Goal: Task Accomplishment & Management: Manage account settings

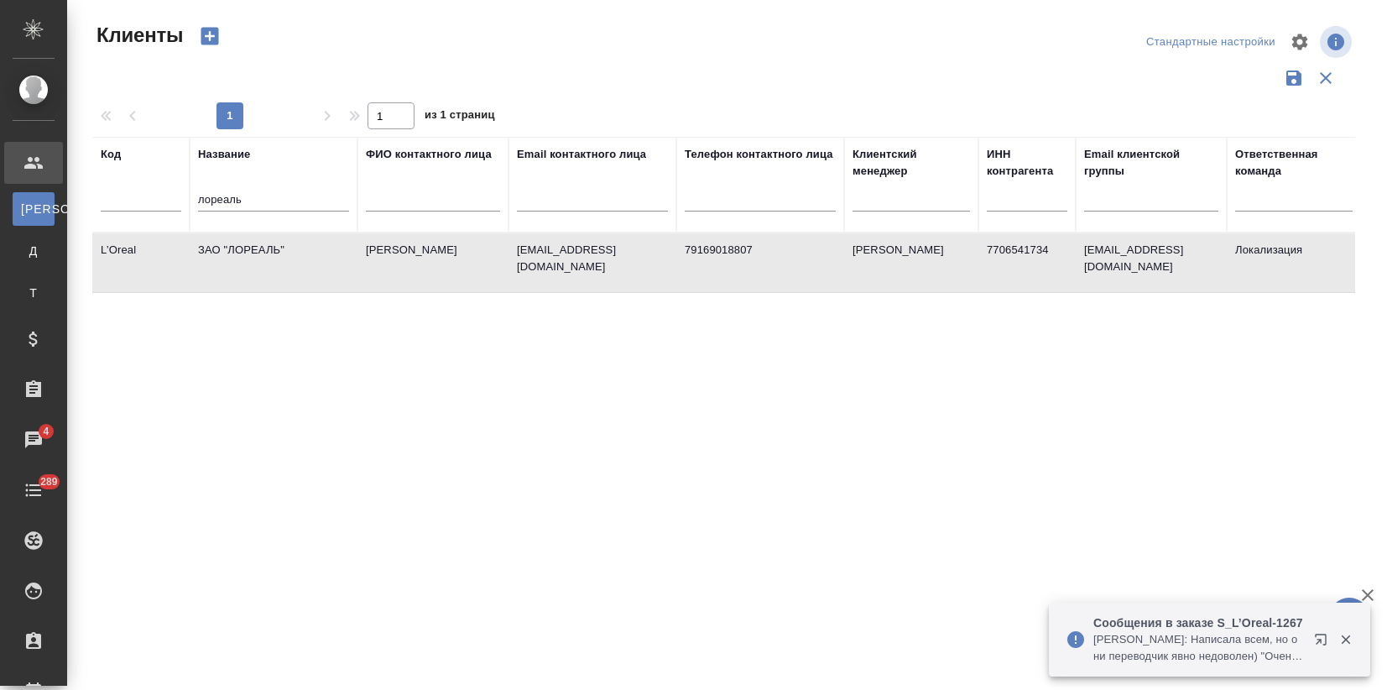
select select "RU"
click at [363, 262] on td "Шарафутдинова Юлия" at bounding box center [432, 262] width 151 height 59
click at [363, 261] on td "Шарафутдинова Юлия" at bounding box center [432, 262] width 151 height 59
click at [1233, 641] on p "Федотова Ирина: Написала всем, но они переводчик явно недоволен) "Очень жаль, ч…" at bounding box center [1198, 648] width 210 height 34
click at [1311, 635] on button "button" at bounding box center [1324, 643] width 40 height 40
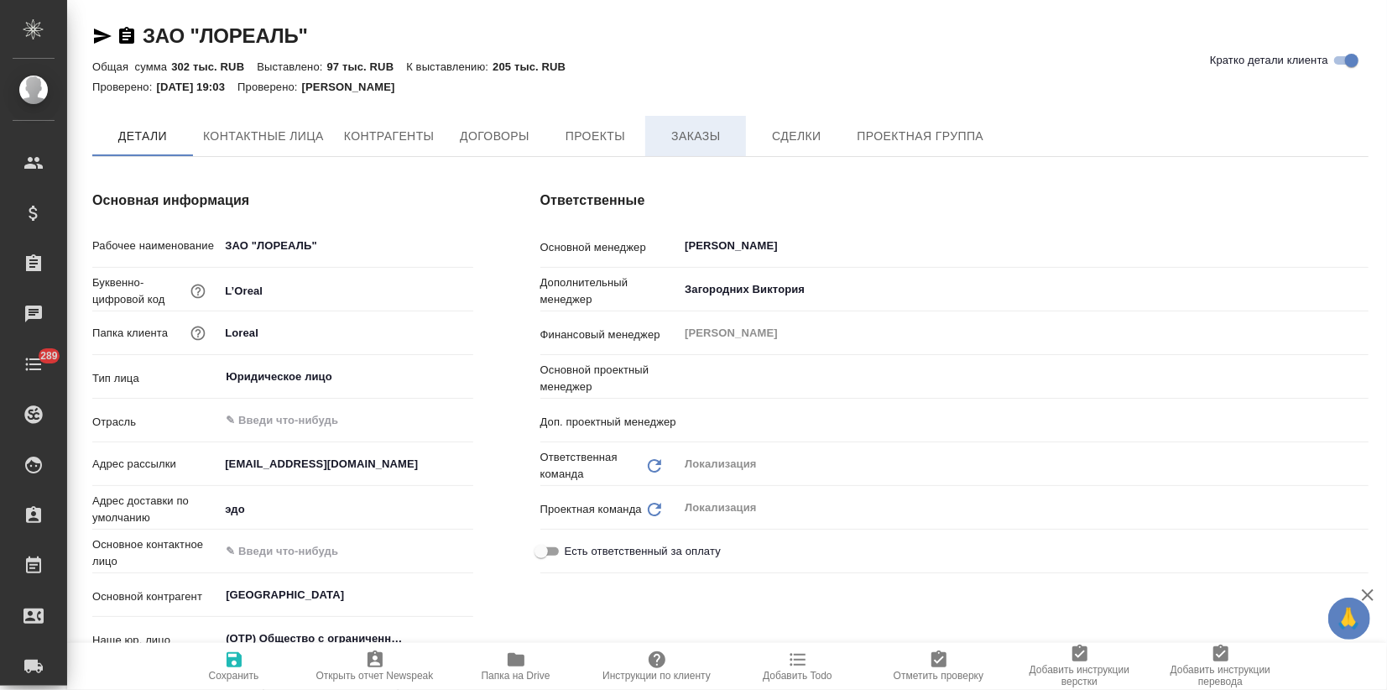
type input "[PERSON_NAME]"
click at [671, 134] on span "Заказы" at bounding box center [695, 136] width 81 height 21
type textarea "x"
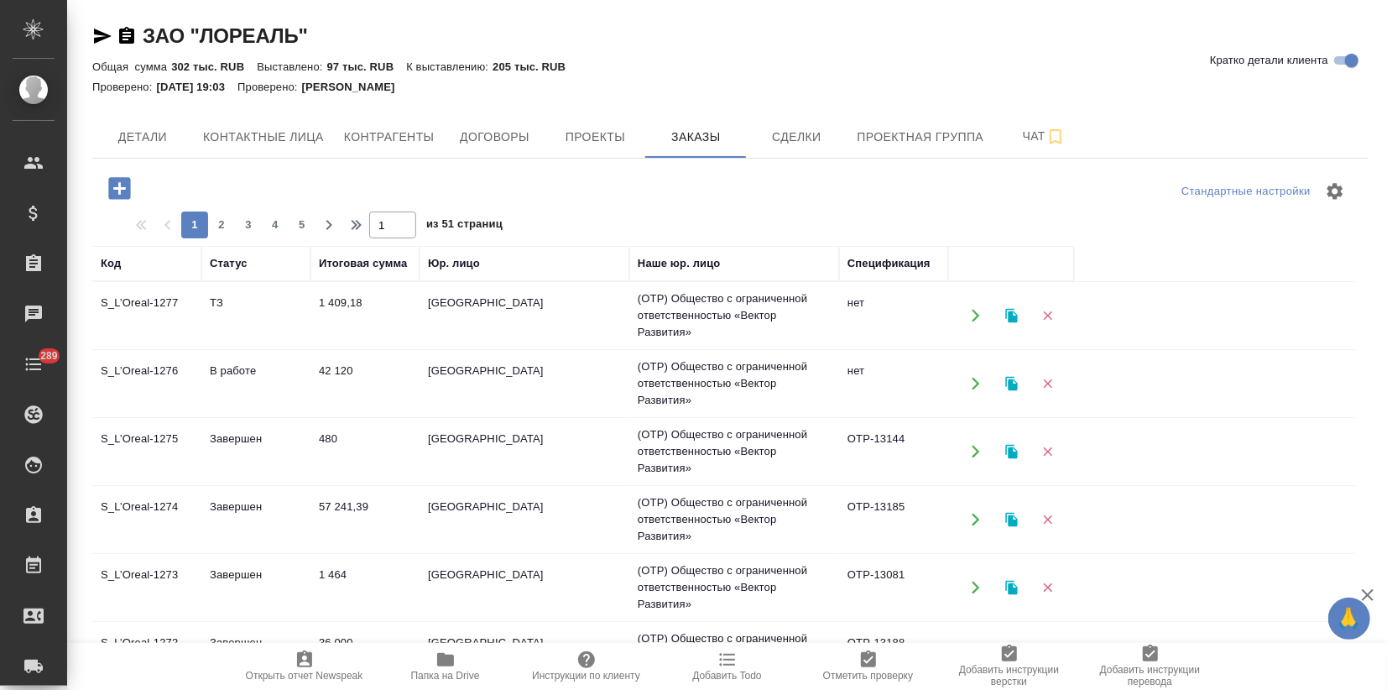
click at [329, 334] on td "1 409,18" at bounding box center [364, 315] width 109 height 59
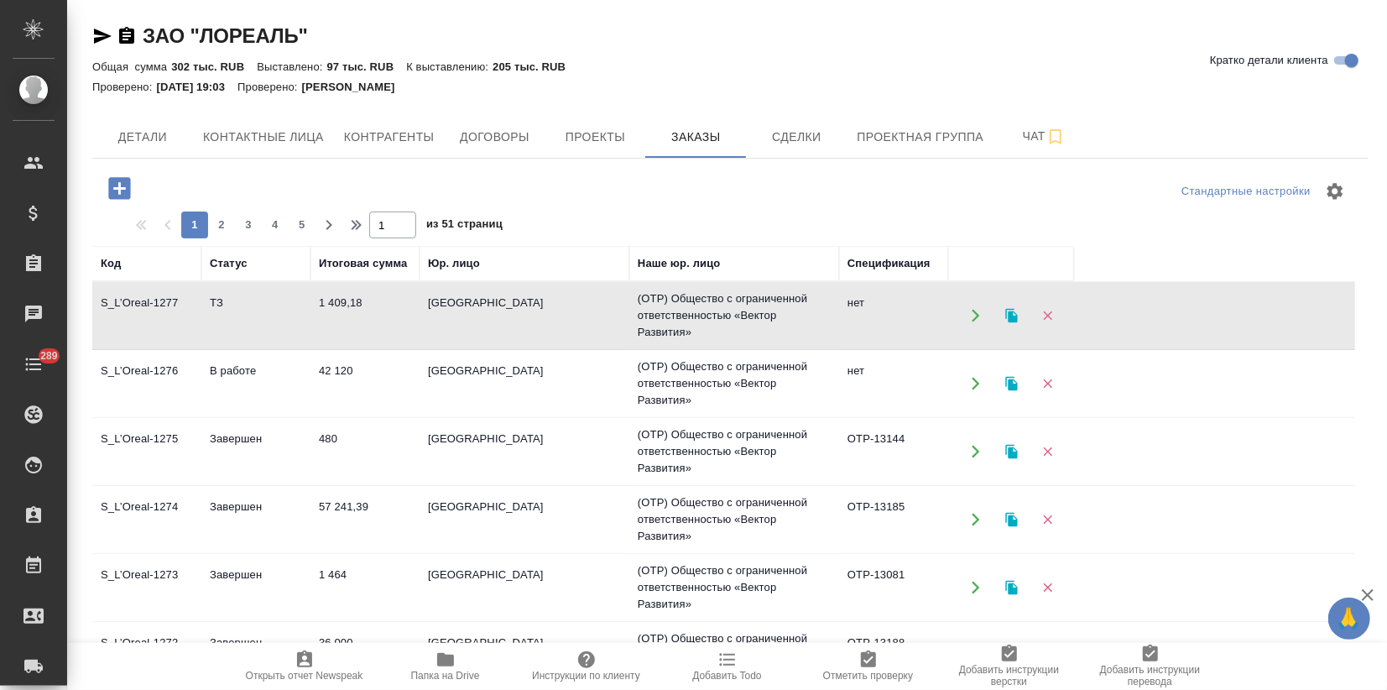
click at [329, 334] on td "1 409,18" at bounding box center [364, 315] width 109 height 59
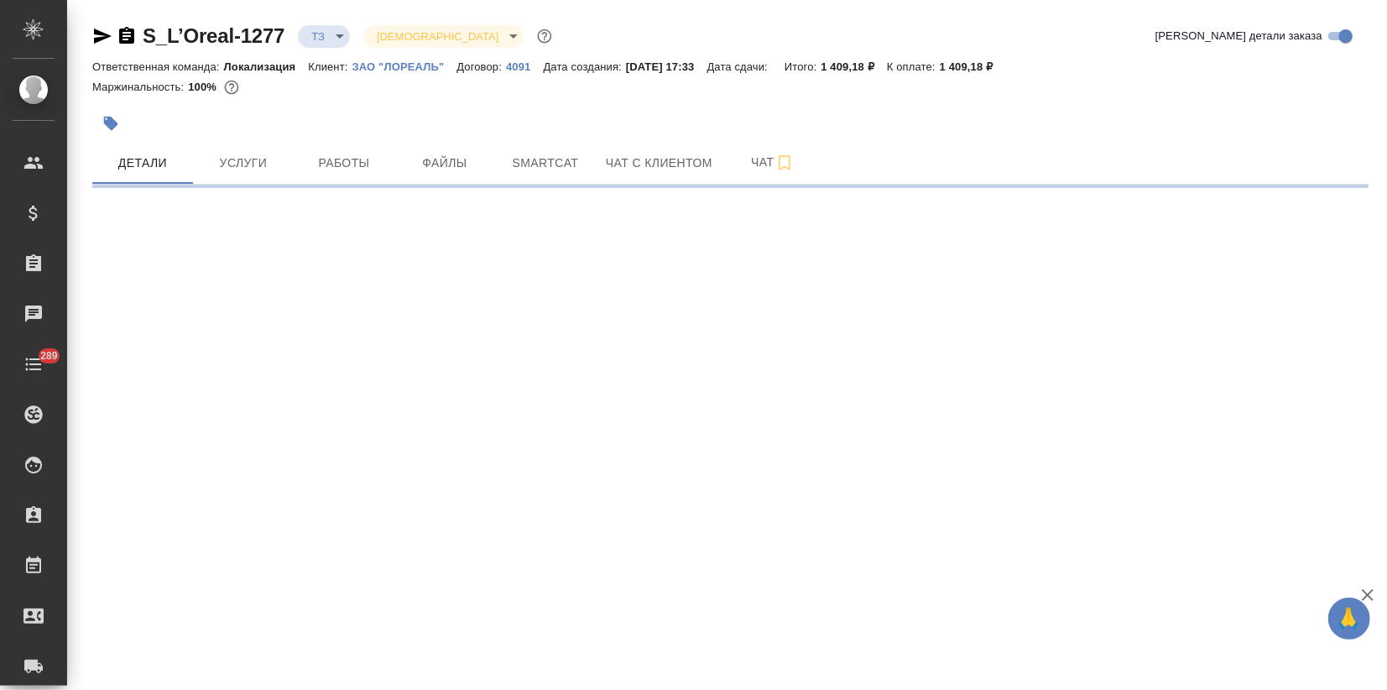
select select "RU"
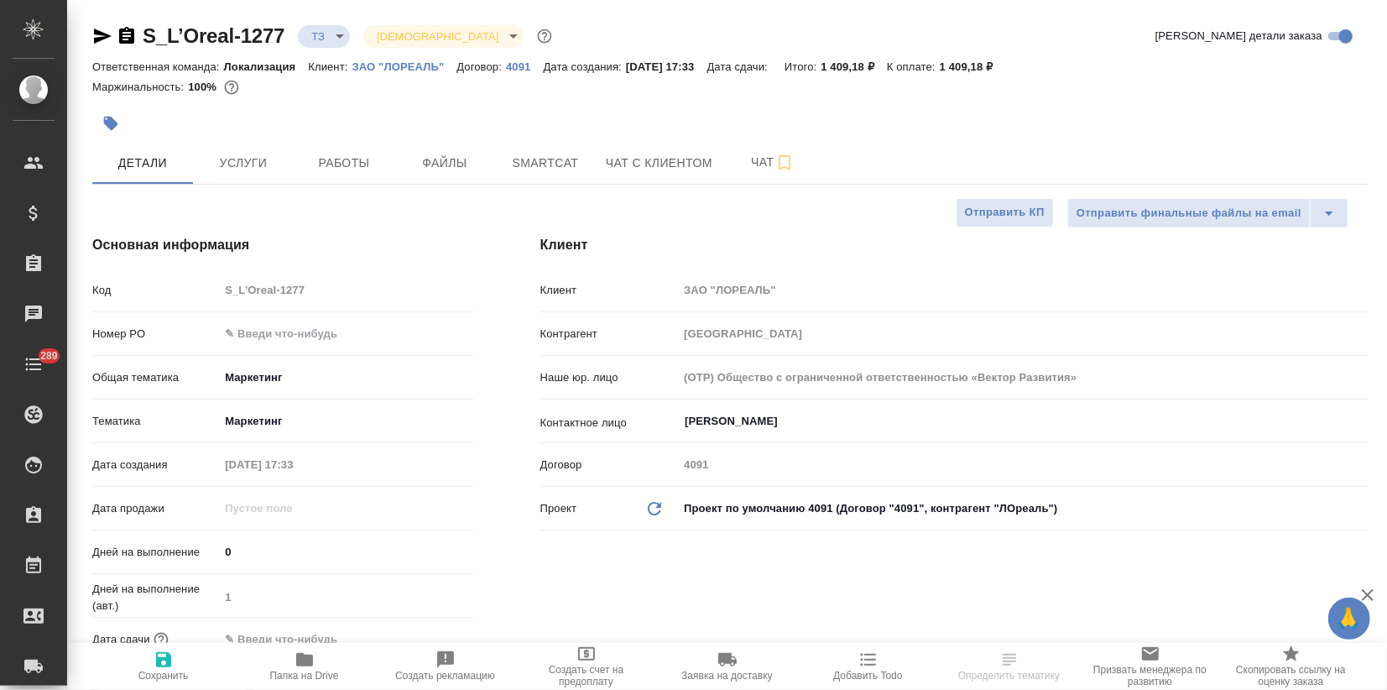
type textarea "x"
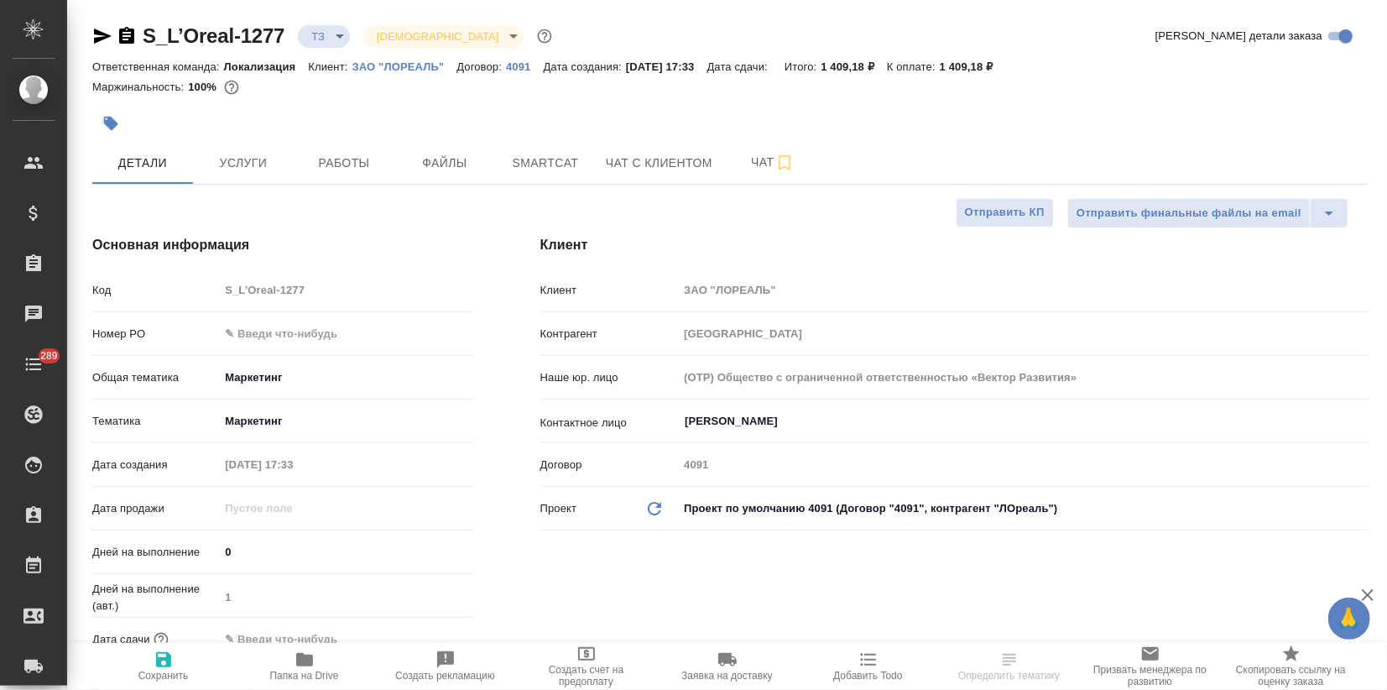
type textarea "x"
select select "RU"
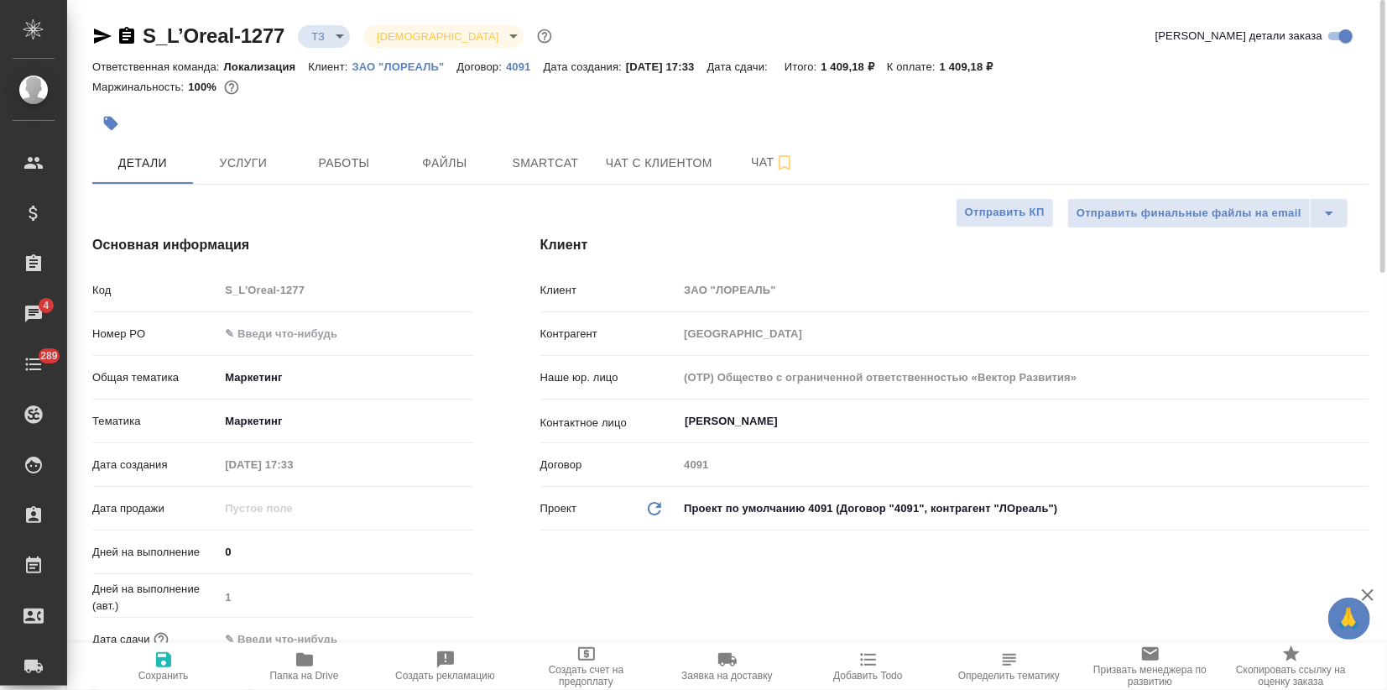
type textarea "x"
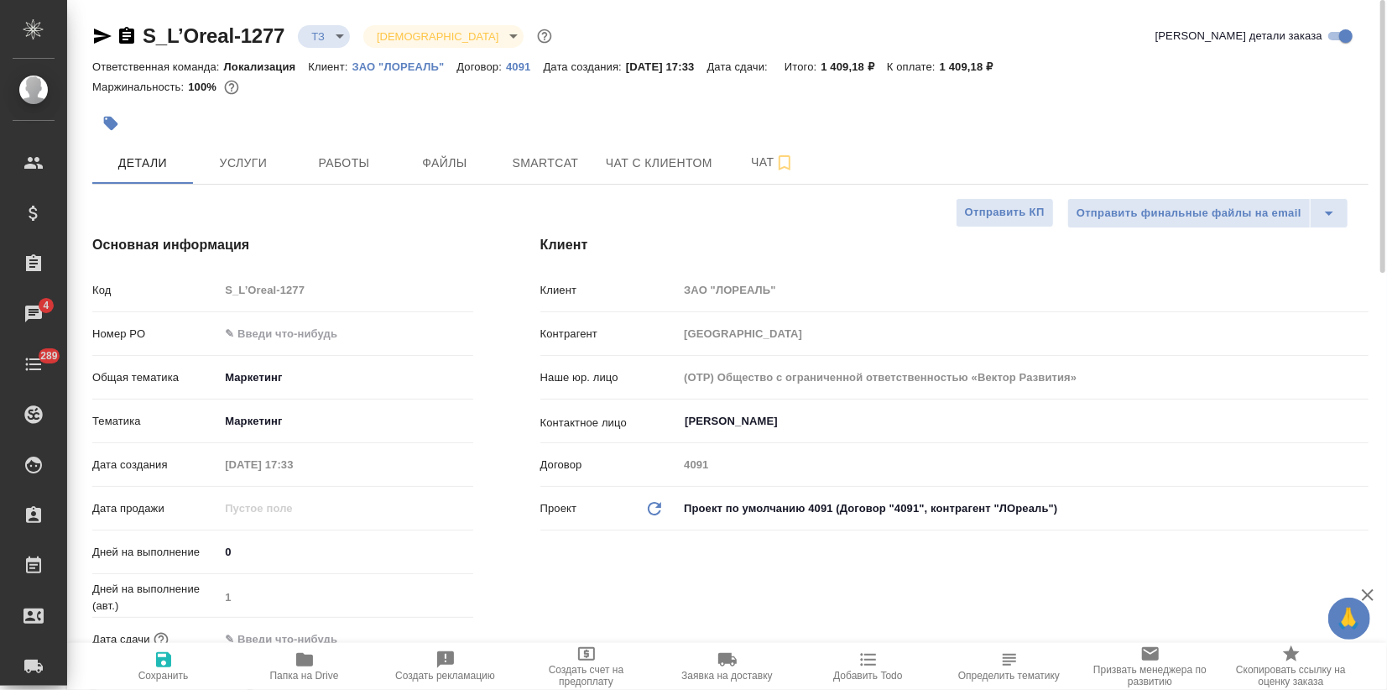
type textarea "x"
click at [738, 173] on button "Чат" at bounding box center [773, 163] width 101 height 42
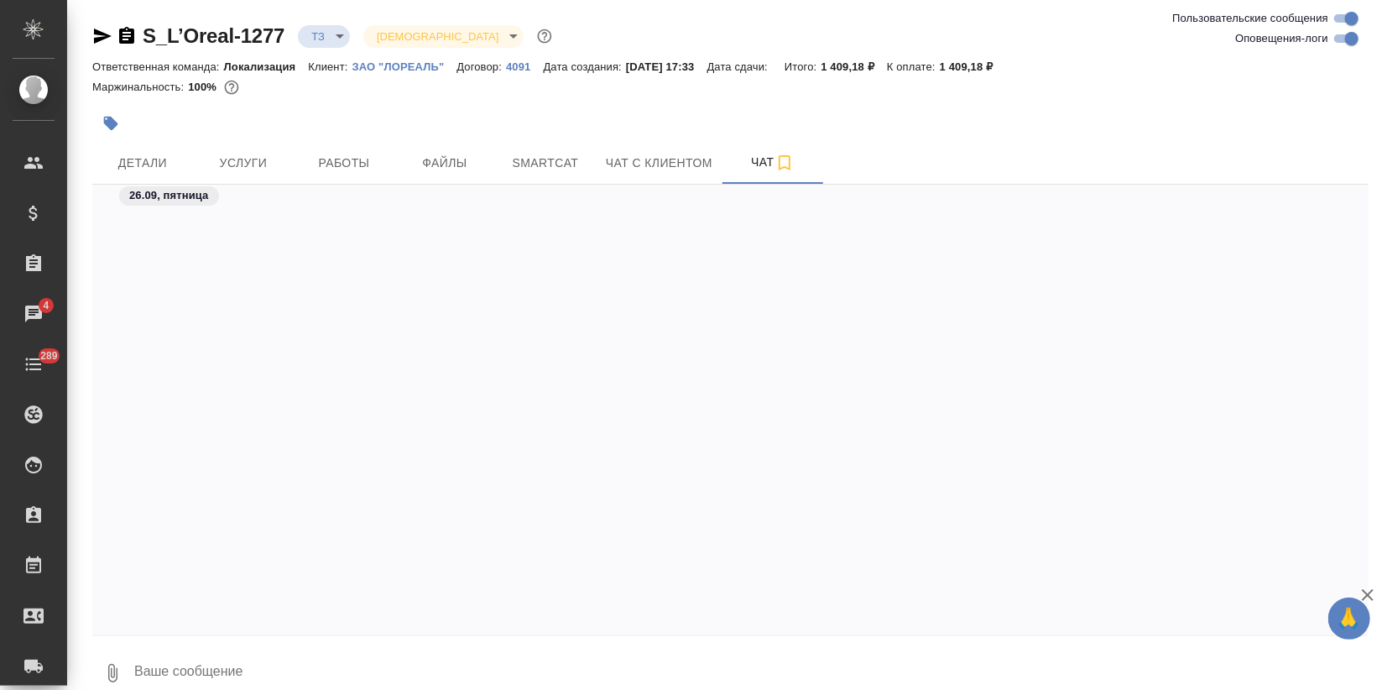
scroll to position [441, 0]
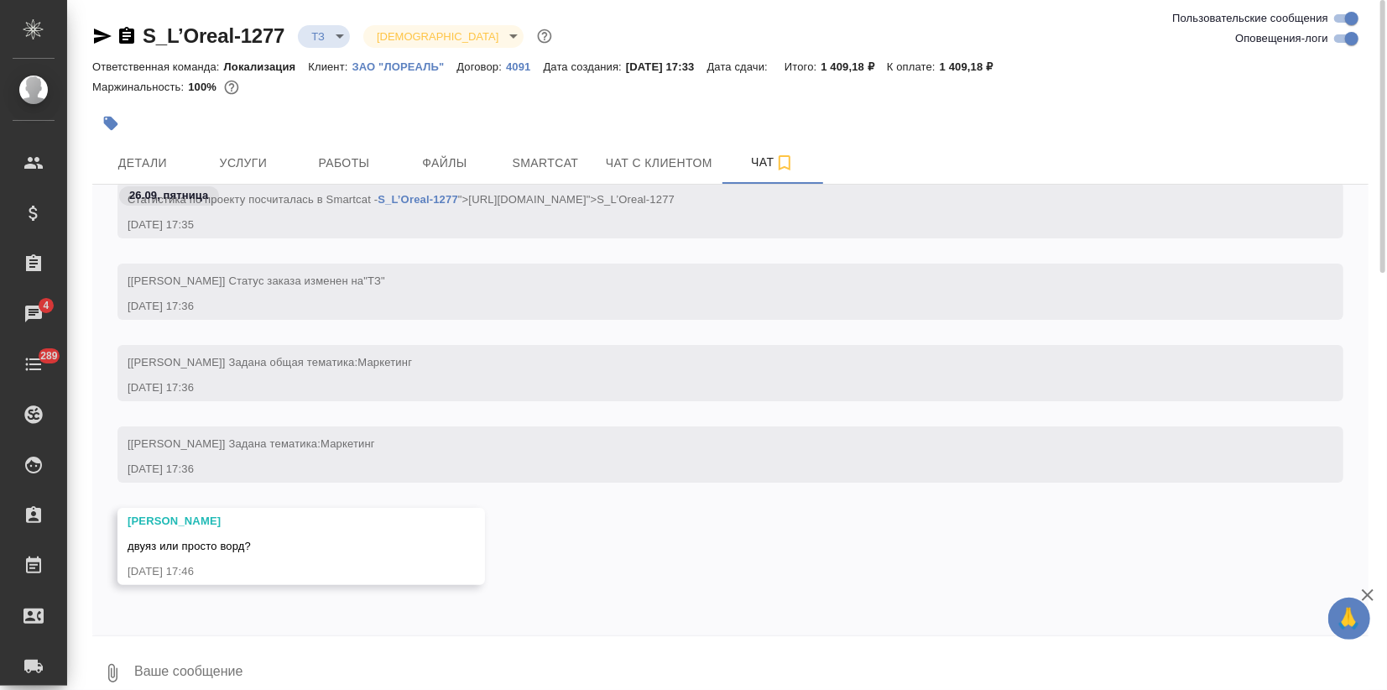
click at [182, 664] on textarea at bounding box center [751, 672] width 1236 height 57
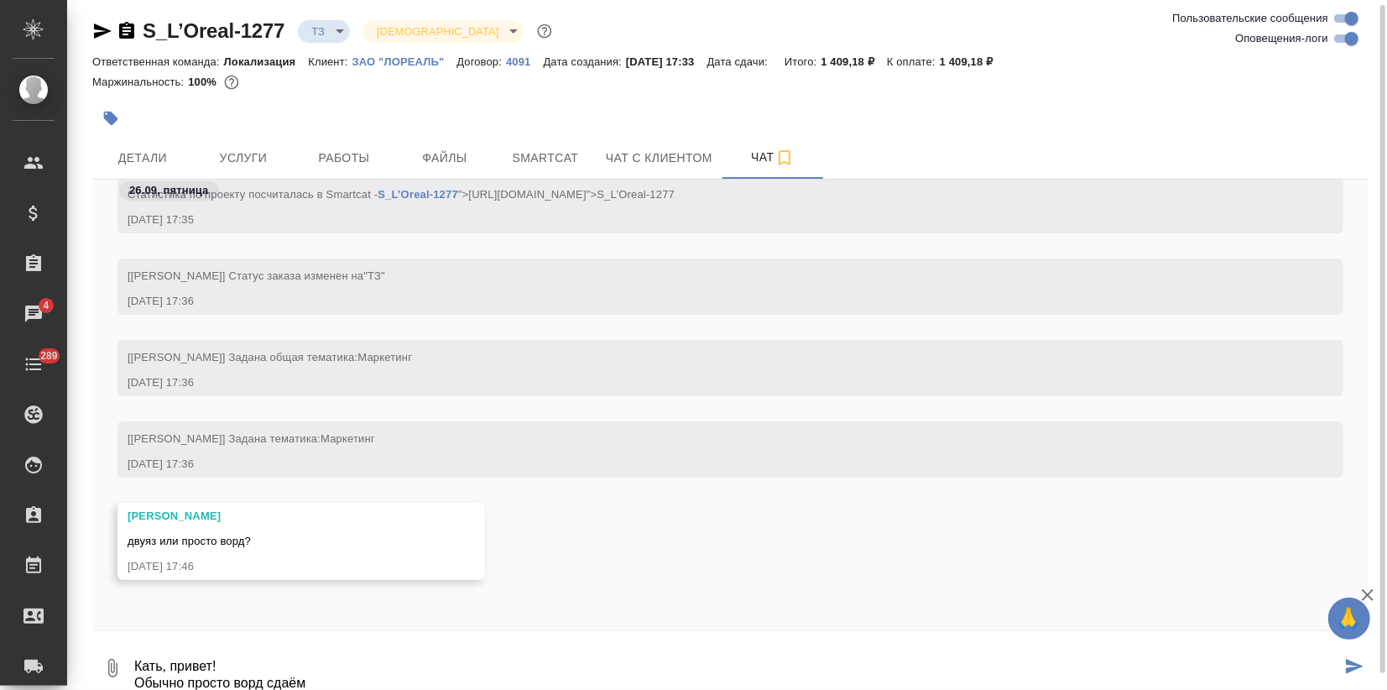
type textarea "Кать, привет! Обычно просто ворд сдаём"
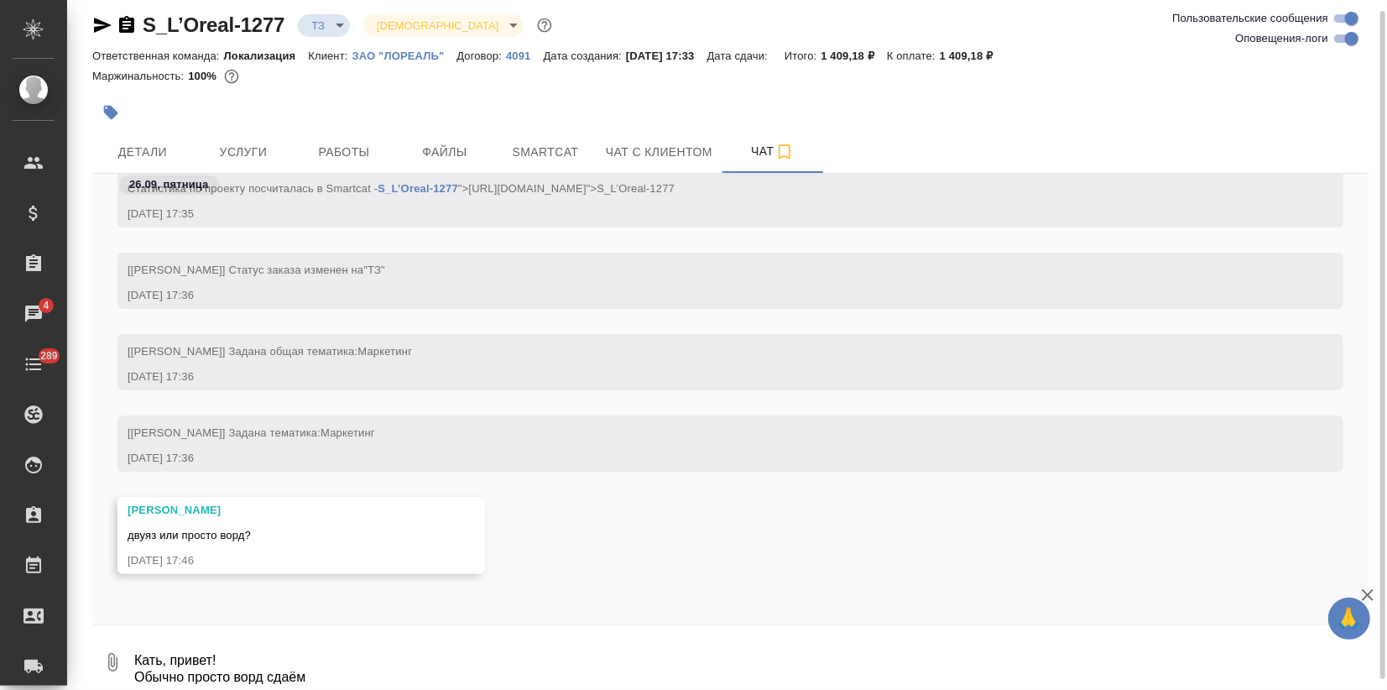
scroll to position [538, 0]
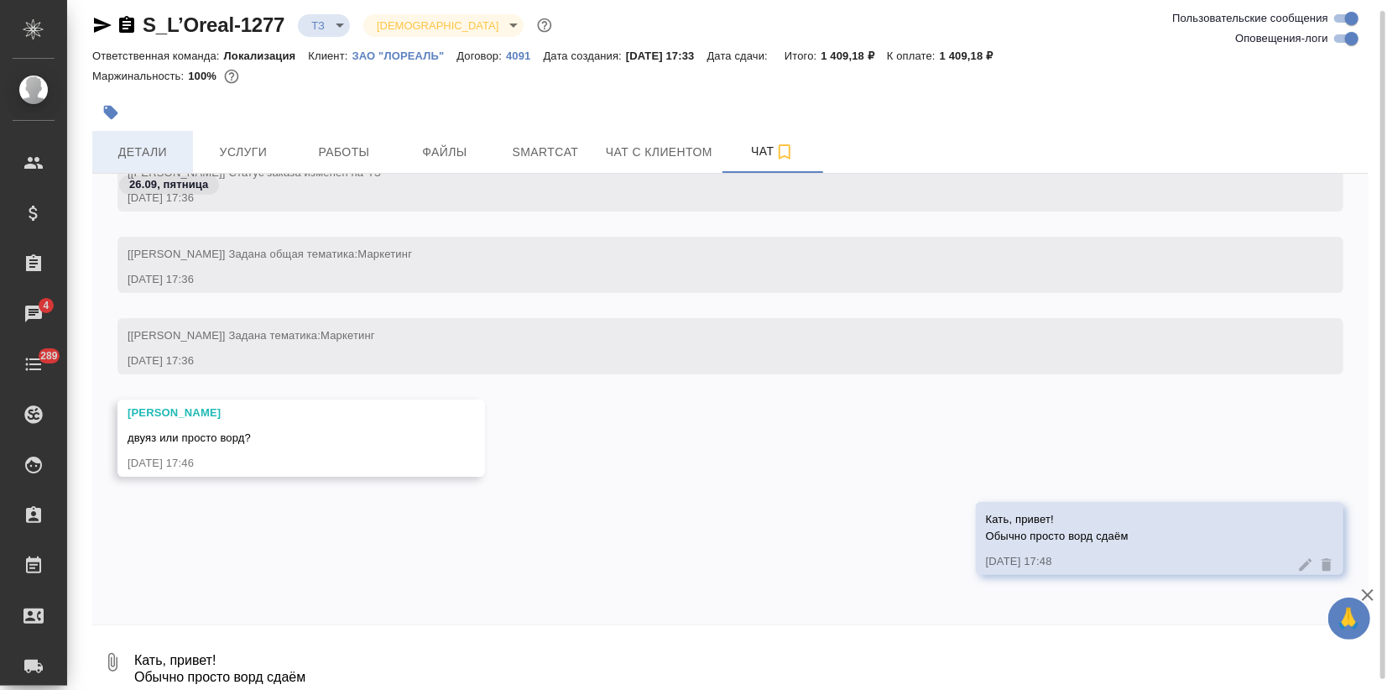
click at [153, 166] on button "Детали" at bounding box center [142, 152] width 101 height 42
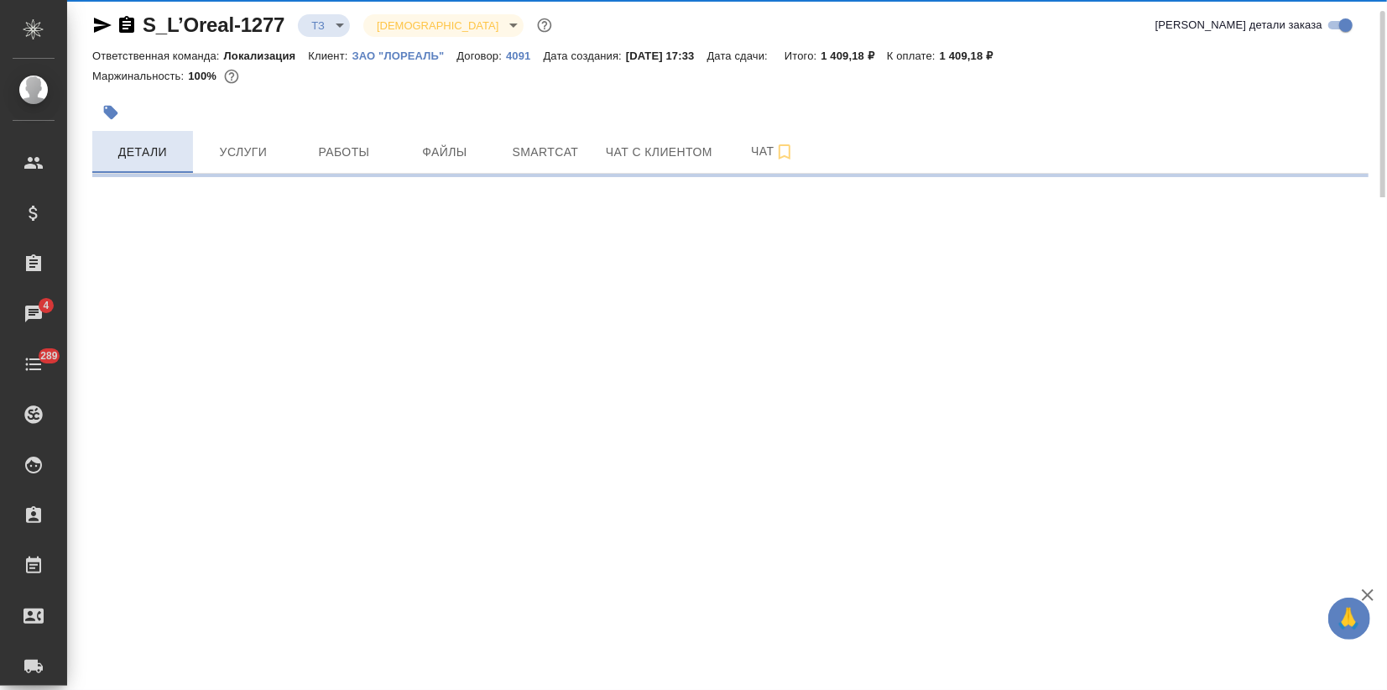
select select "RU"
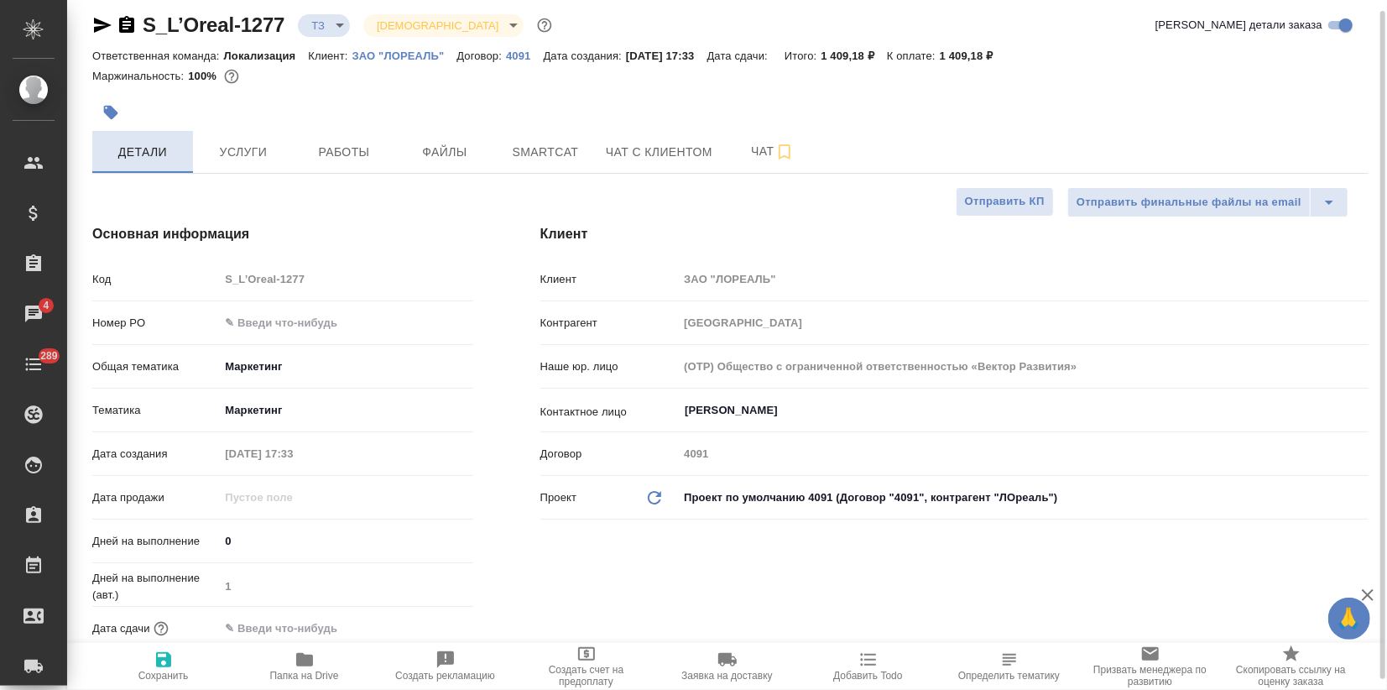
type textarea "x"
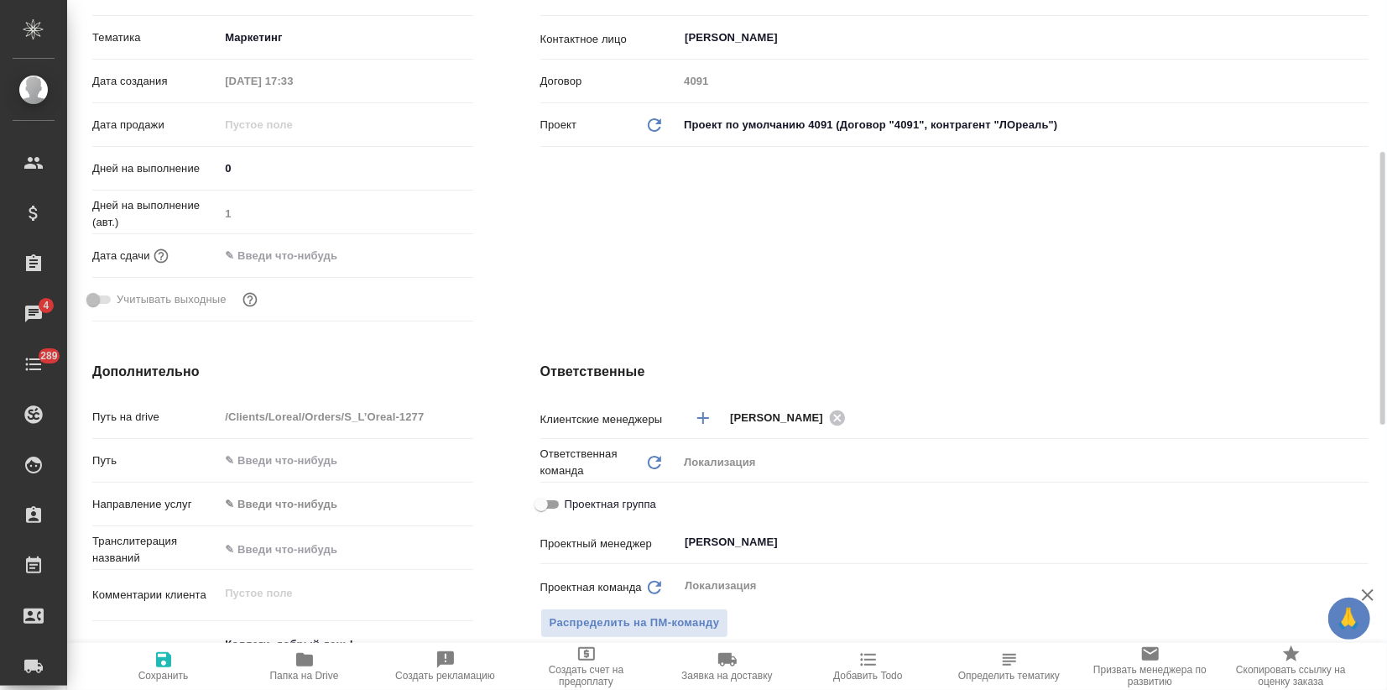
scroll to position [11, 0]
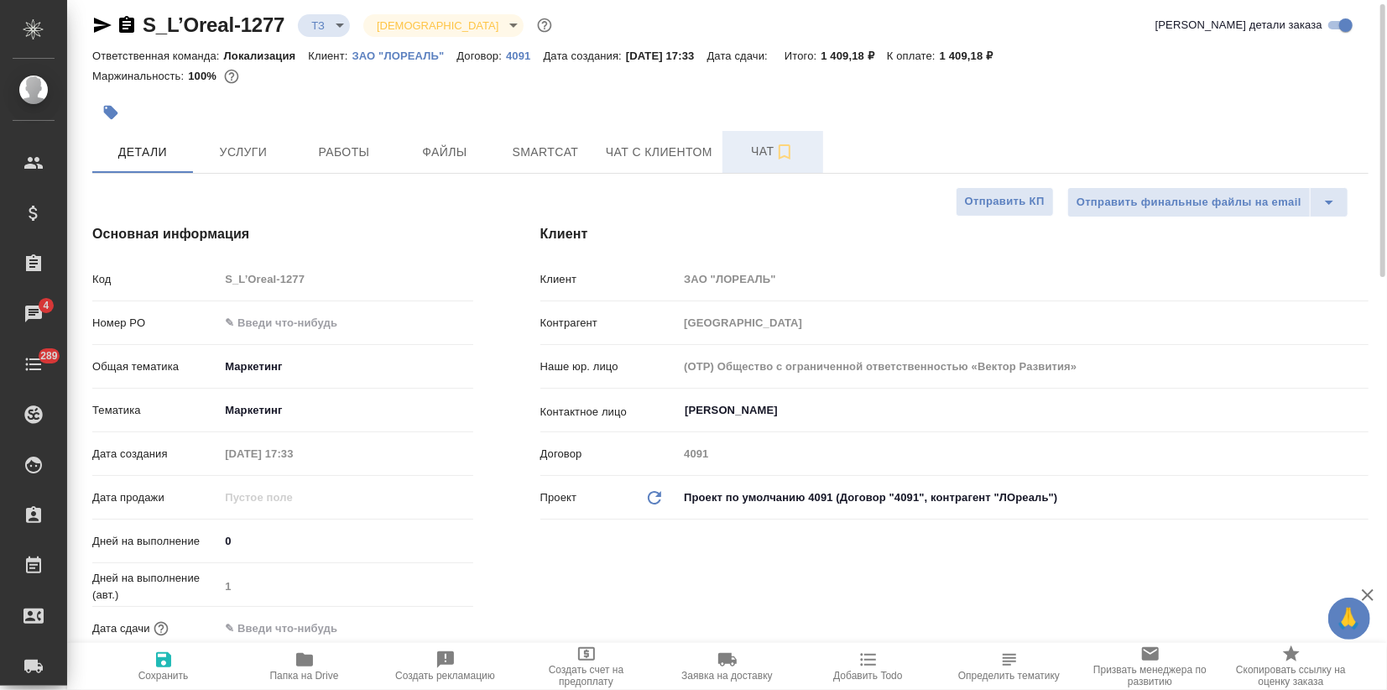
click at [749, 146] on span "Чат" at bounding box center [773, 151] width 81 height 21
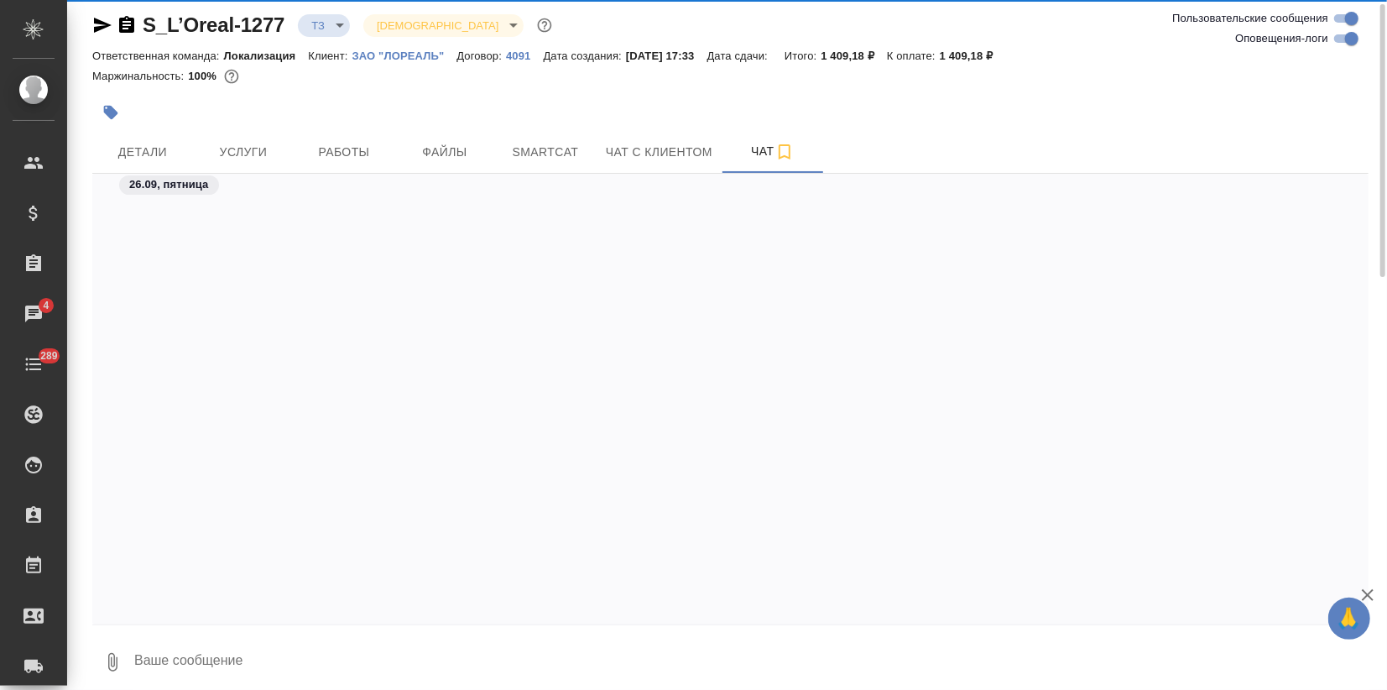
scroll to position [538, 0]
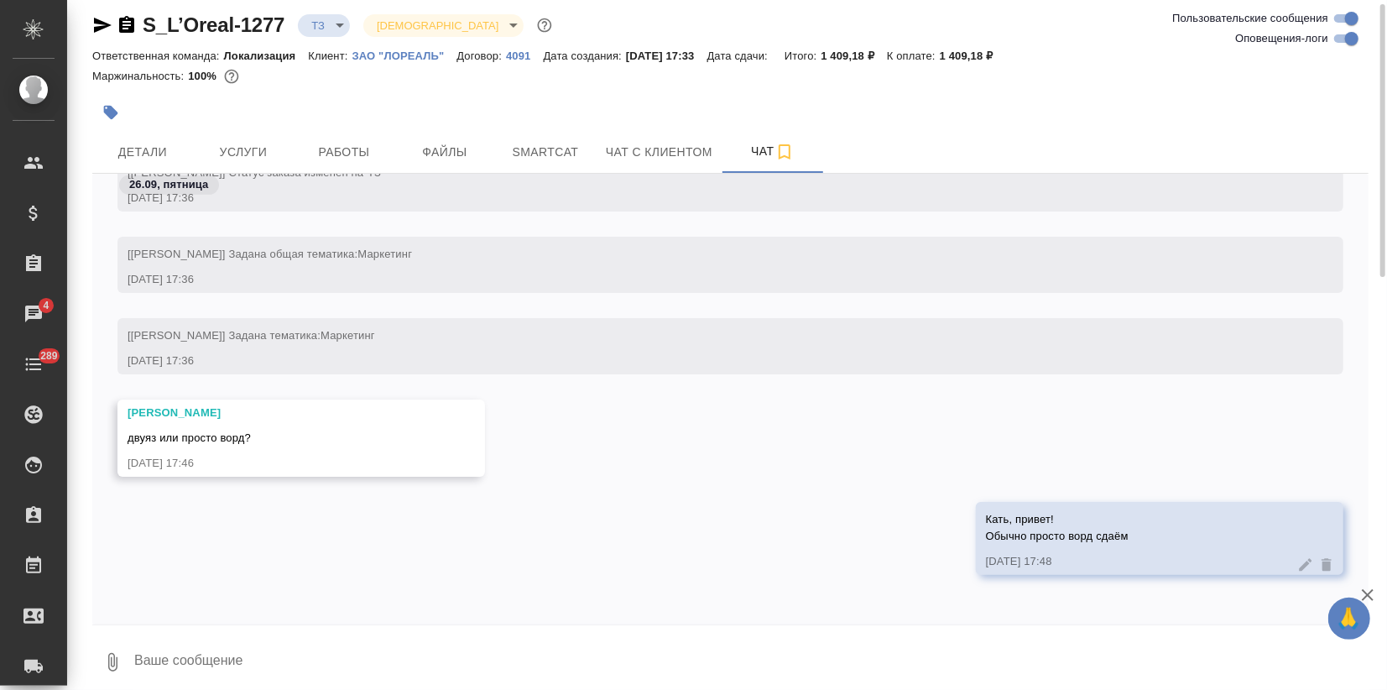
click at [289, 683] on textarea at bounding box center [751, 662] width 1236 height 57
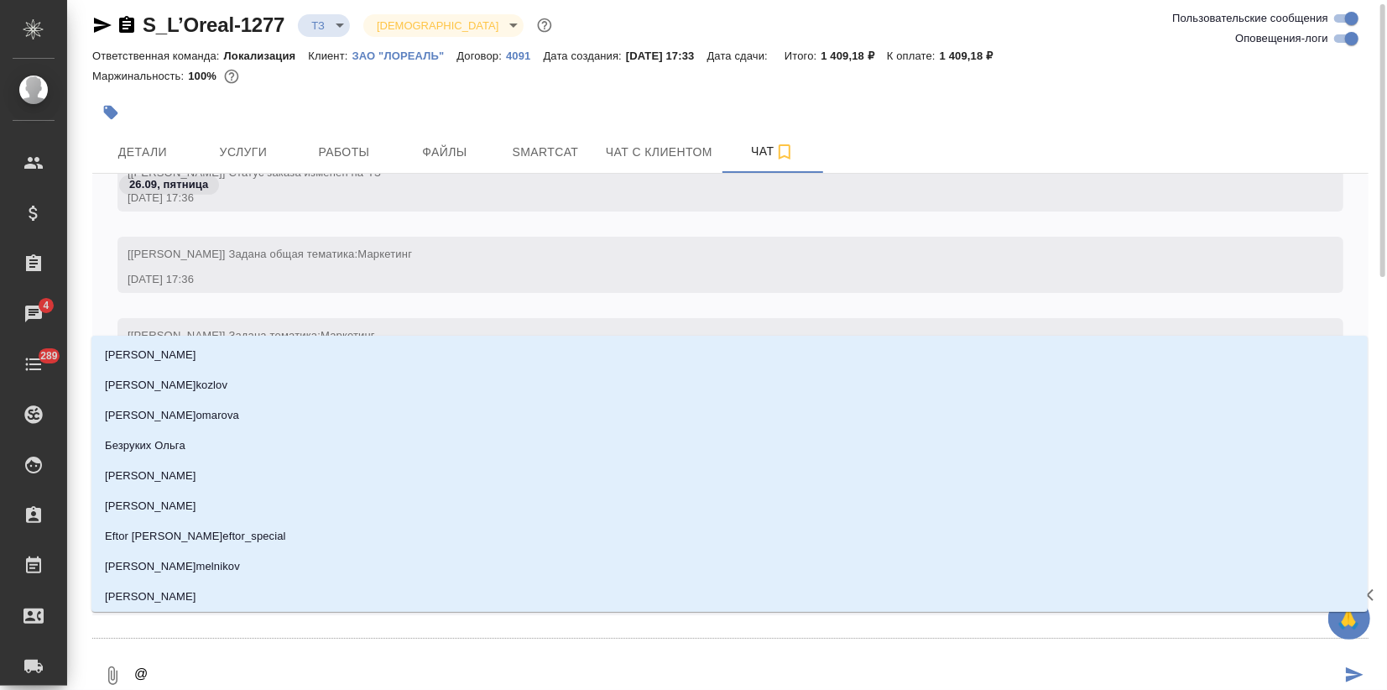
type textarea "@v"
type input "v"
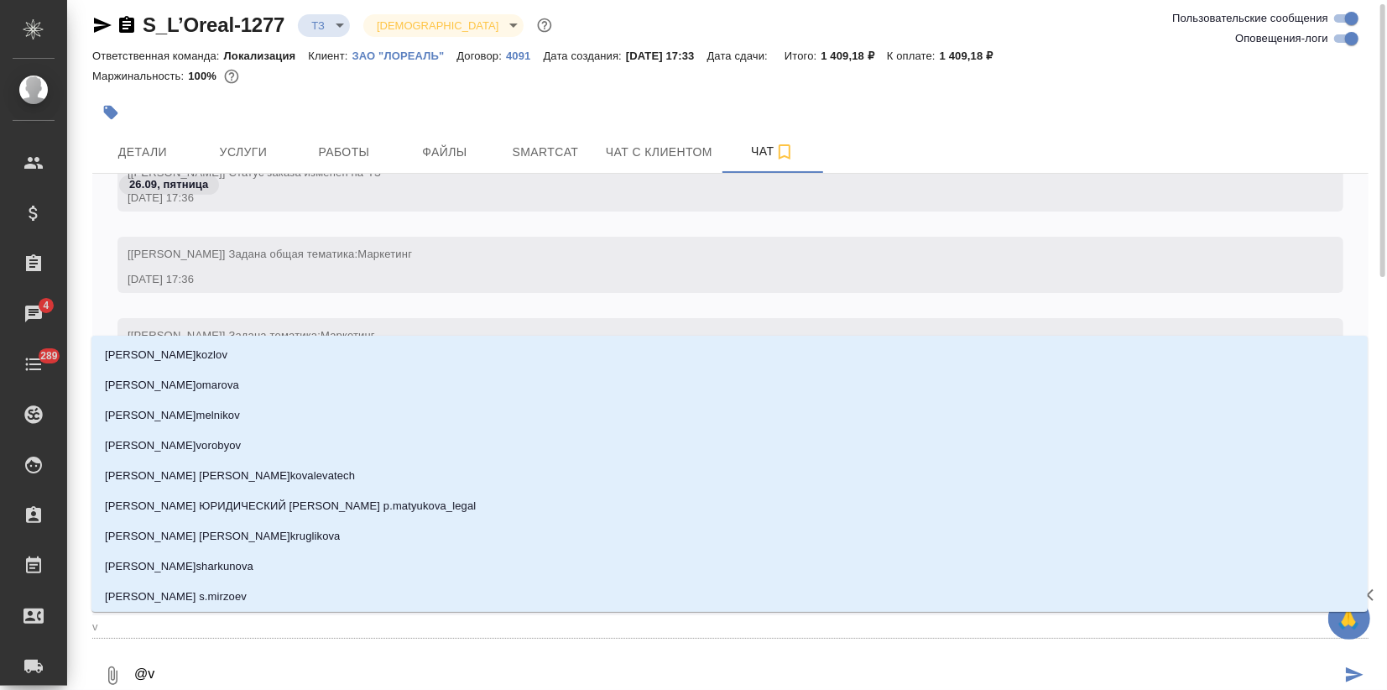
type textarea "@vf"
type input "vf"
type textarea "@vfk"
type input "vfk"
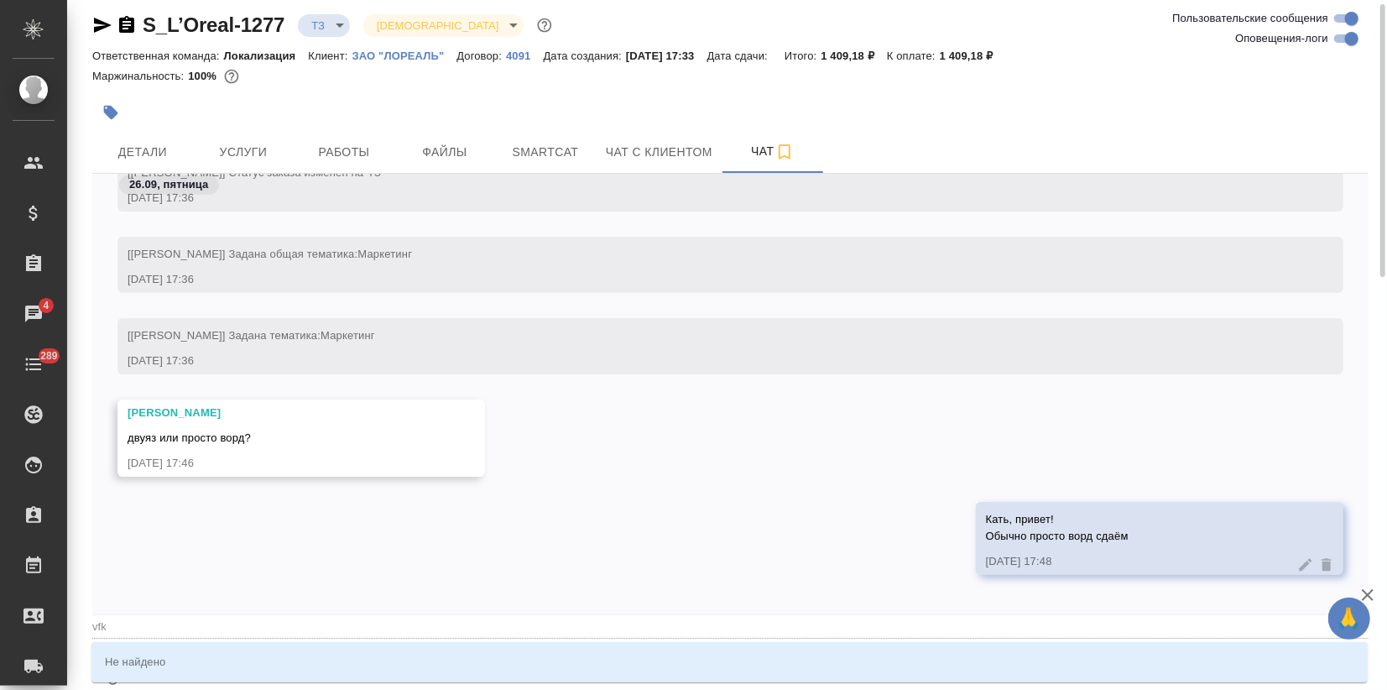
type textarea "@vfkj"
type input "vfkj"
type textarea "@vfk"
type input "vfk"
type textarea "@vf"
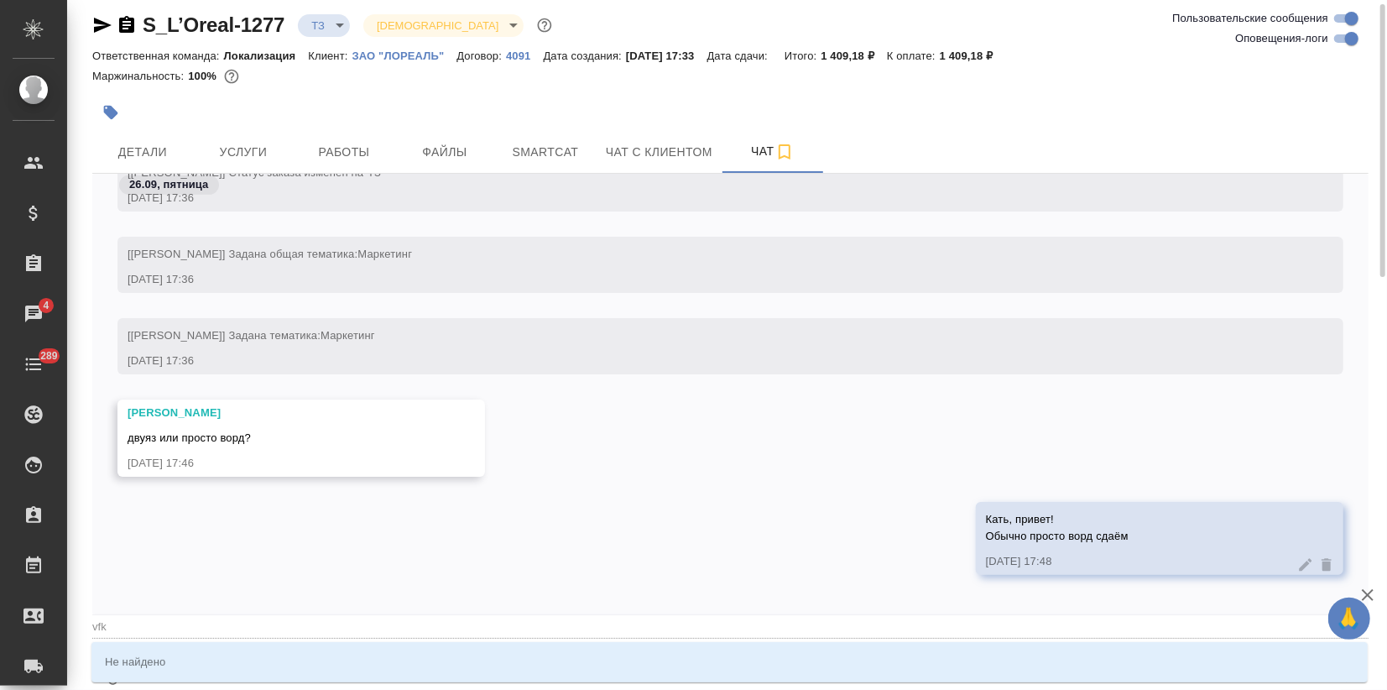
type input "vf"
type textarea "@v"
type input "v"
type textarea "@"
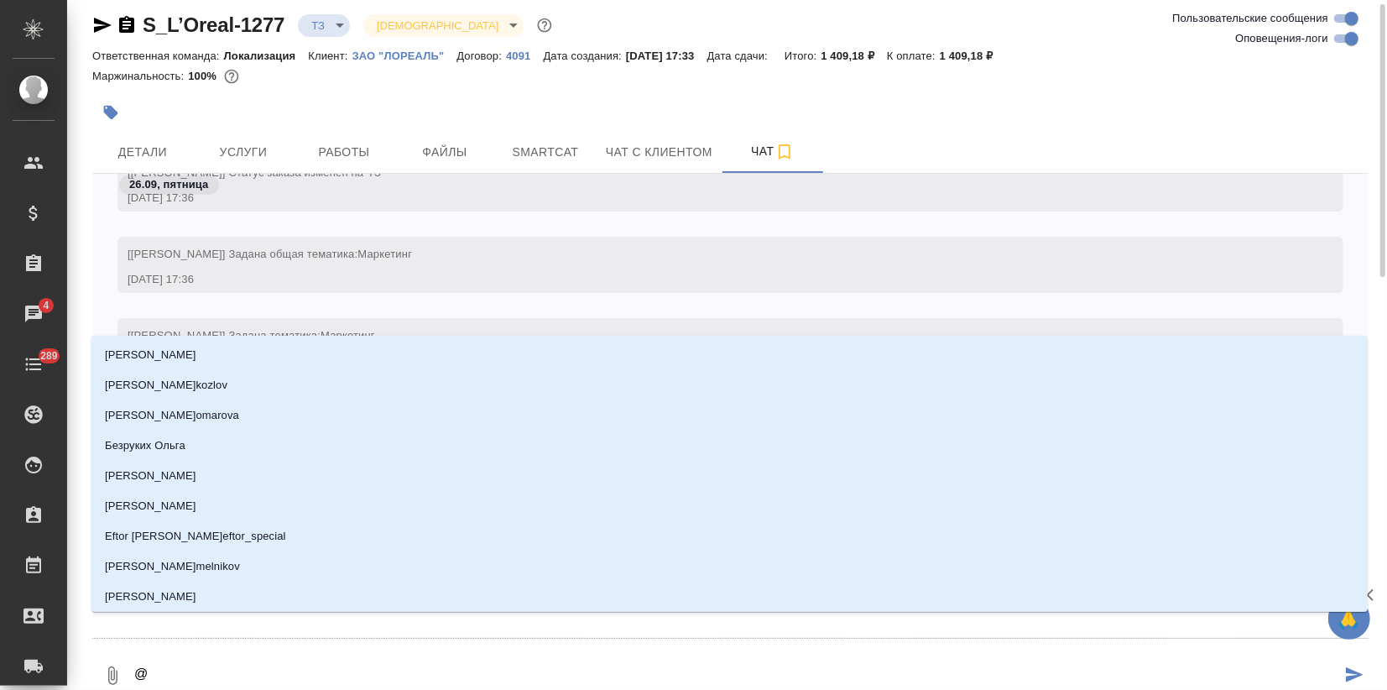
type textarea "@м"
type input "м"
type textarea "@ма"
type input "ма"
type textarea "@мал"
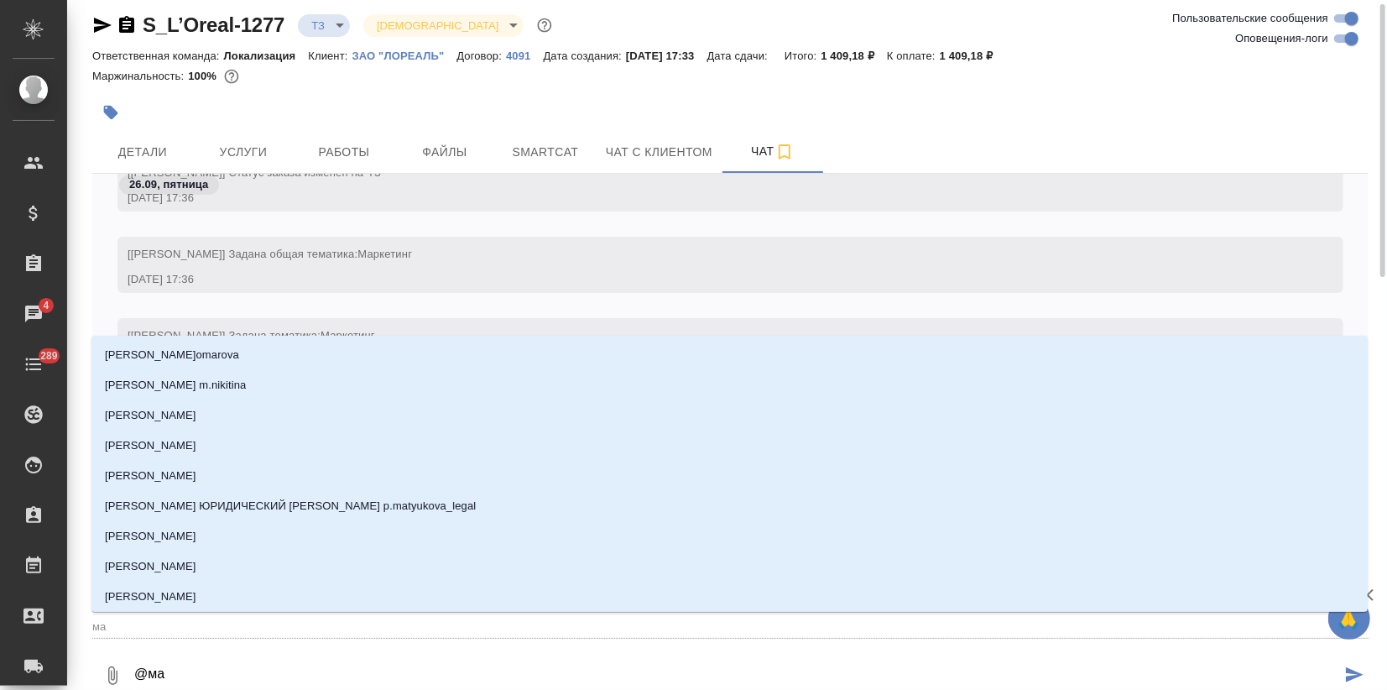
type input "мал"
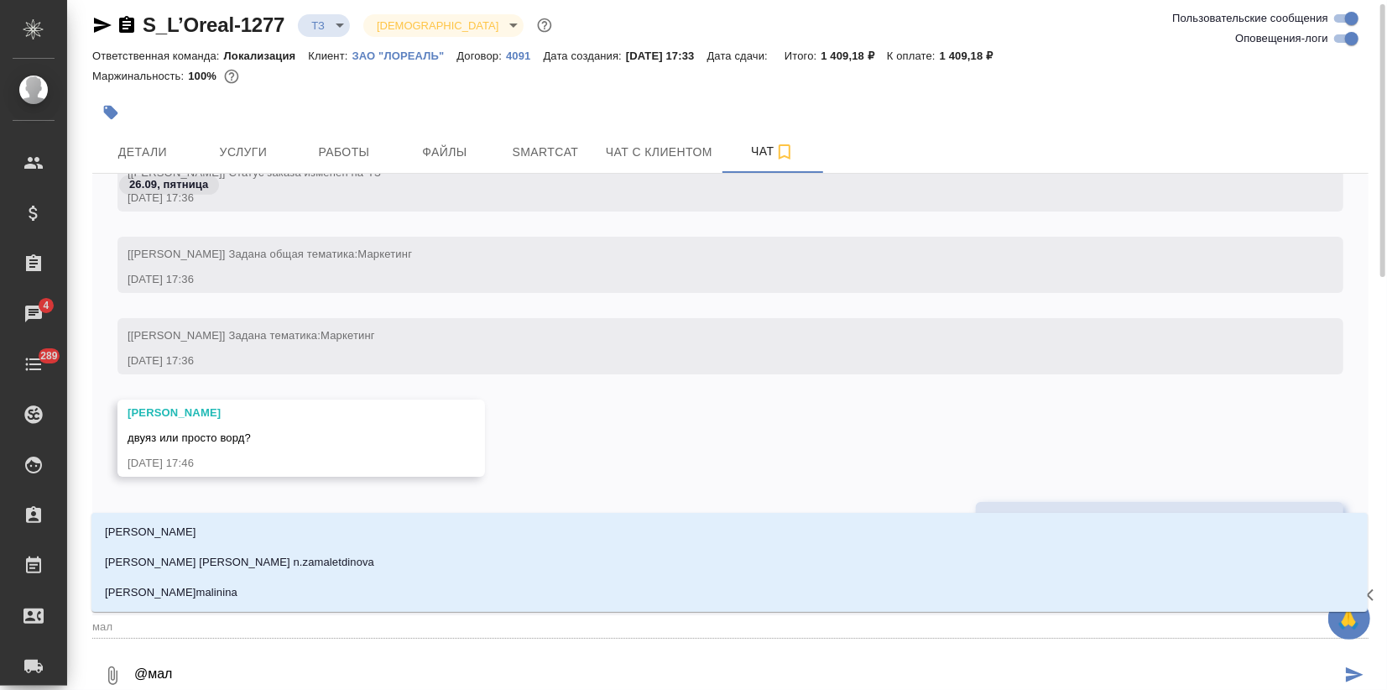
type textarea "@мало"
type input "мало"
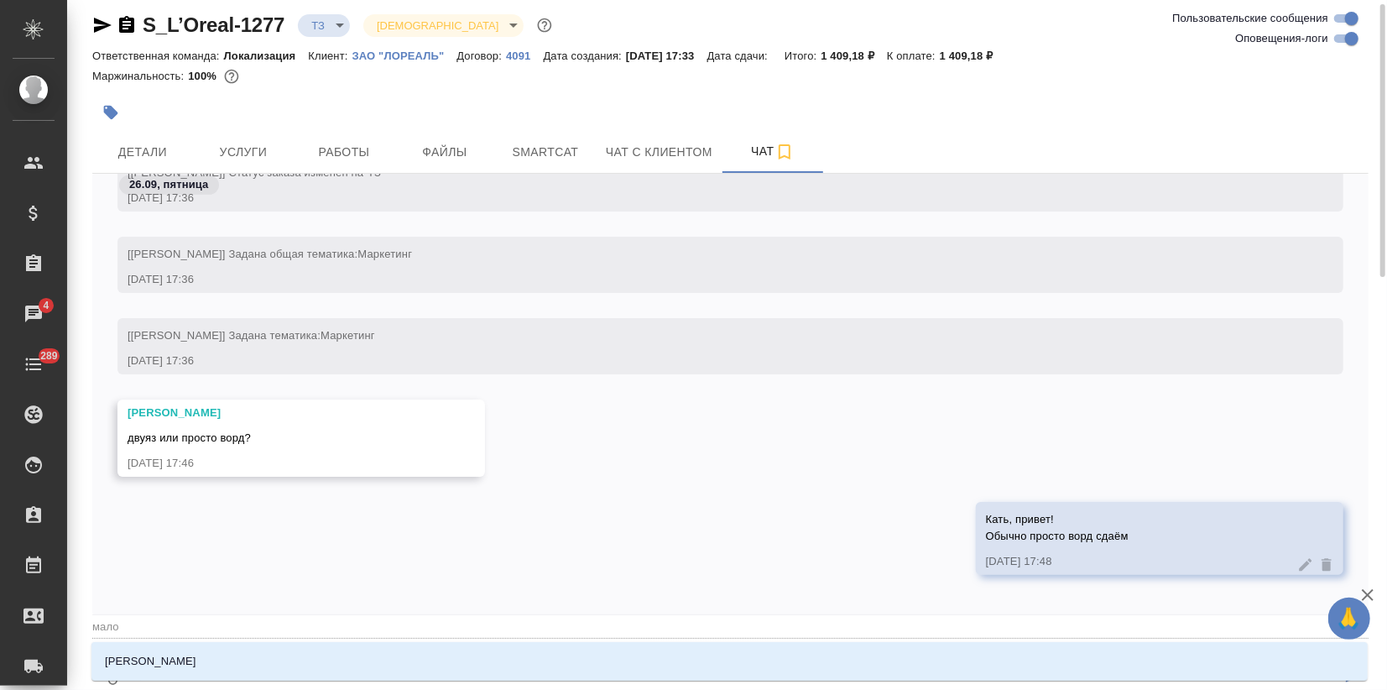
type textarea "@малоф"
type input "малоф"
click at [289, 683] on div "Малофеева Екатерина" at bounding box center [729, 661] width 1276 height 45
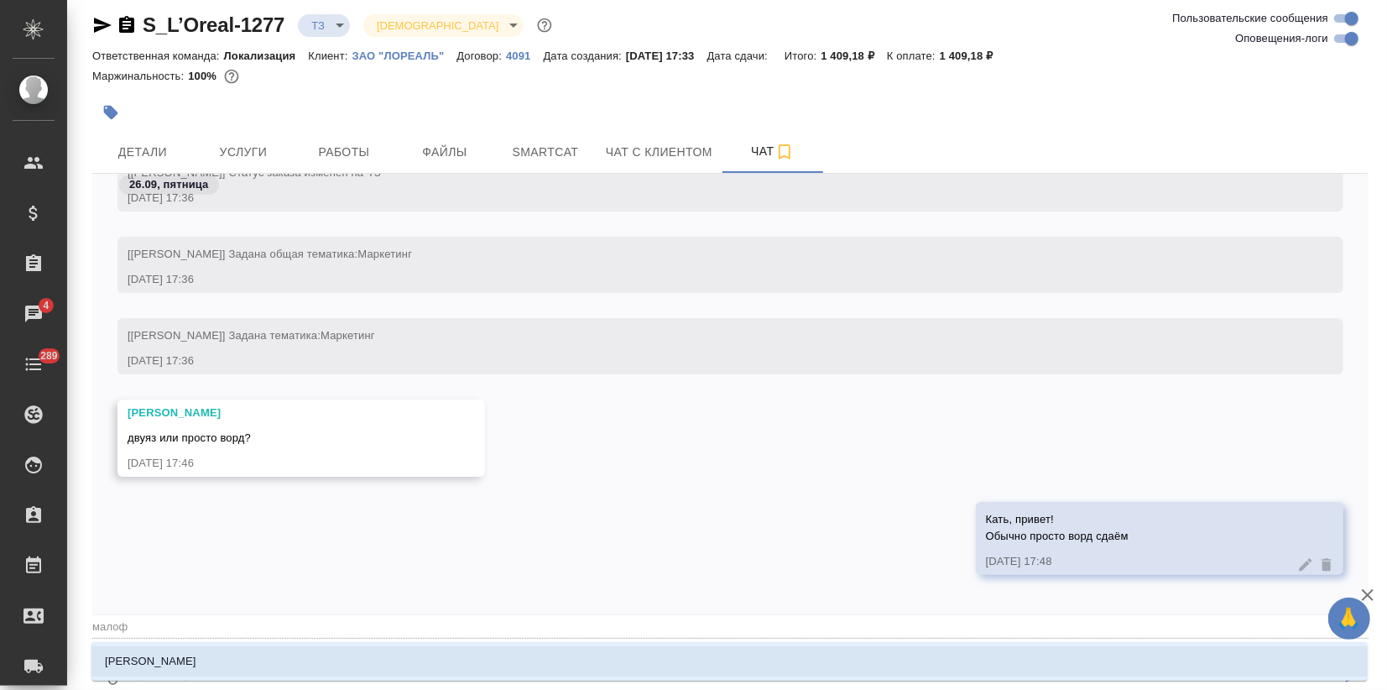
click at [295, 670] on li "Малофеева Екатерина" at bounding box center [729, 661] width 1276 height 30
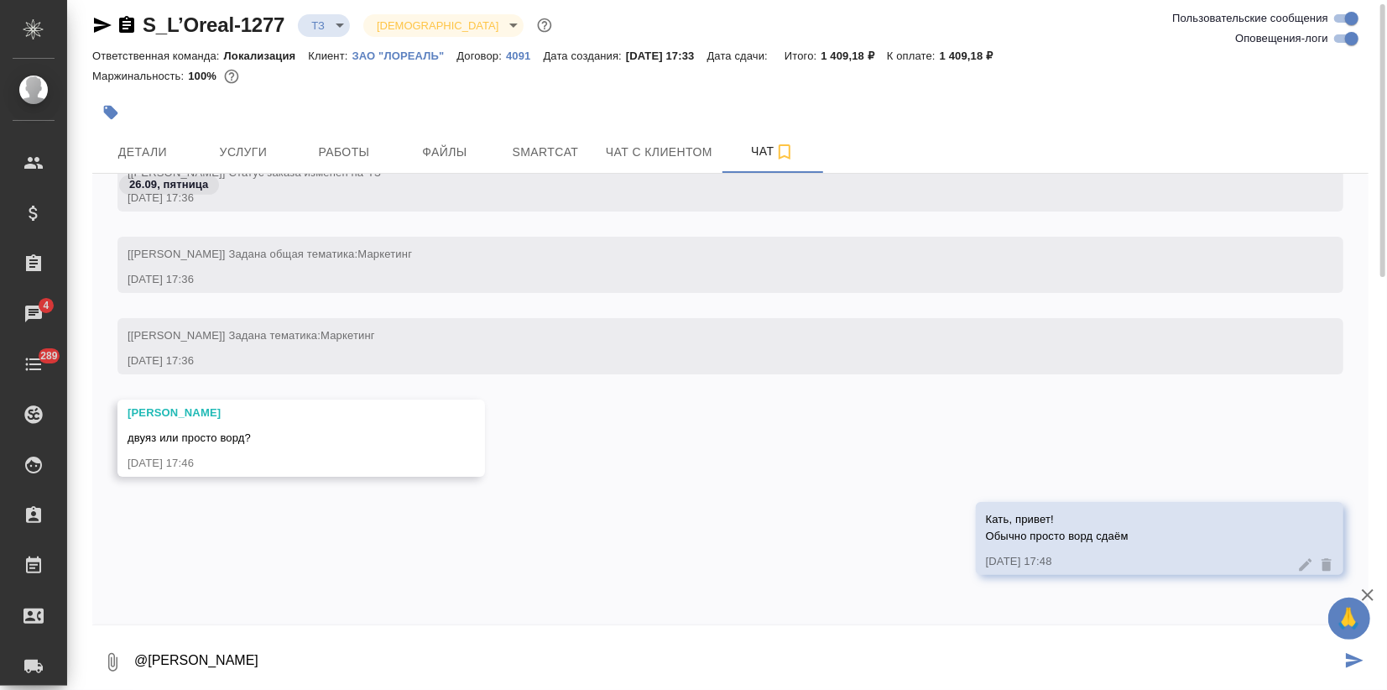
click at [295, 668] on textarea "@Малофеева Екатерина" at bounding box center [737, 662] width 1208 height 57
type textarea "@Малофеева Екатерина"
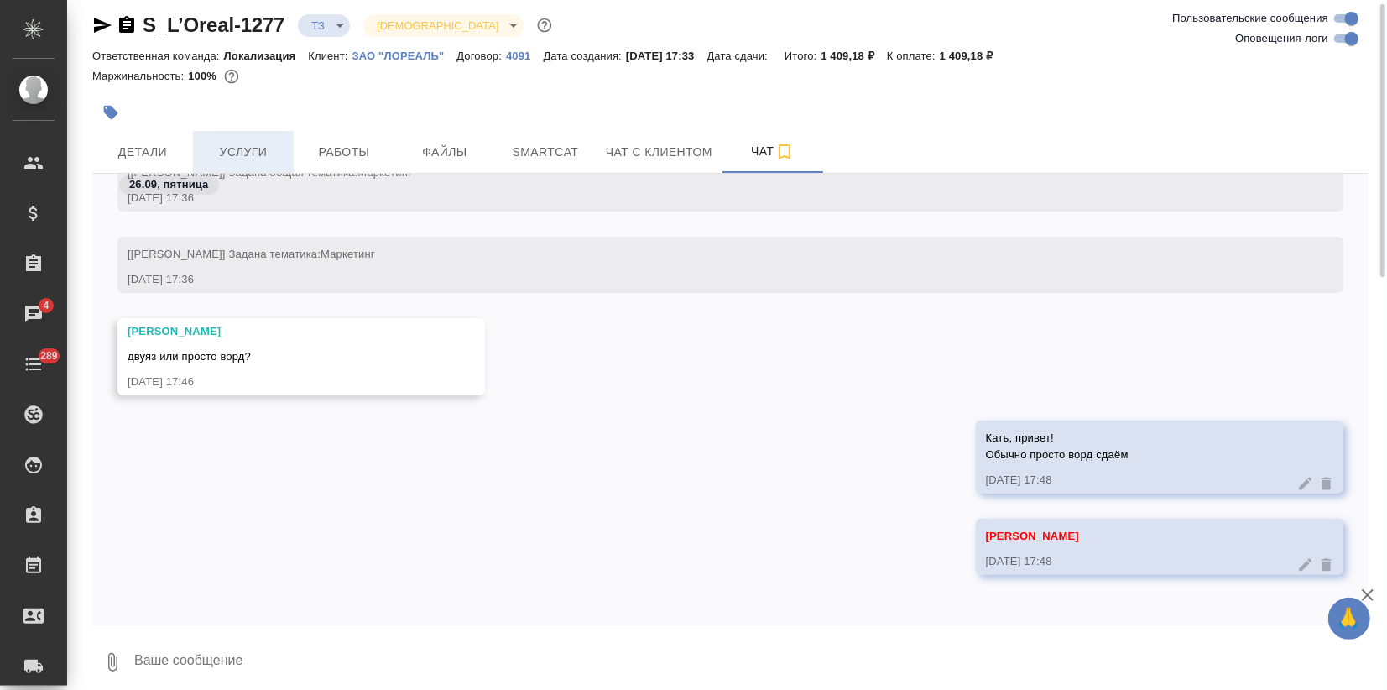
click at [254, 148] on span "Услуги" at bounding box center [243, 152] width 81 height 21
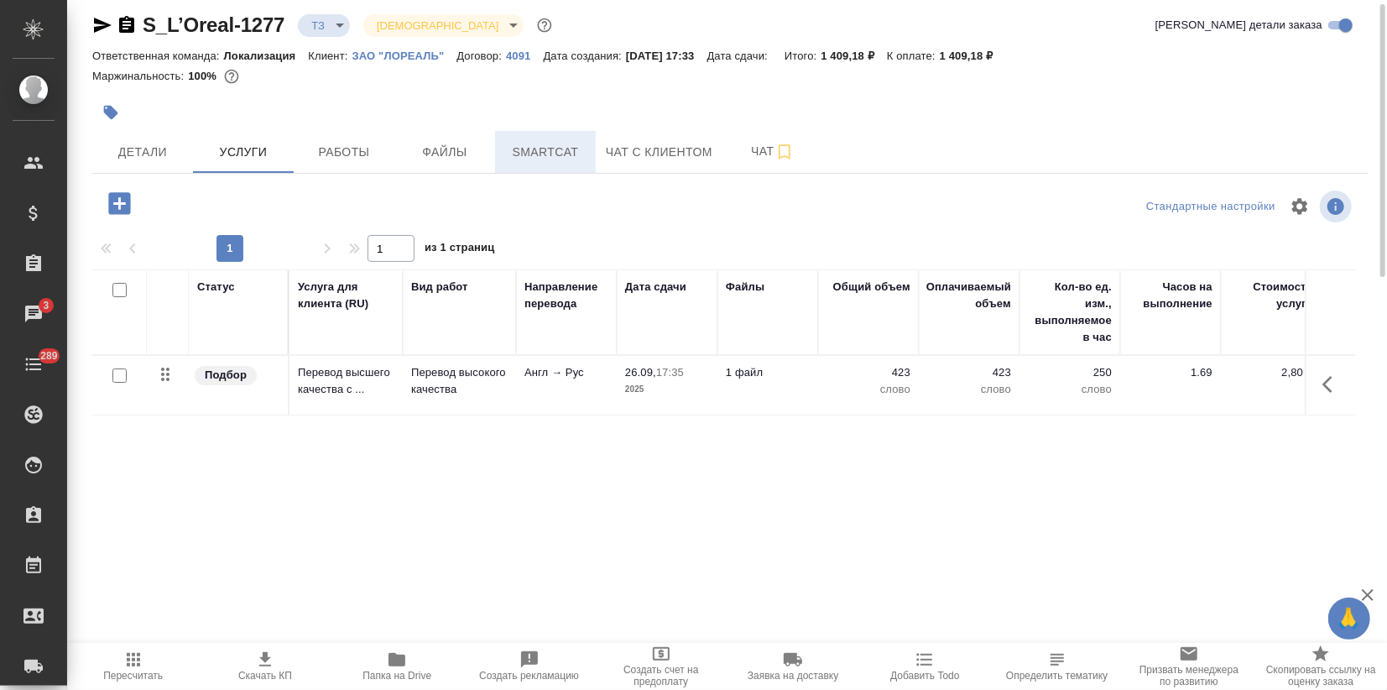
click at [574, 153] on span "Smartcat" at bounding box center [545, 152] width 81 height 21
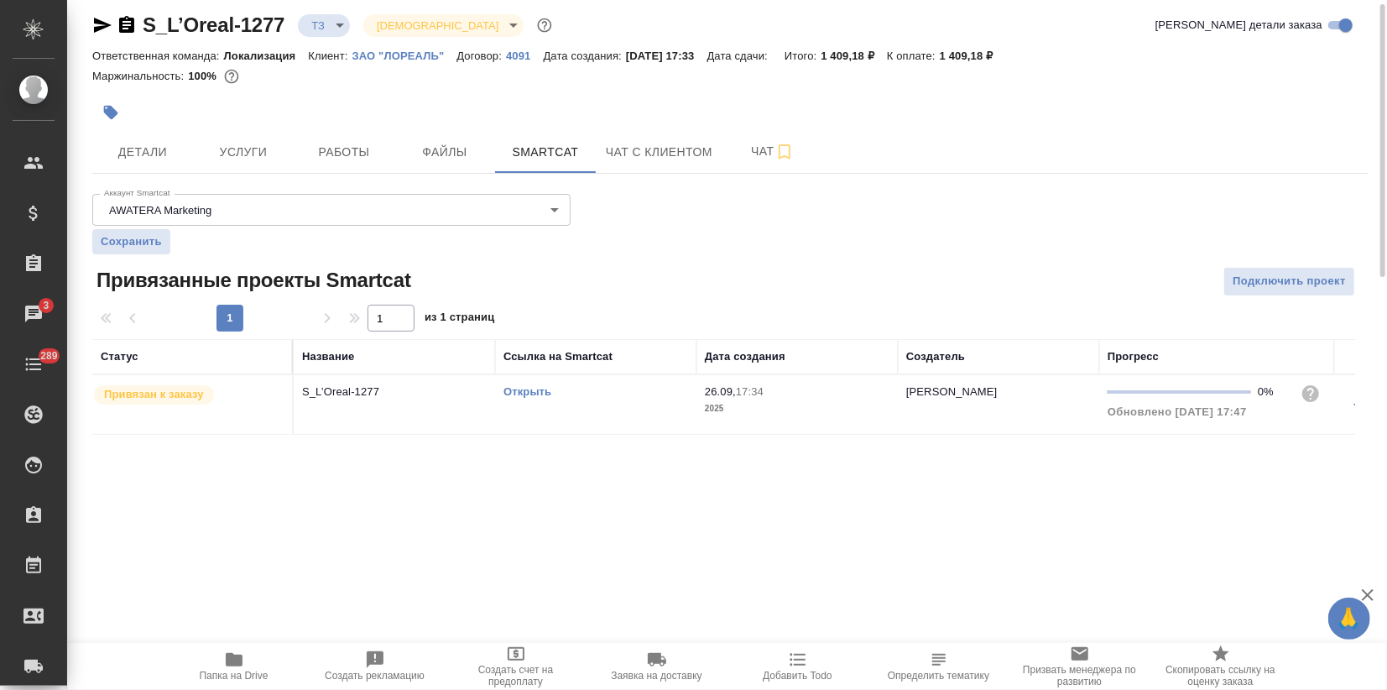
click at [532, 395] on link "Открыть" at bounding box center [528, 391] width 48 height 13
click at [247, 150] on span "Услуги" at bounding box center [243, 152] width 81 height 21
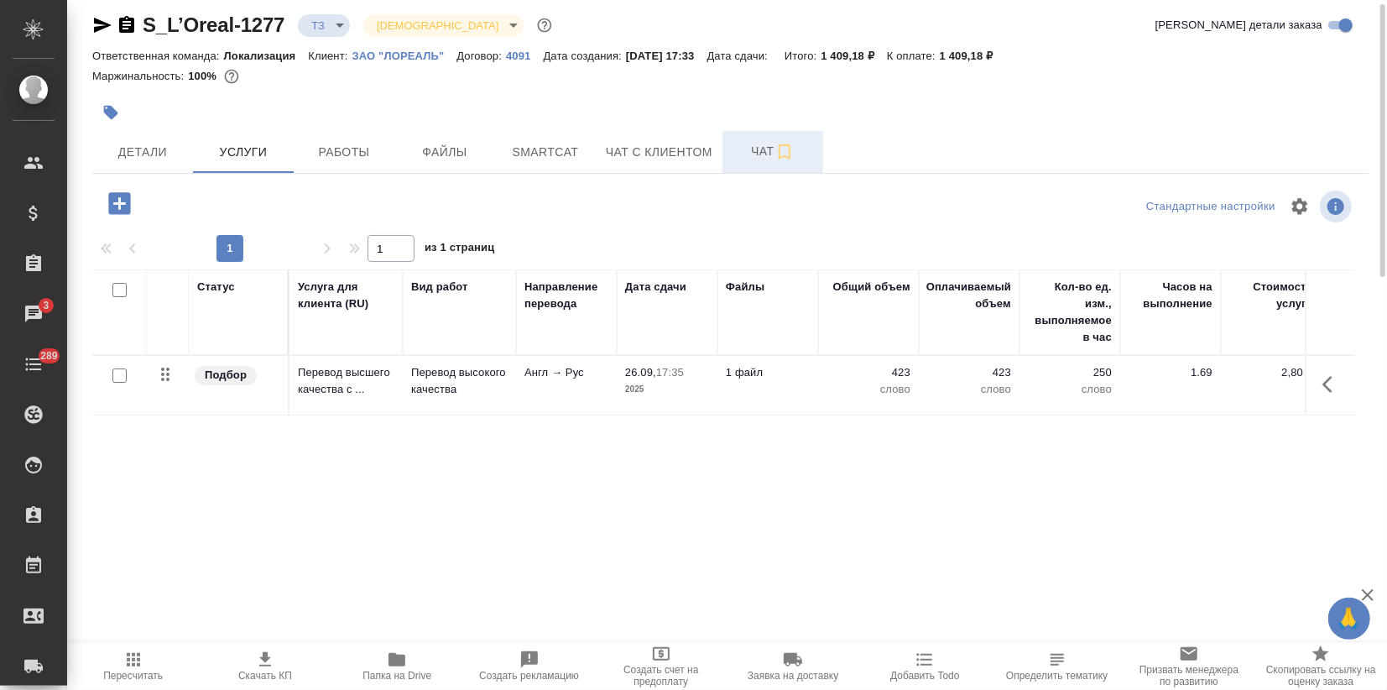
click at [733, 150] on span "Чат" at bounding box center [773, 151] width 81 height 21
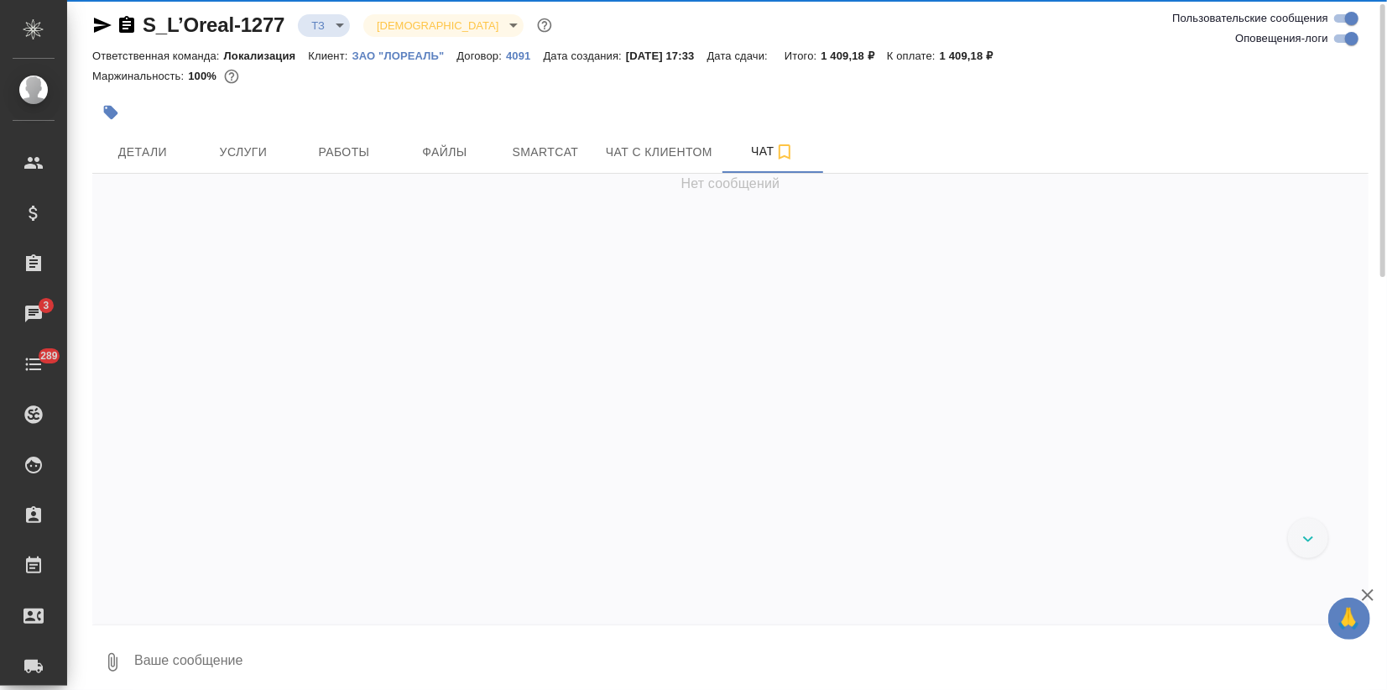
scroll to position [619, 0]
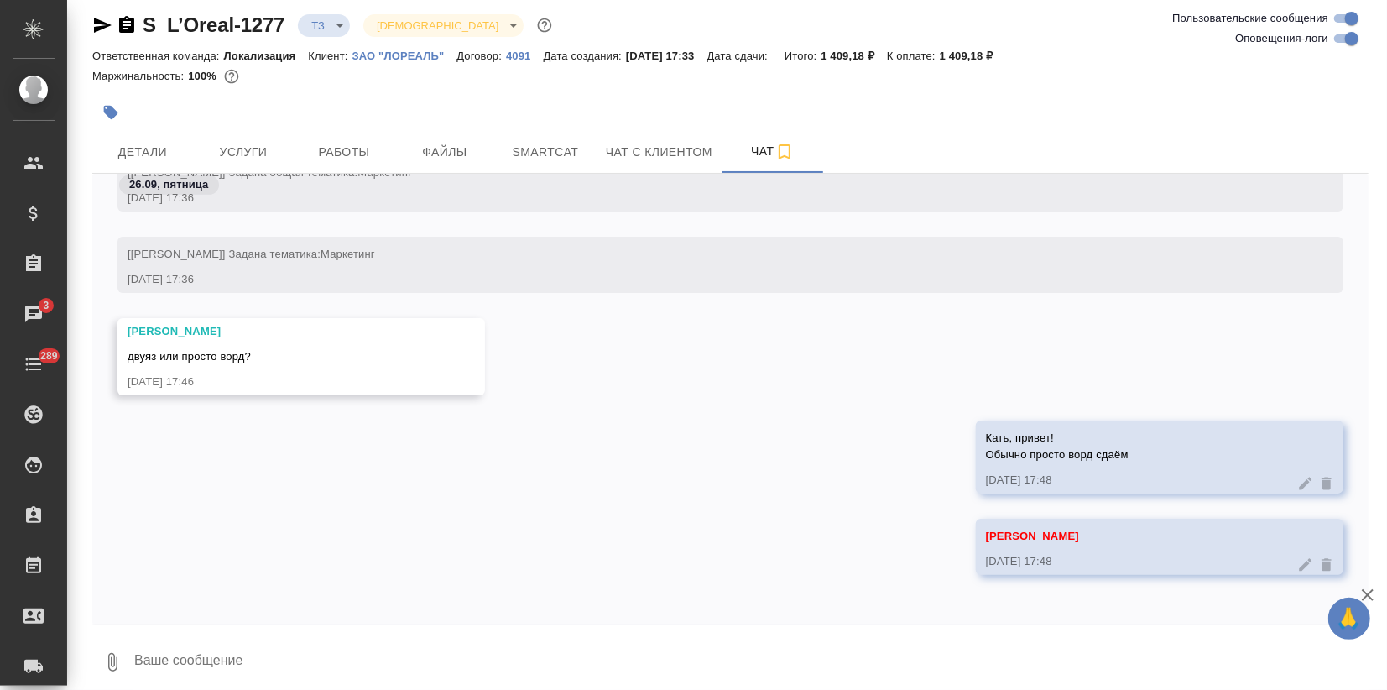
click at [1370, 589] on icon "button" at bounding box center [1368, 595] width 20 height 20
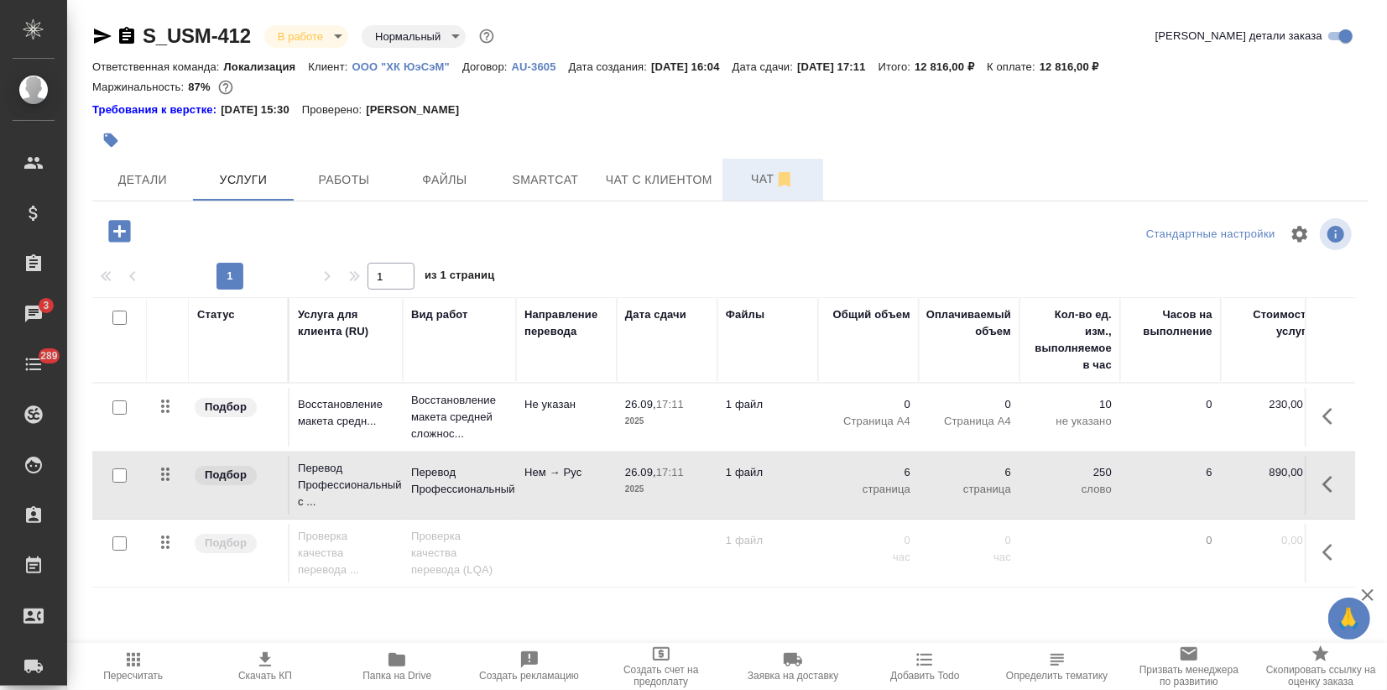
click at [749, 188] on span "Чат" at bounding box center [773, 179] width 81 height 21
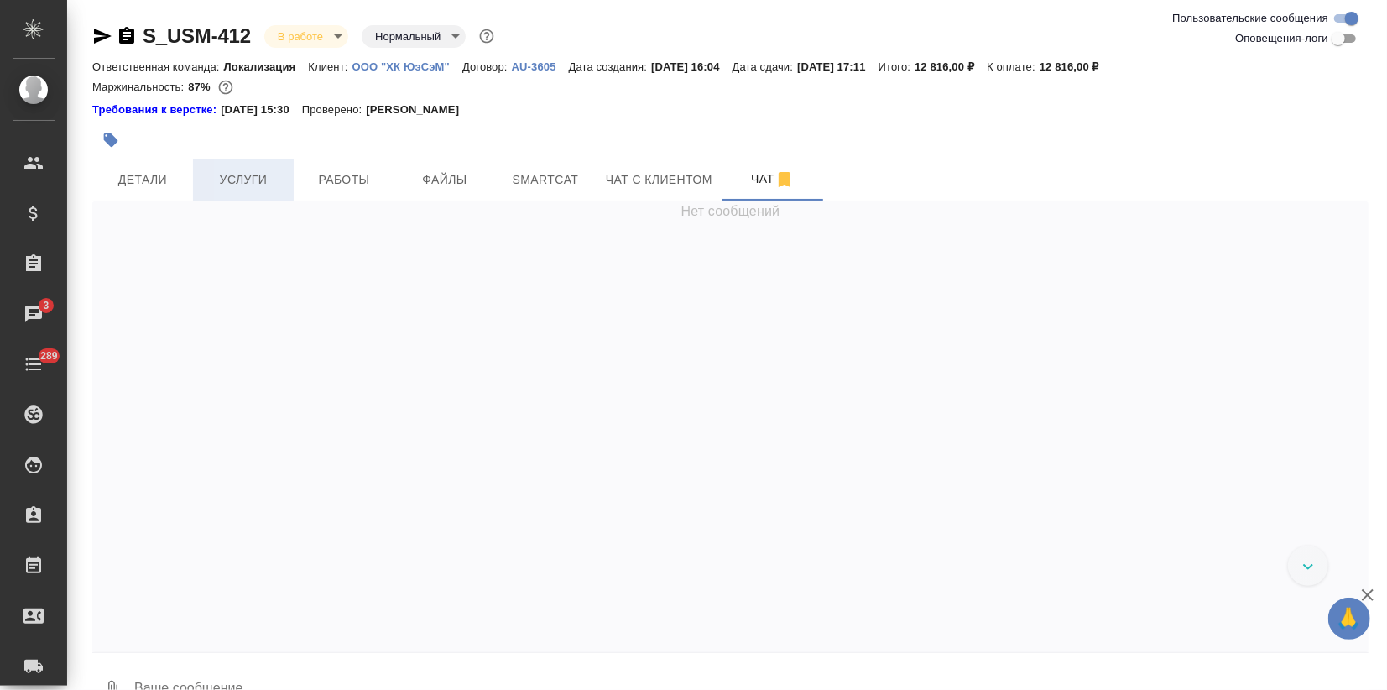
click at [245, 180] on span "Услуги" at bounding box center [243, 180] width 81 height 21
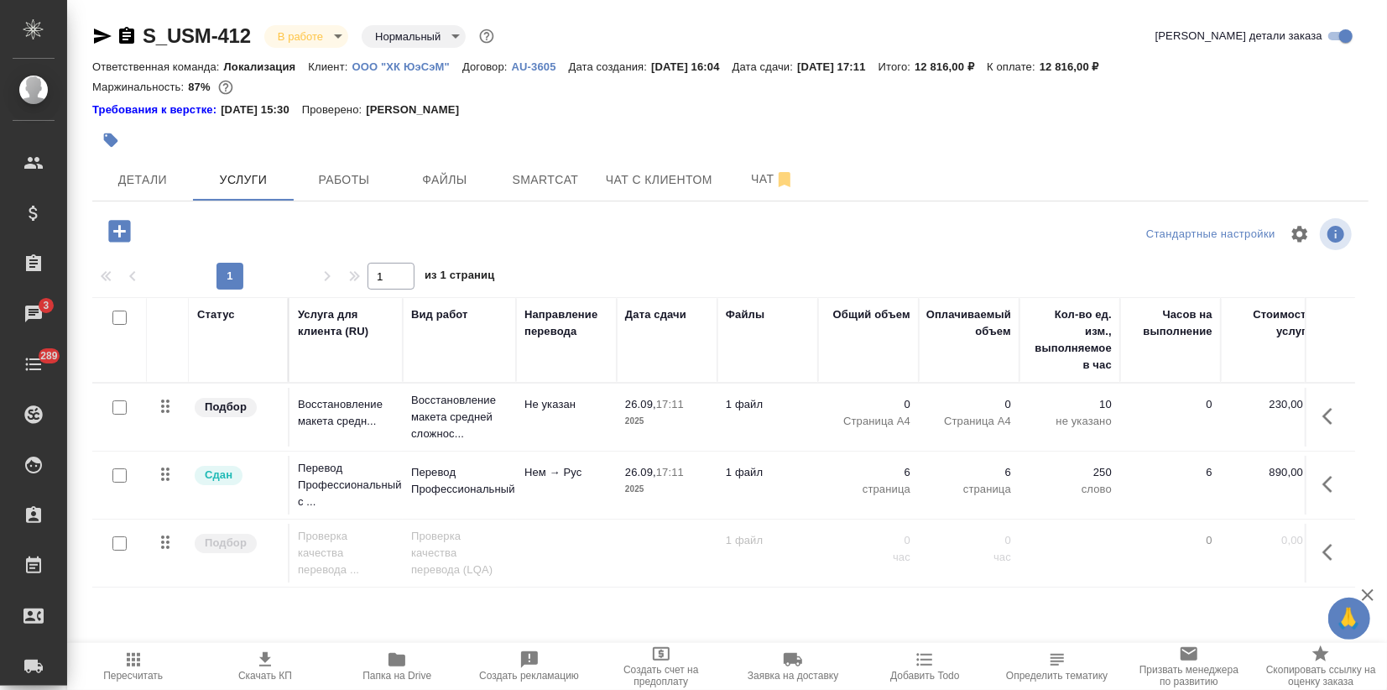
click at [445, 217] on div at bounding box center [304, 231] width 425 height 34
click at [118, 227] on icon "button" at bounding box center [119, 231] width 29 height 29
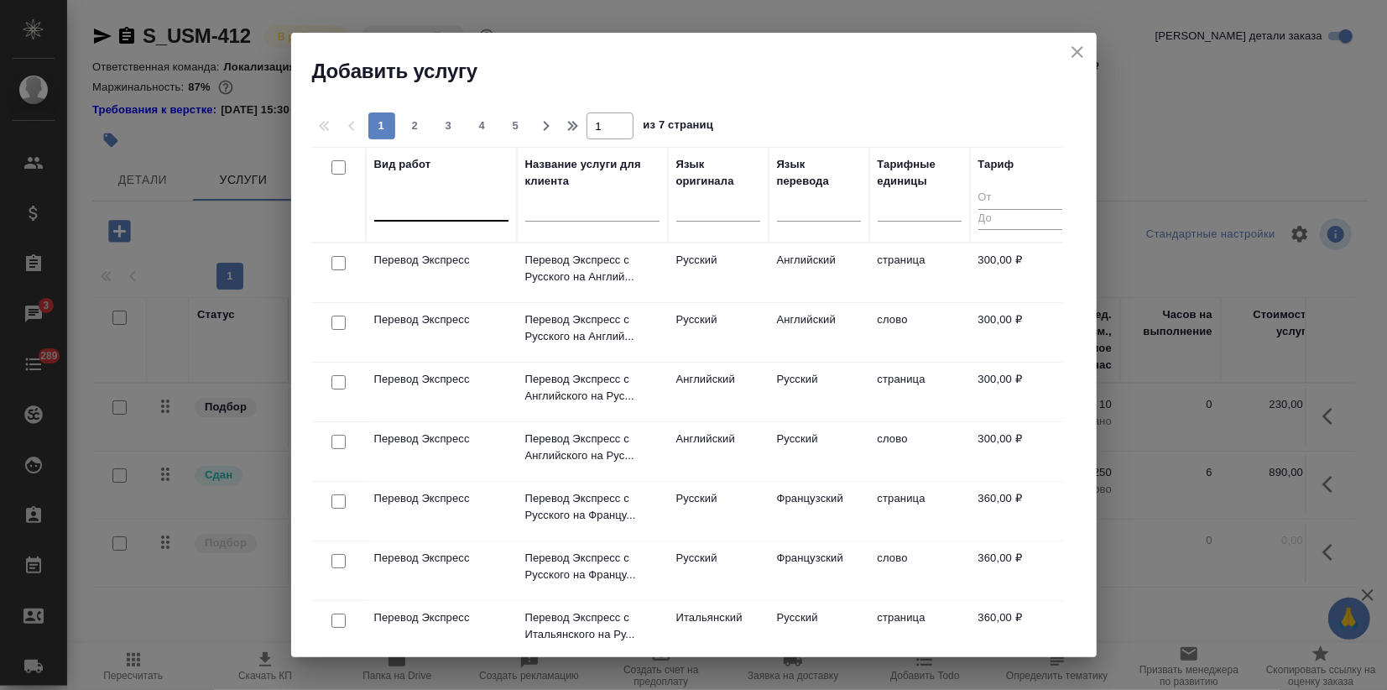
click at [473, 207] on div at bounding box center [441, 204] width 134 height 24
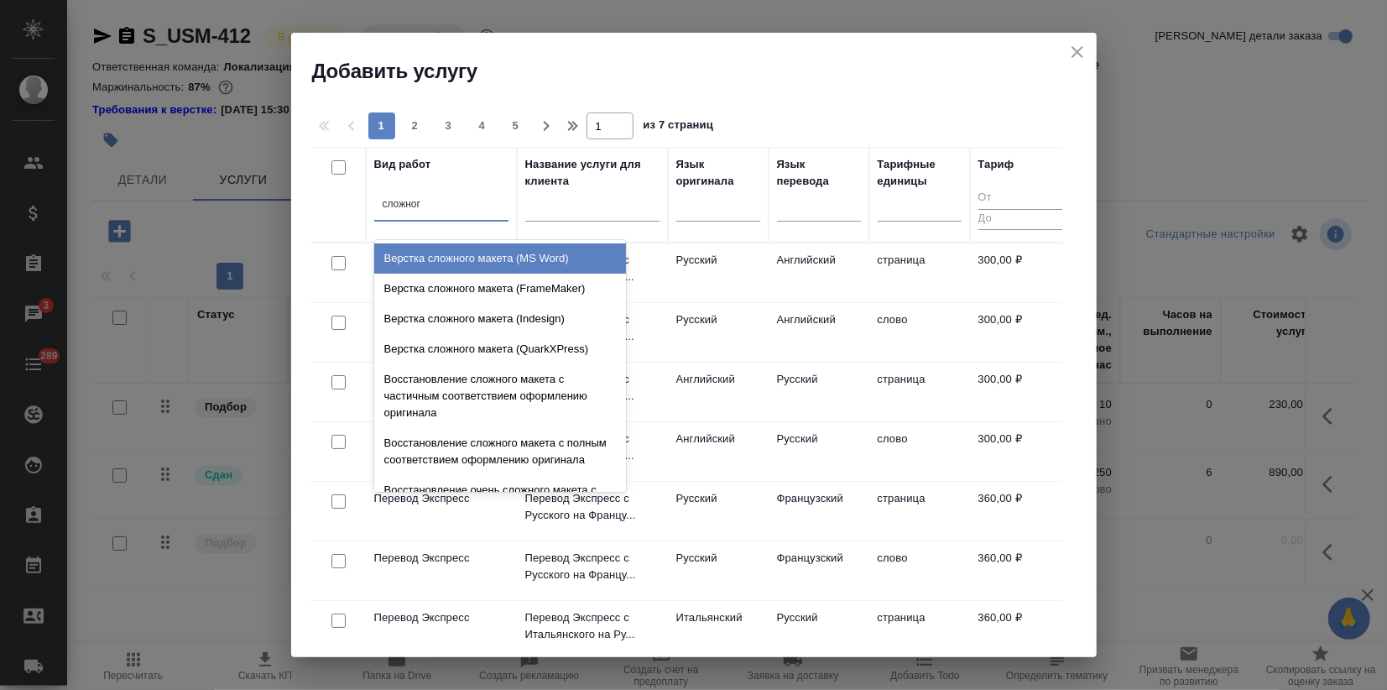
type input "сложного"
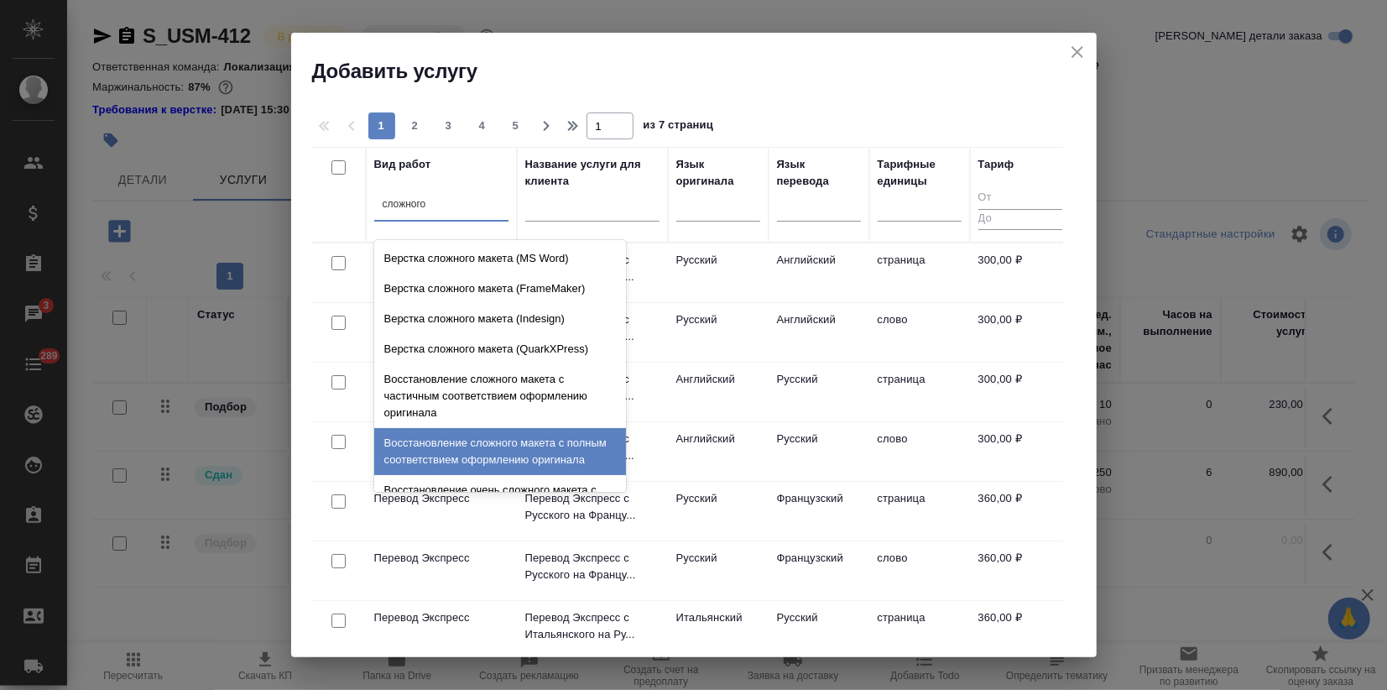
click at [481, 452] on div "Восстановление сложного макета с полным соответствием оформлению оригинала" at bounding box center [500, 451] width 252 height 47
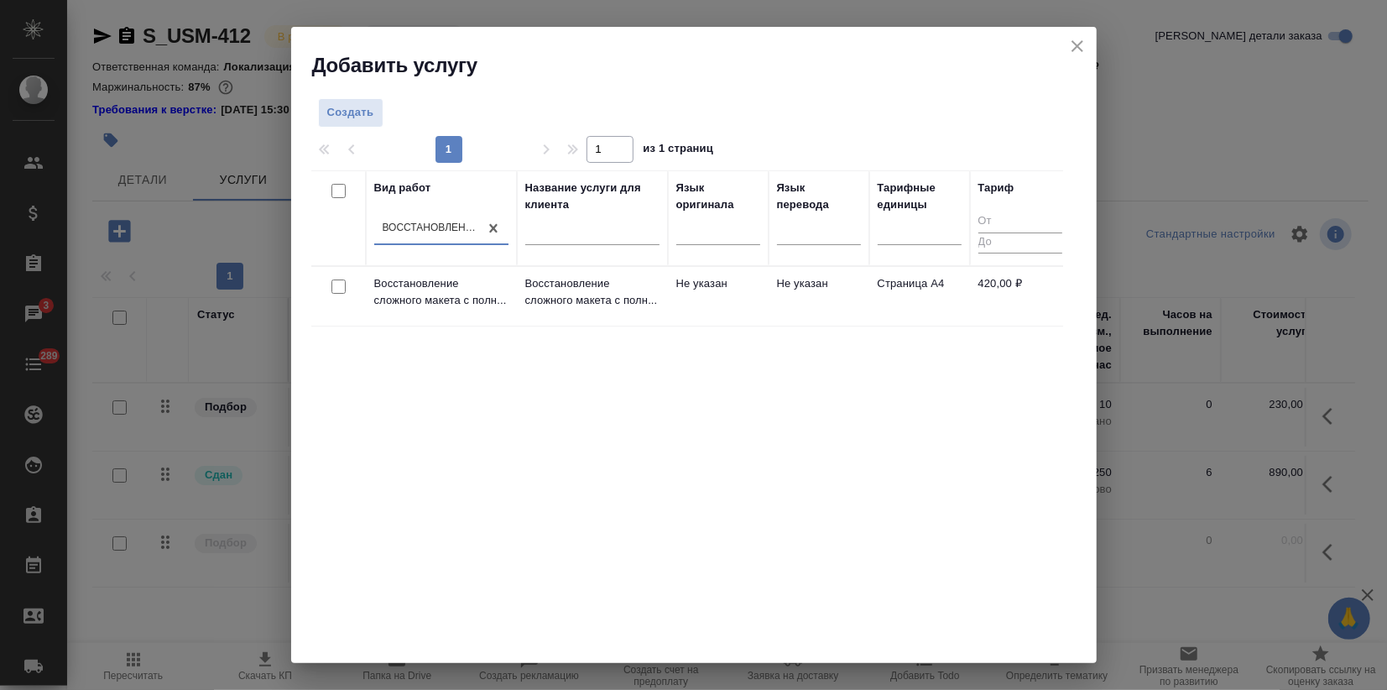
click at [654, 477] on div "Вид работ option Восстановление сложного макета с полным соответствием оформлен…" at bounding box center [687, 422] width 752 height 504
click at [634, 310] on td "Восстановление сложного макета с полн..." at bounding box center [592, 296] width 151 height 59
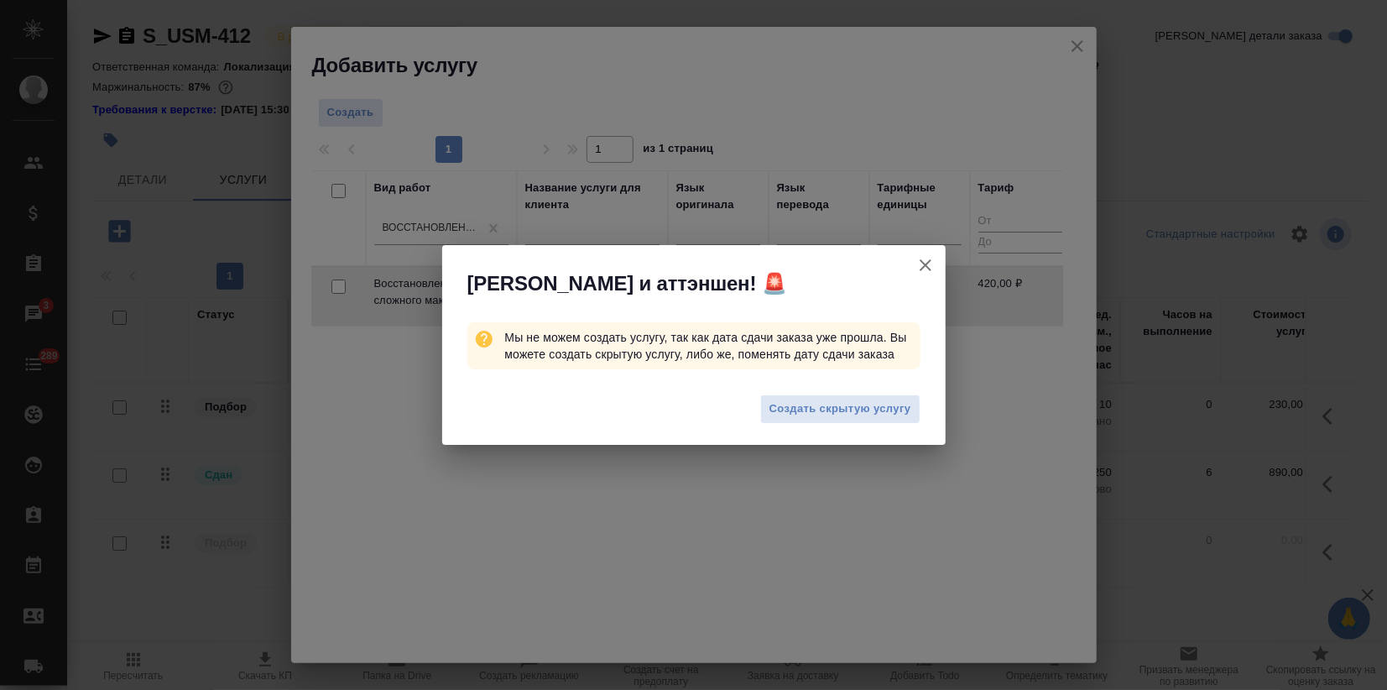
click at [805, 398] on button "Создать скрытую услугу" at bounding box center [840, 408] width 160 height 29
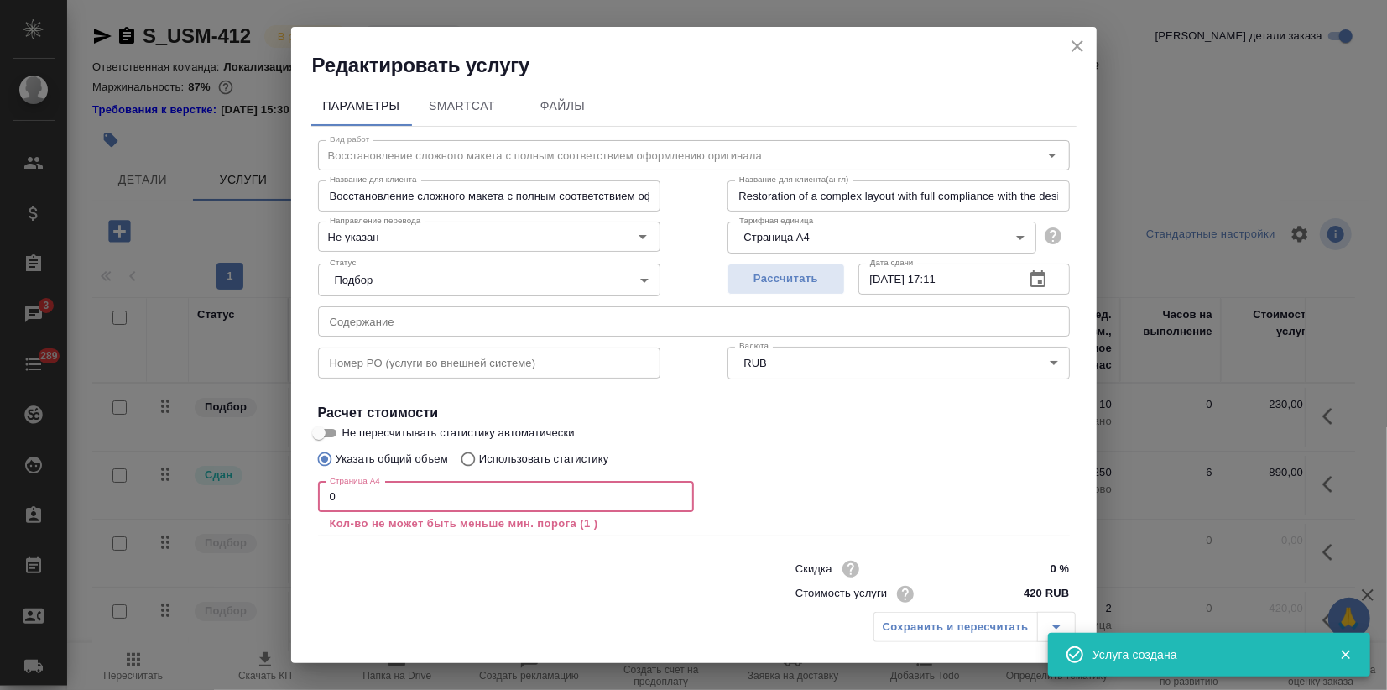
drag, startPoint x: 330, startPoint y: 504, endPoint x: 216, endPoint y: 525, distance: 116.0
click at [295, 509] on div "Параметры SmartCat Файлы Вид работ Восстановление сложного макета с полным соот…" at bounding box center [694, 341] width 806 height 524
drag, startPoint x: 369, startPoint y: 504, endPoint x: 175, endPoint y: 503, distance: 194.7
click at [187, 499] on div "Редактировать услугу Параметры SmartCat Файлы Вид работ Восстановление сложного…" at bounding box center [693, 345] width 1387 height 690
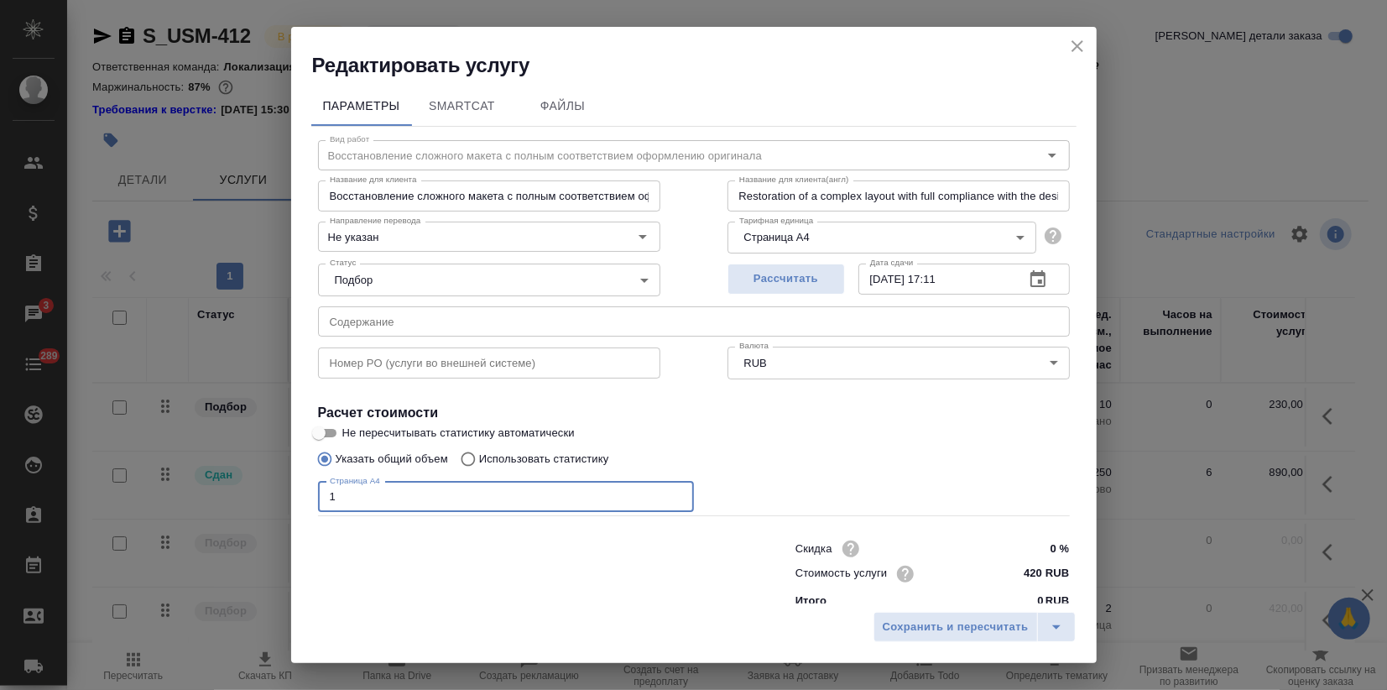
type input "1"
click at [898, 604] on div "Сохранить и пересчитать" at bounding box center [694, 633] width 806 height 60
click at [902, 621] on span "Сохранить и пересчитать" at bounding box center [956, 627] width 146 height 19
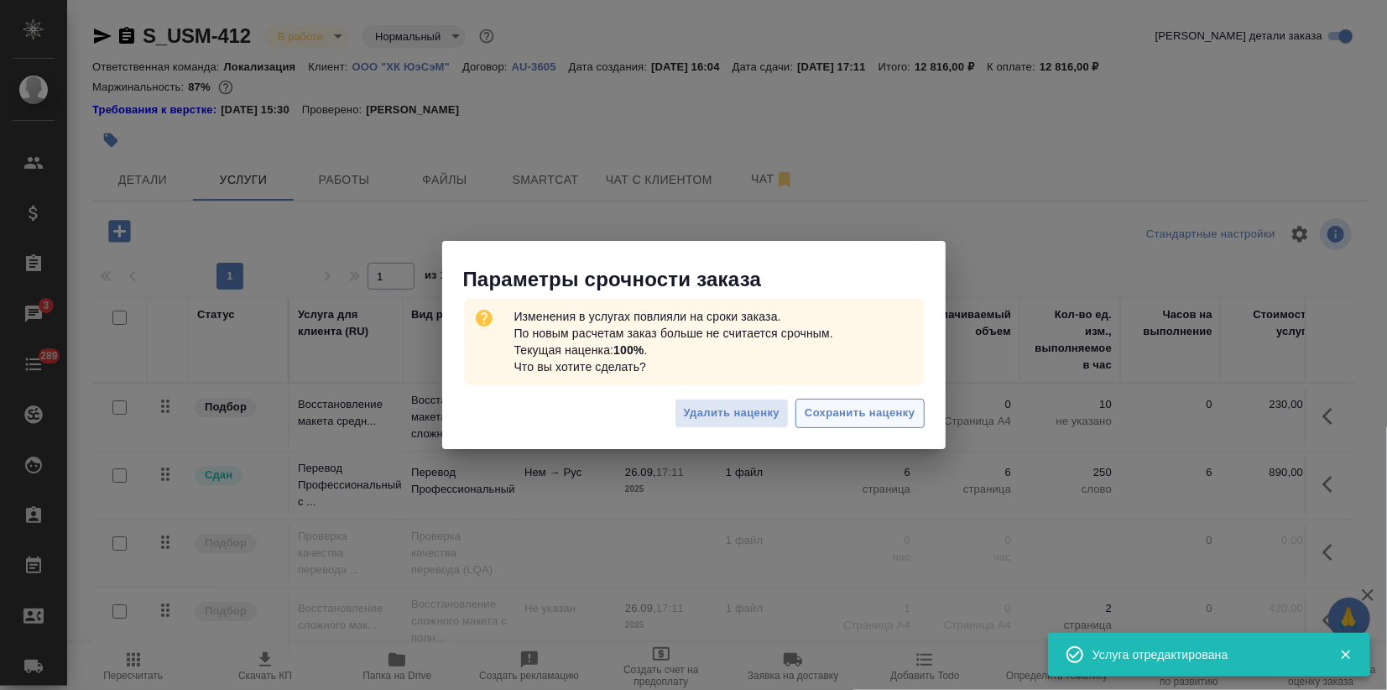
click at [834, 419] on span "Сохранить наценку" at bounding box center [860, 413] width 110 height 19
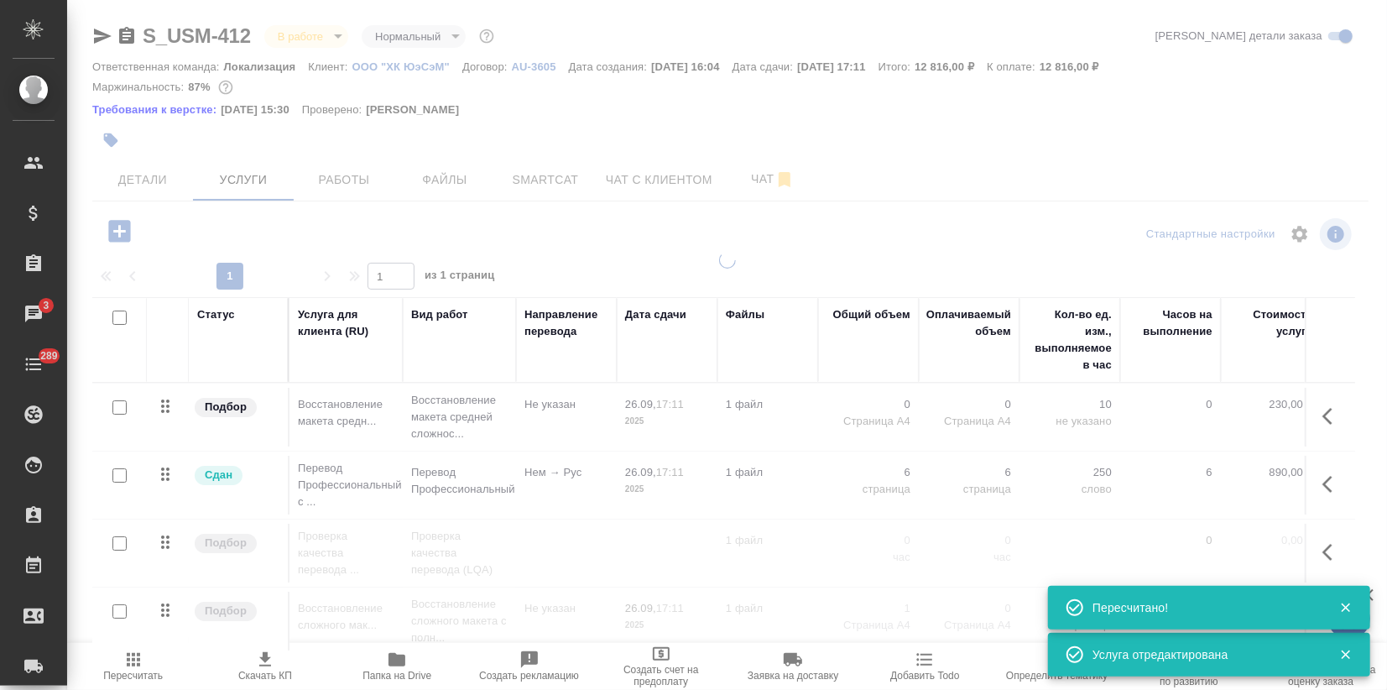
type input "completed"
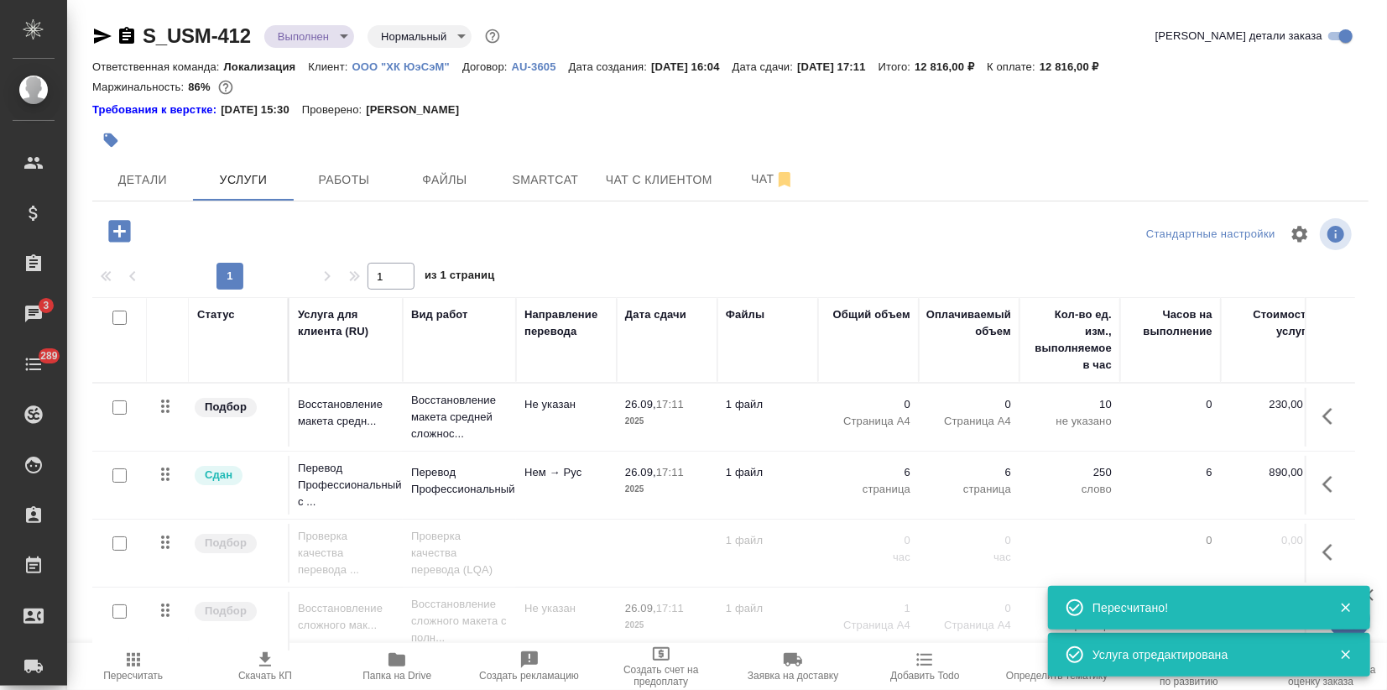
click at [114, 613] on input "checkbox" at bounding box center [119, 611] width 14 height 14
checkbox input "true"
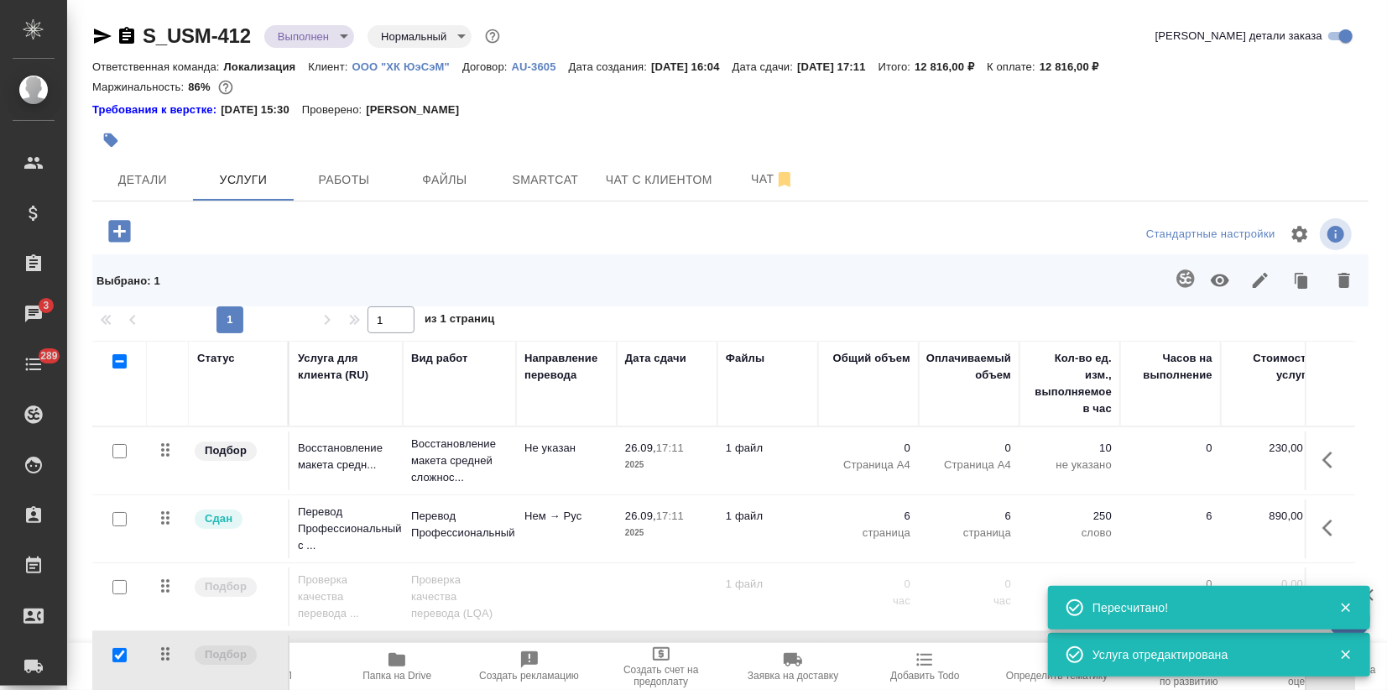
click at [1218, 280] on icon "button" at bounding box center [1220, 280] width 18 height 13
click at [330, 624] on td "Проверка качества перевода ..." at bounding box center [346, 596] width 113 height 67
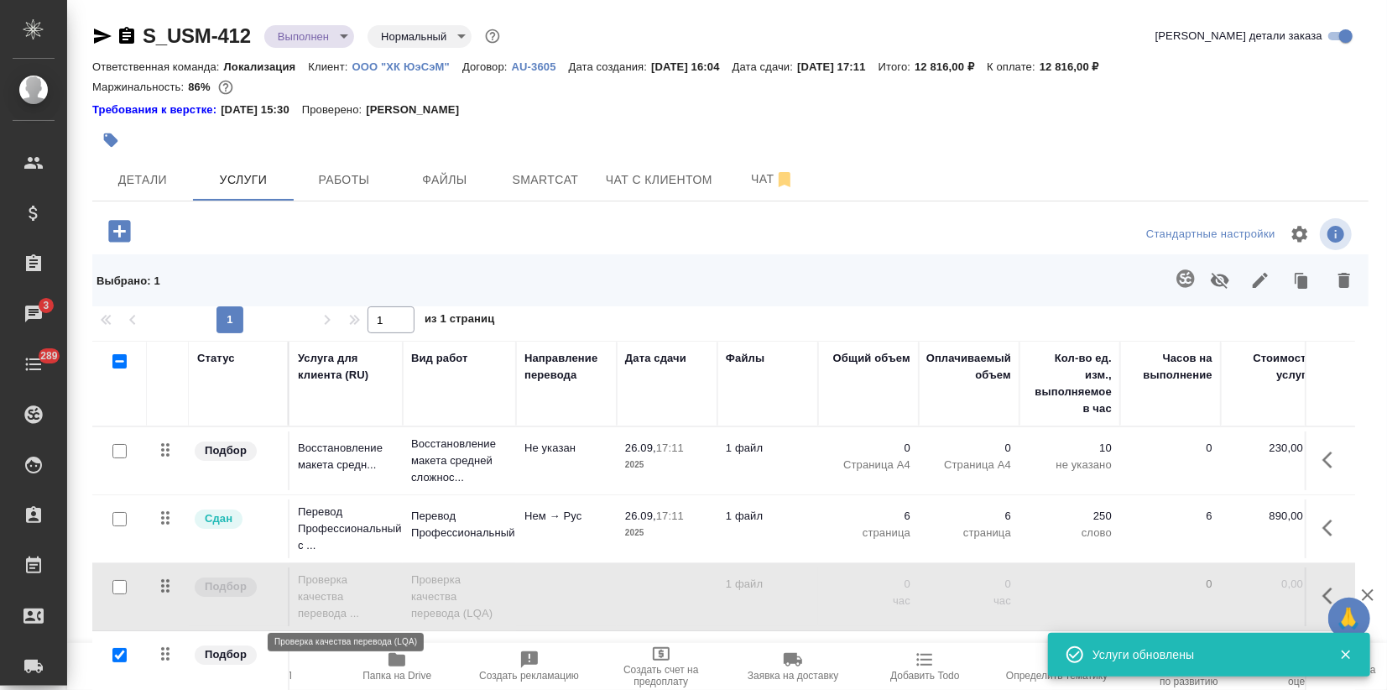
scroll to position [54, 0]
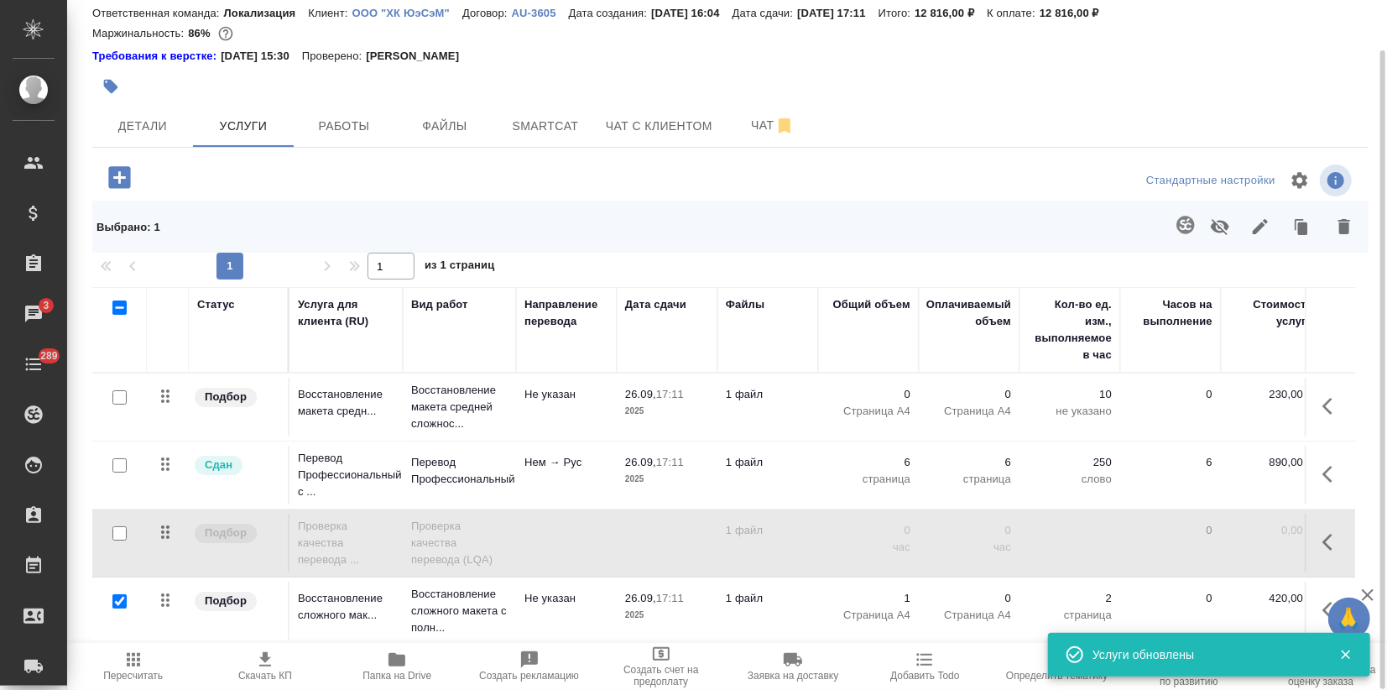
drag, startPoint x: 274, startPoint y: 603, endPoint x: 278, endPoint y: 434, distance: 168.7
click at [278, 434] on tbody "Подбор Восстановление макета средн... Восстановление макета средней сложнос... …" at bounding box center [883, 509] width 1582 height 272
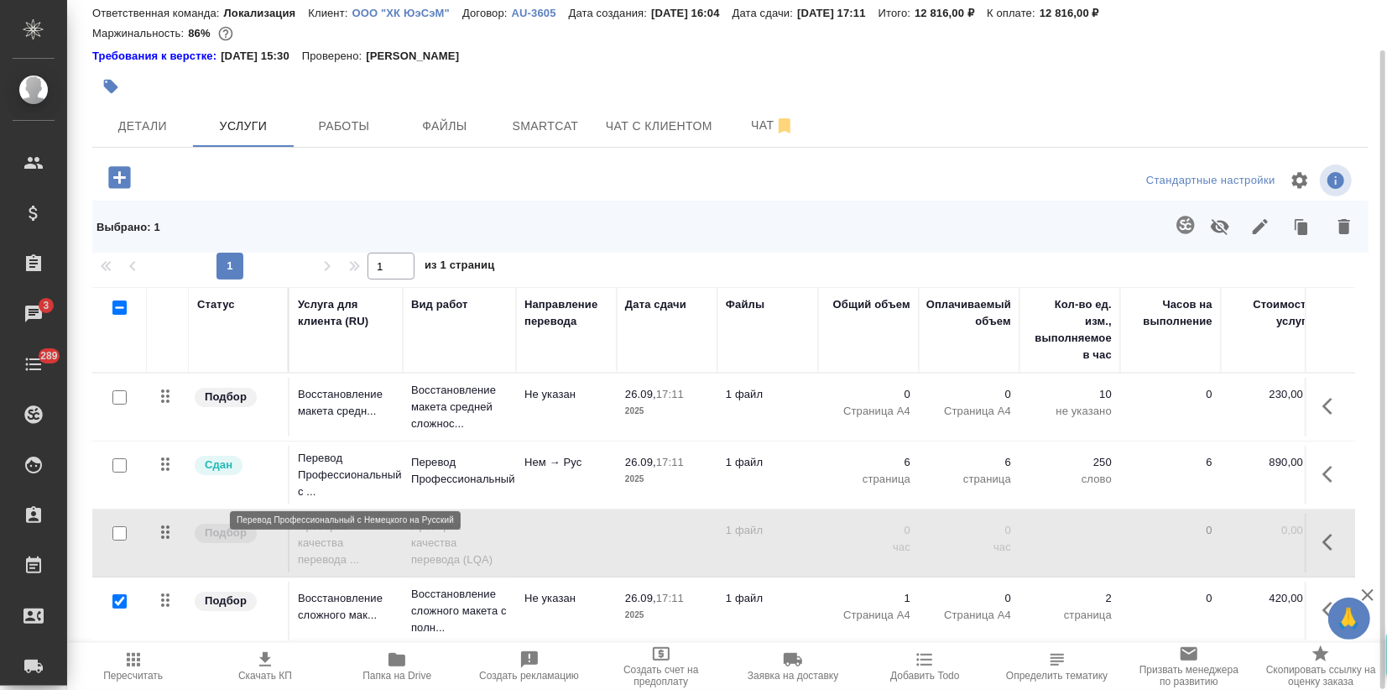
drag, startPoint x: 309, startPoint y: 603, endPoint x: 310, endPoint y: 441, distance: 161.1
click at [310, 441] on tbody "Подбор Восстановление макета средн... Восстановление макета средней сложнос... …" at bounding box center [883, 509] width 1582 height 272
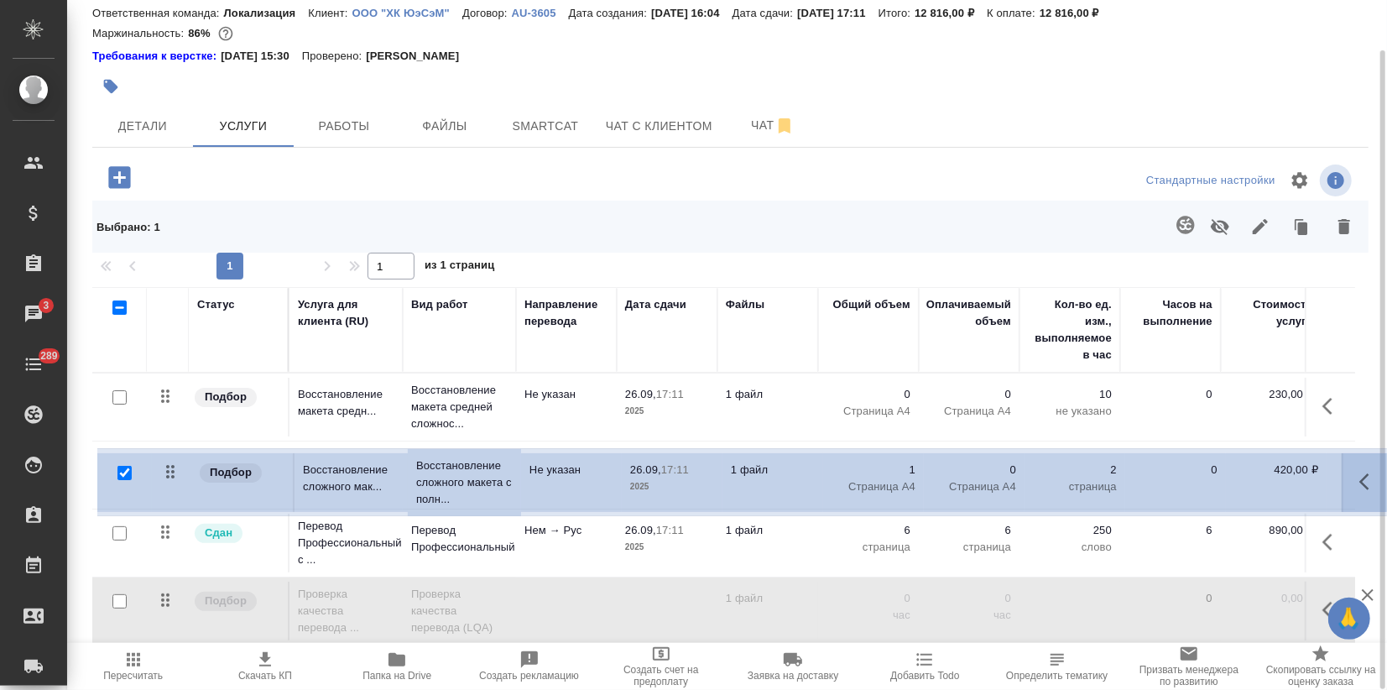
drag, startPoint x: 164, startPoint y: 597, endPoint x: 170, endPoint y: 465, distance: 132.7
click at [170, 465] on table "Статус Услуга для клиента (RU) Вид работ Направление перевода Дата сдачи Файлы …" at bounding box center [883, 466] width 1582 height 358
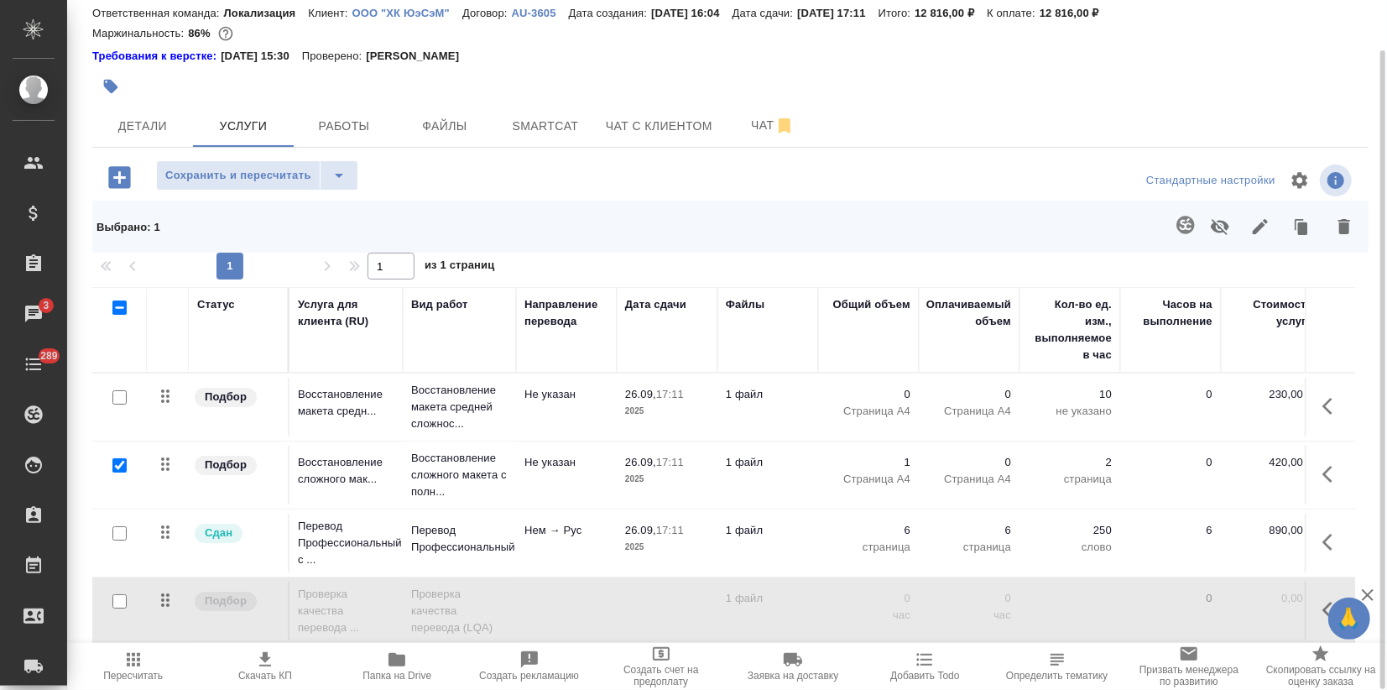
click at [207, 148] on div "S_USM-412 Выполнен completed Нормальный normal Кратко детали заказа Ответственн…" at bounding box center [730, 318] width 1295 height 744
click at [197, 174] on span "Сохранить и пересчитать" at bounding box center [238, 175] width 146 height 19
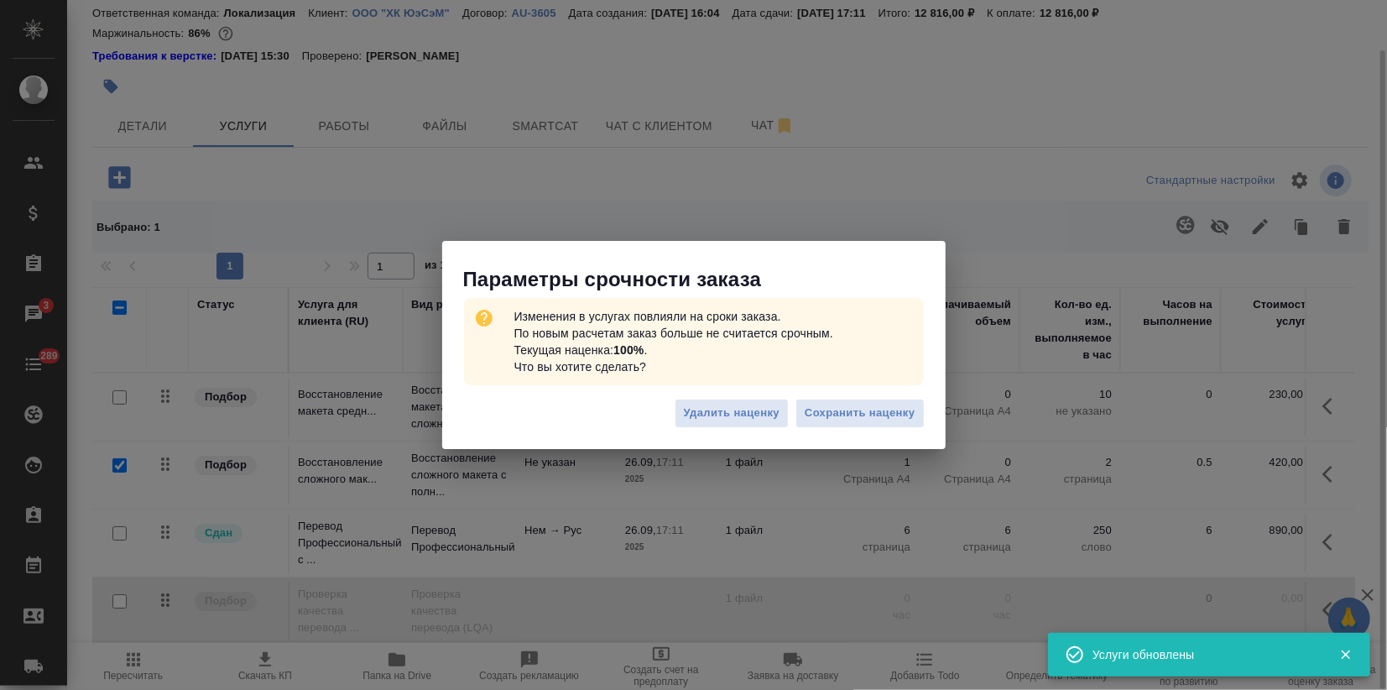
drag, startPoint x: 887, startPoint y: 418, endPoint x: 891, endPoint y: 462, distance: 44.7
click at [888, 417] on span "Сохранить наценку" at bounding box center [860, 413] width 110 height 19
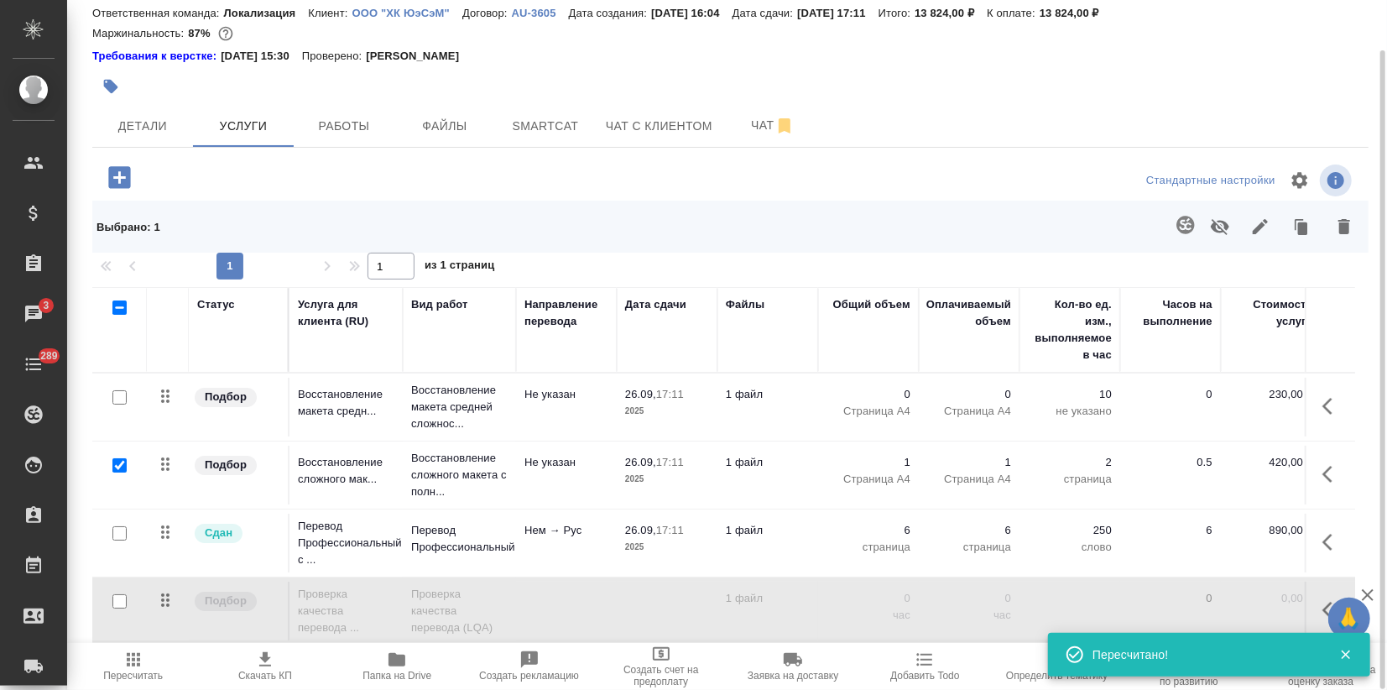
click at [117, 463] on input "checkbox" at bounding box center [119, 465] width 14 height 14
checkbox input "false"
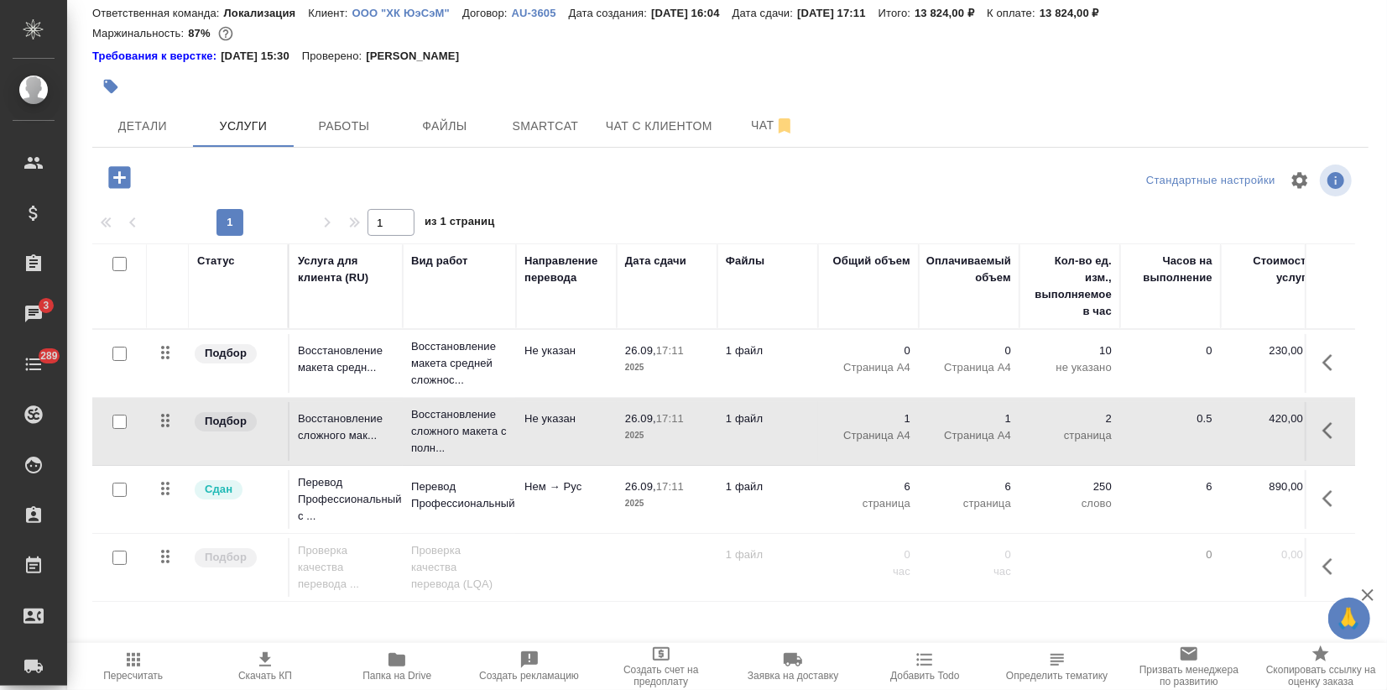
click at [435, 204] on div at bounding box center [730, 205] width 1276 height 8
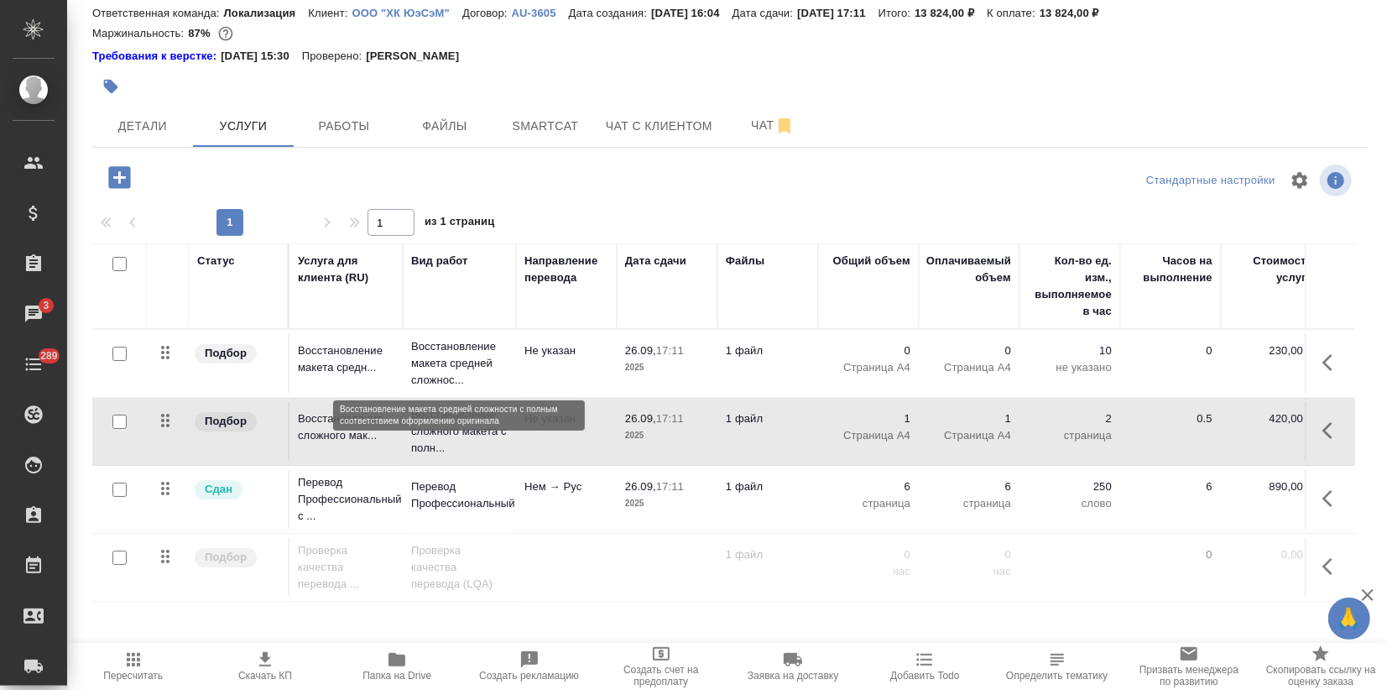
click at [424, 352] on p "Восстановление макета средней сложнос..." at bounding box center [459, 363] width 97 height 50
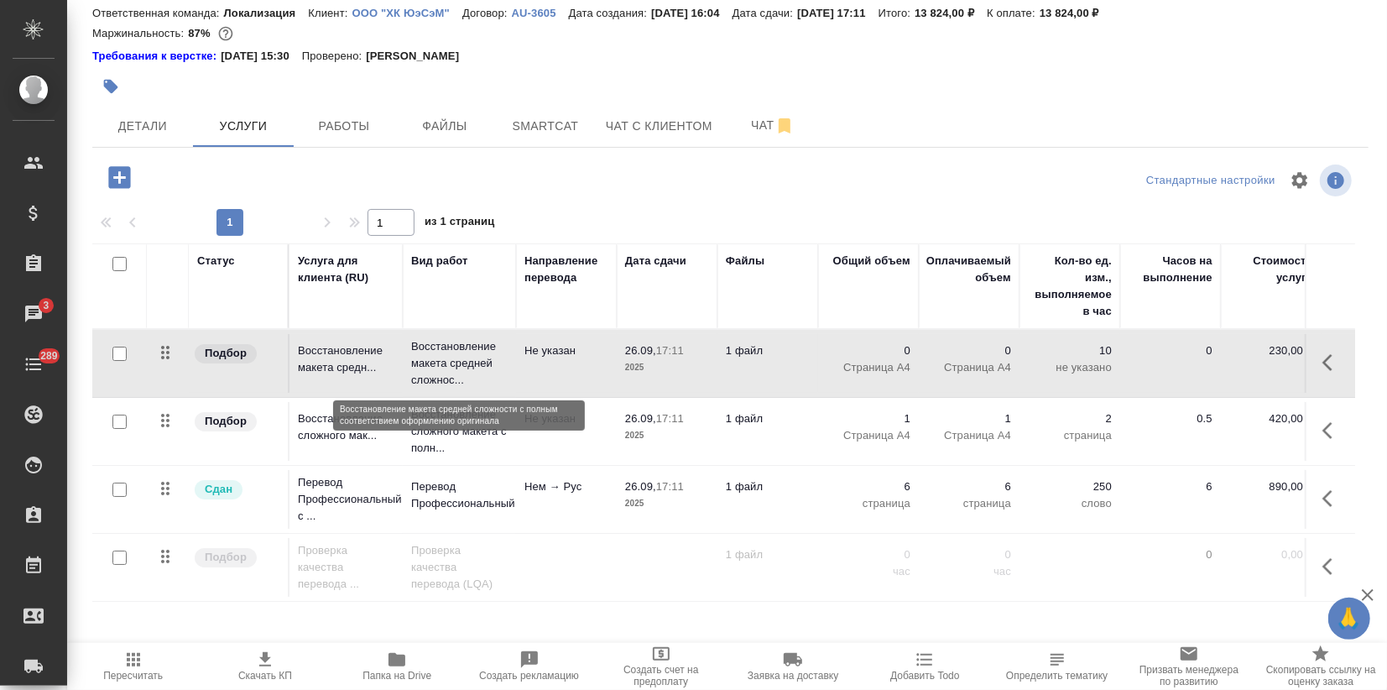
click at [424, 352] on p "Восстановление макета средней сложнос..." at bounding box center [459, 363] width 97 height 50
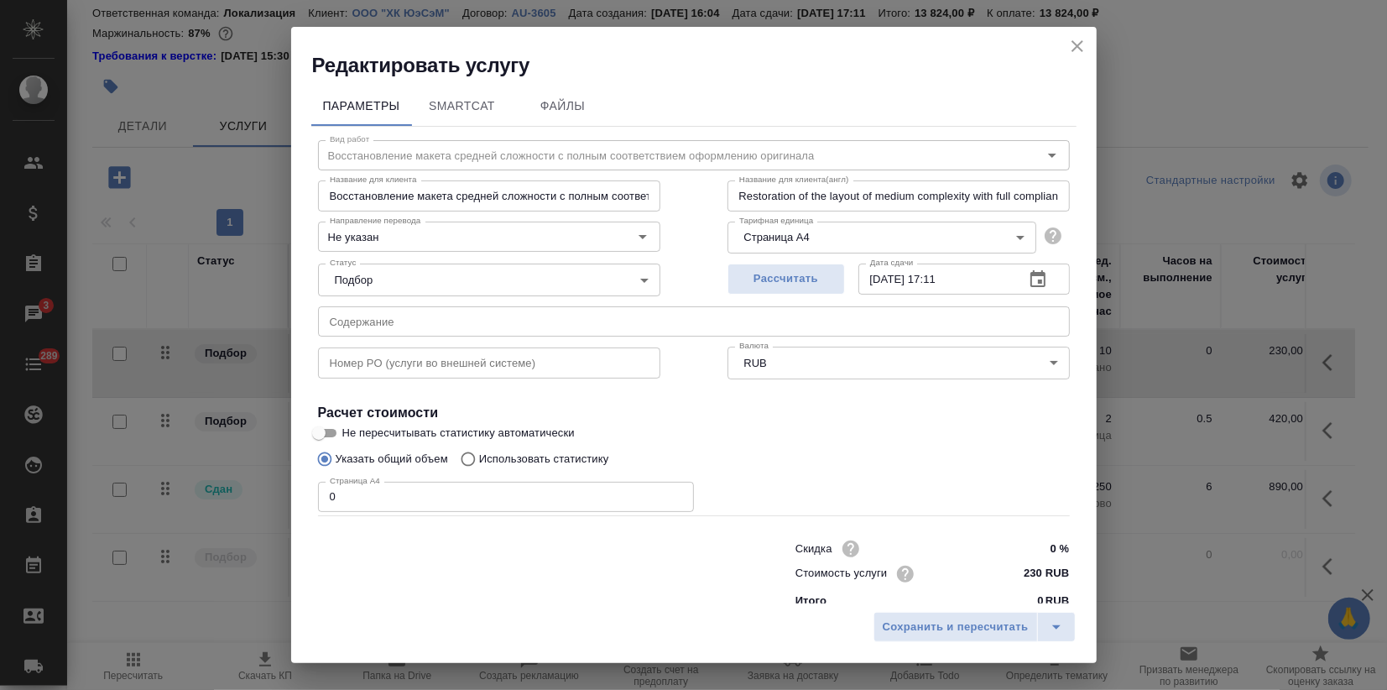
drag, startPoint x: 355, startPoint y: 505, endPoint x: 13, endPoint y: 482, distance: 342.4
click at [13, 482] on div "Редактировать услугу Параметры SmartCat Файлы Вид работ Восстановление макета с…" at bounding box center [693, 345] width 1387 height 690
type input "7"
click at [902, 625] on span "Сохранить и пересчитать" at bounding box center [956, 627] width 146 height 19
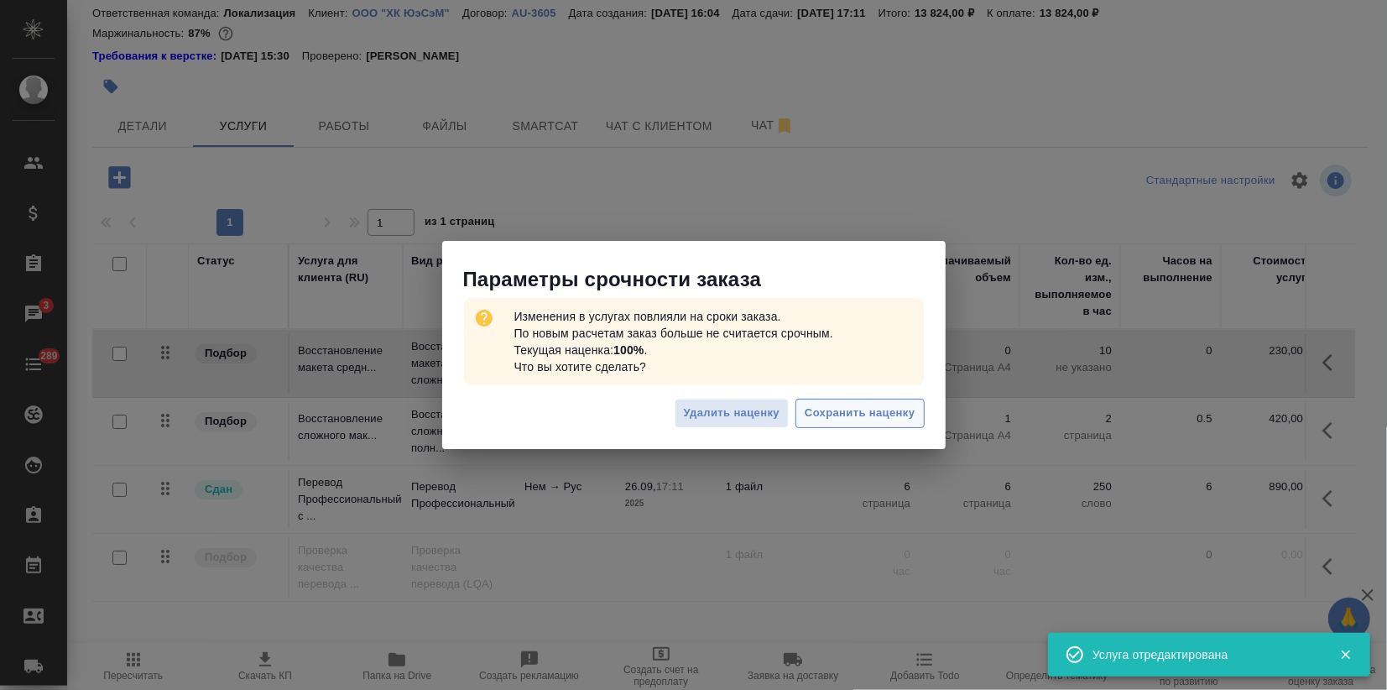
click at [904, 417] on span "Сохранить наценку" at bounding box center [860, 413] width 110 height 19
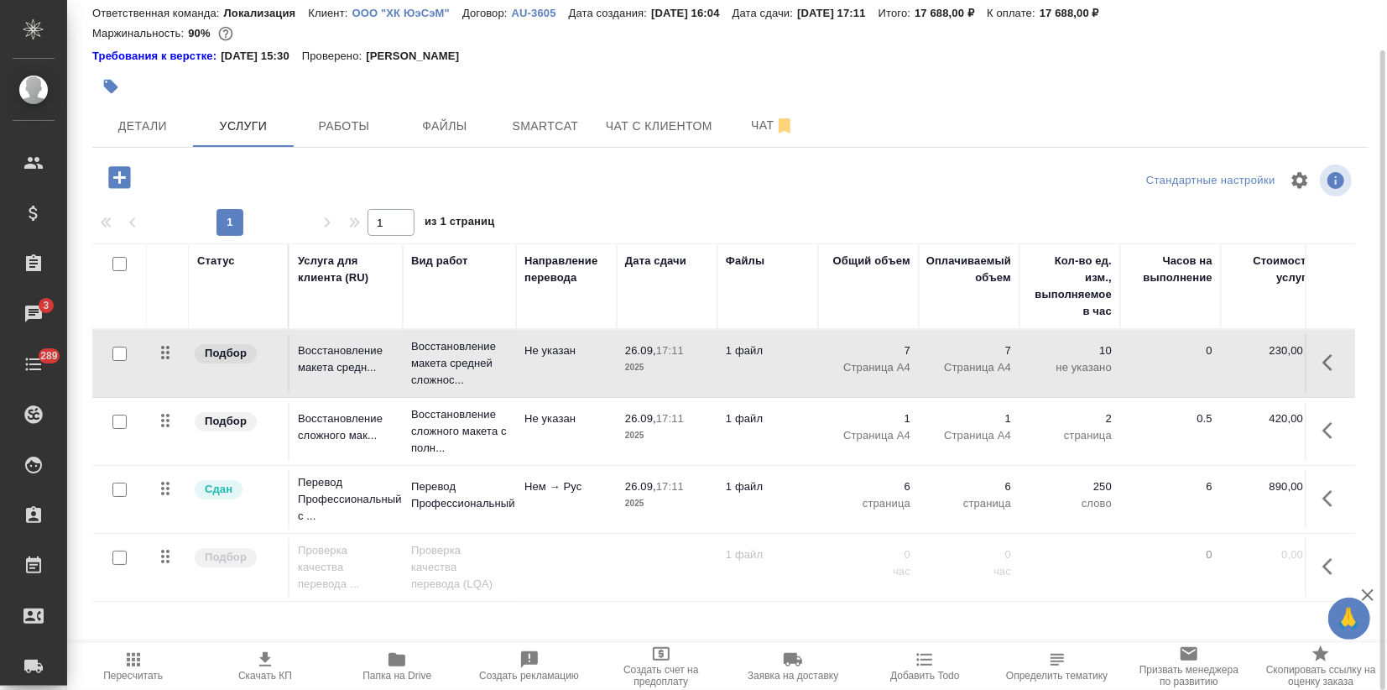
click at [557, 362] on td "Не указан" at bounding box center [566, 363] width 101 height 59
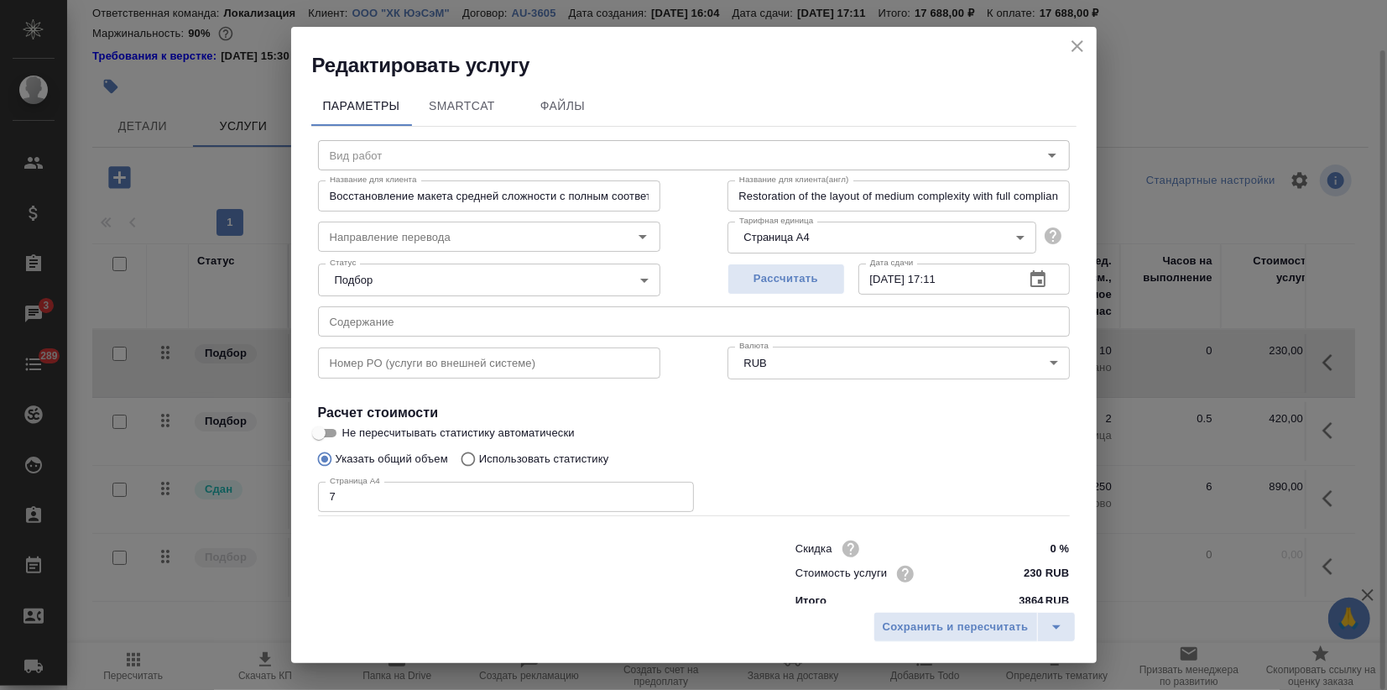
type input "Восстановление макета средней сложности с полным соответствием оформлению ориги…"
type input "Не указан"
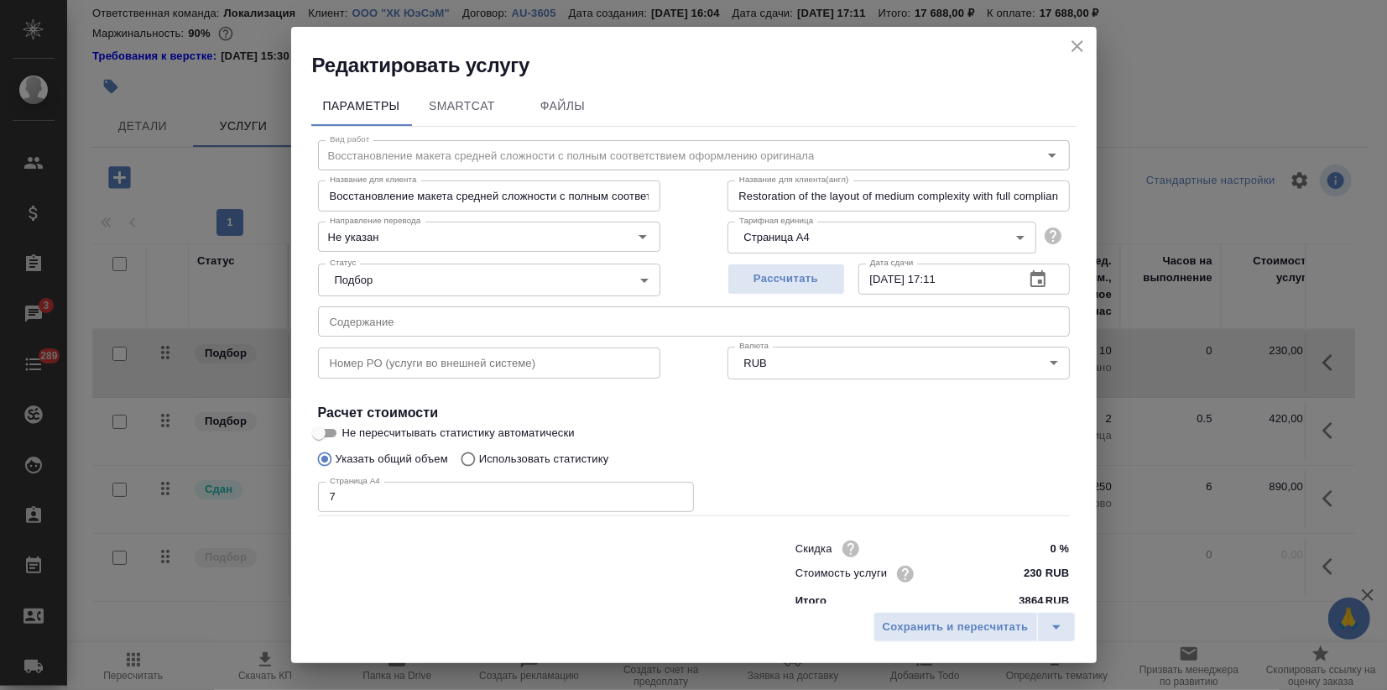
drag, startPoint x: 209, startPoint y: 498, endPoint x: 75, endPoint y: 510, distance: 134.8
click at [149, 498] on div "Редактировать услугу Параметры SmartCat Файлы Вид работ Восстановление макета с…" at bounding box center [693, 345] width 1387 height 690
type input "6"
click at [934, 628] on span "Сохранить и пересчитать" at bounding box center [956, 627] width 146 height 19
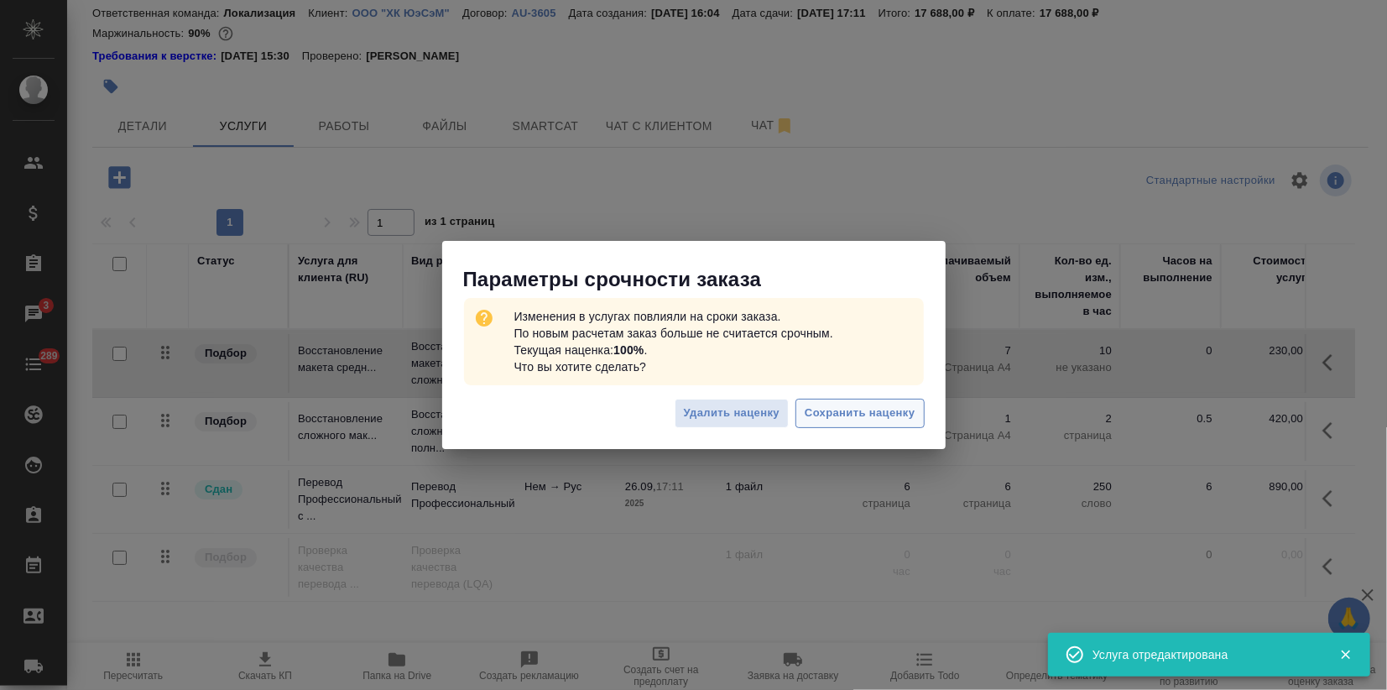
click at [889, 419] on span "Сохранить наценку" at bounding box center [860, 413] width 110 height 19
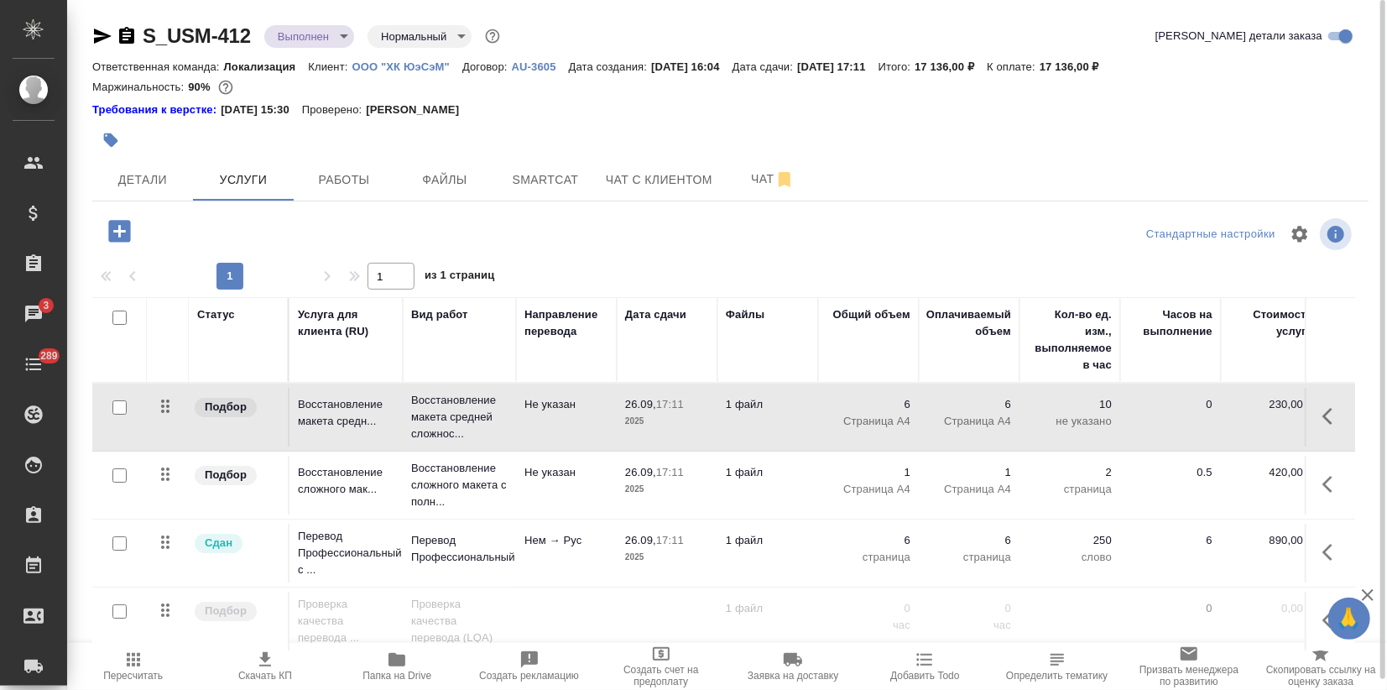
scroll to position [10, 0]
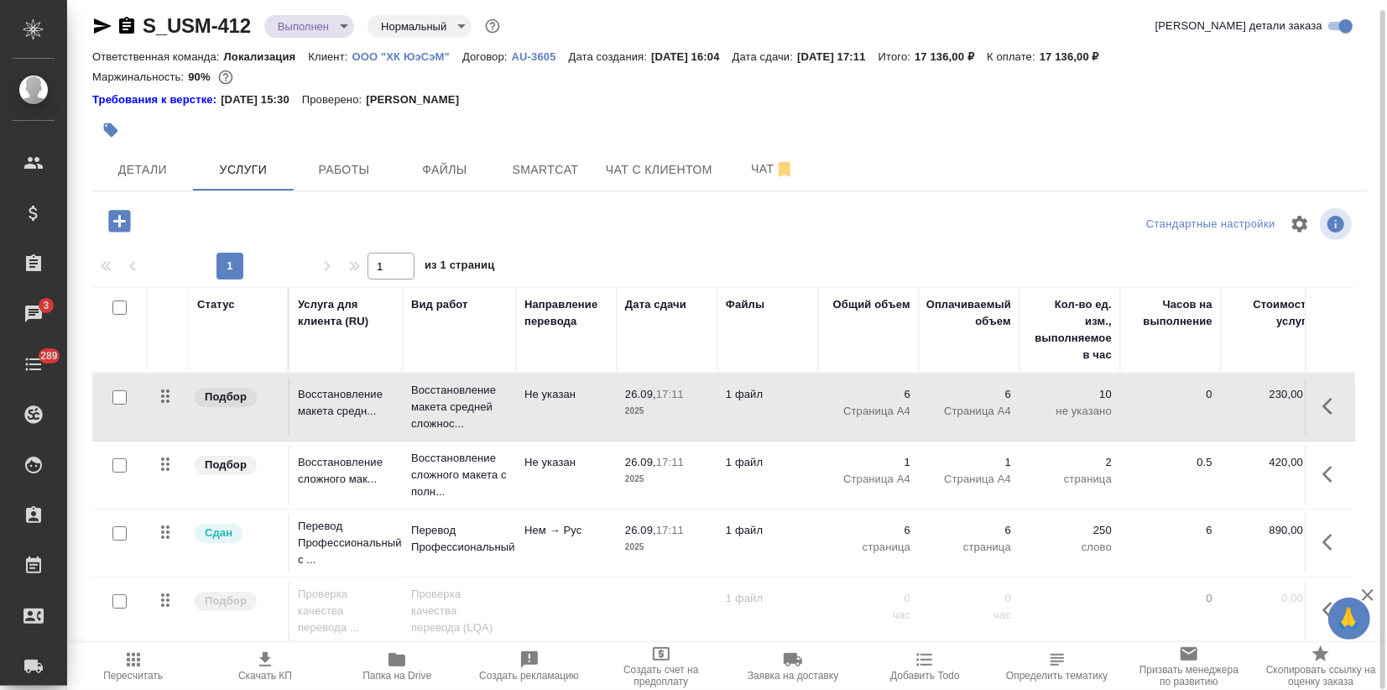
click at [160, 669] on span "Пересчитать" at bounding box center [133, 666] width 112 height 32
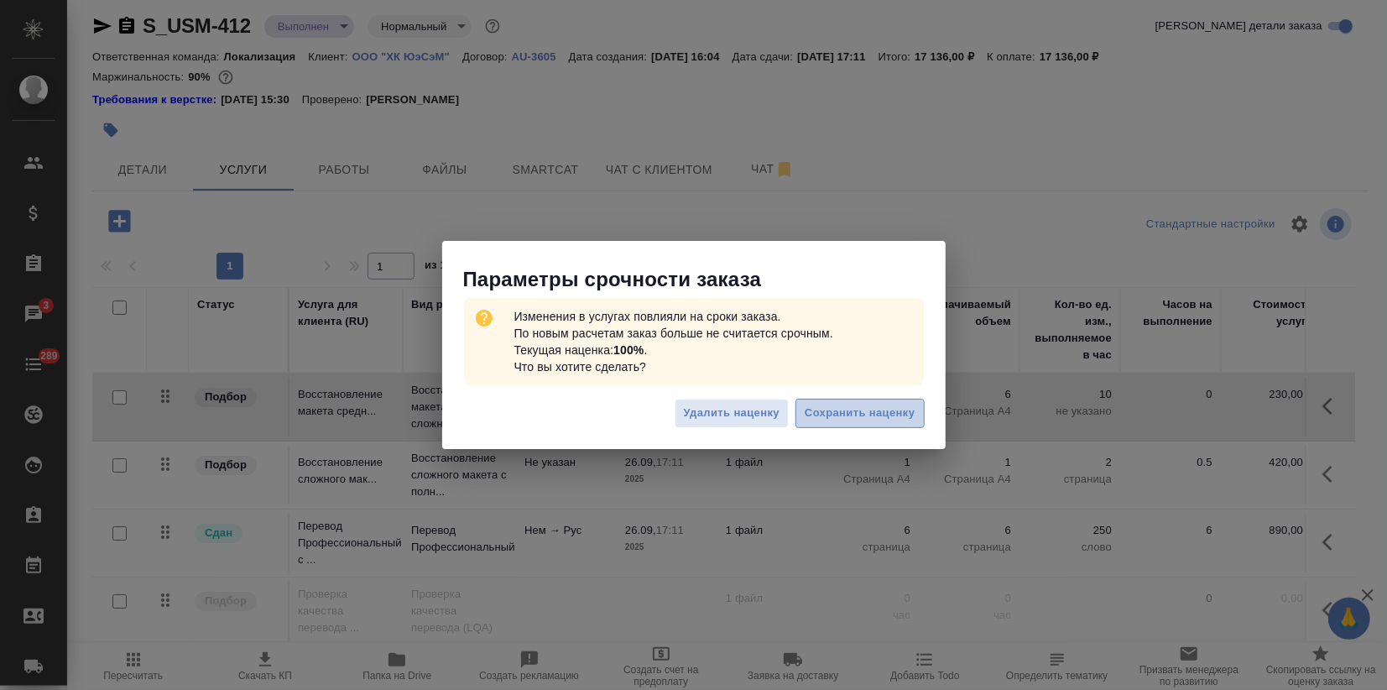
click at [820, 419] on span "Сохранить наценку" at bounding box center [860, 413] width 110 height 19
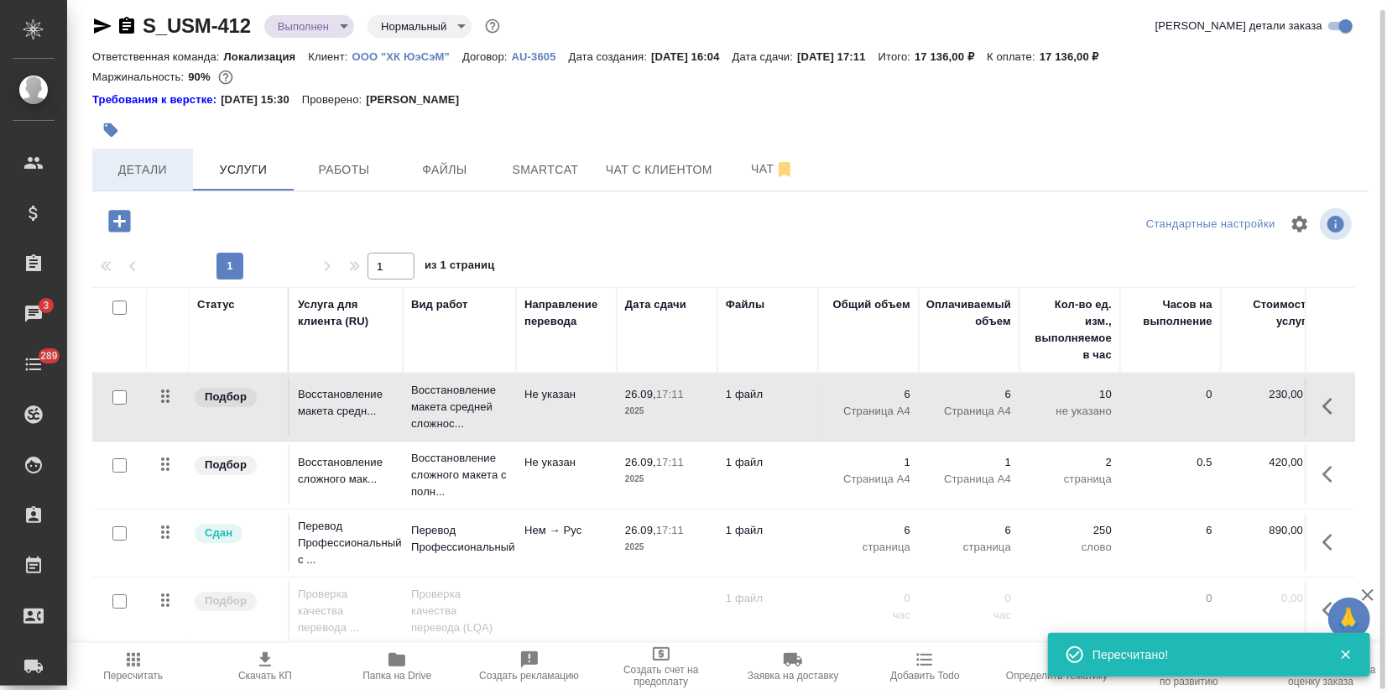
click at [170, 170] on span "Детали" at bounding box center [142, 169] width 81 height 21
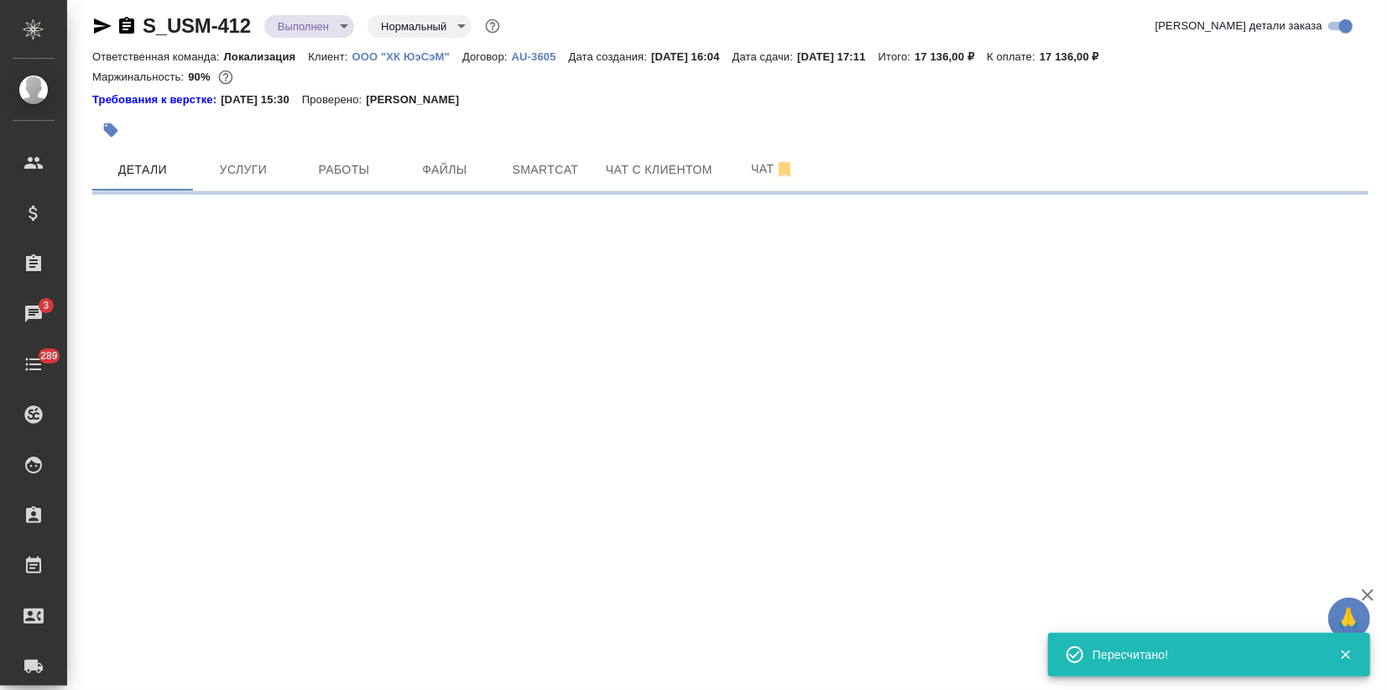
select select "RU"
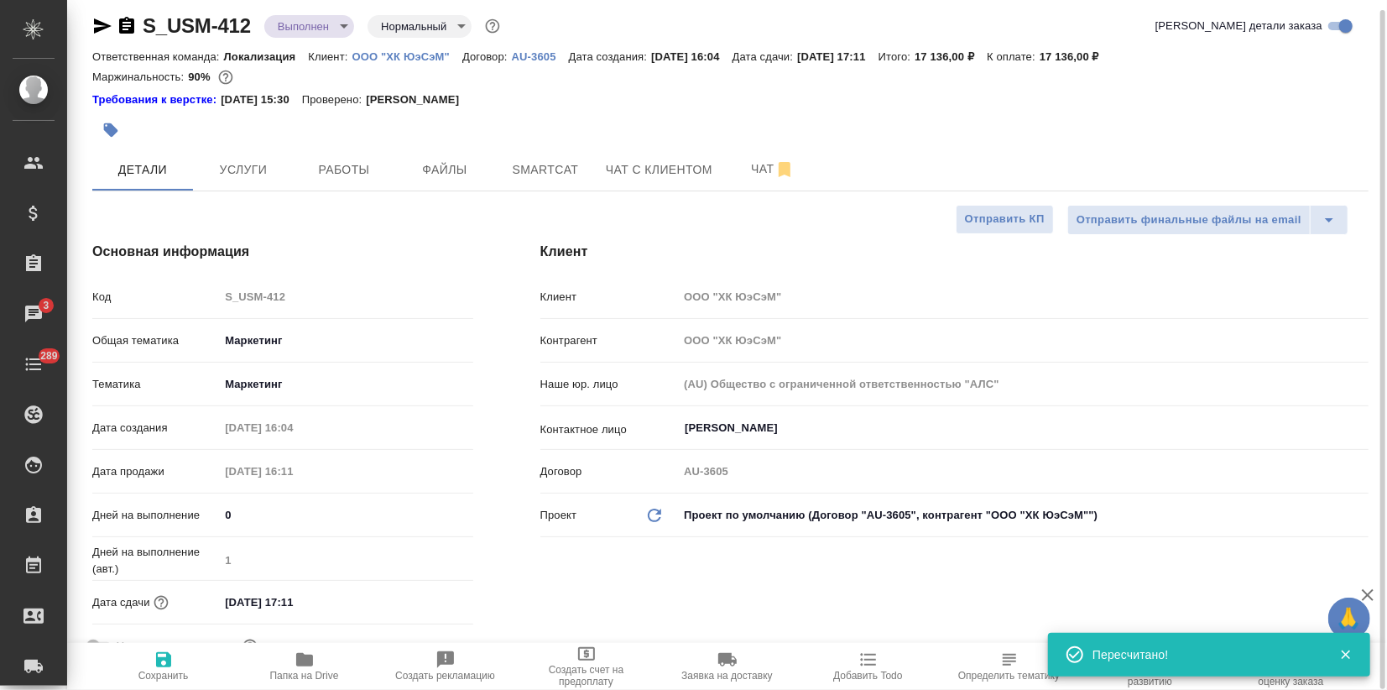
type textarea "x"
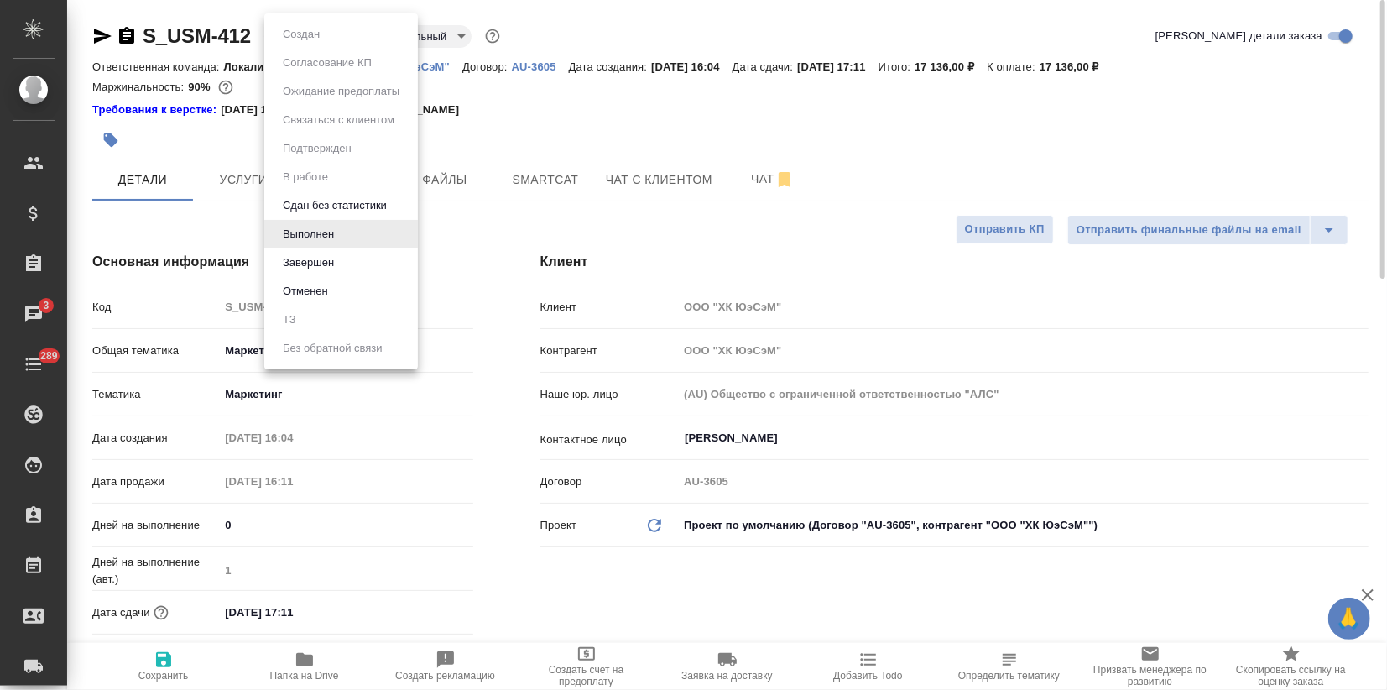
click at [310, 46] on body "🙏 .cls-1 fill:#fff; AWATERA Zagorodnikh Viktoria Клиенты Спецификации Заказы 3 …" at bounding box center [693, 345] width 1387 height 690
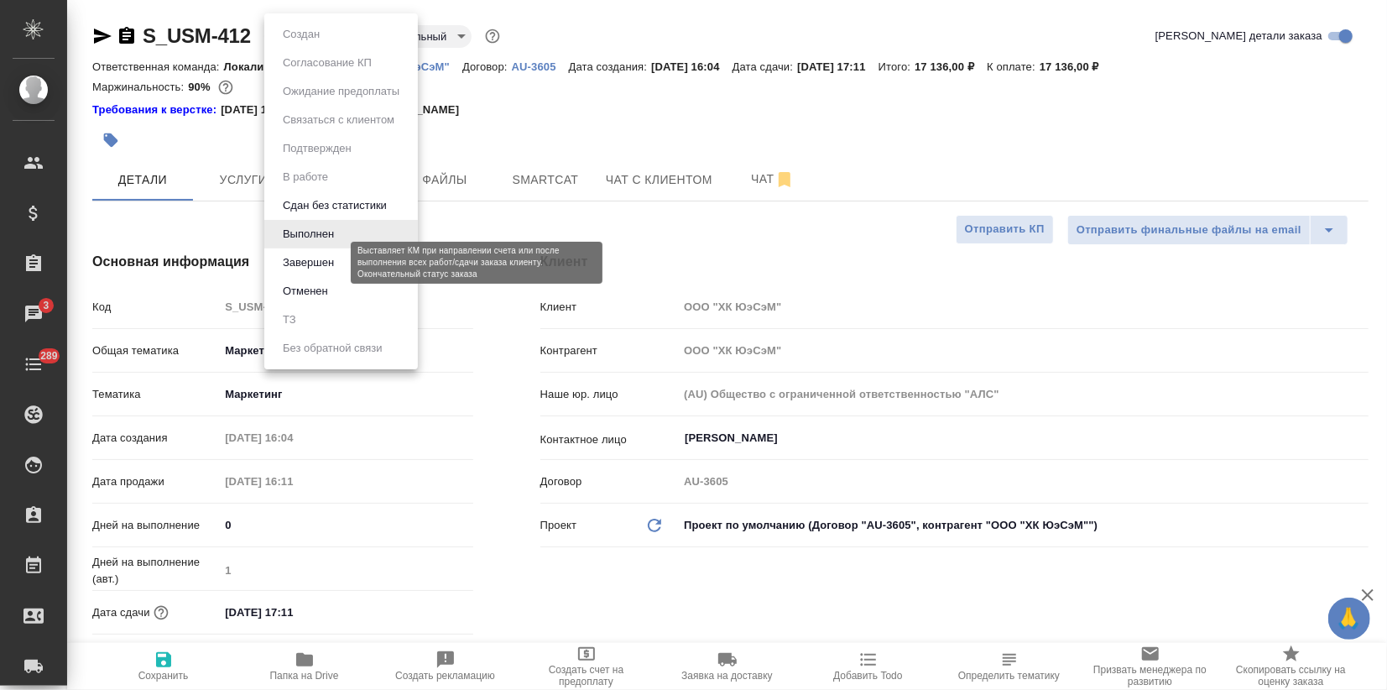
click at [308, 258] on button "Завершен" at bounding box center [308, 262] width 61 height 18
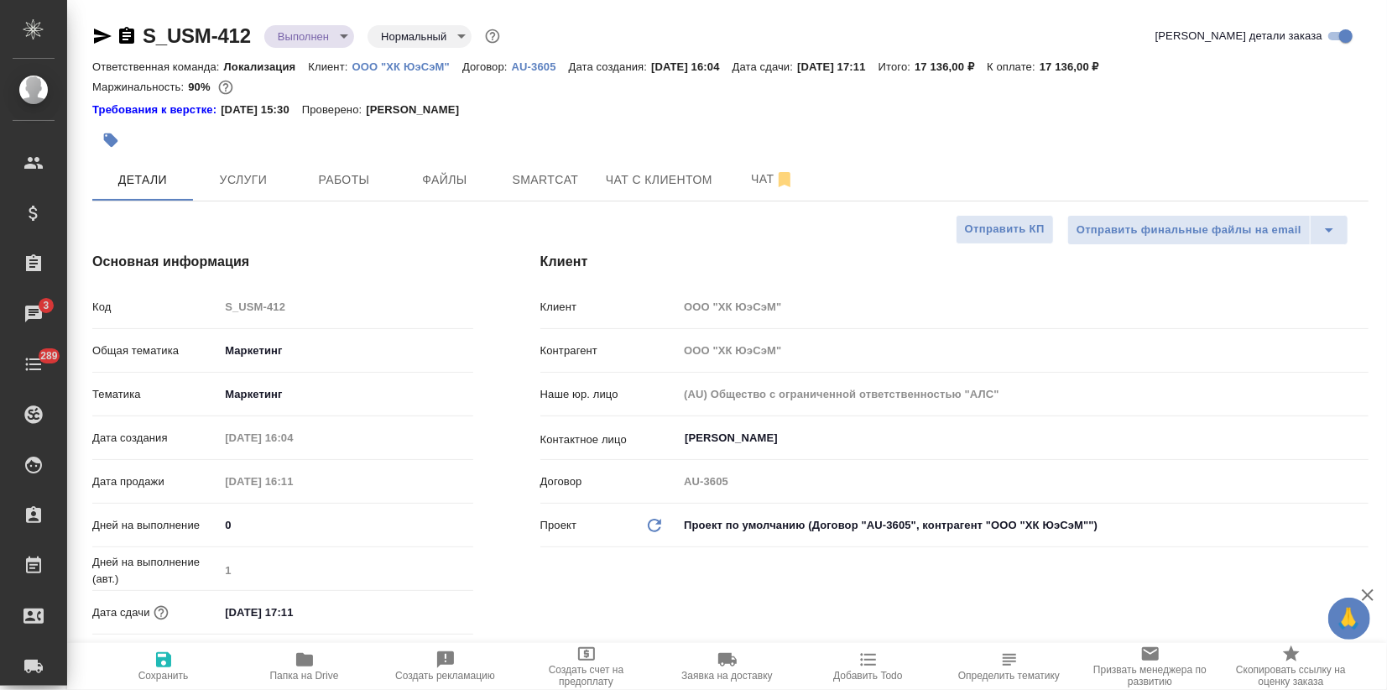
type textarea "x"
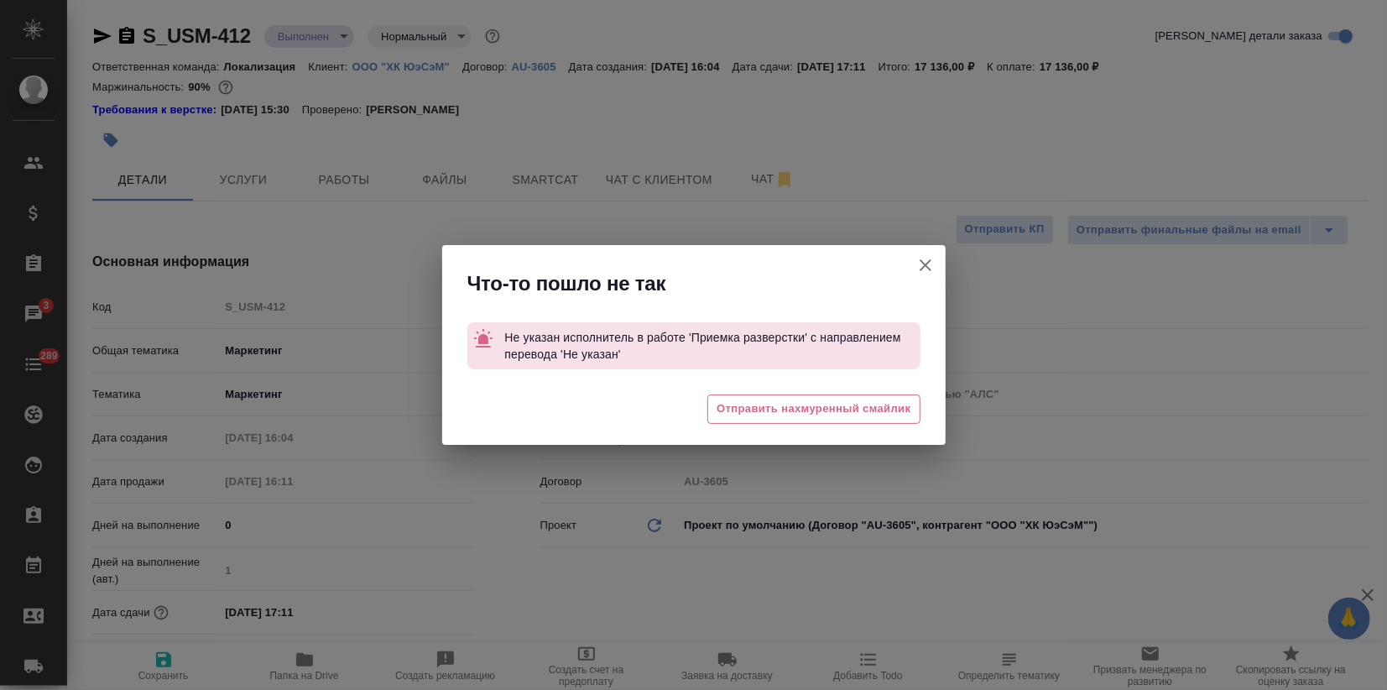
click at [925, 260] on icon "button" at bounding box center [926, 265] width 20 height 20
type textarea "x"
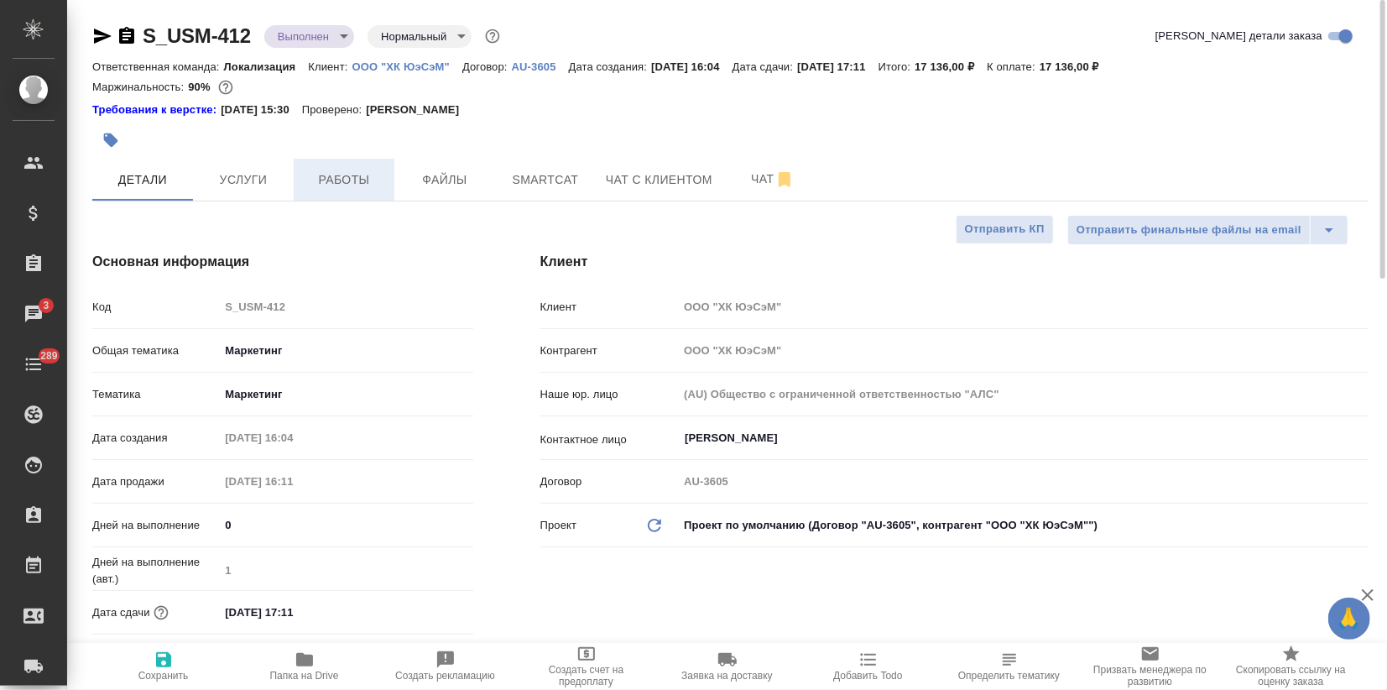
drag, startPoint x: 243, startPoint y: 161, endPoint x: 315, endPoint y: 188, distance: 76.2
click at [243, 159] on button "Услуги" at bounding box center [243, 180] width 101 height 42
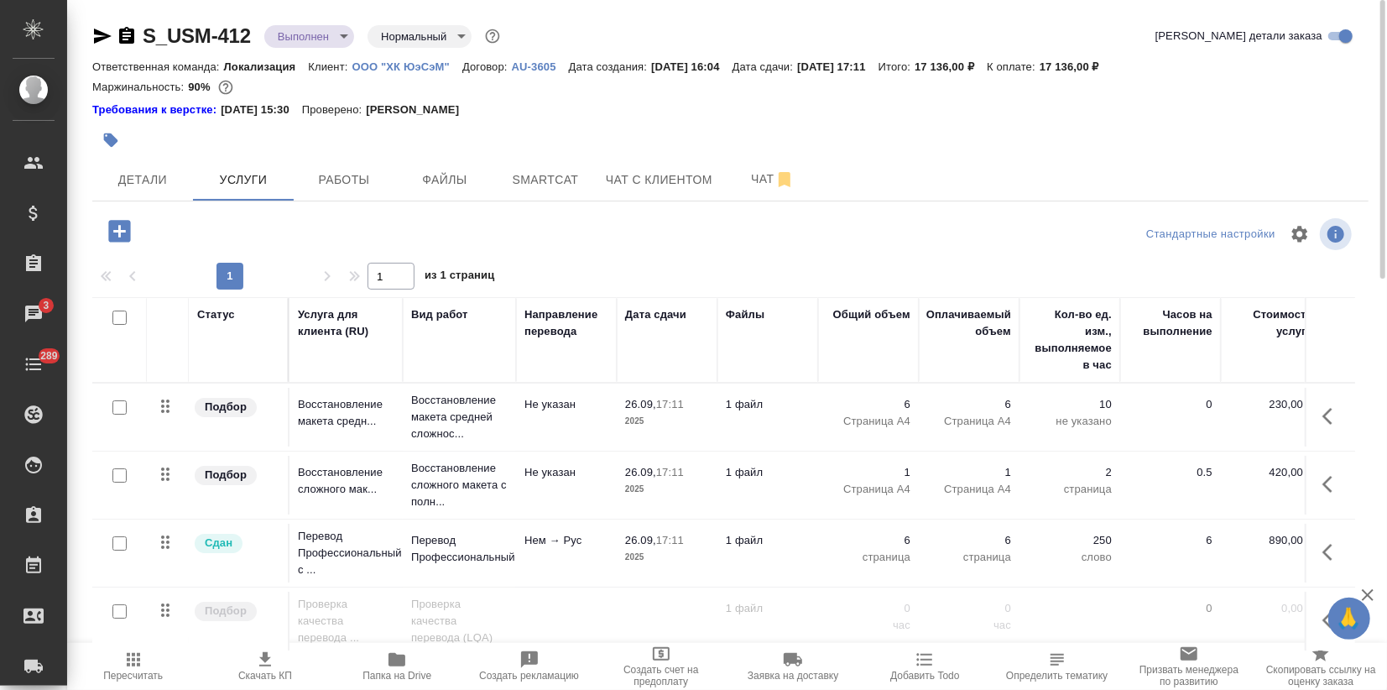
click at [115, 472] on input "checkbox" at bounding box center [119, 475] width 14 height 14
checkbox input "true"
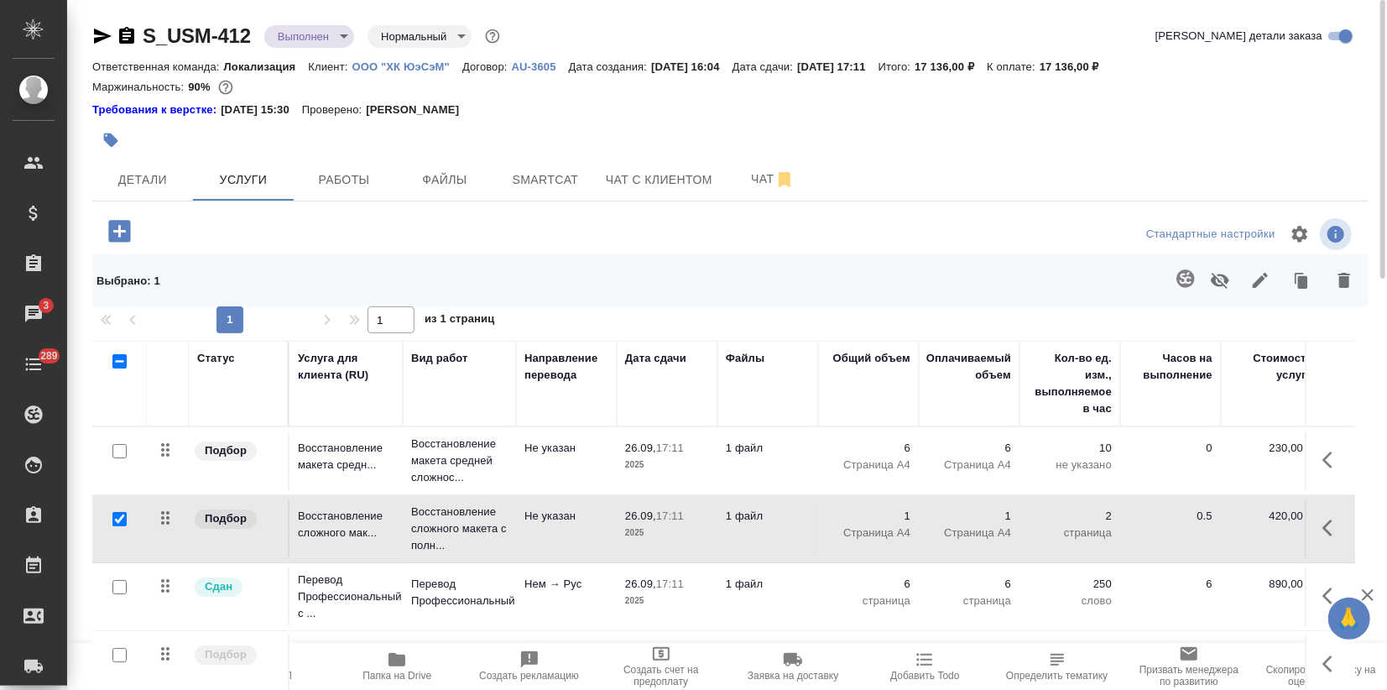
click at [119, 446] on input "checkbox" at bounding box center [119, 451] width 14 height 14
checkbox input "true"
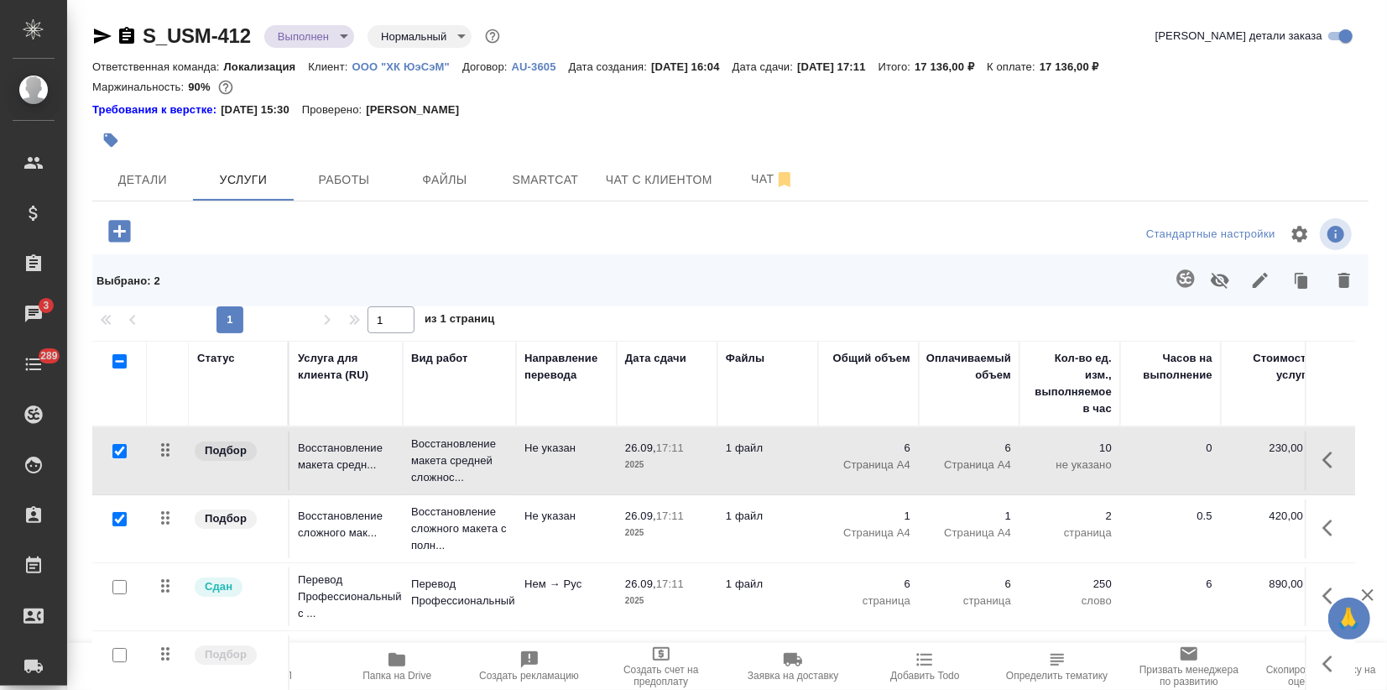
click at [1342, 276] on icon "button" at bounding box center [1344, 280] width 12 height 15
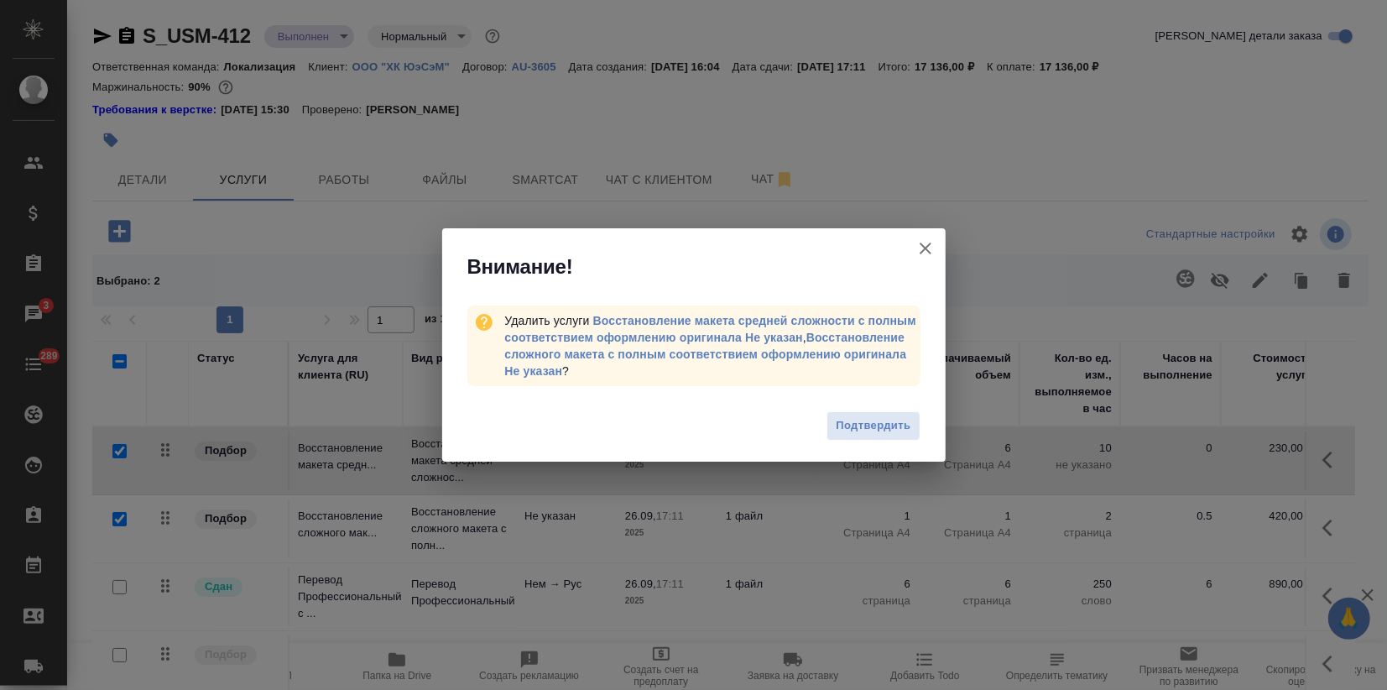
click at [924, 254] on icon "button" at bounding box center [926, 248] width 20 height 20
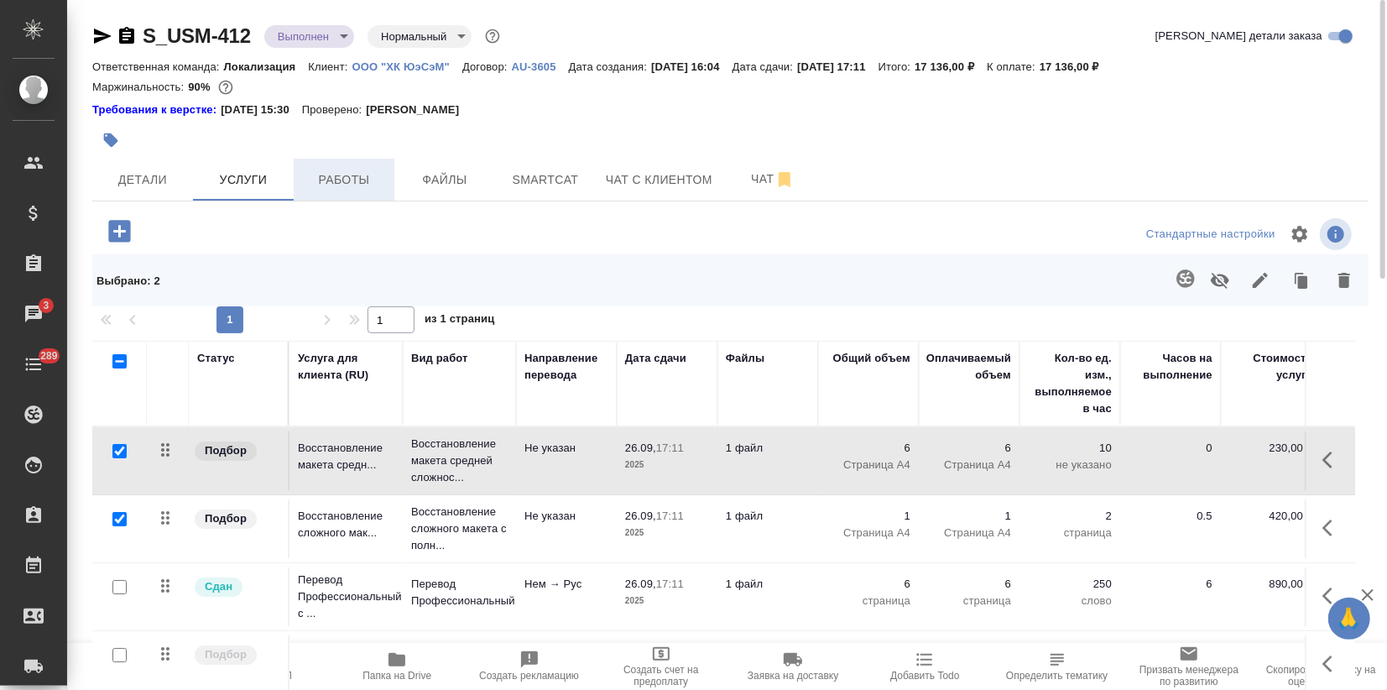
click at [356, 183] on span "Работы" at bounding box center [344, 180] width 81 height 21
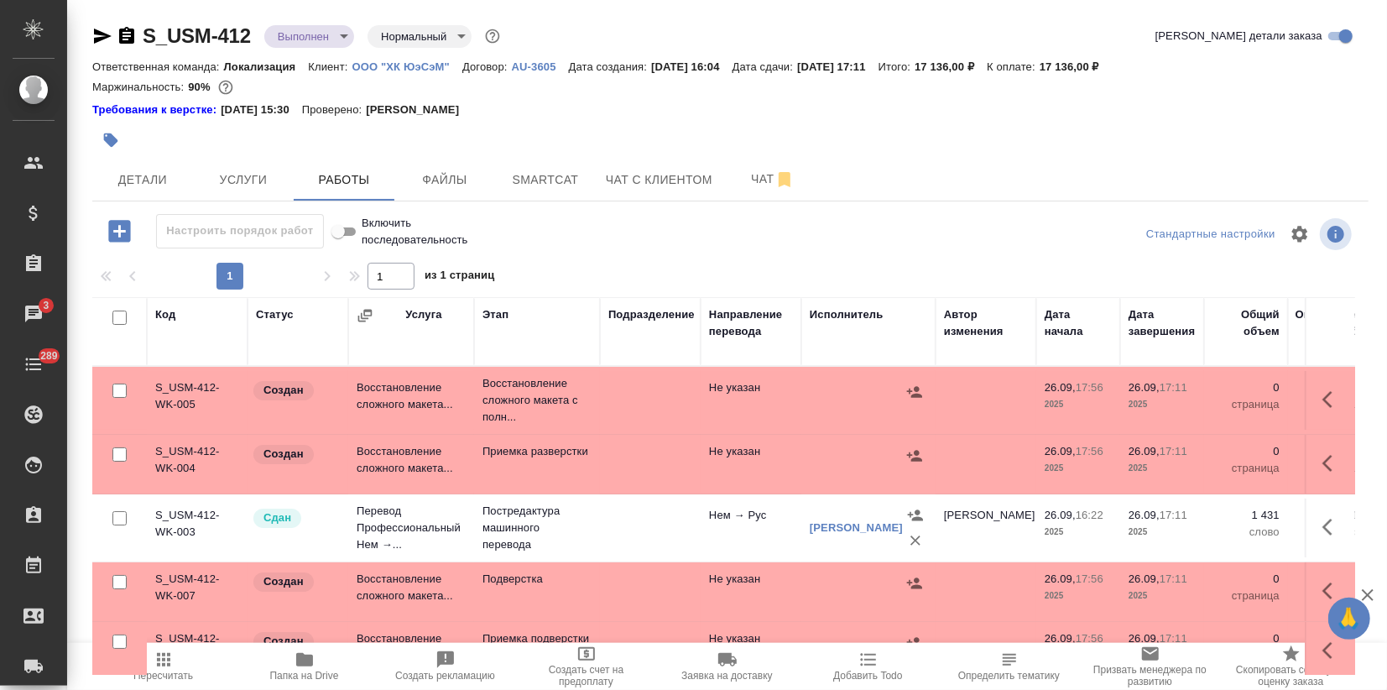
click at [119, 388] on input "checkbox" at bounding box center [119, 391] width 14 height 14
checkbox input "true"
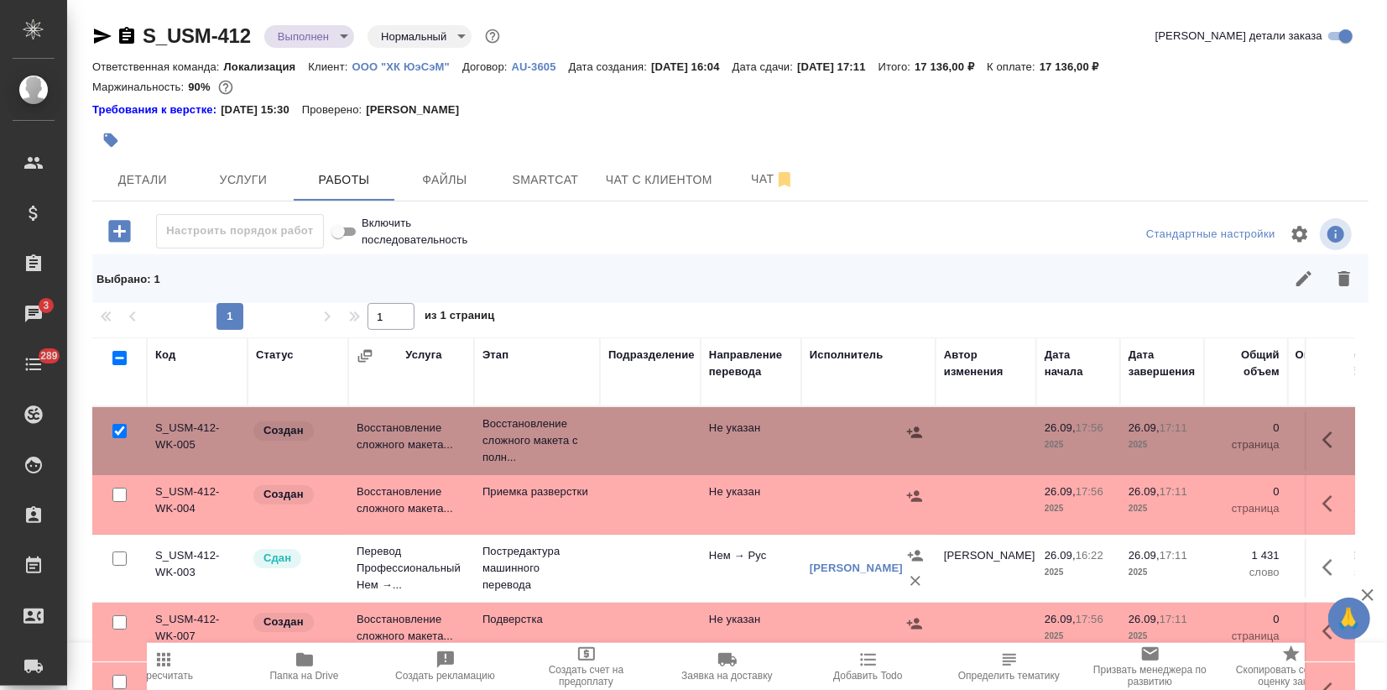
click at [113, 490] on input "checkbox" at bounding box center [119, 495] width 14 height 14
checkbox input "true"
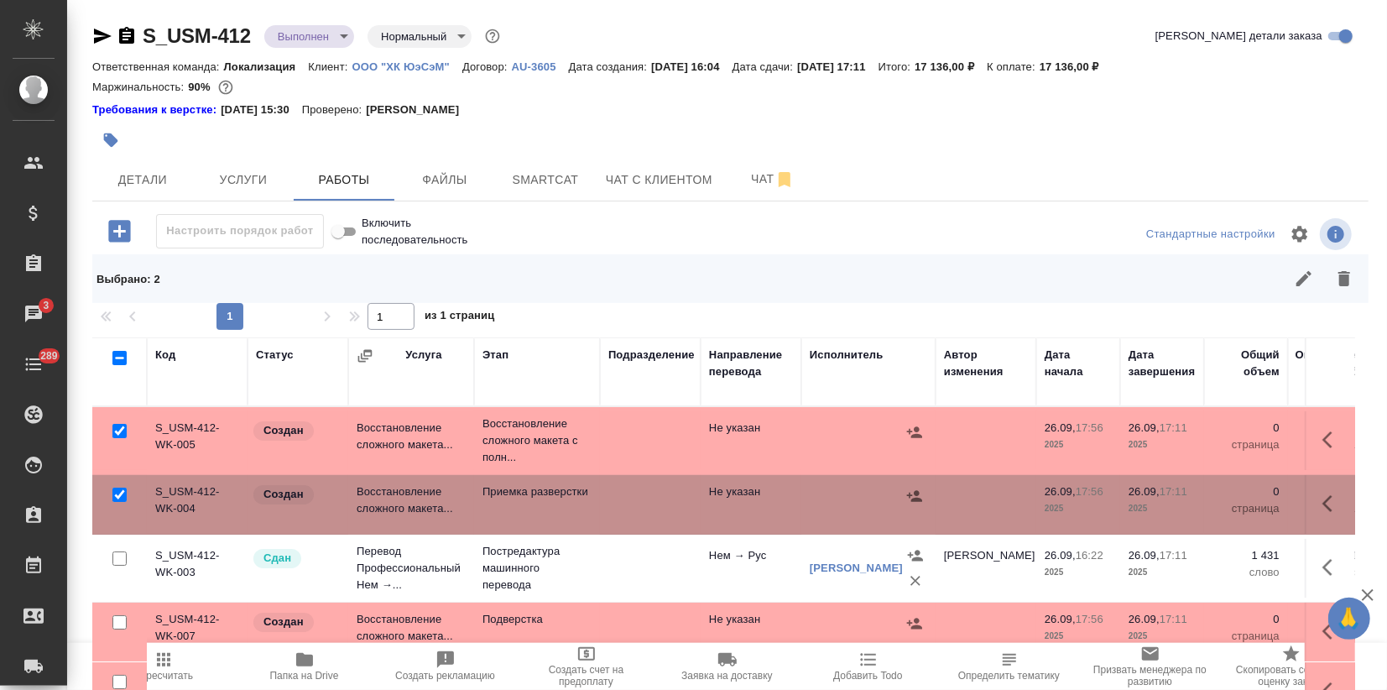
click at [121, 615] on input "checkbox" at bounding box center [119, 622] width 14 height 14
checkbox input "true"
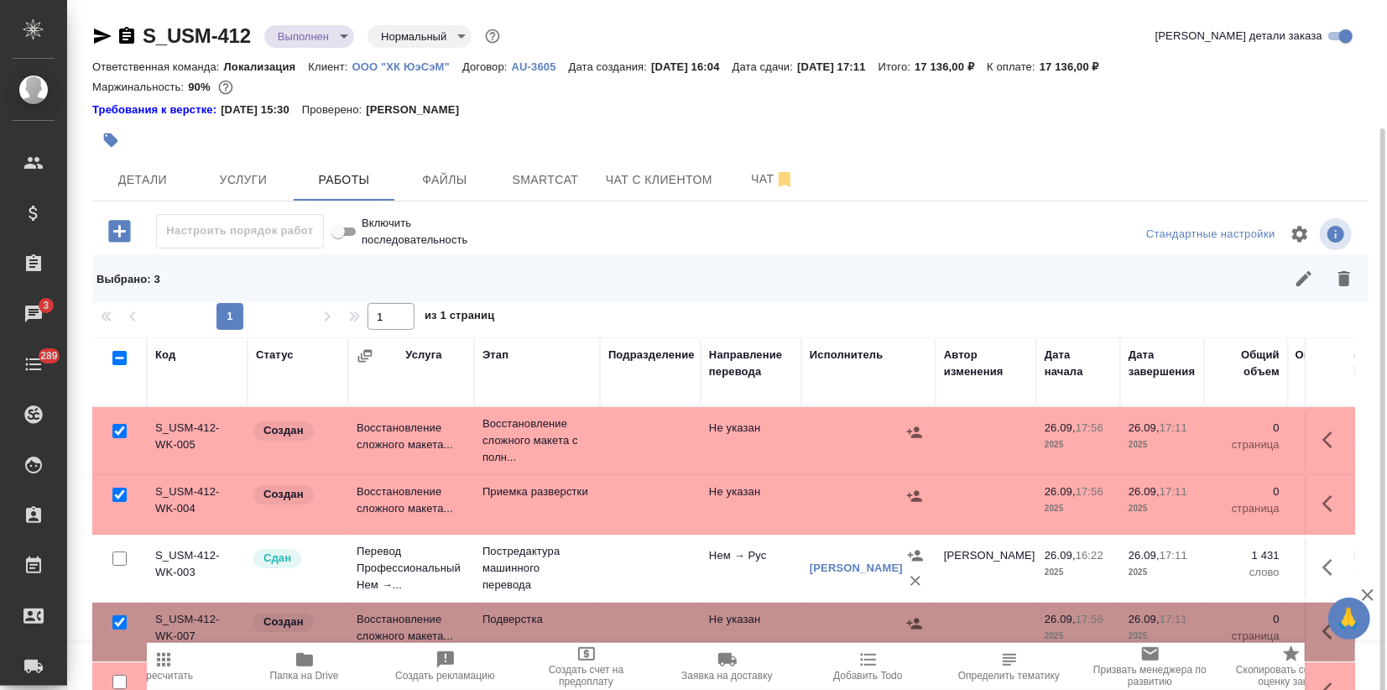
scroll to position [67, 0]
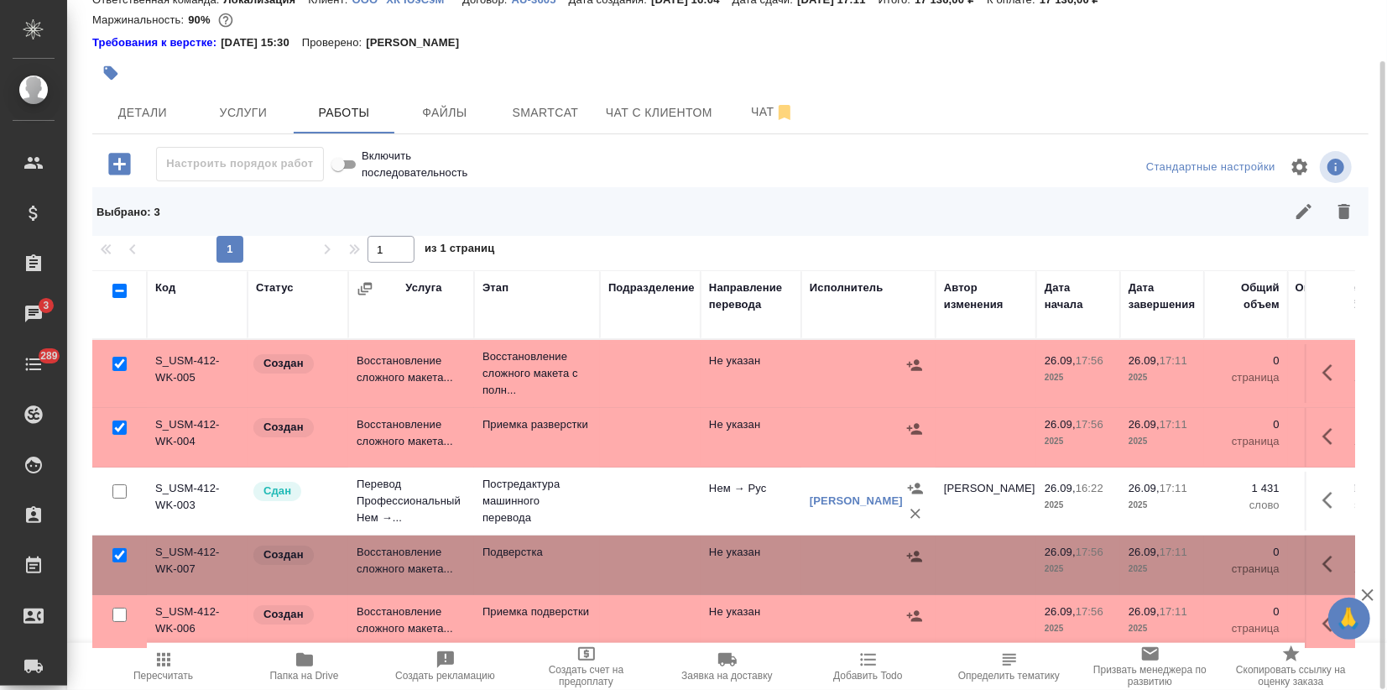
drag, startPoint x: 122, startPoint y: 614, endPoint x: 134, endPoint y: 604, distance: 16.1
click at [122, 613] on input "checkbox" at bounding box center [119, 615] width 14 height 14
checkbox input "true"
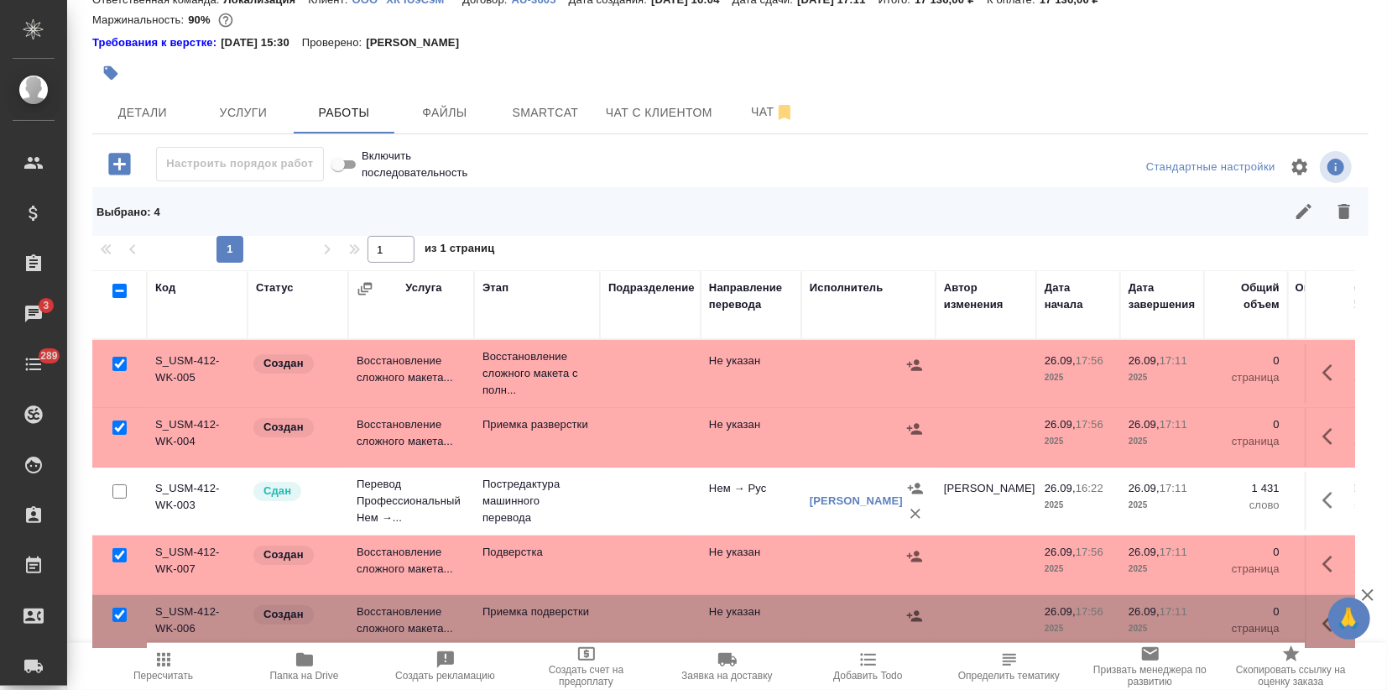
scroll to position [20, 0]
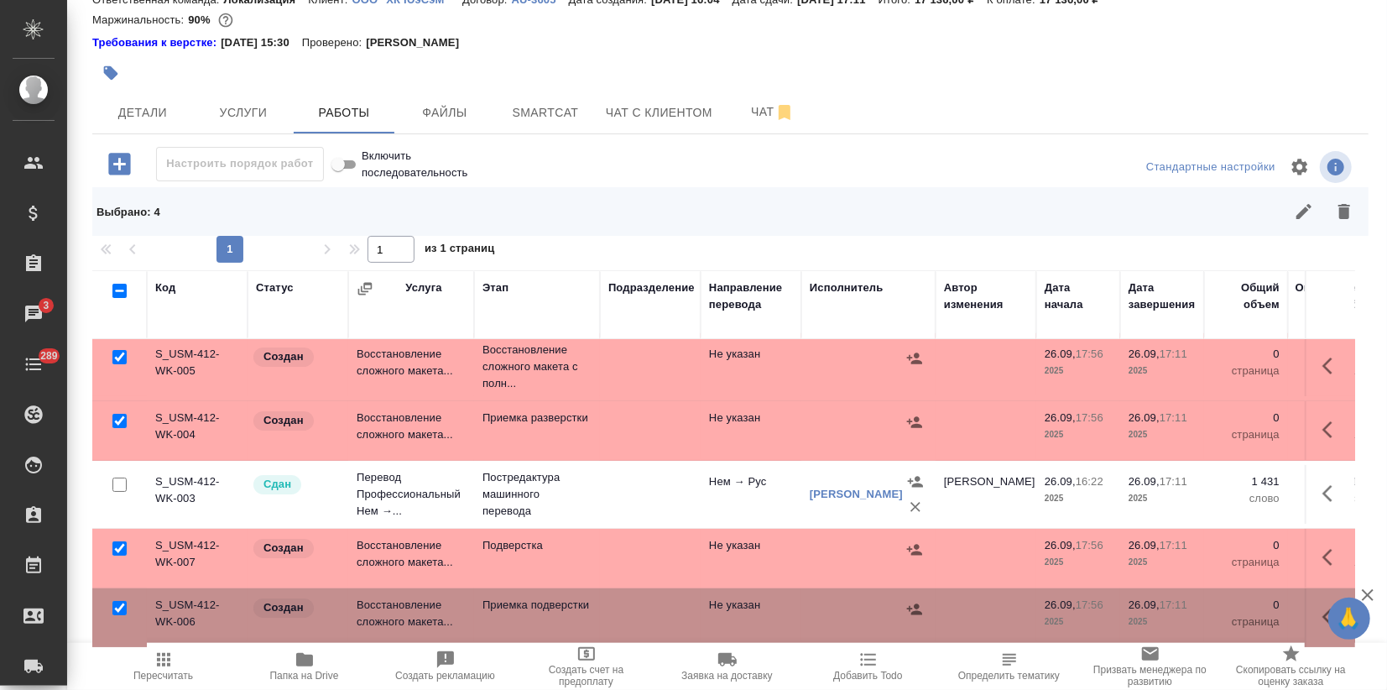
click at [1370, 594] on icon "button" at bounding box center [1368, 595] width 20 height 20
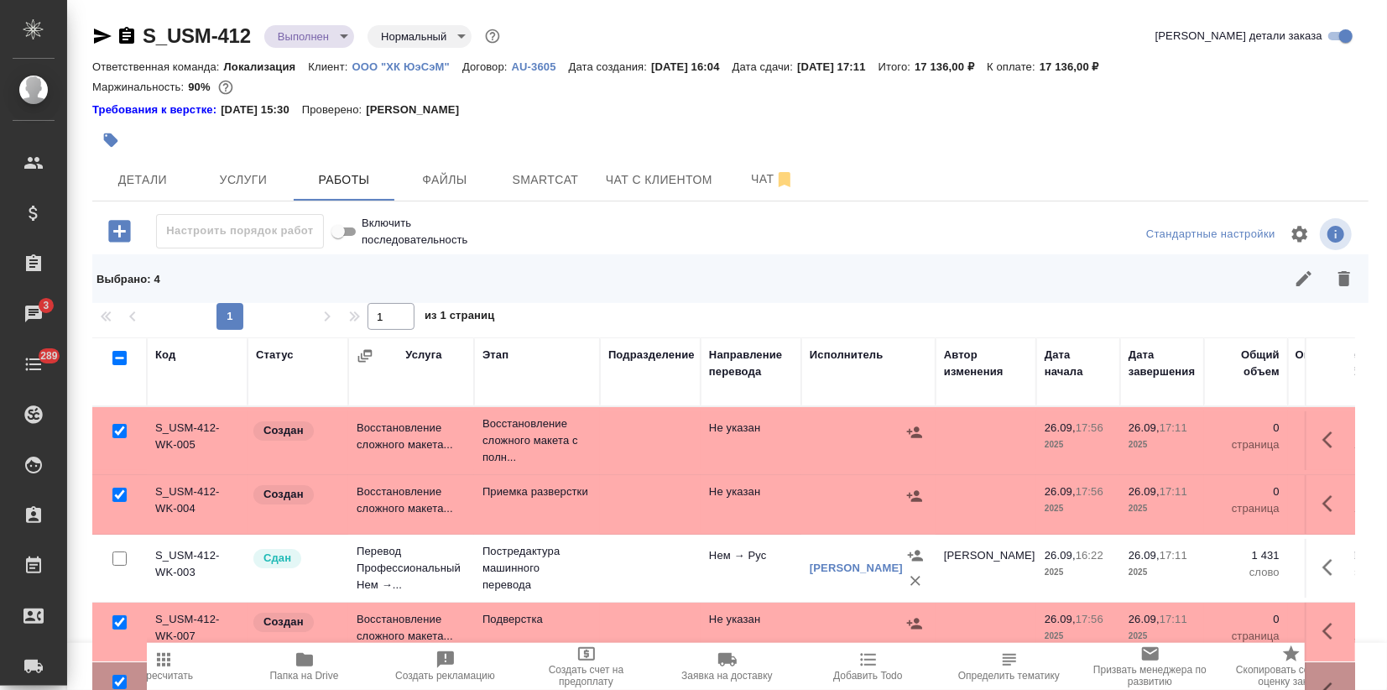
click at [1338, 272] on icon "button" at bounding box center [1344, 278] width 12 height 15
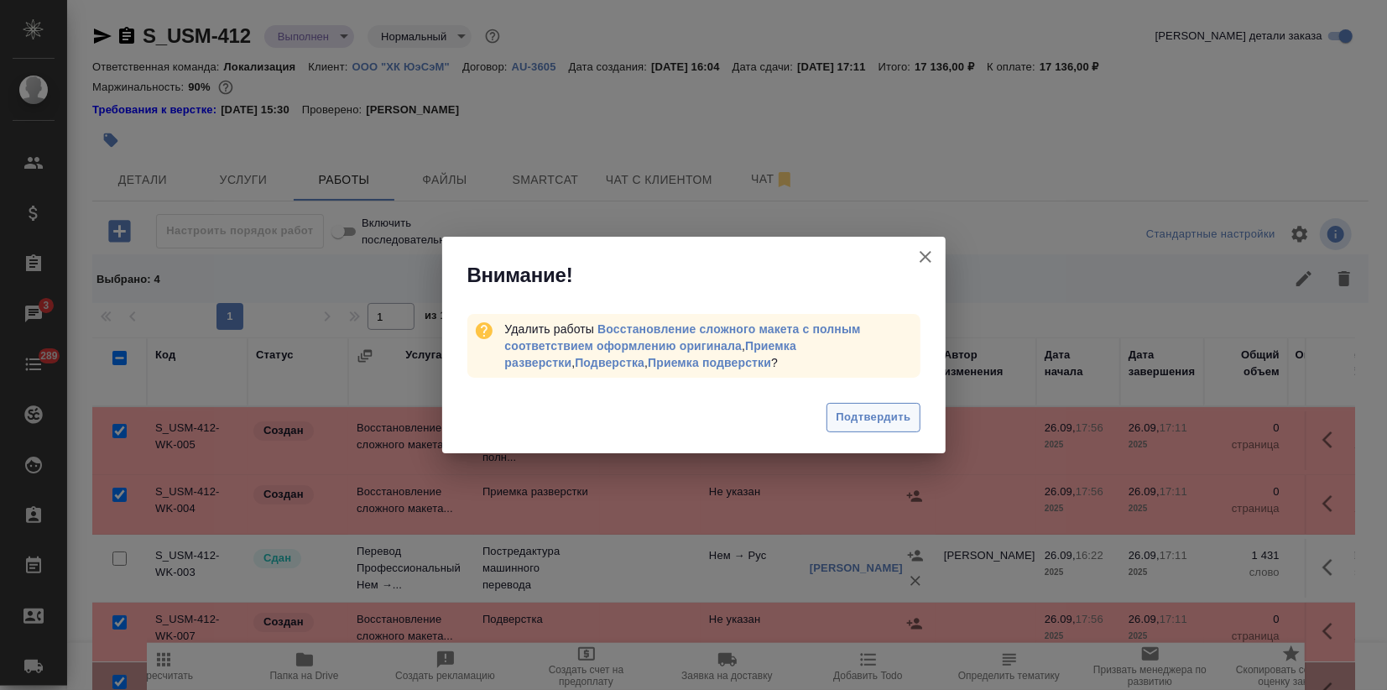
click at [900, 413] on span "Подтвердить" at bounding box center [873, 417] width 75 height 19
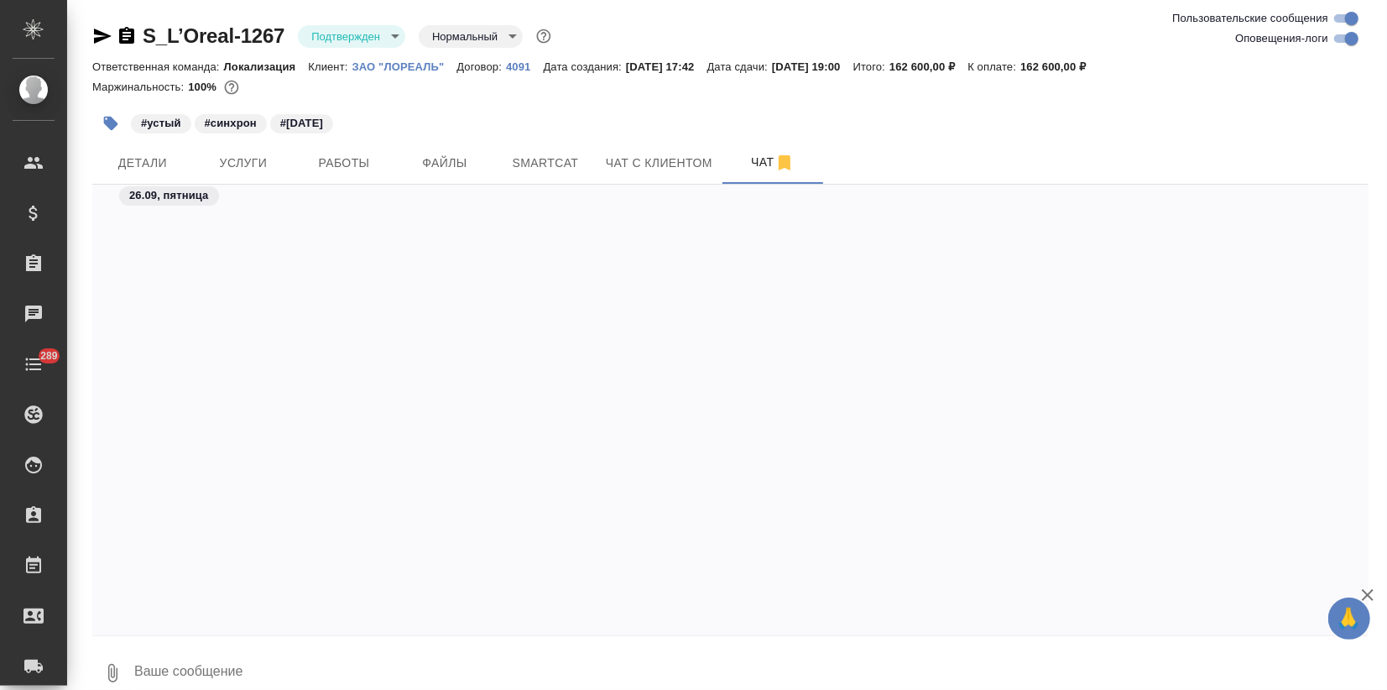
scroll to position [6271, 0]
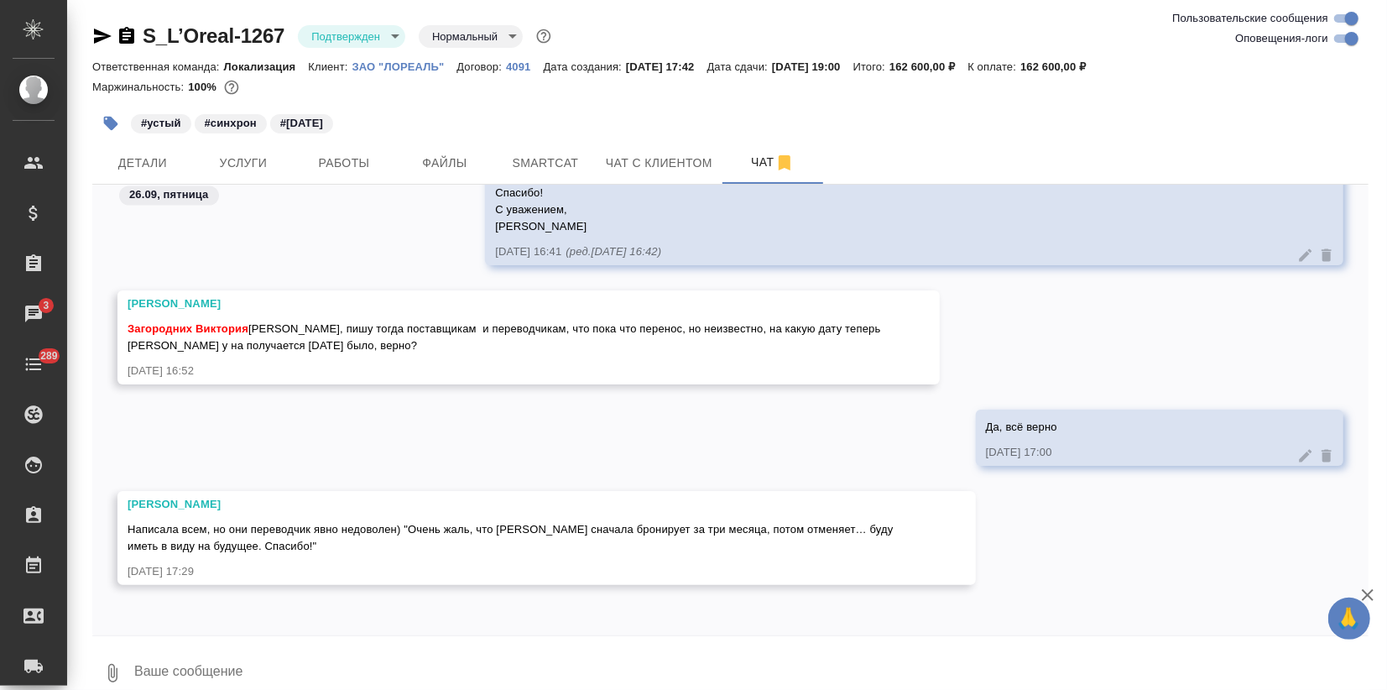
click at [206, 686] on textarea at bounding box center [751, 672] width 1236 height 57
type textarea "П"
type textarea "Ну, от нас тут мало что зависит"
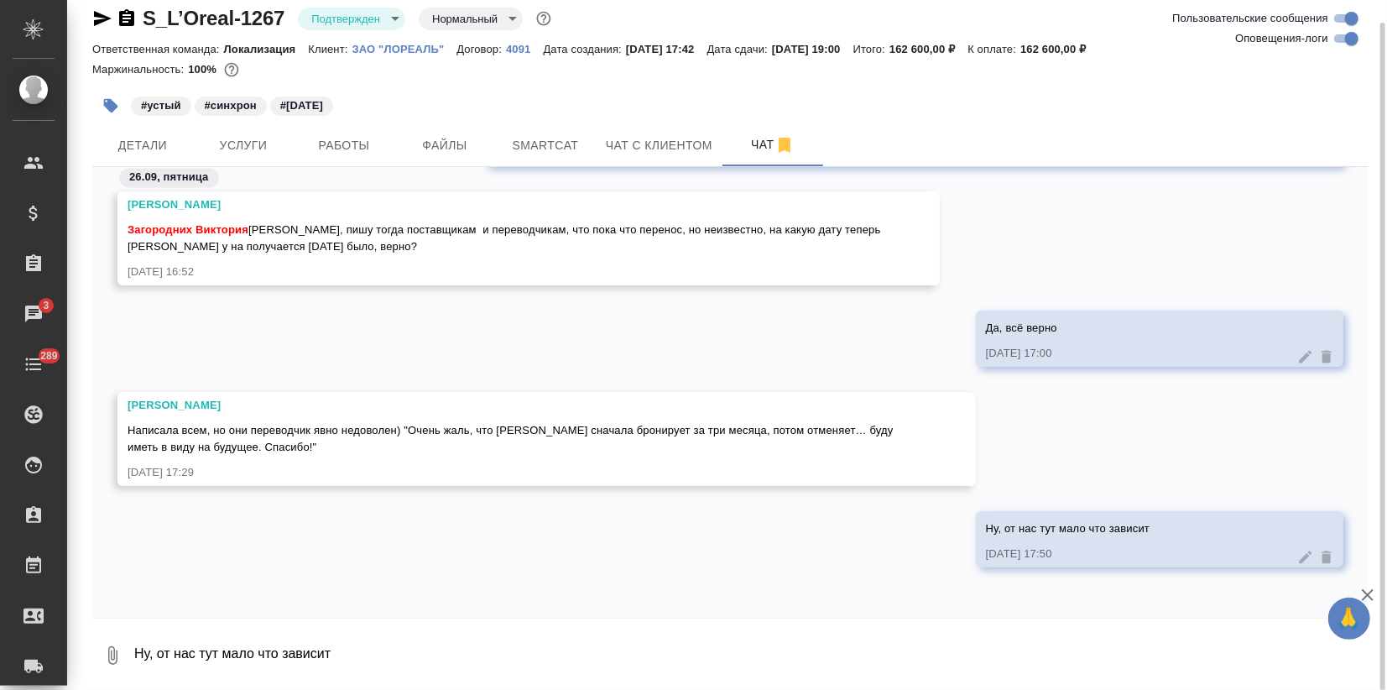
scroll to position [21, 0]
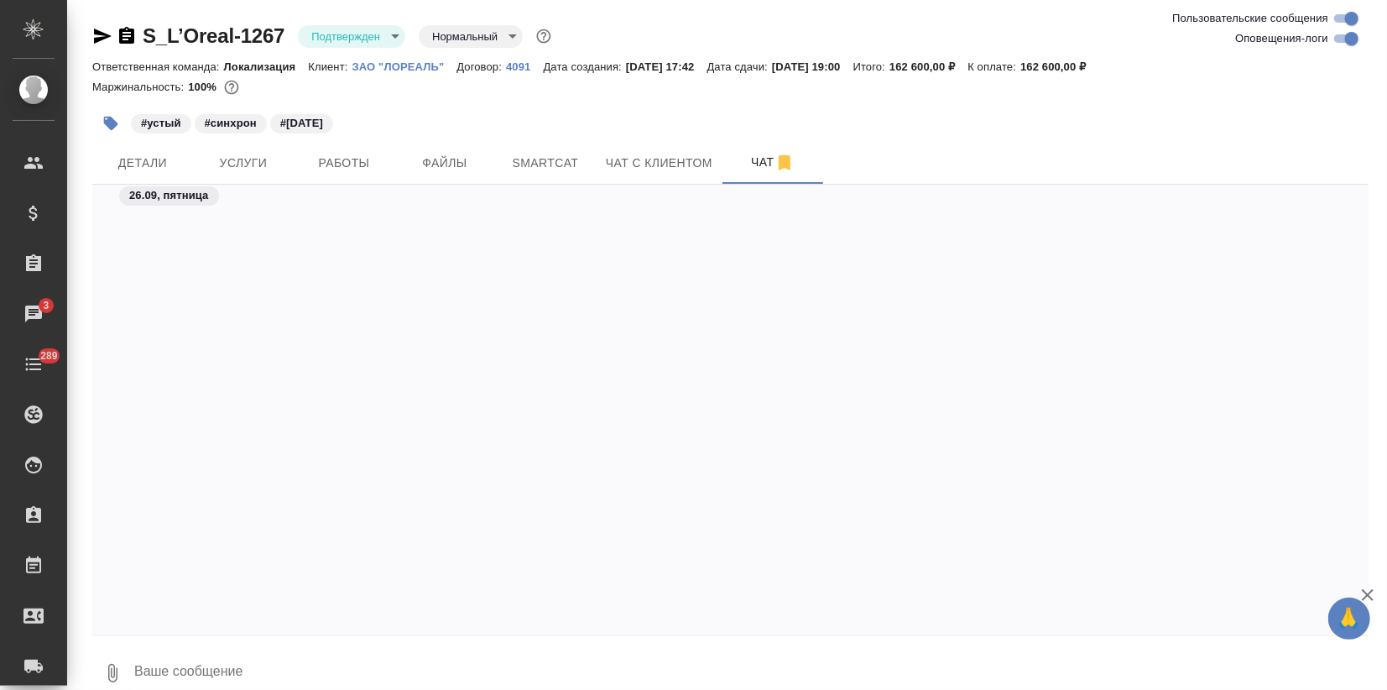
scroll to position [7195, 0]
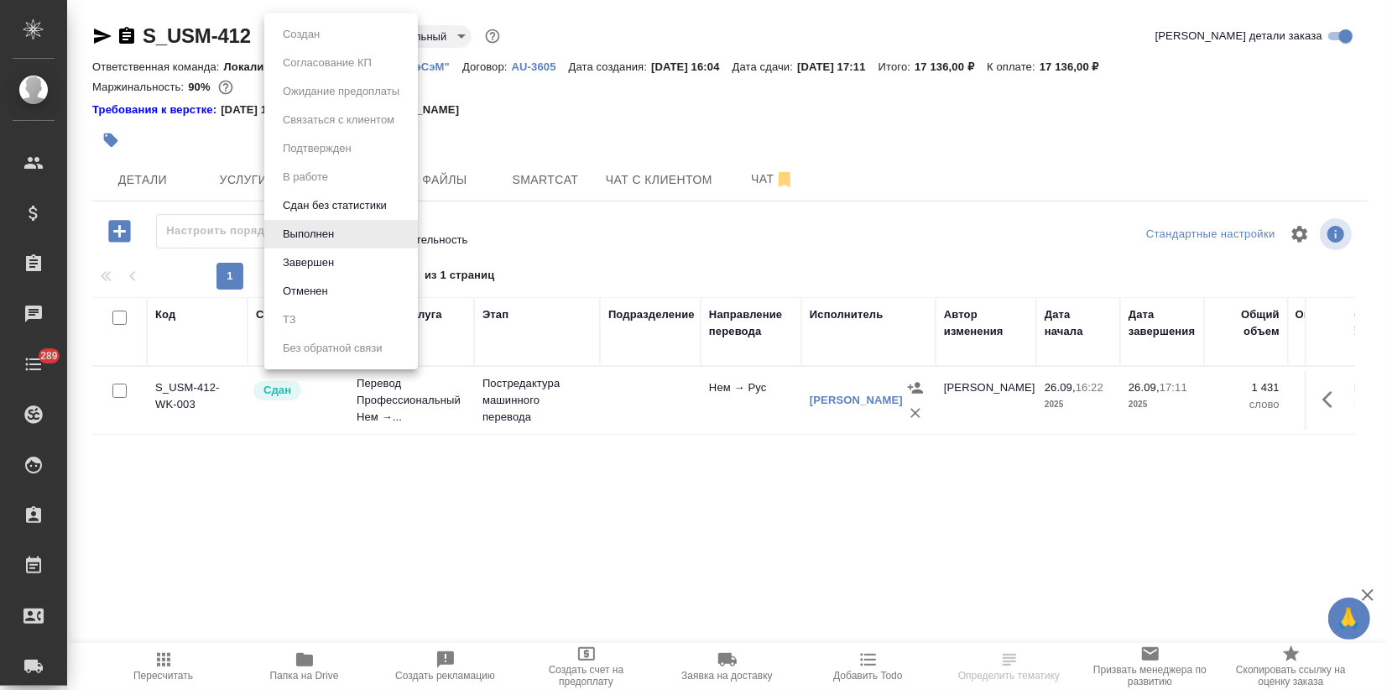
click at [342, 35] on body "🙏 .cls-1 fill:#fff; AWATERA Zagorodnikh Viktoria Клиенты Спецификации Заказы Ча…" at bounding box center [693, 345] width 1387 height 690
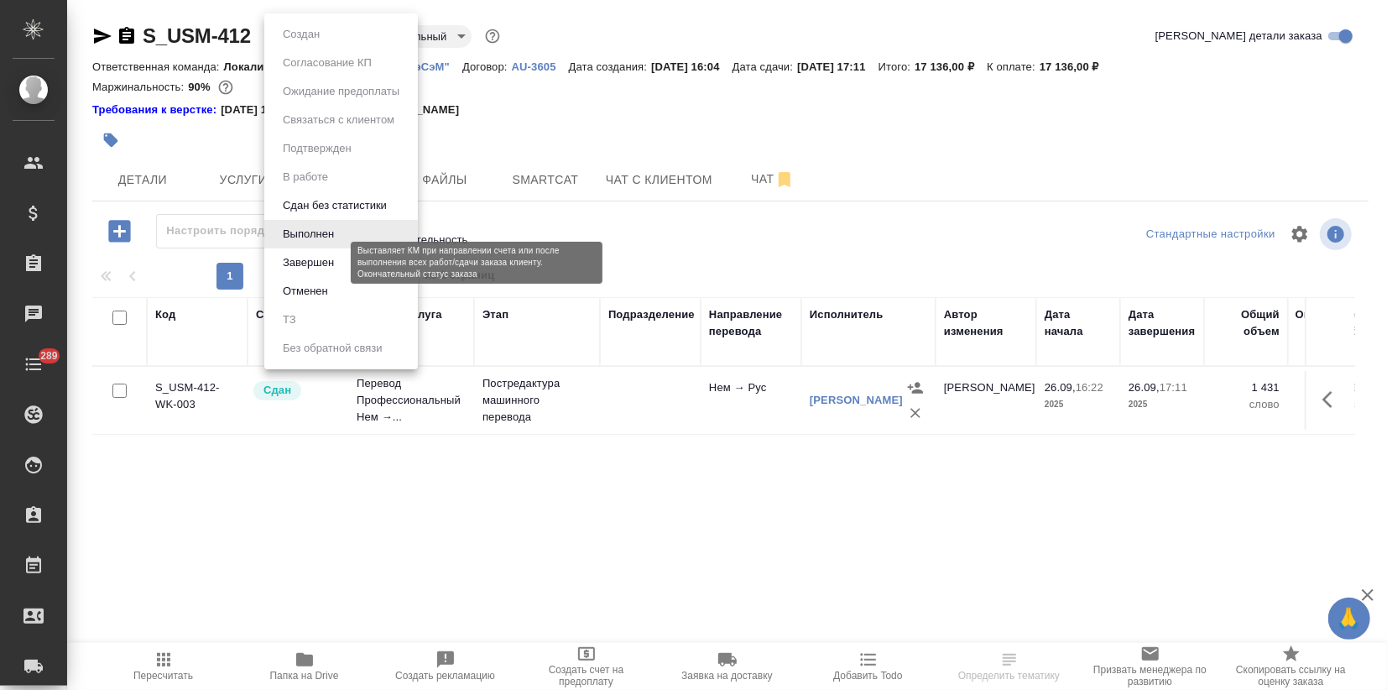
click at [326, 262] on button "Завершен" at bounding box center [308, 262] width 61 height 18
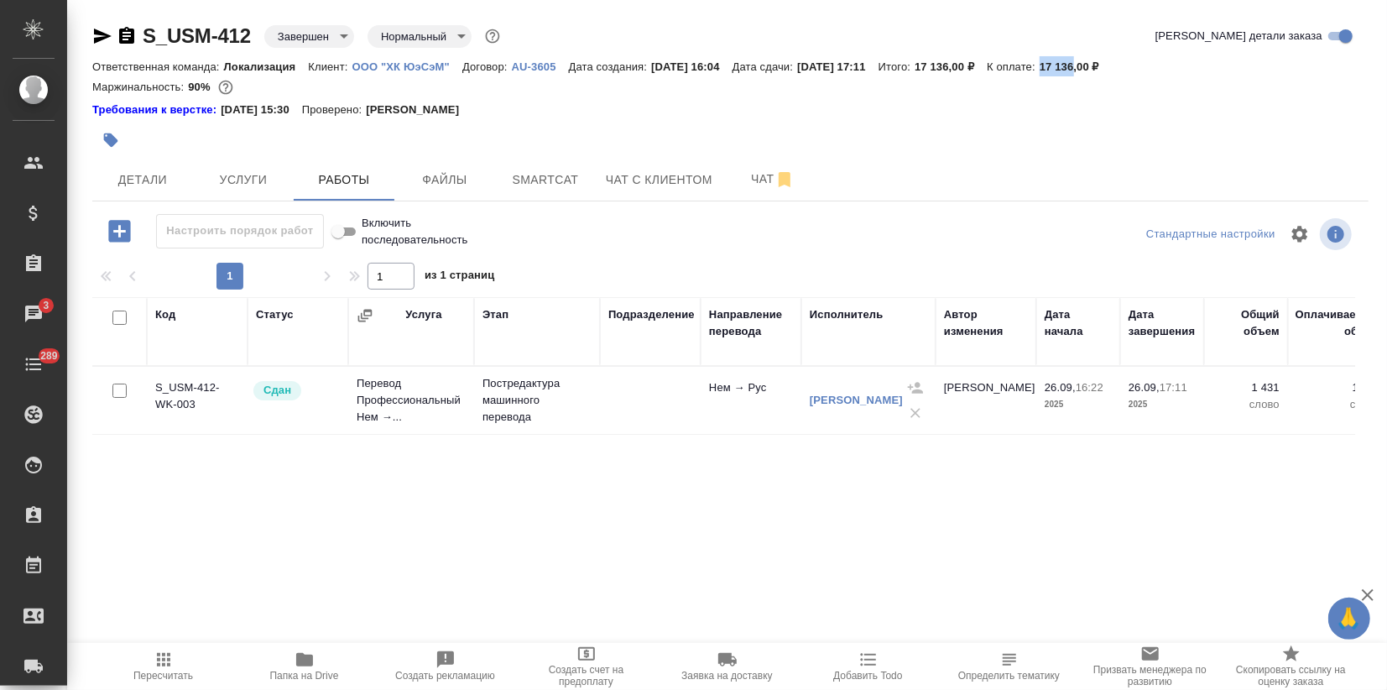
drag, startPoint x: 1083, startPoint y: 63, endPoint x: 1117, endPoint y: 66, distance: 33.7
click at [1117, 66] on div "Ответственная команда: Локализация Клиент: ООО "ХК ЮэСэМ" Договор: AU-3605 Дата…" at bounding box center [730, 66] width 1276 height 20
copy p "17 136"
click at [1096, 91] on div "Маржинальность: 90%" at bounding box center [730, 87] width 1276 height 22
drag, startPoint x: 1083, startPoint y: 70, endPoint x: 1129, endPoint y: 64, distance: 45.7
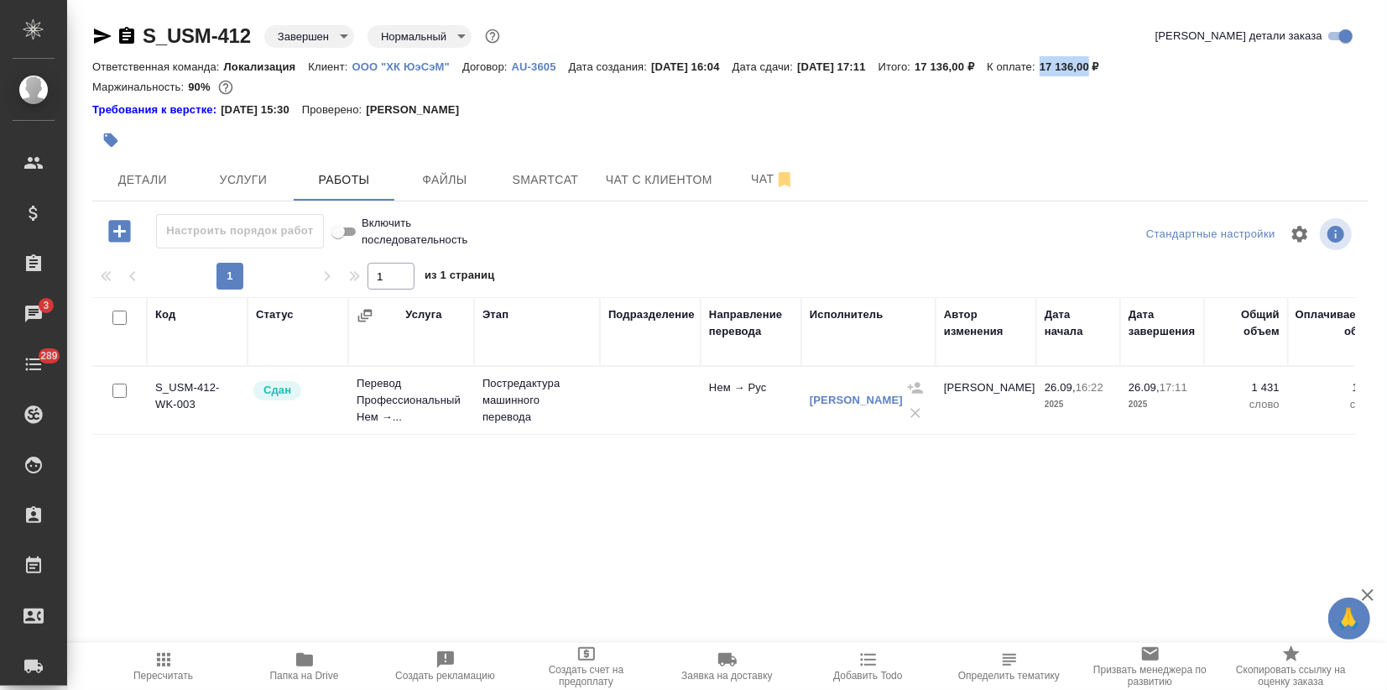
click at [1112, 64] on p "17 136,00 ₽" at bounding box center [1076, 66] width 72 height 13
copy p "17 136,00"
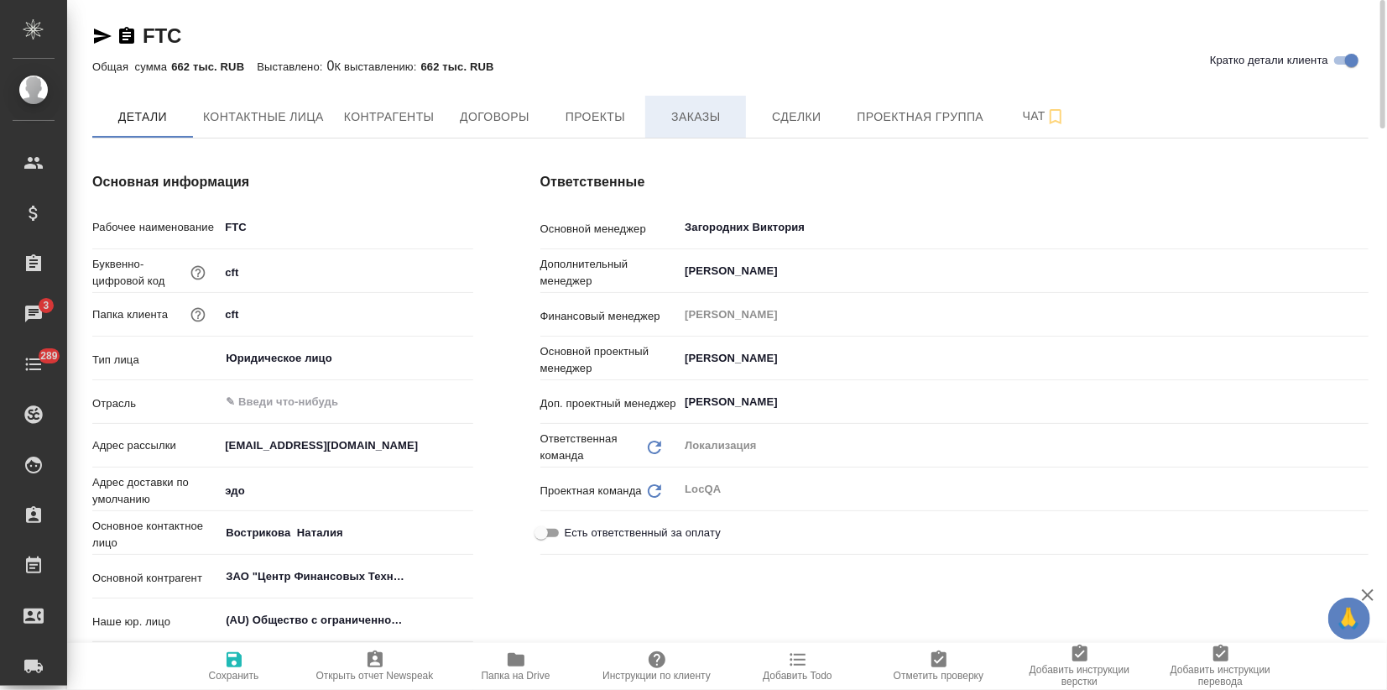
click at [694, 134] on button "Заказы" at bounding box center [695, 117] width 101 height 42
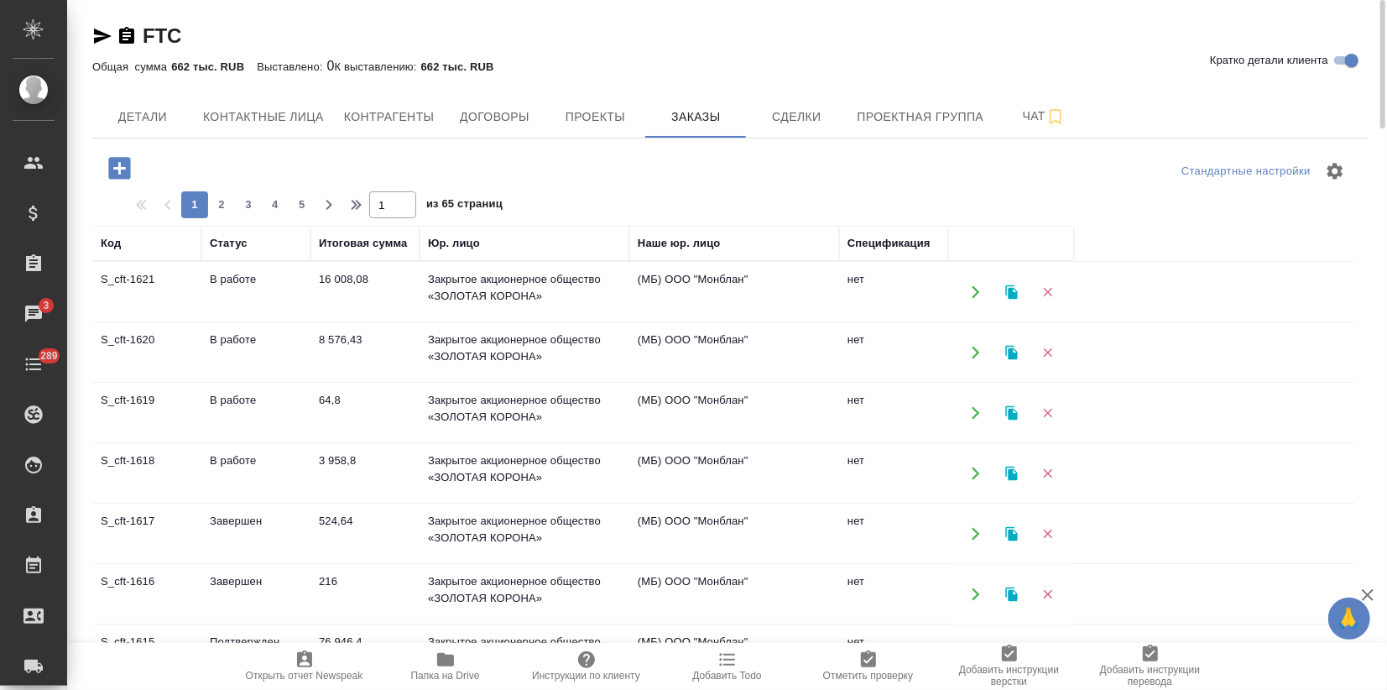
click at [248, 421] on td "В работе" at bounding box center [255, 413] width 109 height 59
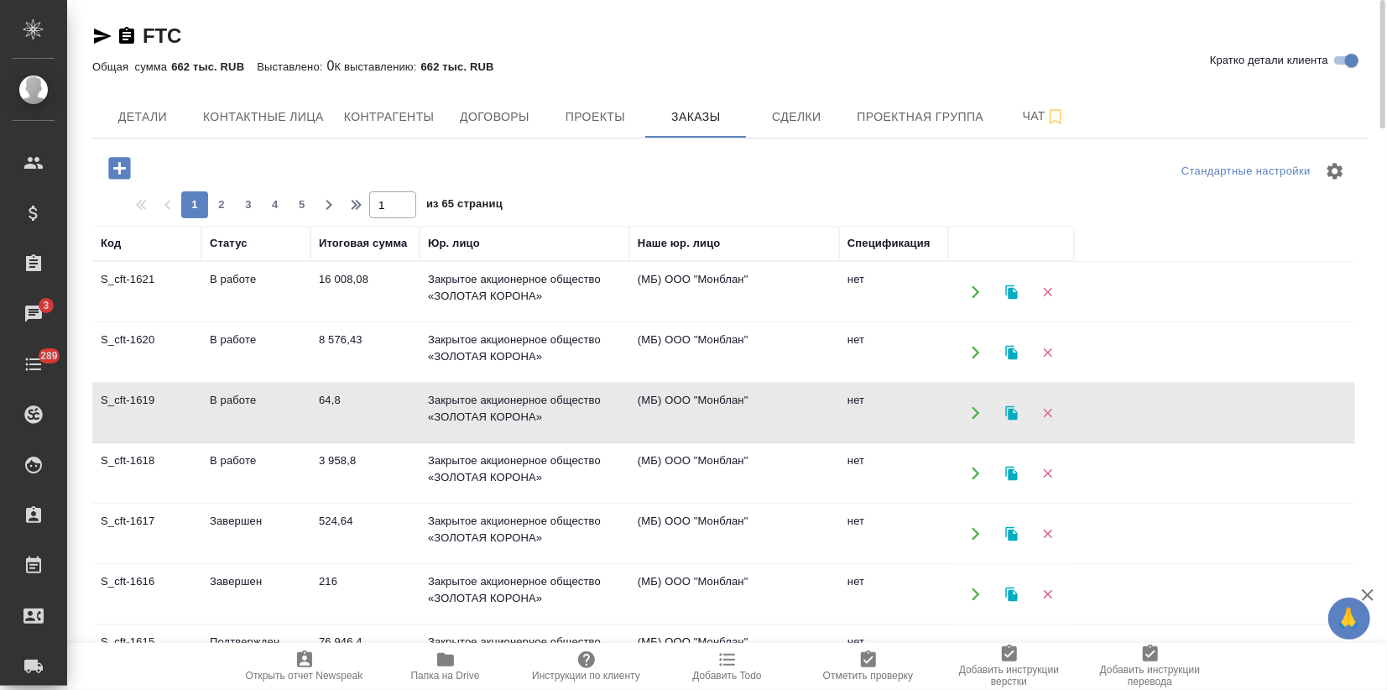
click at [248, 421] on td "В работе" at bounding box center [255, 413] width 109 height 59
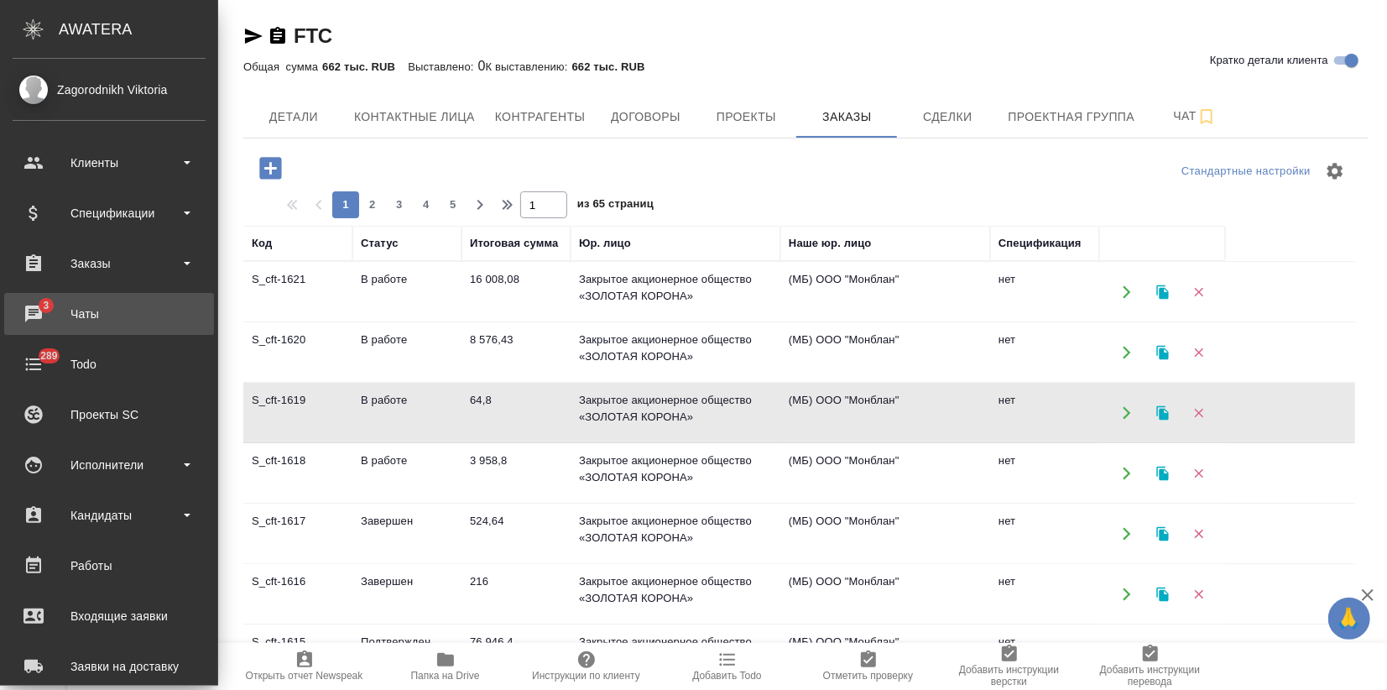
click at [50, 310] on div "Чаты" at bounding box center [109, 313] width 193 height 25
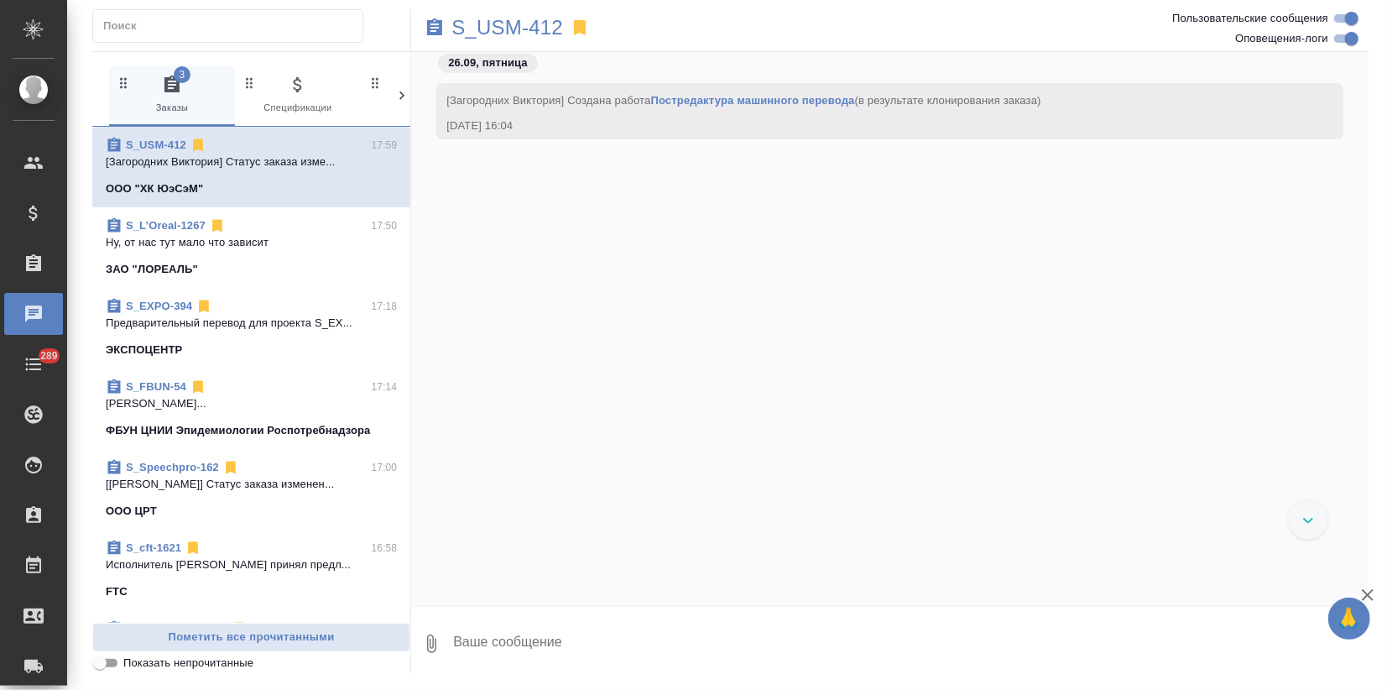
scroll to position [1798, 0]
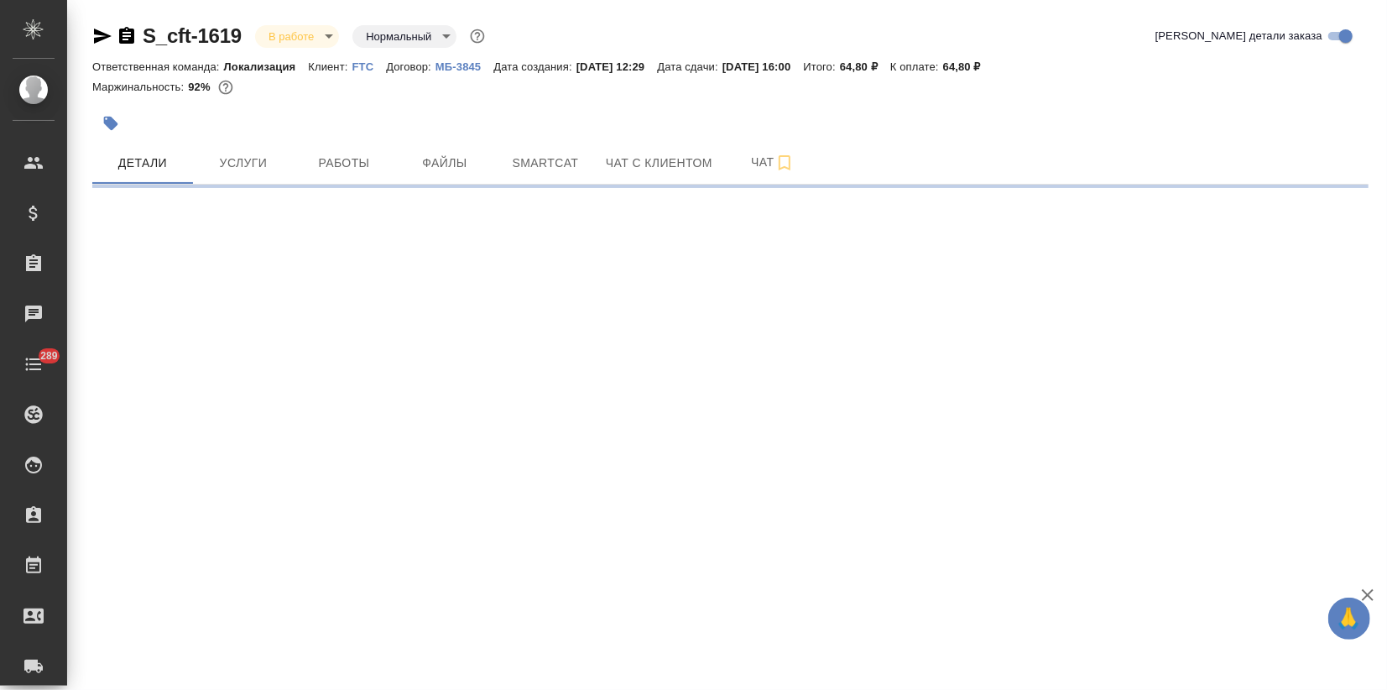
select select "RU"
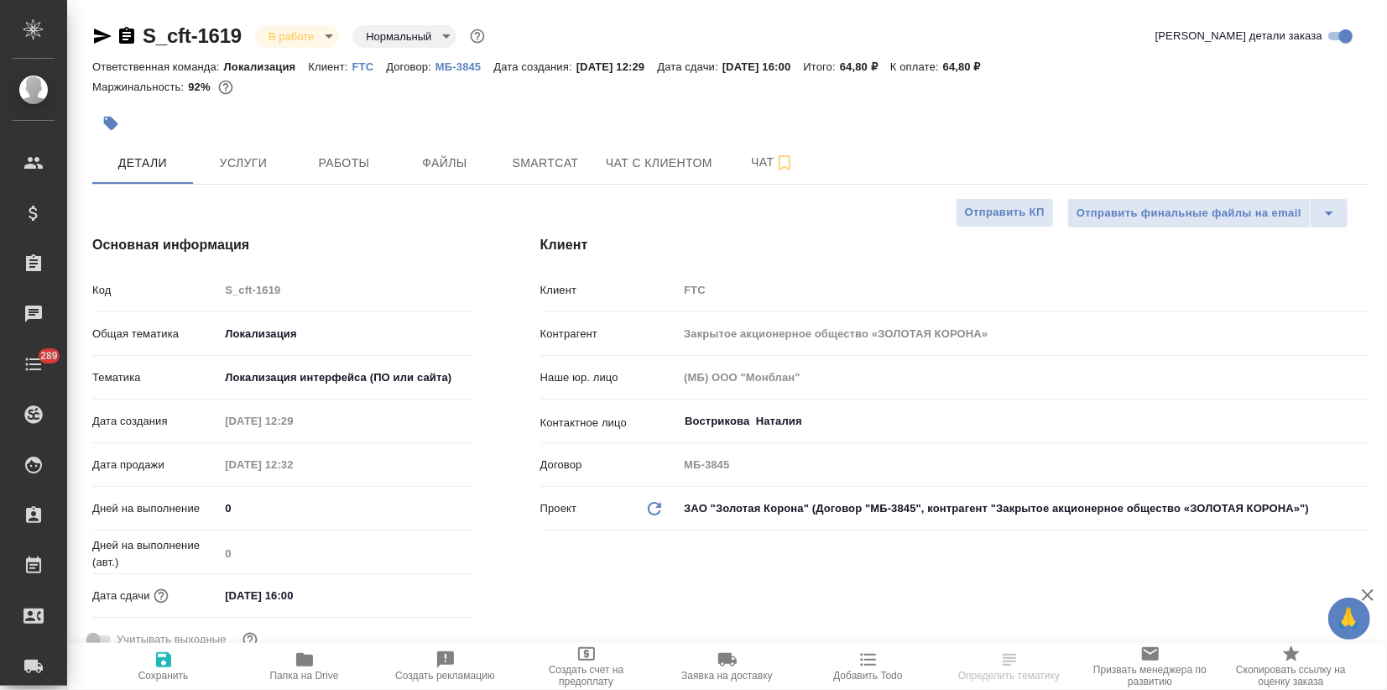
type textarea "x"
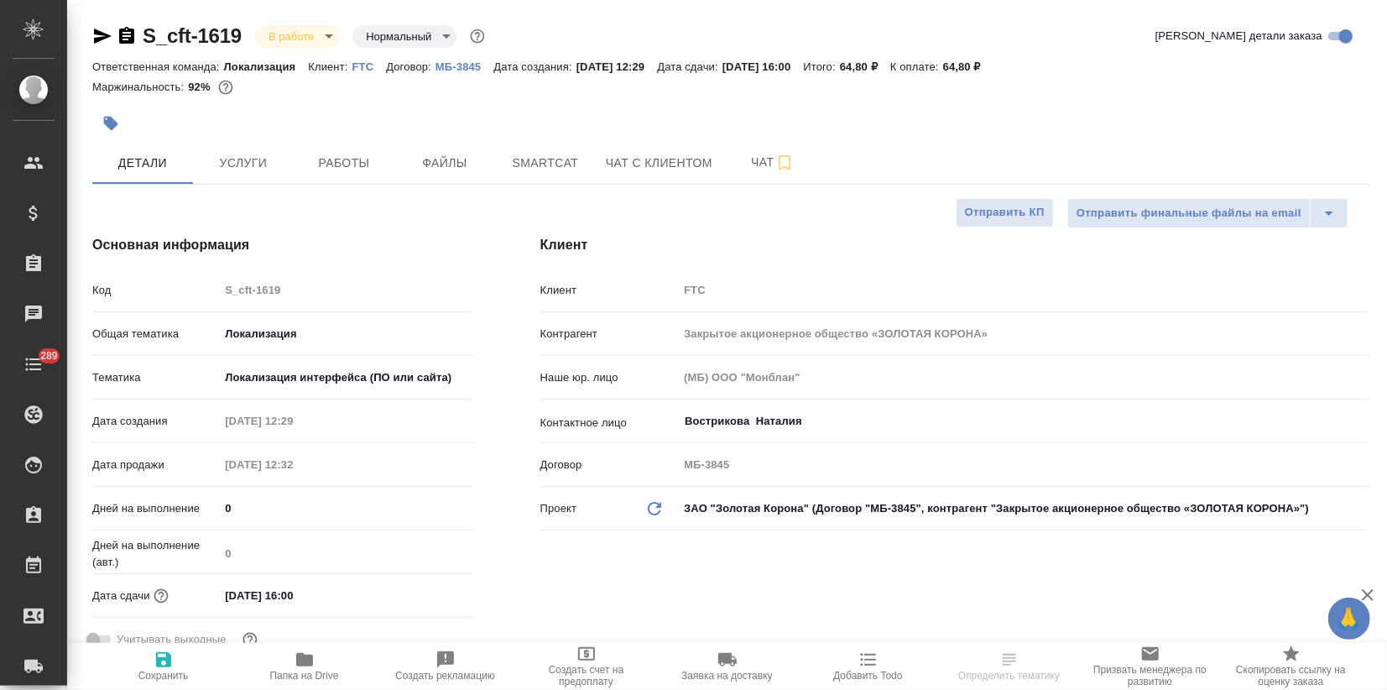
type textarea "x"
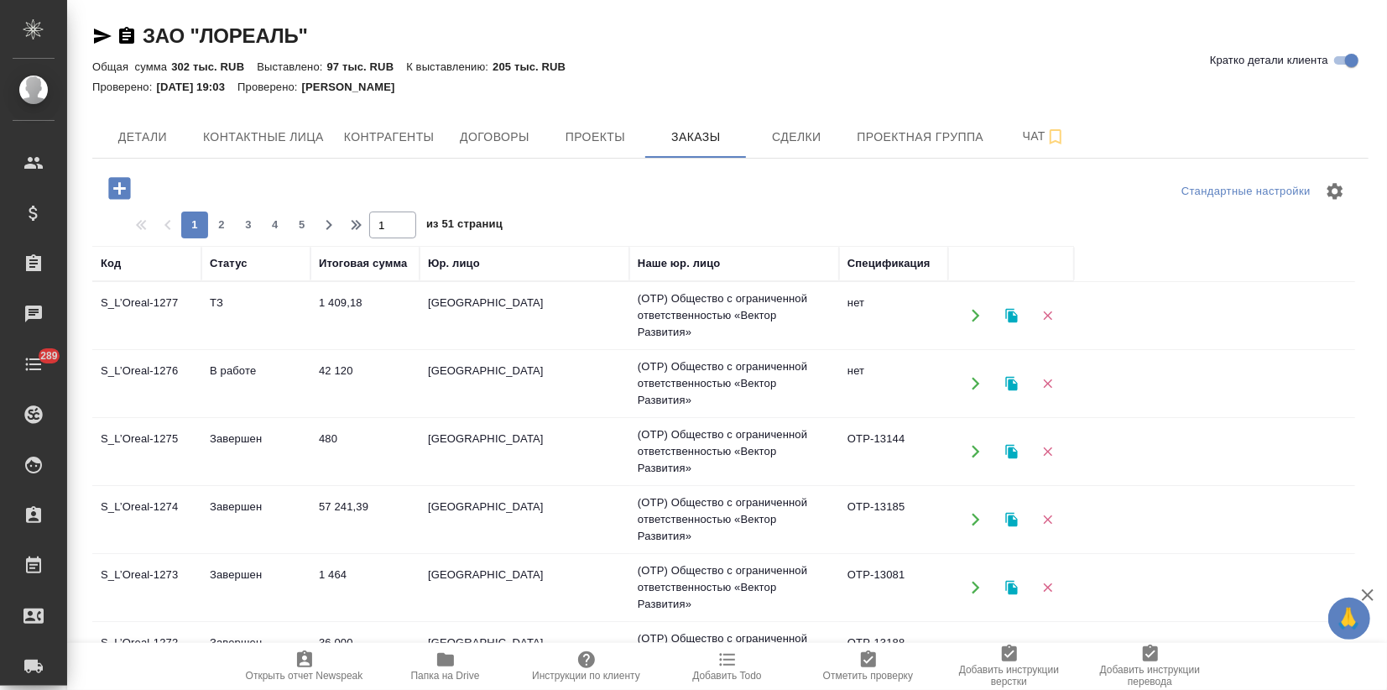
click at [358, 396] on td "42 120" at bounding box center [364, 383] width 109 height 59
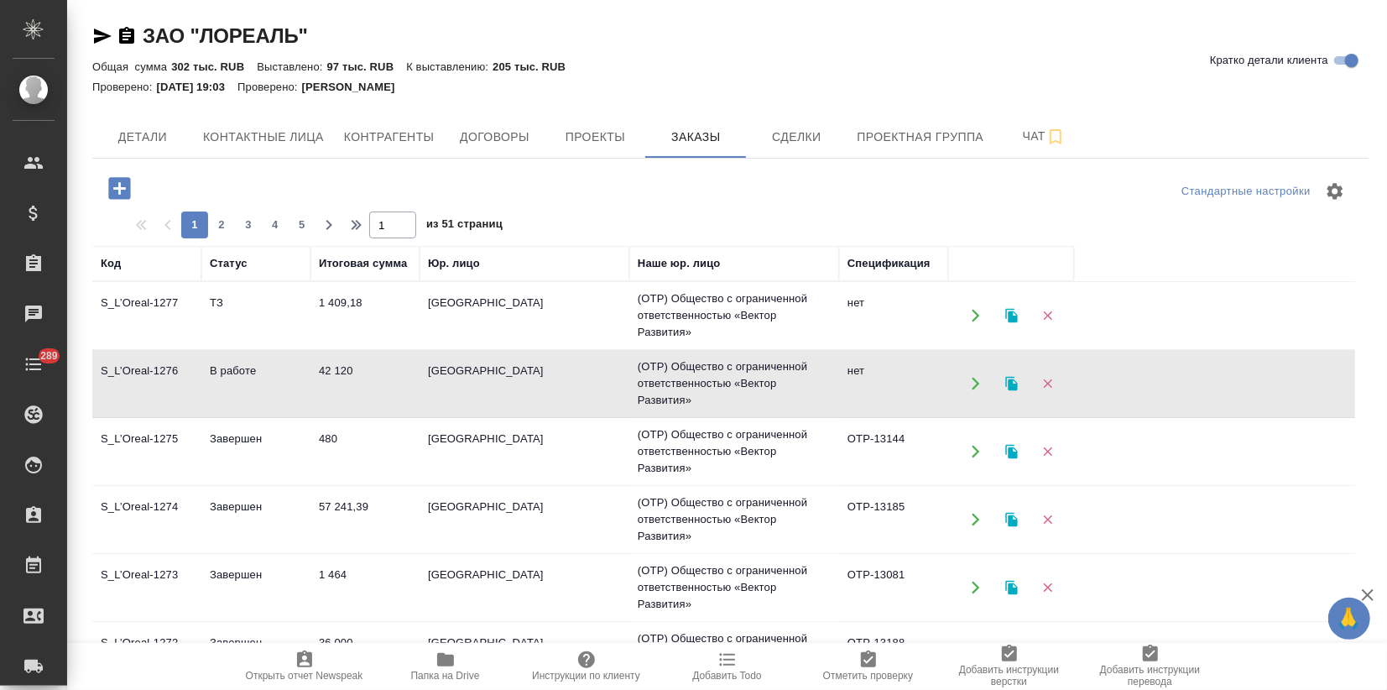
click at [358, 396] on td "42 120" at bounding box center [364, 383] width 109 height 59
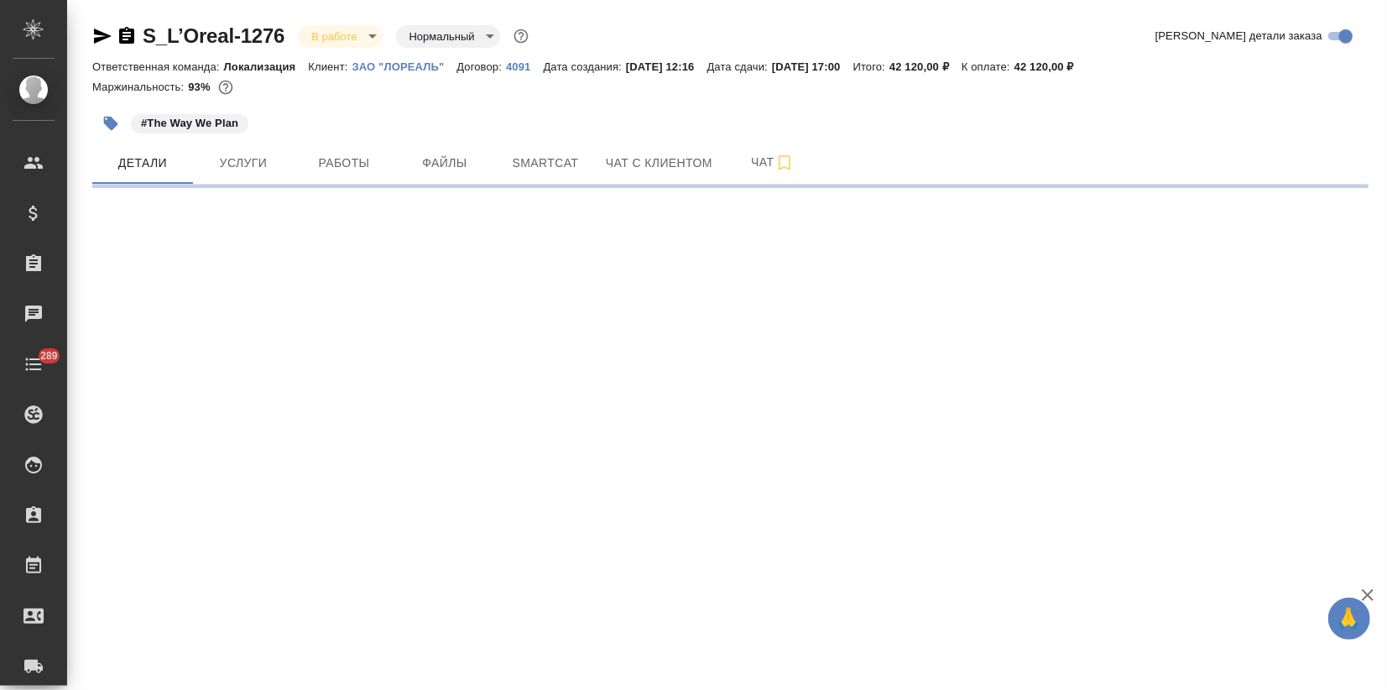
select select "RU"
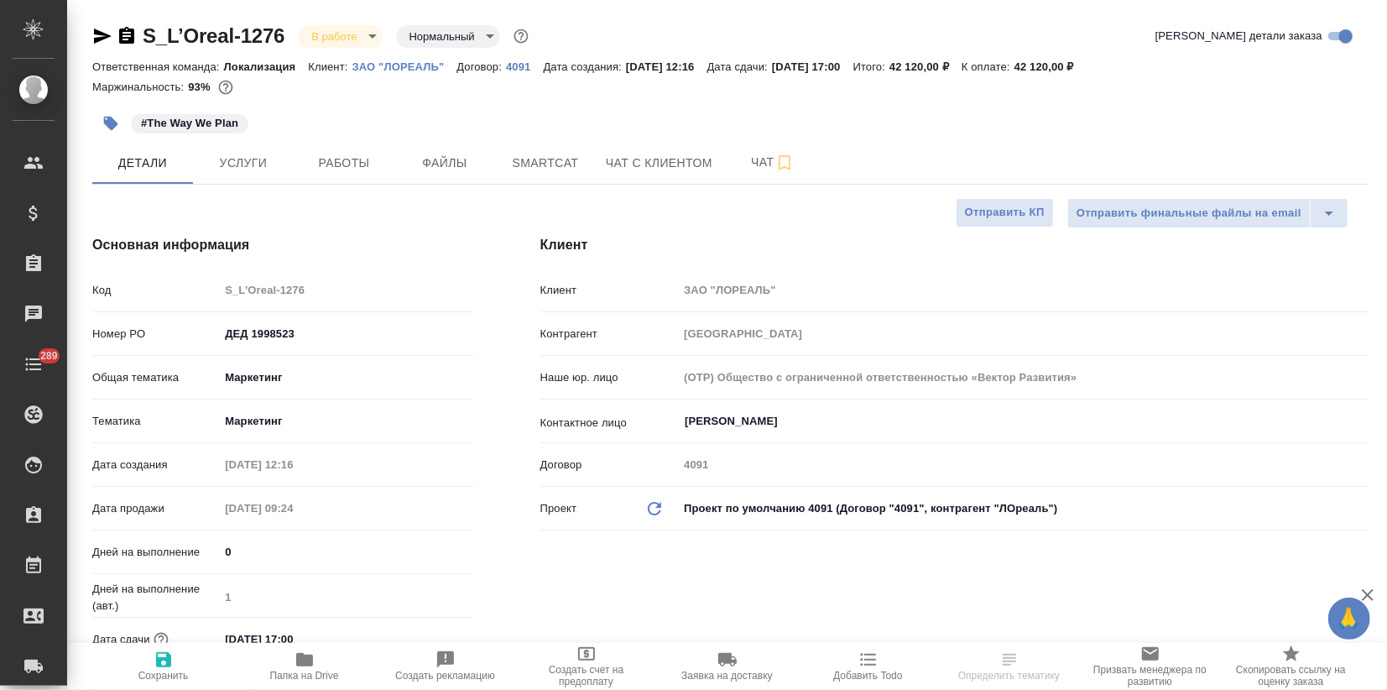
type textarea "x"
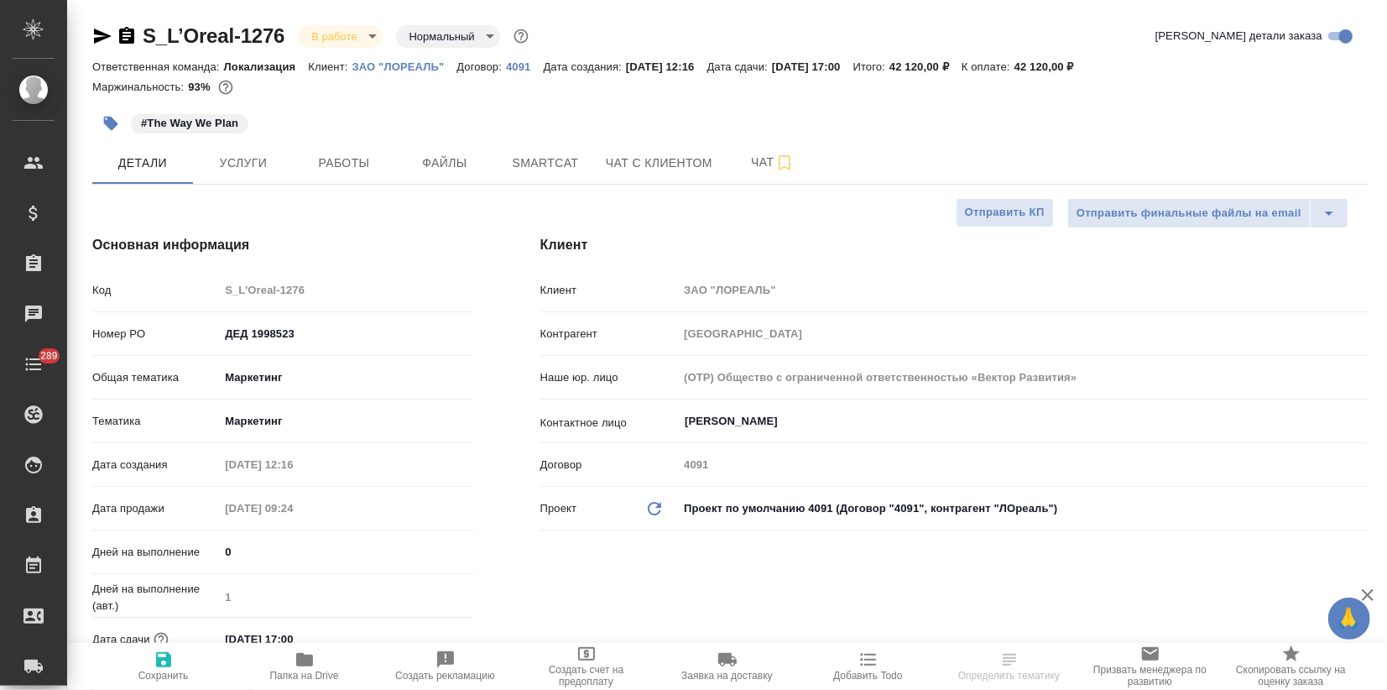
type textarea "x"
click at [213, 165] on span "Услуги" at bounding box center [243, 163] width 81 height 21
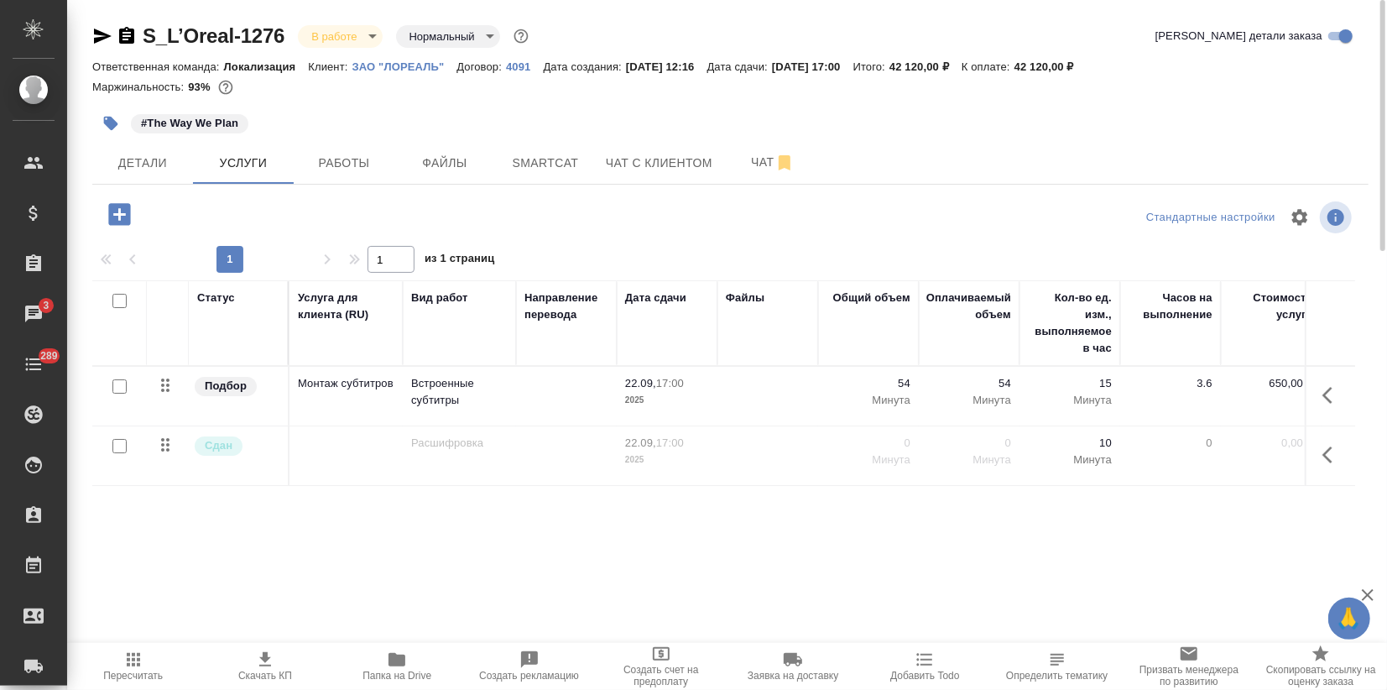
click at [750, 129] on div "#The Way We Plan" at bounding box center [517, 123] width 851 height 37
click at [753, 163] on span "Чат" at bounding box center [773, 162] width 81 height 21
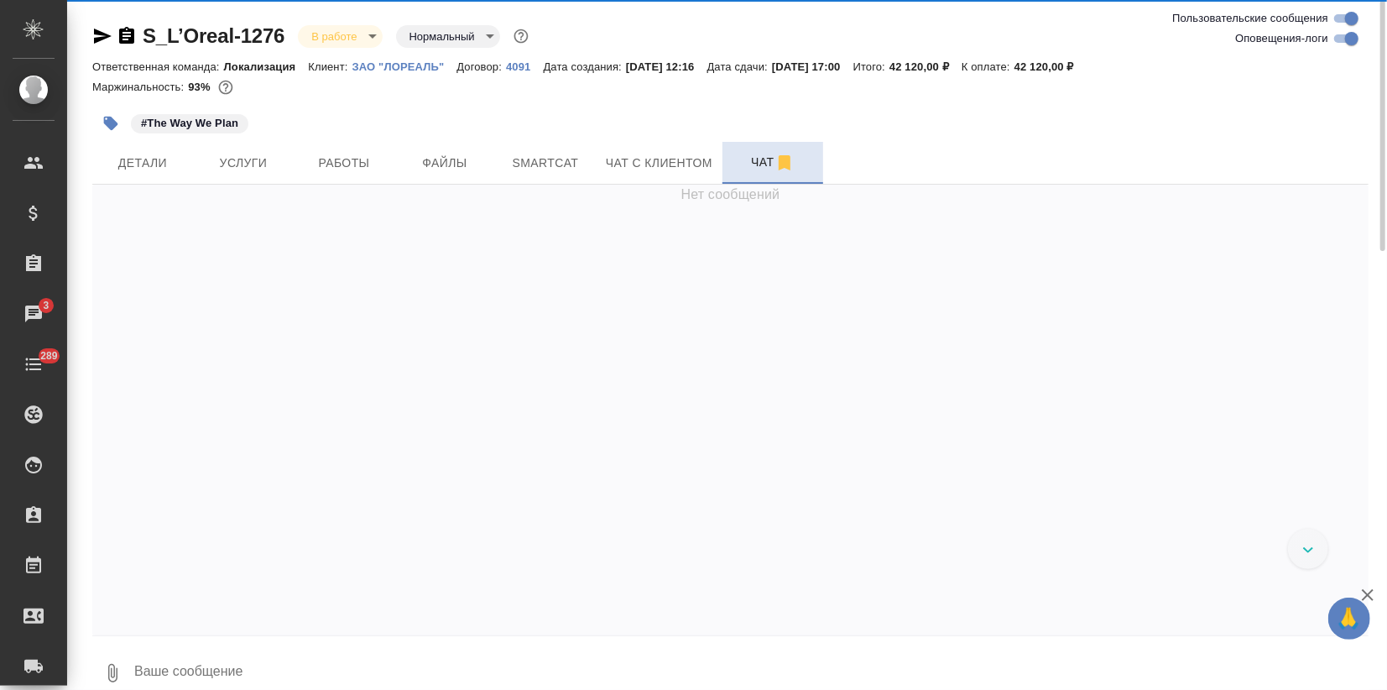
scroll to position [2730, 0]
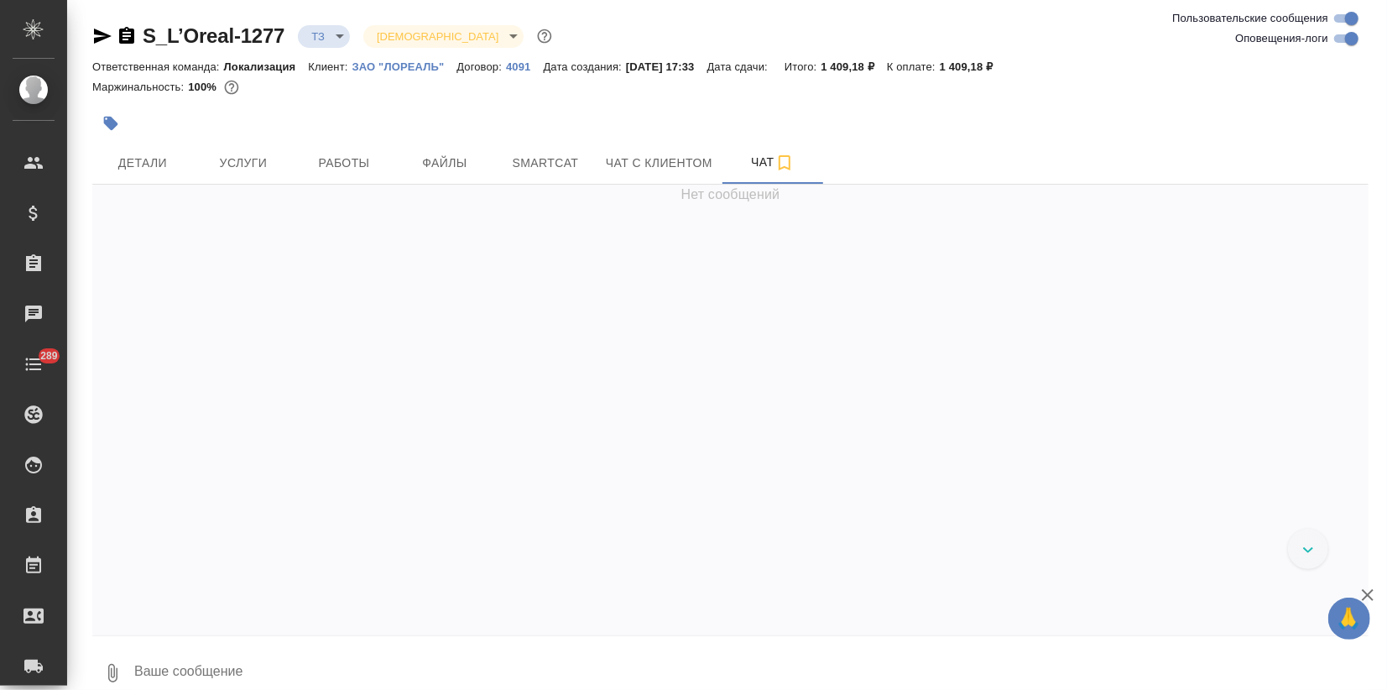
scroll to position [619, 0]
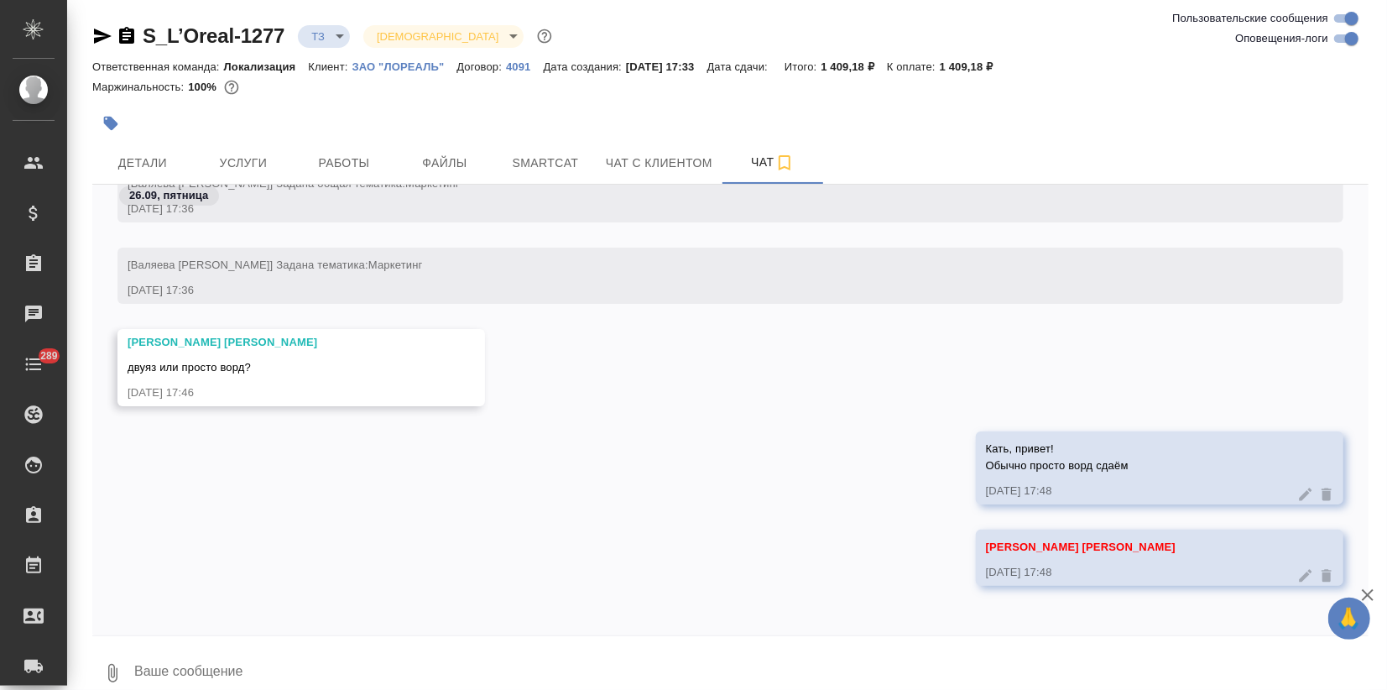
click at [1375, 596] on icon "button" at bounding box center [1368, 595] width 20 height 20
click at [247, 142] on button "Услуги" at bounding box center [243, 163] width 101 height 42
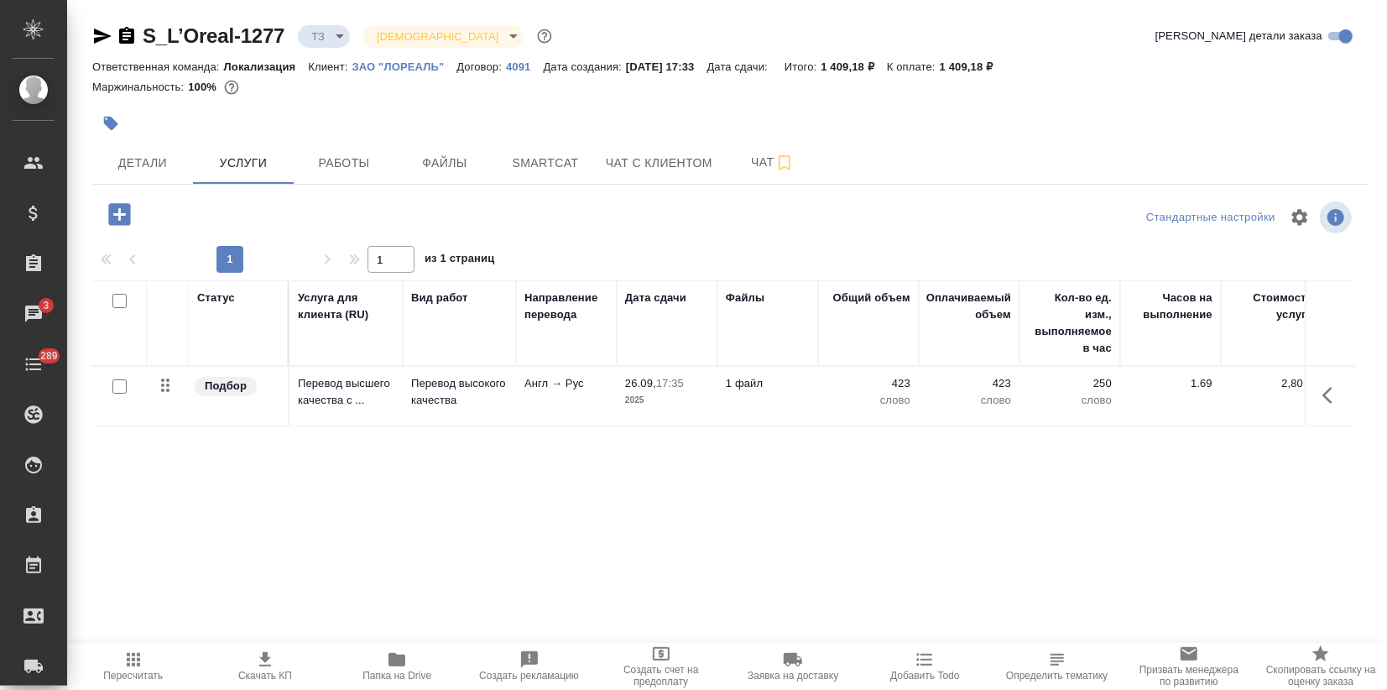
click at [409, 69] on p "ЗАО "ЛОРЕАЛЬ"" at bounding box center [404, 66] width 105 height 13
click at [746, 170] on span "Чат" at bounding box center [773, 162] width 81 height 21
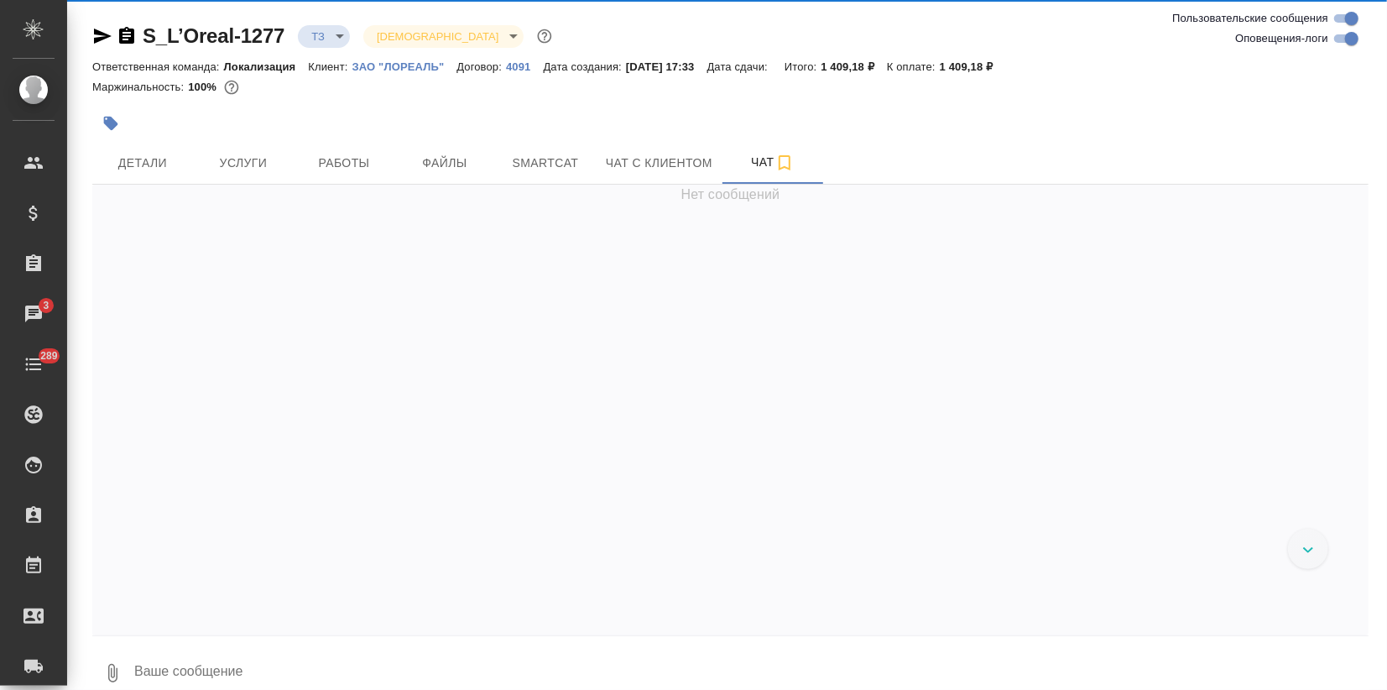
scroll to position [906, 0]
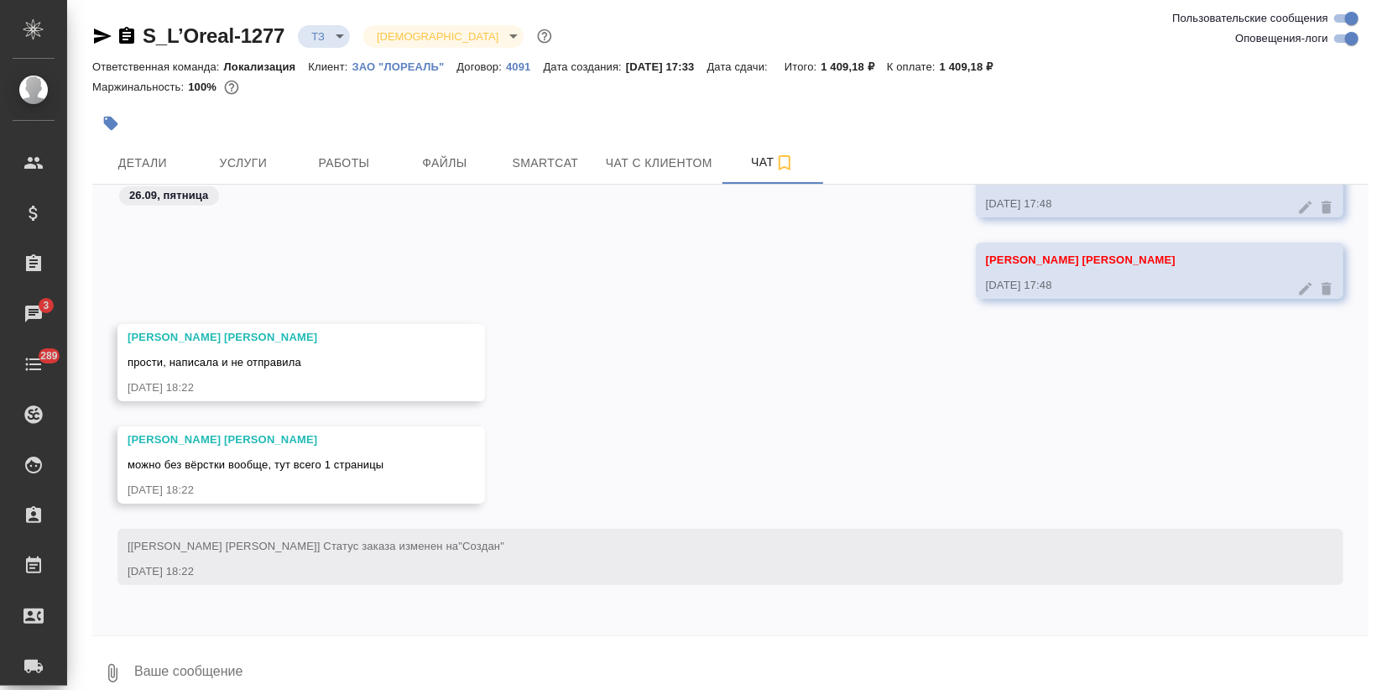
click at [192, 651] on textarea at bounding box center [751, 672] width 1236 height 57
type textarea "ок, спасибо"
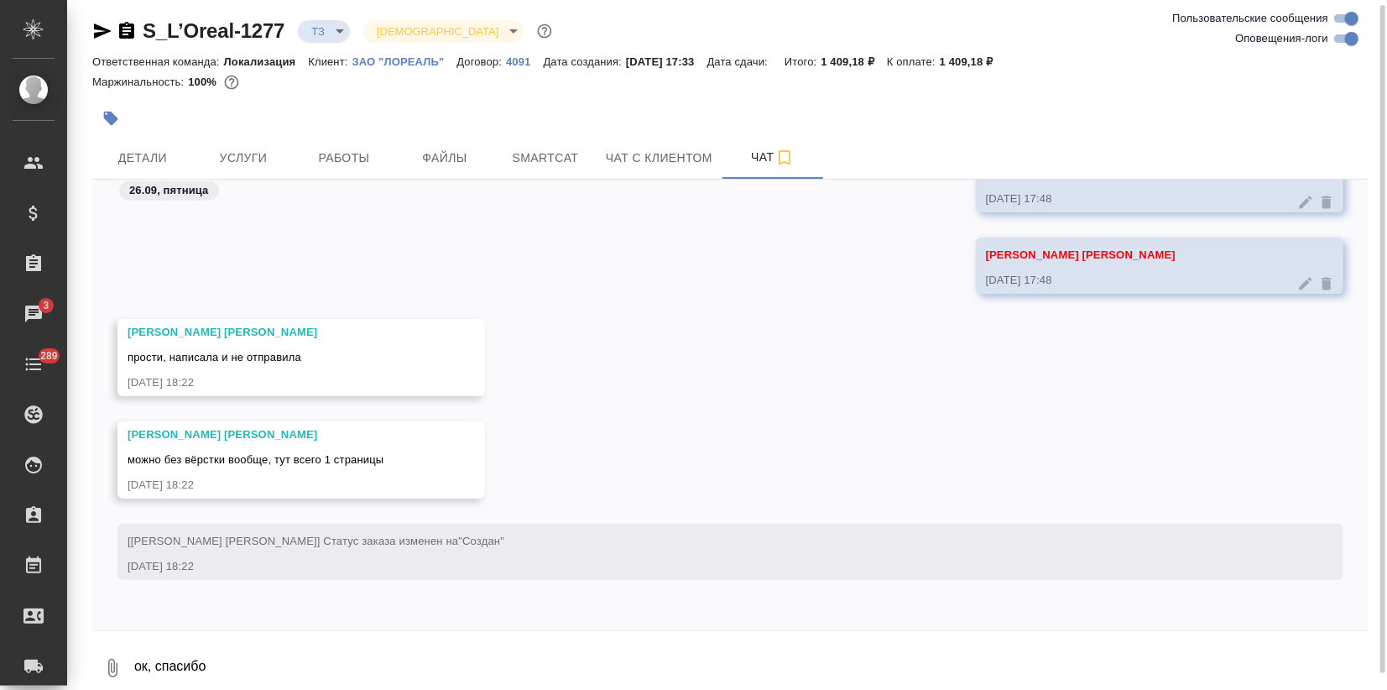
scroll to position [987, 0]
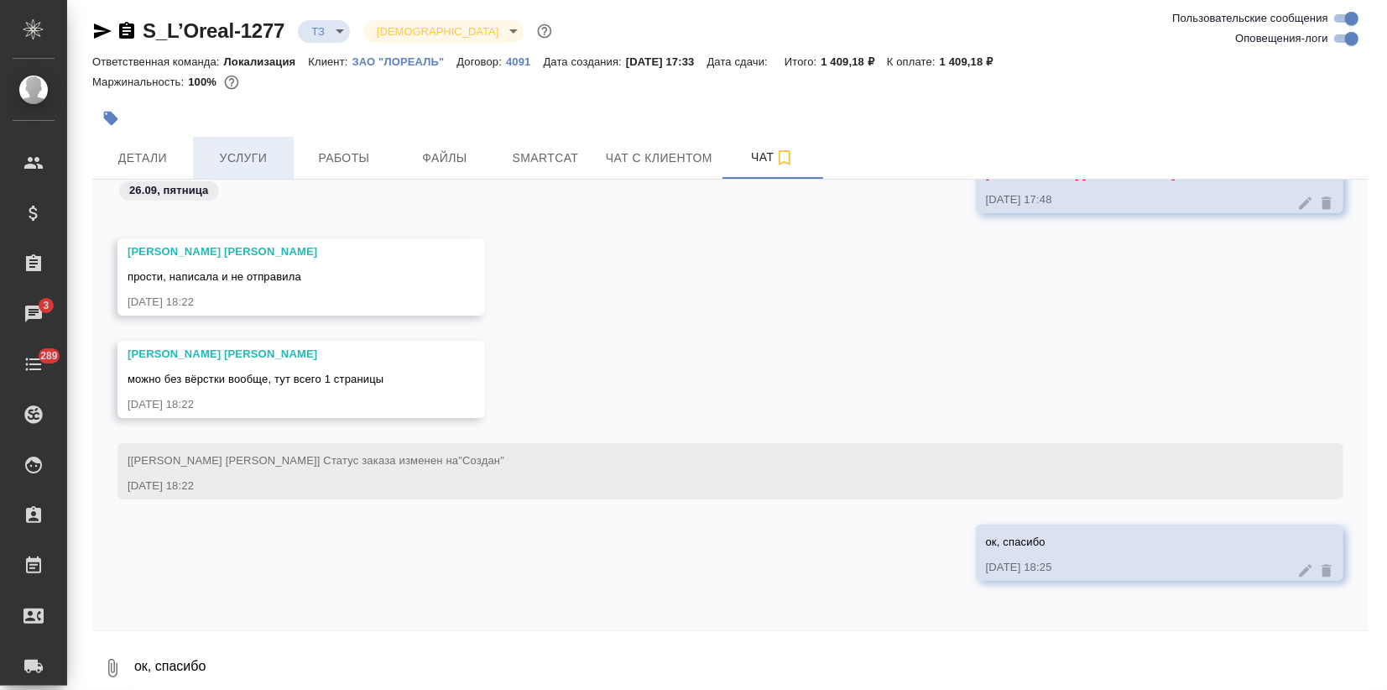
click at [256, 146] on button "Услуги" at bounding box center [243, 158] width 101 height 42
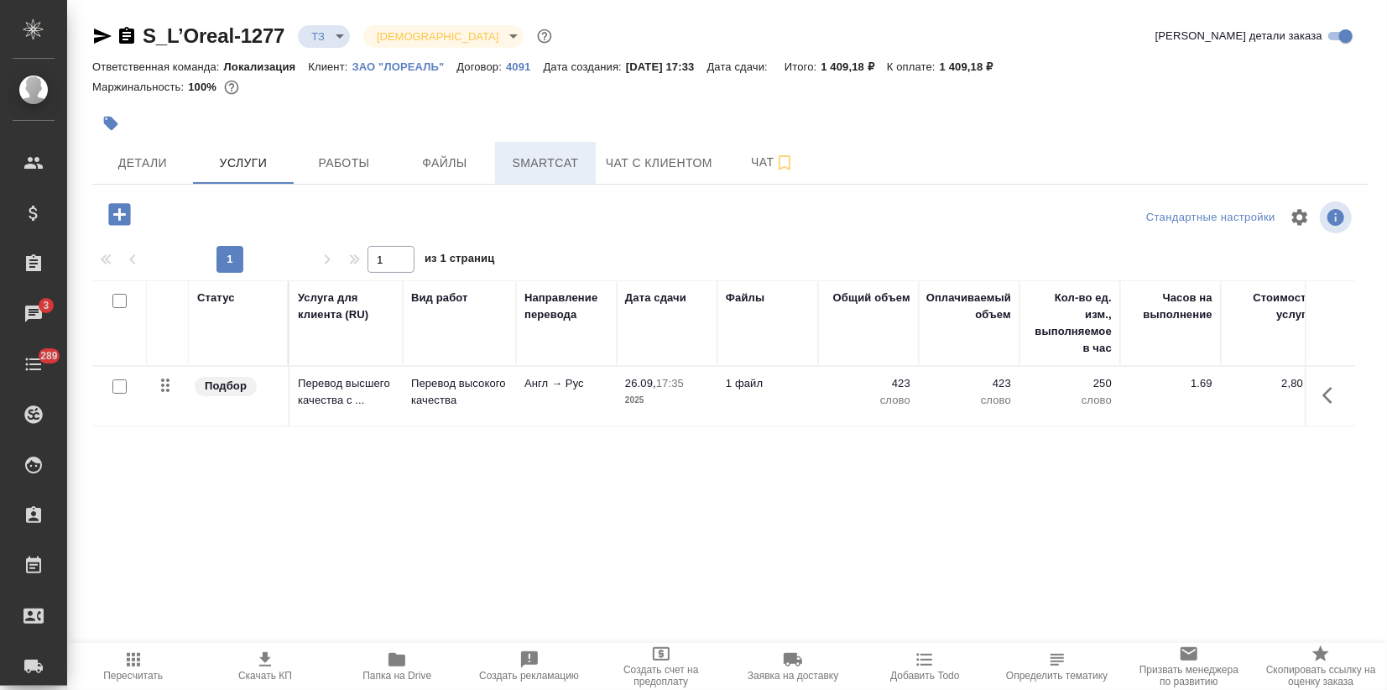
click at [560, 173] on span "Smartcat" at bounding box center [545, 163] width 81 height 21
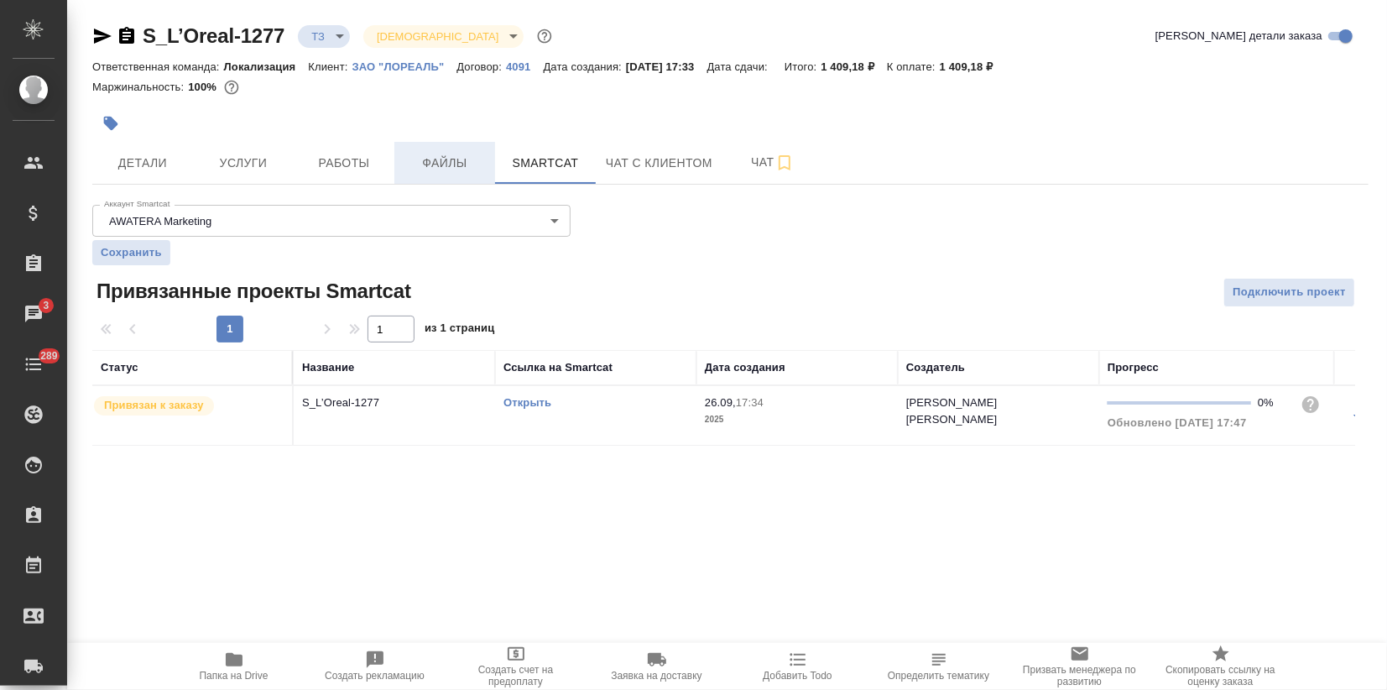
click at [457, 170] on span "Файлы" at bounding box center [444, 163] width 81 height 21
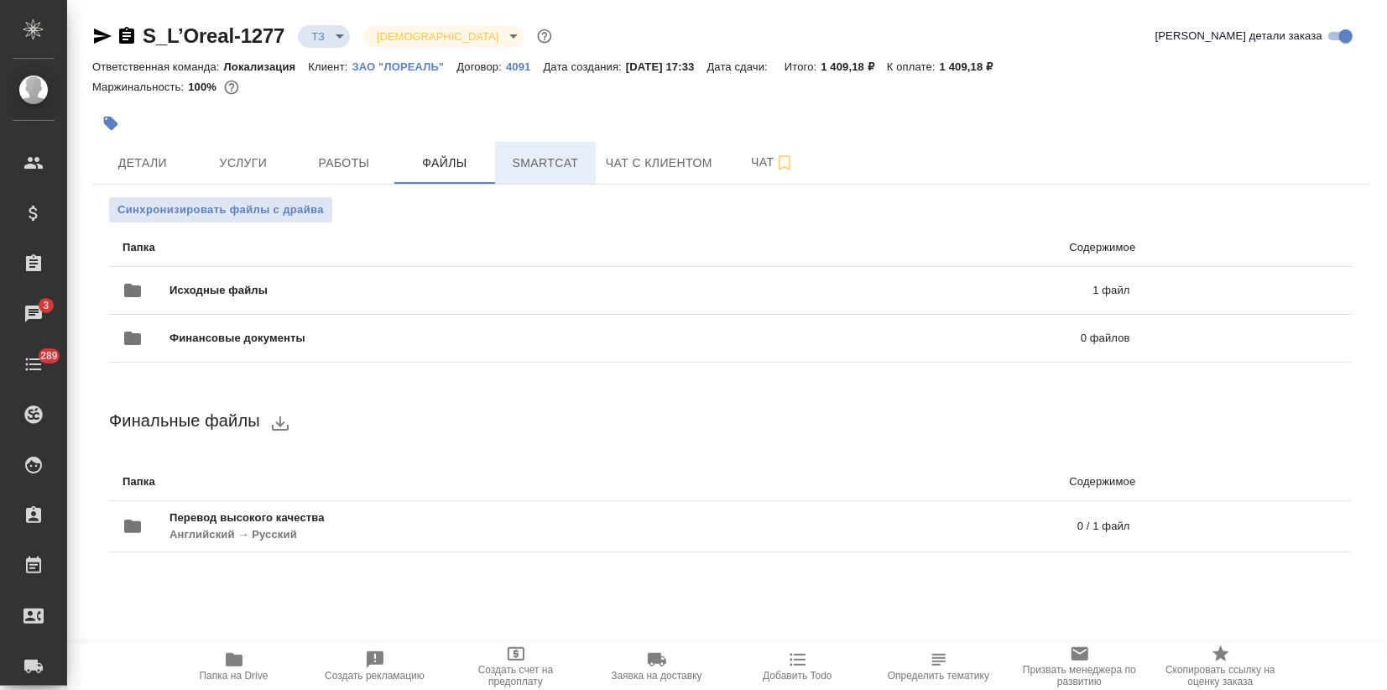
click at [542, 154] on span "Smartcat" at bounding box center [545, 163] width 81 height 21
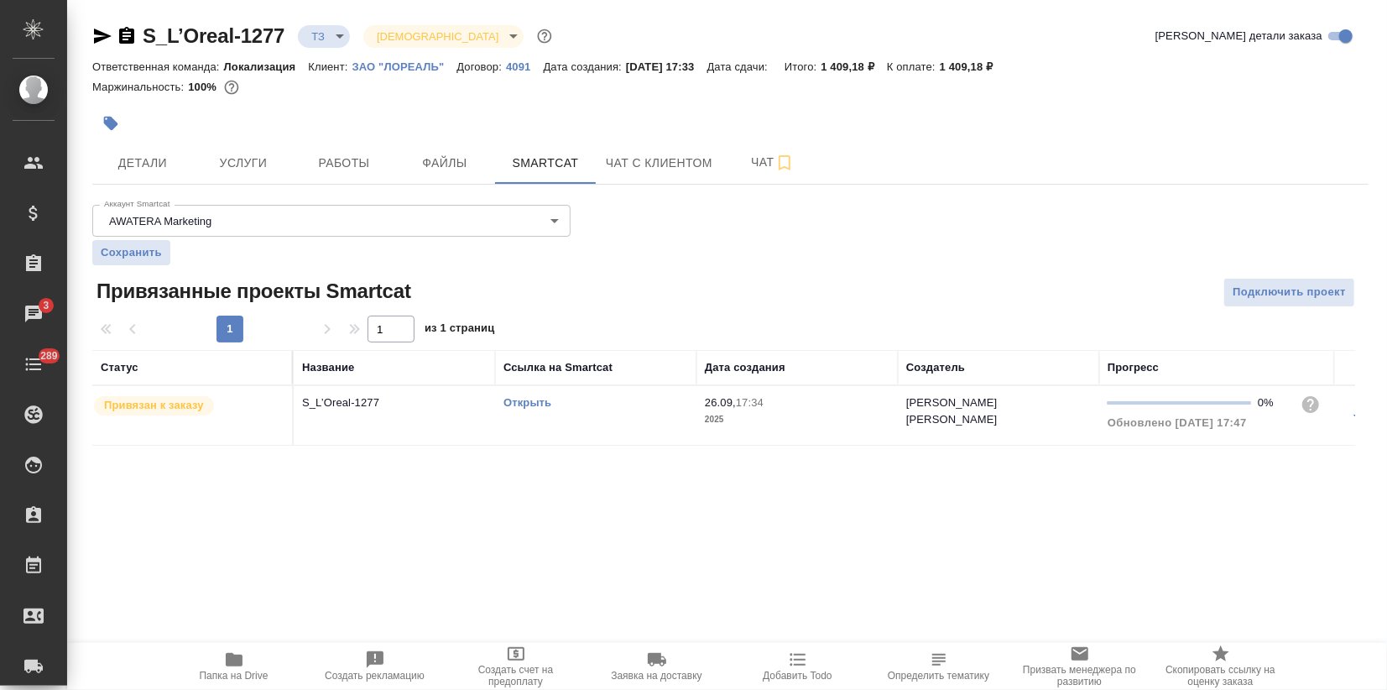
click at [521, 404] on link "Открыть" at bounding box center [528, 402] width 48 height 13
click at [218, 171] on span "Услуги" at bounding box center [243, 163] width 81 height 21
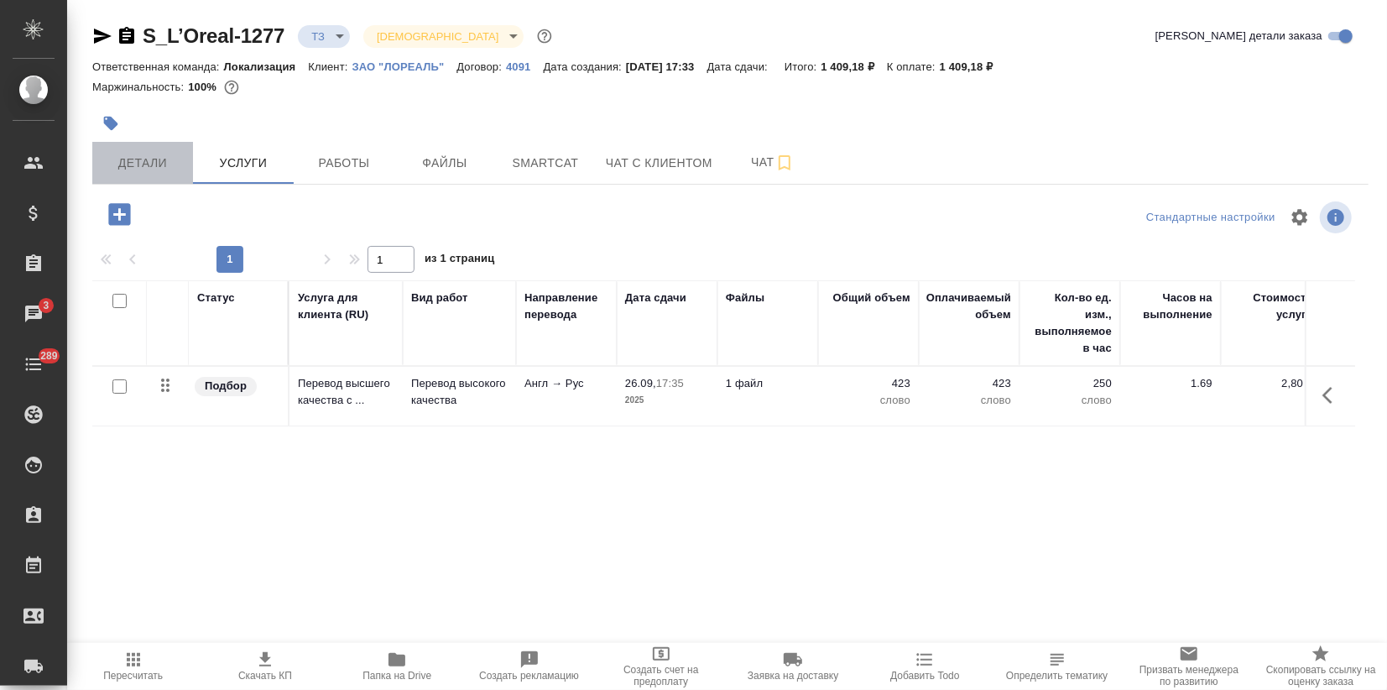
click at [159, 166] on span "Детали" at bounding box center [142, 163] width 81 height 21
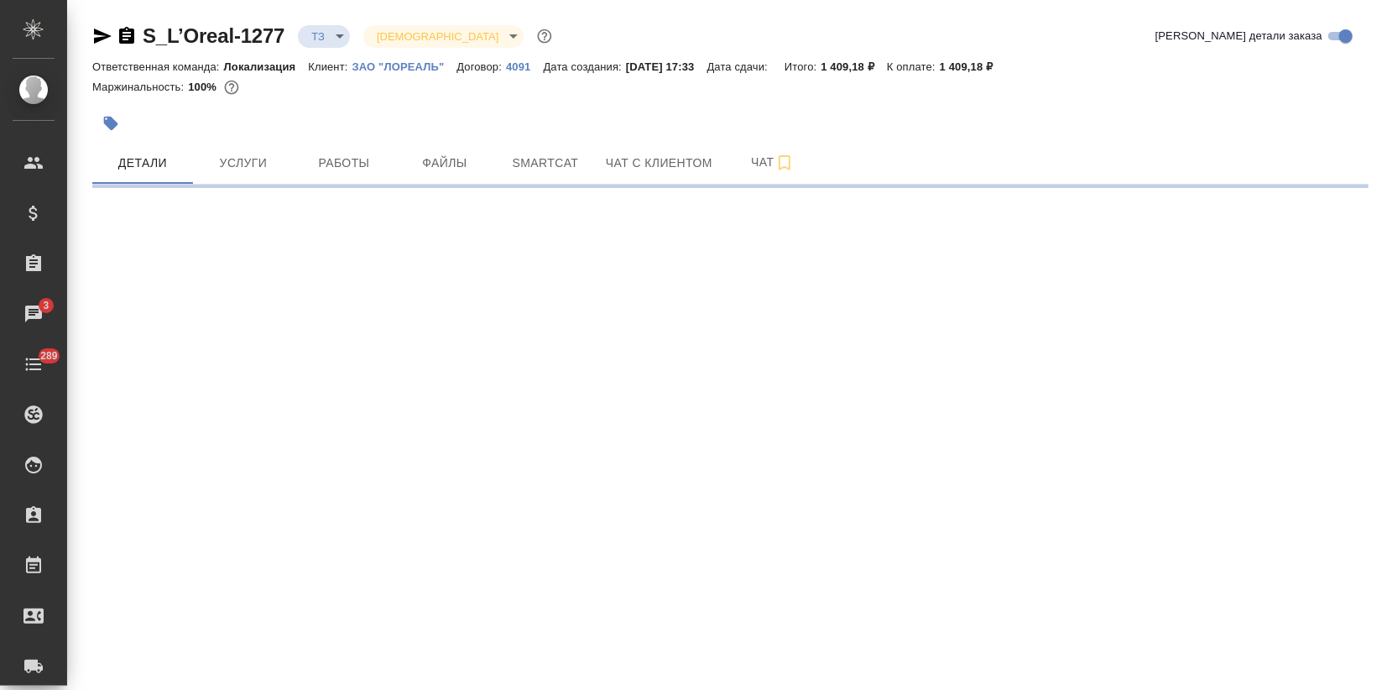
select select "RU"
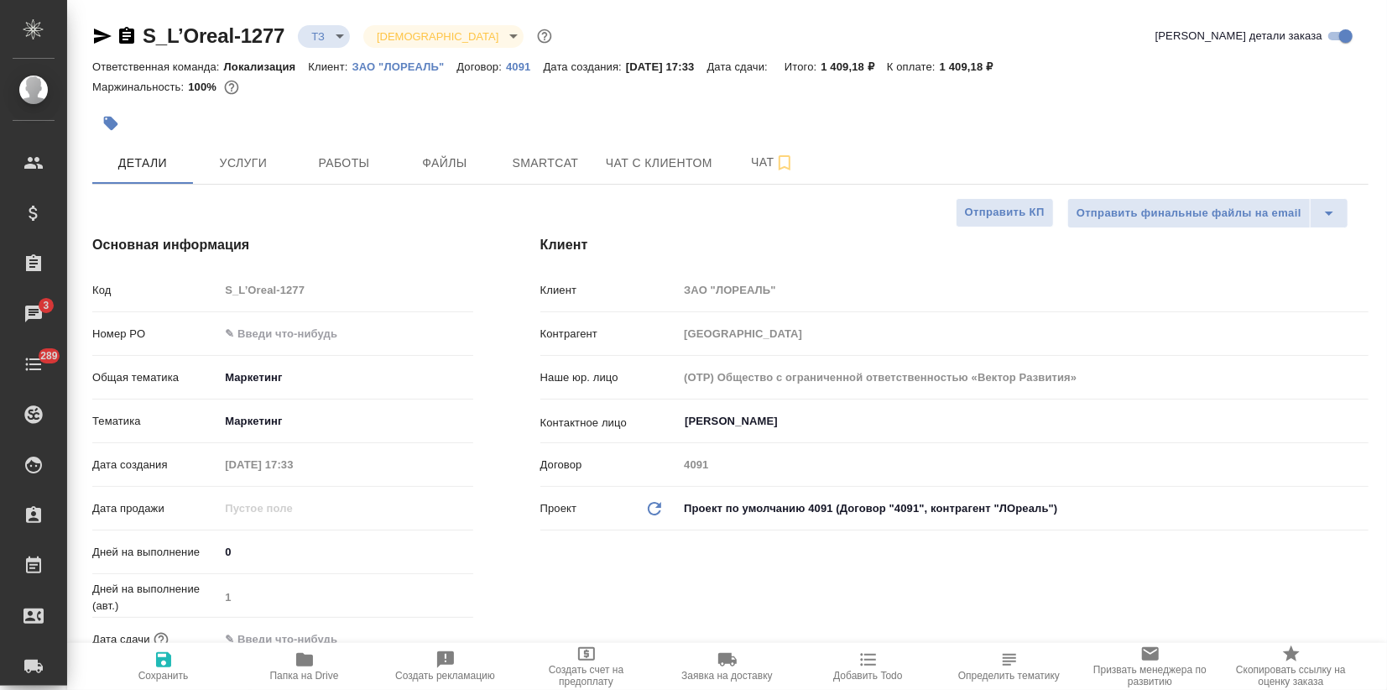
type textarea "x"
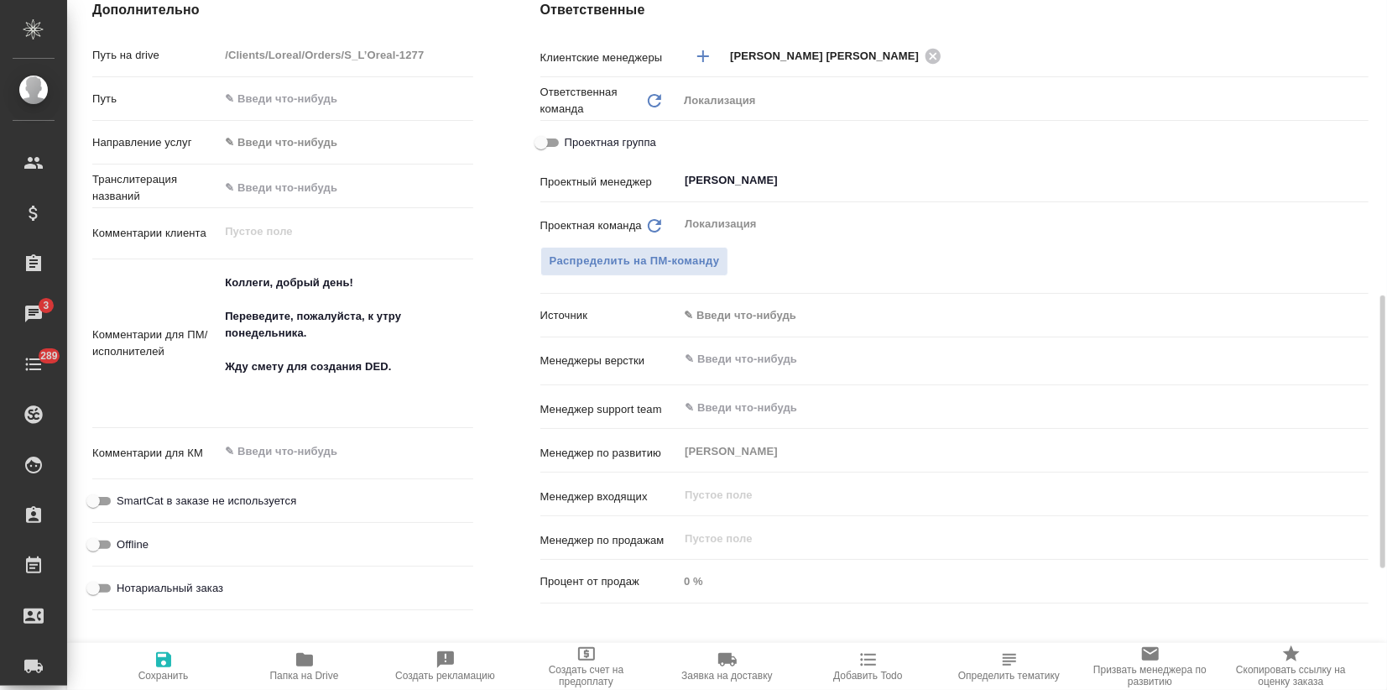
scroll to position [1078, 0]
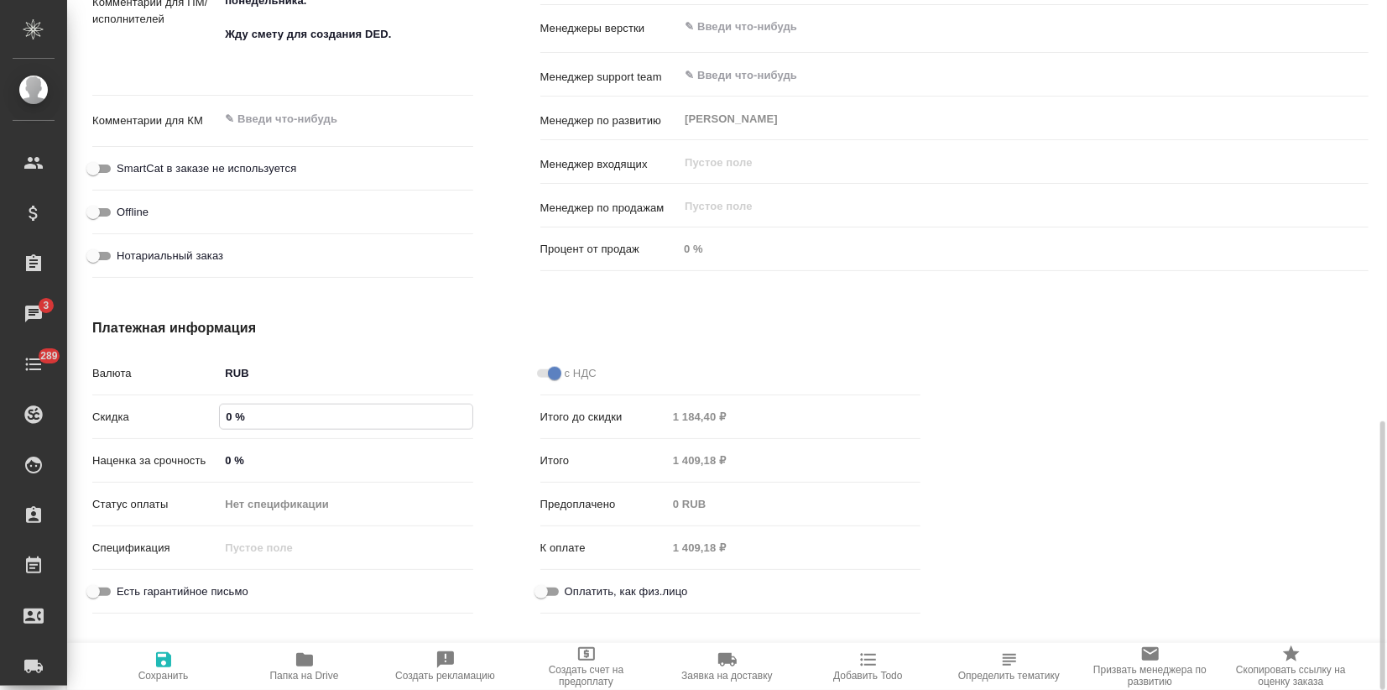
click at [220, 419] on input "0 %" at bounding box center [346, 416] width 252 height 24
click at [223, 450] on input "0 %" at bounding box center [346, 460] width 252 height 24
type input "50 %"
type textarea "x"
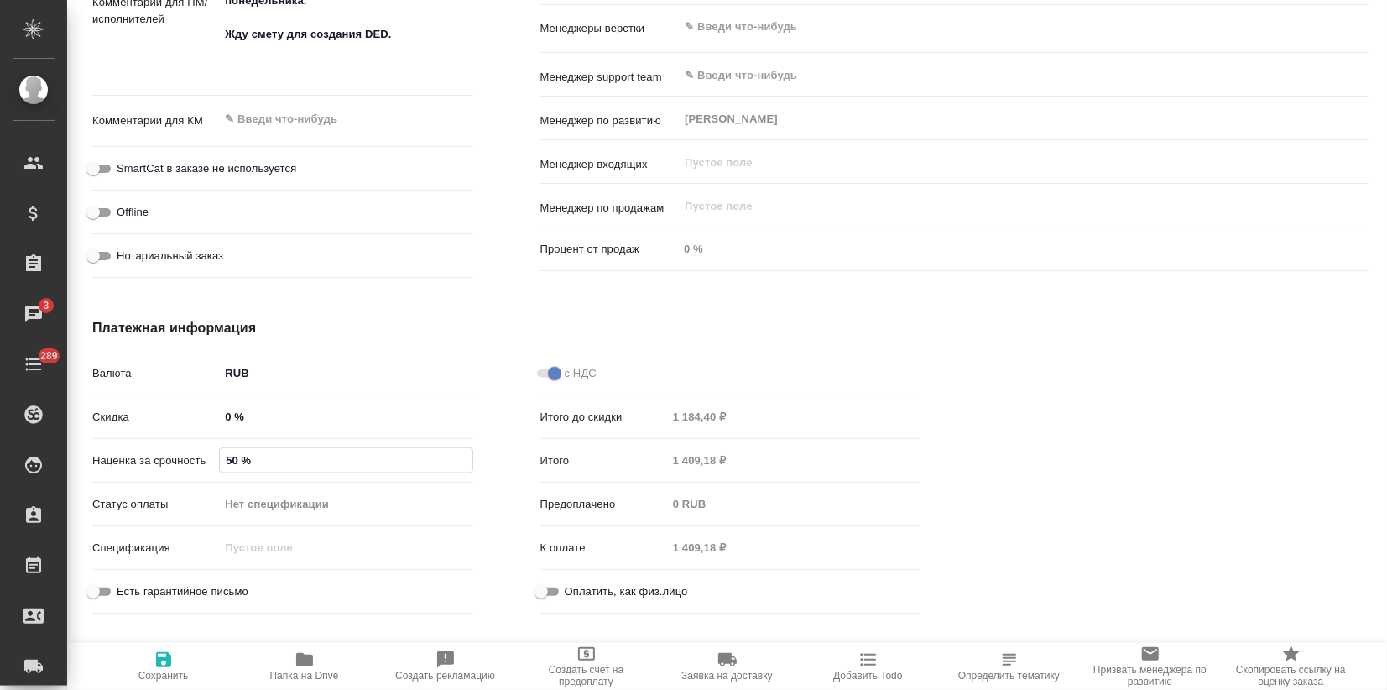
type textarea "x"
type input "50 %"
click at [175, 663] on span "Сохранить и пересчитать" at bounding box center [163, 666] width 121 height 32
type textarea "x"
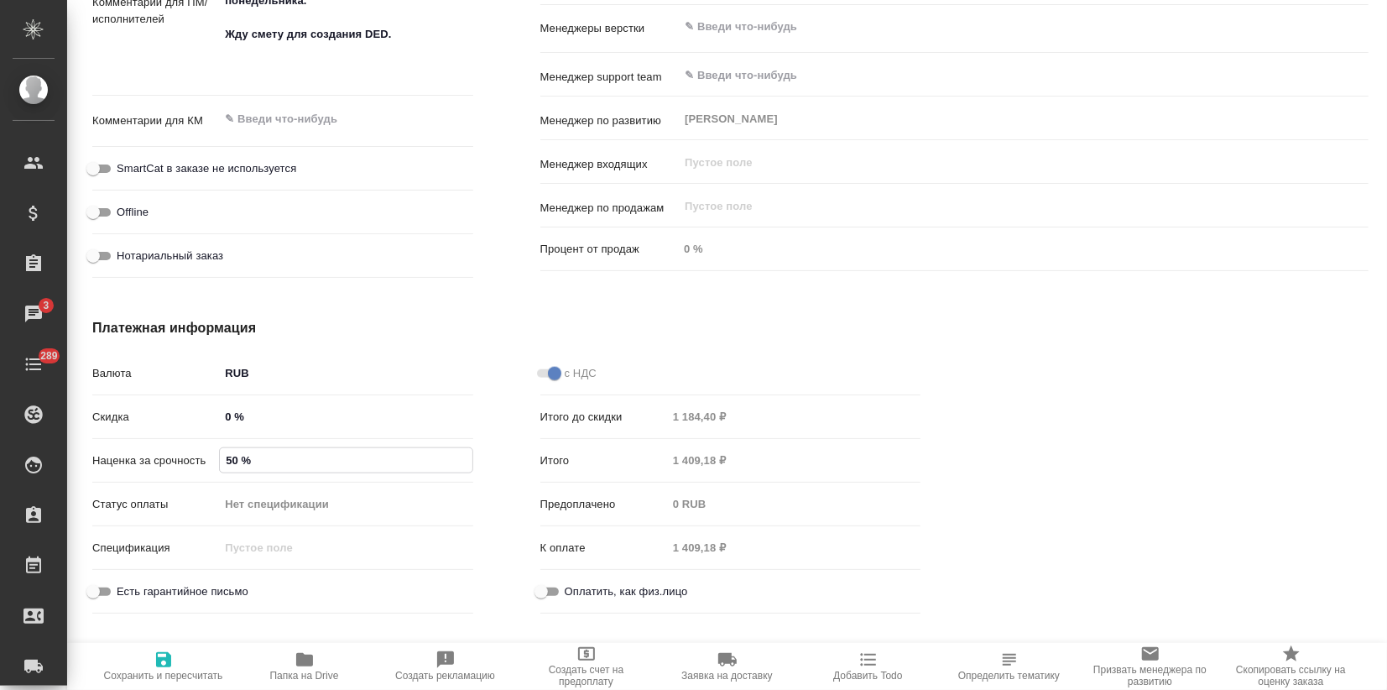
type textarea "x"
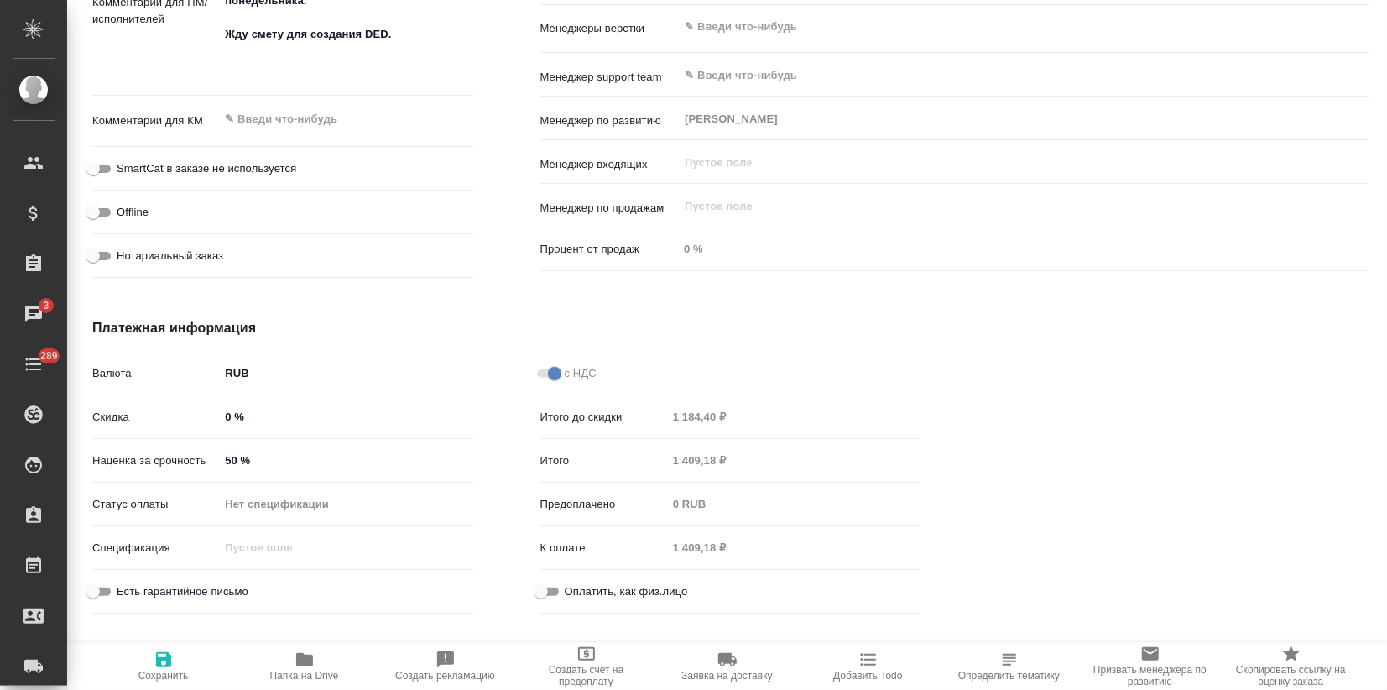
type textarea "x"
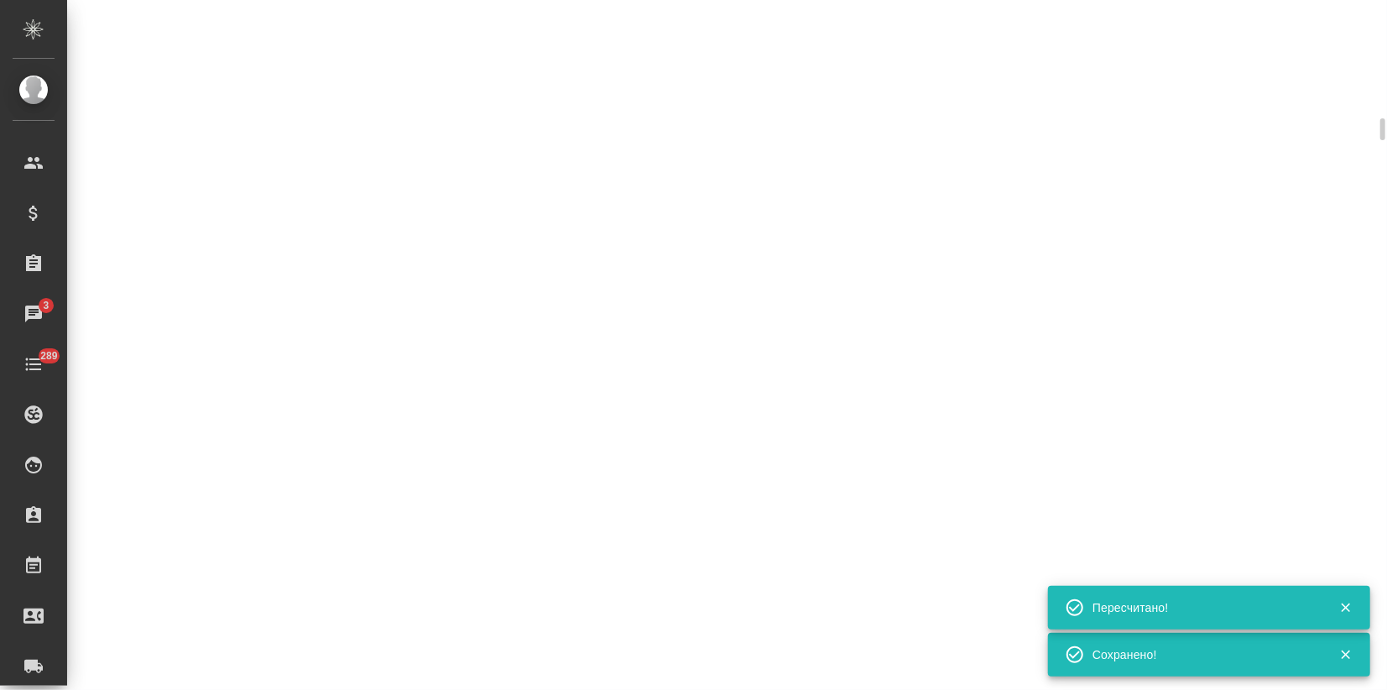
scroll to position [1064, 0]
type input "new"
select select "RU"
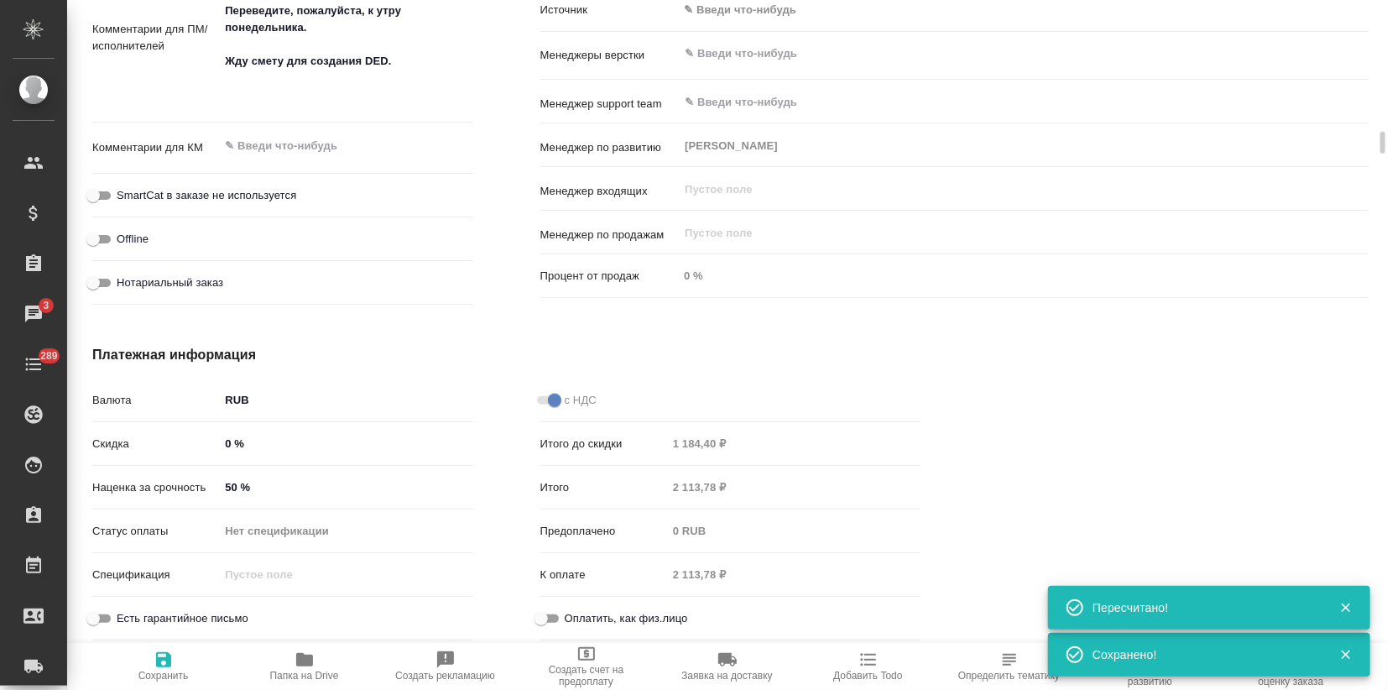
type textarea "x"
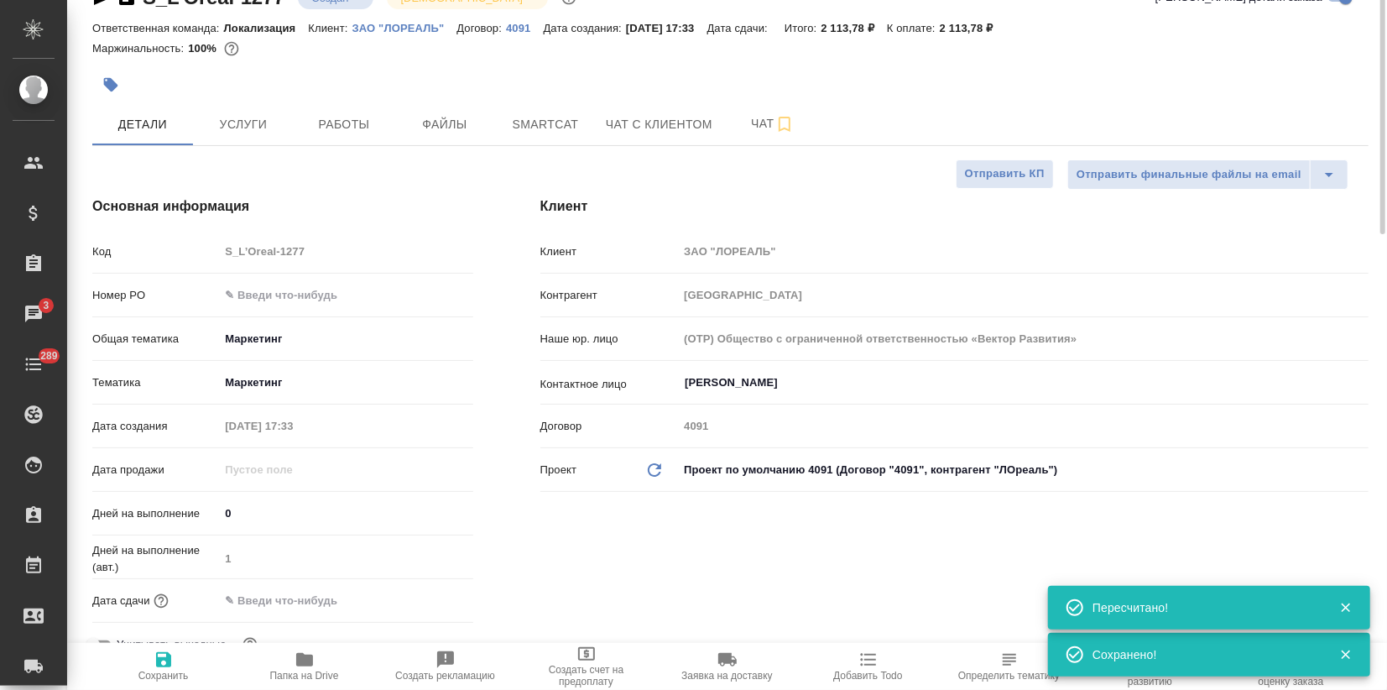
scroll to position [0, 0]
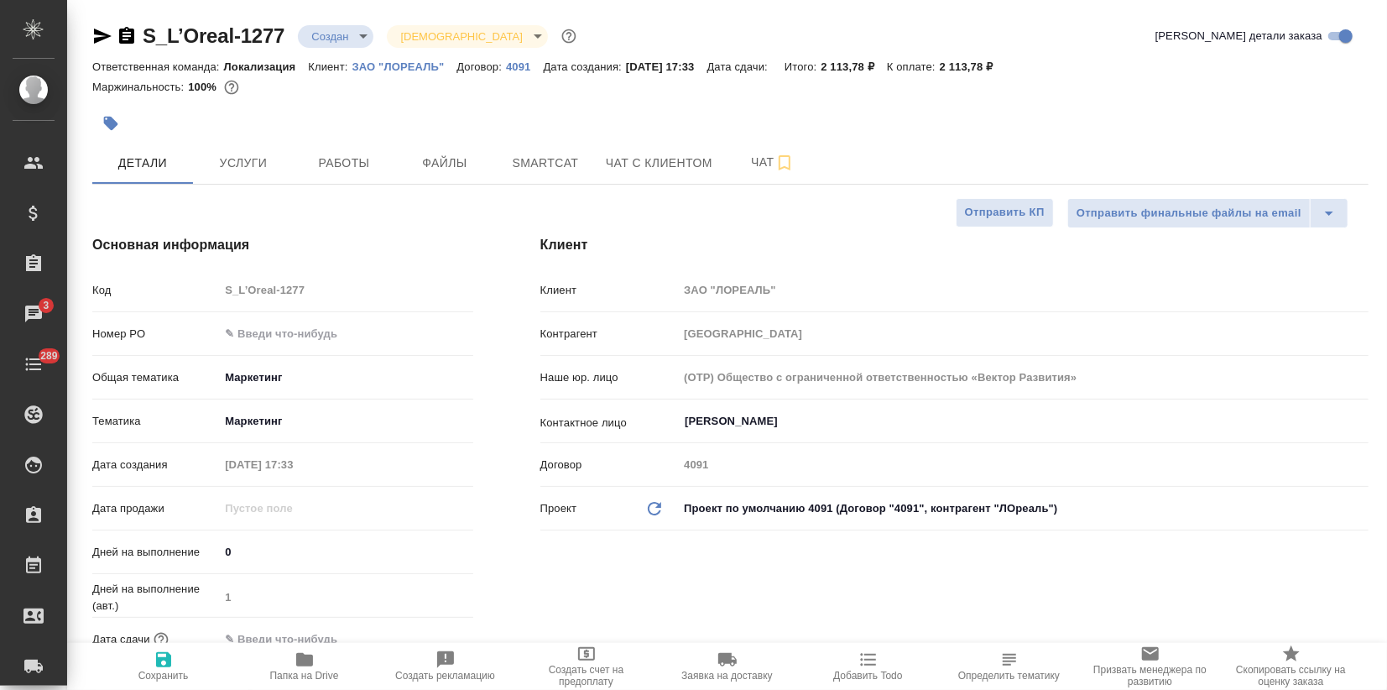
type textarea "x"
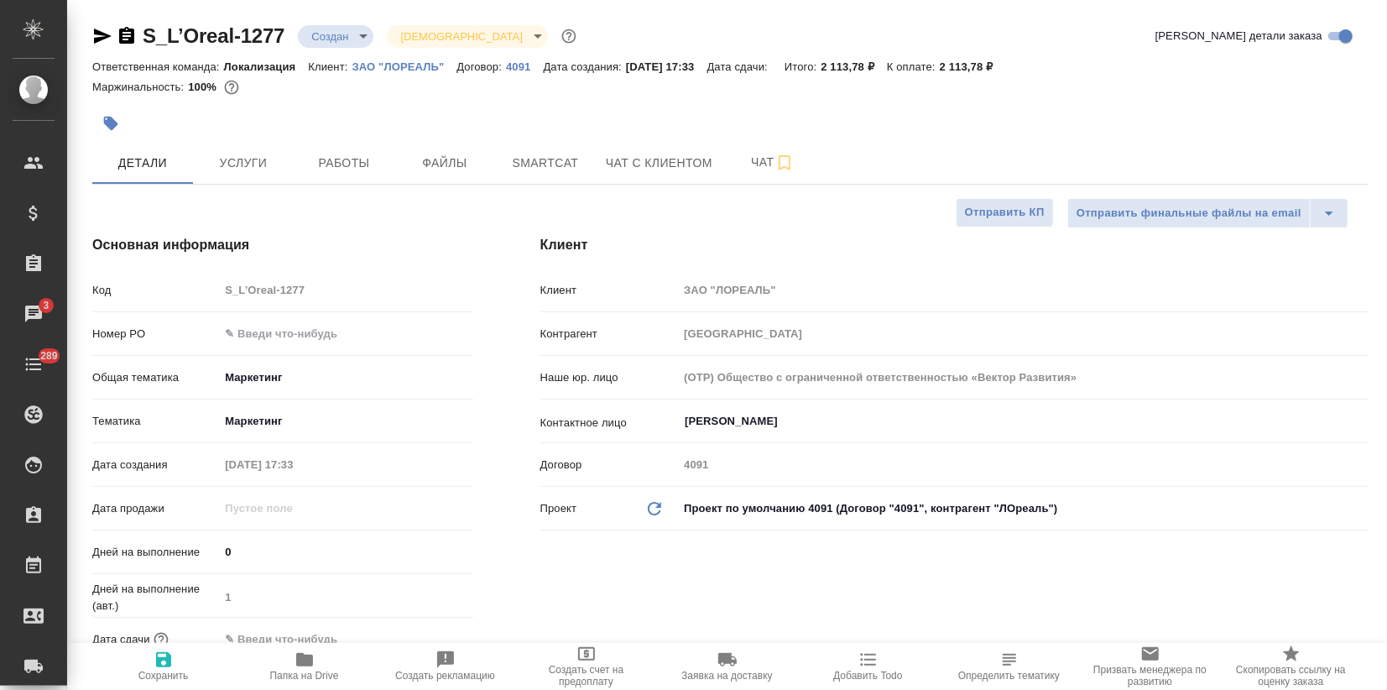
type textarea "x"
click at [431, 157] on span "Файлы" at bounding box center [444, 163] width 81 height 21
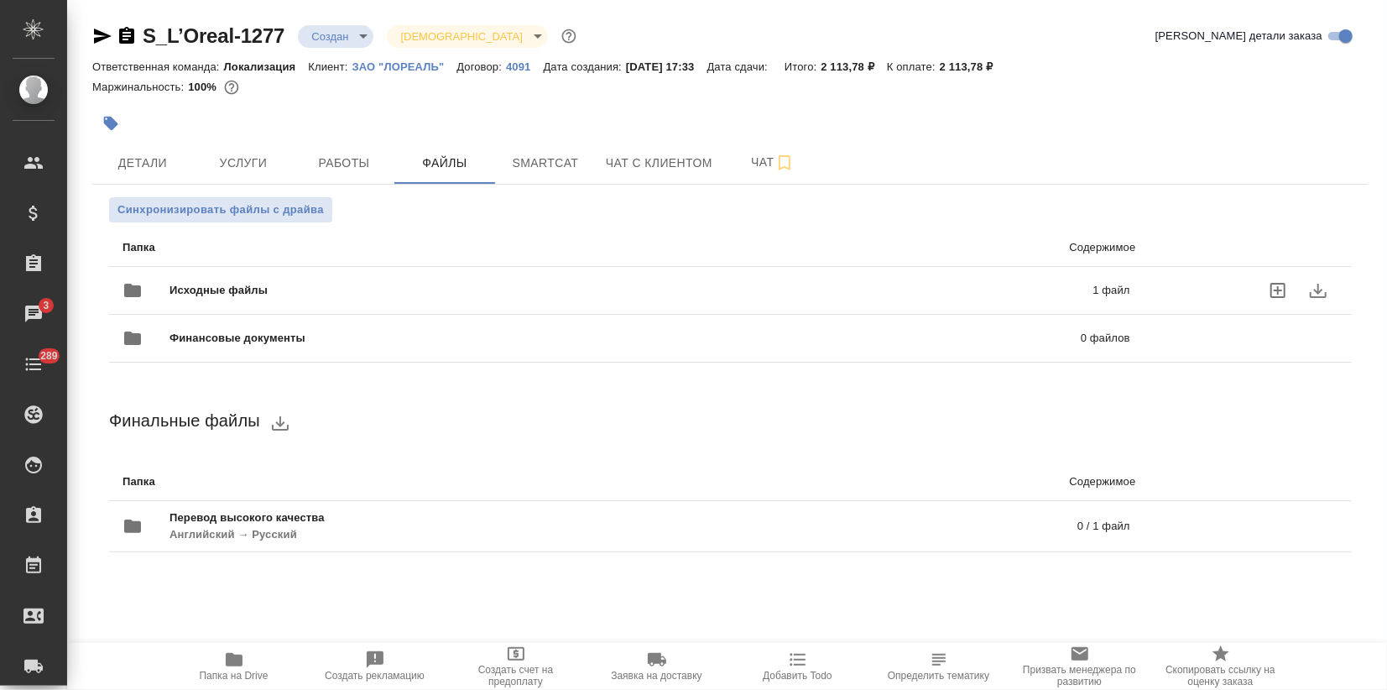
click at [243, 295] on span "Исходные файлы" at bounding box center [425, 290] width 511 height 17
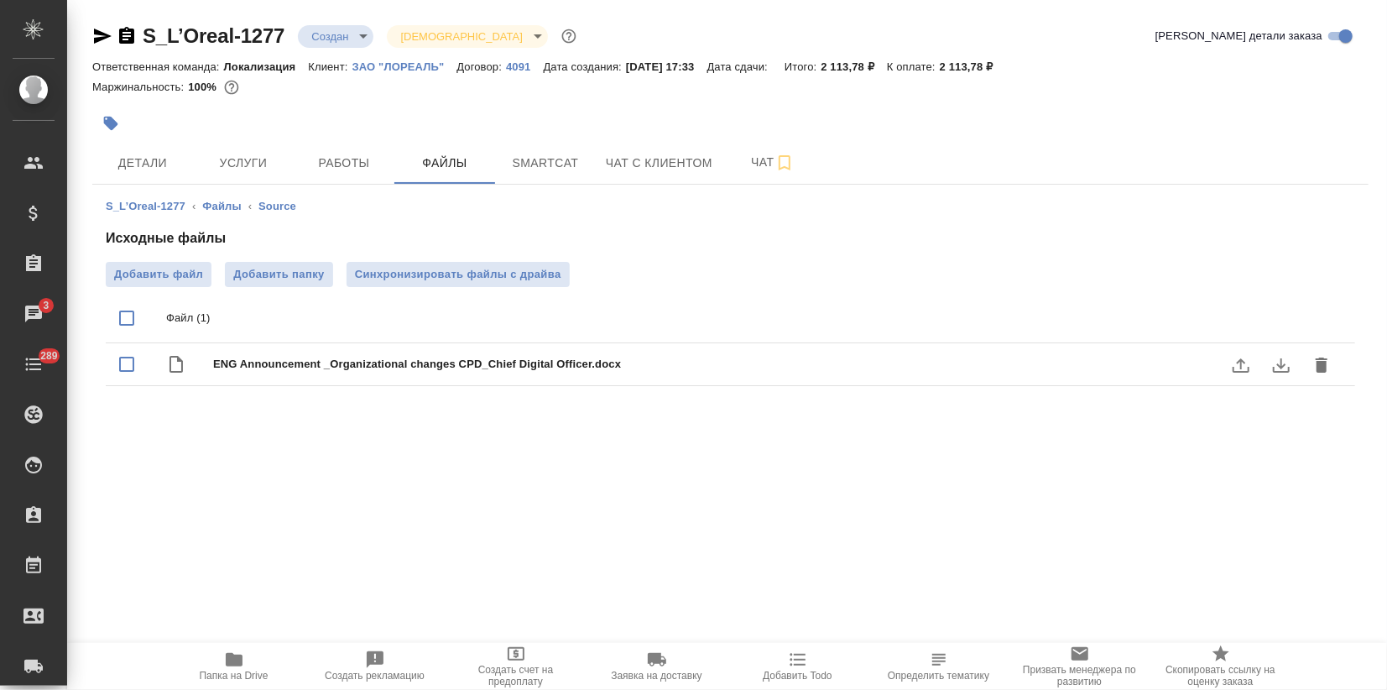
click at [275, 369] on span "ENG Announcement _Organizational changes CPD_Chief Digital Officer.docx" at bounding box center [764, 364] width 1102 height 17
checkbox input "true"
click at [1273, 363] on icon "download" at bounding box center [1281, 365] width 17 height 14
click at [254, 156] on span "Услуги" at bounding box center [243, 163] width 81 height 21
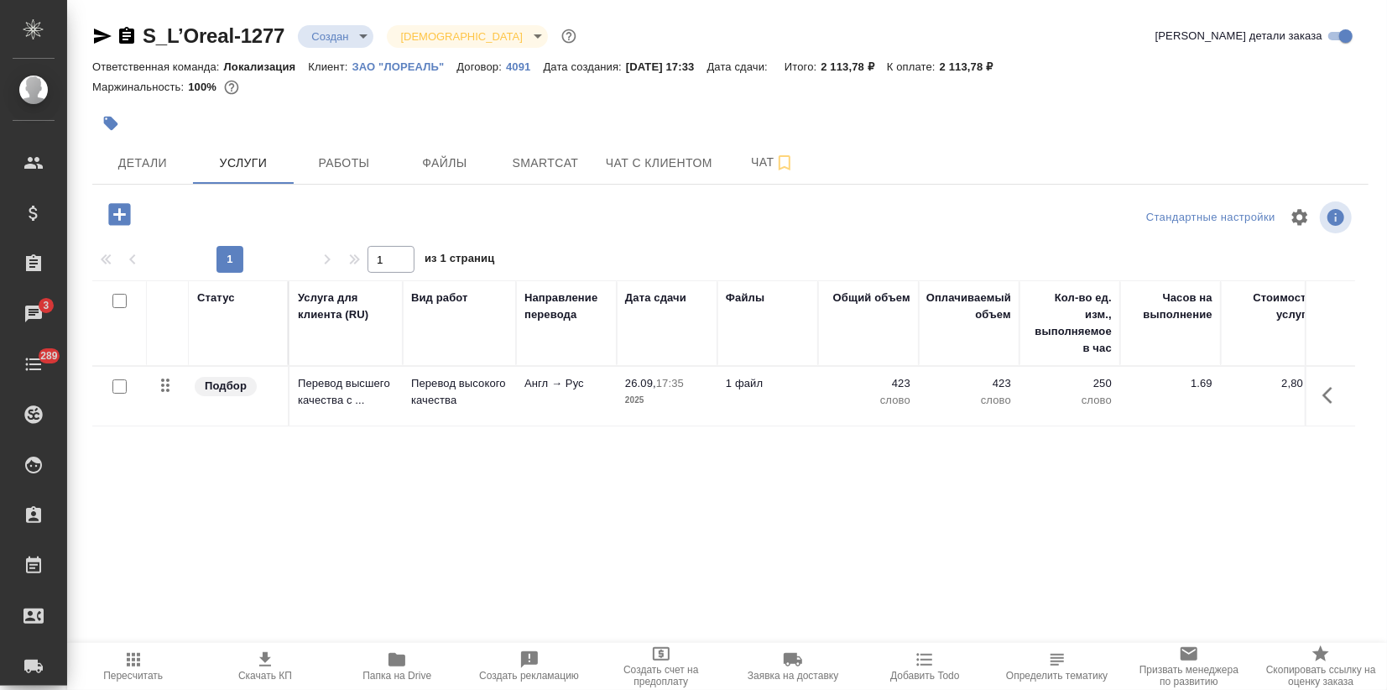
click at [127, 209] on icon "button" at bounding box center [119, 214] width 22 height 22
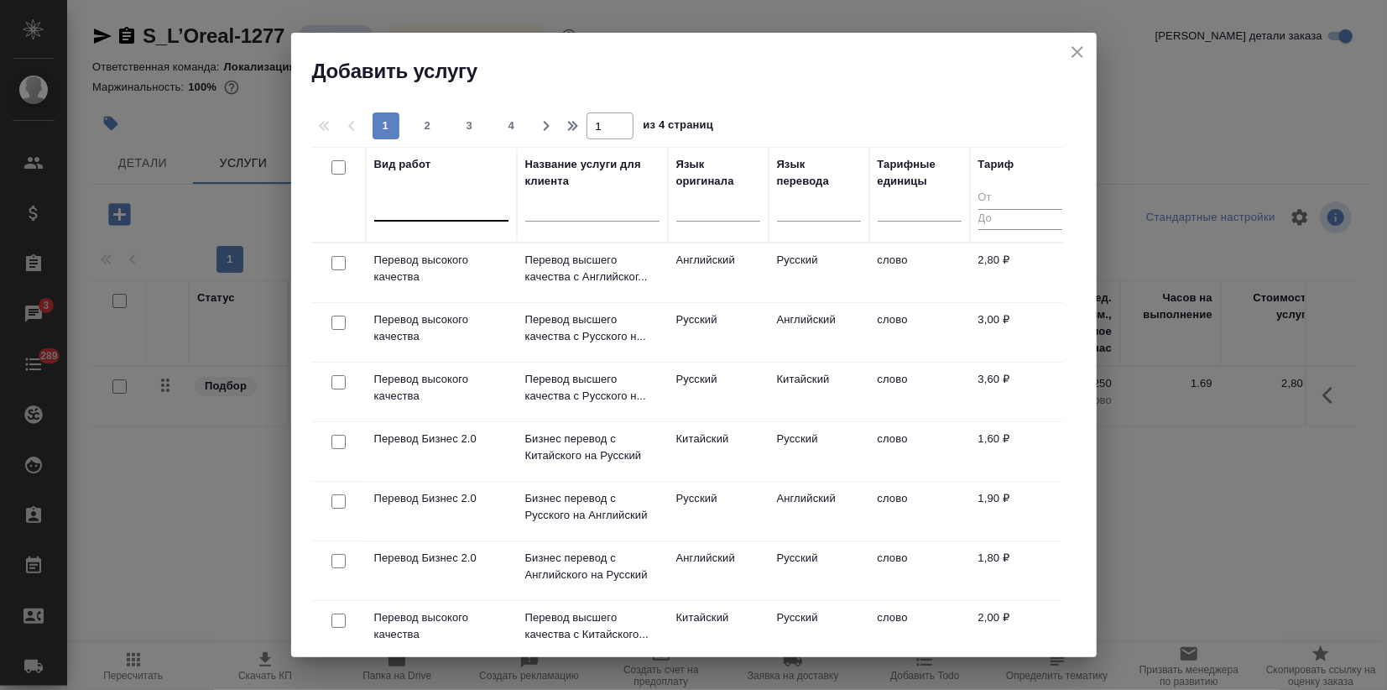
click at [423, 210] on div at bounding box center [441, 204] width 134 height 24
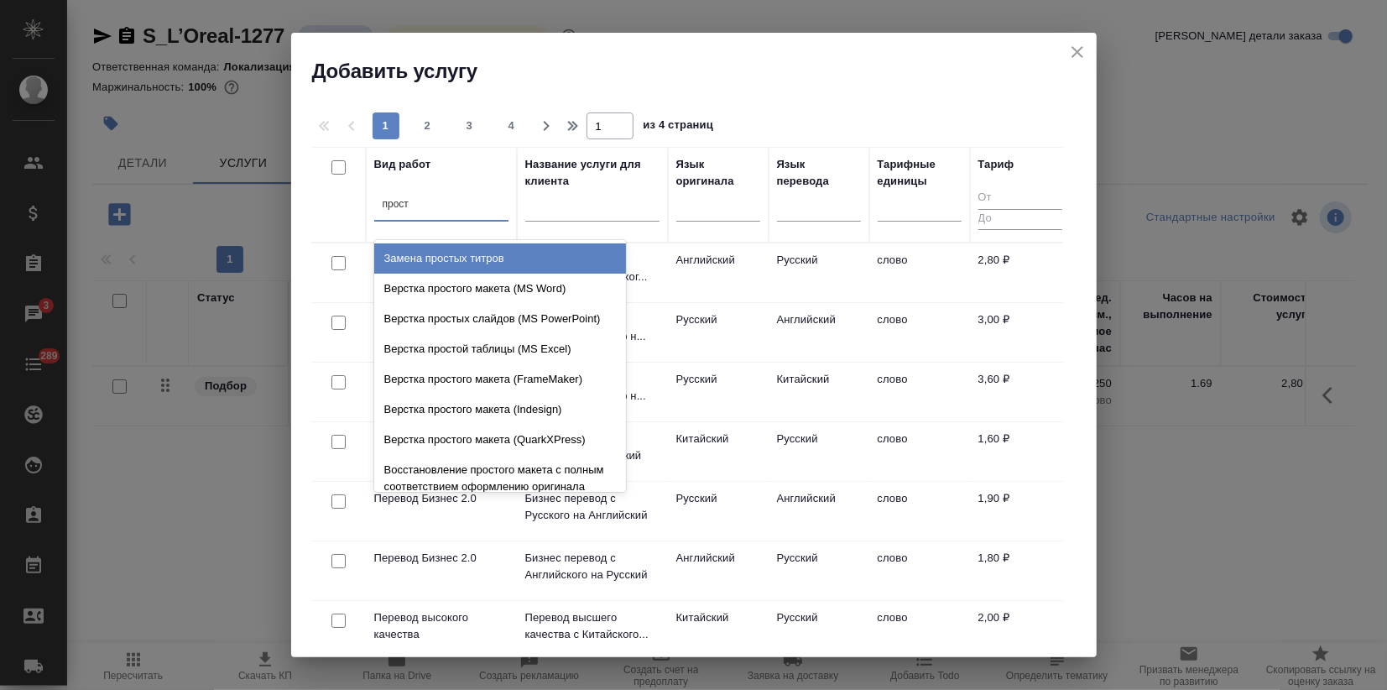
type input "просто"
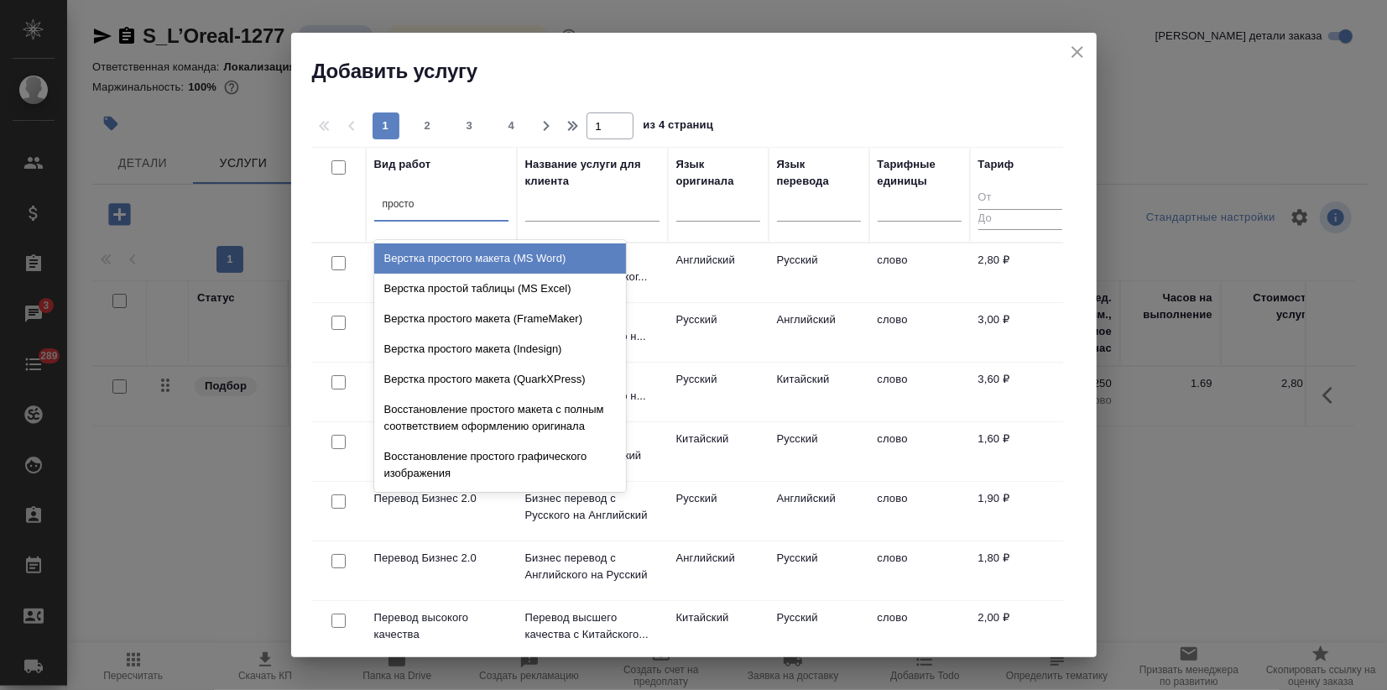
click at [443, 262] on div "Верстка простого макета (MS Word)" at bounding box center [500, 258] width 252 height 30
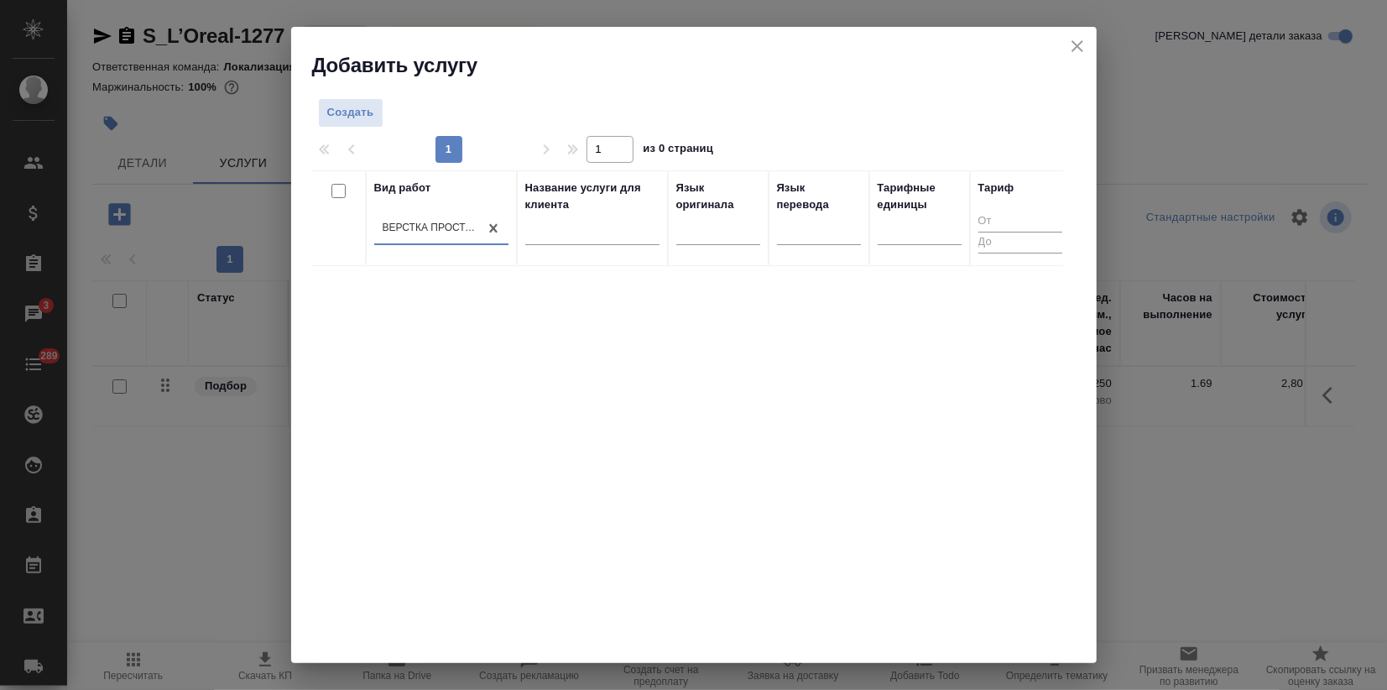
click at [478, 380] on div "Вид работ option Верстка простого макета (MS Word), selected. 0 results availab…" at bounding box center [687, 422] width 752 height 504
click at [343, 120] on span "Создать" at bounding box center [350, 112] width 47 height 19
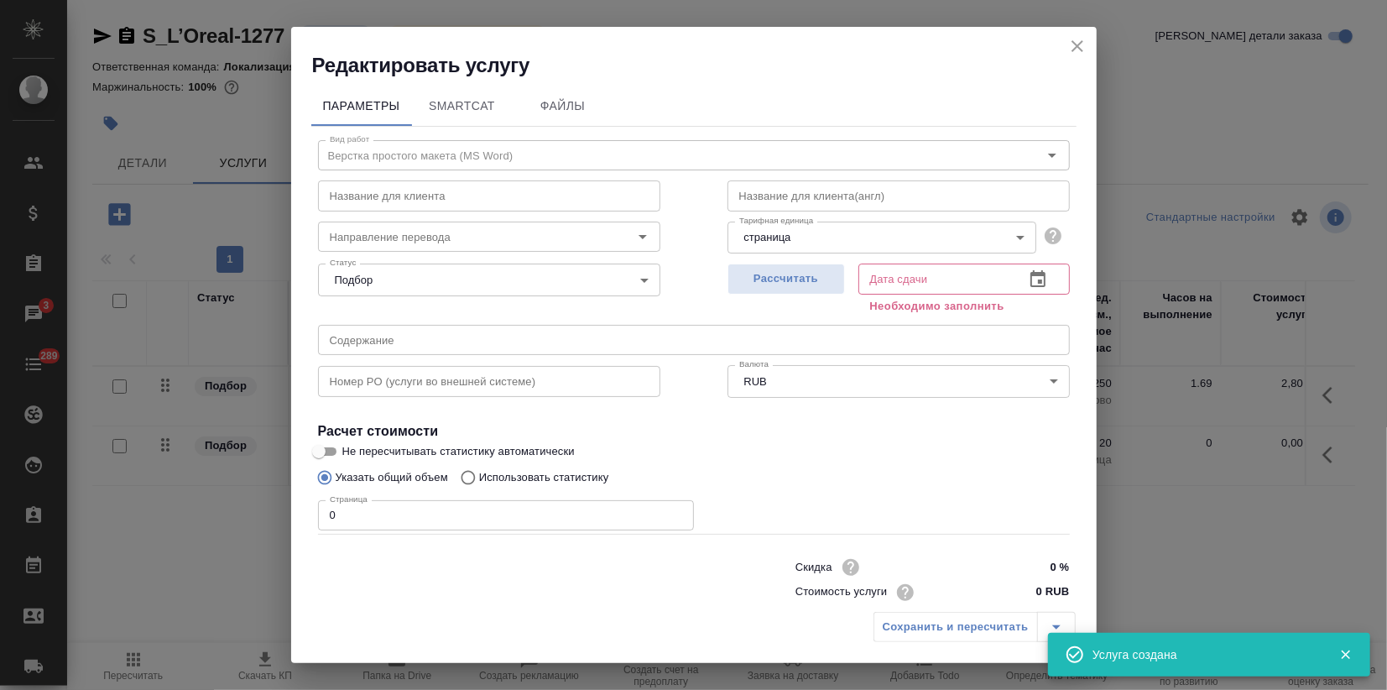
drag, startPoint x: 327, startPoint y: 517, endPoint x: 206, endPoint y: 532, distance: 122.6
click at [273, 524] on div "Редактировать услугу Параметры SmartCat Файлы Вид работ Верстка простого макета…" at bounding box center [693, 345] width 1387 height 690
drag, startPoint x: 289, startPoint y: 522, endPoint x: 239, endPoint y: 524, distance: 49.5
click at [241, 524] on div "Редактировать услугу Параметры SmartCat Файлы Вид работ Верстка простого макета…" at bounding box center [693, 345] width 1387 height 690
type input "1"
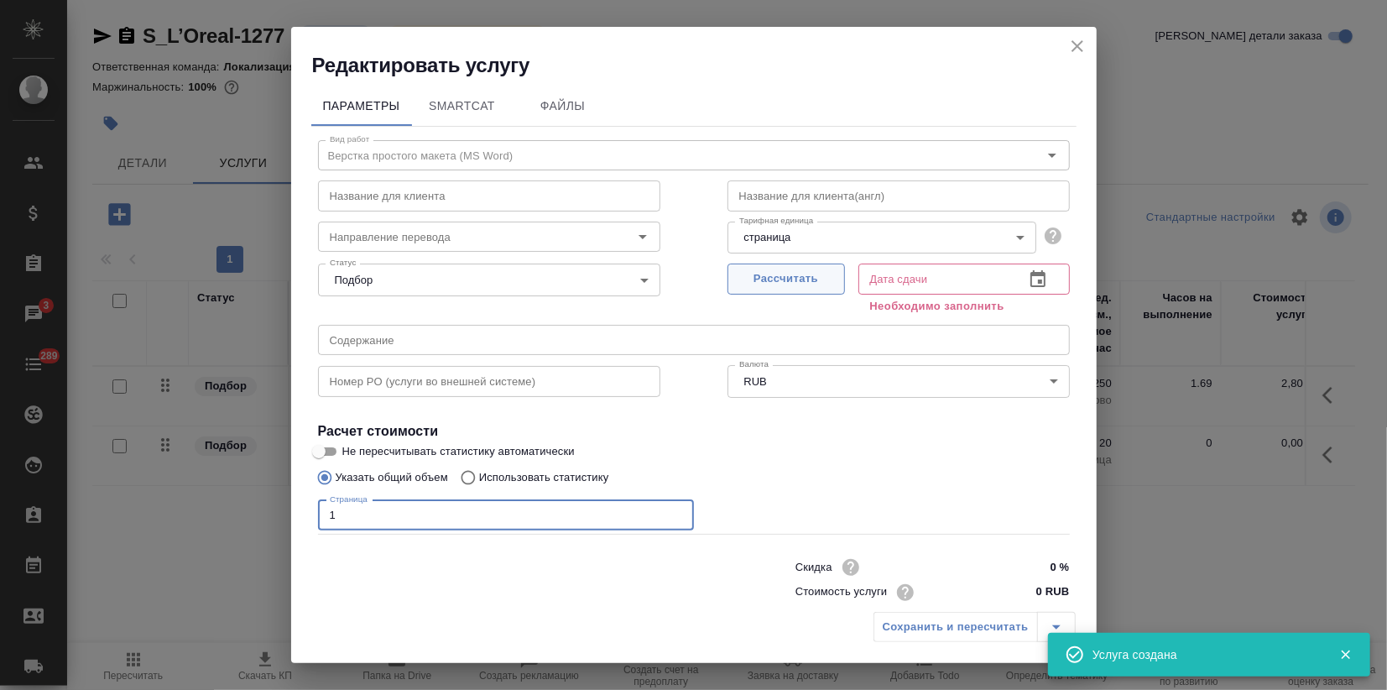
click at [785, 279] on span "Рассчитать" at bounding box center [786, 278] width 99 height 19
type input "29.09.2025 10:03"
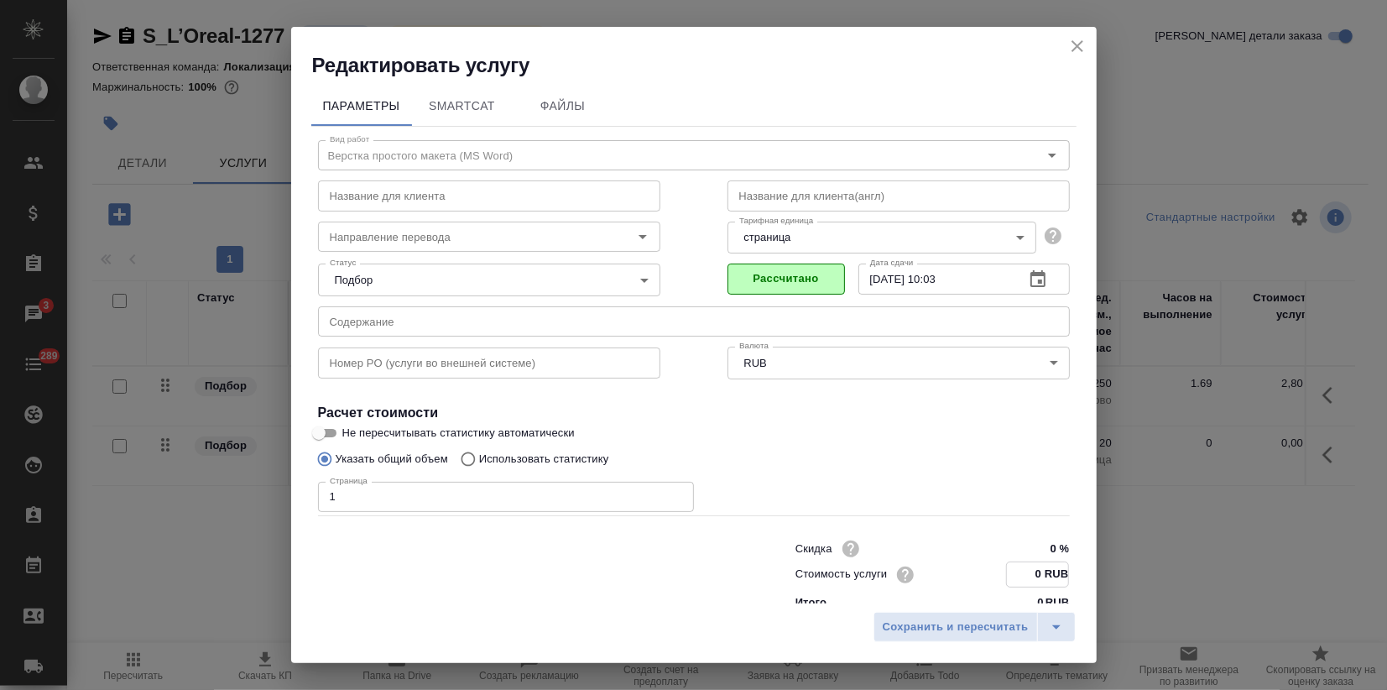
click at [1025, 571] on input "0 RUB" at bounding box center [1037, 574] width 61 height 24
type input "45 RUB"
click at [982, 634] on span "Сохранить и пересчитать" at bounding box center [956, 627] width 146 height 19
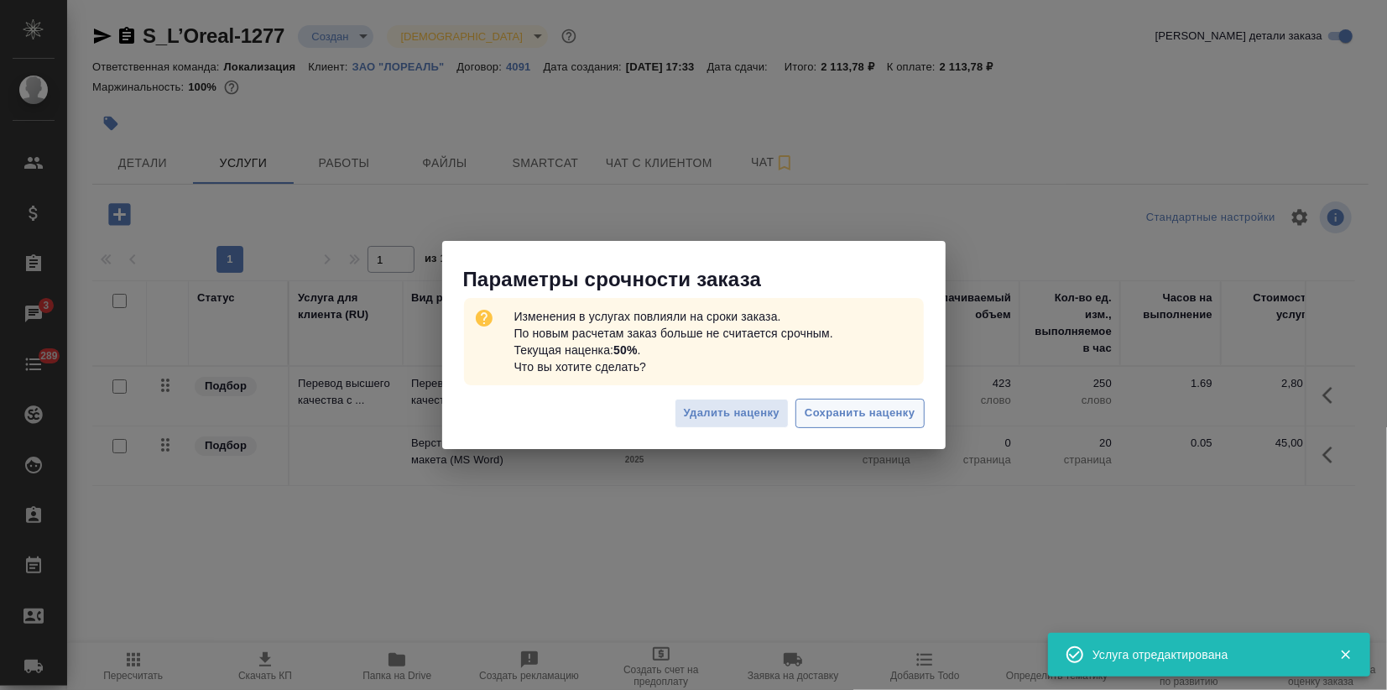
click at [890, 413] on span "Сохранить наценку" at bounding box center [860, 413] width 110 height 19
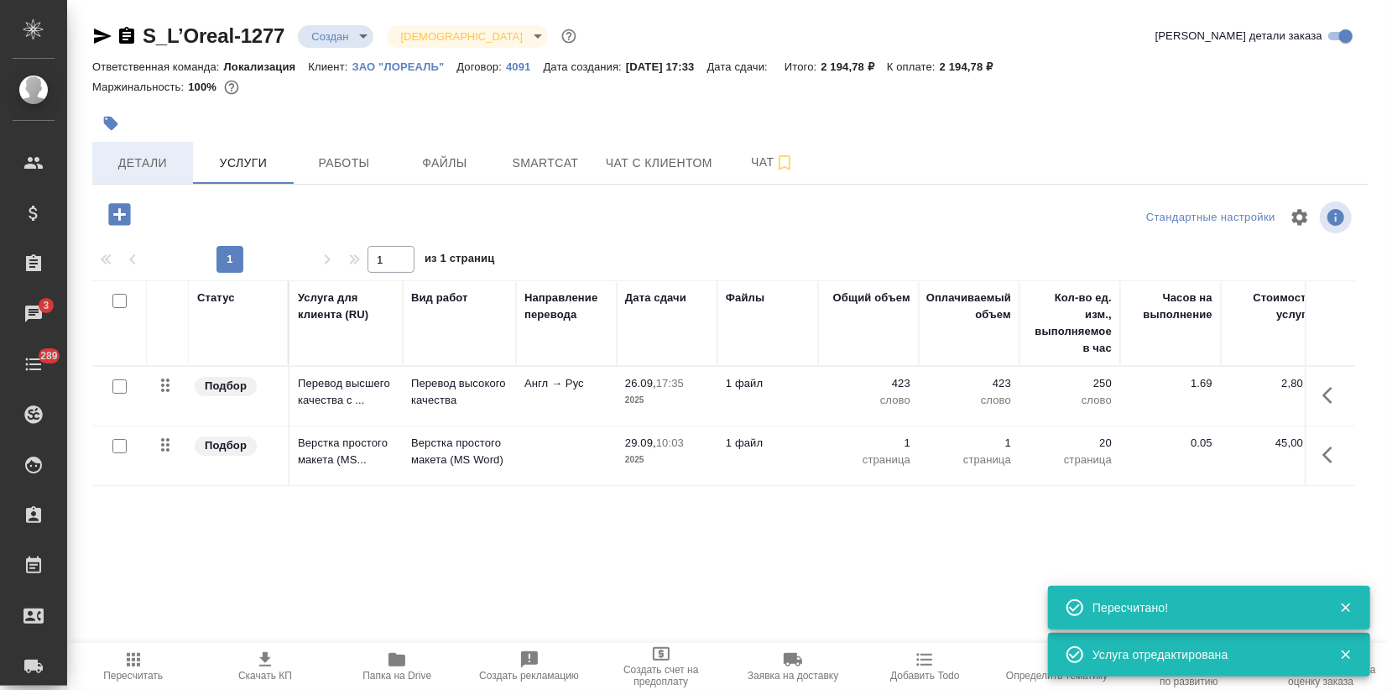
click at [160, 165] on span "Детали" at bounding box center [142, 163] width 81 height 21
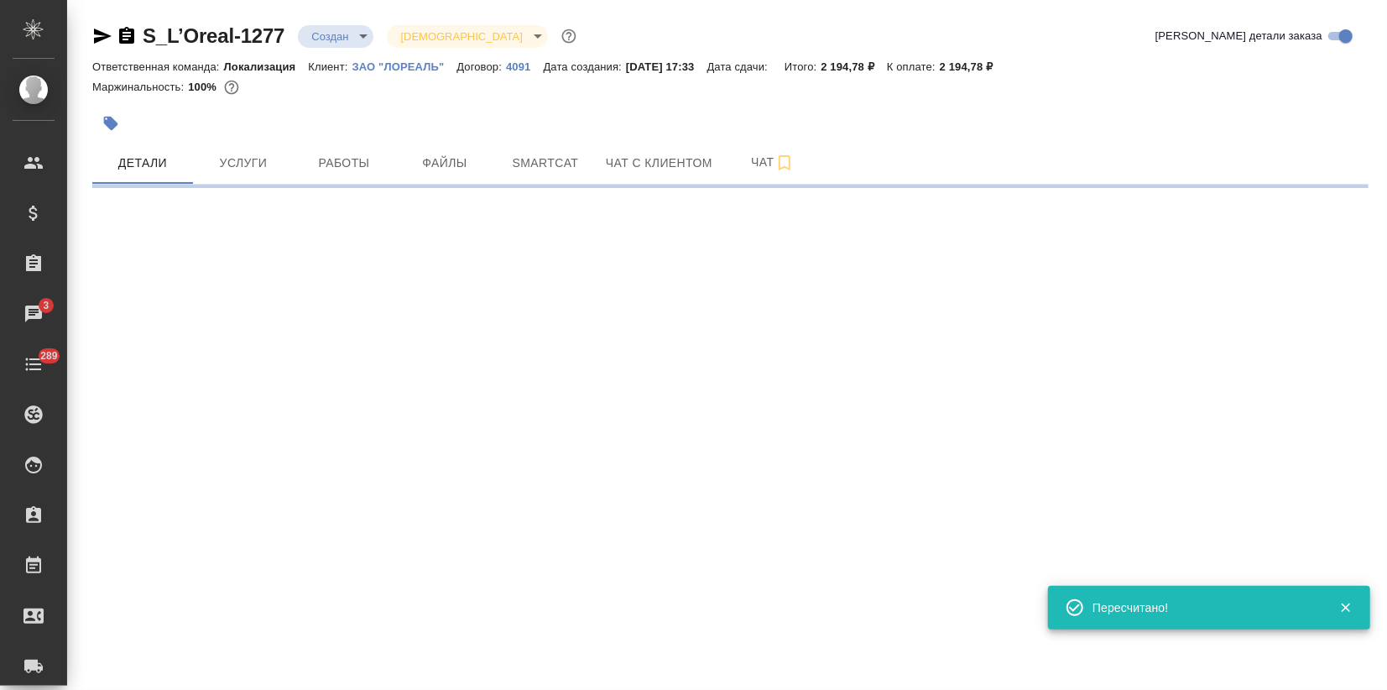
select select "RU"
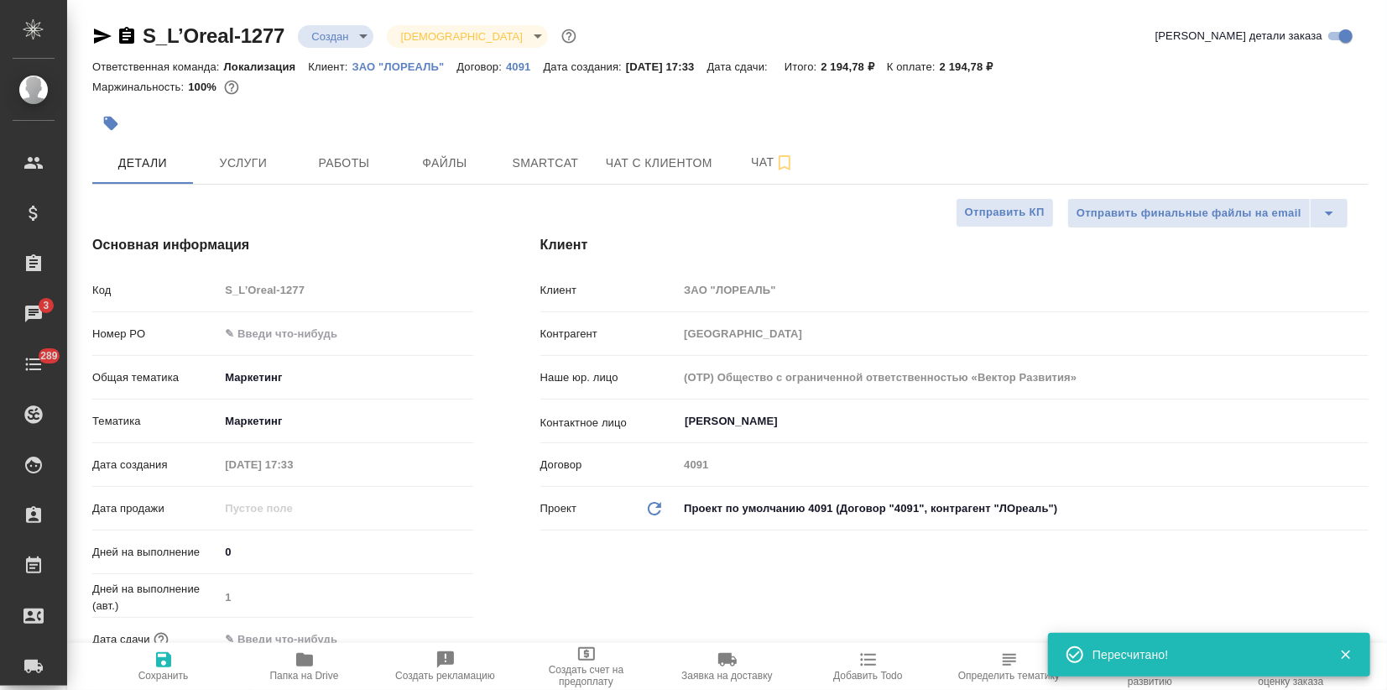
type textarea "x"
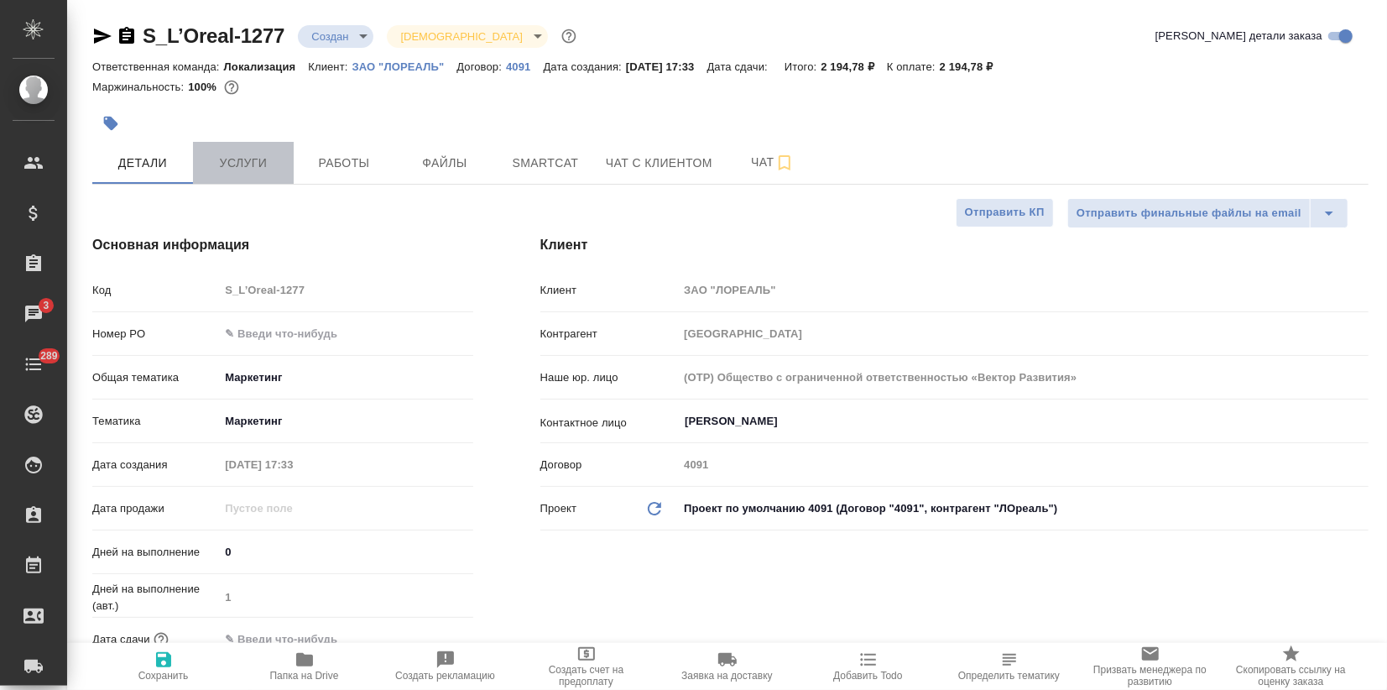
click at [275, 161] on span "Услуги" at bounding box center [243, 163] width 81 height 21
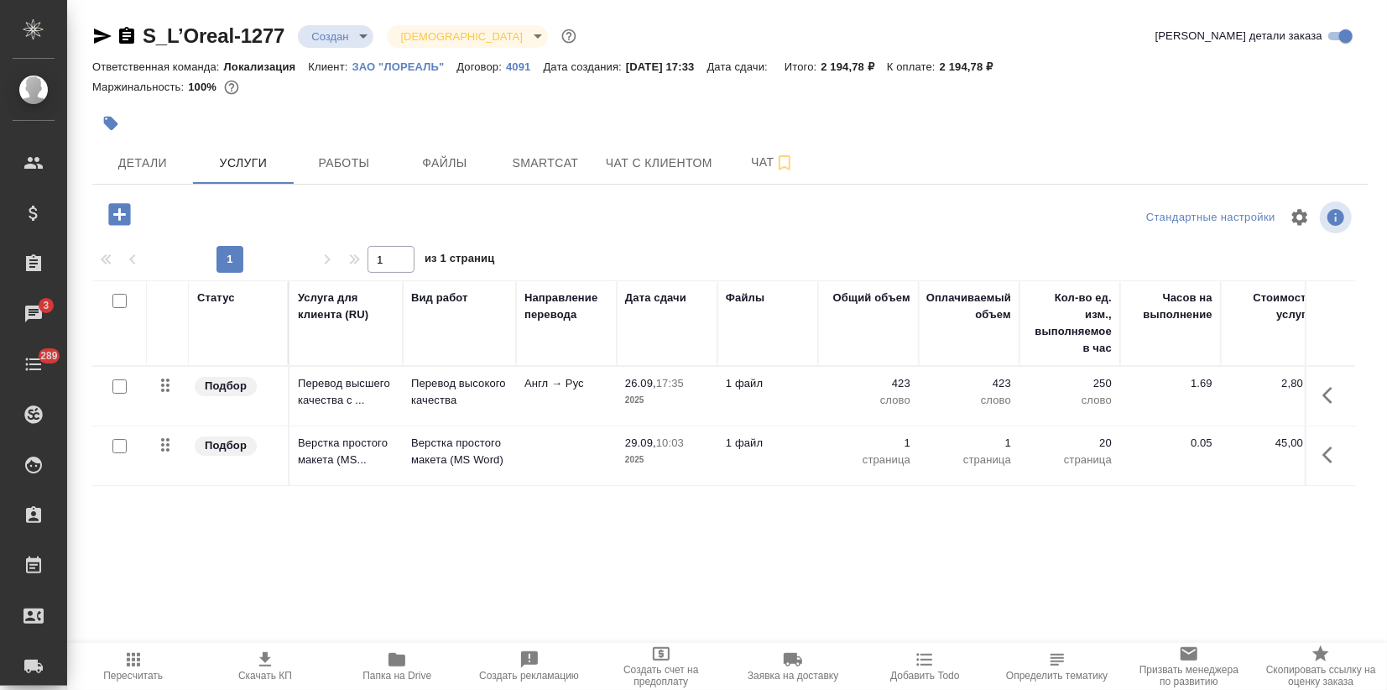
click at [270, 675] on span "Скачать КП" at bounding box center [265, 676] width 54 height 12
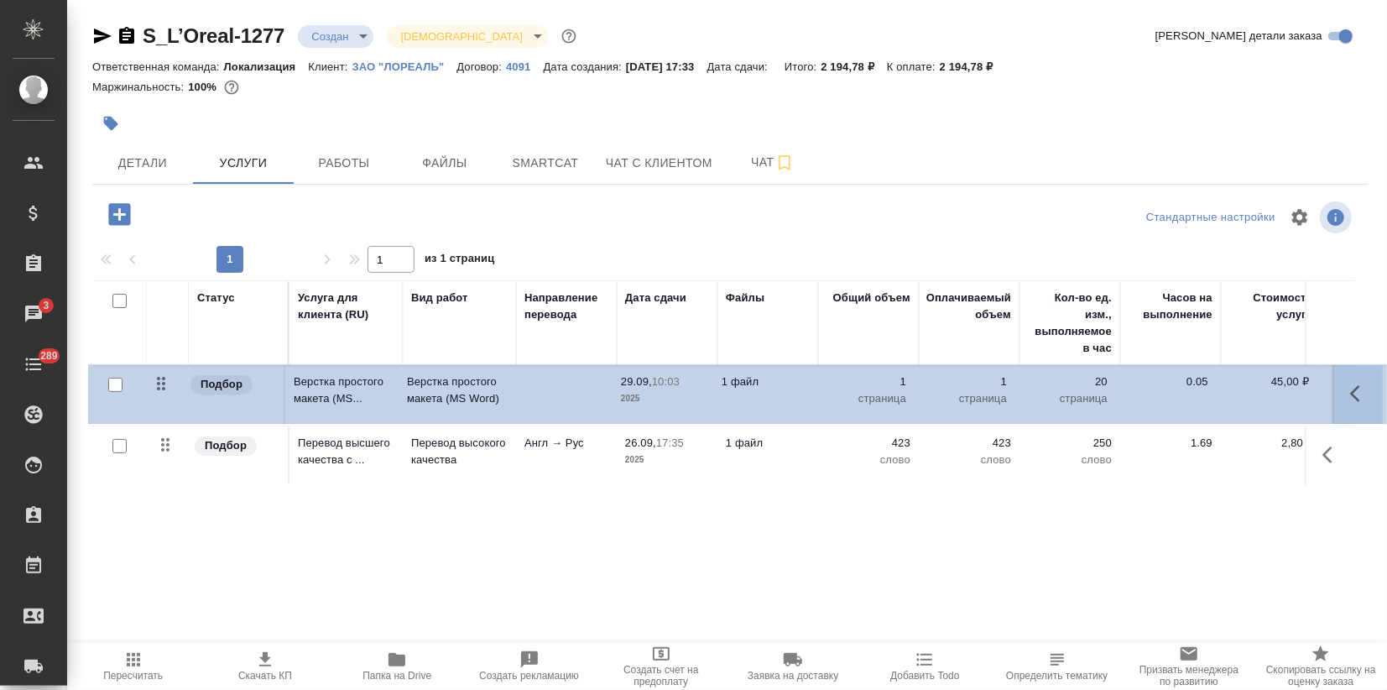
drag, startPoint x: 173, startPoint y: 451, endPoint x: 168, endPoint y: 384, distance: 67.3
click at [168, 384] on table "Статус Услуга для клиента (RU) Вид работ Направление перевода Дата сдачи Файлы …" at bounding box center [883, 383] width 1582 height 206
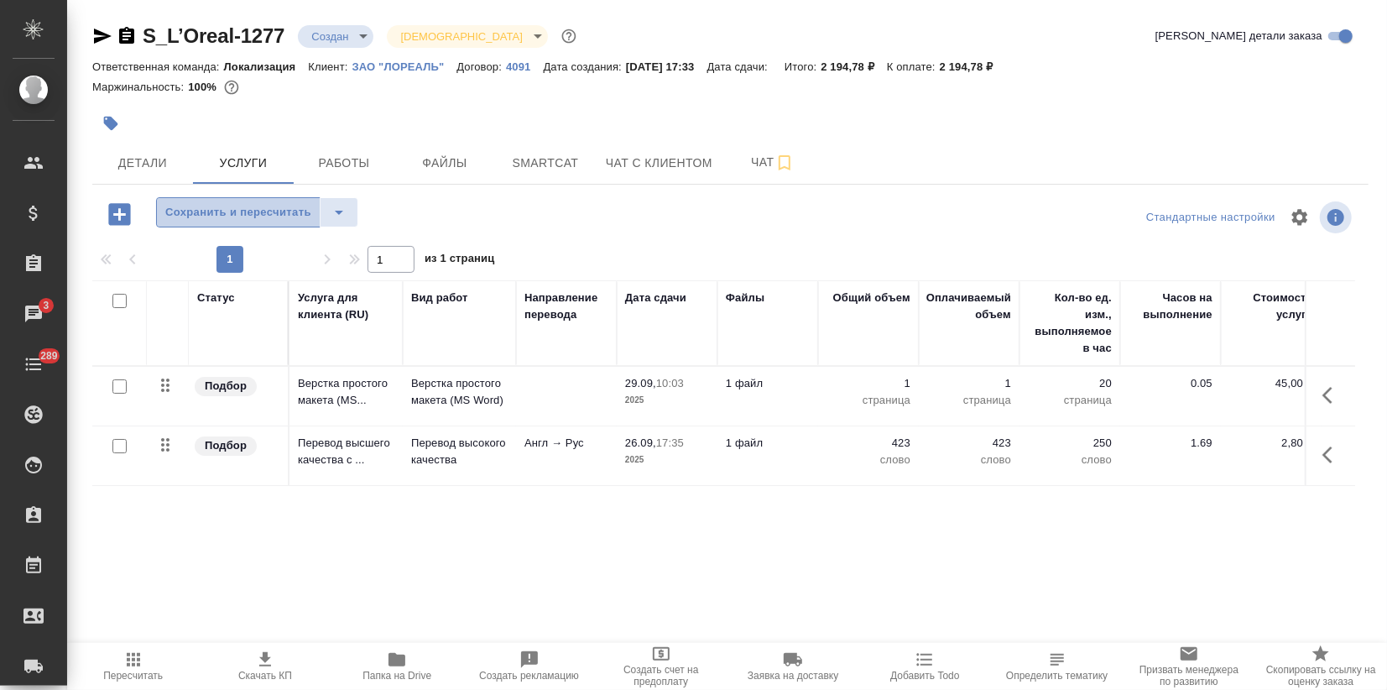
click at [259, 206] on span "Сохранить и пересчитать" at bounding box center [238, 212] width 146 height 19
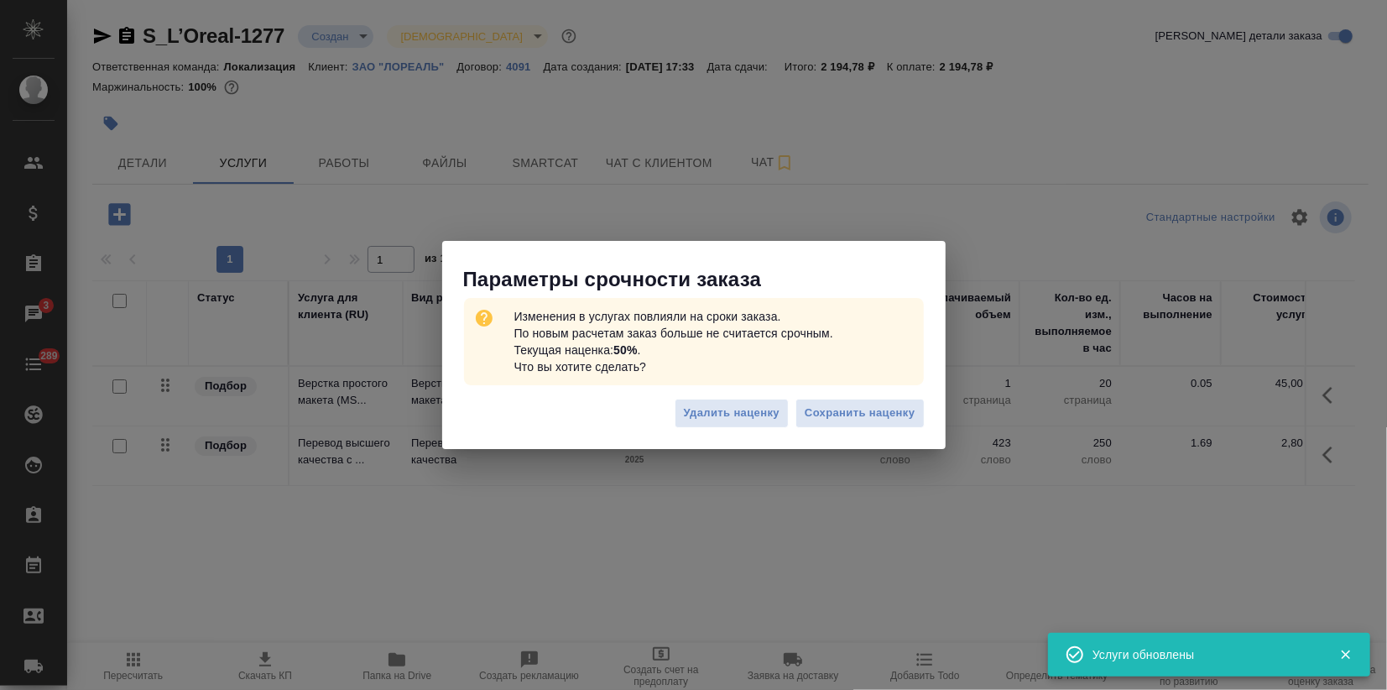
click at [837, 401] on button "Сохранить наценку" at bounding box center [860, 413] width 128 height 29
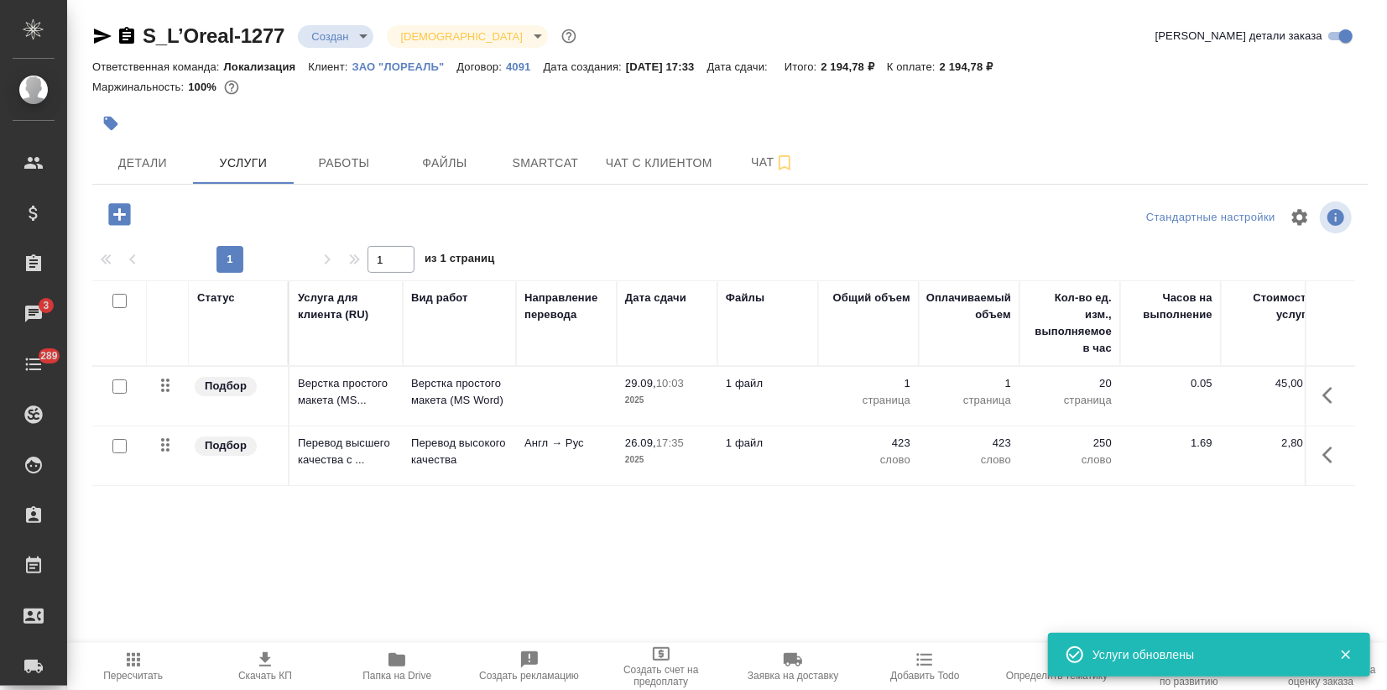
click at [264, 665] on icon "button" at bounding box center [265, 659] width 12 height 14
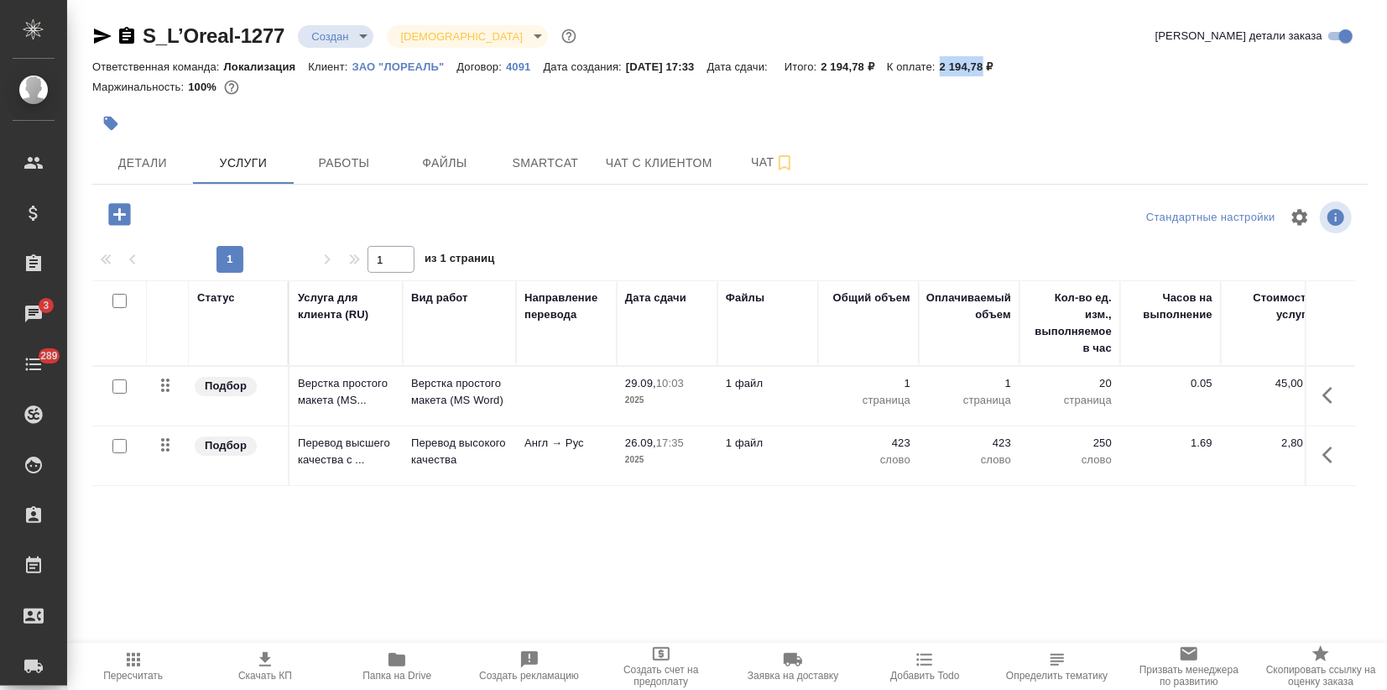
drag, startPoint x: 959, startPoint y: 67, endPoint x: 1001, endPoint y: 72, distance: 42.3
click at [1001, 72] on div "Ответственная команда: Локализация Клиент: ЗАО "ЛОРЕАЛЬ" Договор: 4091 Дата соз…" at bounding box center [730, 66] width 1276 height 20
copy p "2 194,78"
click at [123, 148] on button "Детали" at bounding box center [142, 163] width 101 height 42
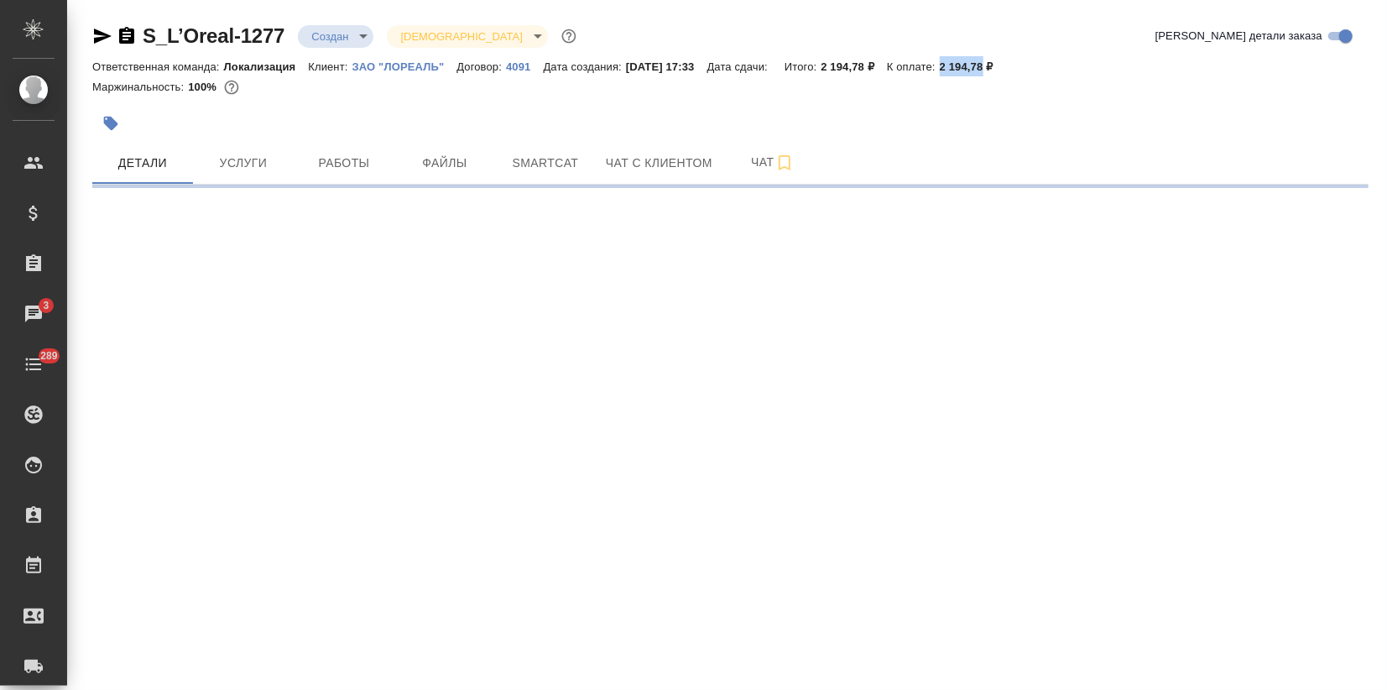
select select "RU"
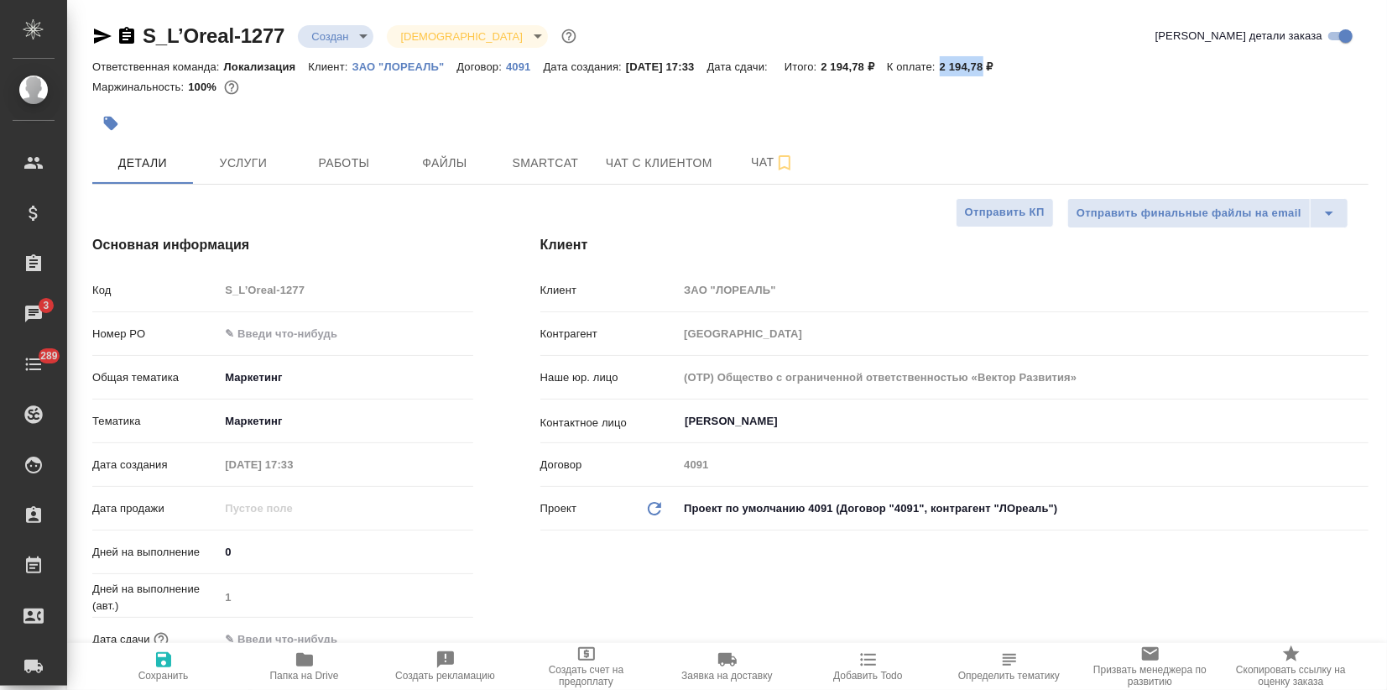
type textarea "x"
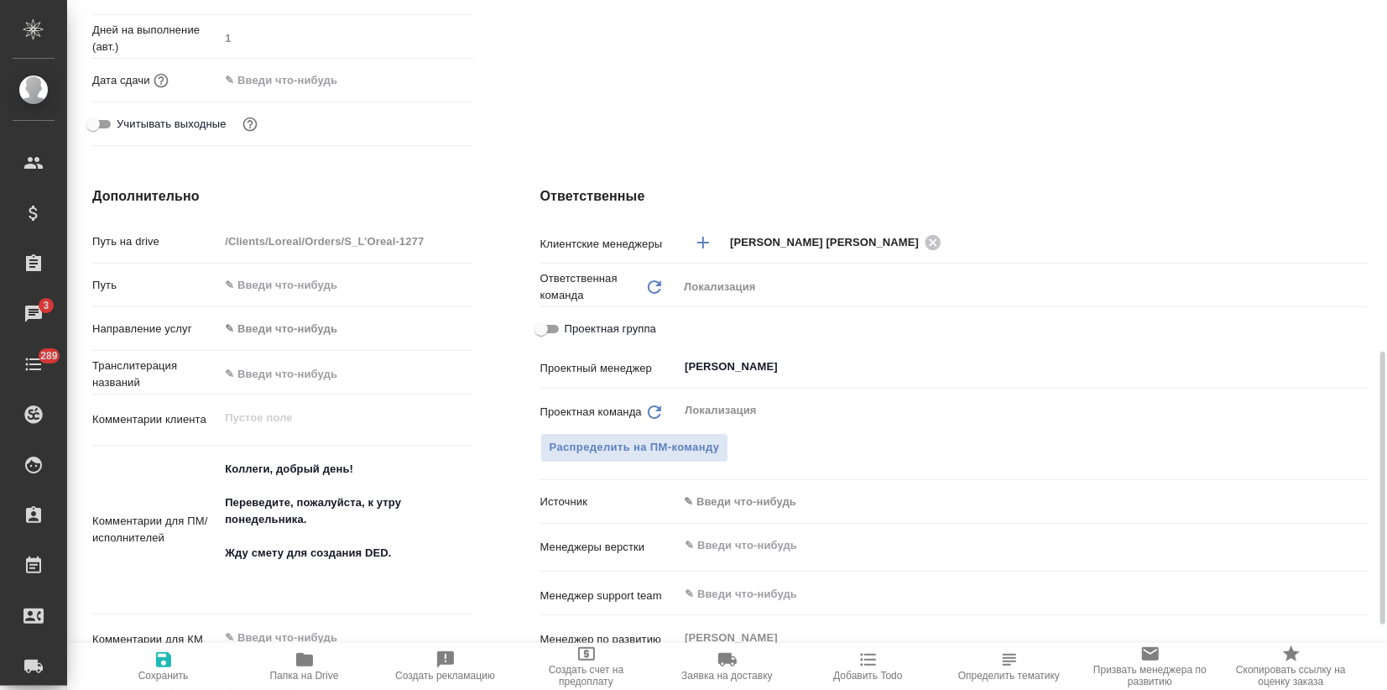
scroll to position [932, 0]
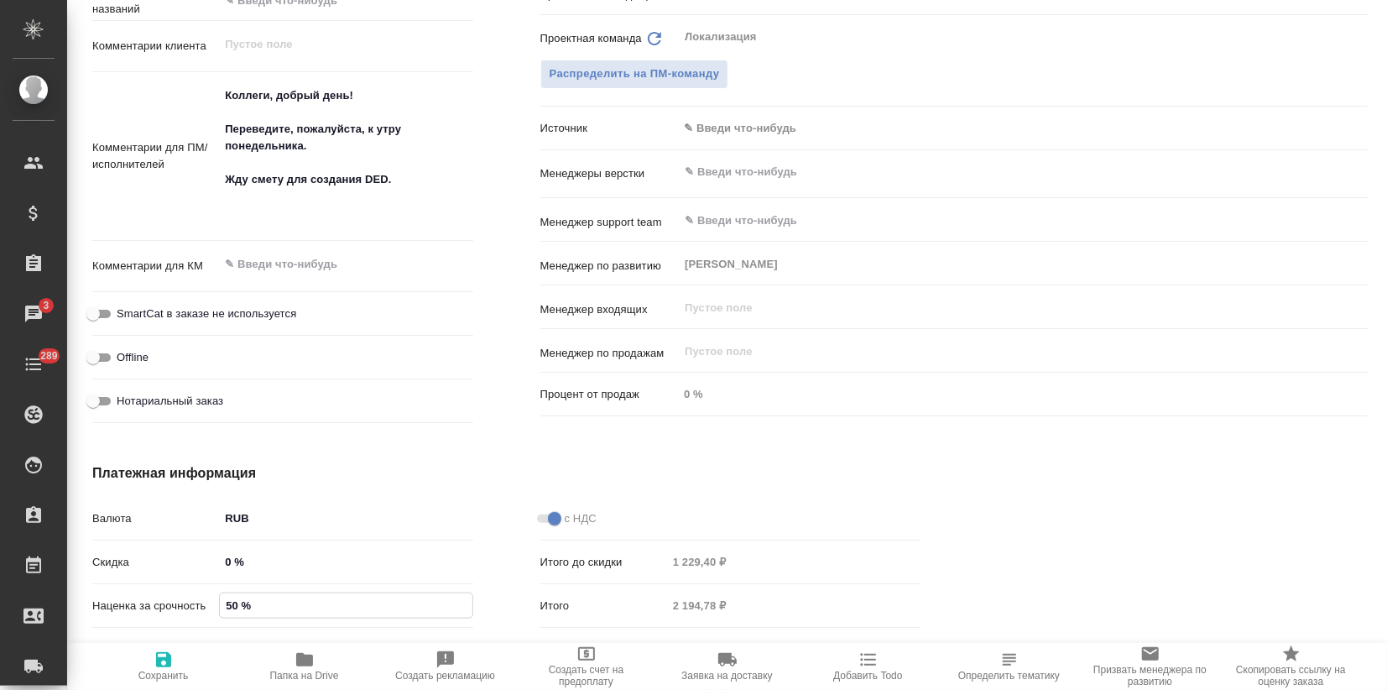
drag, startPoint x: 221, startPoint y: 613, endPoint x: 232, endPoint y: 605, distance: 14.4
click at [236, 608] on input "50 %" at bounding box center [346, 605] width 252 height 24
type input "1 %"
type textarea "x"
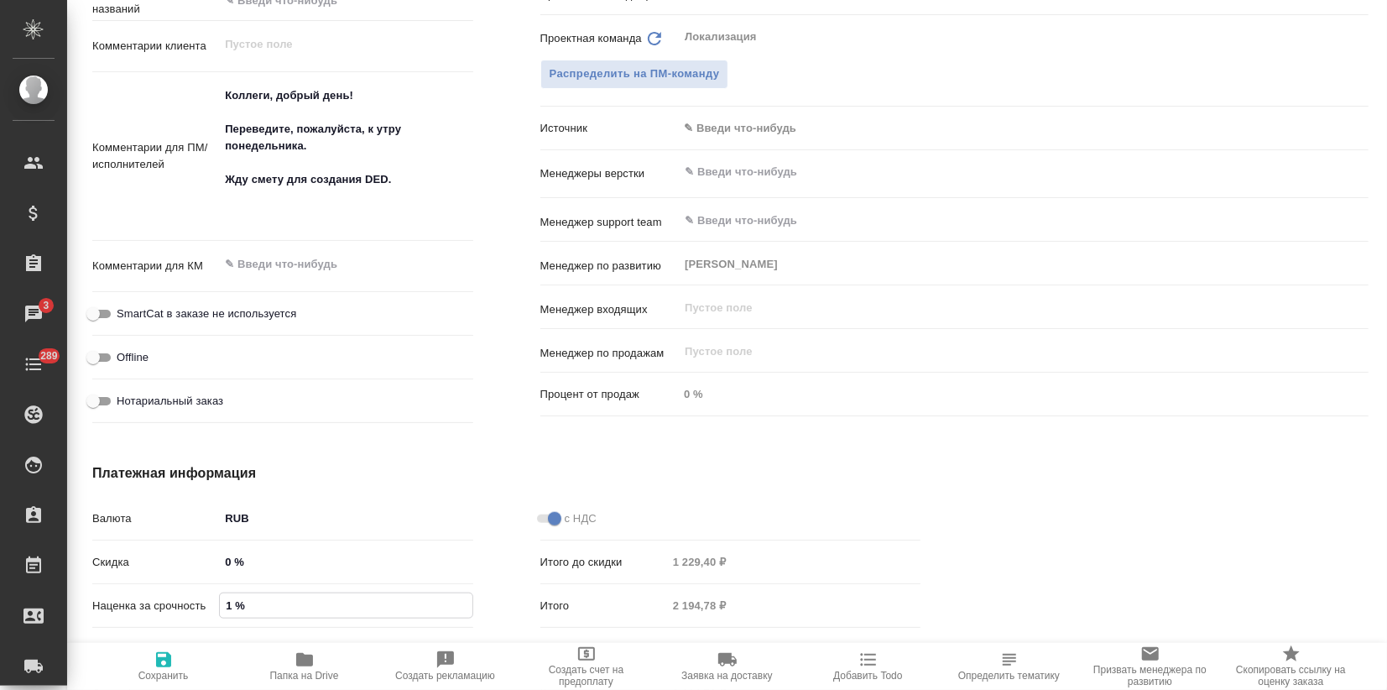
type textarea "x"
type input "10 %"
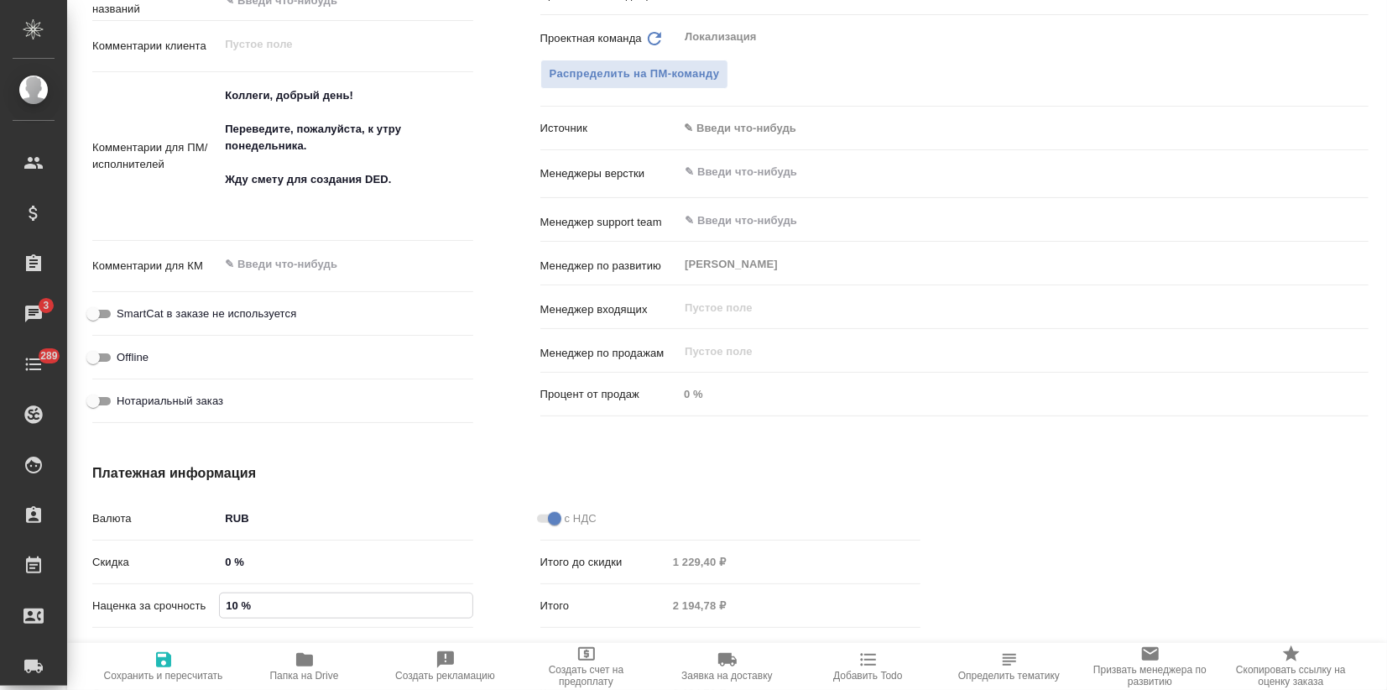
type textarea "x"
type input "100 %"
click at [183, 670] on span "Сохранить и пересчитать" at bounding box center [163, 676] width 119 height 12
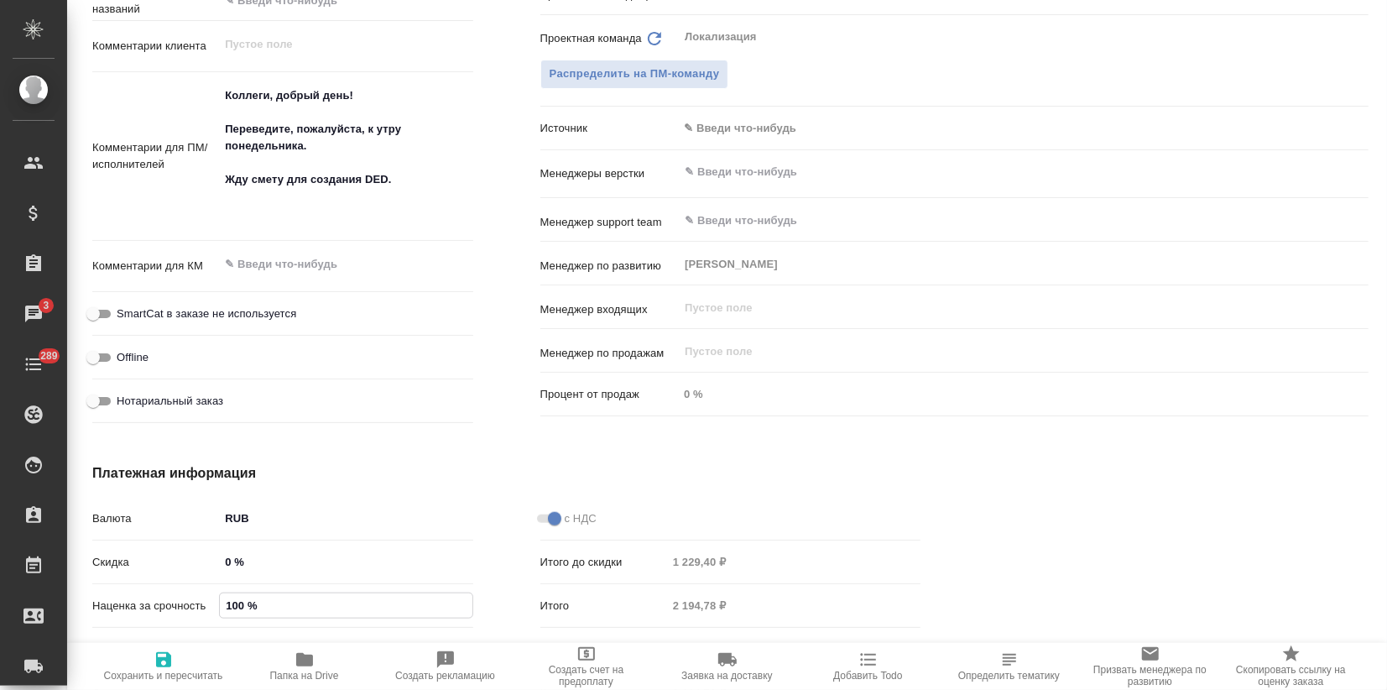
type textarea "x"
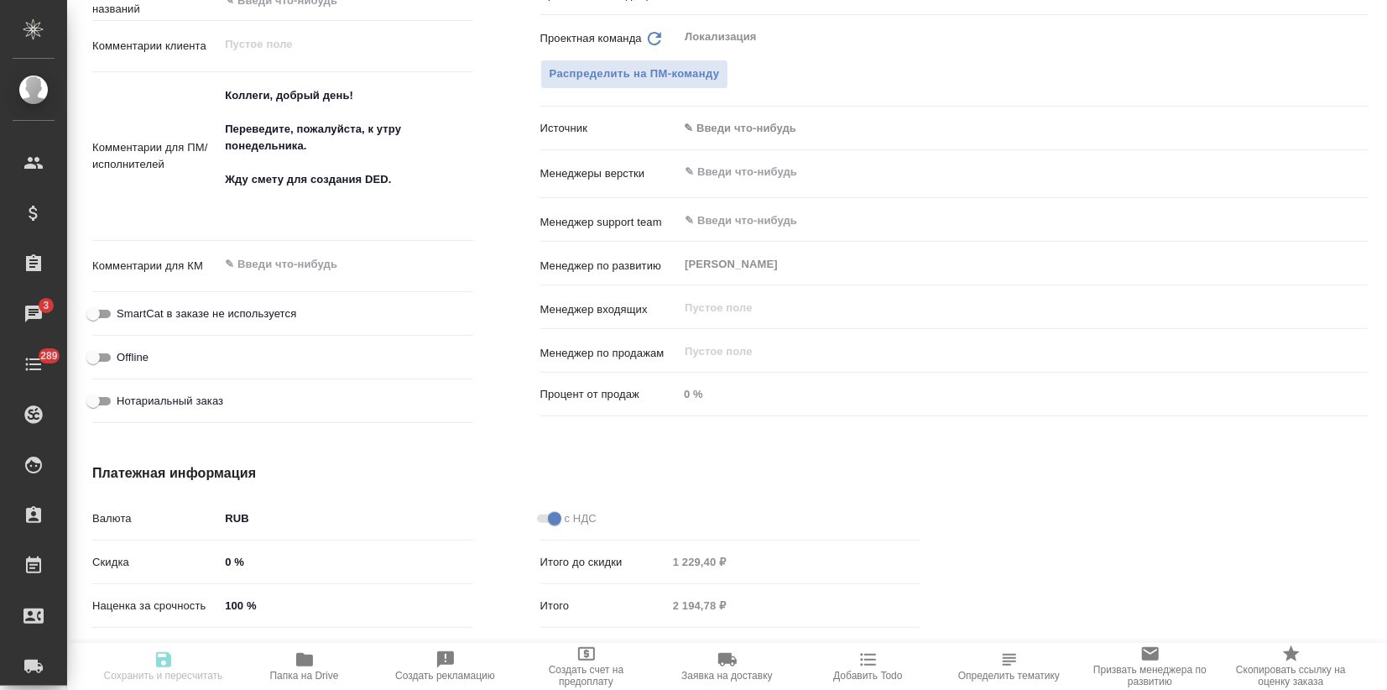
type textarea "x"
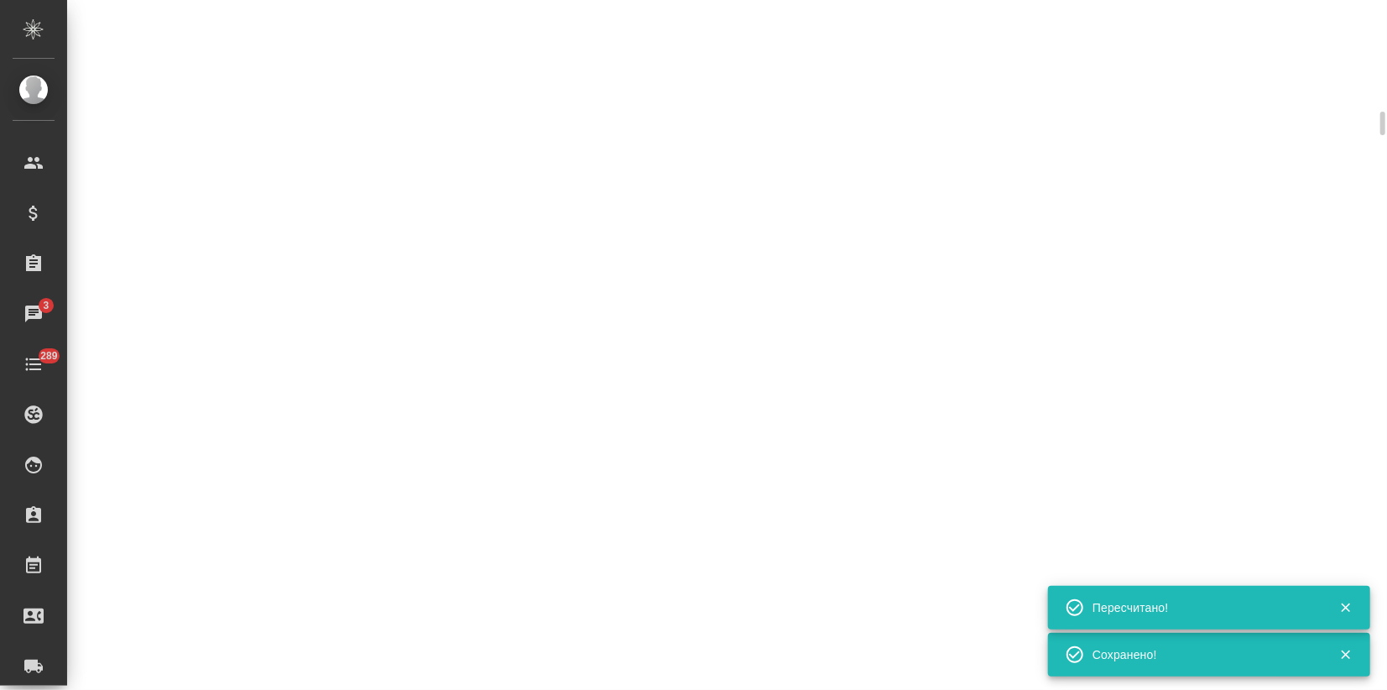
select select "RU"
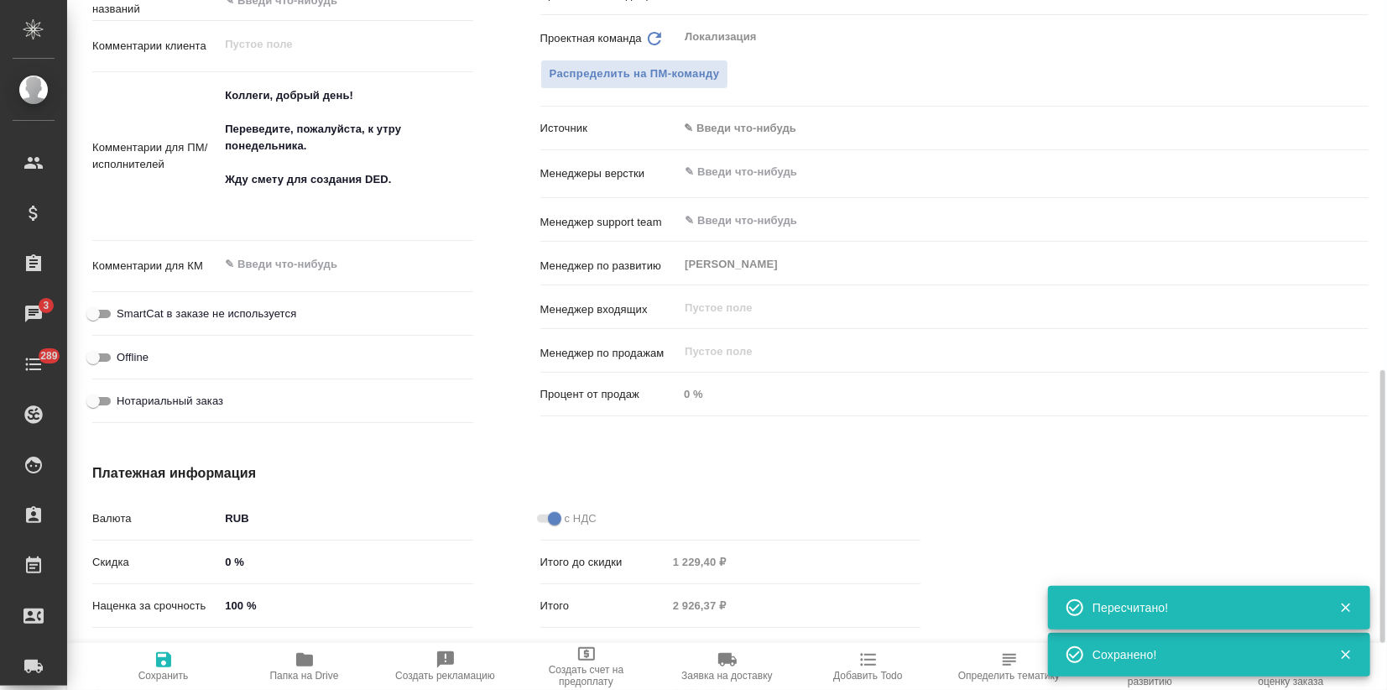
type textarea "x"
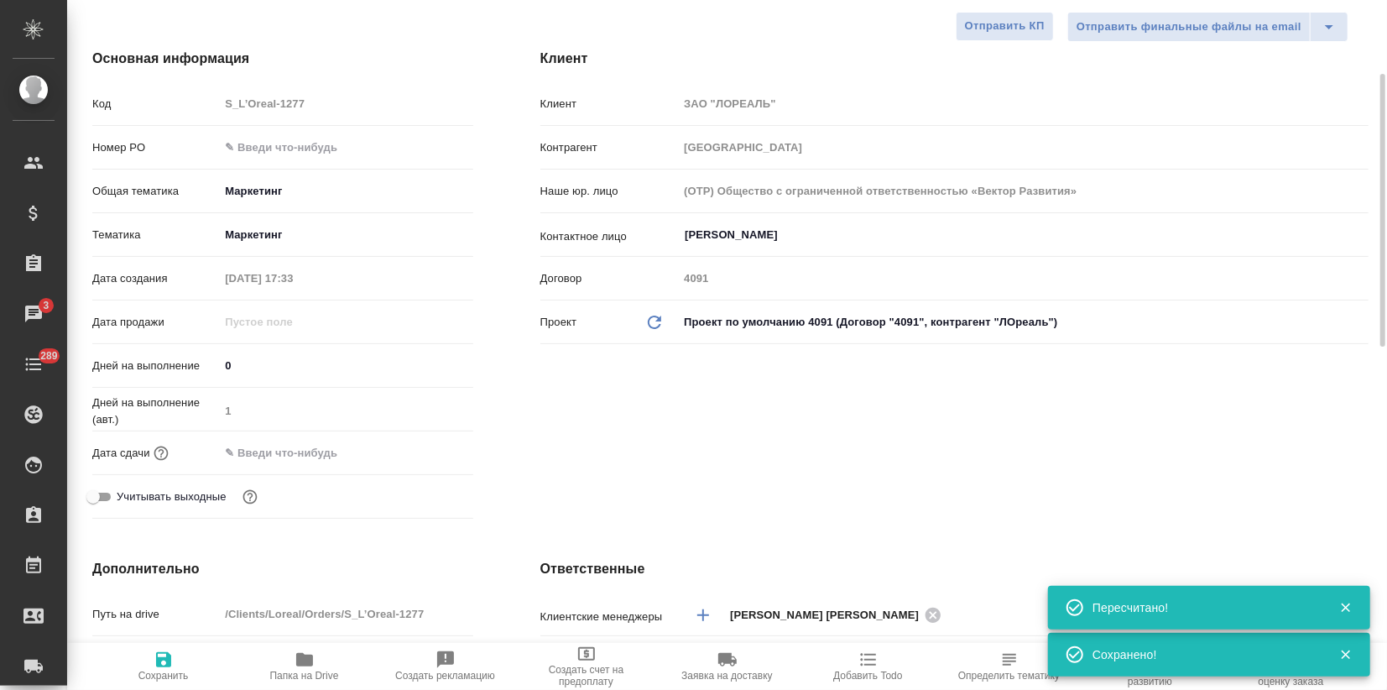
scroll to position [0, 0]
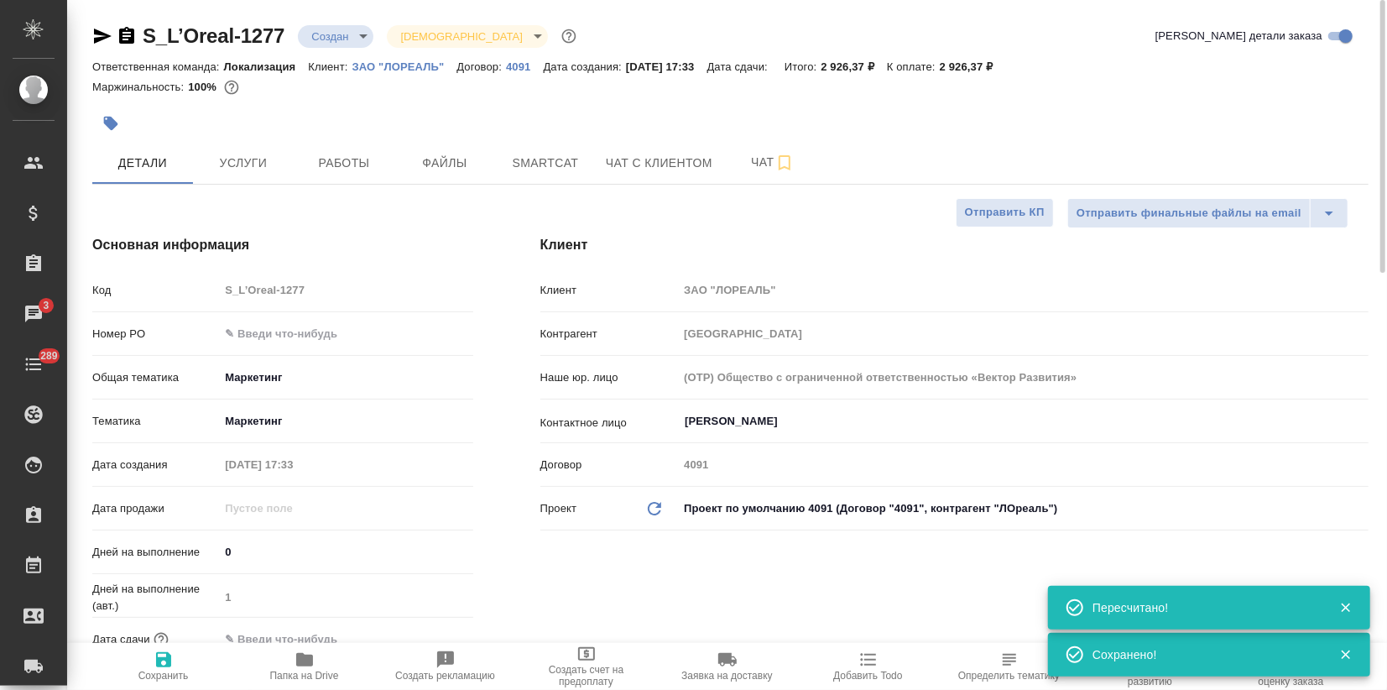
click at [269, 177] on button "Услуги" at bounding box center [243, 163] width 101 height 42
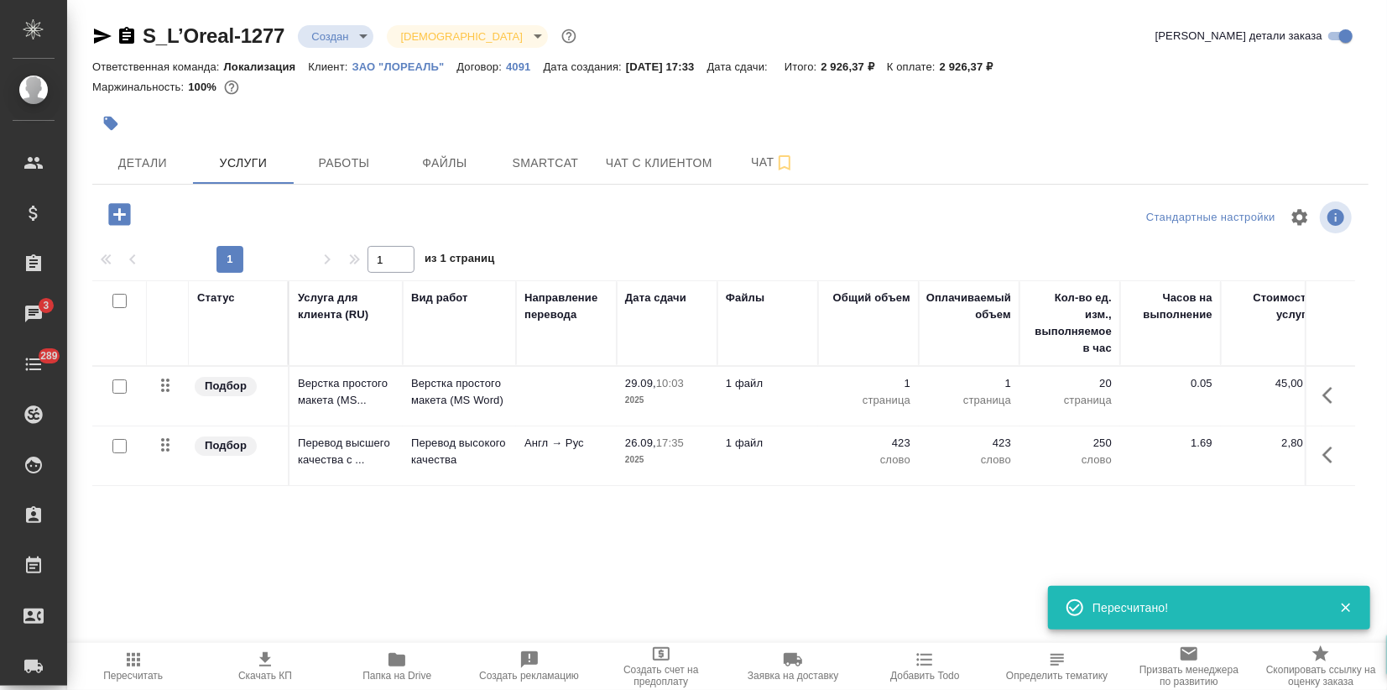
click at [275, 664] on span "Скачать КП" at bounding box center [265, 666] width 112 height 32
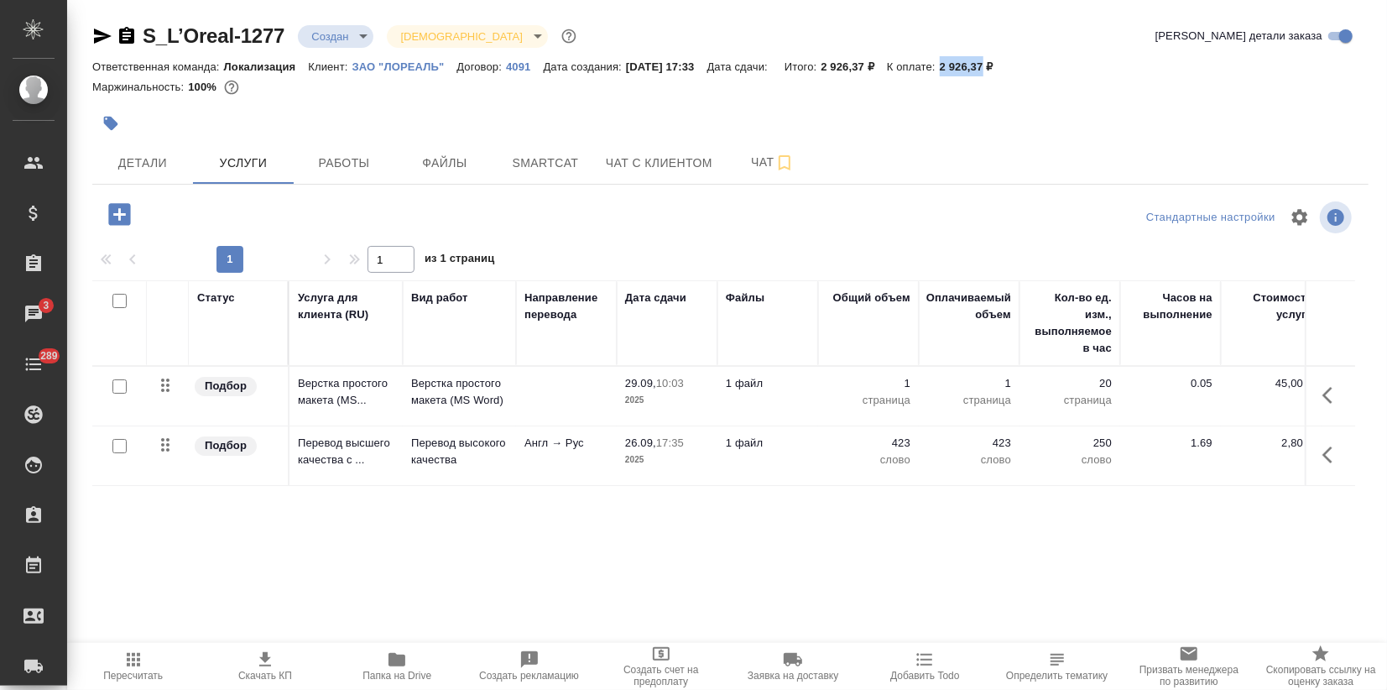
drag, startPoint x: 961, startPoint y: 65, endPoint x: 1005, endPoint y: 65, distance: 44.5
click at [1005, 65] on p "2 926,37 ₽" at bounding box center [973, 66] width 66 height 13
copy p "2 926,37"
click at [322, 34] on body ".cls-1 fill:#fff; AWATERA Zagorodnikh Viktoria Клиенты Спецификации Заказы 3 Ча…" at bounding box center [693, 345] width 1387 height 690
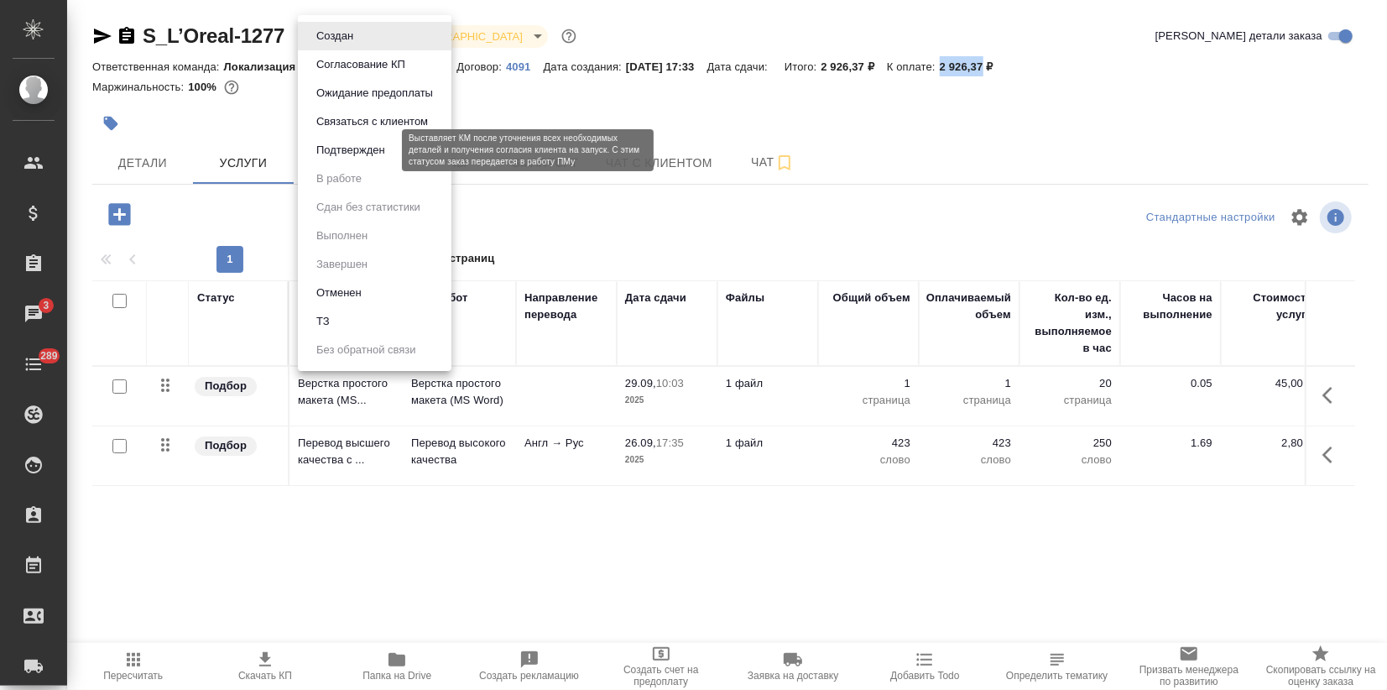
click at [342, 155] on button "Подтвержден" at bounding box center [350, 150] width 79 height 18
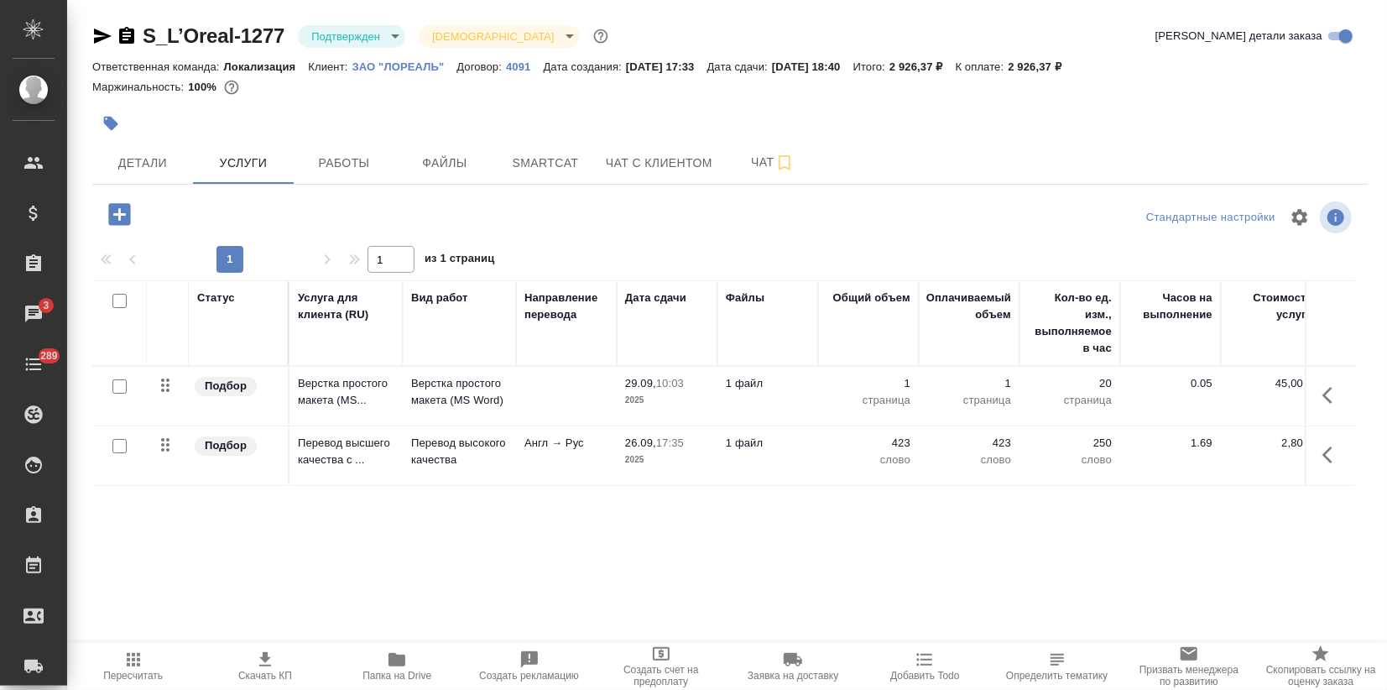
click at [92, 33] on icon "button" at bounding box center [102, 36] width 20 height 20
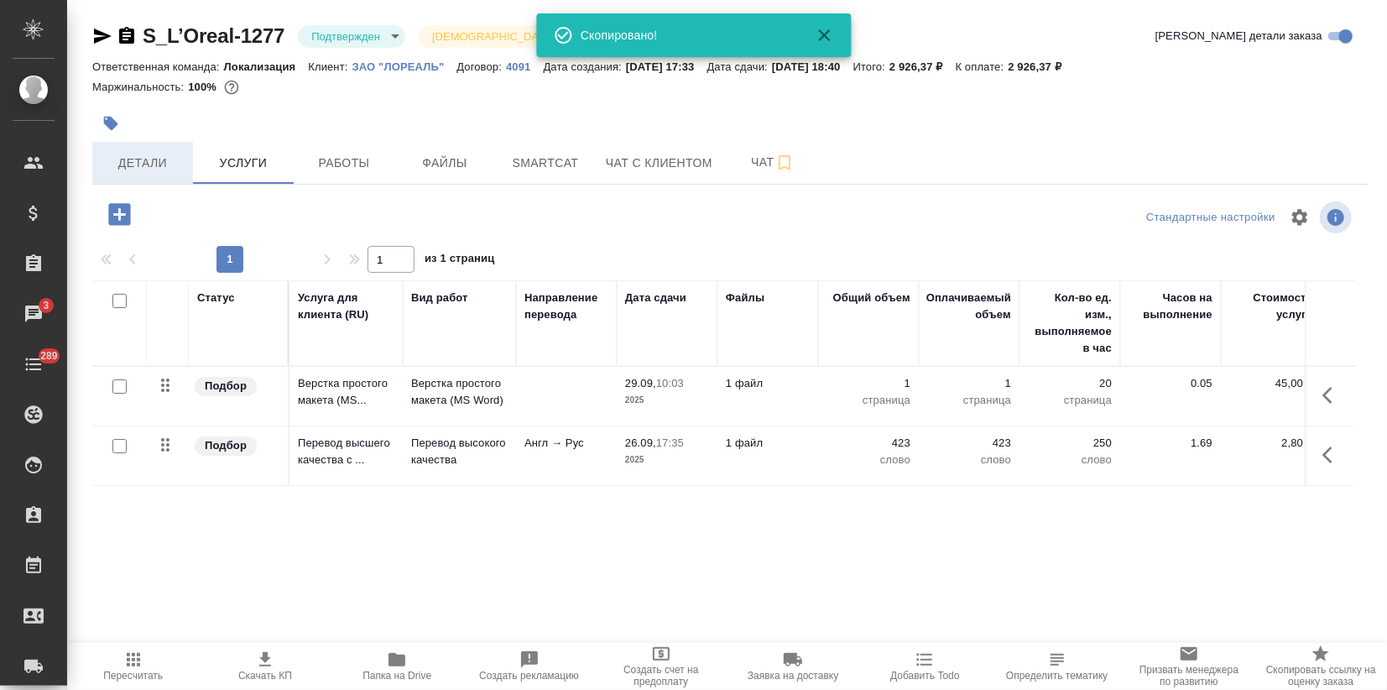
click at [153, 164] on span "Детали" at bounding box center [142, 163] width 81 height 21
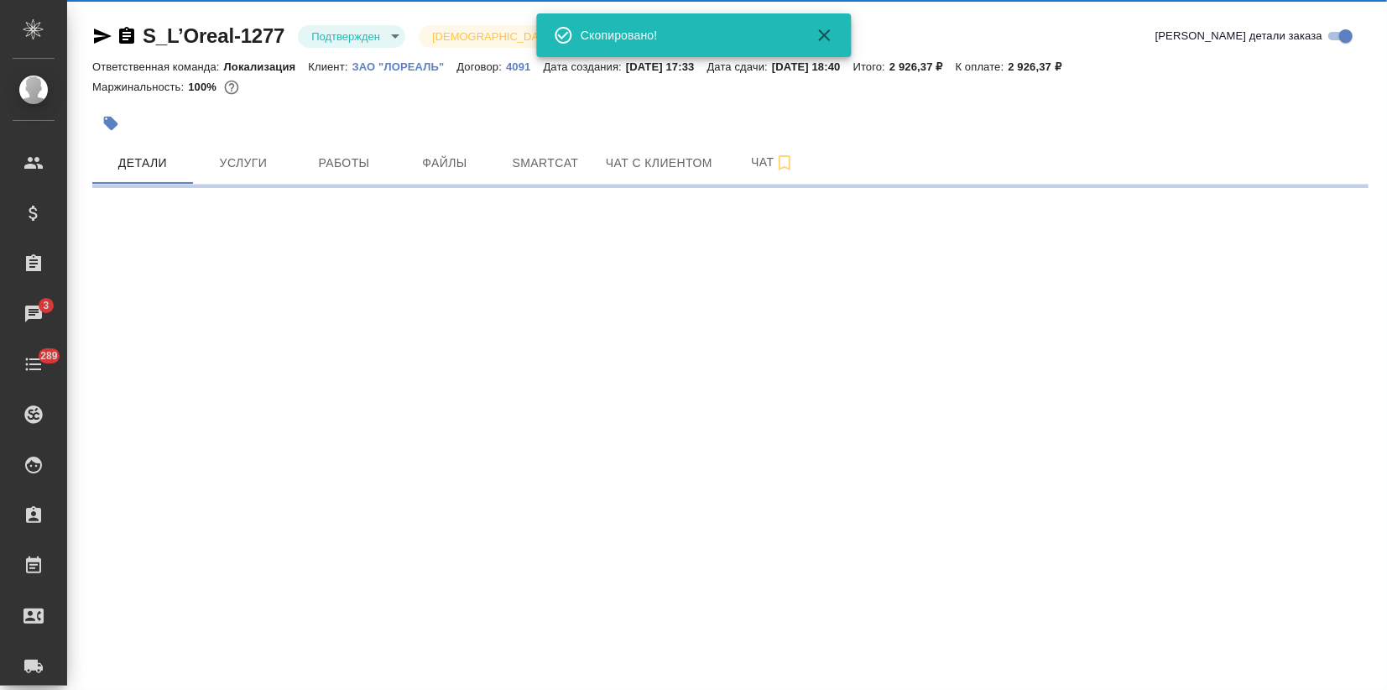
select select "RU"
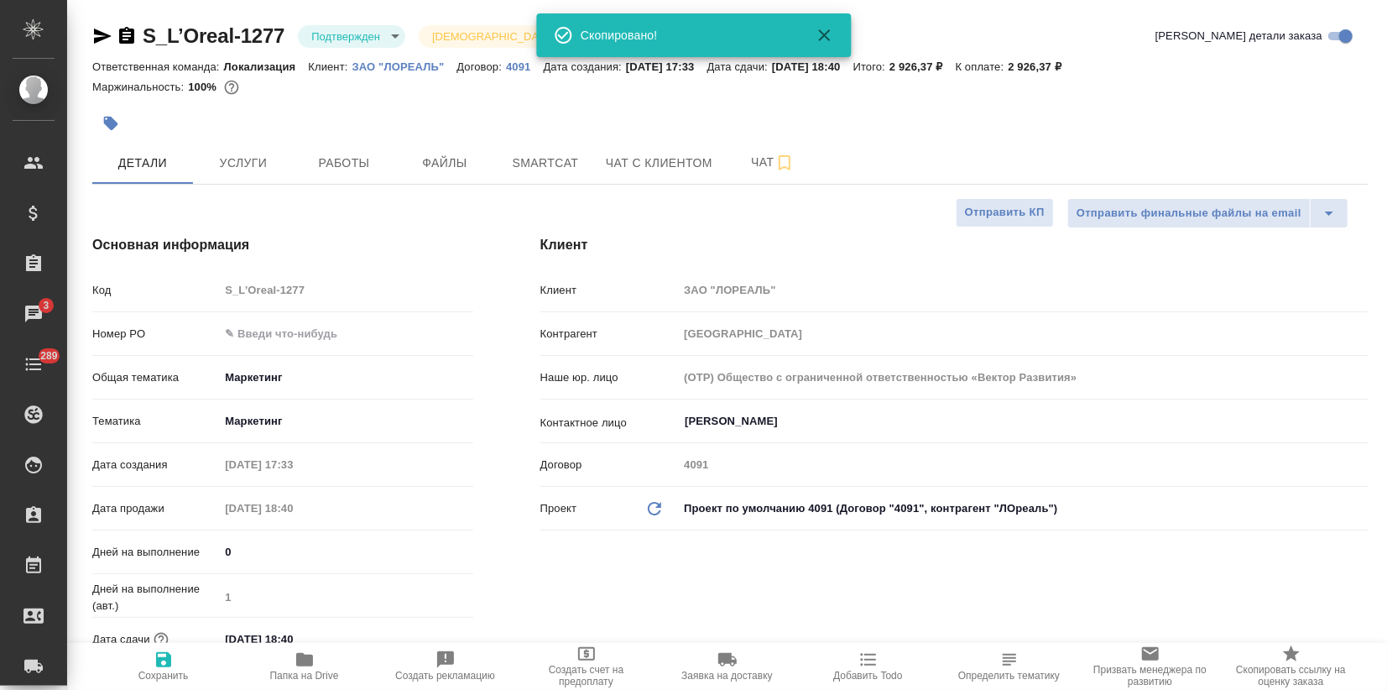
type textarea "x"
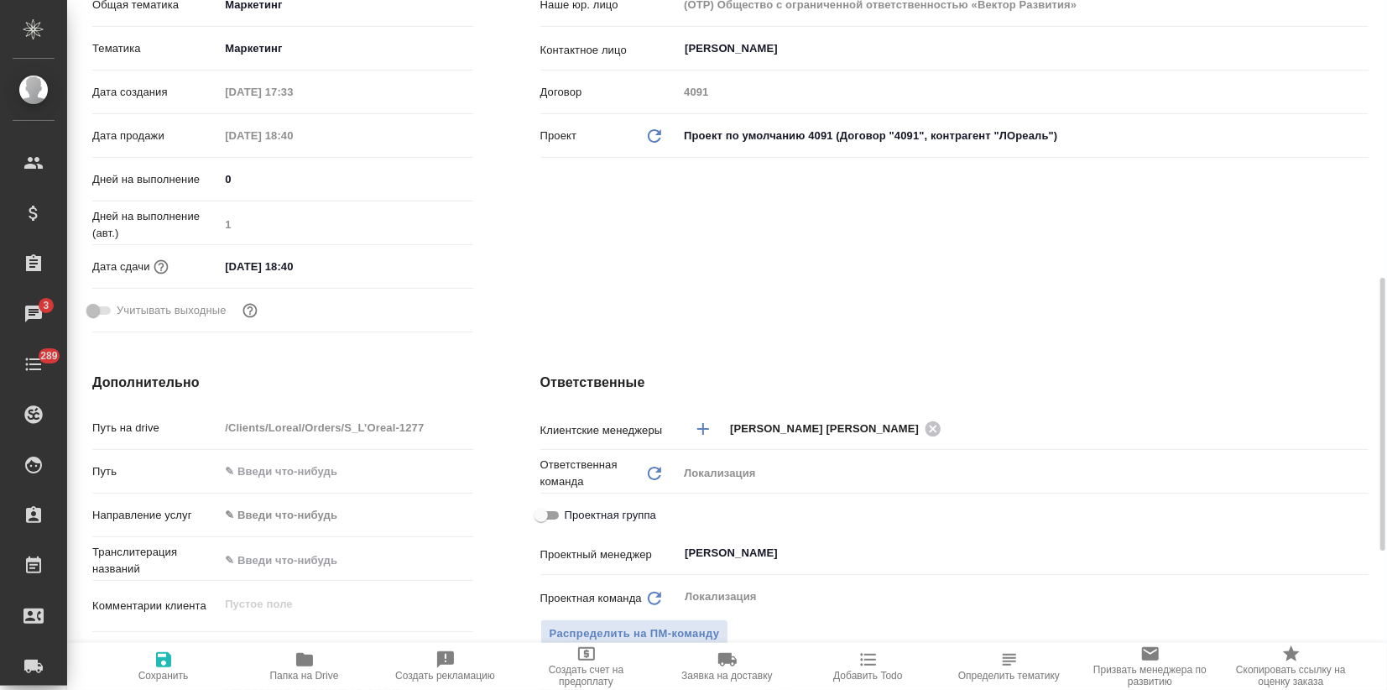
scroll to position [466, 0]
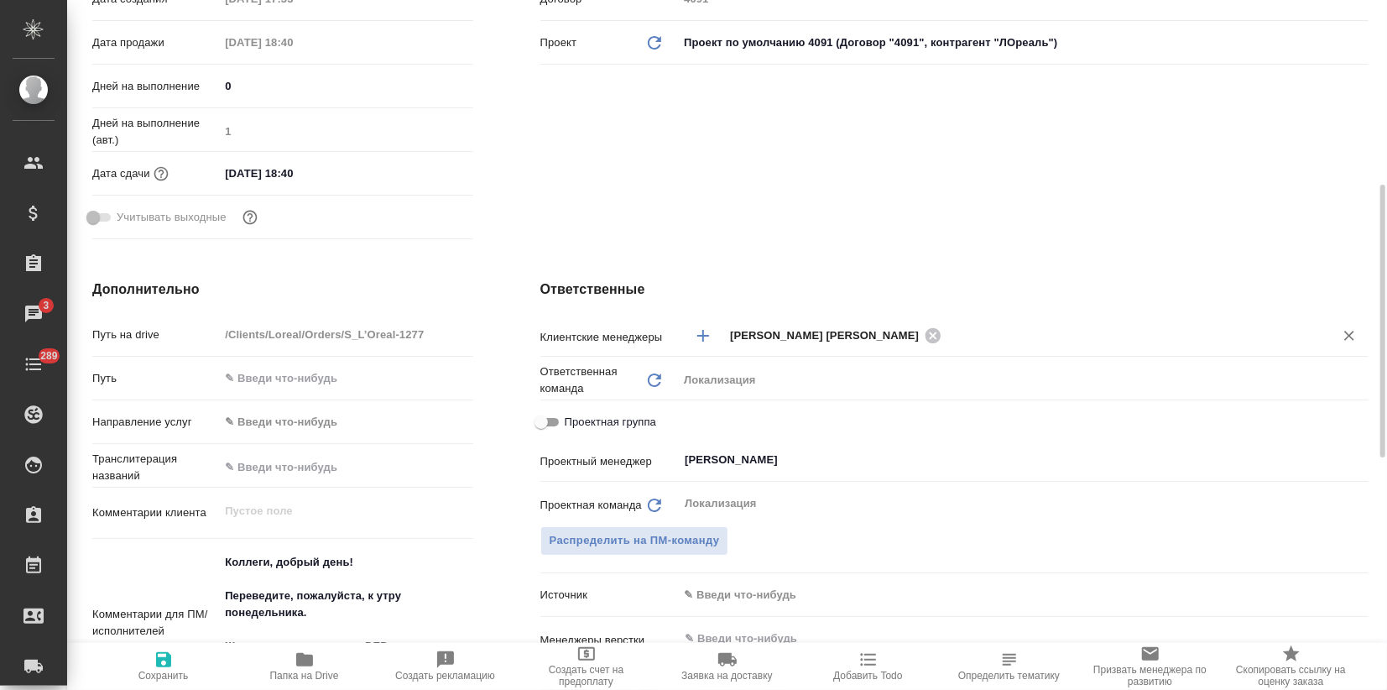
click at [848, 347] on div "Валяева Анна ​" at bounding box center [1023, 335] width 691 height 31
click at [702, 332] on icon "Добавить менеджера" at bounding box center [703, 336] width 20 height 20
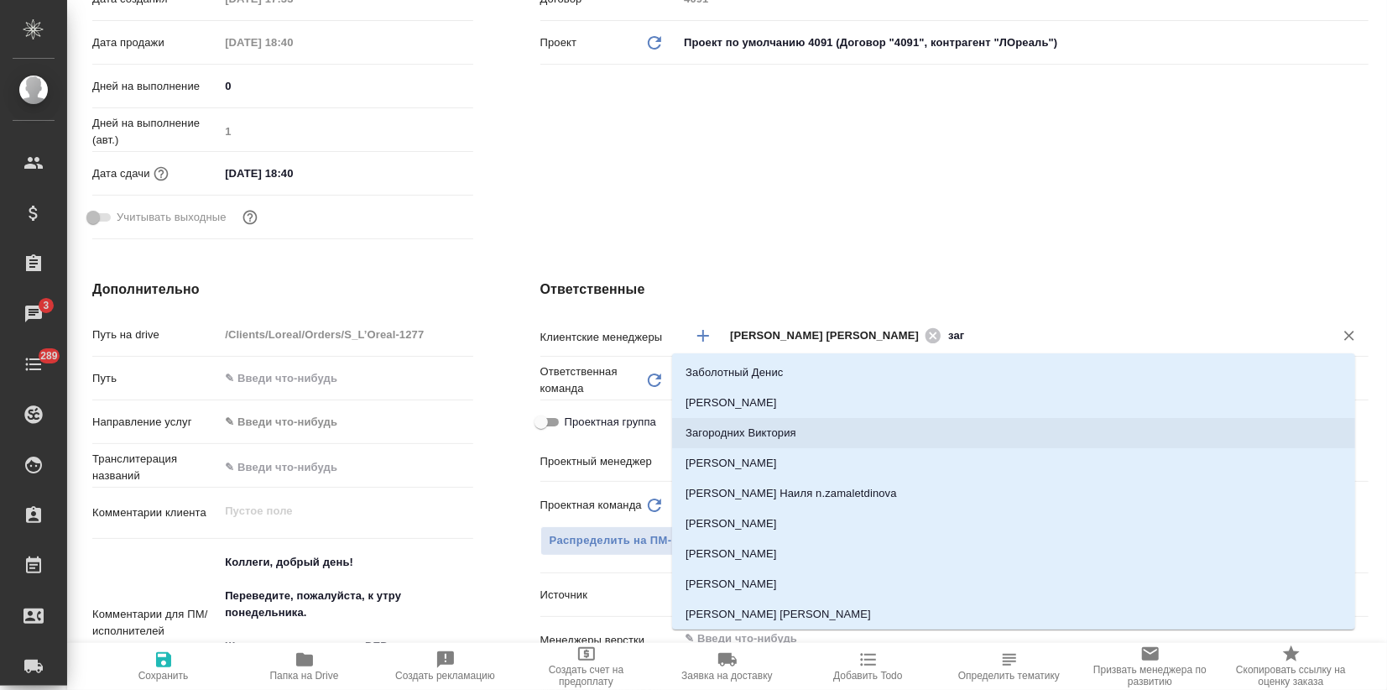
type input "заго"
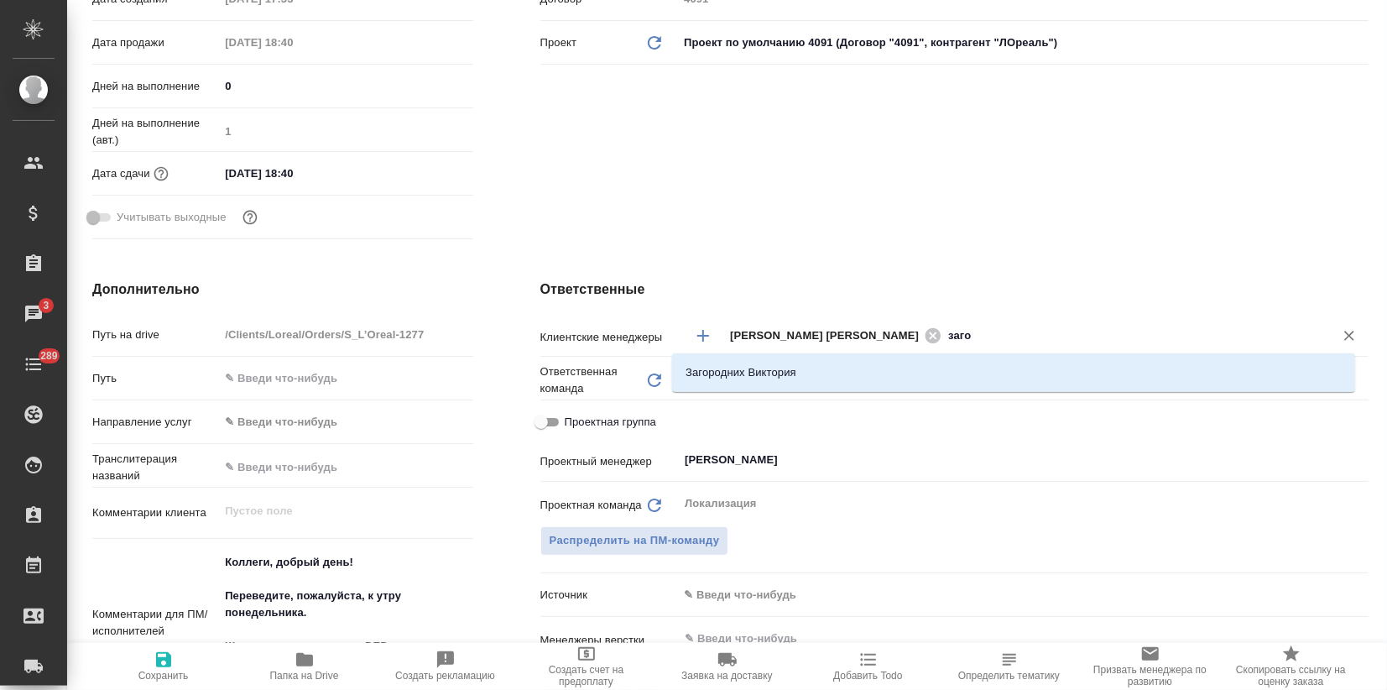
click at [764, 387] on li "Загородних Виктория" at bounding box center [1013, 372] width 683 height 30
type textarea "x"
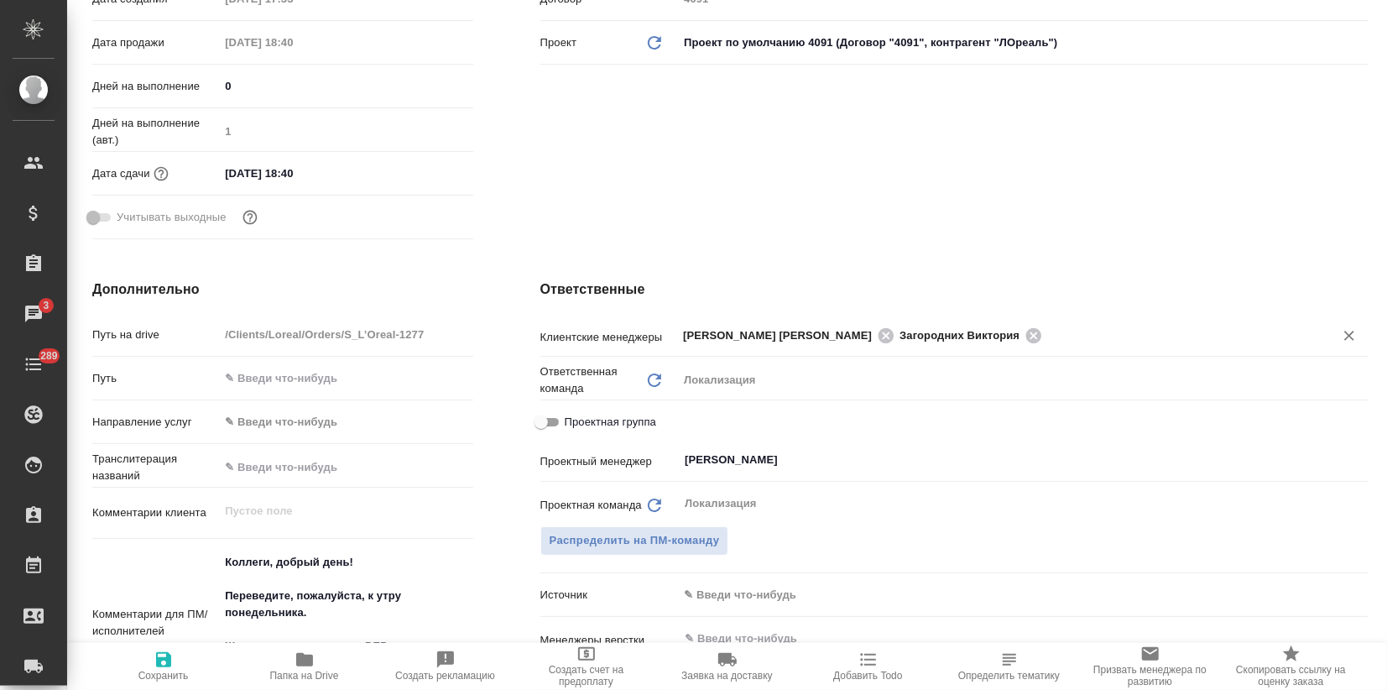
click at [171, 665] on icon "button" at bounding box center [164, 660] width 20 height 20
type textarea "x"
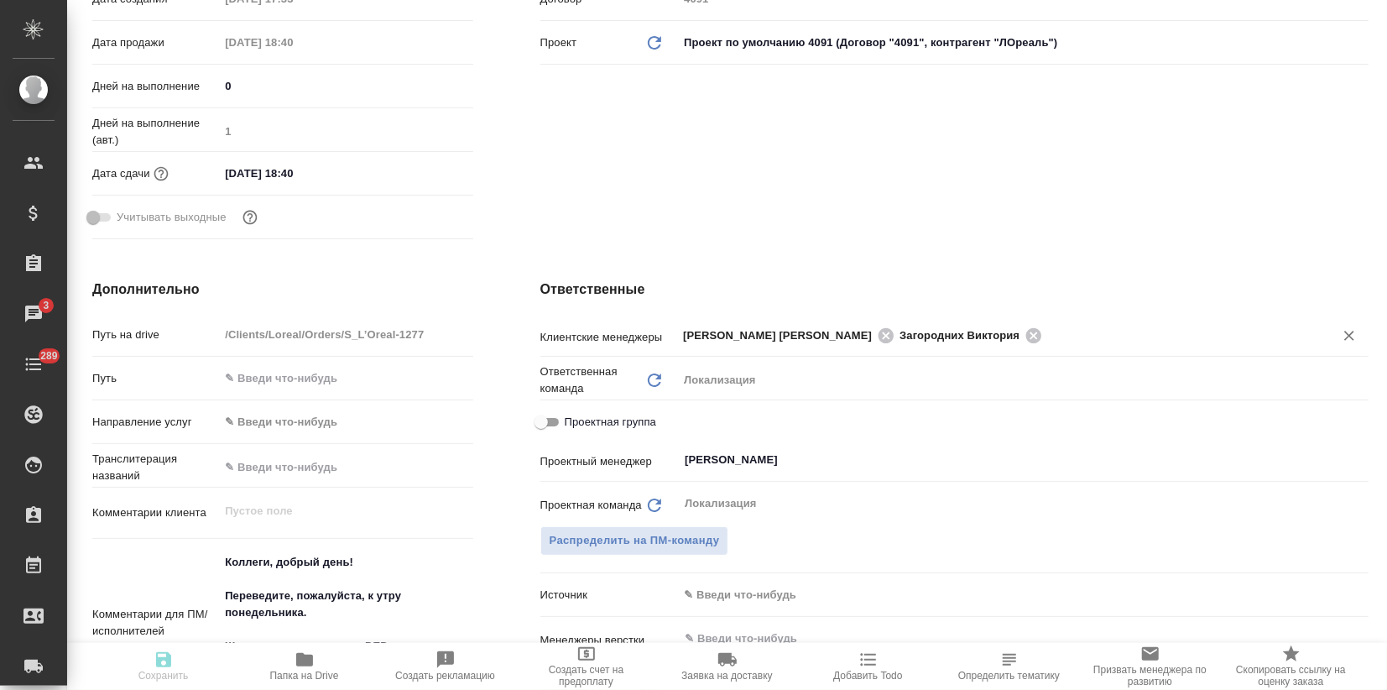
type textarea "x"
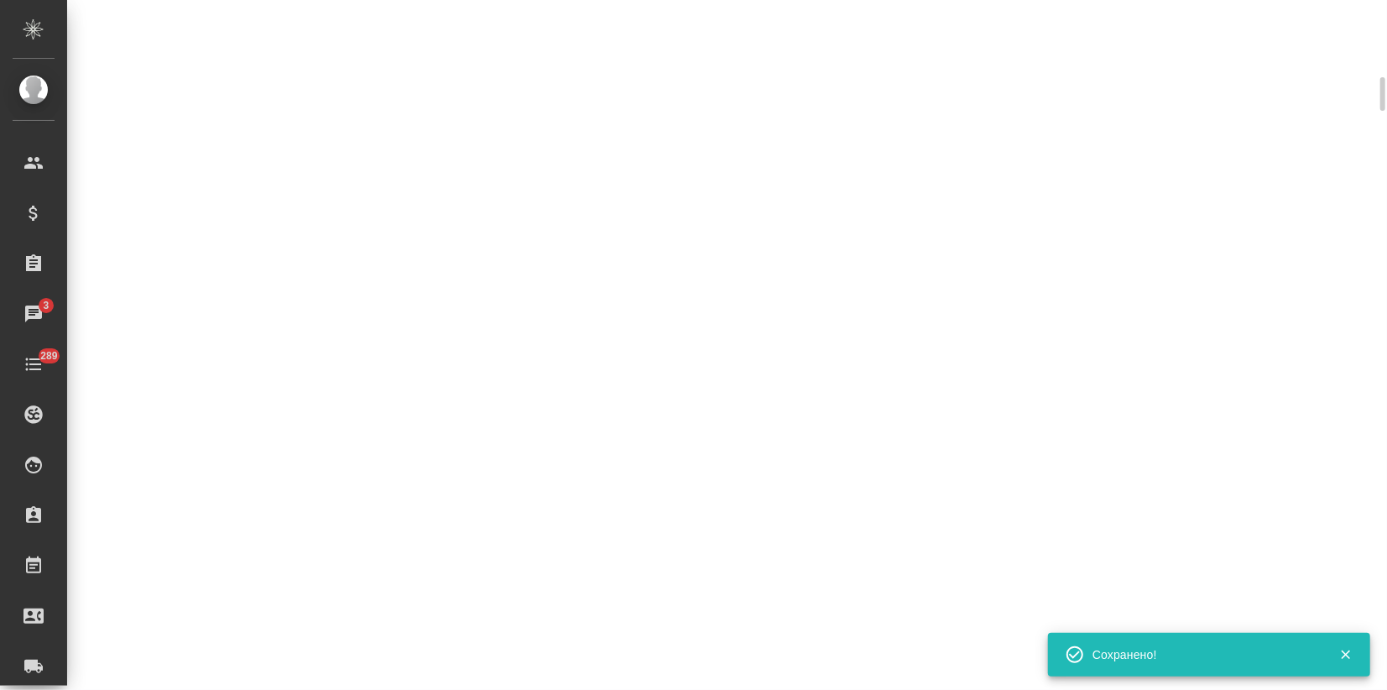
select select "RU"
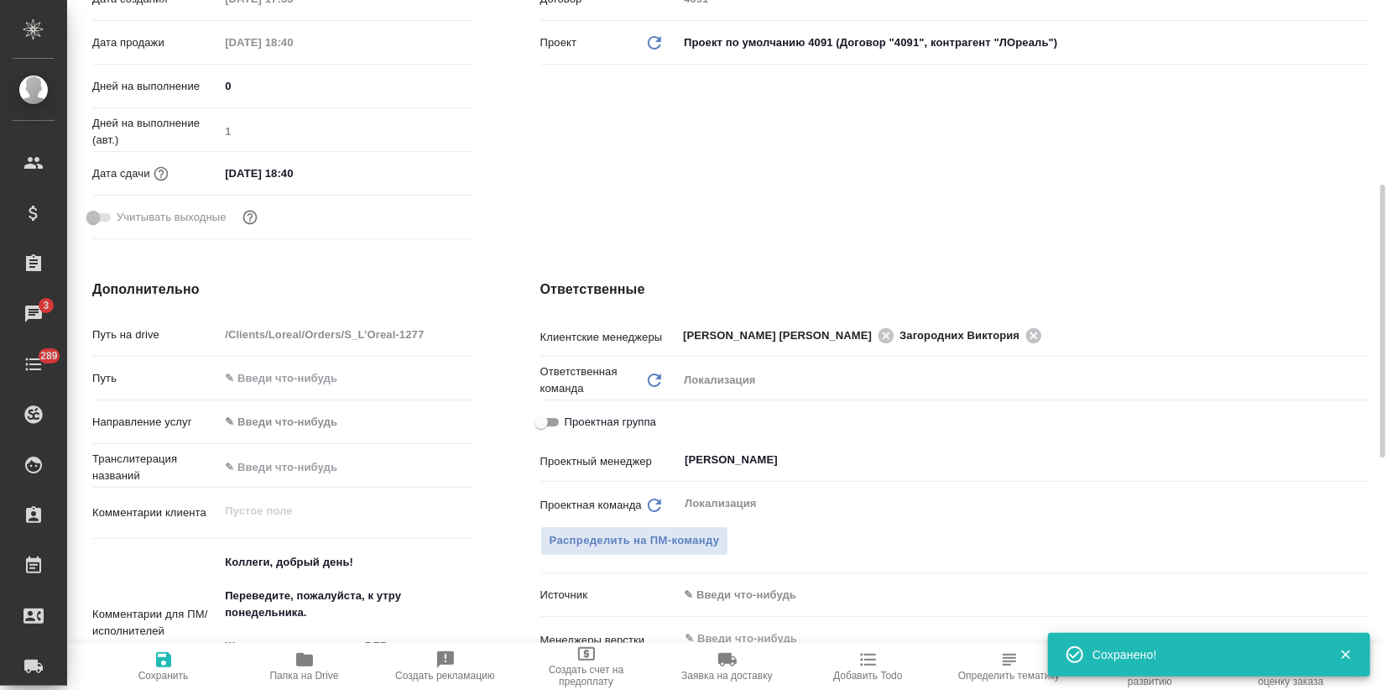
type textarea "x"
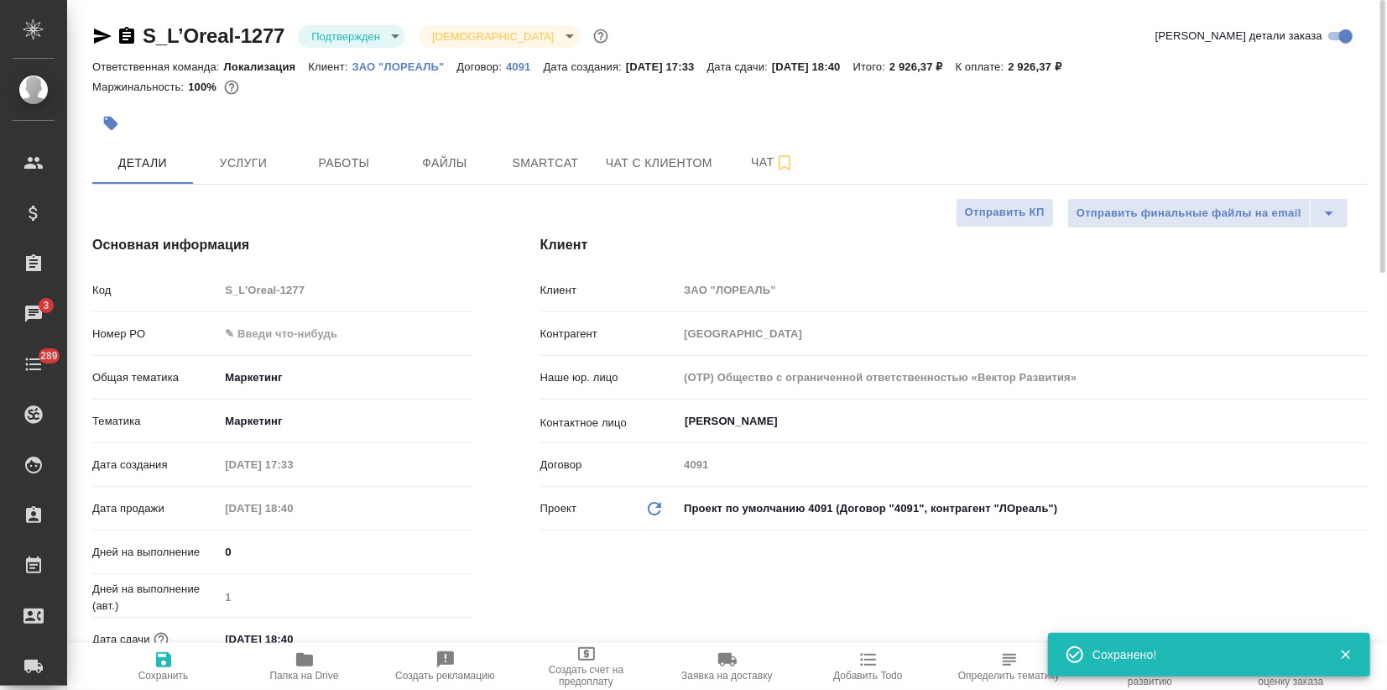
click at [117, 128] on icon "button" at bounding box center [110, 123] width 17 height 17
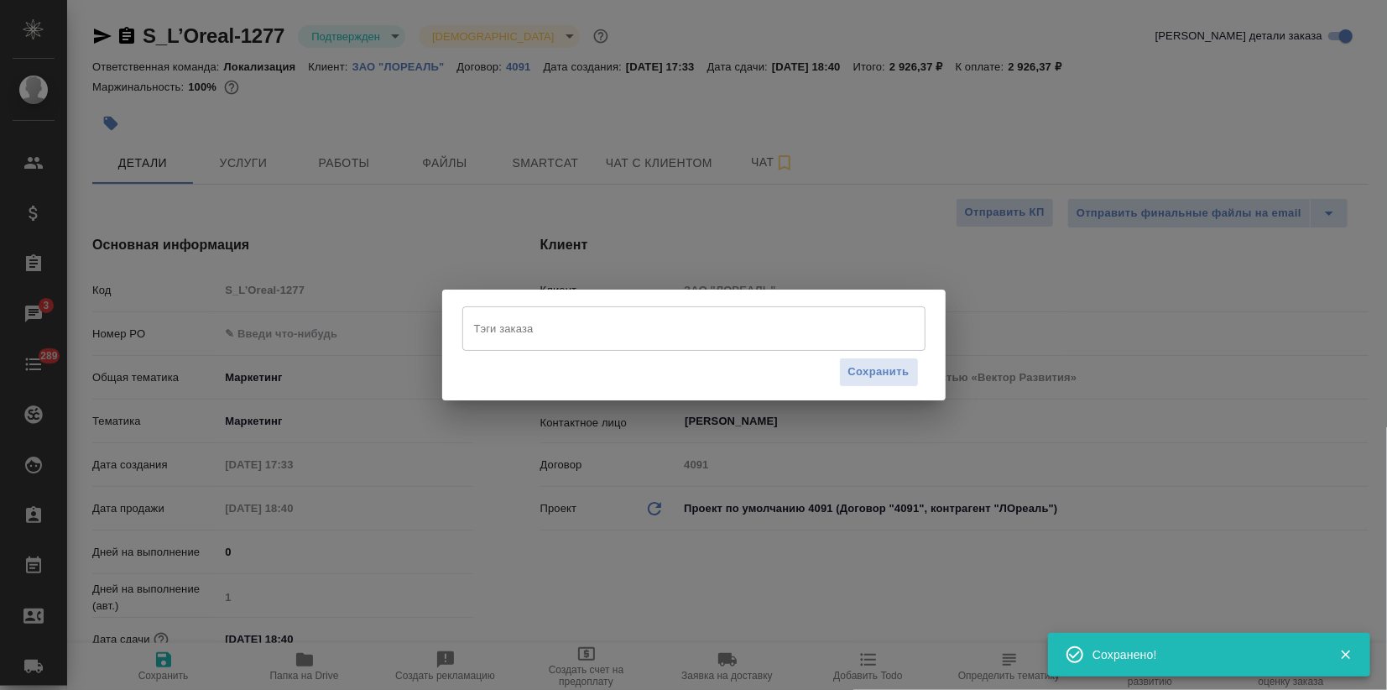
click at [513, 335] on input "Тэги заказа" at bounding box center [678, 328] width 416 height 29
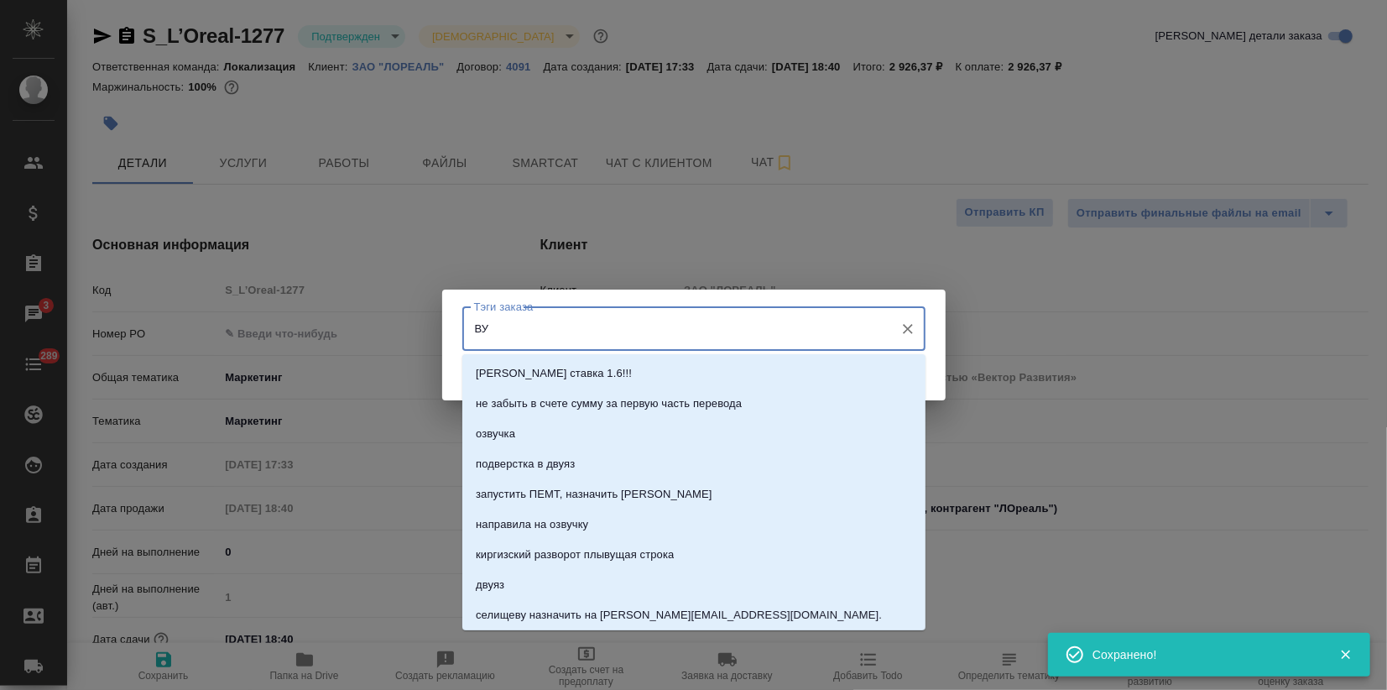
type input "В"
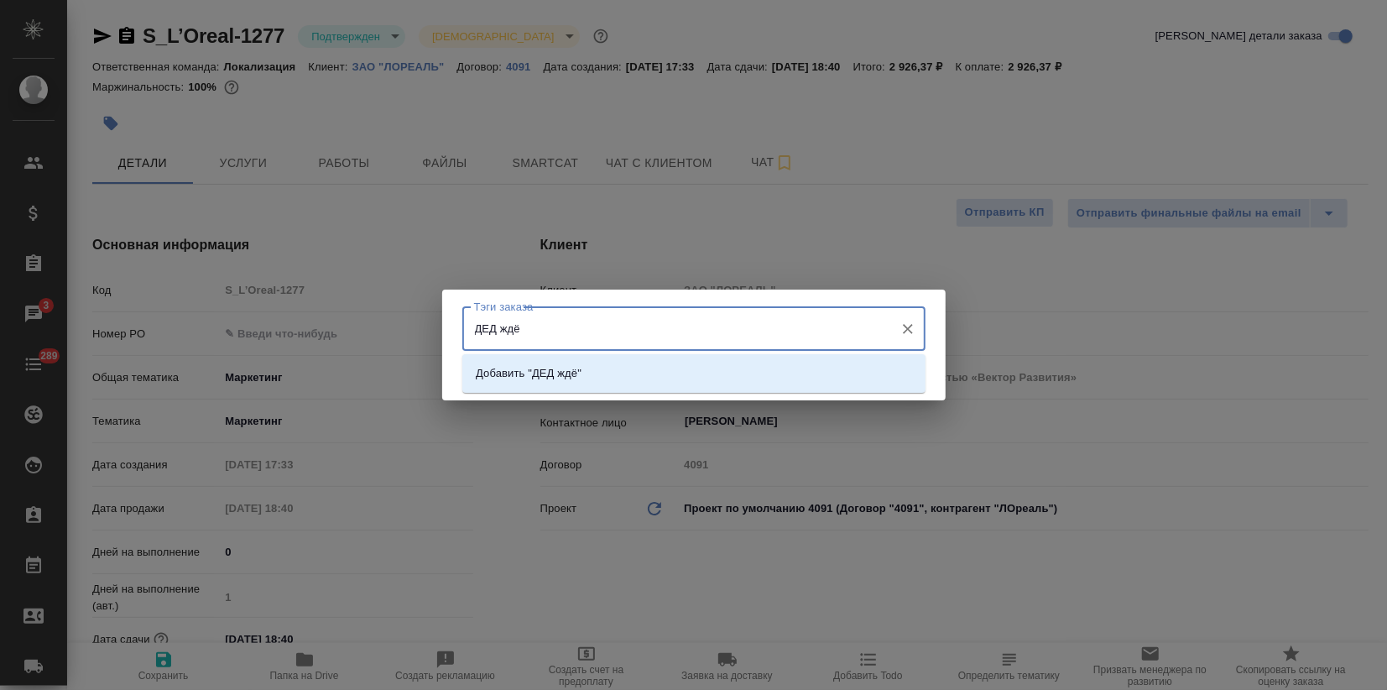
type input "ДЕД ждём"
click at [526, 368] on p "Добавить "ДЕД ждём"" at bounding box center [532, 373] width 113 height 17
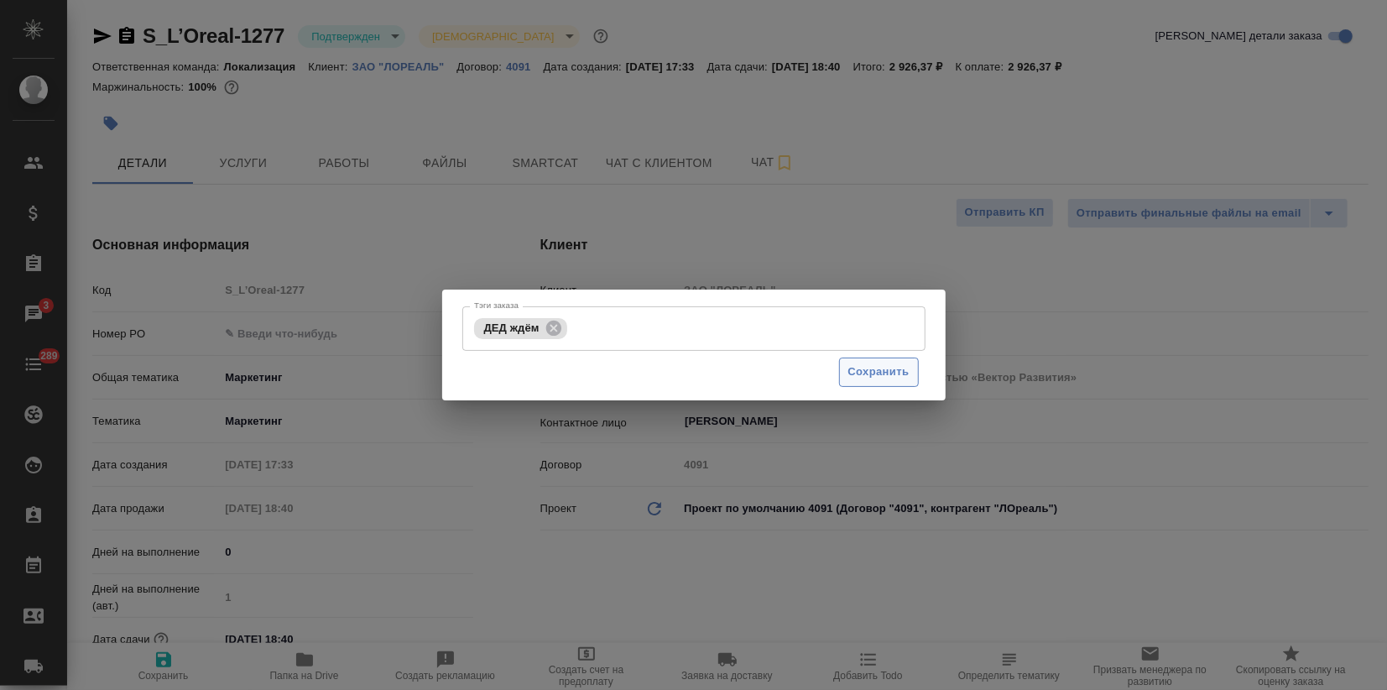
click at [874, 386] on div "Сохранить" at bounding box center [693, 372] width 463 height 43
click at [876, 376] on span "Сохранить" at bounding box center [878, 372] width 61 height 19
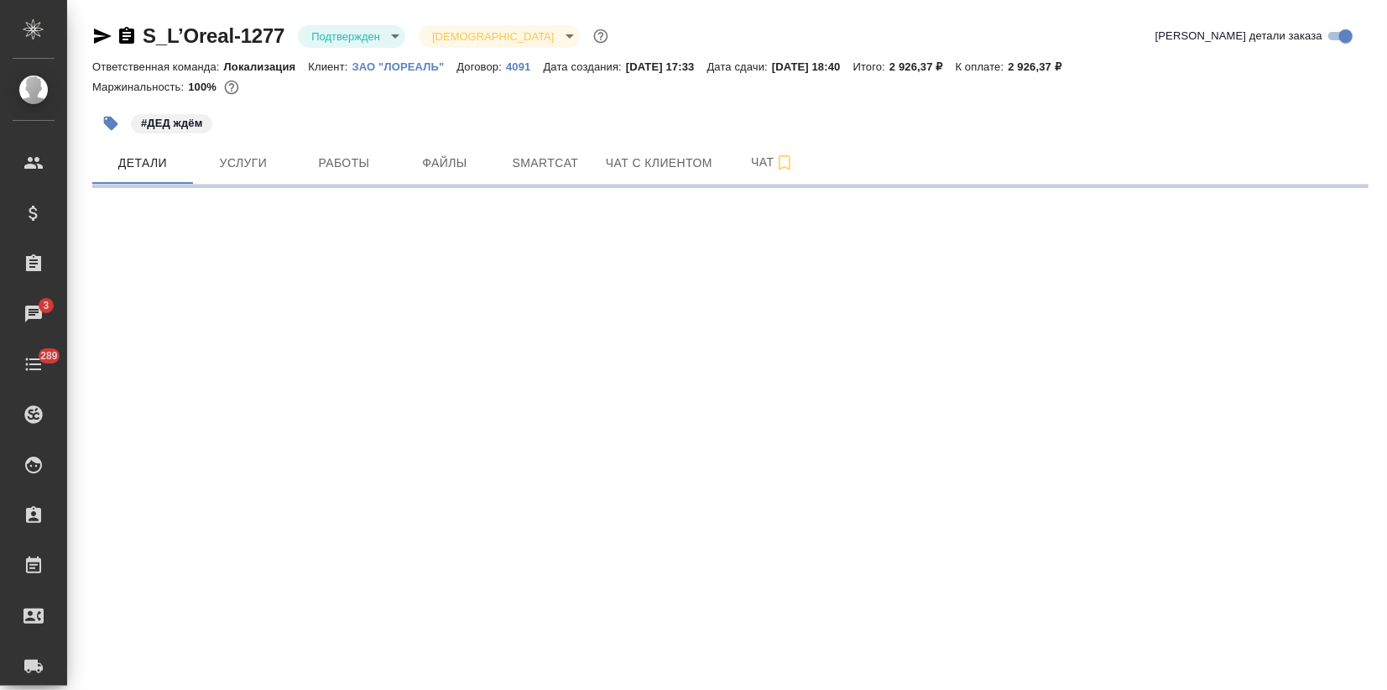
select select "RU"
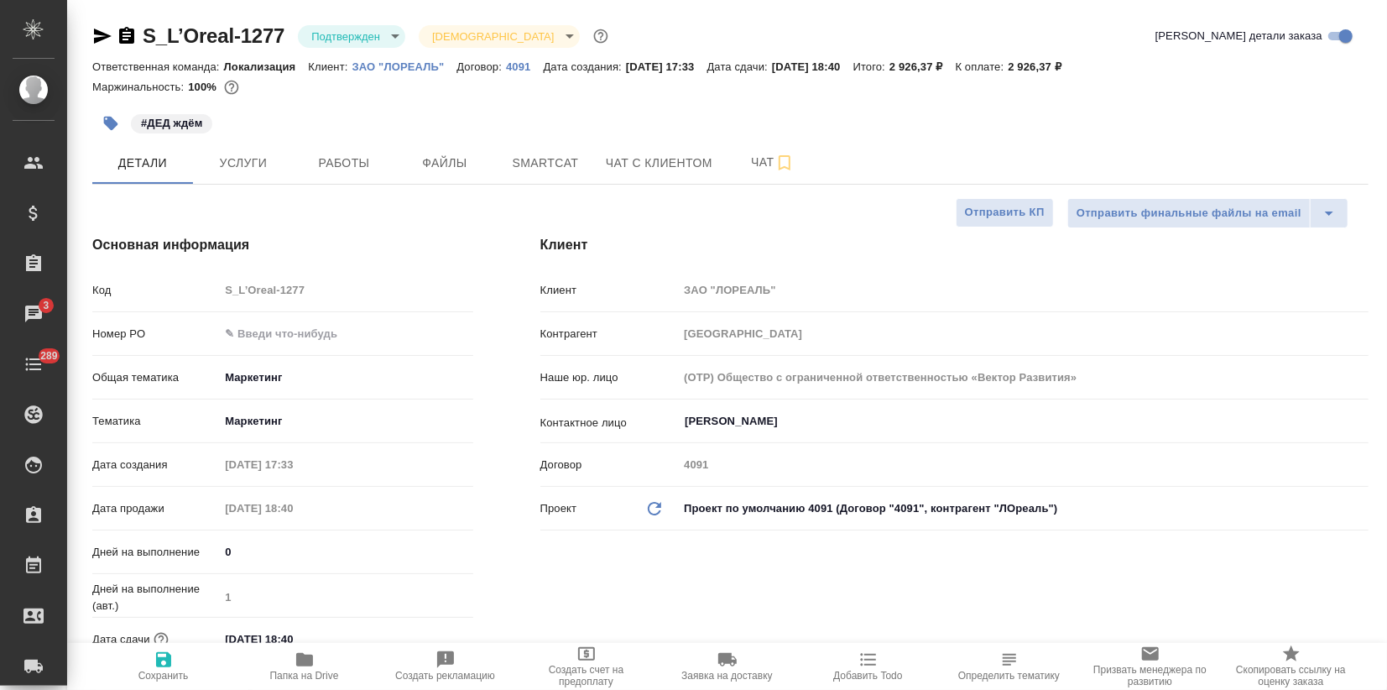
type textarea "x"
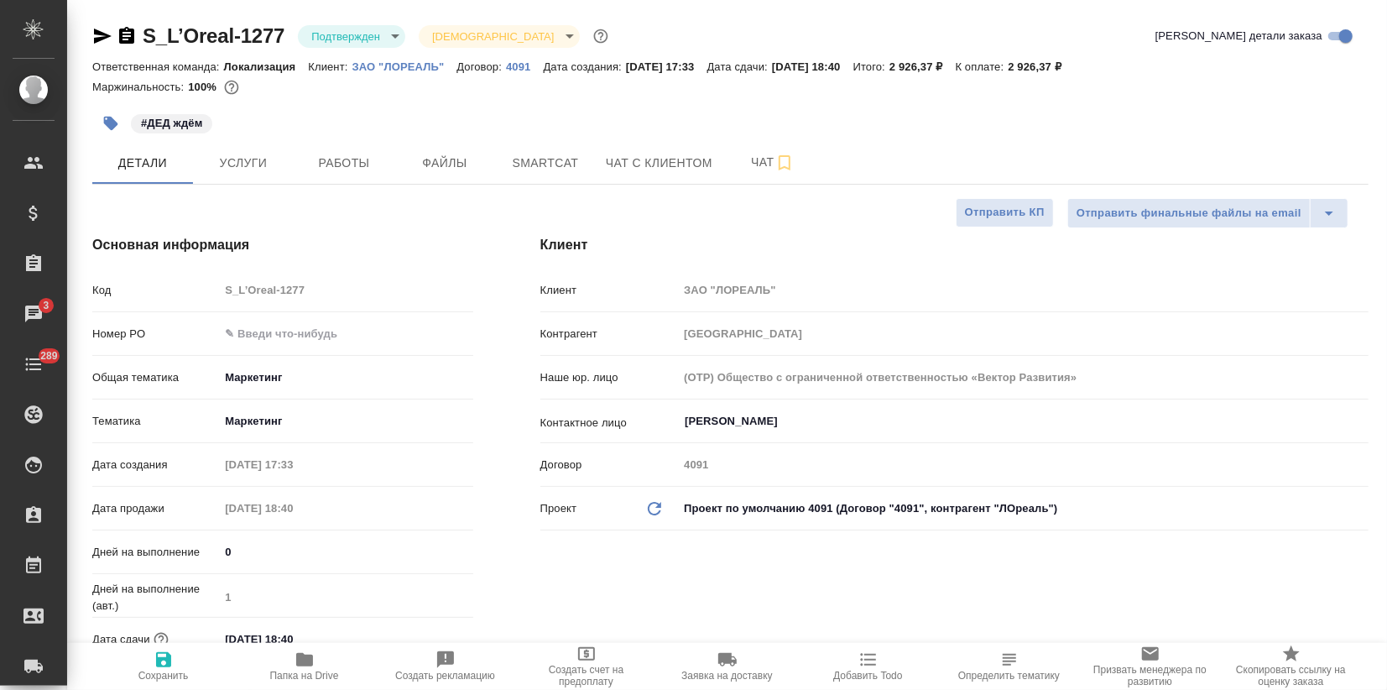
type textarea "x"
drag, startPoint x: 1051, startPoint y: 65, endPoint x: 1092, endPoint y: 65, distance: 41.1
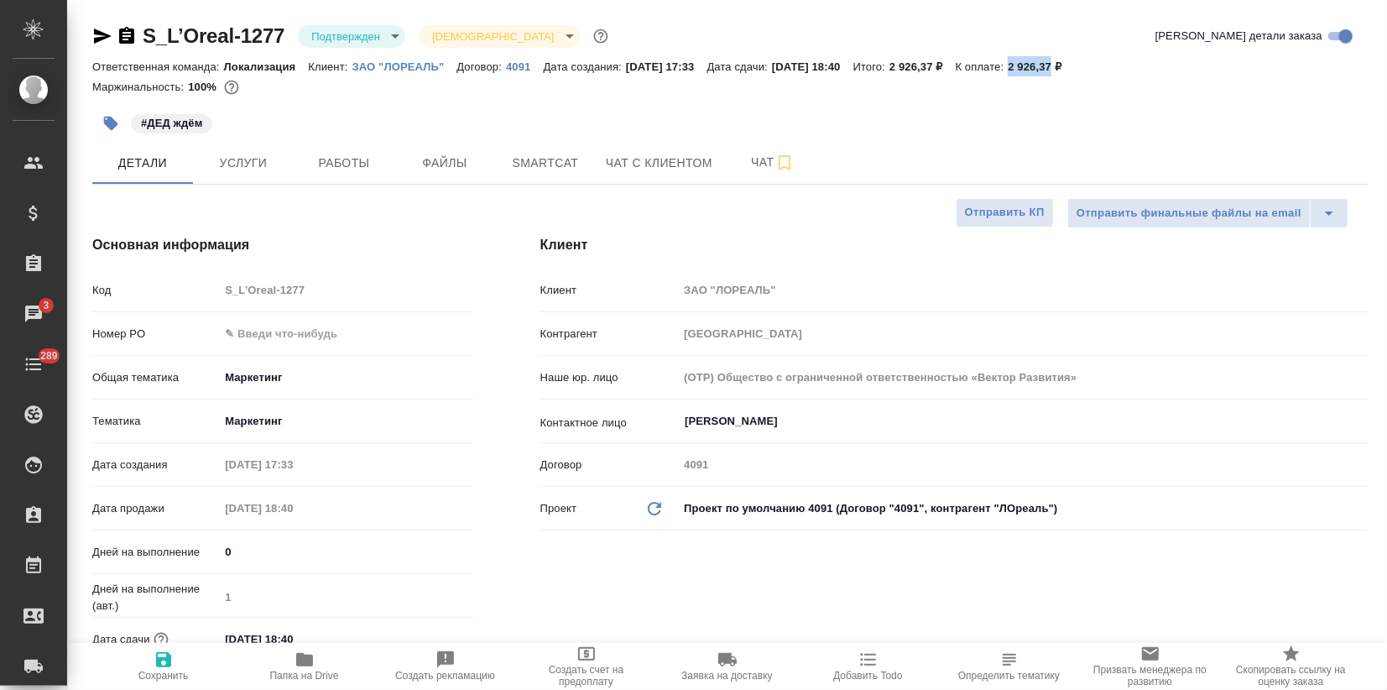
click at [1092, 65] on div "Ответственная команда: Локализация Клиент: ЗАО "ЛОРЕАЛЬ" Договор: 4091 Дата соз…" at bounding box center [730, 66] width 1276 height 20
copy p "2 926,37"
type textarea "x"
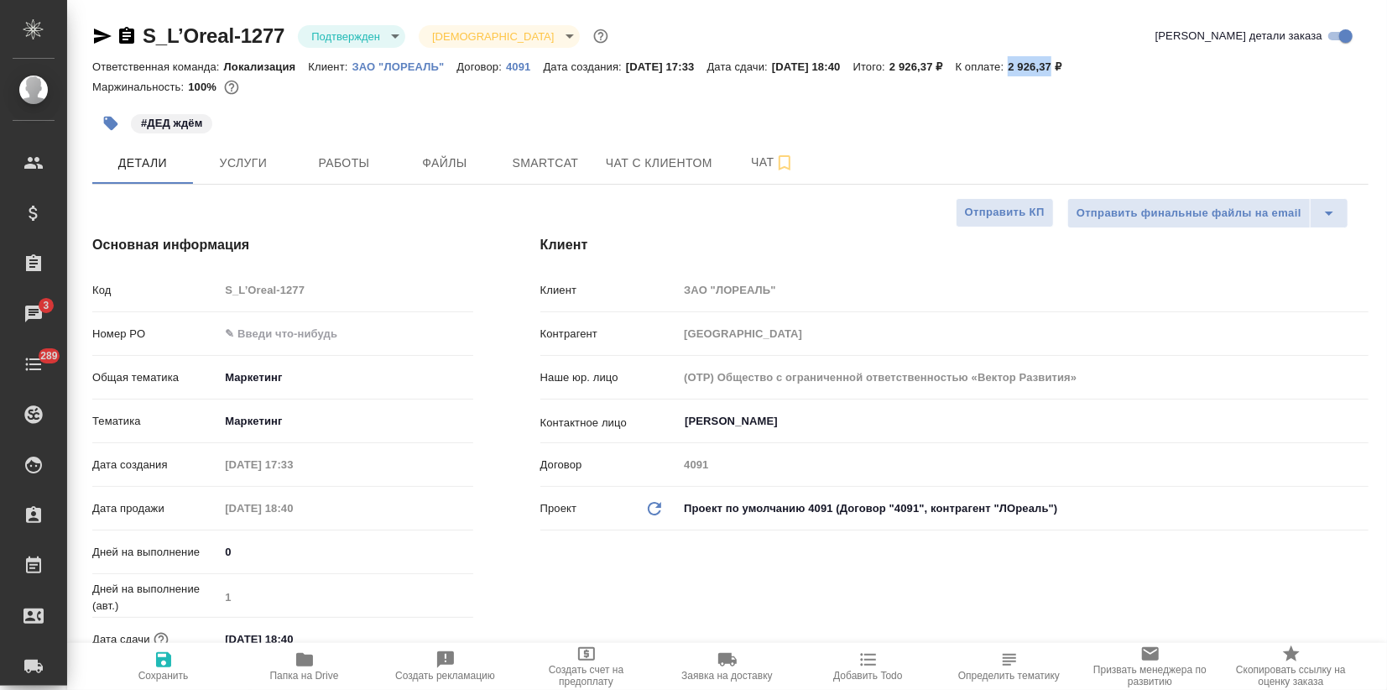
type textarea "x"
drag, startPoint x: 288, startPoint y: 27, endPoint x: 150, endPoint y: 25, distance: 137.6
click at [136, 29] on div "S_L’Oreal-1277 Подтвержден confirmed Святая троица holyTrinity" at bounding box center [351, 36] width 519 height 27
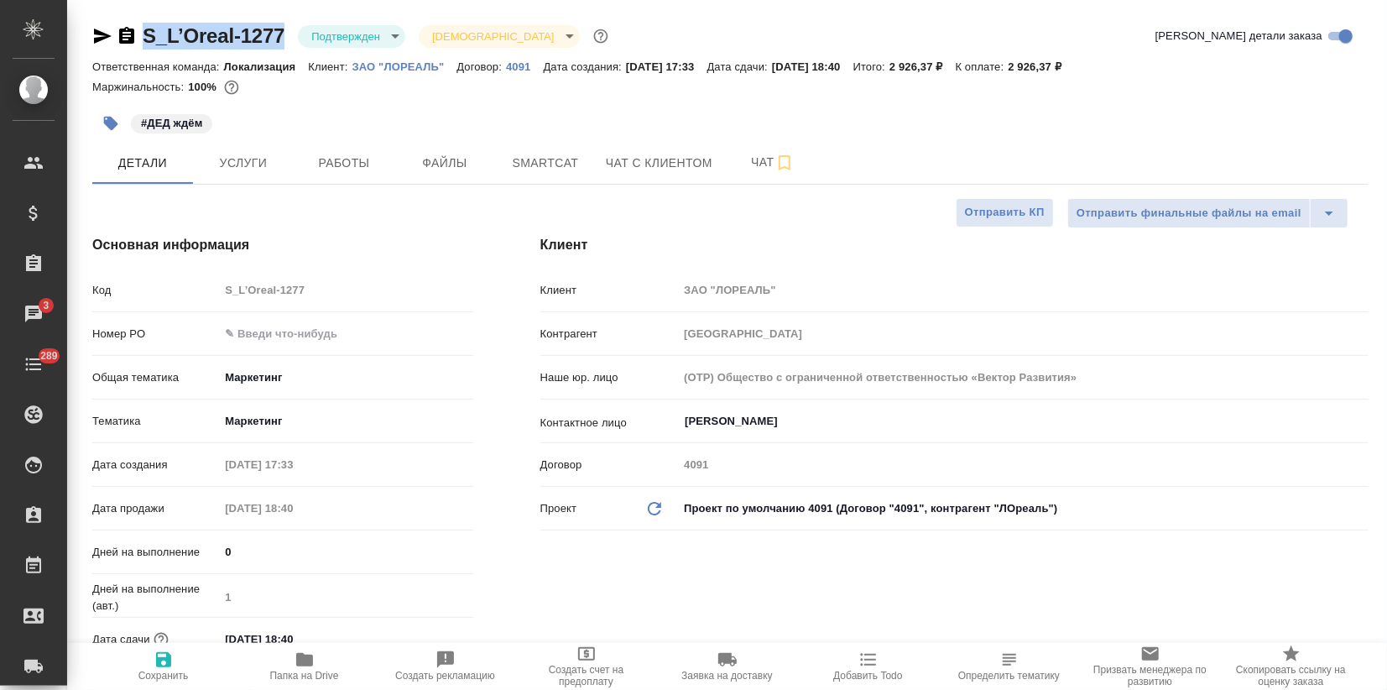
copy link "S_L’Oreal-1277"
type textarea "x"
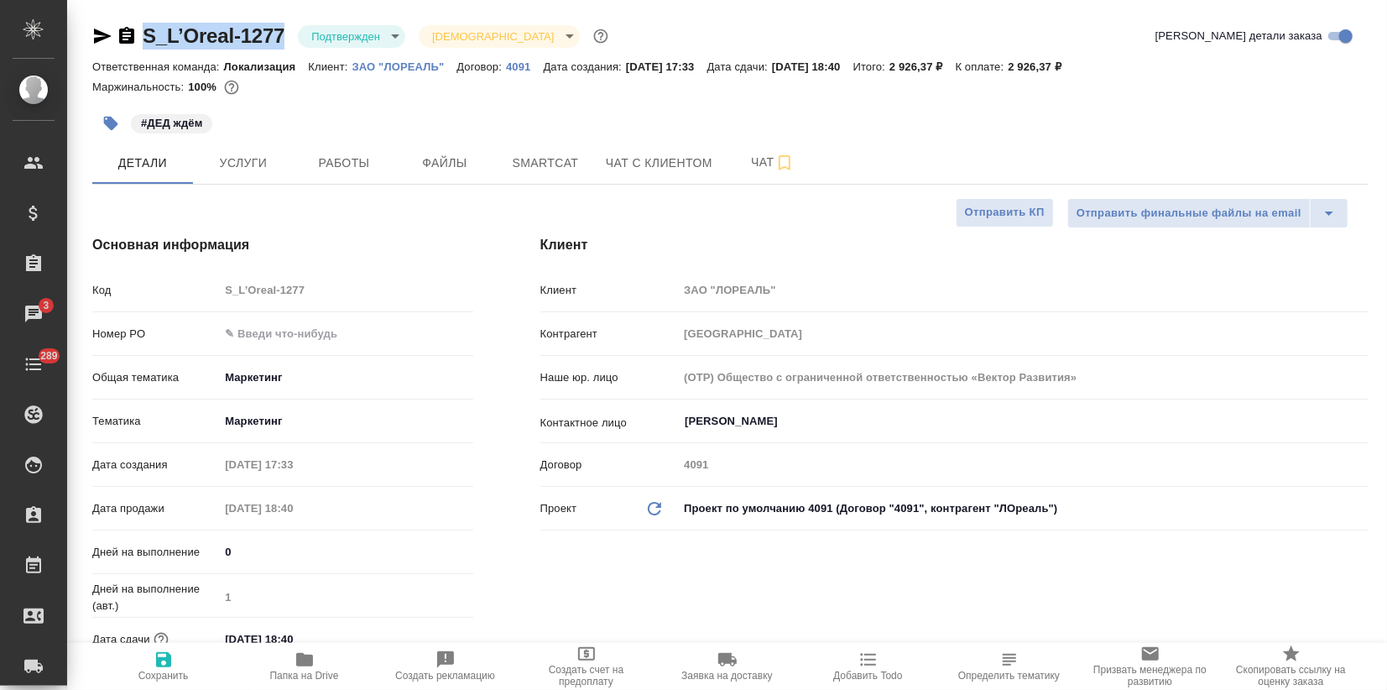
type textarea "x"
click at [106, 31] on icon "button" at bounding box center [102, 36] width 20 height 20
copy link "S_L’Oreal-1277"
type textarea "x"
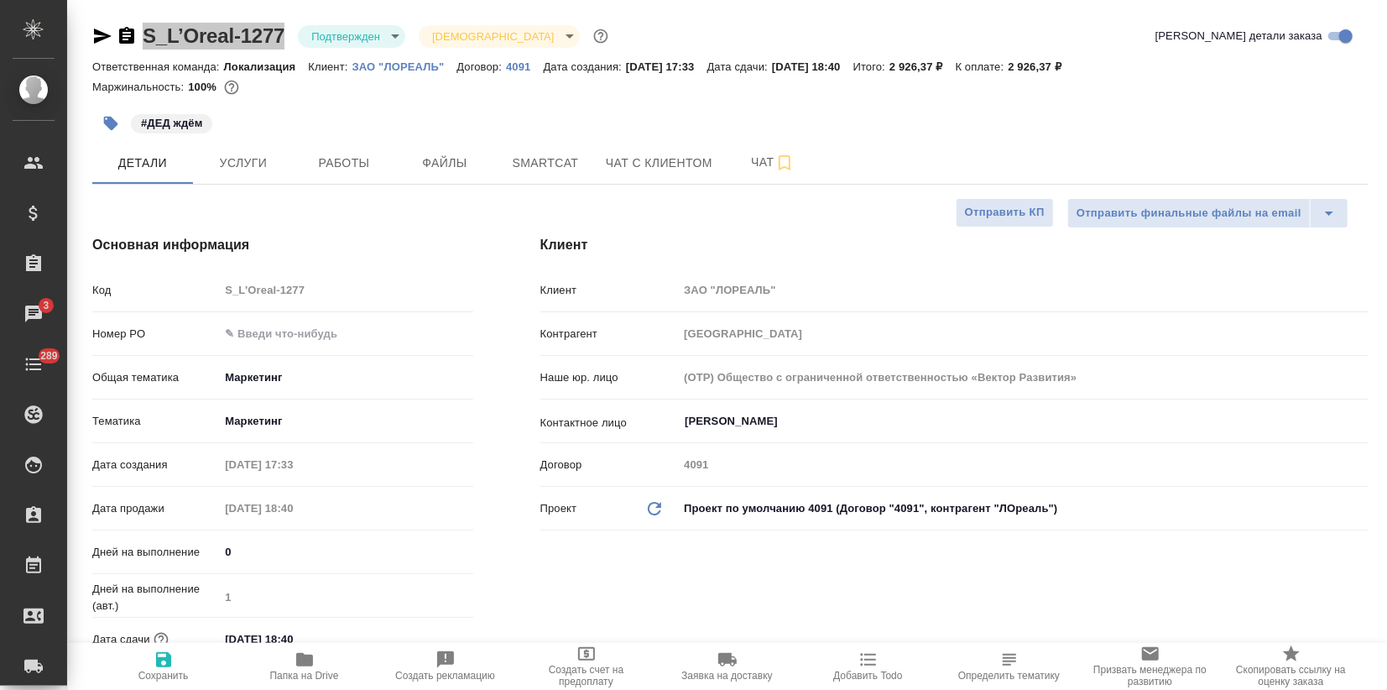
type textarea "x"
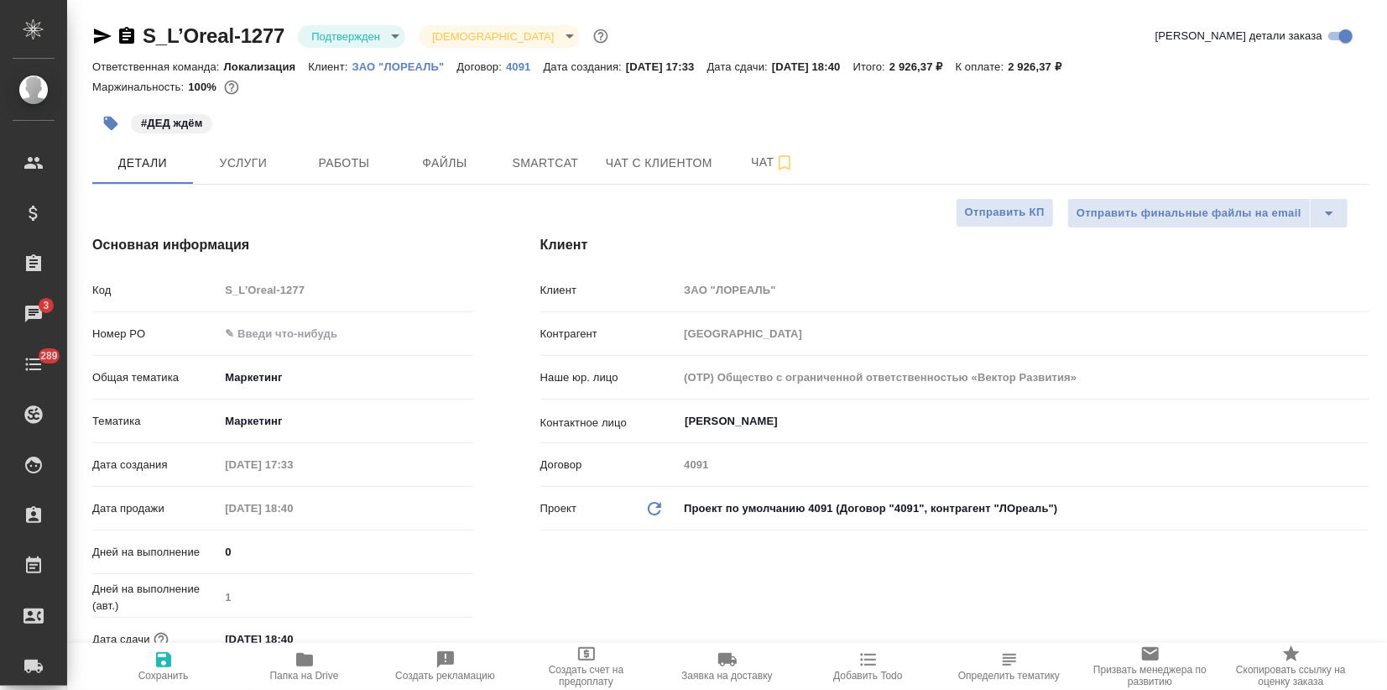
type textarea "x"
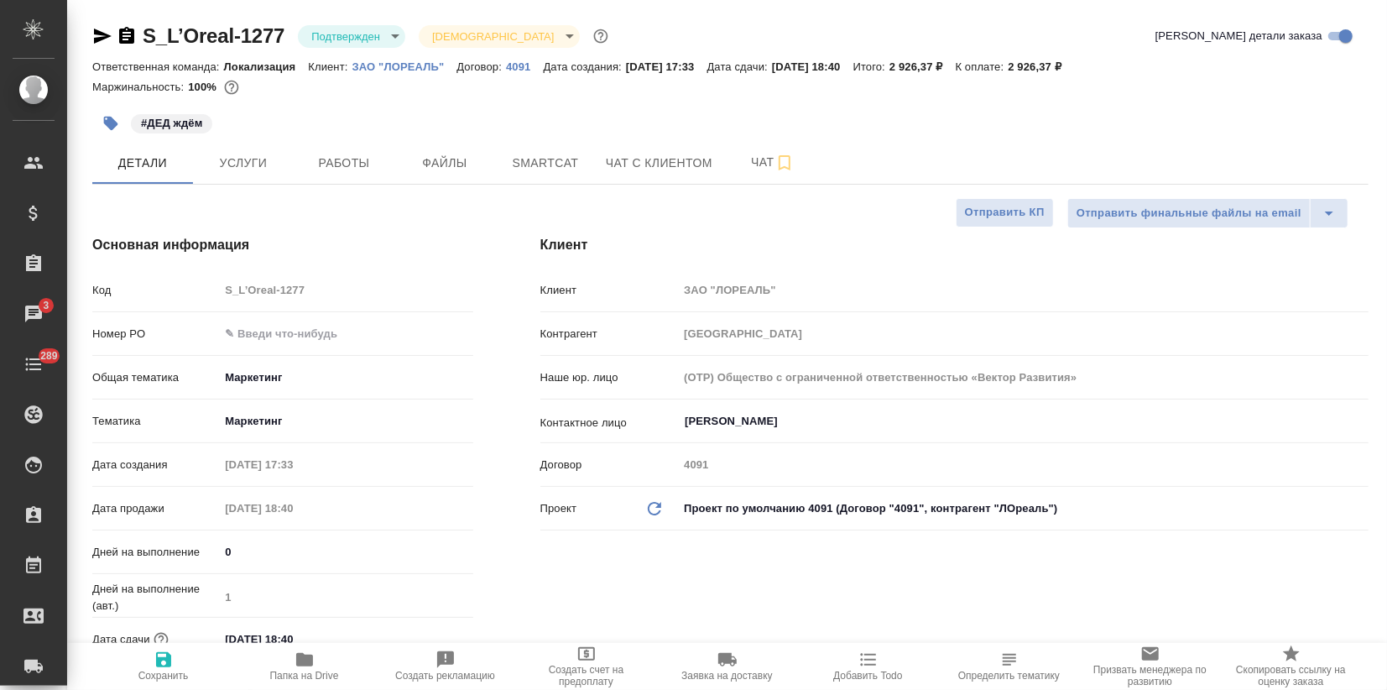
type textarea "x"
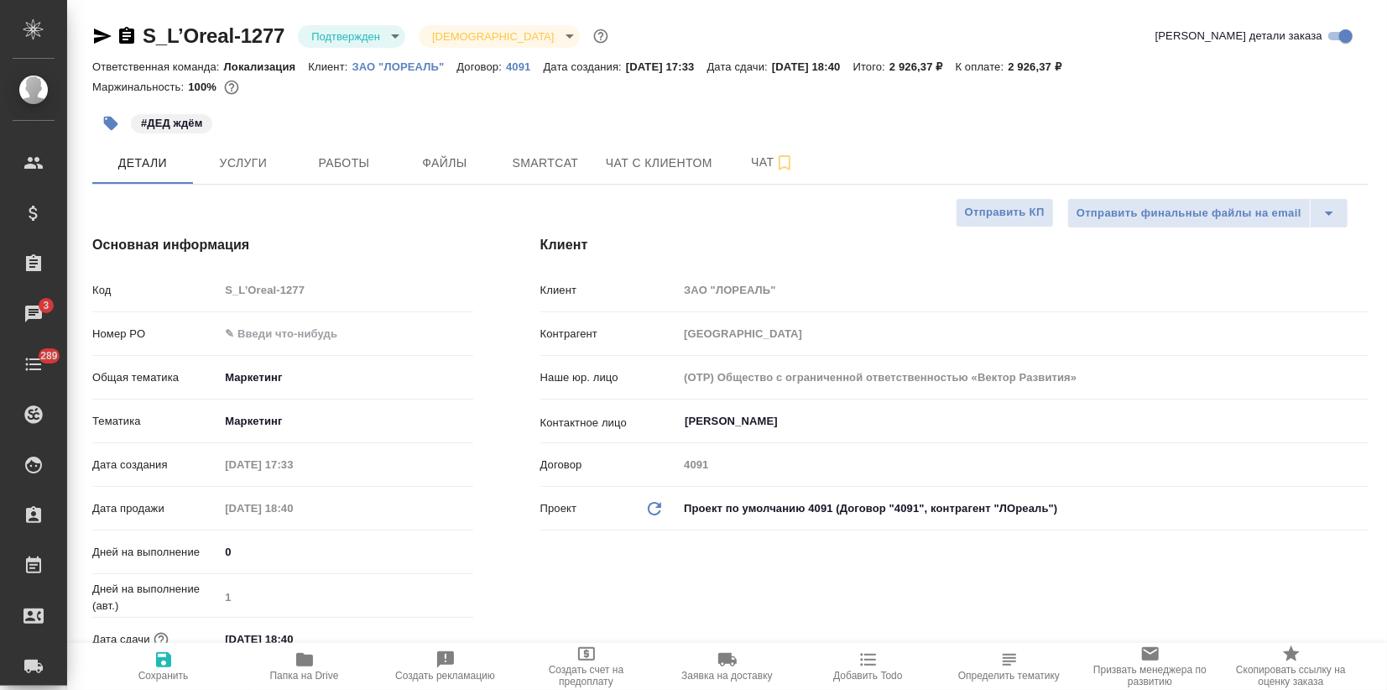
type textarea "x"
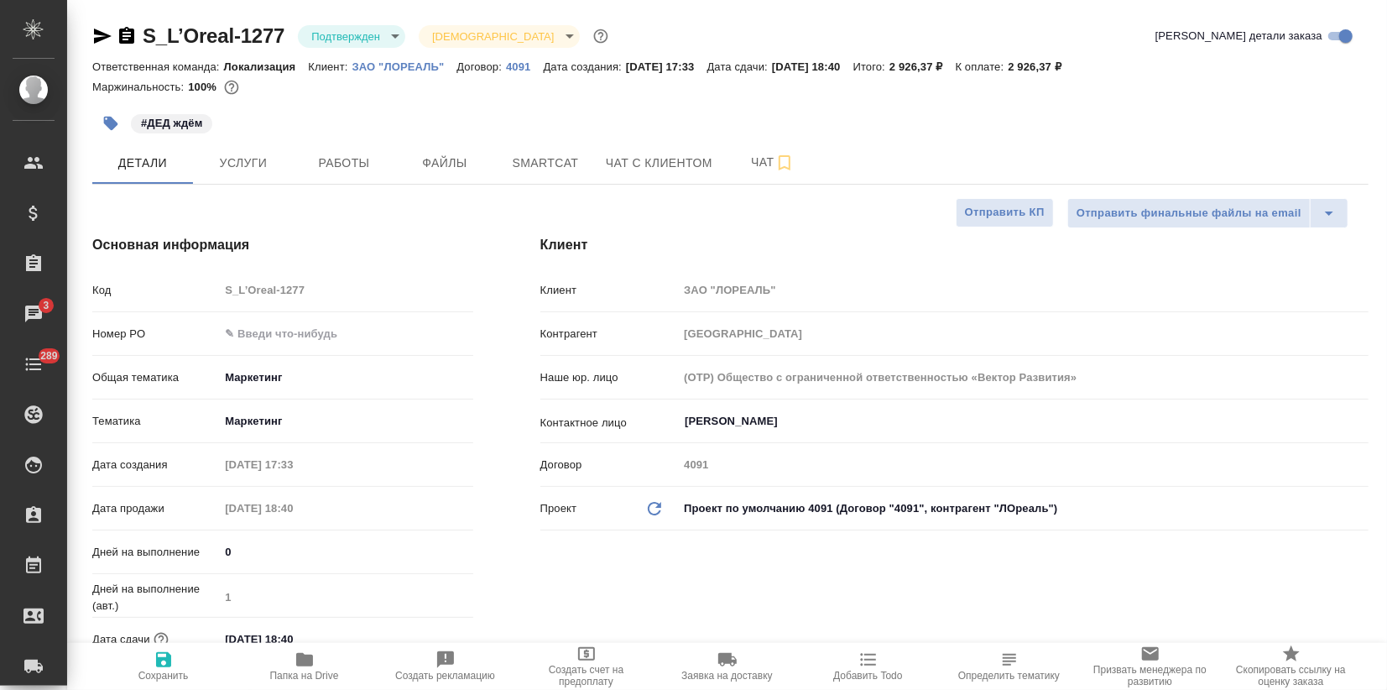
type textarea "x"
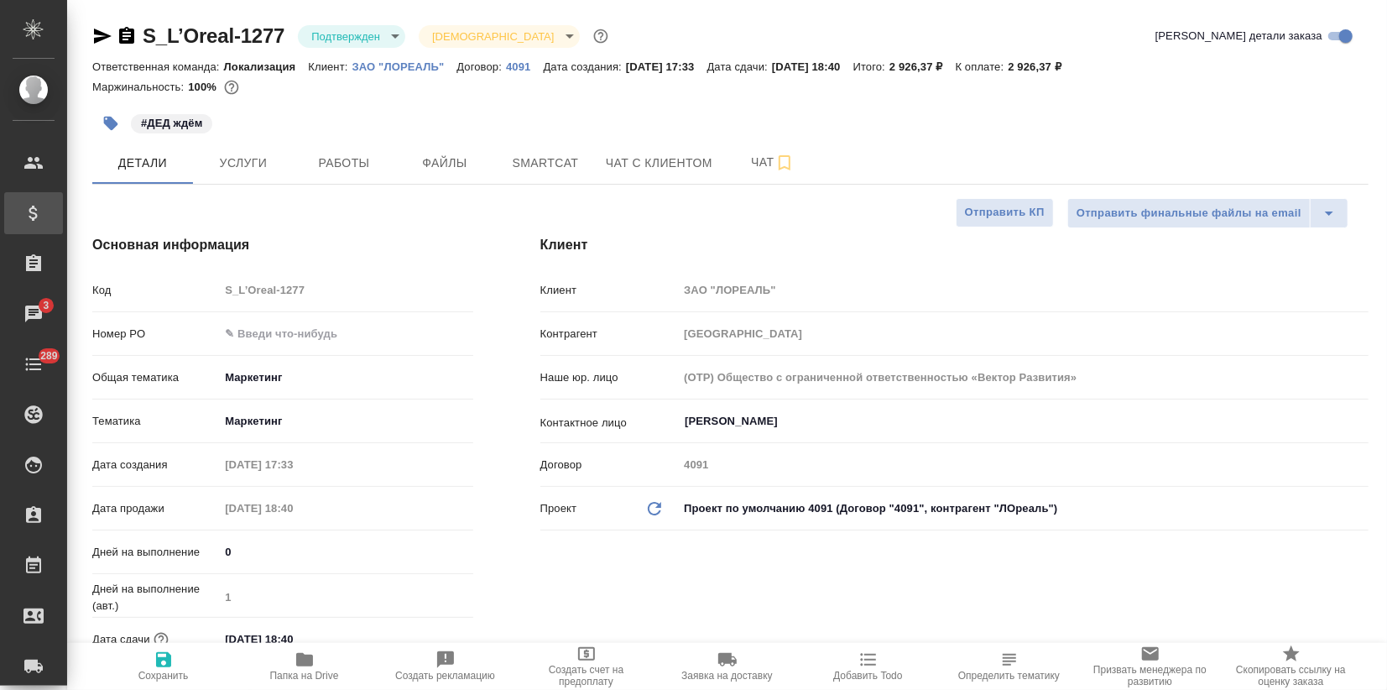
type textarea "x"
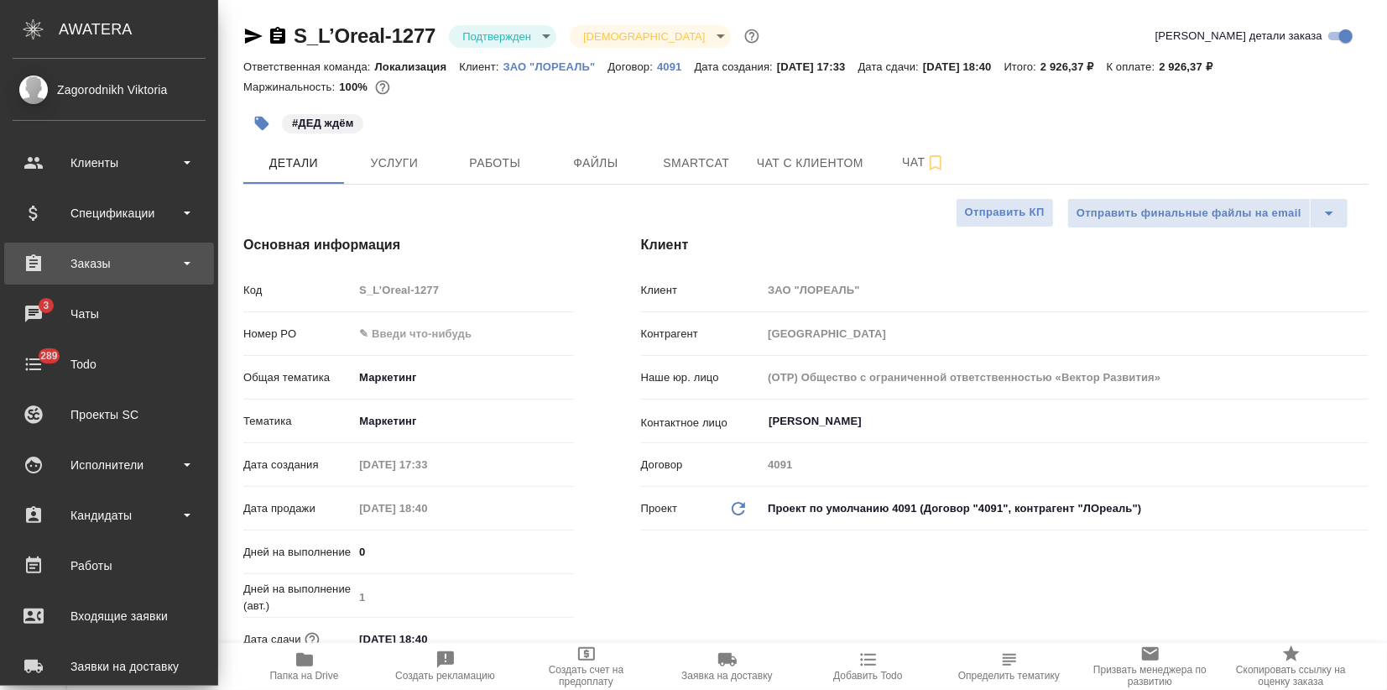
click at [88, 264] on div "Заказы" at bounding box center [109, 263] width 193 height 25
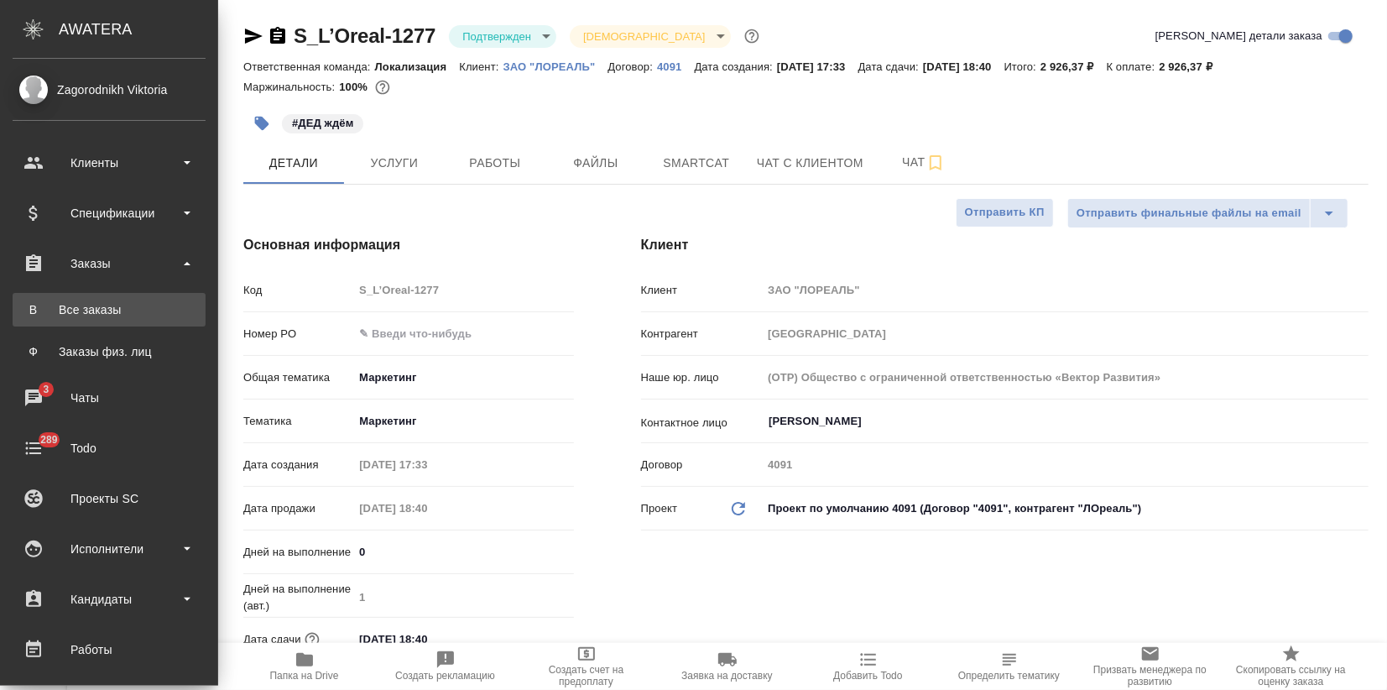
type textarea "x"
click at [93, 298] on link "В Все заказы" at bounding box center [109, 310] width 193 height 34
type textarea "x"
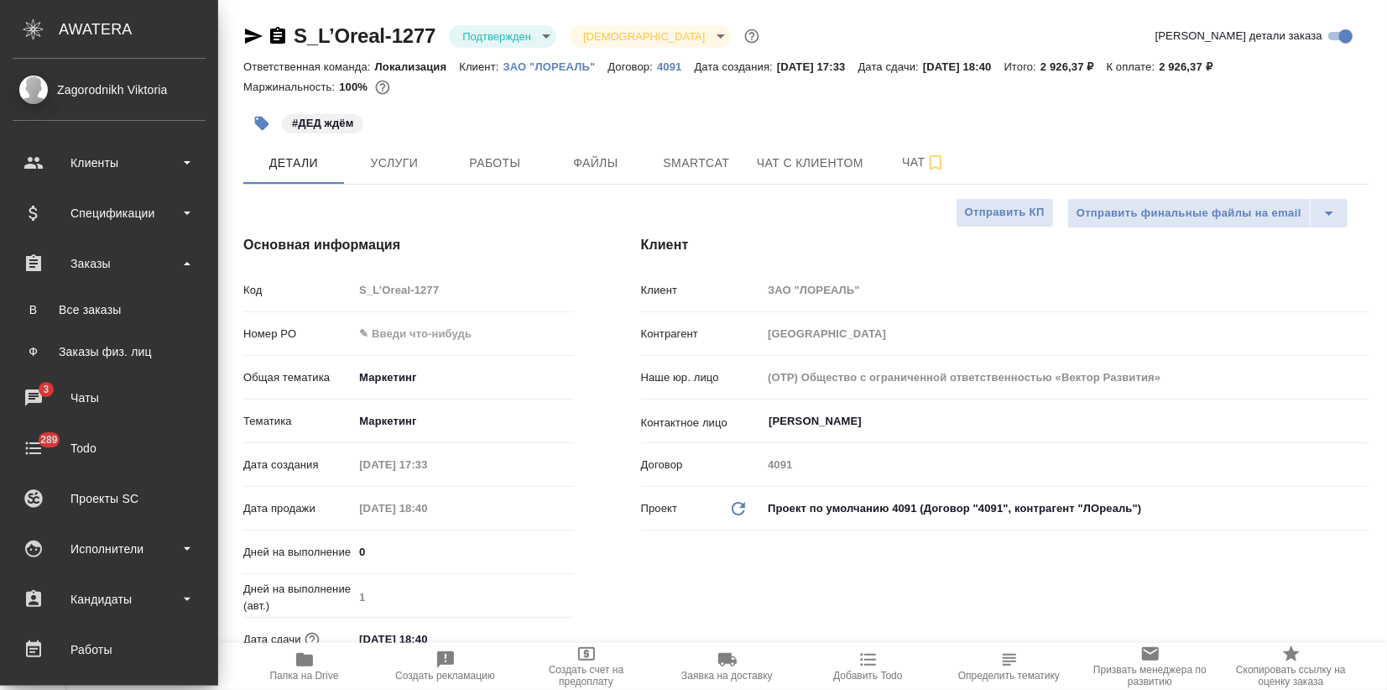
type textarea "x"
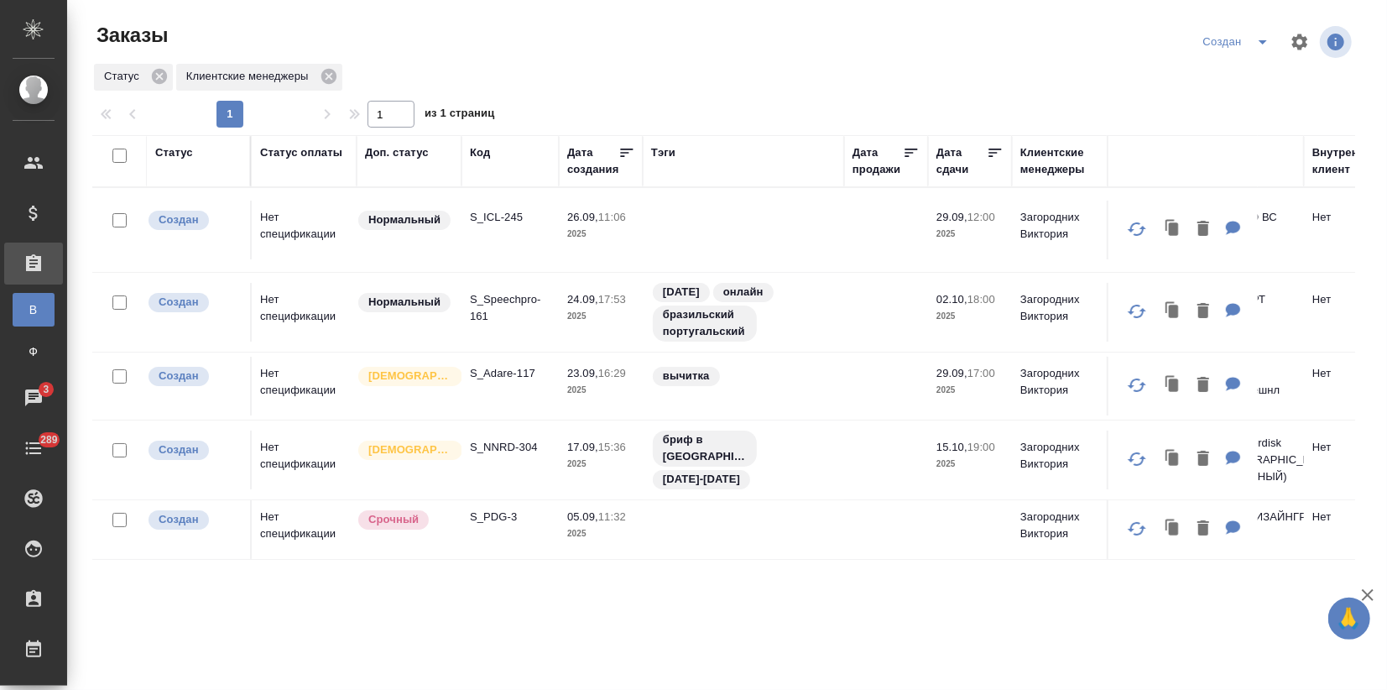
click at [1229, 44] on div "Создан" at bounding box center [1239, 42] width 81 height 27
click at [1253, 37] on icon "split button" at bounding box center [1263, 42] width 20 height 20
click at [180, 154] on div "Статус" at bounding box center [174, 152] width 38 height 17
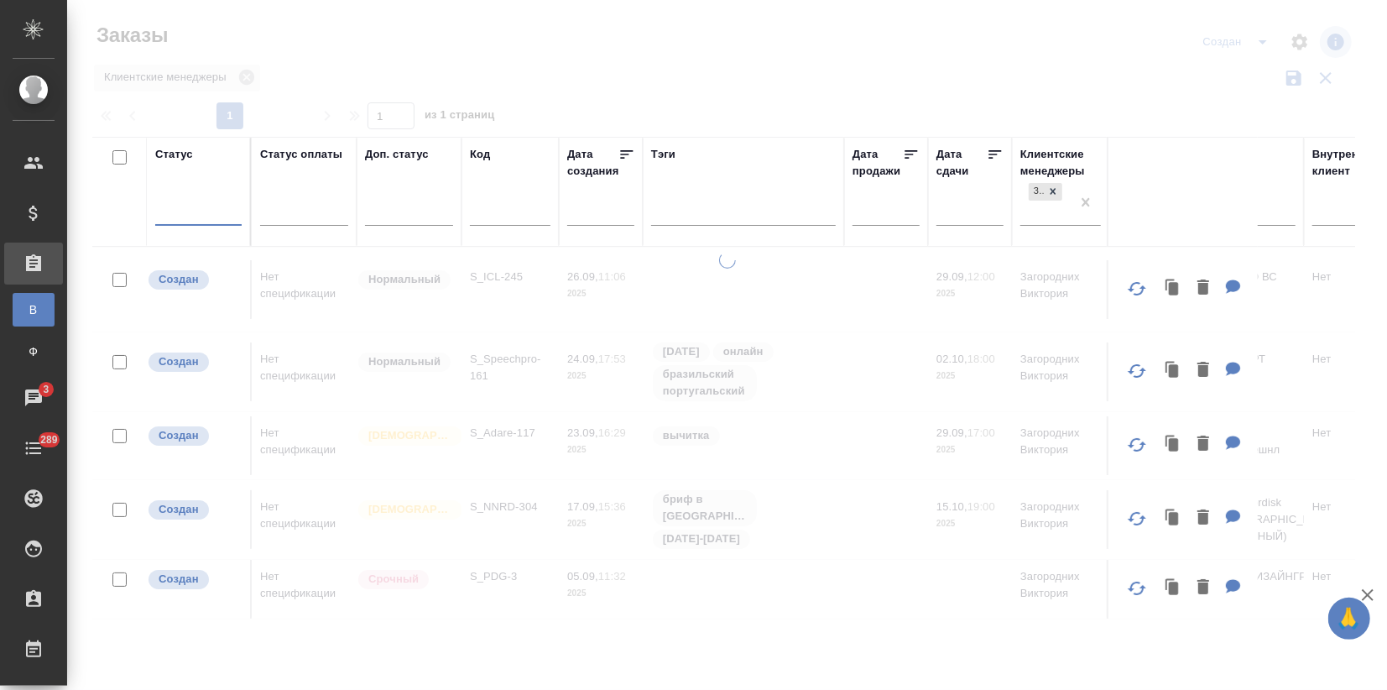
click at [309, 153] on div "Статус оплаты" at bounding box center [301, 154] width 82 height 17
click at [298, 211] on div at bounding box center [727, 345] width 1320 height 690
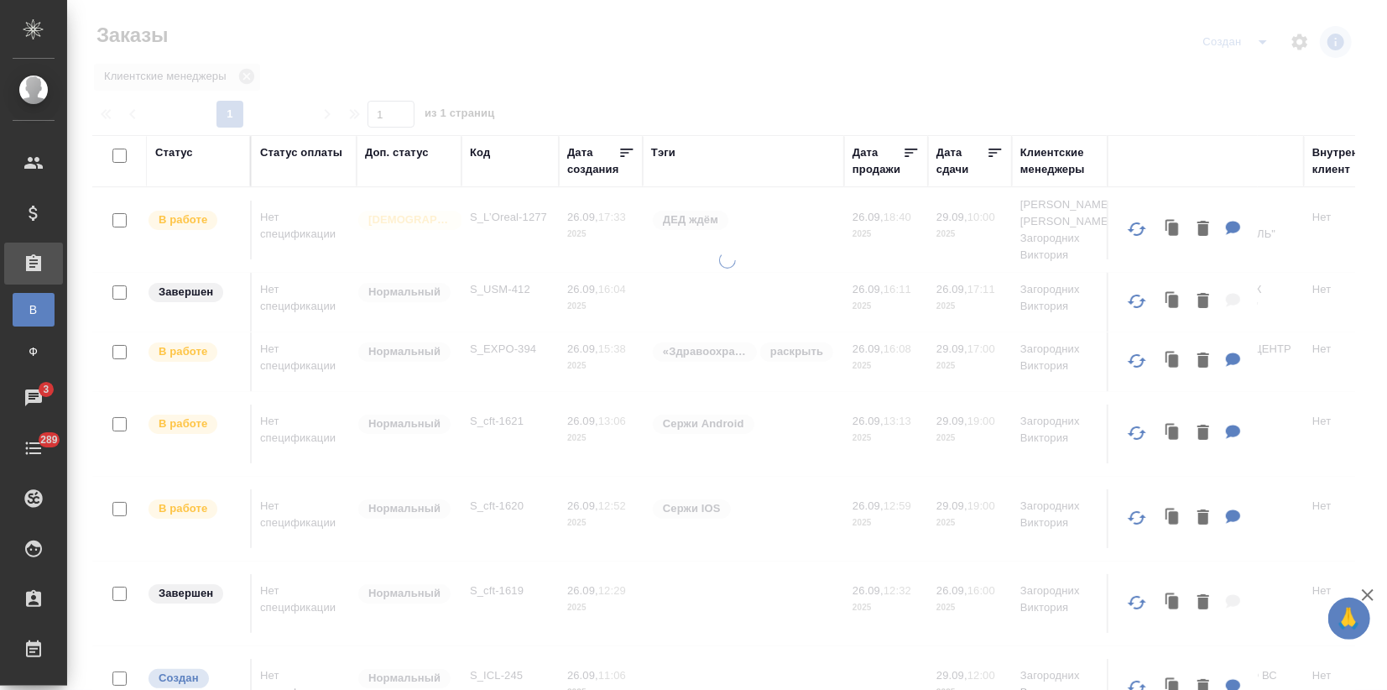
click at [317, 147] on div "Статус оплаты" at bounding box center [301, 152] width 82 height 17
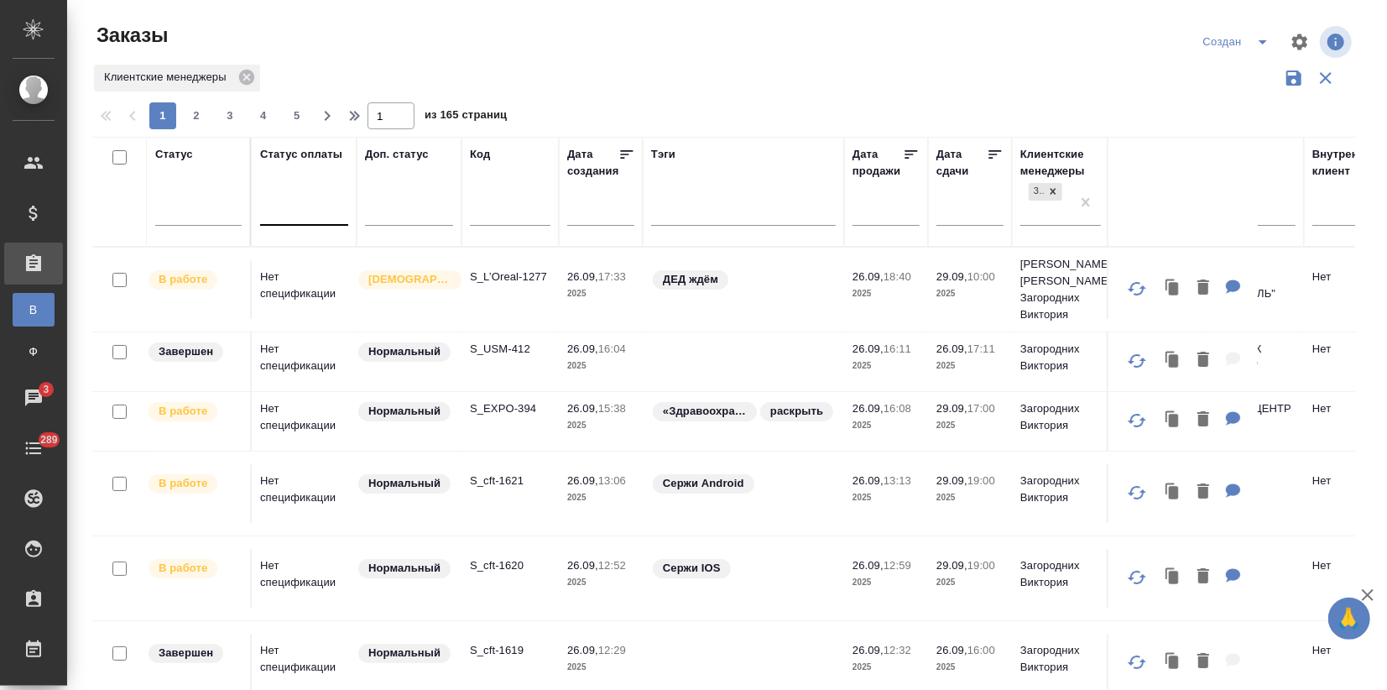
click at [303, 210] on div at bounding box center [304, 208] width 88 height 24
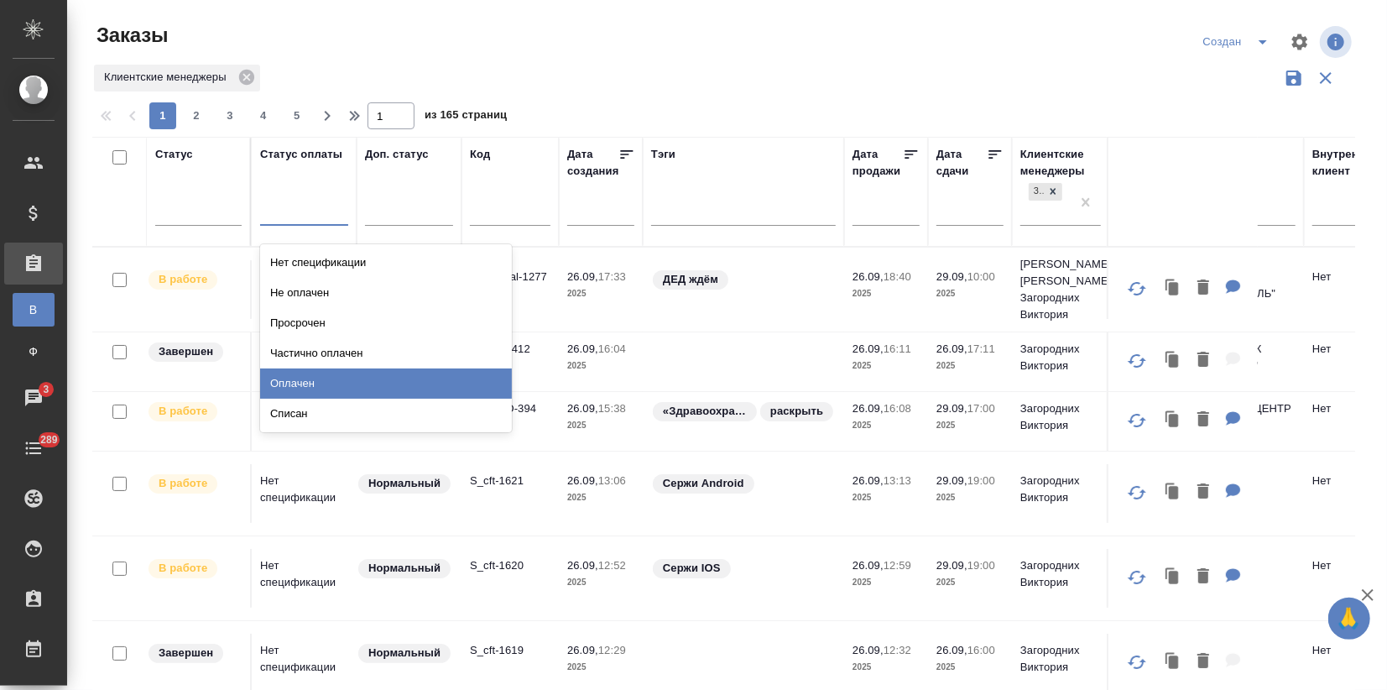
click at [290, 383] on div "Оплачен" at bounding box center [386, 383] width 252 height 30
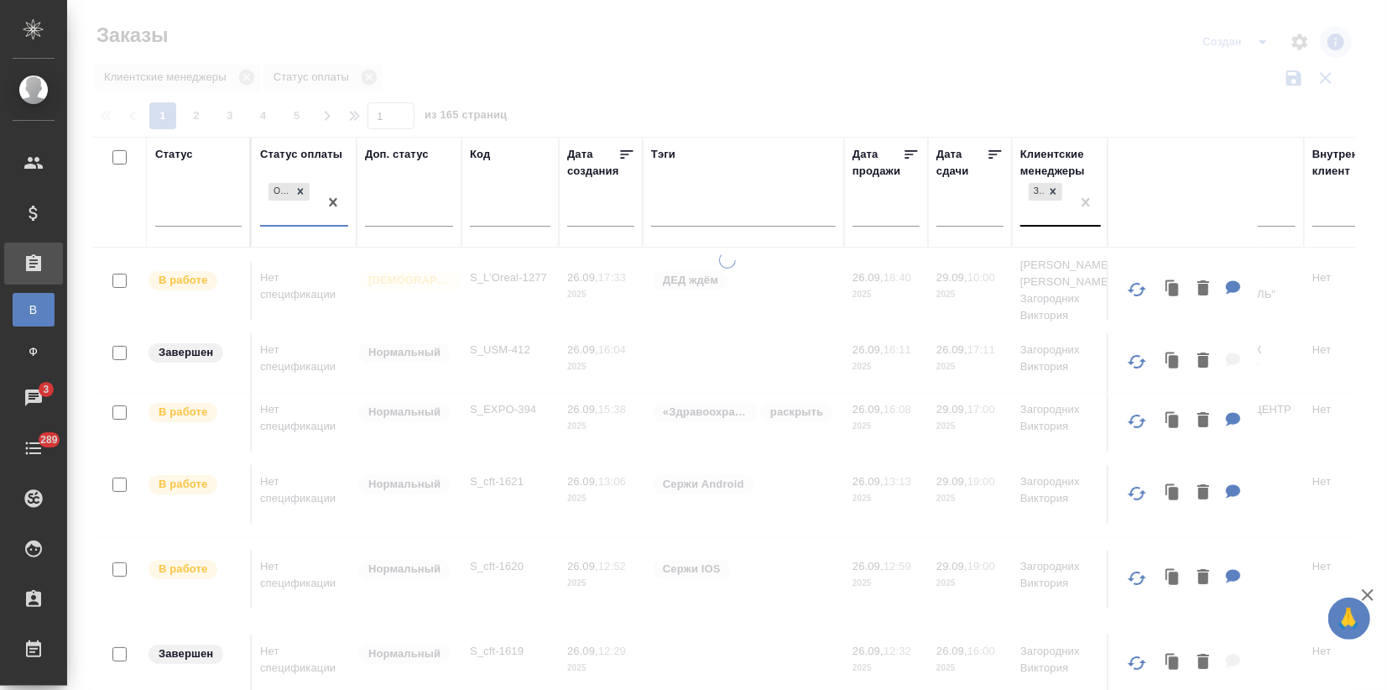
click at [1044, 217] on div "Загородних Виктория" at bounding box center [1045, 202] width 50 height 45
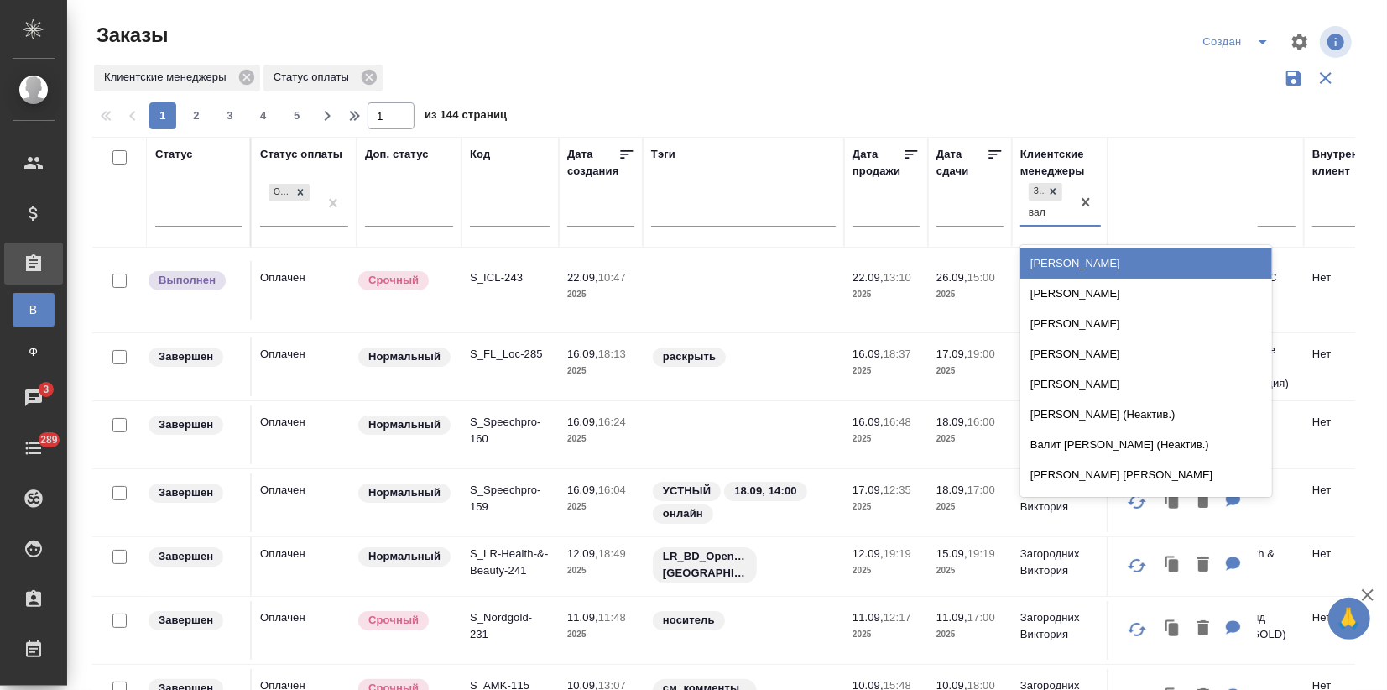
type input "валя"
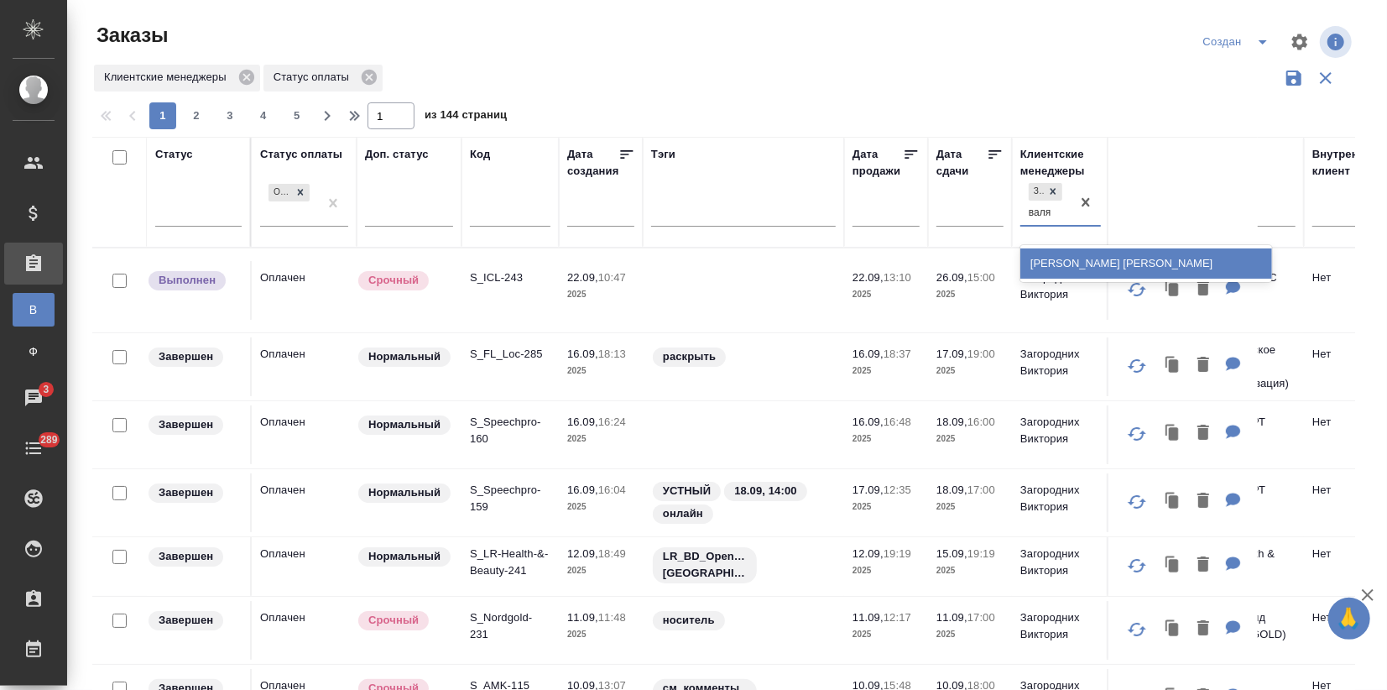
click at [1097, 265] on div "Валяева Анна" at bounding box center [1146, 263] width 252 height 30
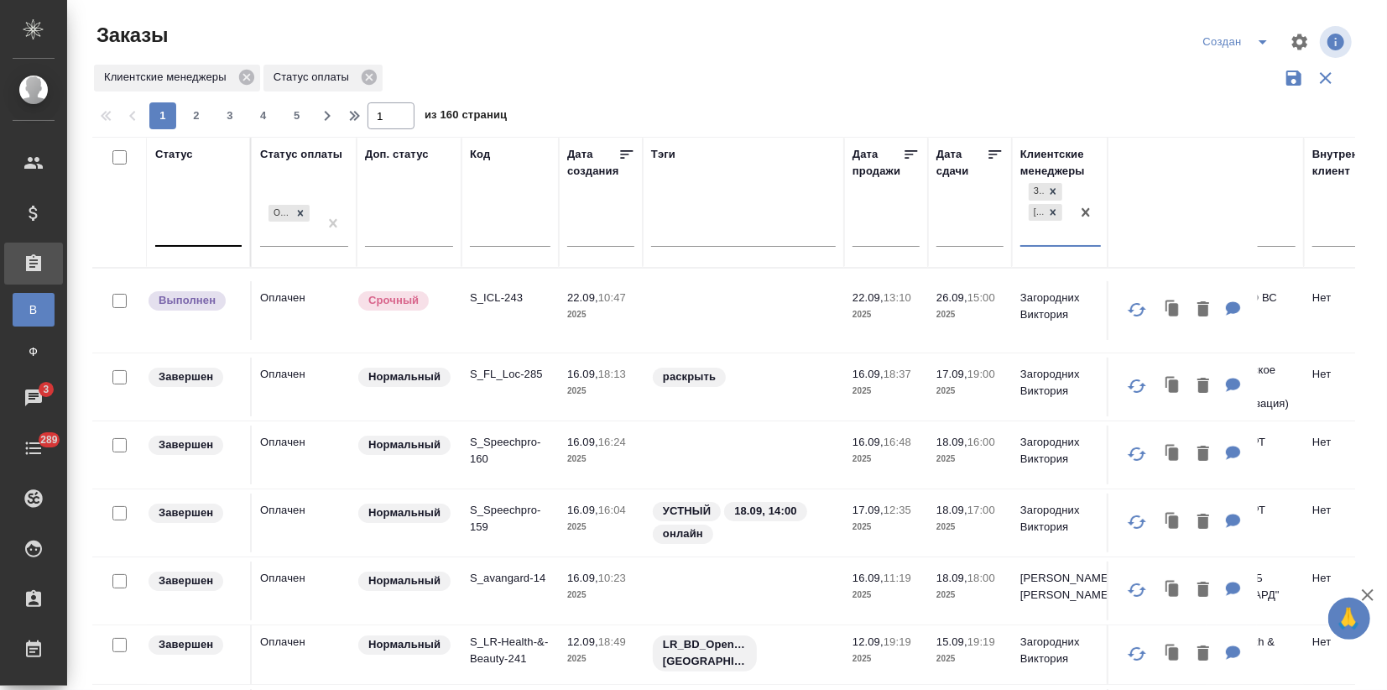
click at [179, 239] on div at bounding box center [198, 230] width 86 height 24
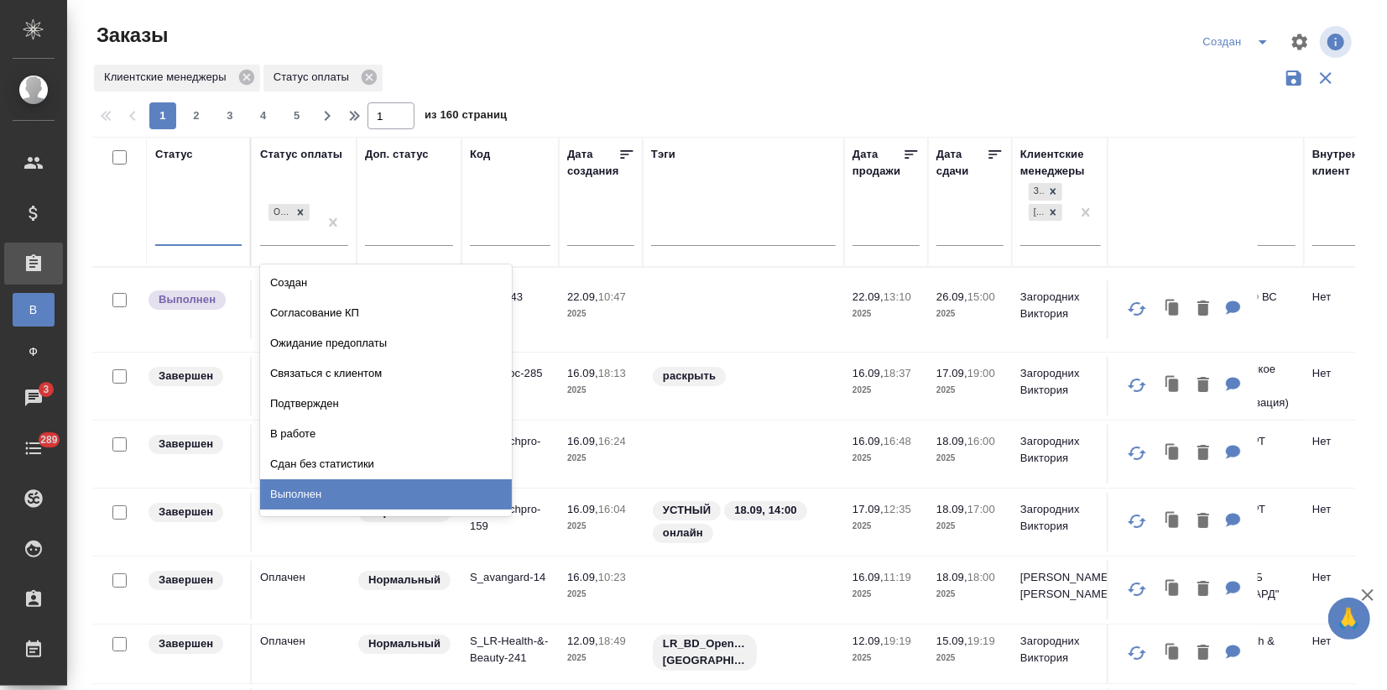
click at [307, 485] on div "Выполнен" at bounding box center [386, 494] width 252 height 30
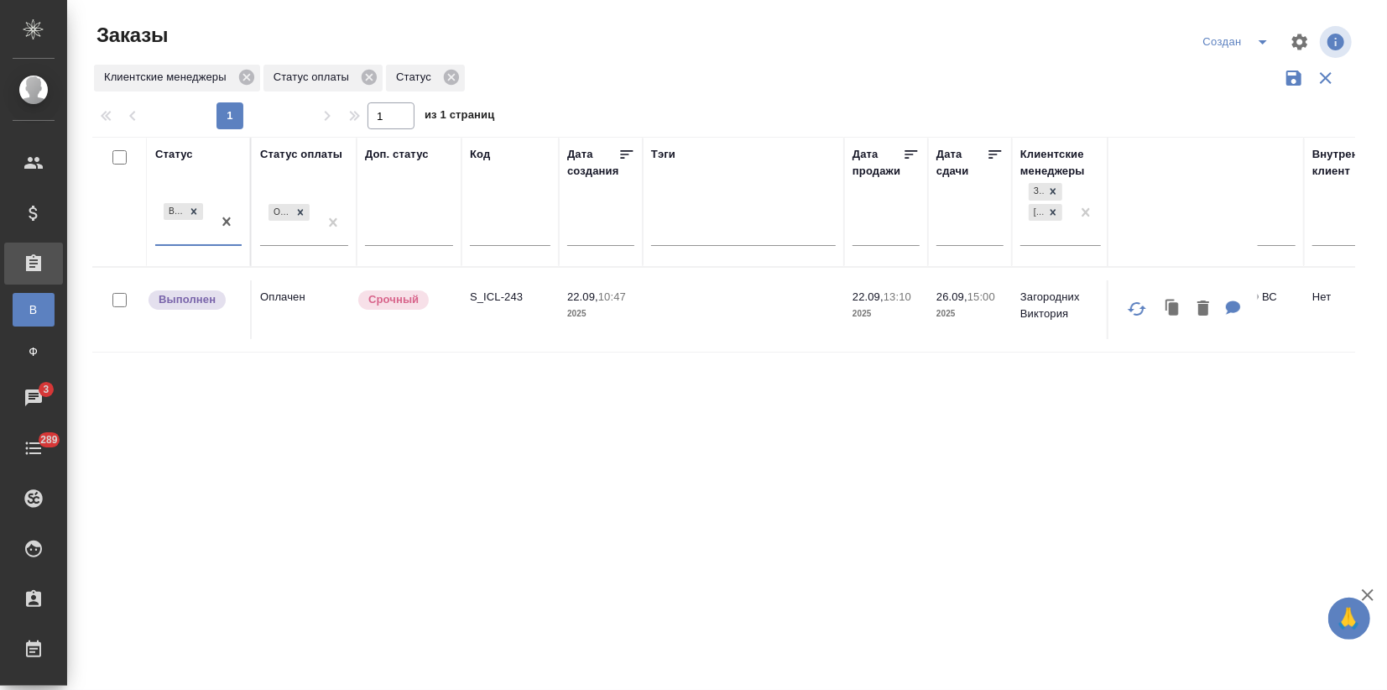
click at [280, 323] on td "Оплачен" at bounding box center [304, 309] width 105 height 59
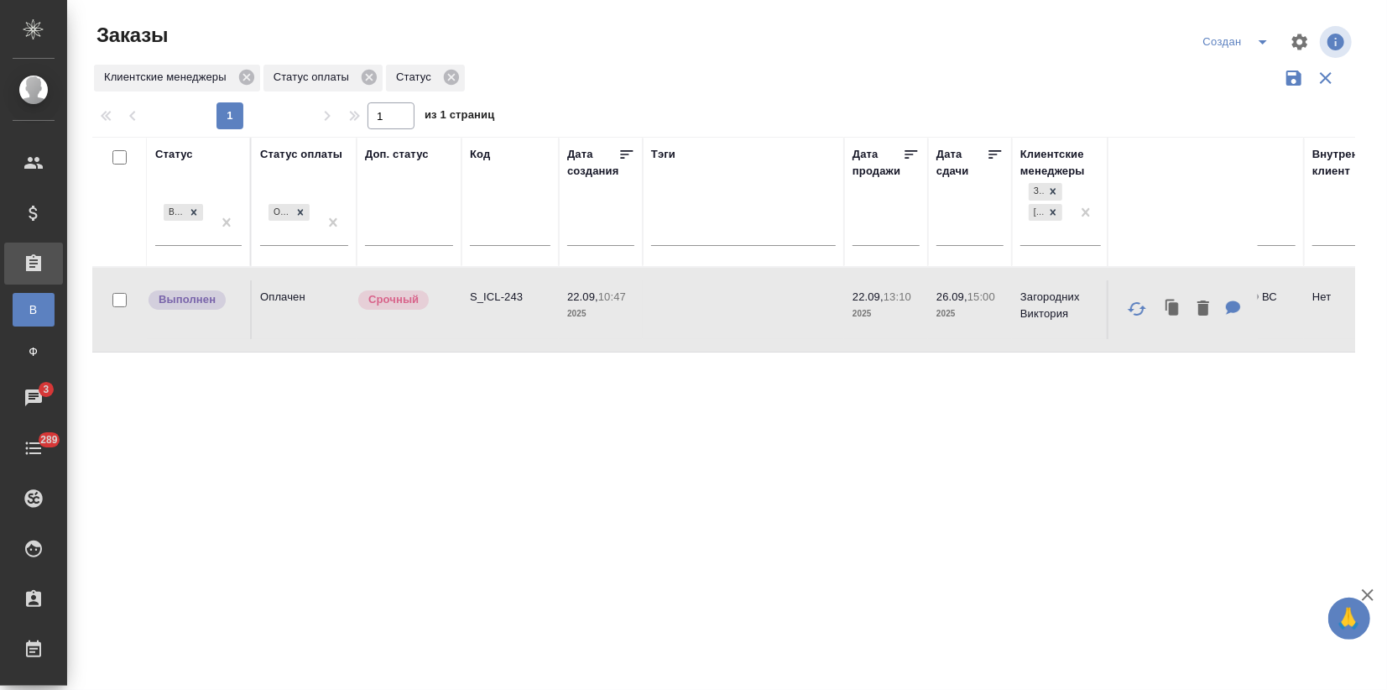
click at [280, 323] on td "Оплачен" at bounding box center [304, 309] width 105 height 59
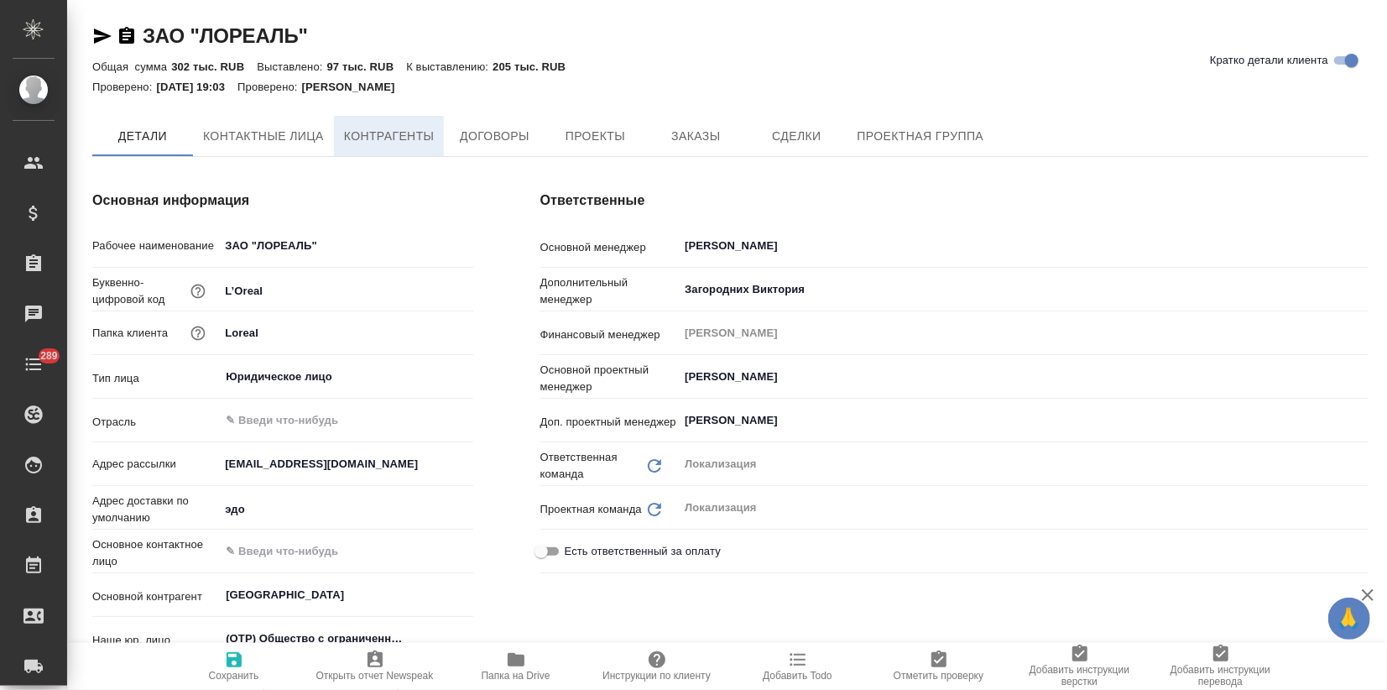
type textarea "x"
click at [253, 142] on span "Контактные лица" at bounding box center [263, 137] width 121 height 21
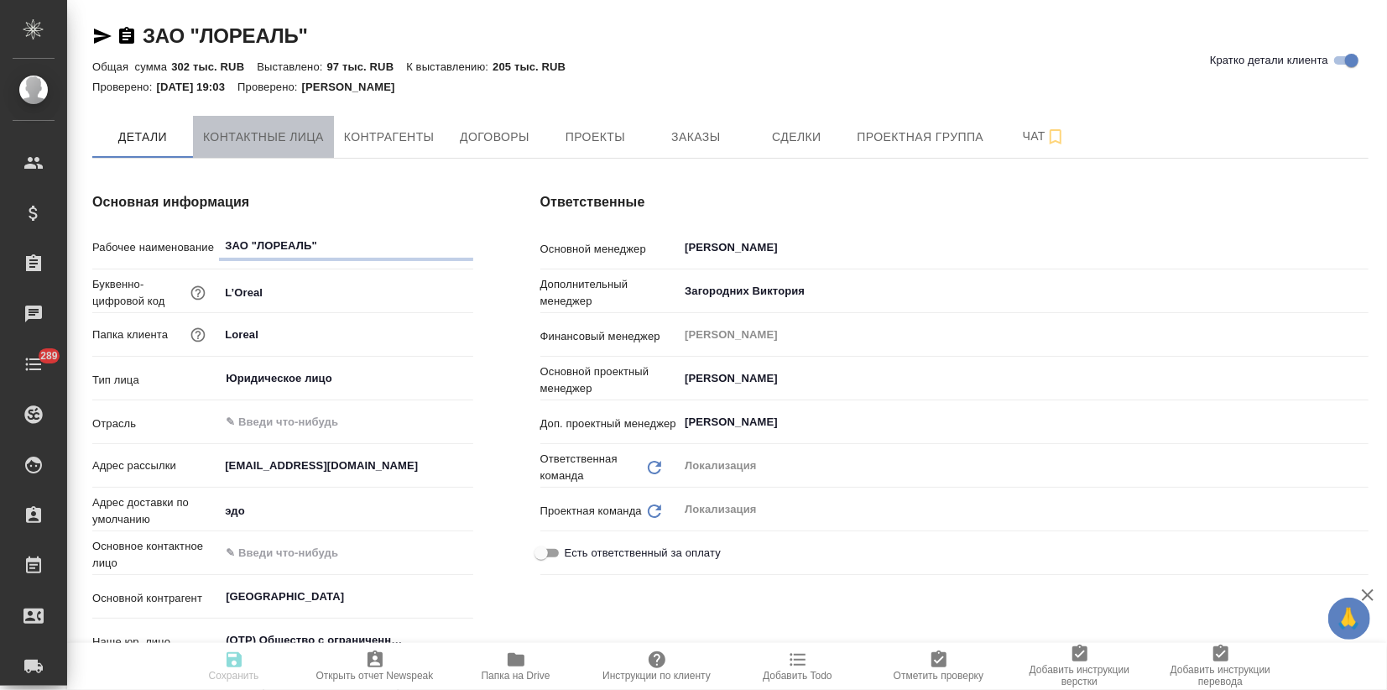
type textarea "x"
select select "RU"
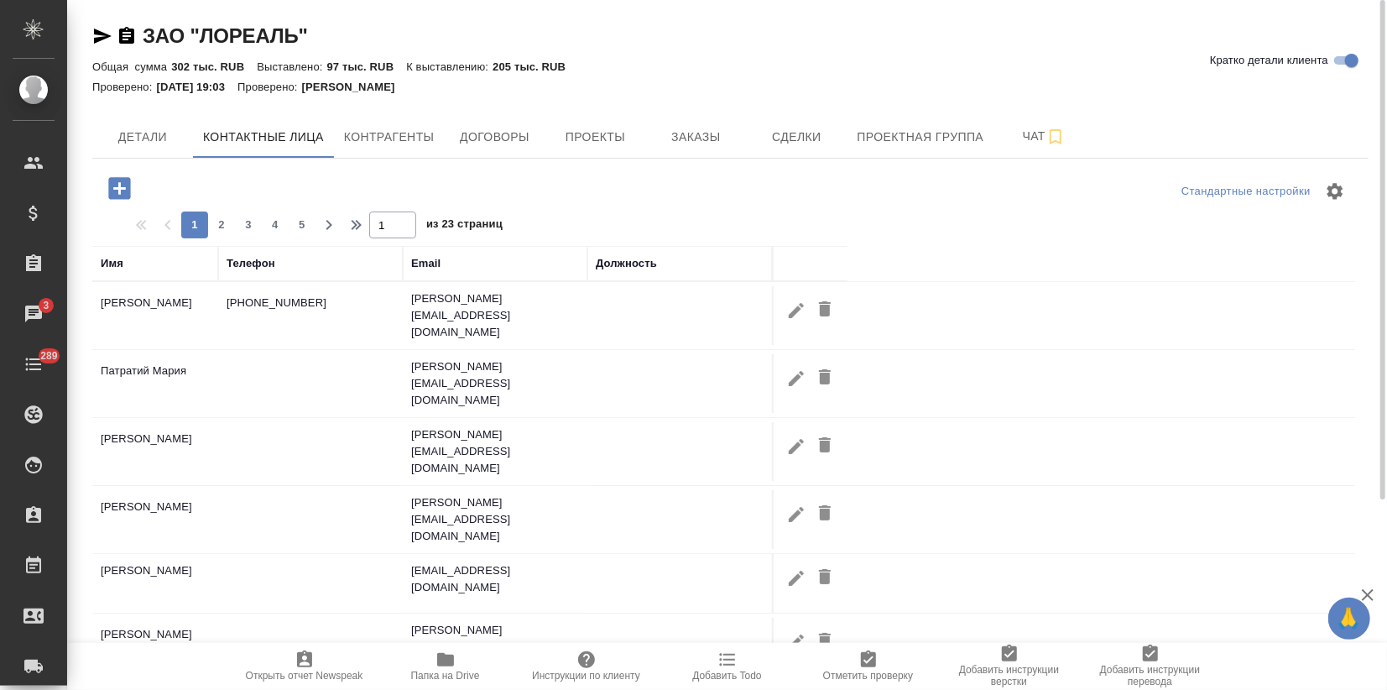
click at [128, 266] on div "Имя" at bounding box center [155, 263] width 109 height 17
click at [109, 261] on div "Имя" at bounding box center [112, 263] width 23 height 17
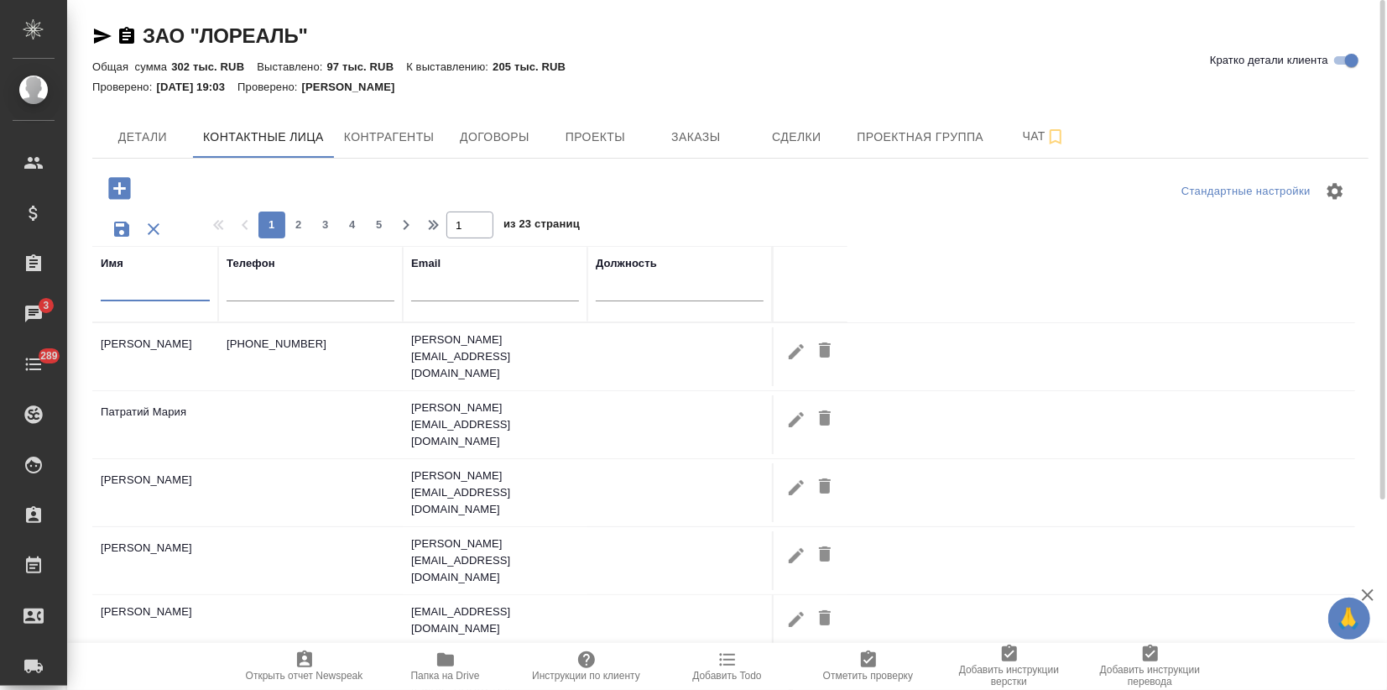
click at [115, 300] on input "text" at bounding box center [155, 290] width 109 height 21
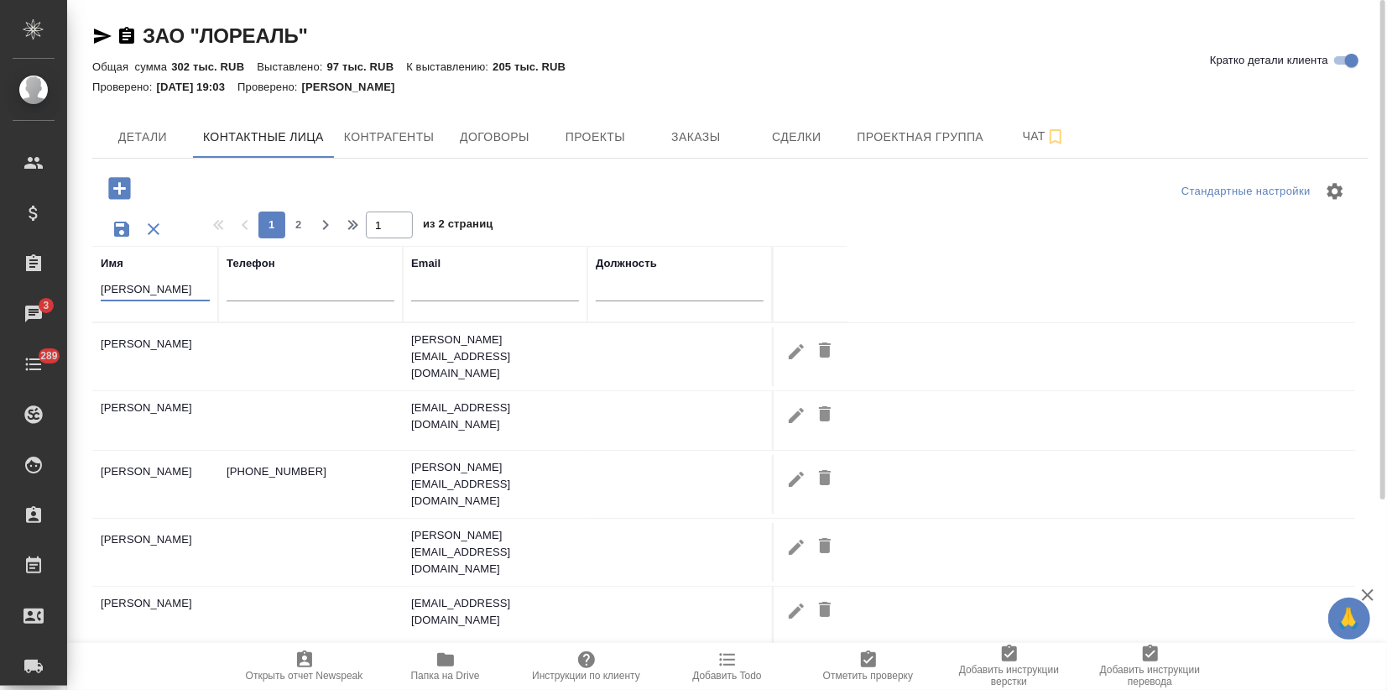
type input "анна"
click at [152, 224] on icon "button" at bounding box center [154, 229] width 20 height 20
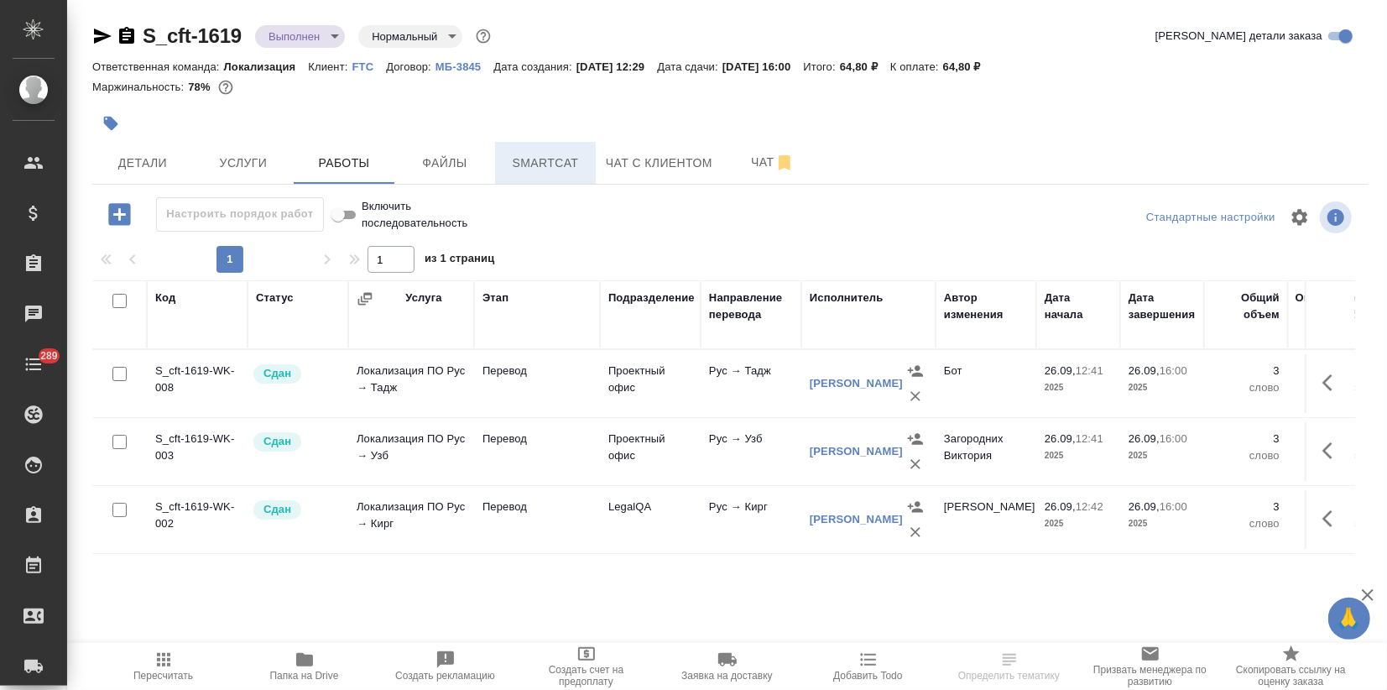
click at [535, 162] on span "Smartcat" at bounding box center [545, 163] width 81 height 21
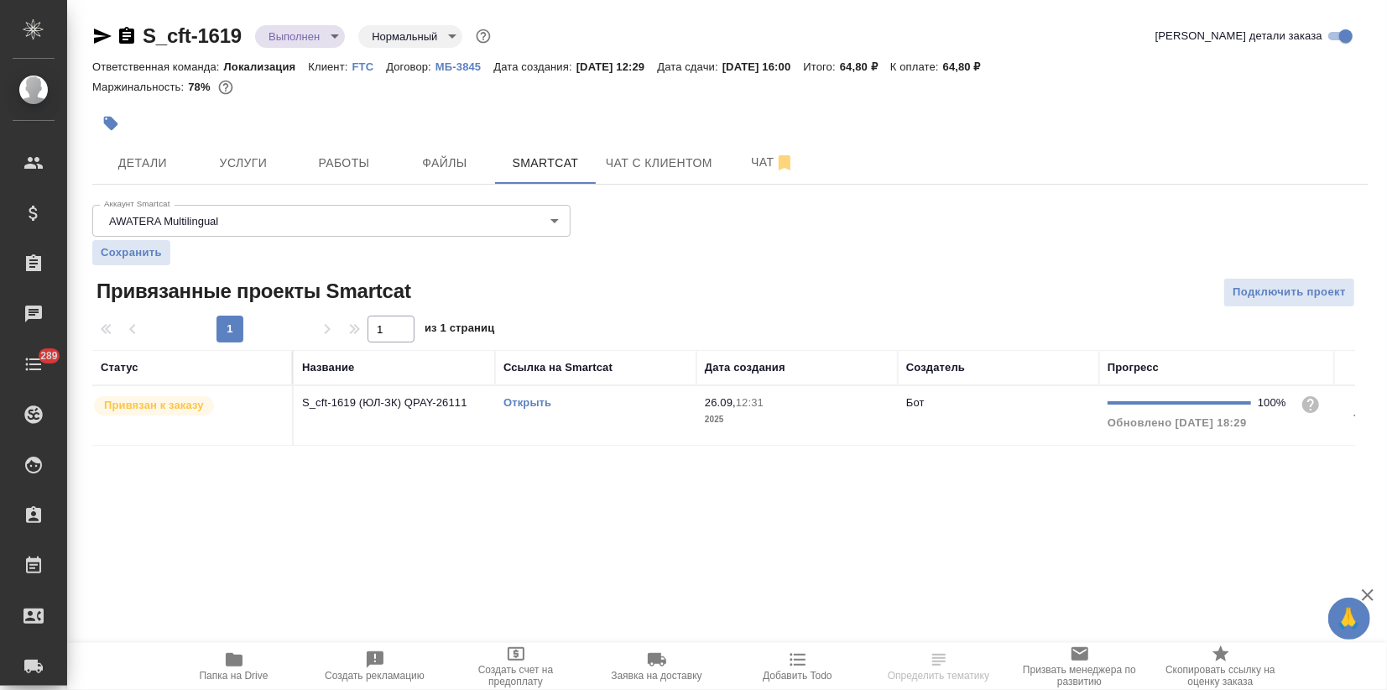
click at [530, 399] on link "Открыть" at bounding box center [528, 402] width 48 height 13
click at [312, 31] on body "🙏 .cls-1 fill:#fff; AWATERA Zagorodnikh [PERSON_NAME] Спецификации Заказы 3 Чат…" at bounding box center [693, 345] width 1387 height 690
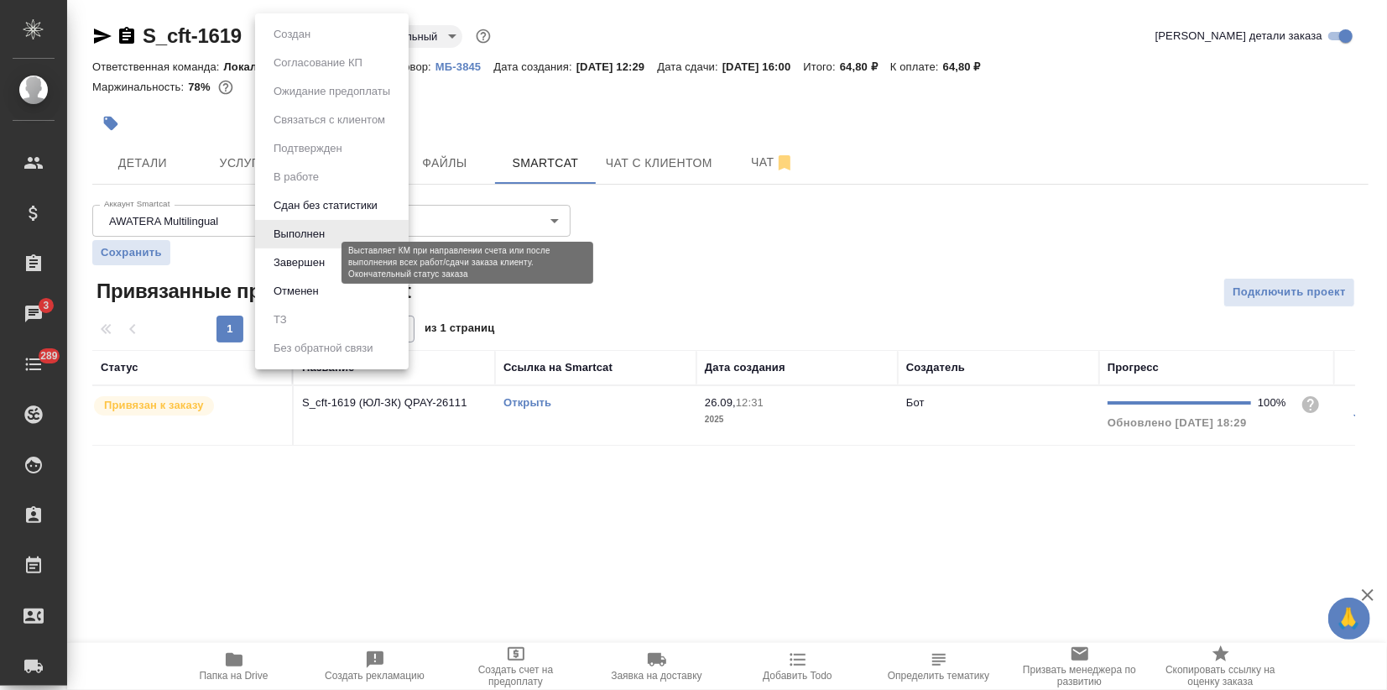
click at [313, 256] on button "Завершен" at bounding box center [299, 262] width 61 height 18
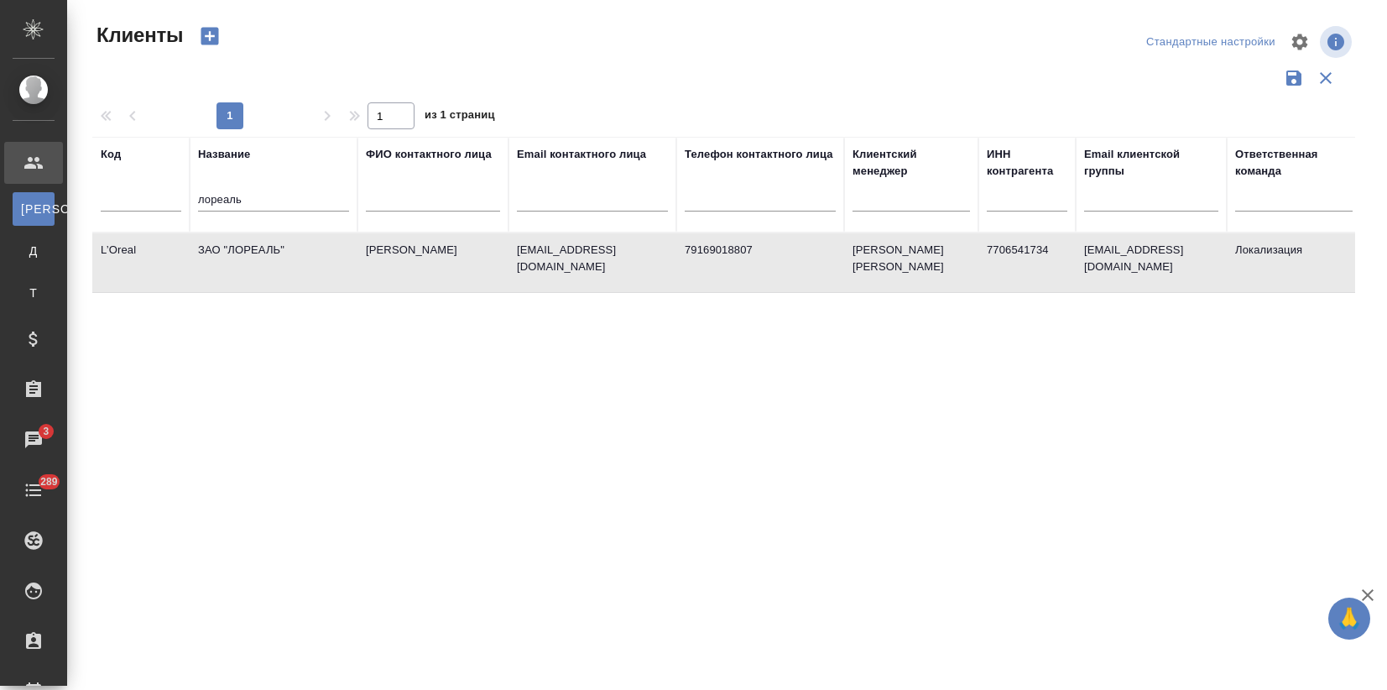
select select "RU"
drag, startPoint x: 264, startPoint y: 195, endPoint x: 112, endPoint y: 196, distance: 152.7
click at [112, 196] on tr "Код Название лореаль ФИО контактного лица Email контактного лица Телефон контак…" at bounding box center [726, 185] width 1269 height 96
click at [138, 211] on input "l" at bounding box center [141, 200] width 81 height 21
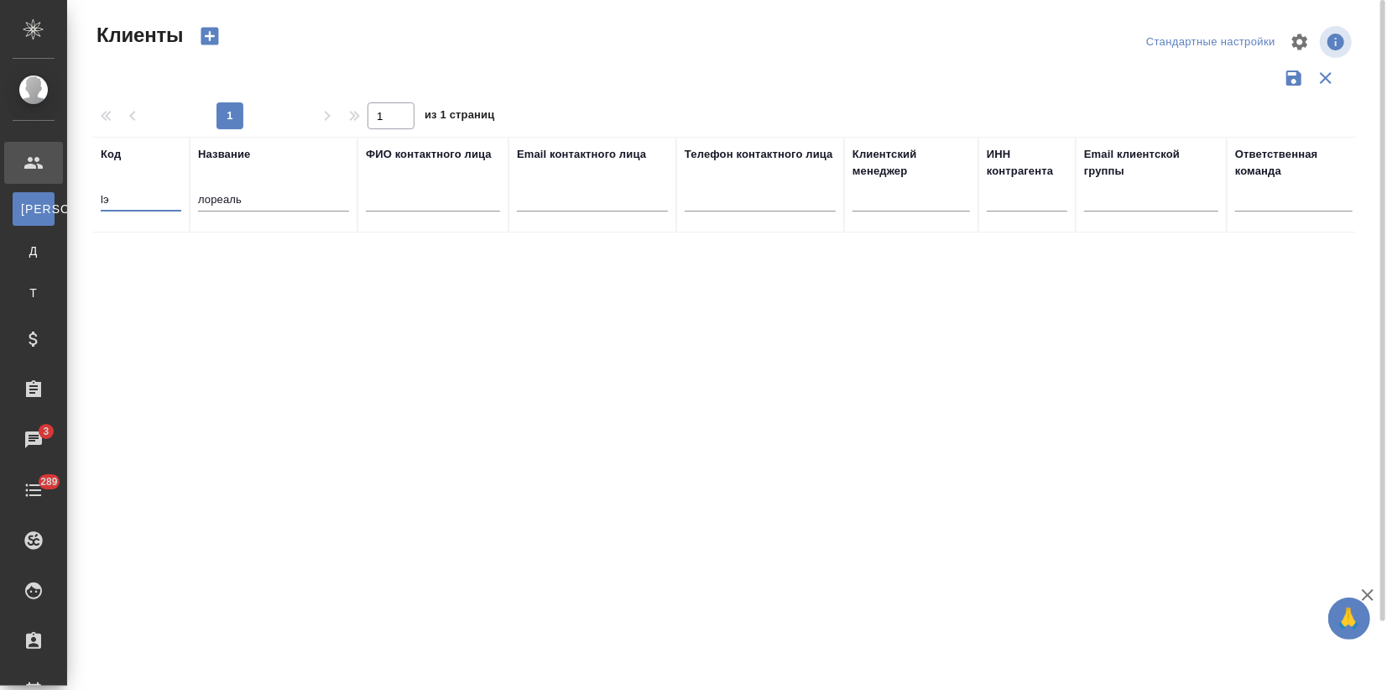
type input "lэ"
drag, startPoint x: 272, startPoint y: 203, endPoint x: 79, endPoint y: 175, distance: 195.1
click at [83, 176] on div "Клиенты Стандартные настройки 1 1 из 1 страниц Код lэ Название лореаль ФИО конт…" at bounding box center [730, 375] width 1295 height 750
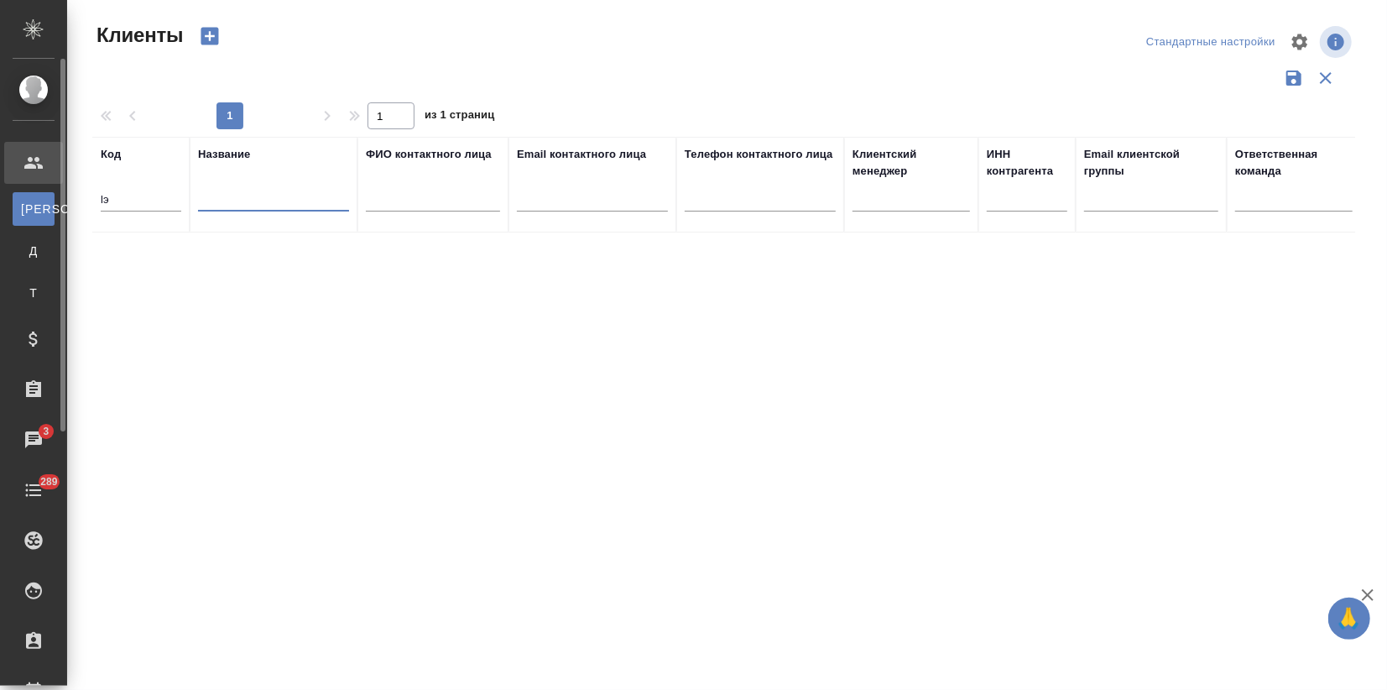
drag, startPoint x: 134, startPoint y: 200, endPoint x: 8, endPoint y: 195, distance: 126.8
click at [8, 195] on div ".cls-1 fill:#fff; AWATERA Zagorodnikh [PERSON_NAME] К Клиенты Д Договоры Т Тенд…" at bounding box center [693, 345] width 1387 height 690
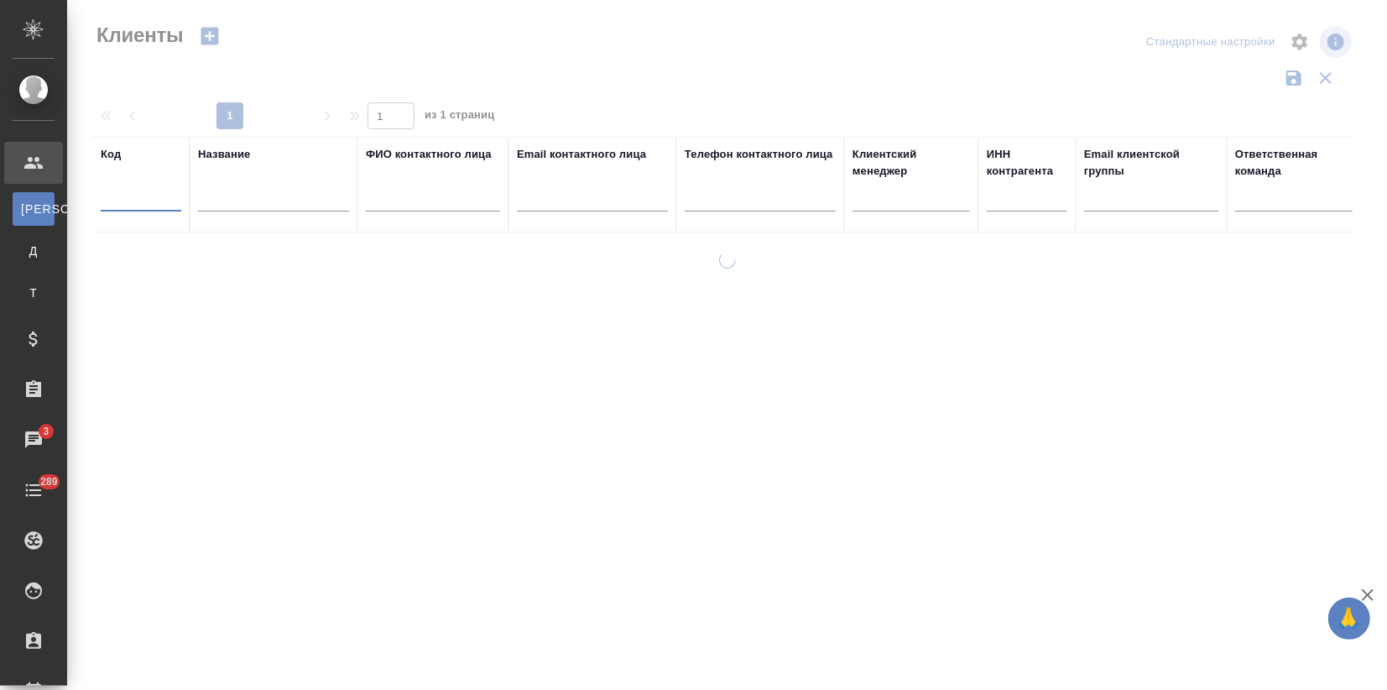
click at [298, 196] on input "text" at bounding box center [273, 200] width 151 height 21
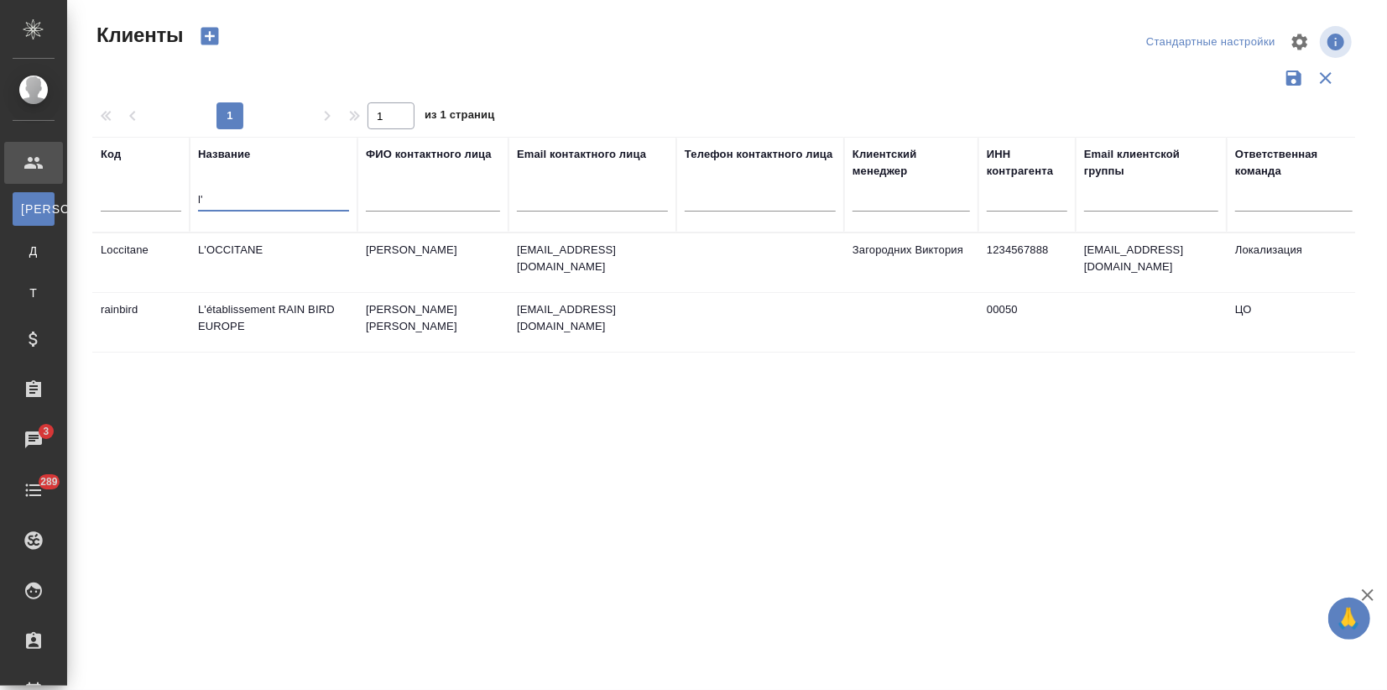
type input "l'"
click at [363, 256] on td "[PERSON_NAME]" at bounding box center [432, 262] width 151 height 59
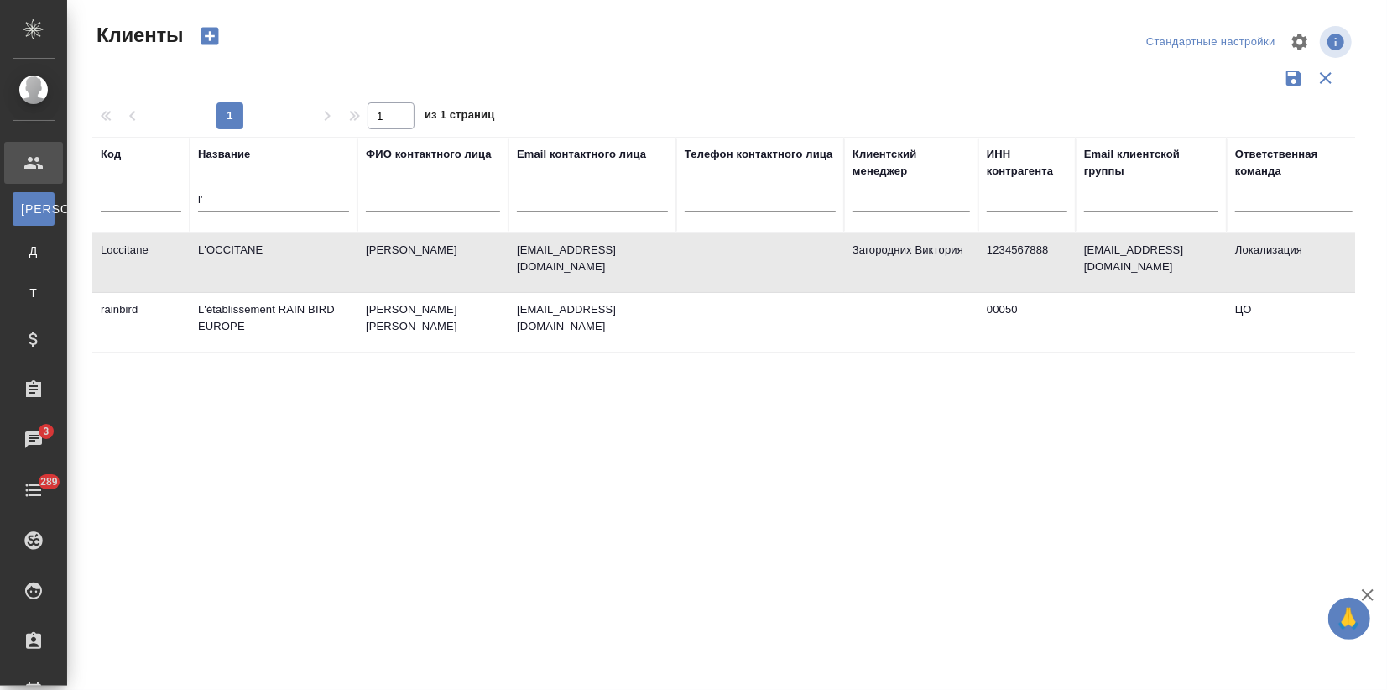
click at [363, 256] on td "Токиева Полина" at bounding box center [432, 262] width 151 height 59
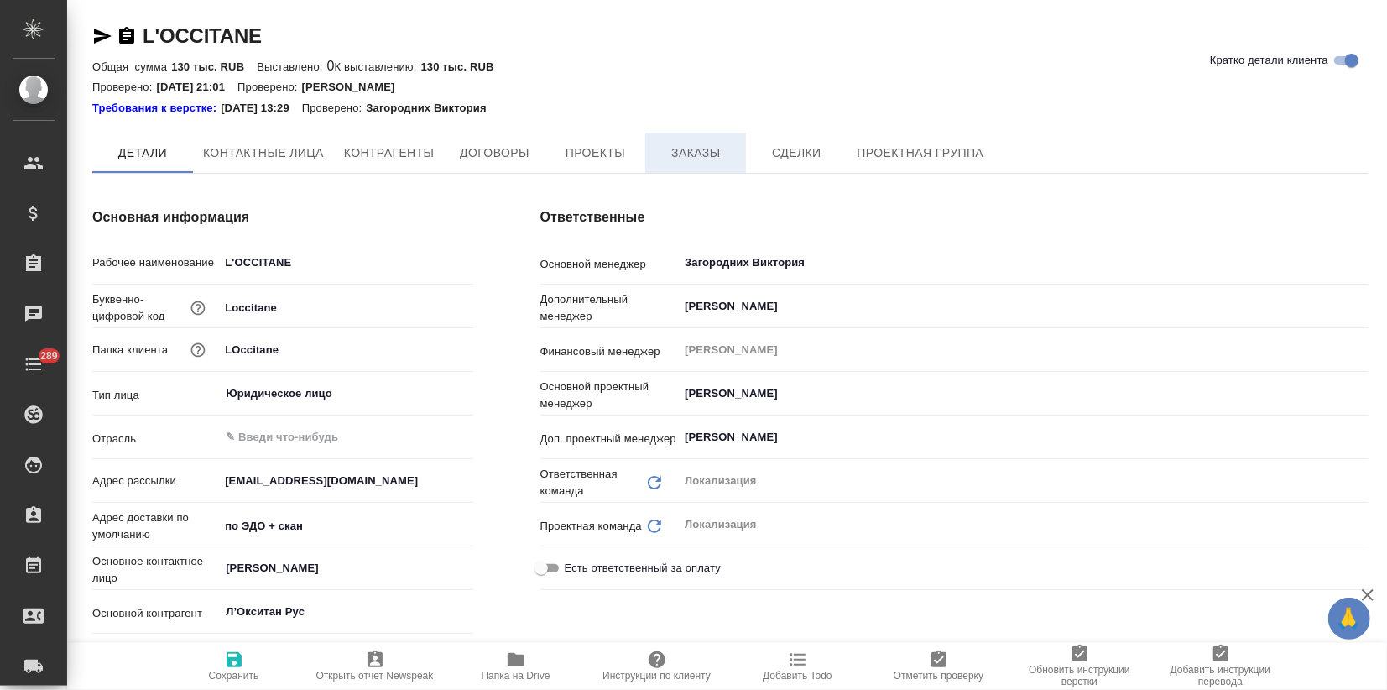
click at [697, 143] on span "Заказы" at bounding box center [695, 153] width 81 height 21
type textarea "x"
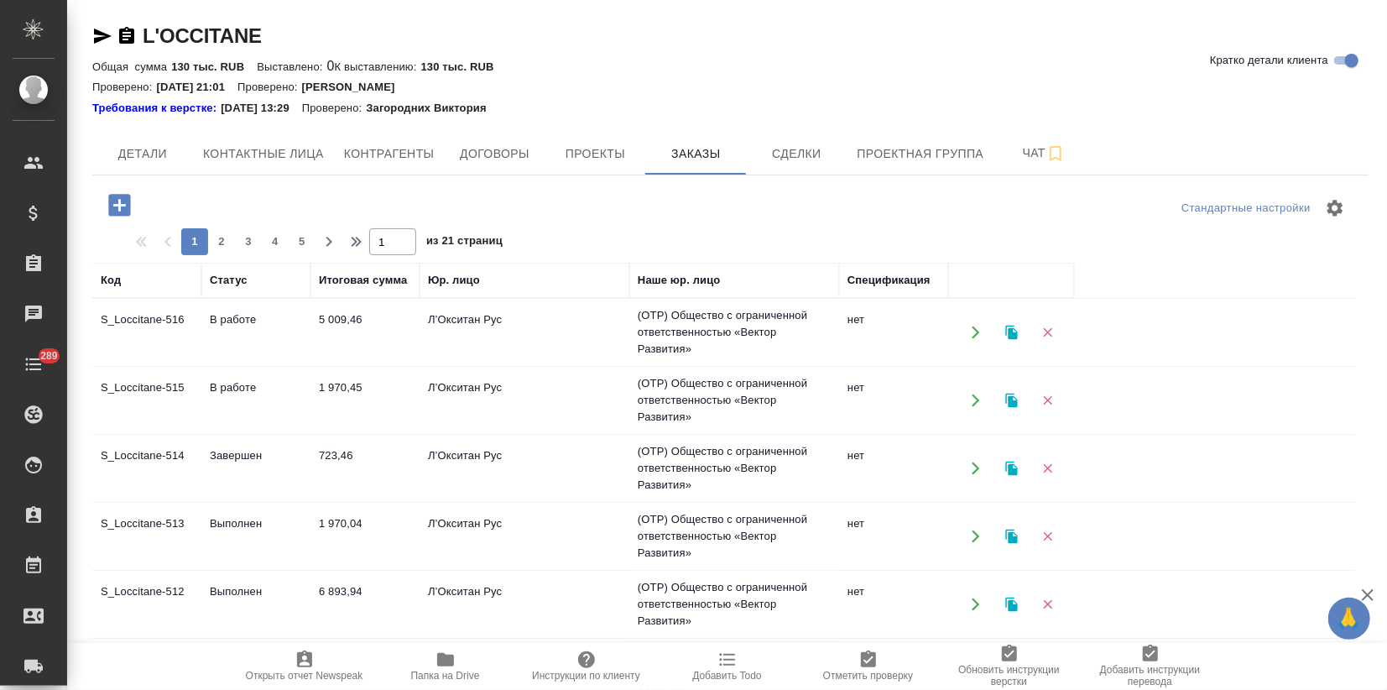
click at [256, 326] on td "В работе" at bounding box center [255, 332] width 109 height 59
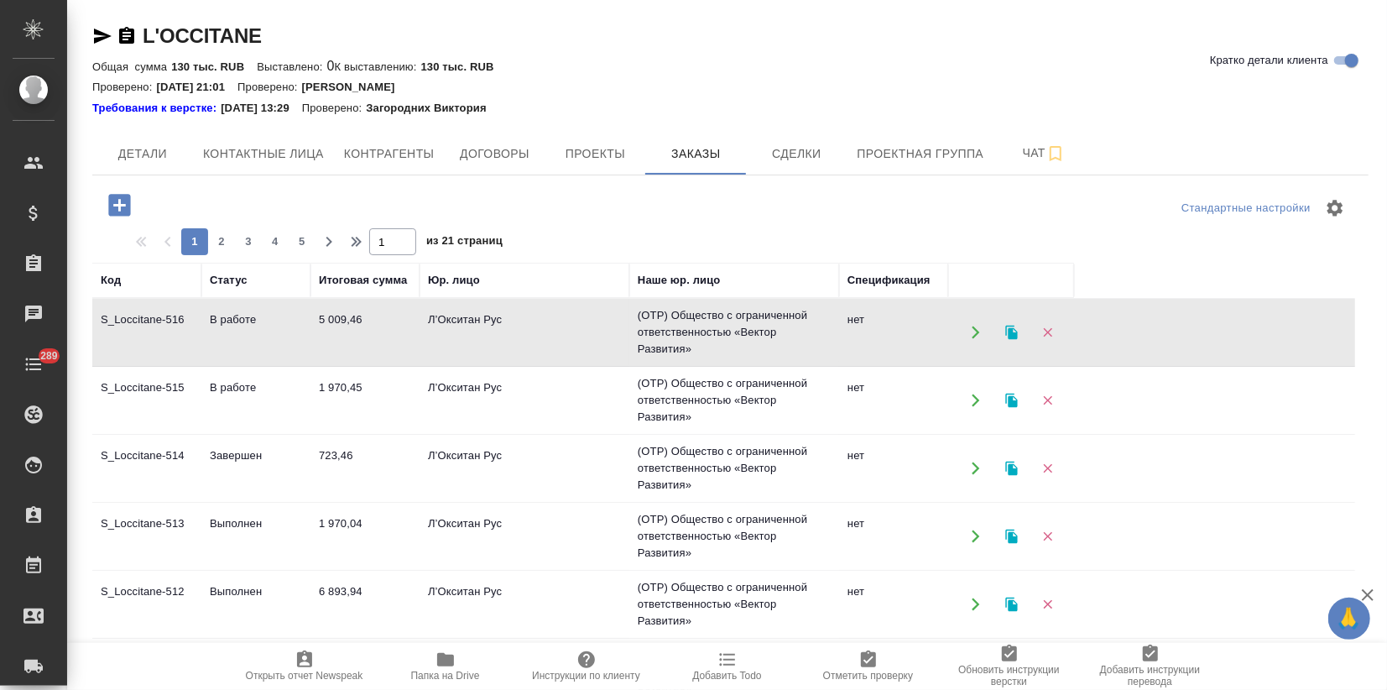
click at [235, 376] on td "В работе" at bounding box center [255, 400] width 109 height 59
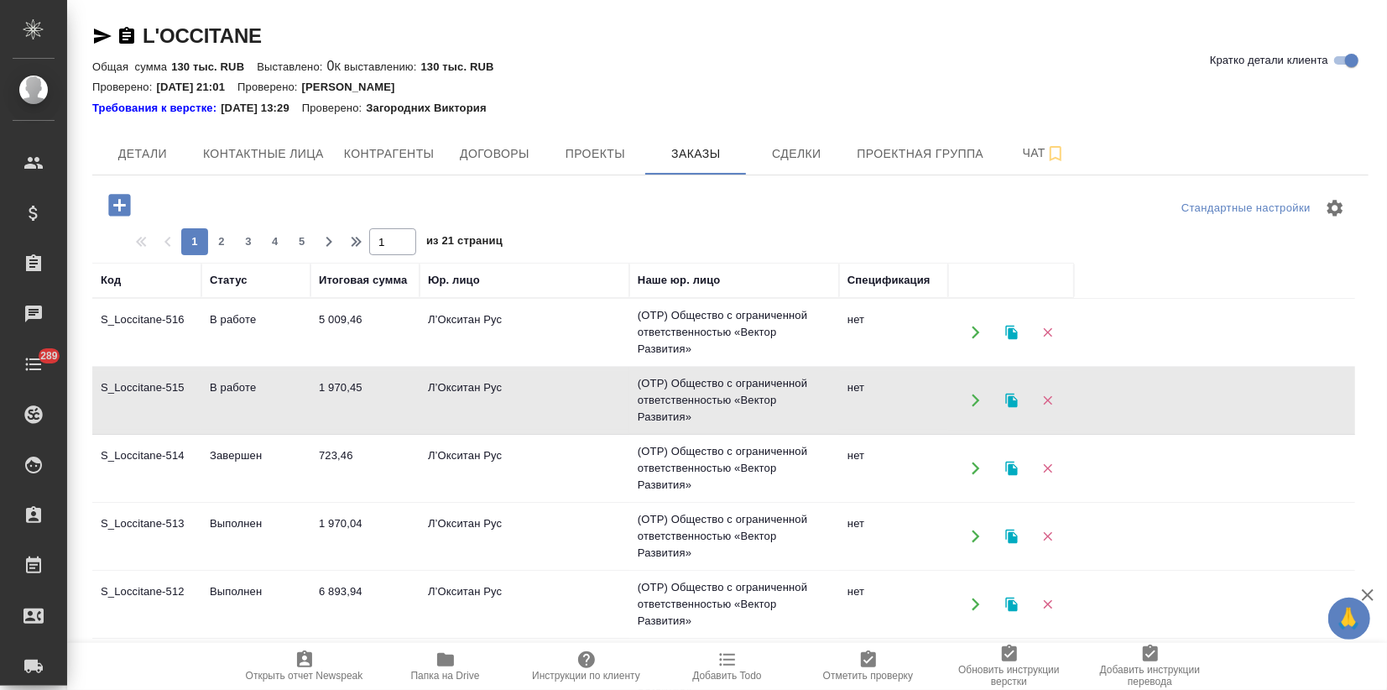
click at [235, 376] on td "В работе" at bounding box center [255, 400] width 109 height 59
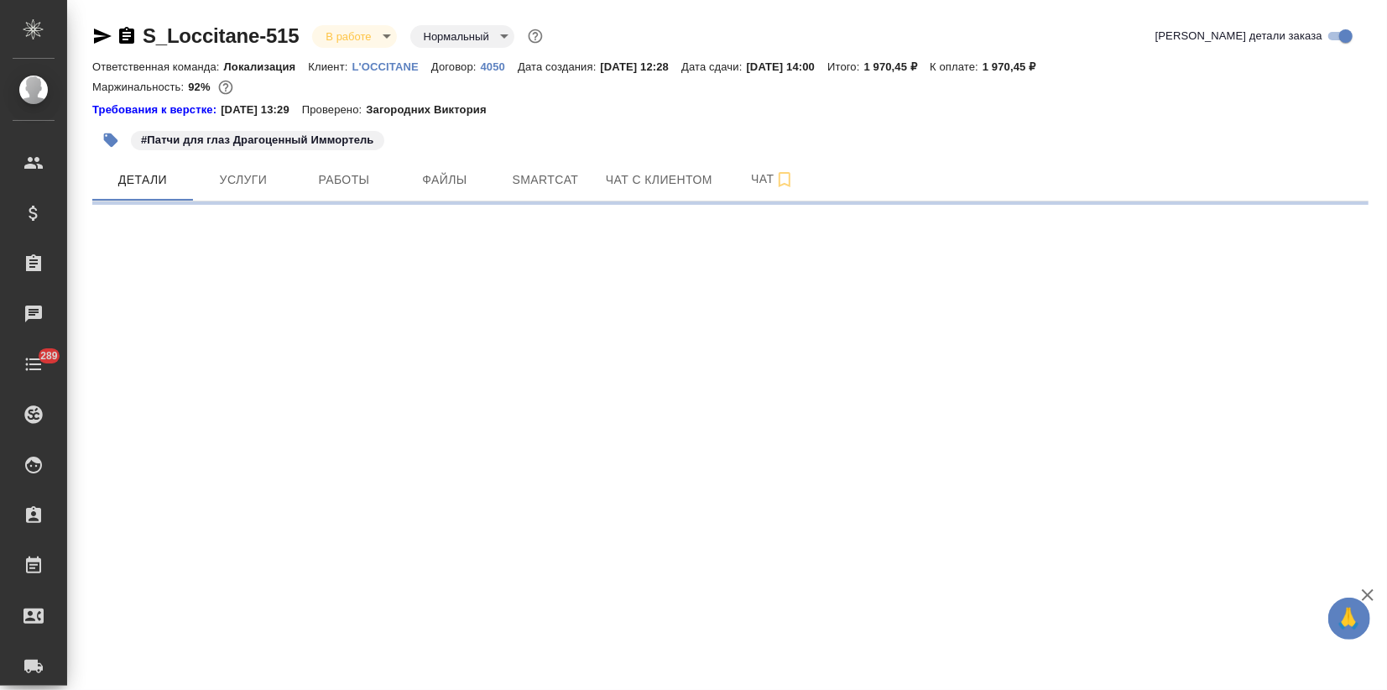
select select "RU"
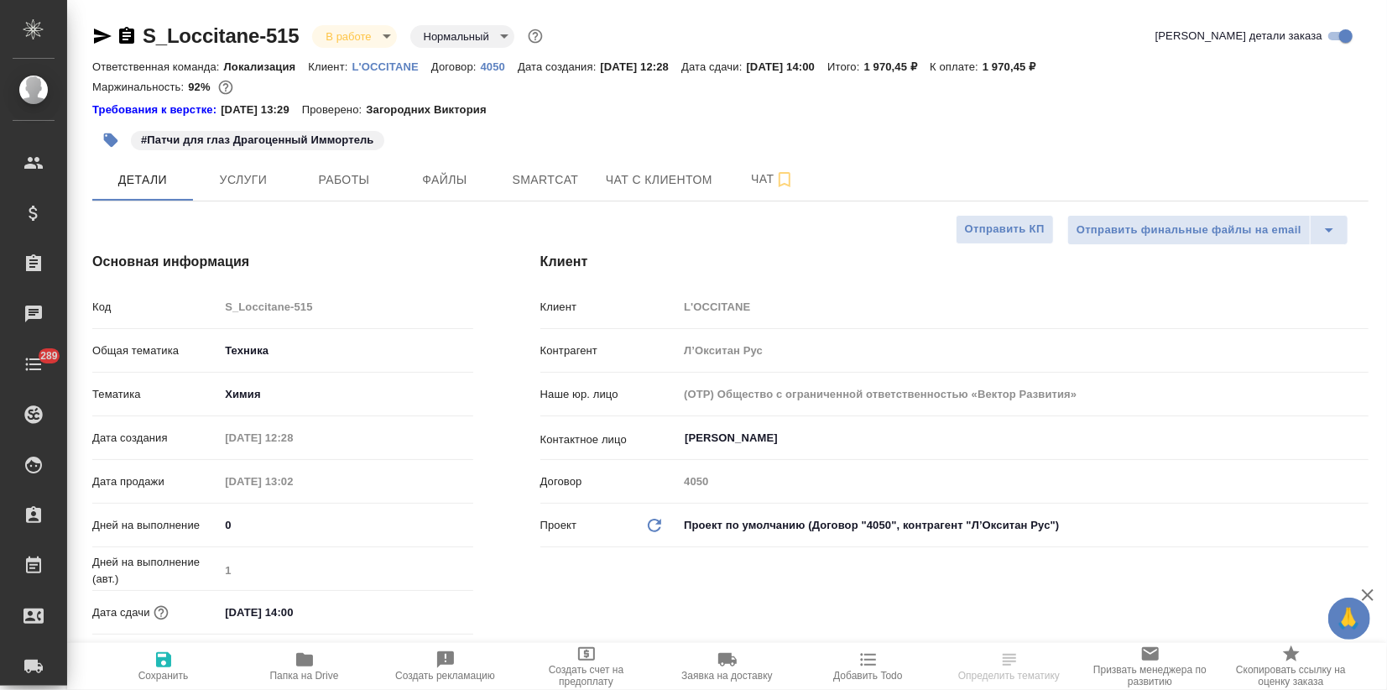
type textarea "x"
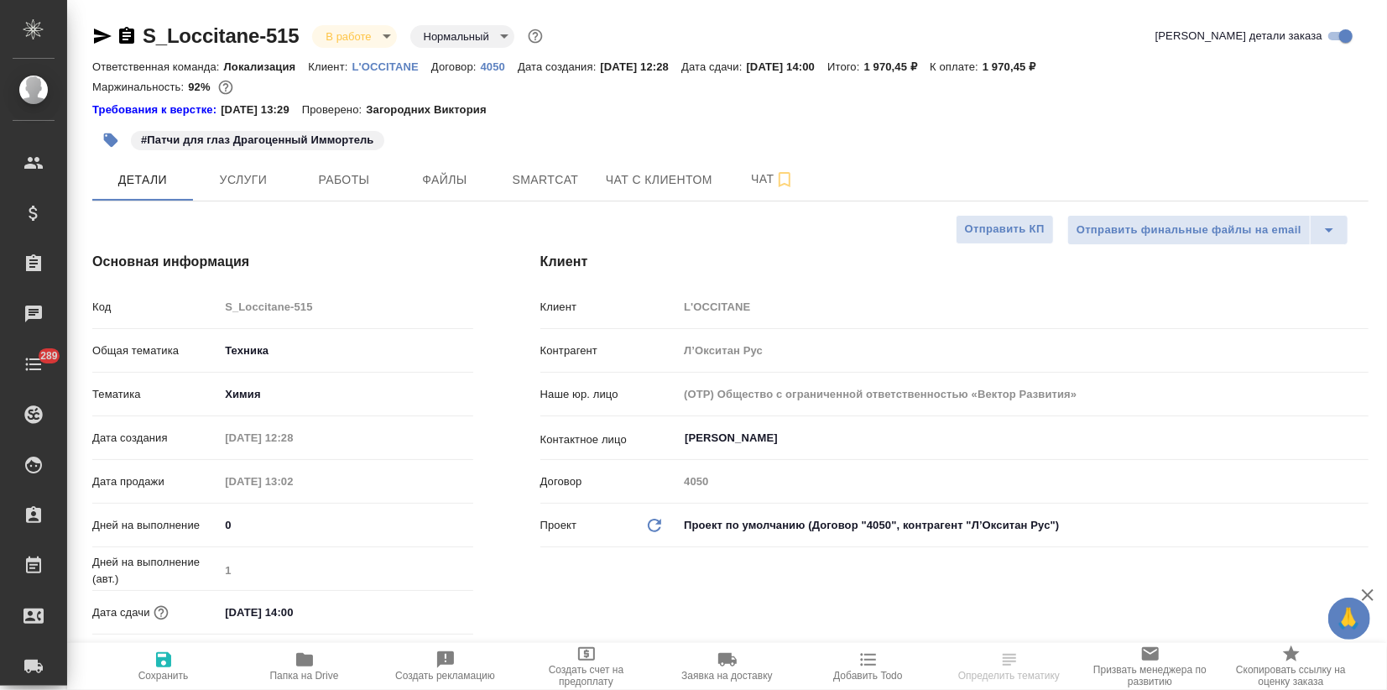
type textarea "x"
click at [385, 173] on button "Работы" at bounding box center [344, 180] width 101 height 42
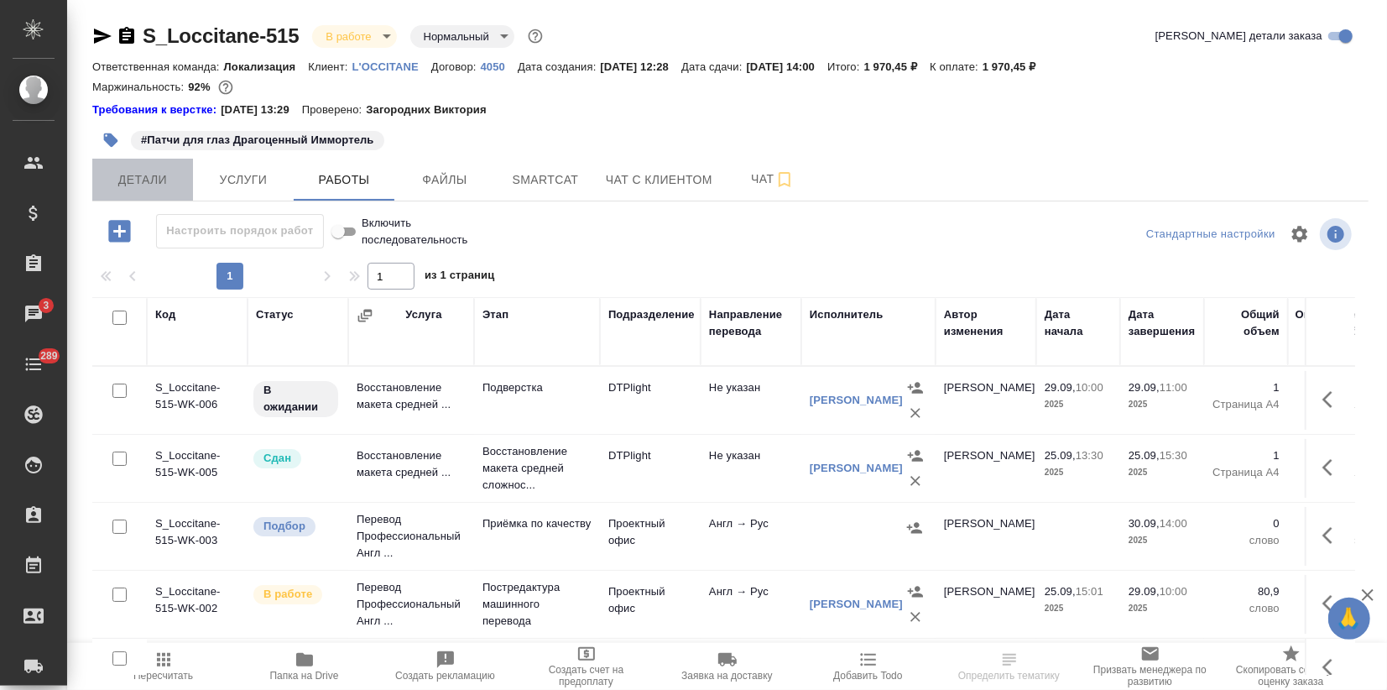
click at [141, 177] on span "Детали" at bounding box center [142, 180] width 81 height 21
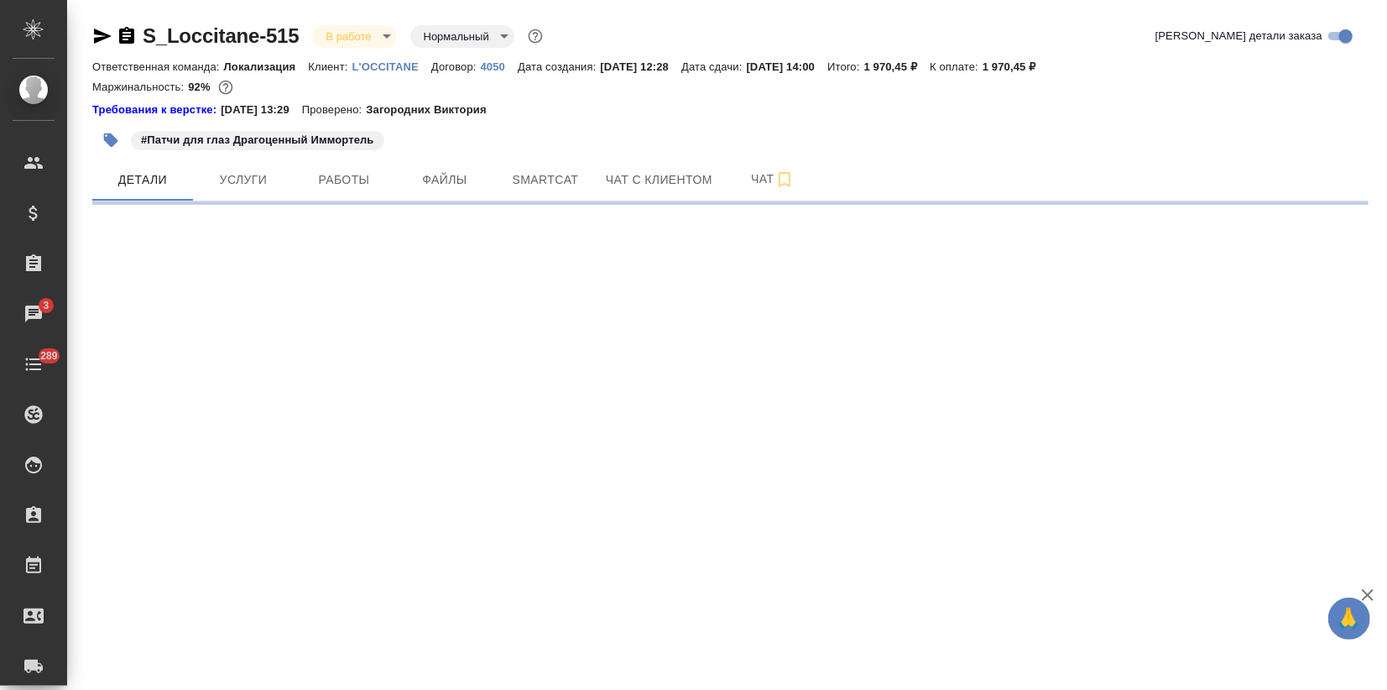
select select "RU"
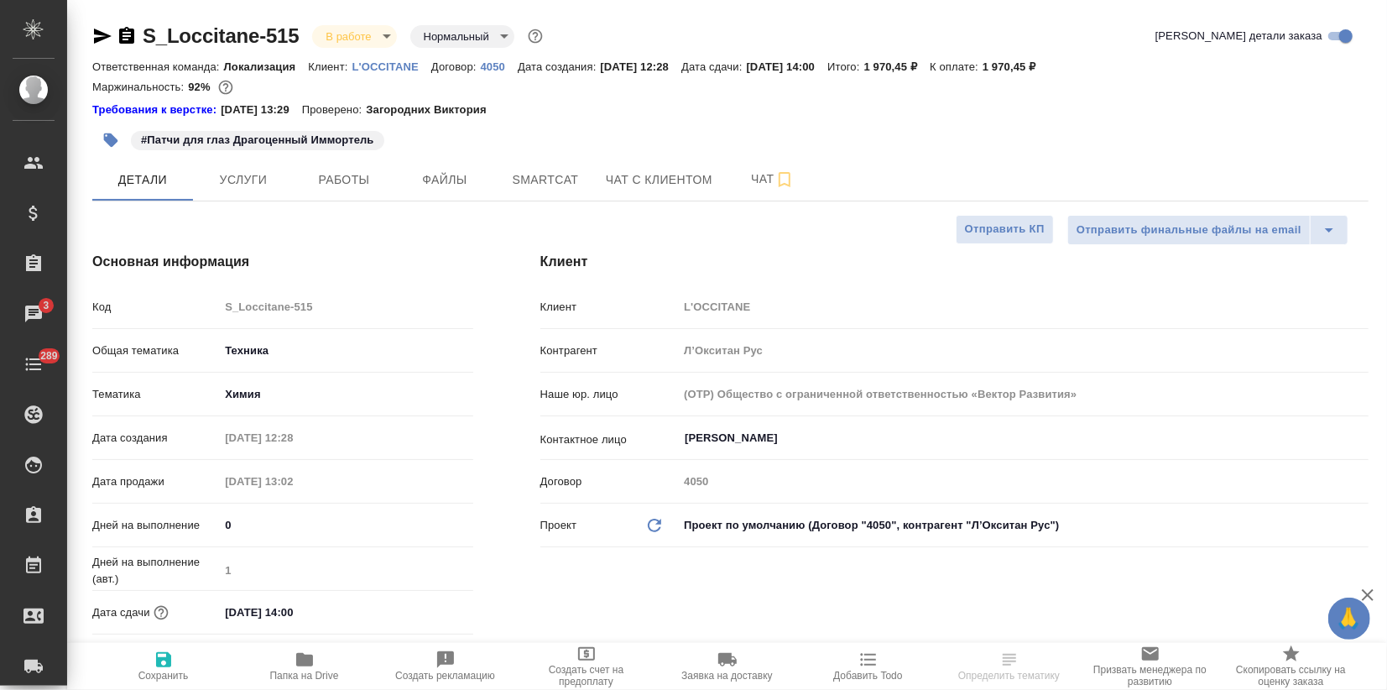
type textarea "x"
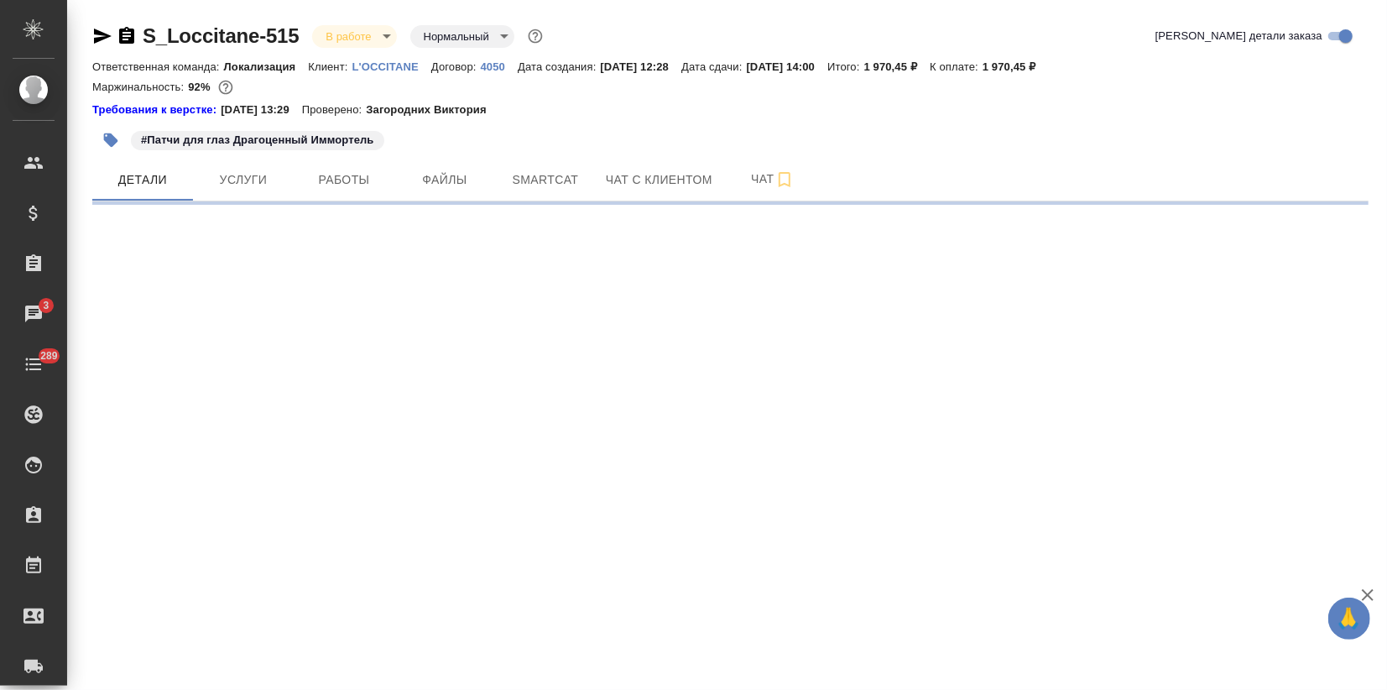
select select "RU"
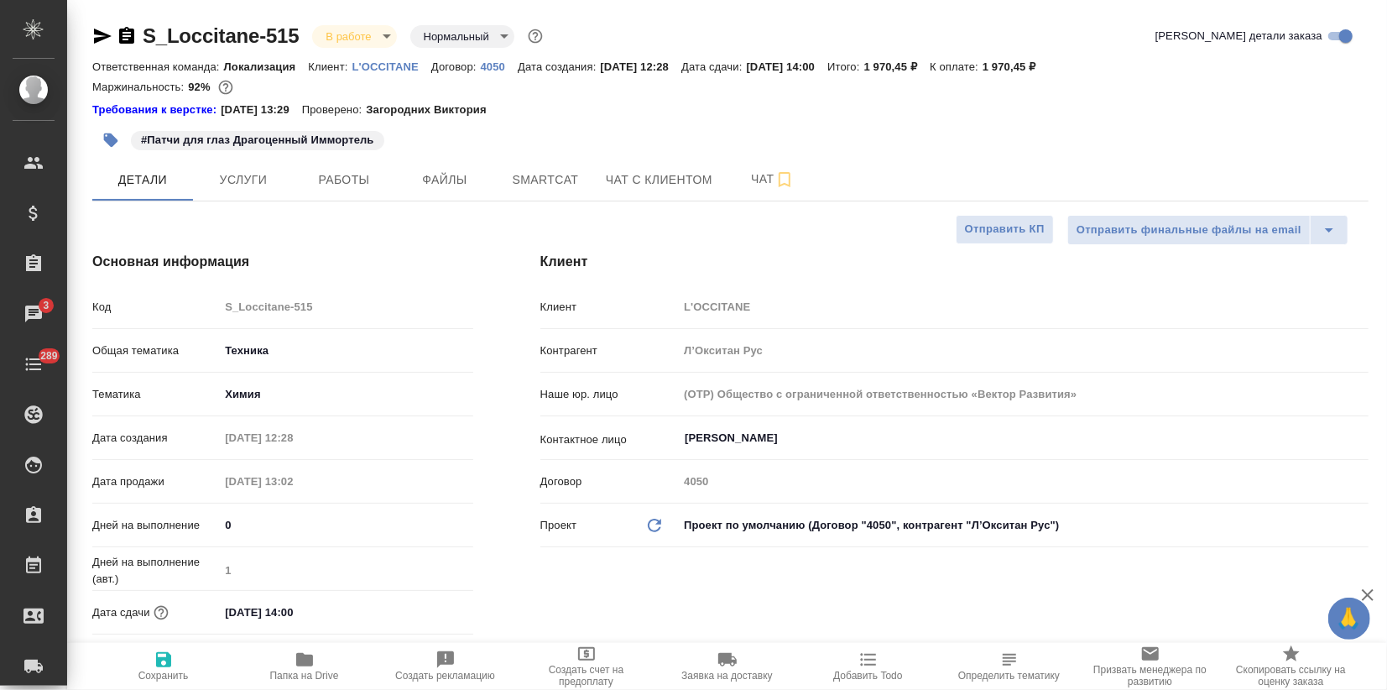
type textarea "x"
click at [250, 189] on button "Услуги" at bounding box center [243, 180] width 101 height 42
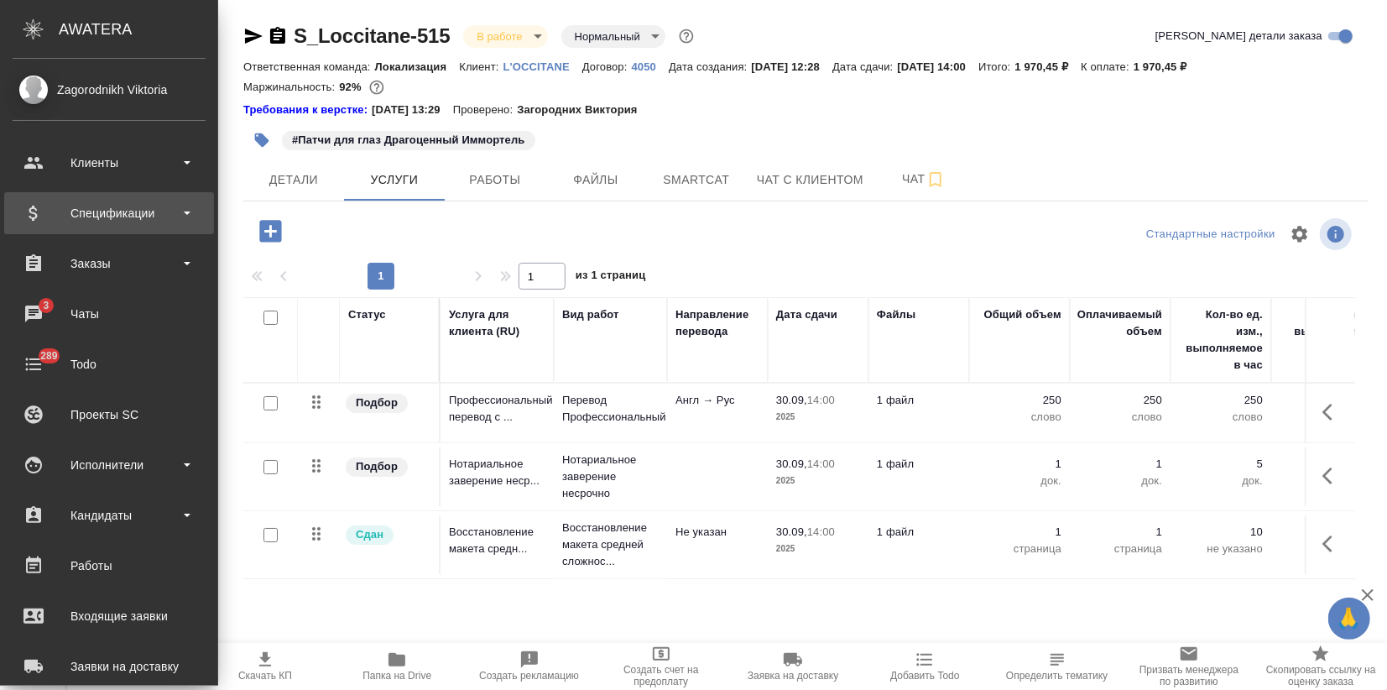
click at [46, 206] on div "Спецификации" at bounding box center [109, 213] width 193 height 25
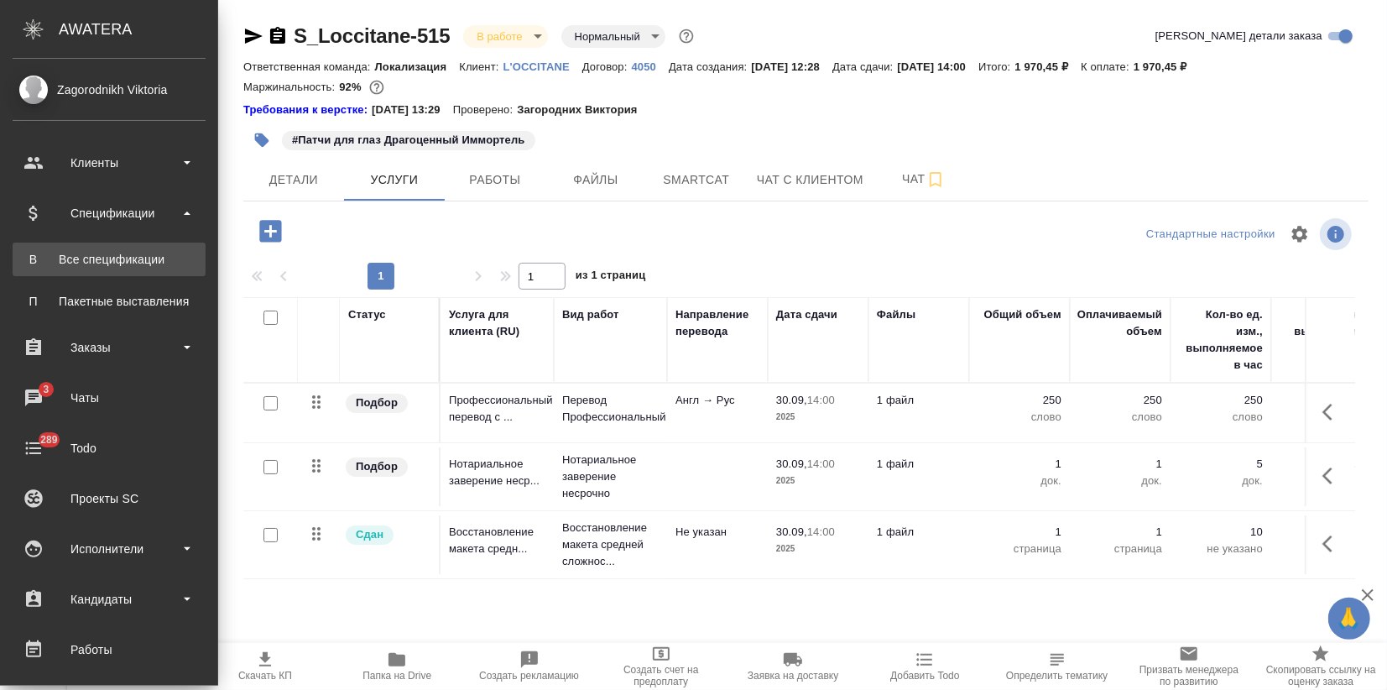
click at [98, 256] on div "Все спецификации" at bounding box center [109, 259] width 176 height 17
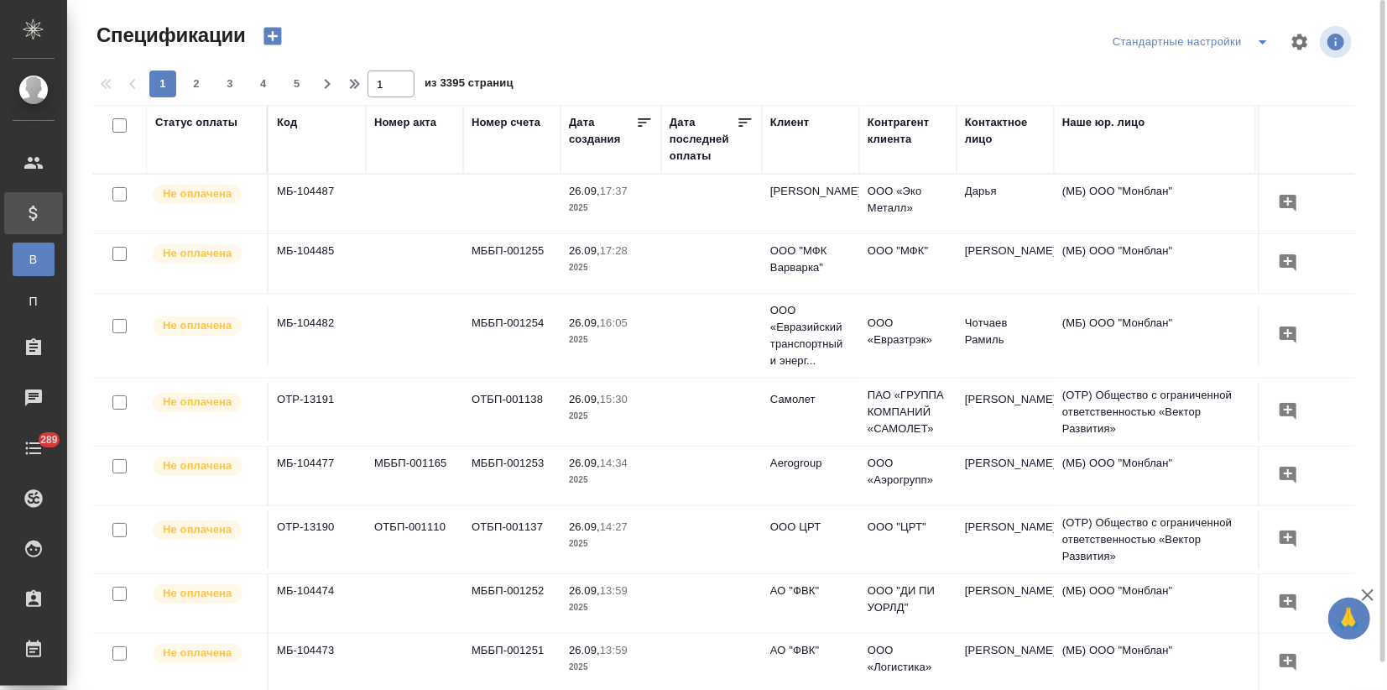
click at [264, 34] on icon "button" at bounding box center [273, 37] width 18 height 18
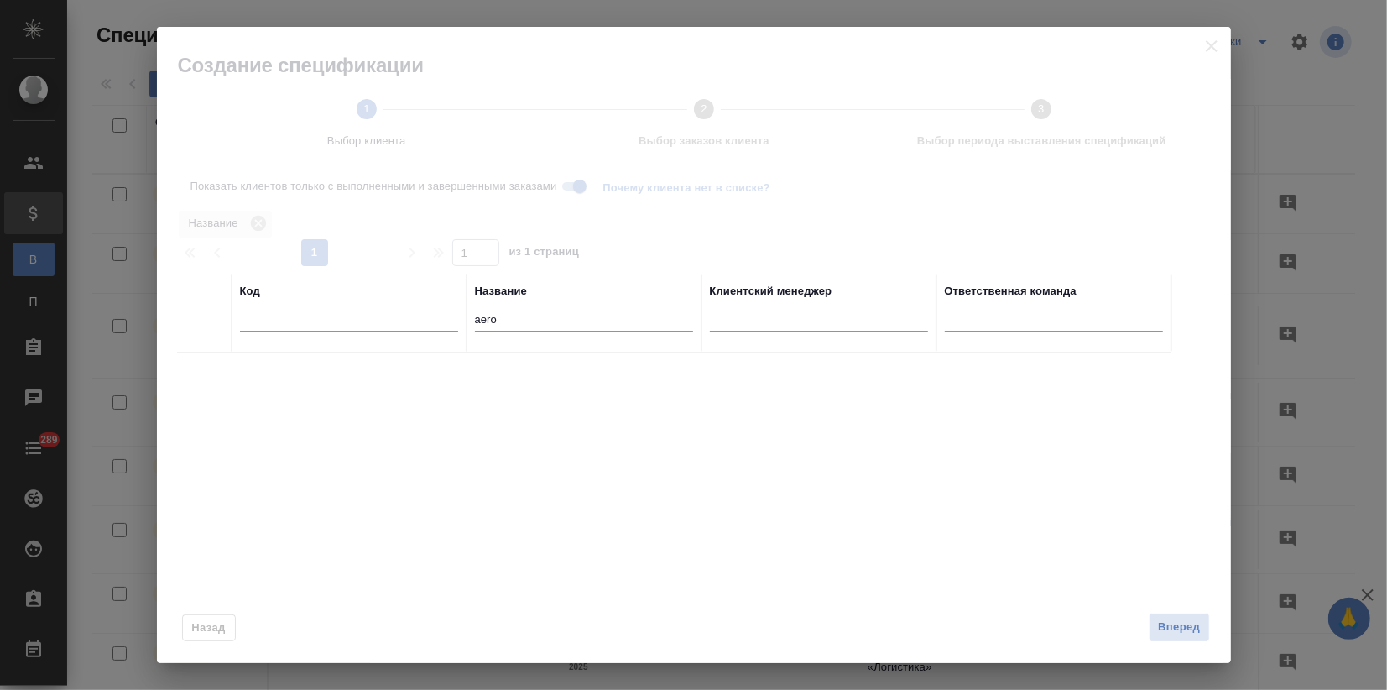
drag, startPoint x: 511, startPoint y: 314, endPoint x: 299, endPoint y: 322, distance: 212.5
click at [332, 326] on tr "Код Название aero Клиентский менеджер Ответственная команда" at bounding box center [674, 313] width 994 height 79
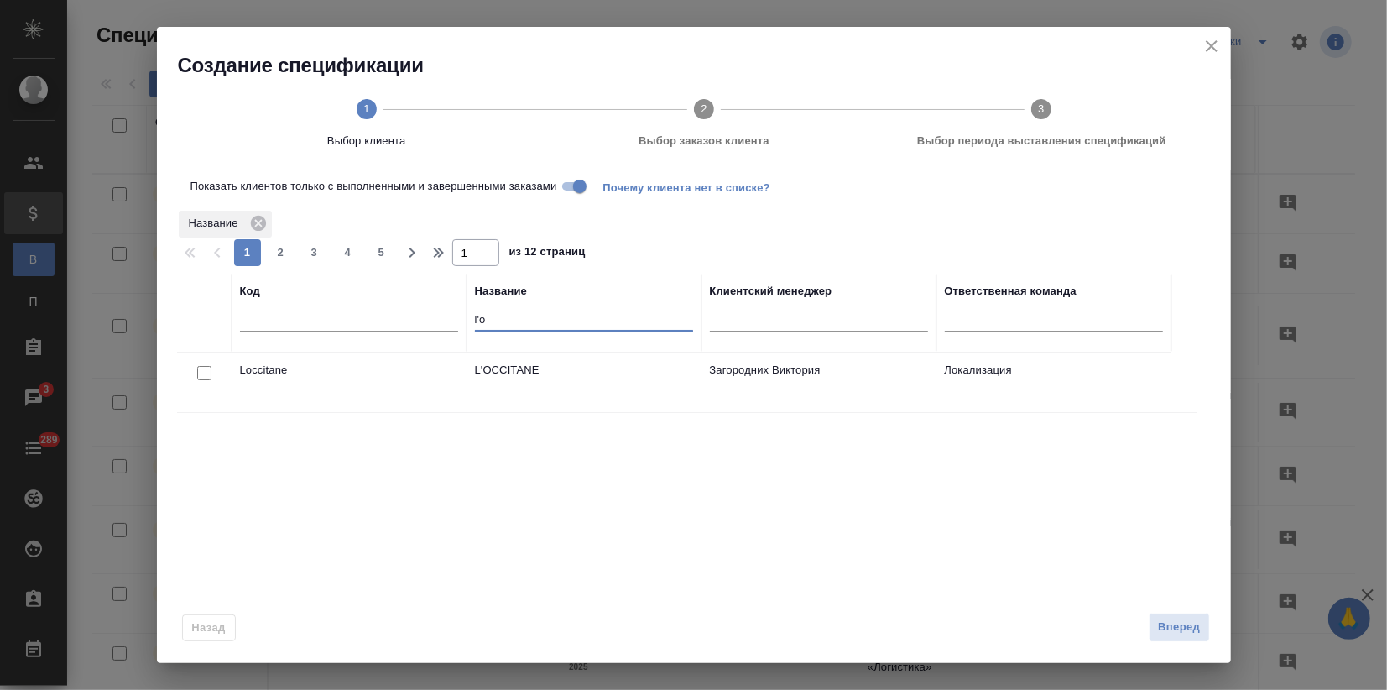
type input "l'o"
click at [205, 368] on input "checkbox" at bounding box center [204, 373] width 14 height 14
checkbox input "true"
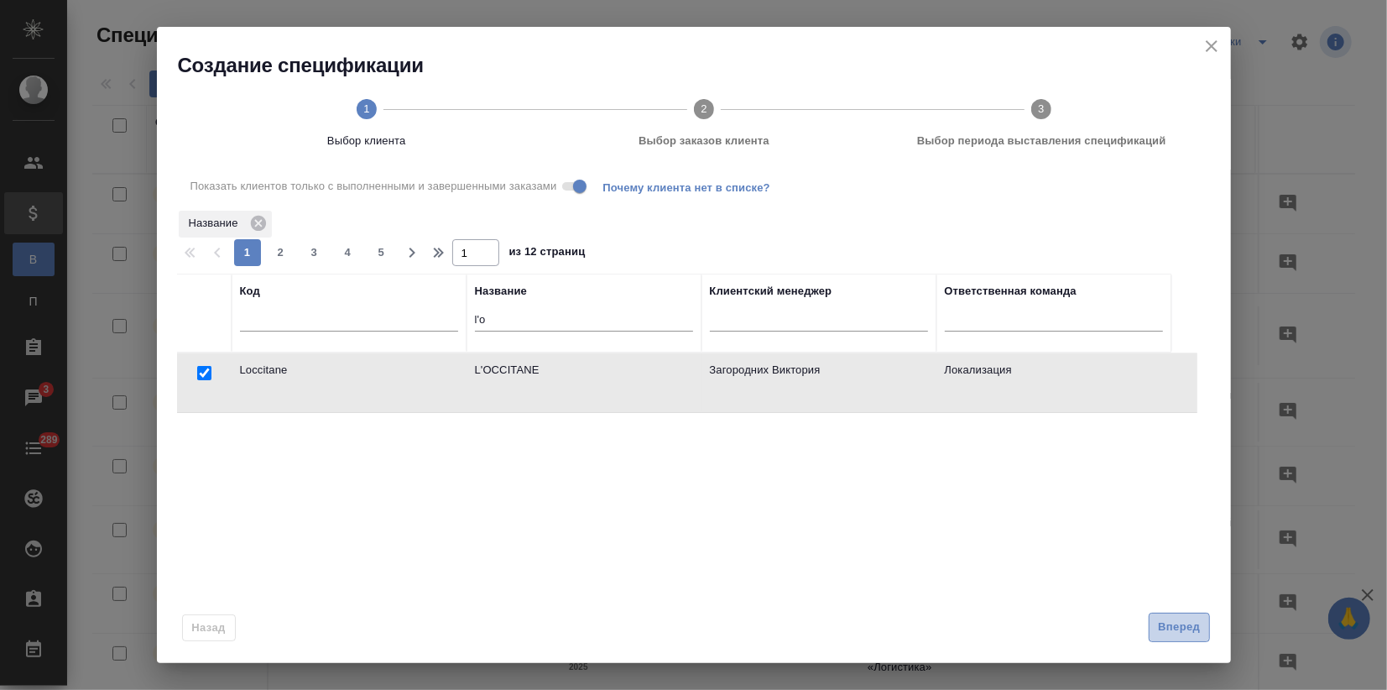
click at [1168, 626] on span "Вперед" at bounding box center [1179, 627] width 42 height 19
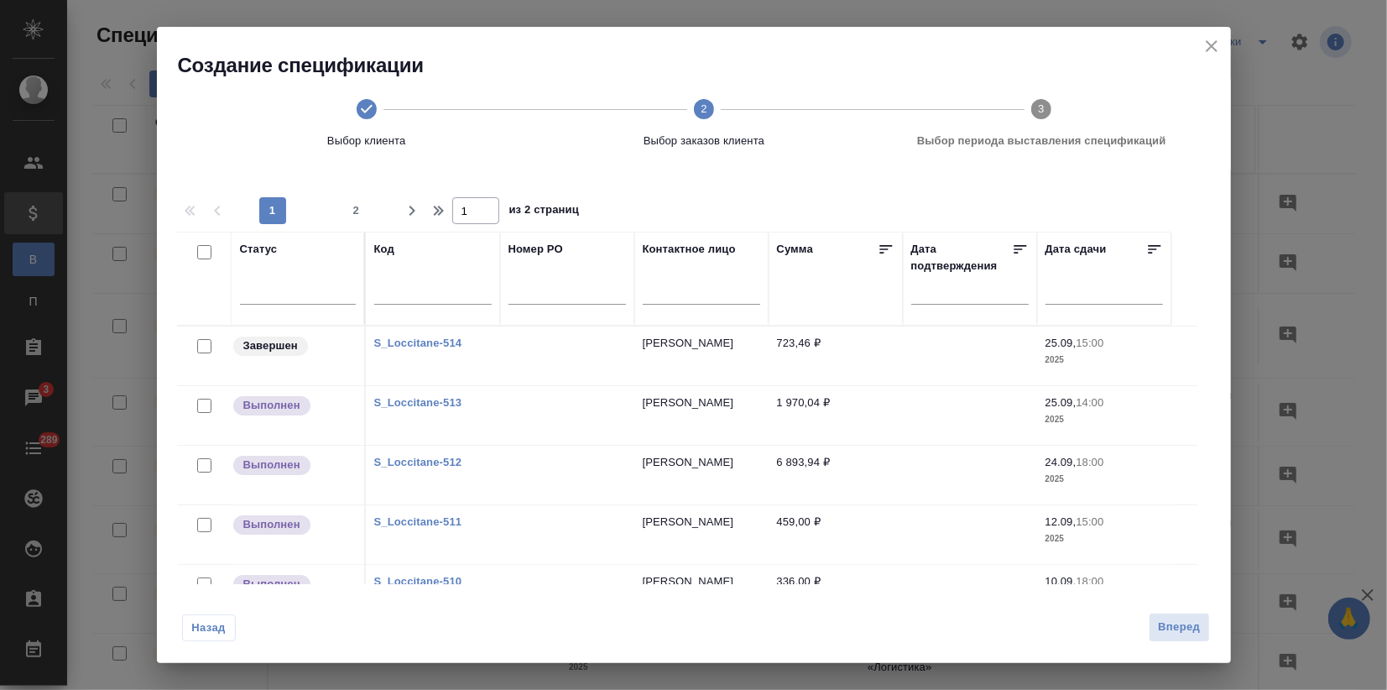
click at [675, 295] on input "text" at bounding box center [701, 293] width 117 height 21
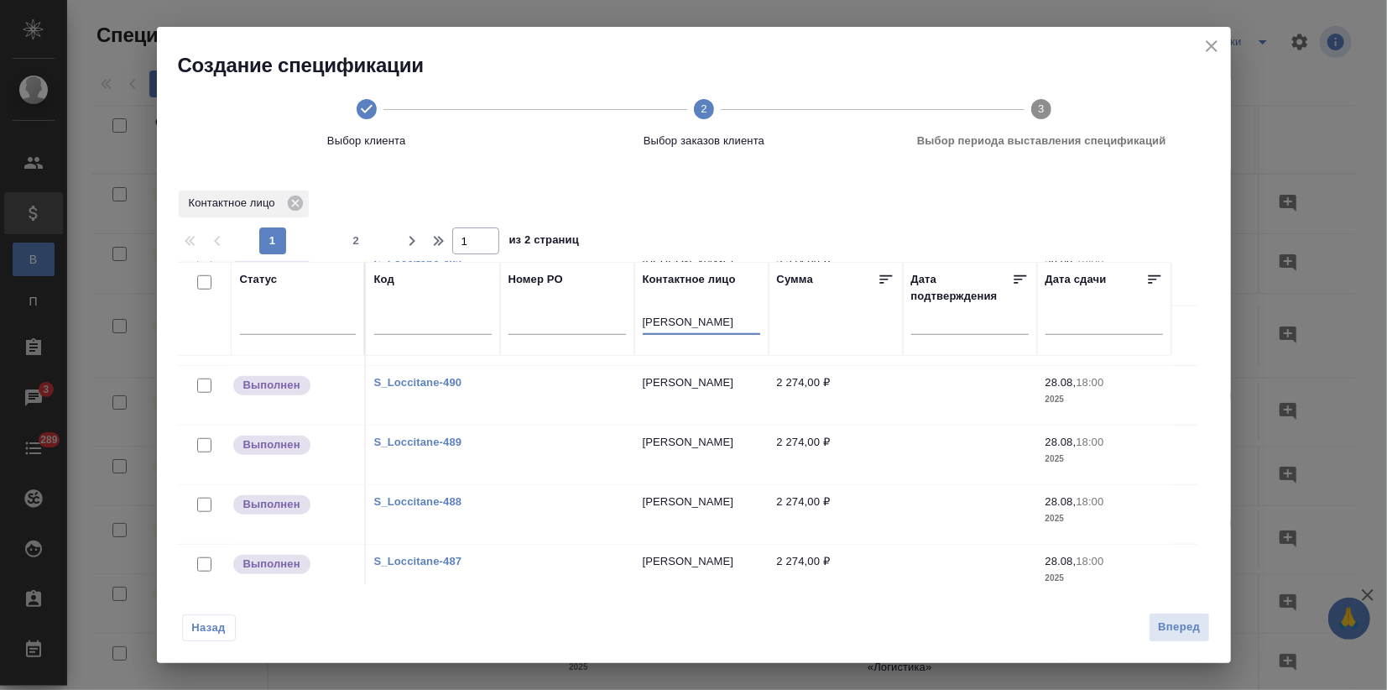
scroll to position [1134, 0]
type input "никулина"
click at [206, 276] on input "checkbox" at bounding box center [204, 282] width 14 height 14
checkbox input "true"
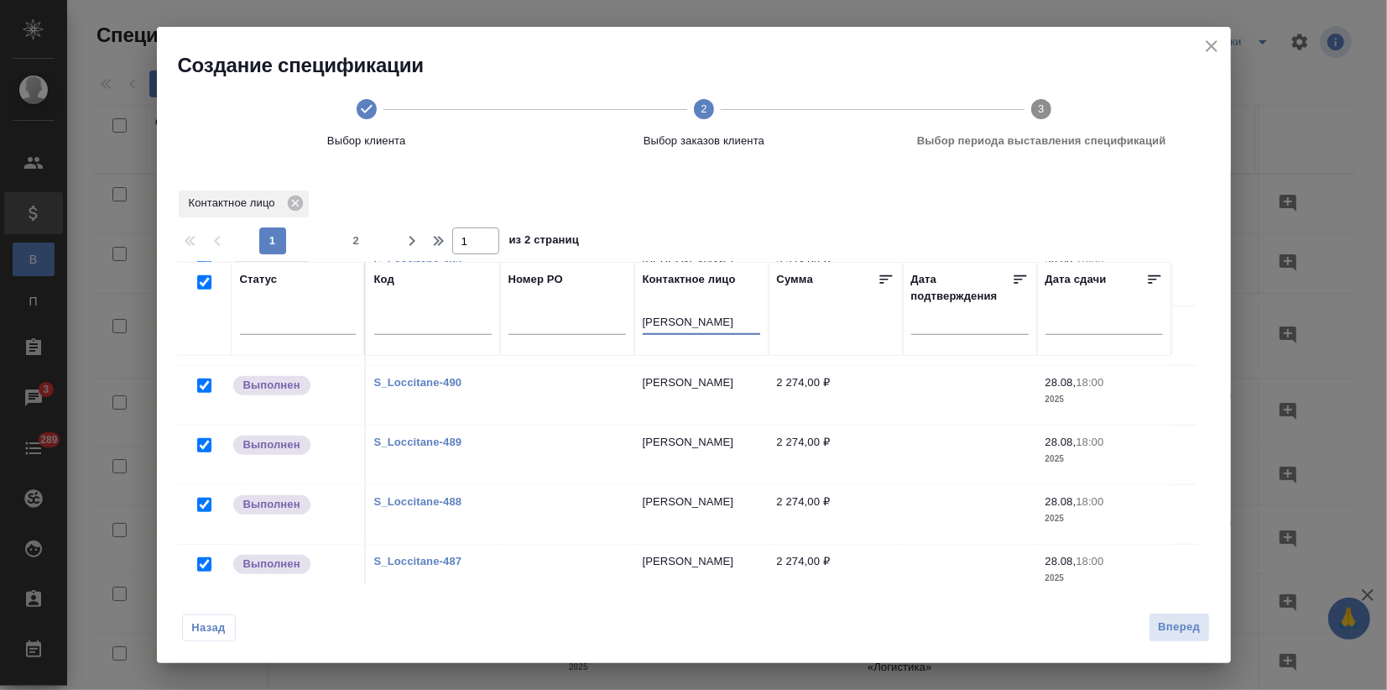
checkbox input "true"
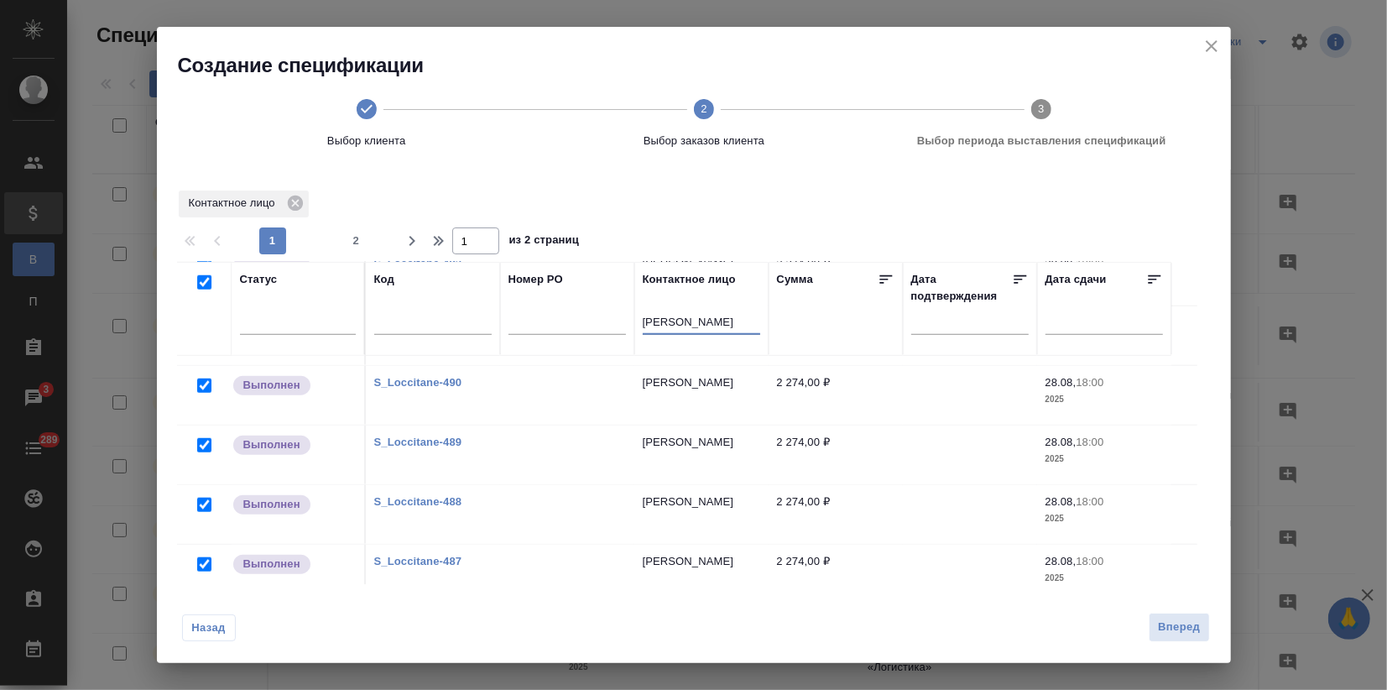
checkbox input "true"
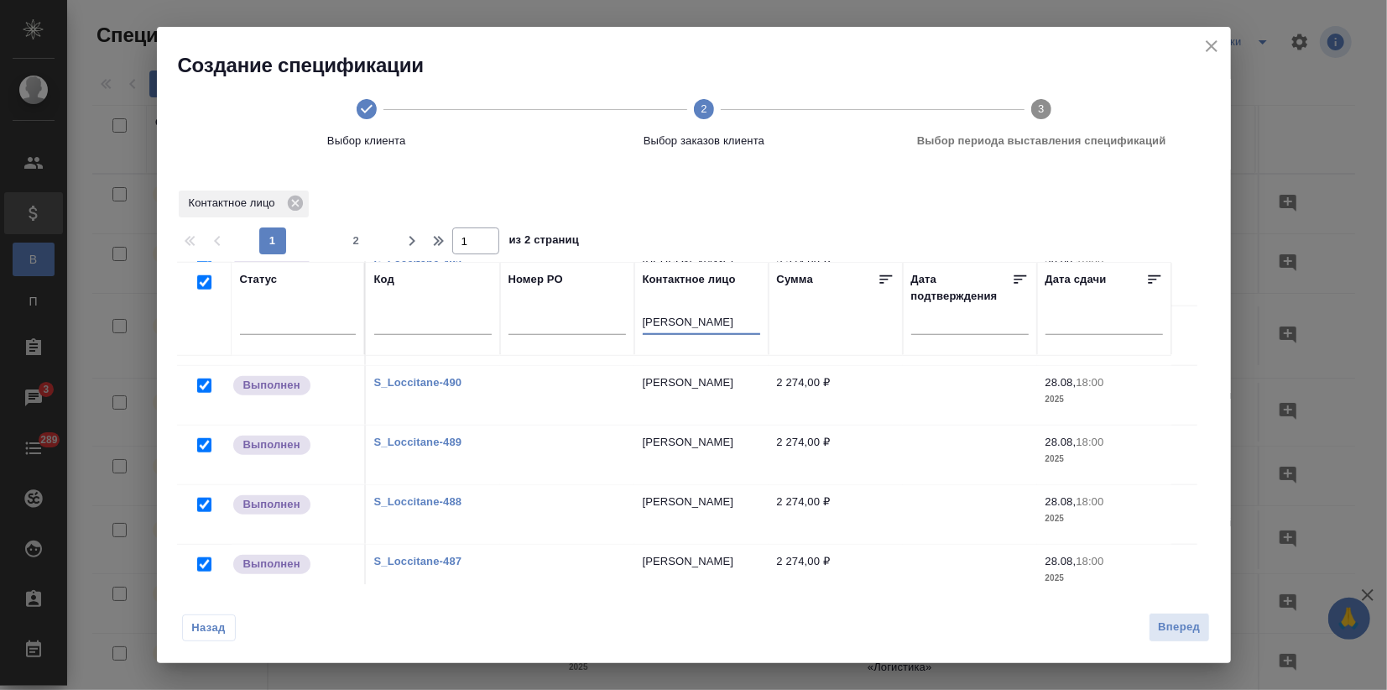
checkbox input "true"
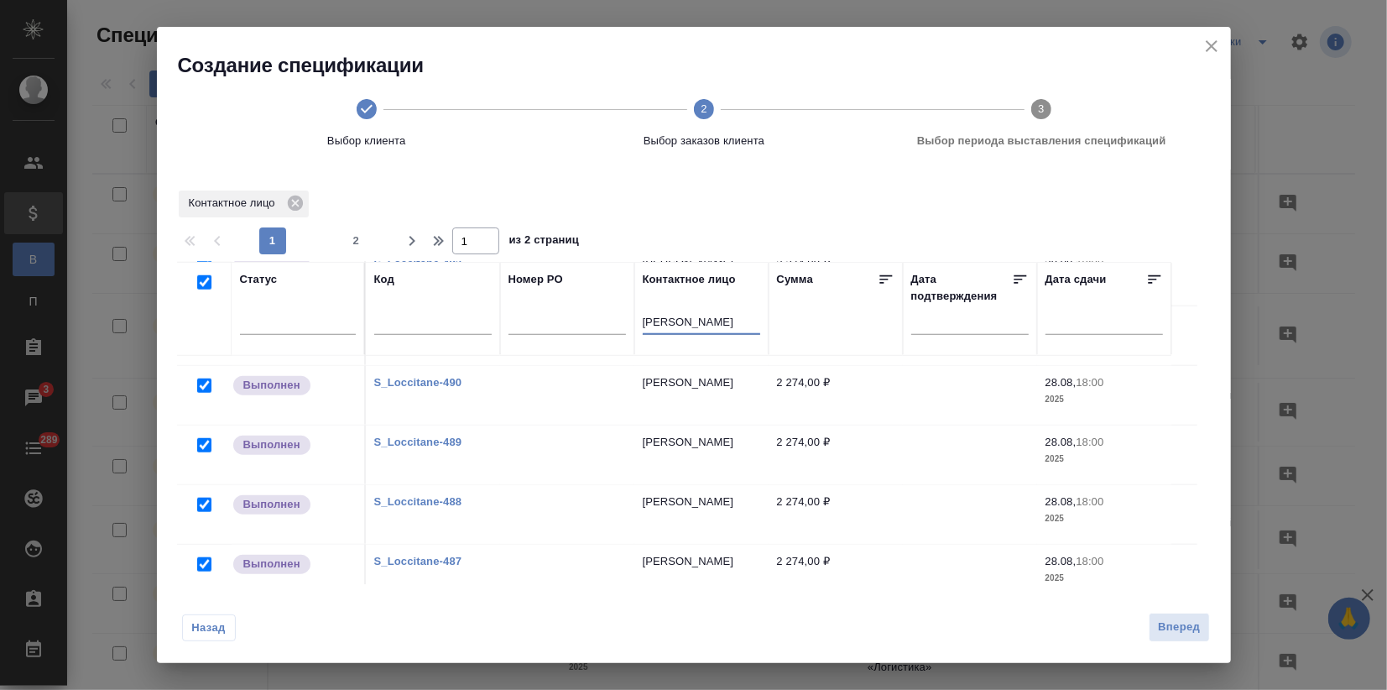
checkbox input "true"
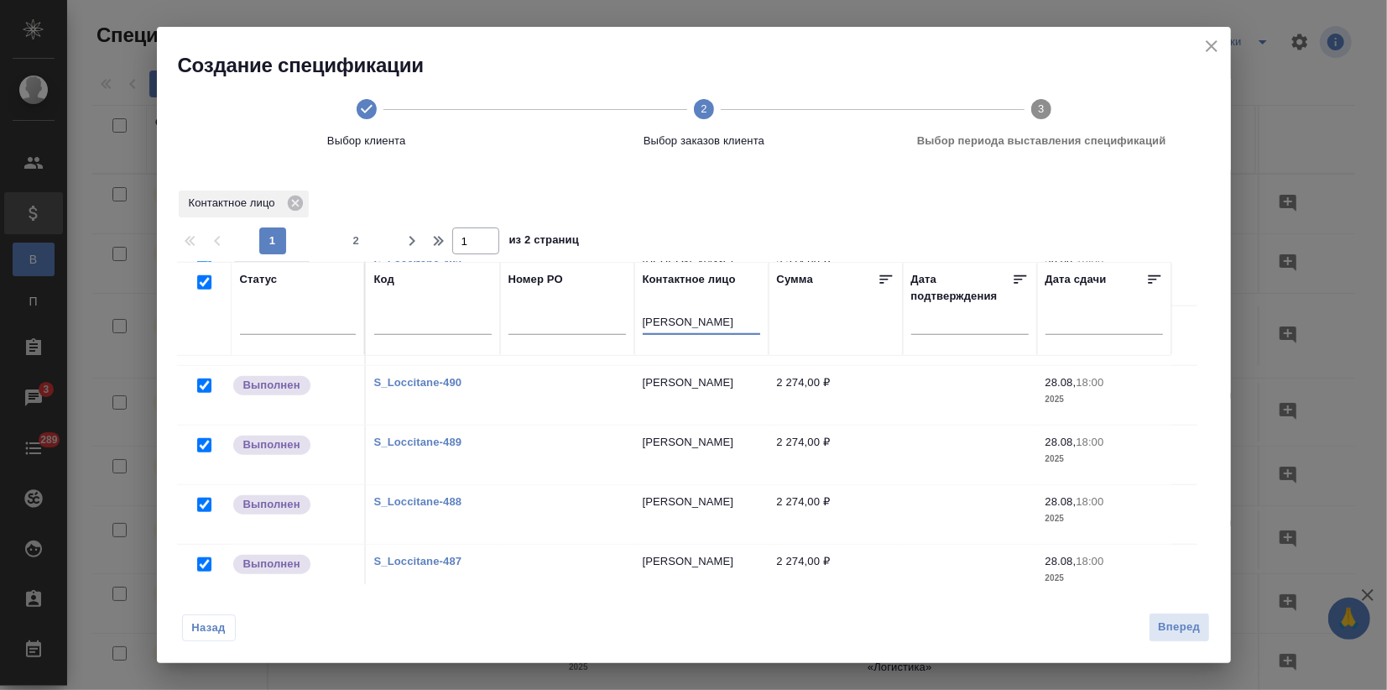
checkbox input "true"
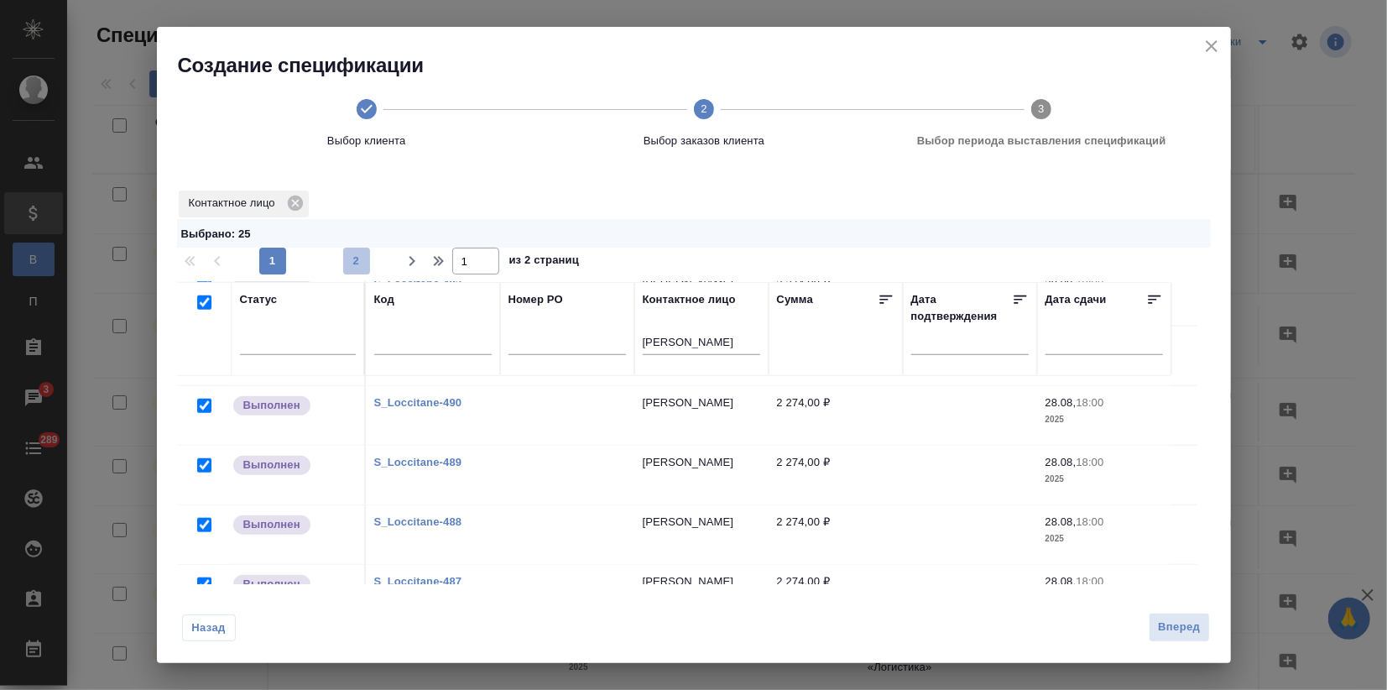
click at [351, 262] on span "2" at bounding box center [356, 261] width 27 height 17
type input "2"
click at [202, 304] on input "checkbox" at bounding box center [204, 302] width 14 height 14
checkbox input "true"
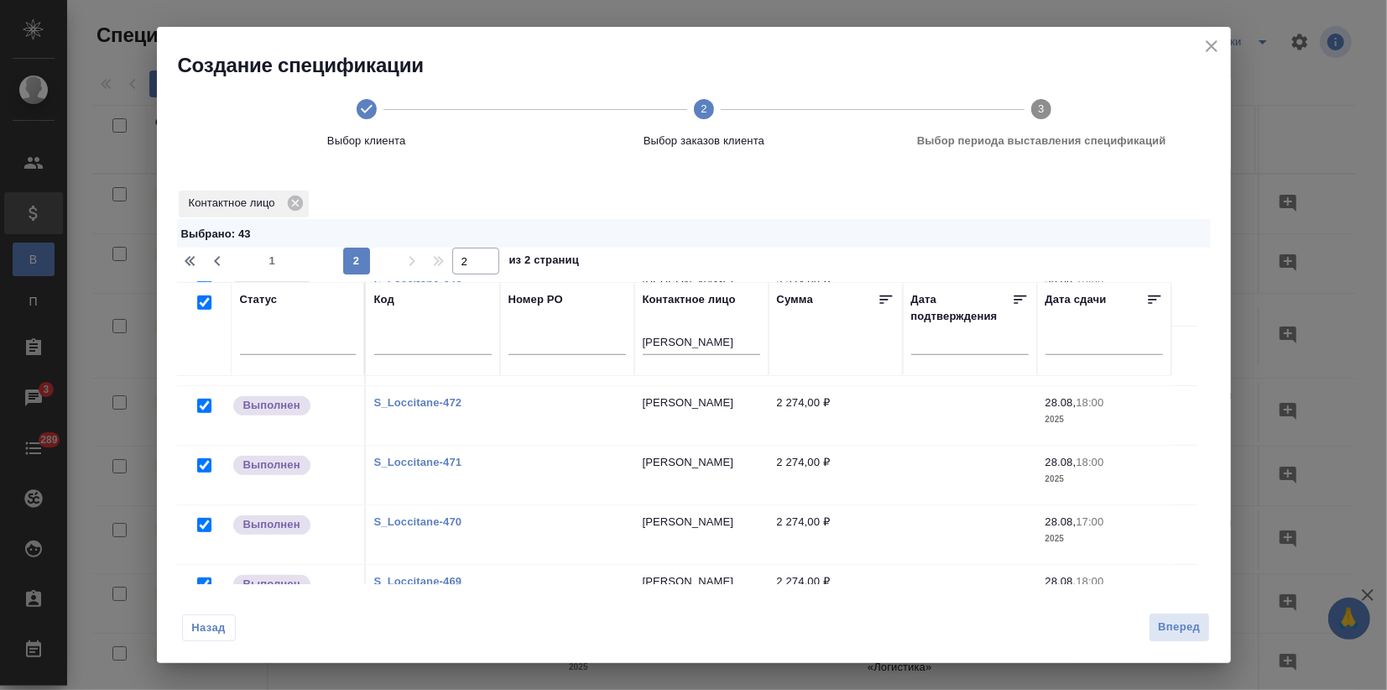
checkbox input "true"
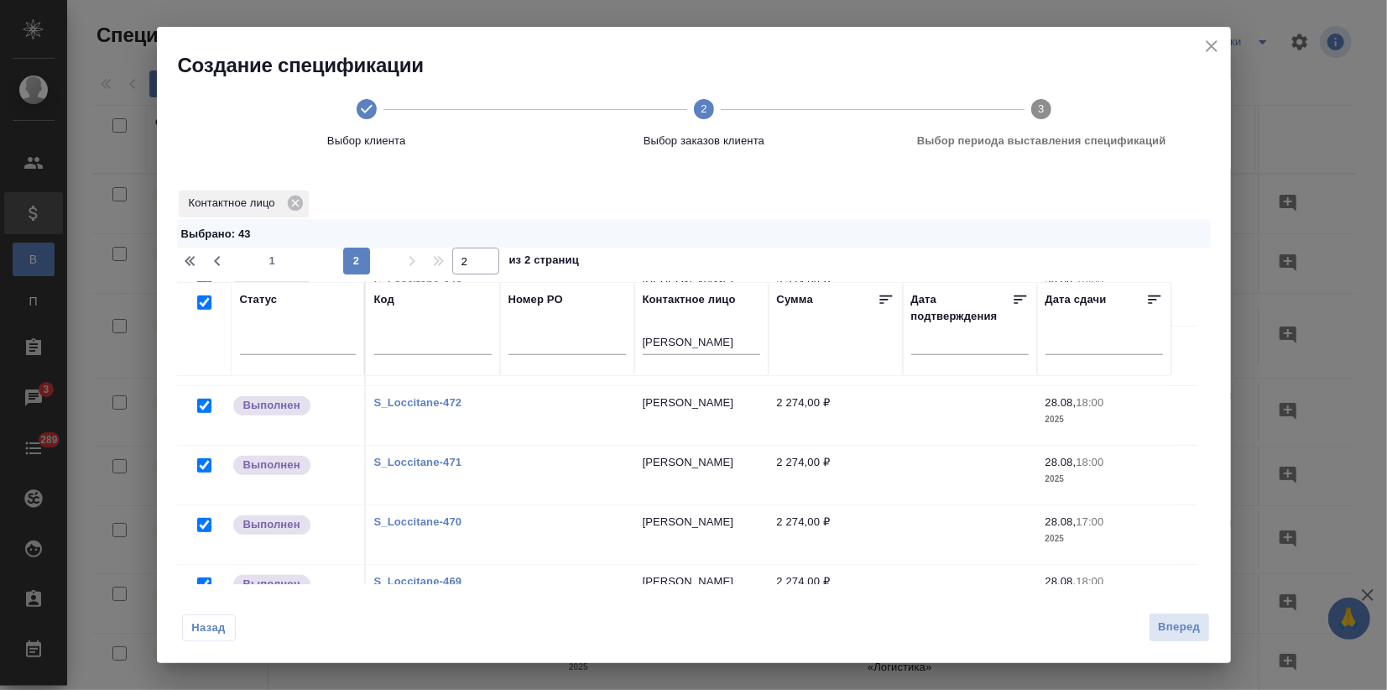
checkbox input "true"
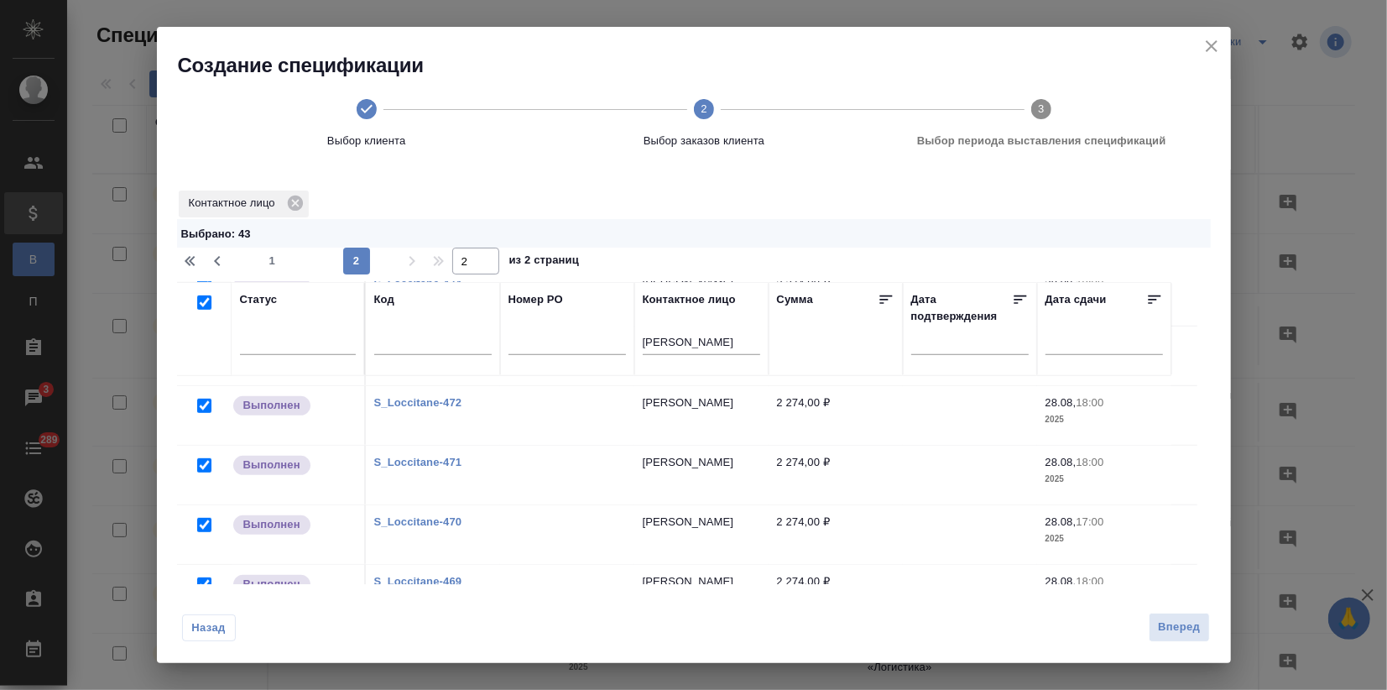
checkbox input "true"
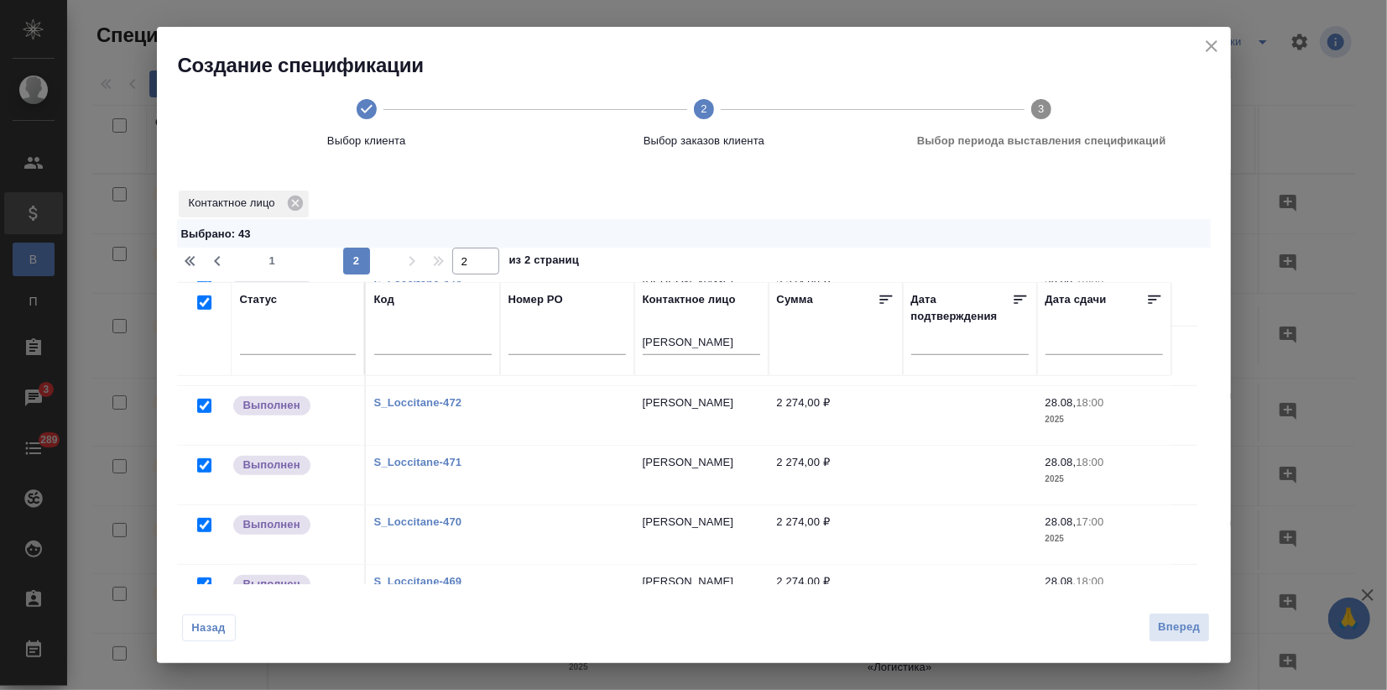
checkbox input "true"
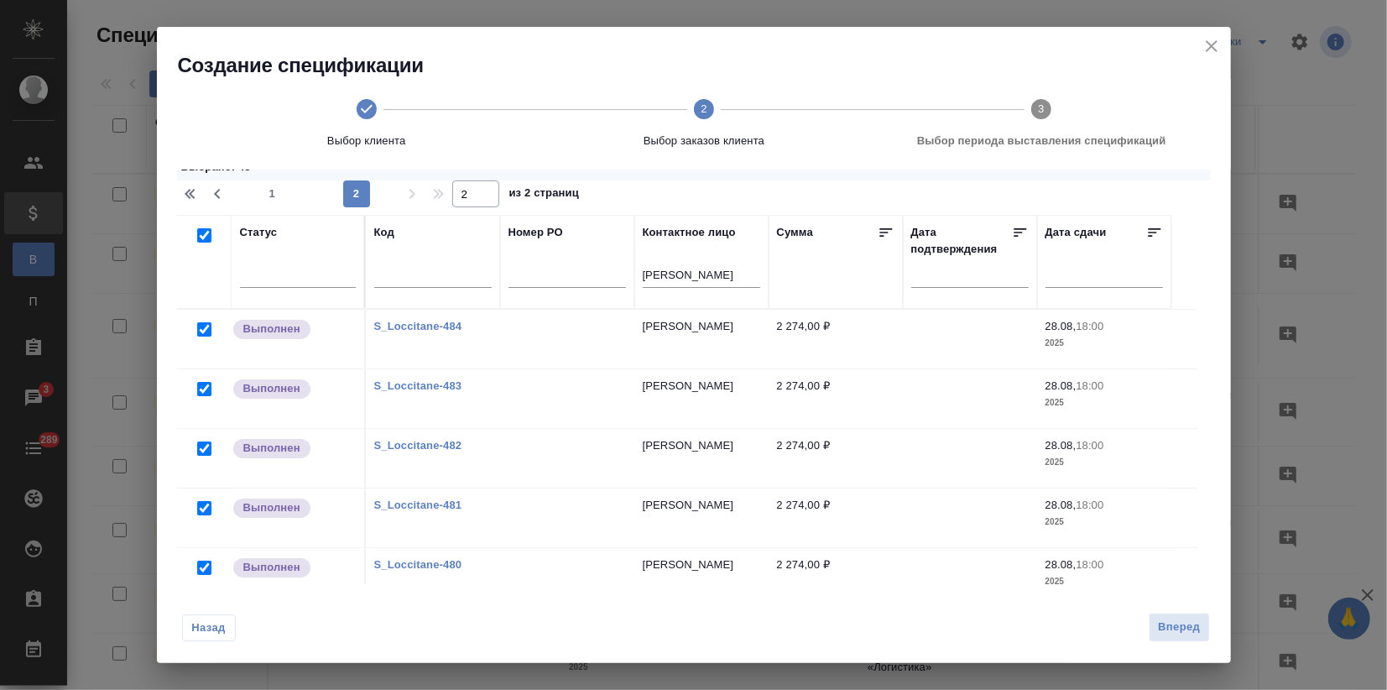
scroll to position [0, 0]
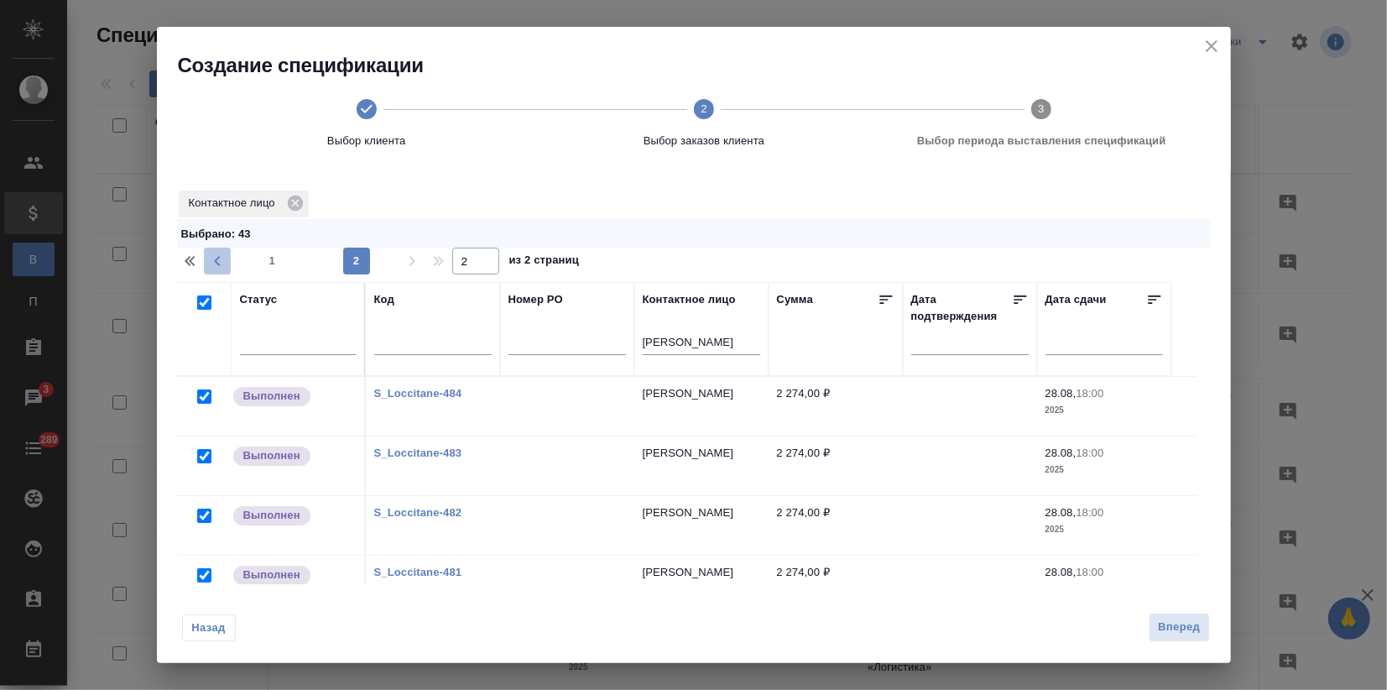
click at [217, 262] on icon "button" at bounding box center [217, 261] width 6 height 10
type input "1"
click at [426, 447] on link "S_Loccitane-509" at bounding box center [418, 452] width 88 height 13
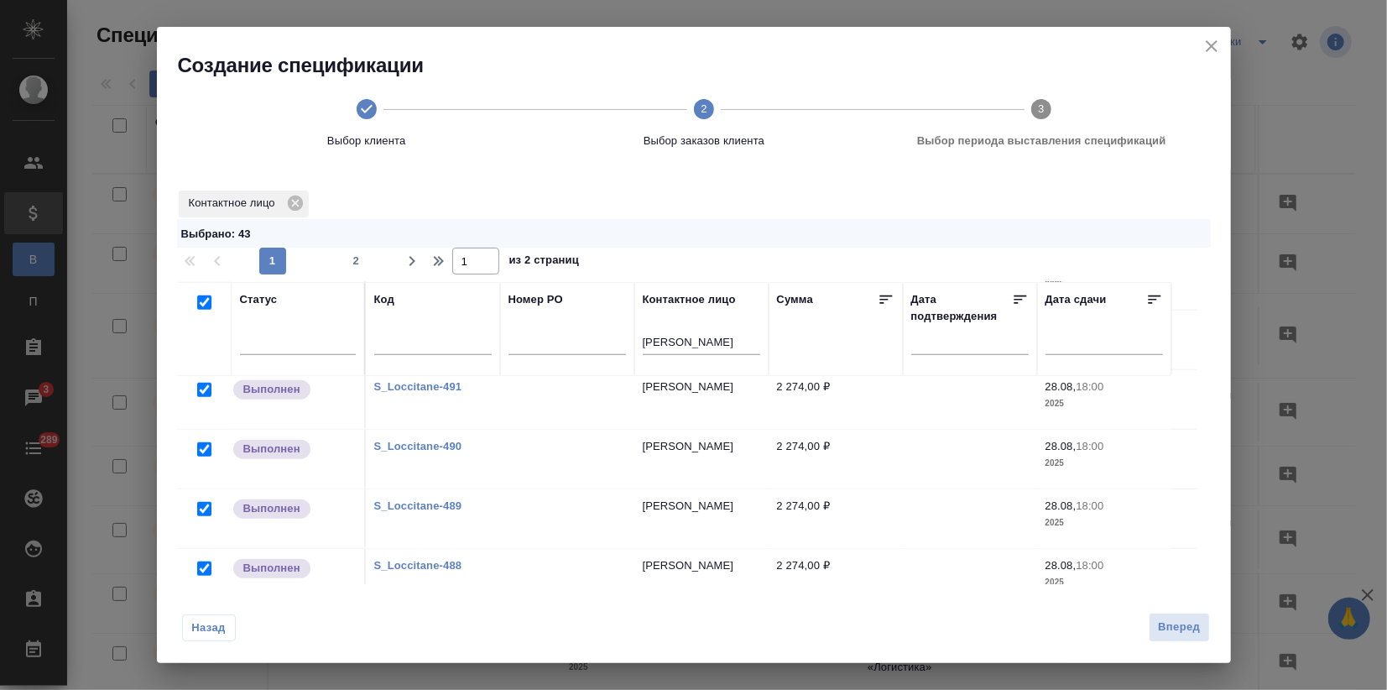
scroll to position [1134, 0]
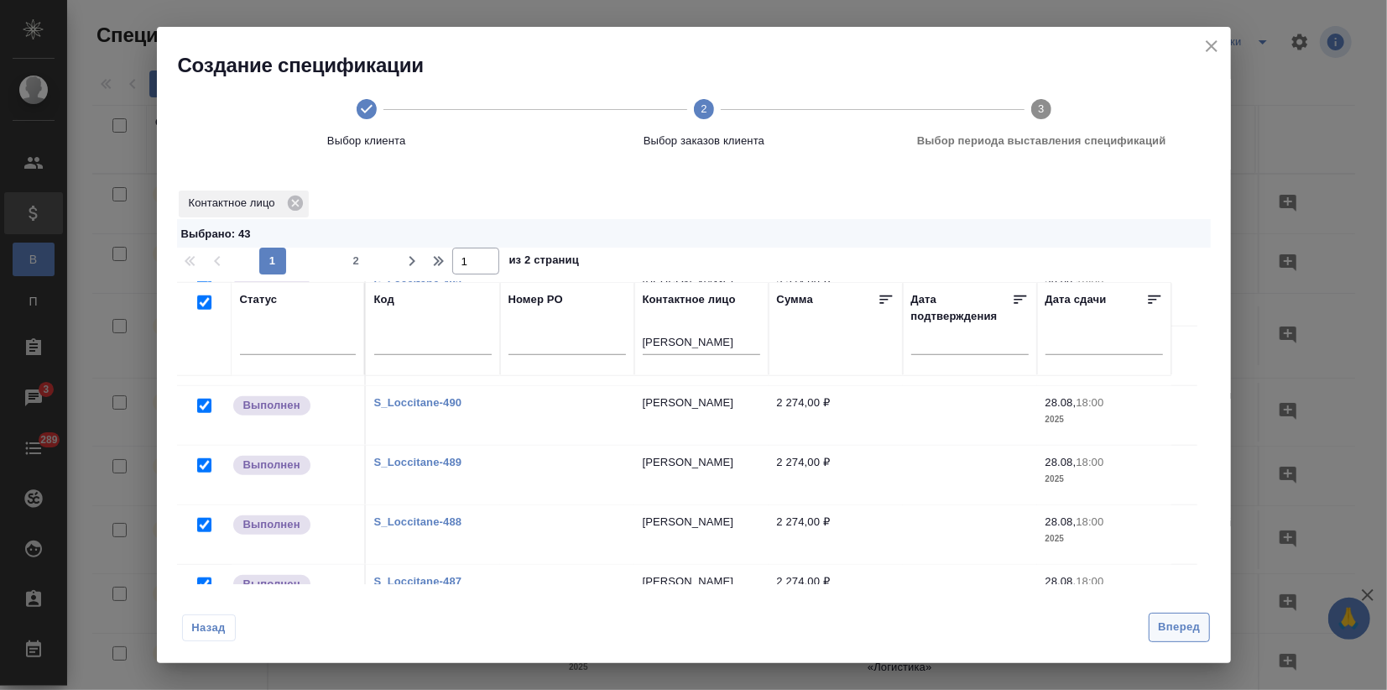
click at [1166, 629] on span "Вперед" at bounding box center [1179, 627] width 42 height 19
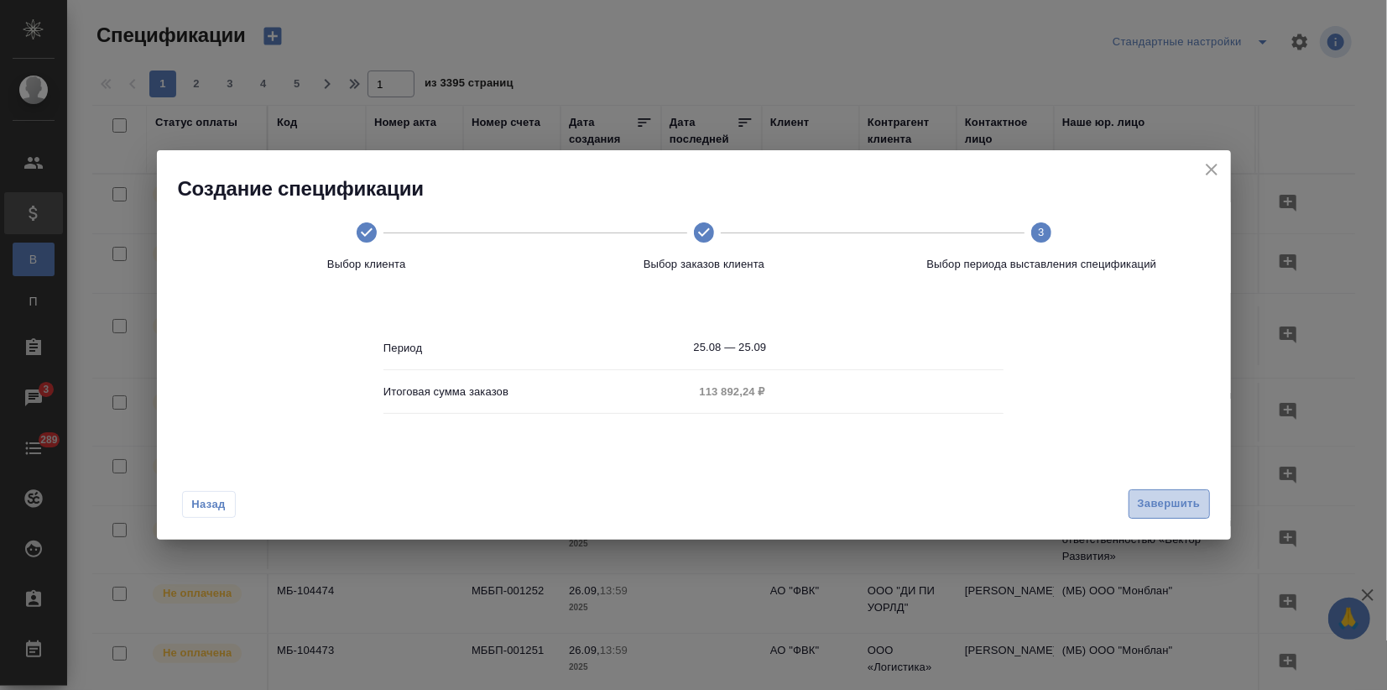
click at [1171, 497] on span "Завершить" at bounding box center [1169, 503] width 63 height 19
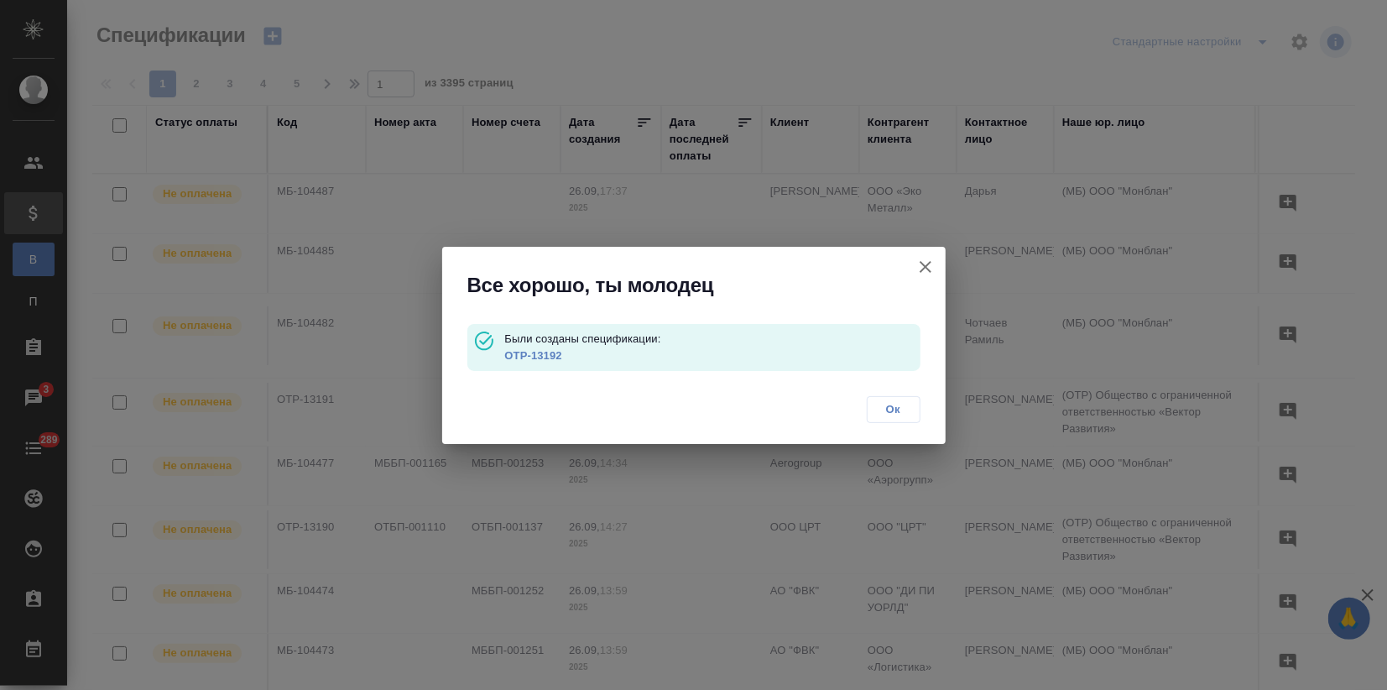
click at [547, 356] on link "OTP-13192" at bounding box center [532, 355] width 57 height 13
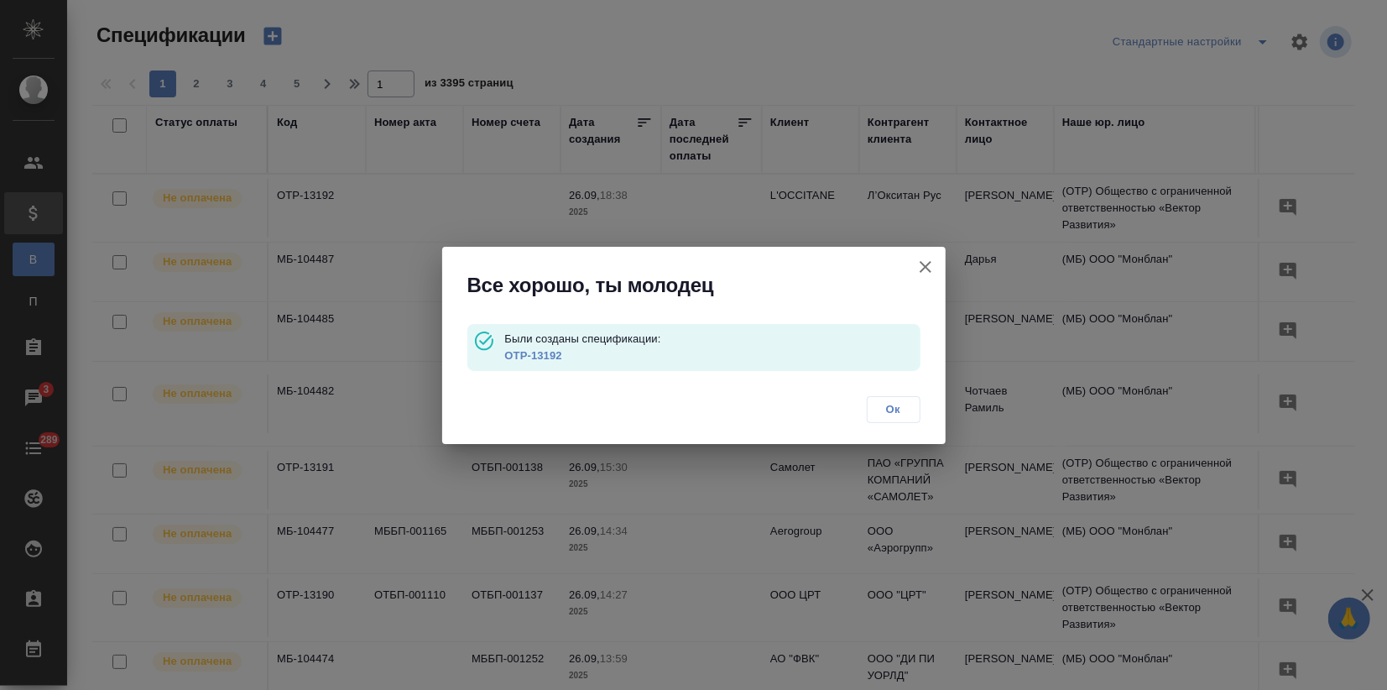
click at [535, 360] on link "OTP-13192" at bounding box center [532, 355] width 57 height 13
click at [933, 262] on icon "button" at bounding box center [926, 267] width 20 height 20
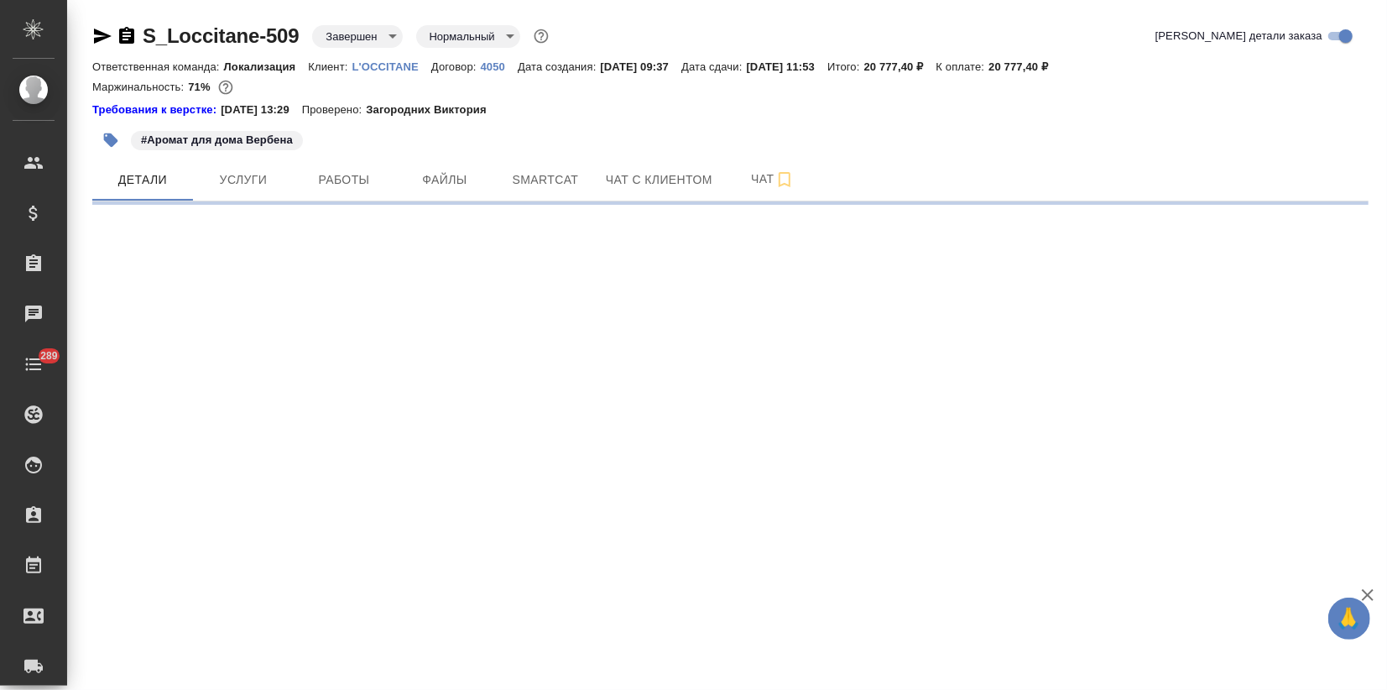
select select "RU"
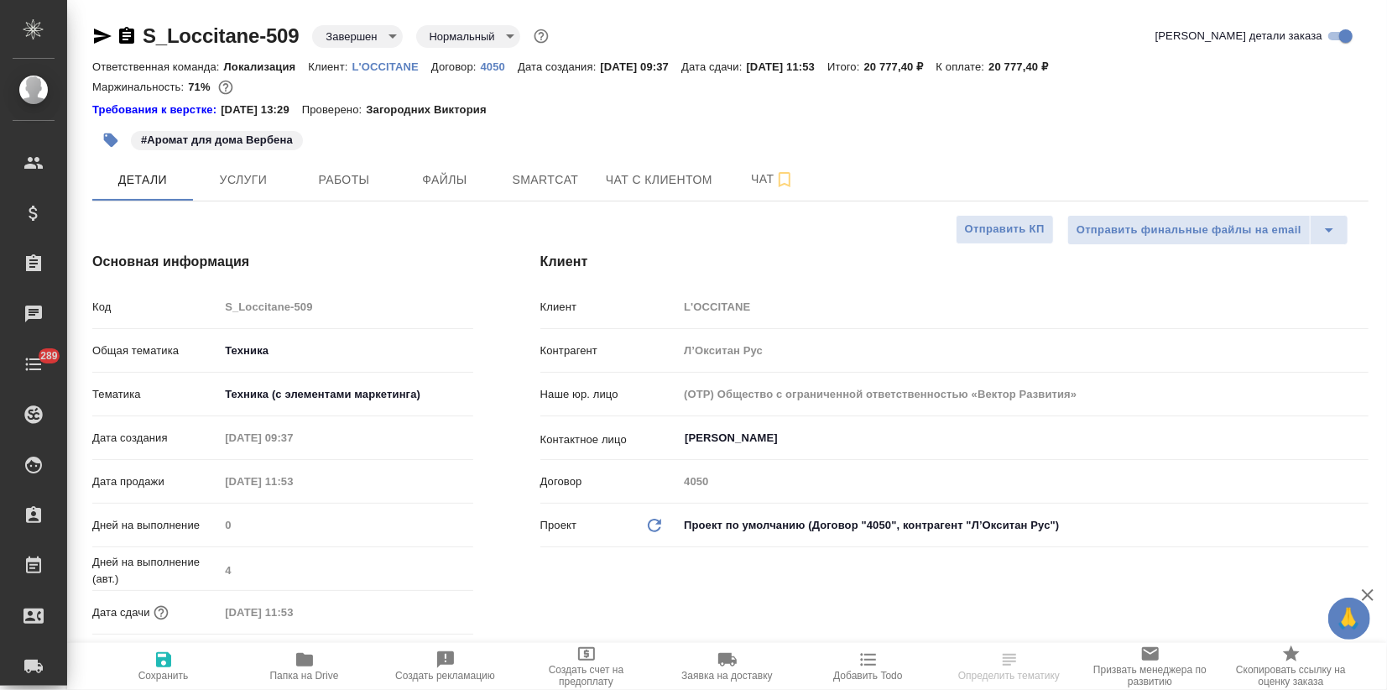
type textarea "x"
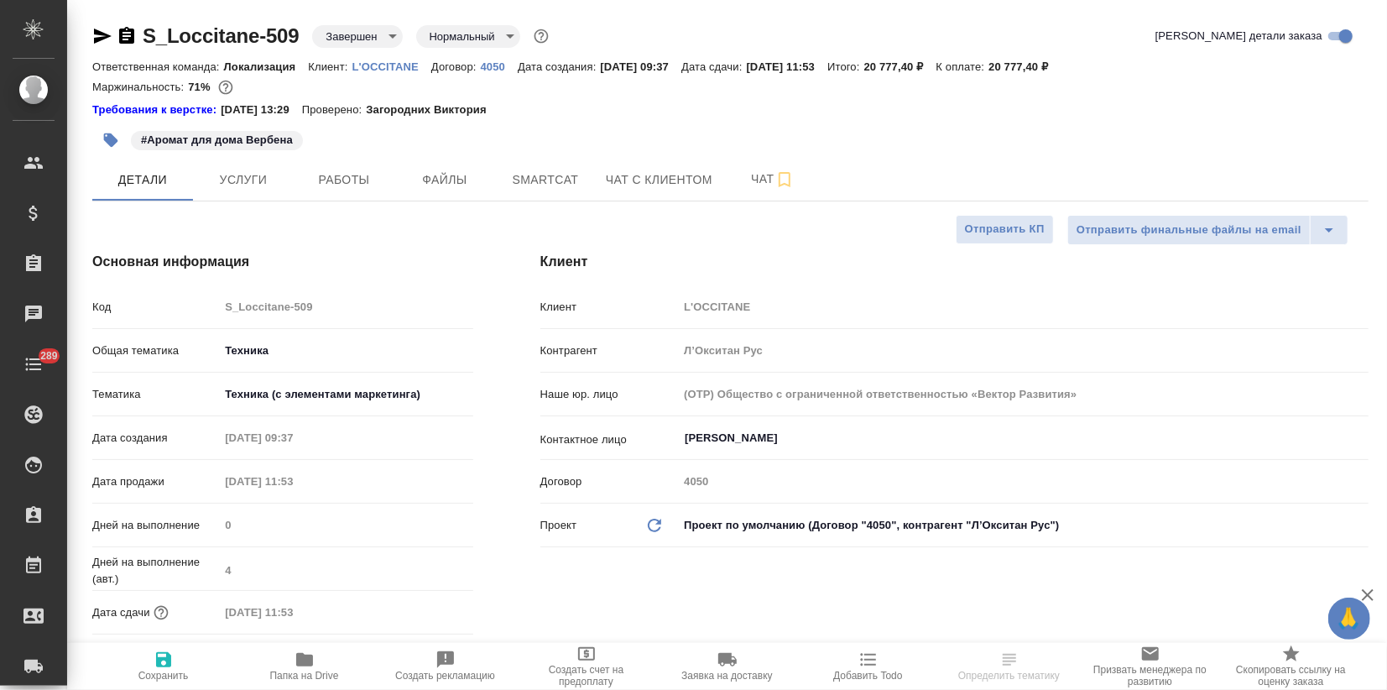
type textarea "x"
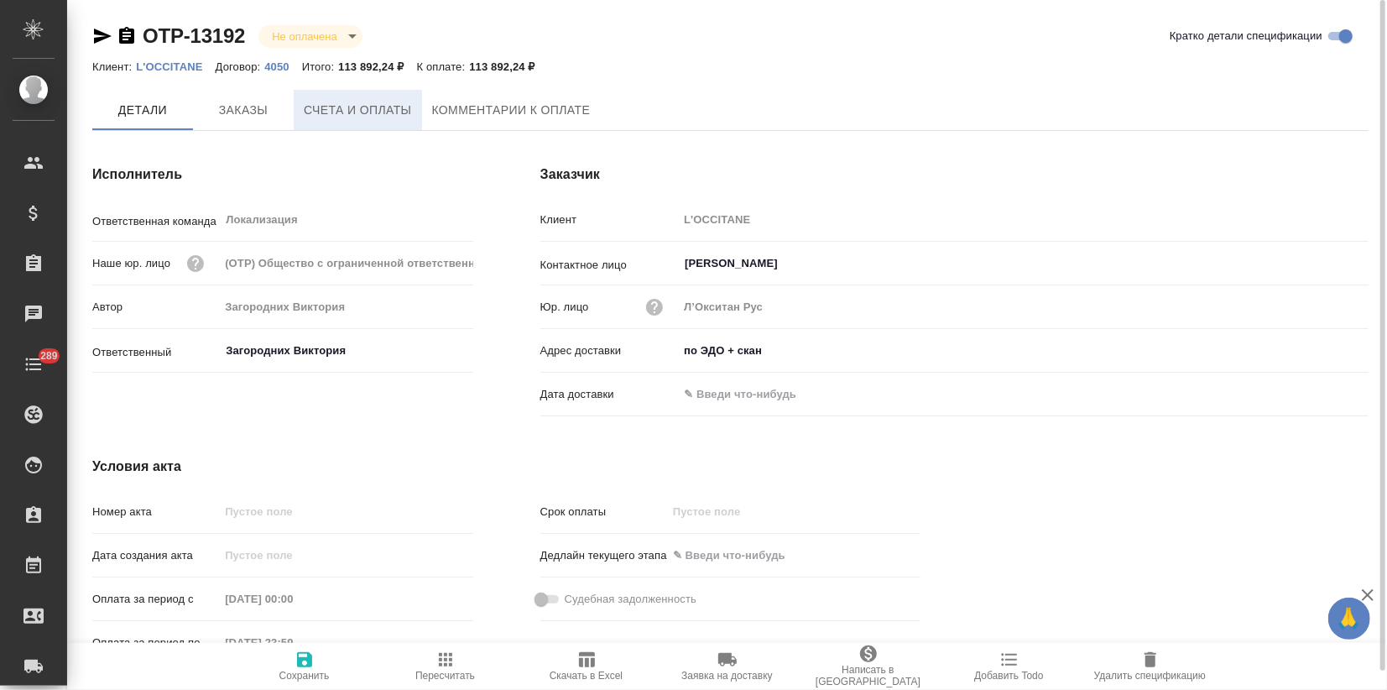
click at [376, 119] on span "Счета и оплаты" at bounding box center [358, 110] width 108 height 21
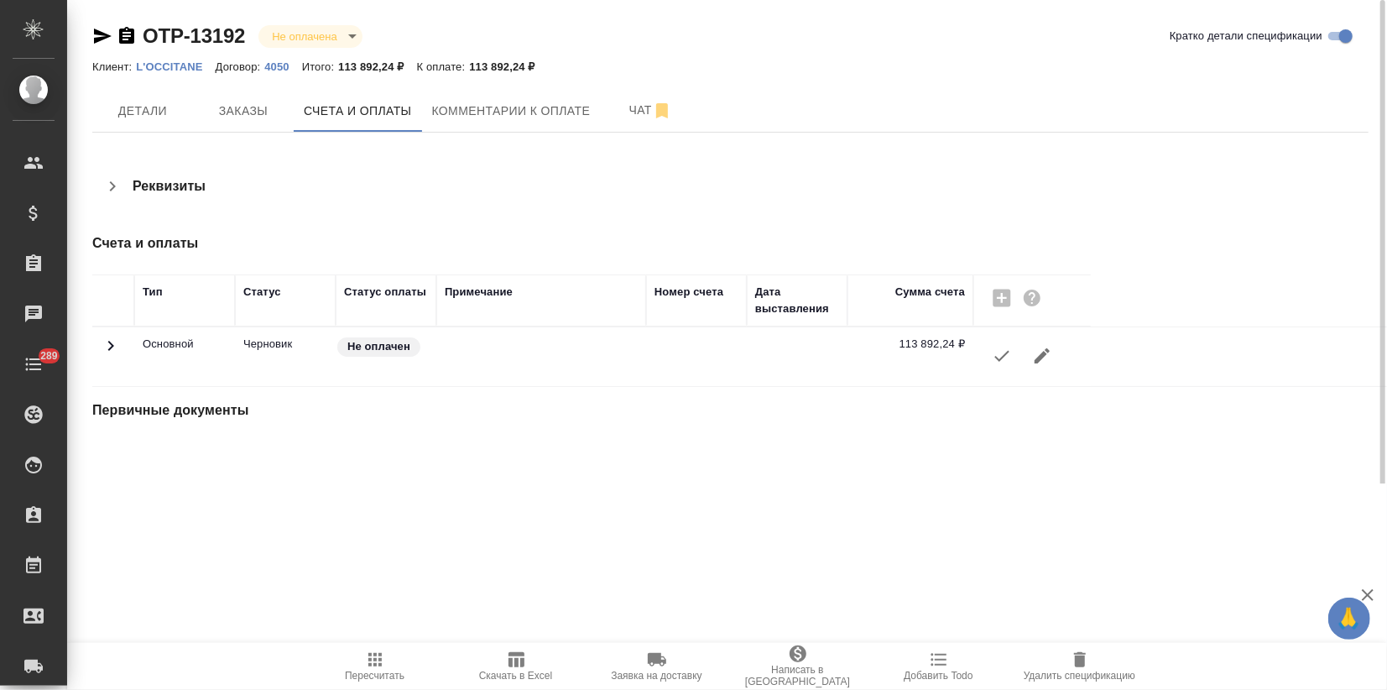
click at [1000, 356] on icon "button" at bounding box center [1002, 356] width 20 height 20
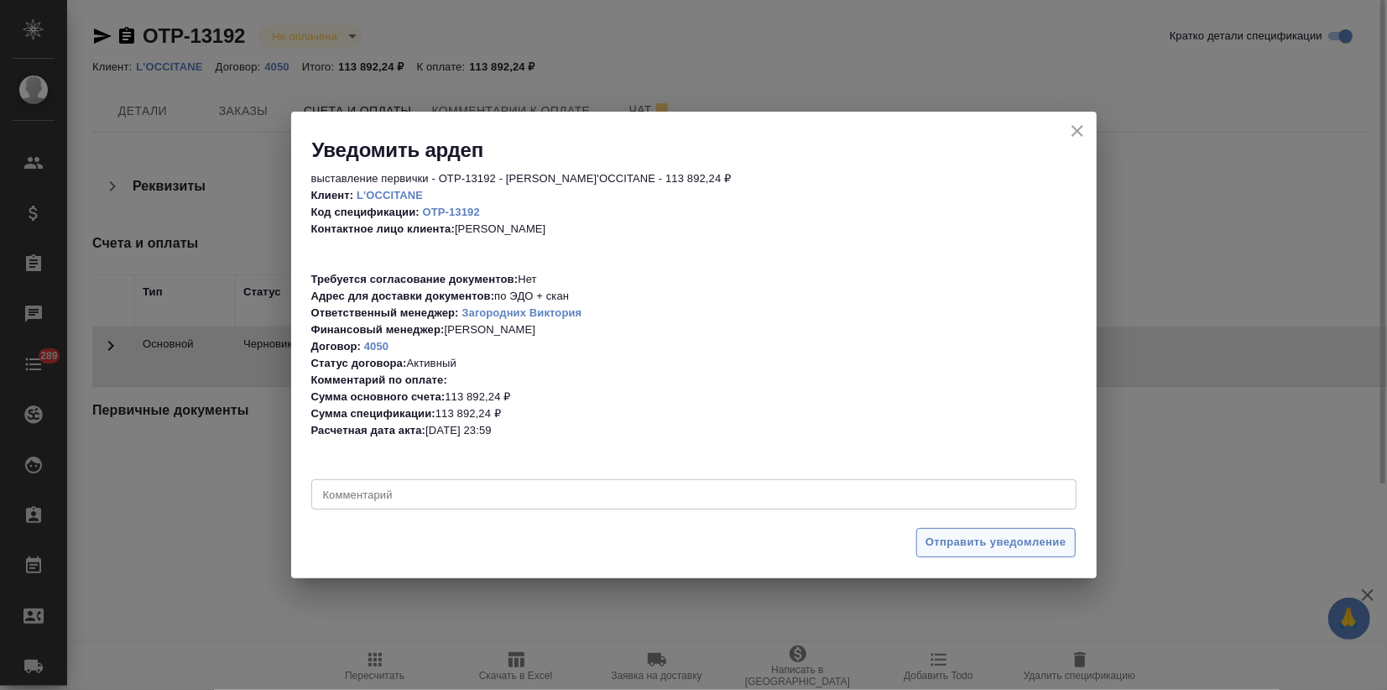
click at [1064, 538] on span "Отправить уведомление" at bounding box center [996, 542] width 141 height 19
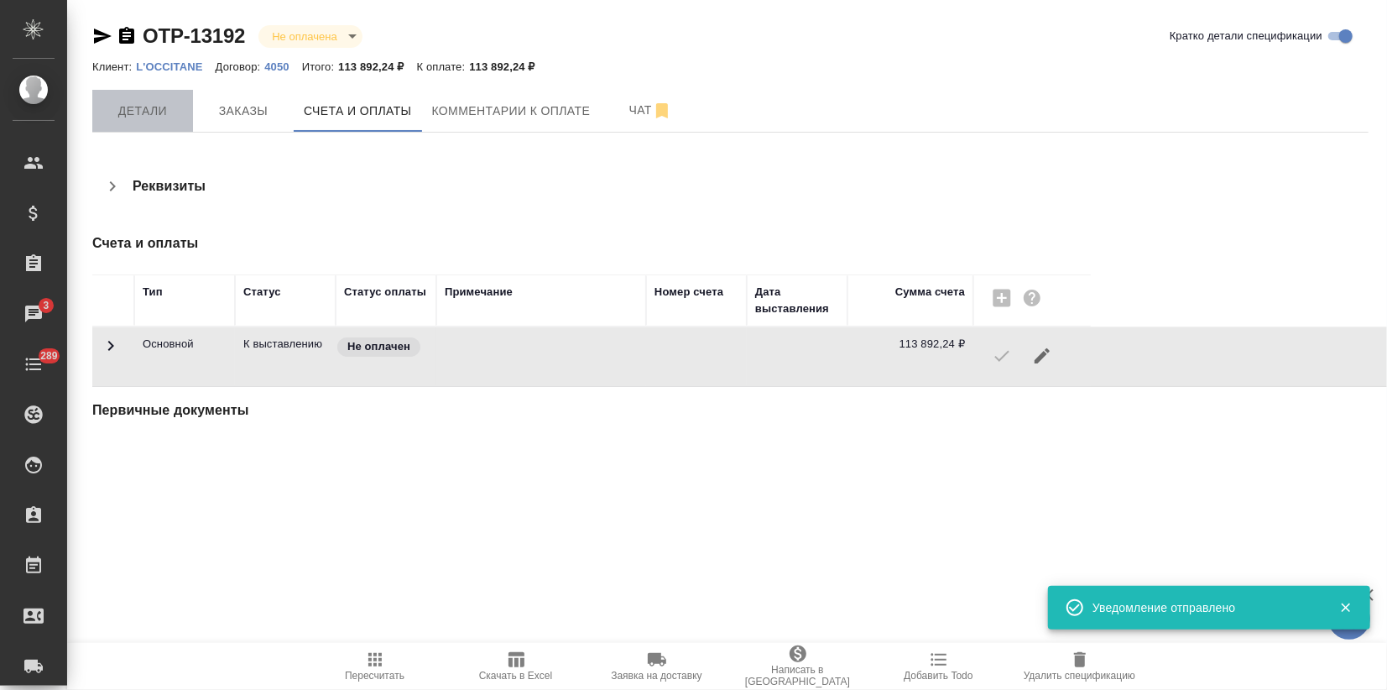
click at [161, 102] on span "Детали" at bounding box center [142, 111] width 81 height 21
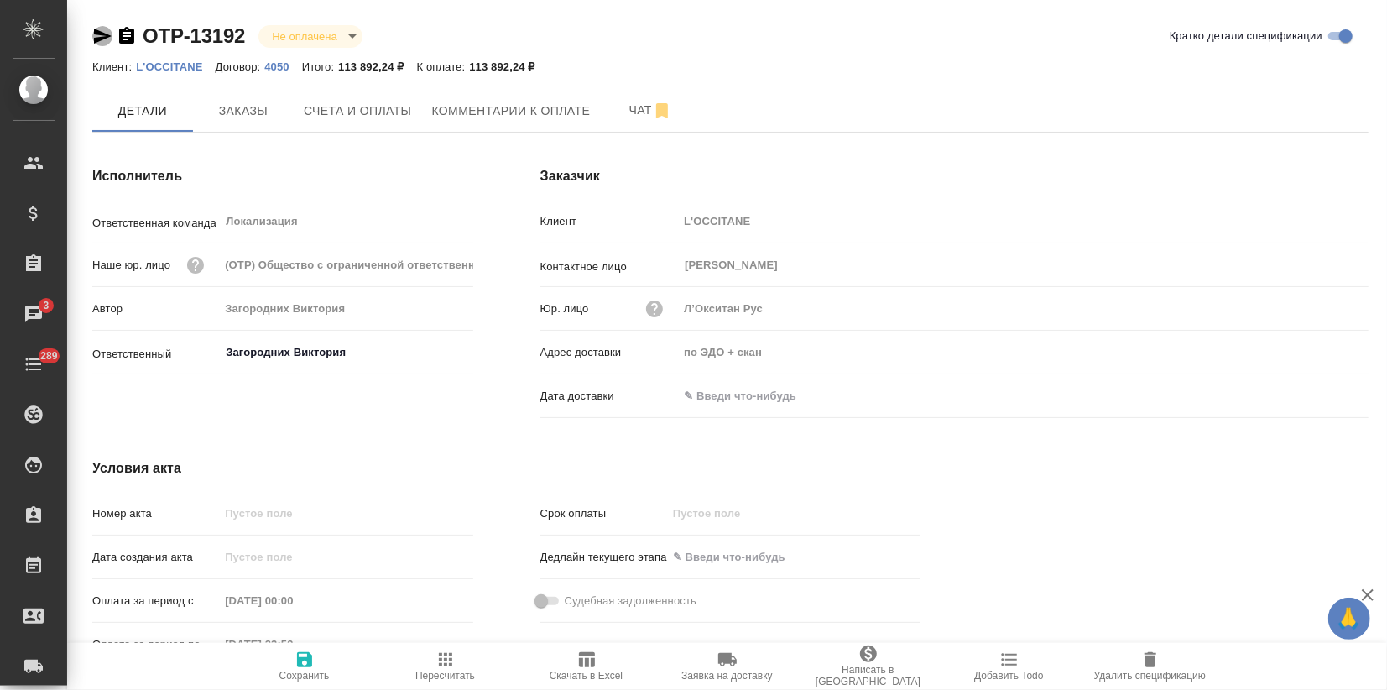
click at [109, 34] on icon "button" at bounding box center [102, 36] width 20 height 20
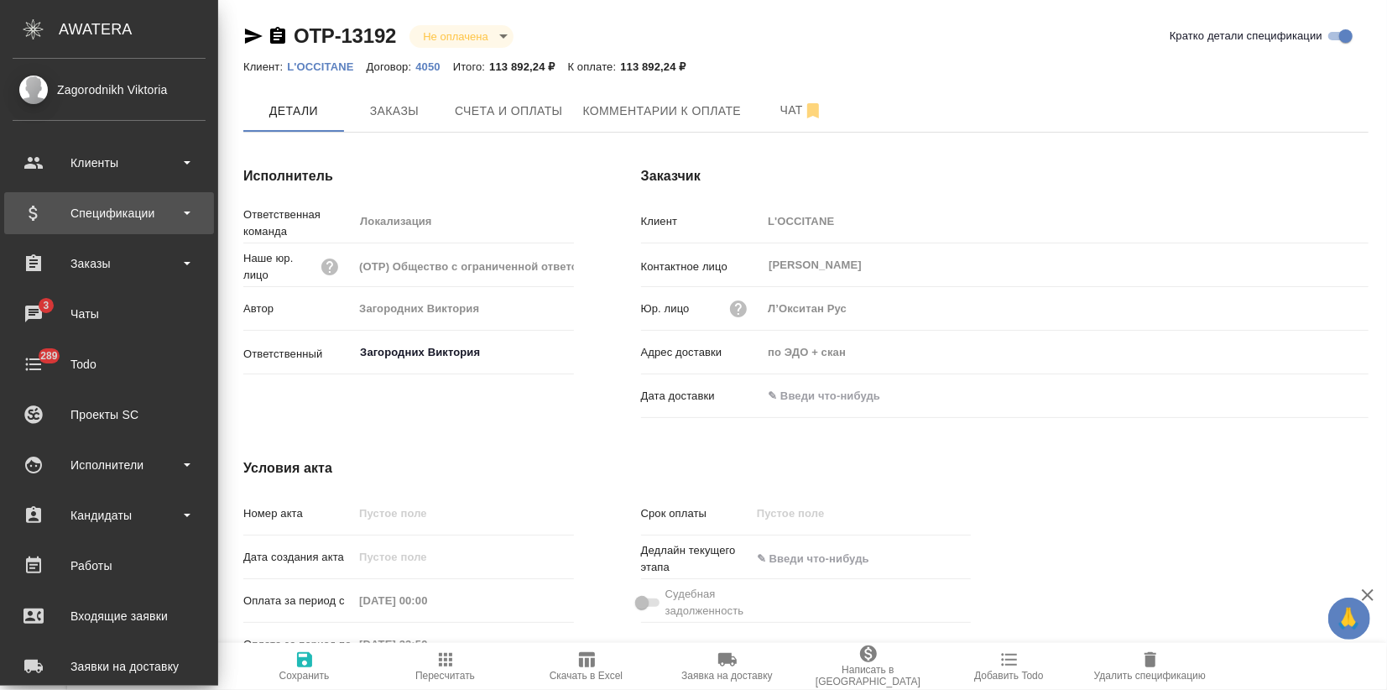
click at [99, 222] on div "Спецификации" at bounding box center [109, 213] width 193 height 25
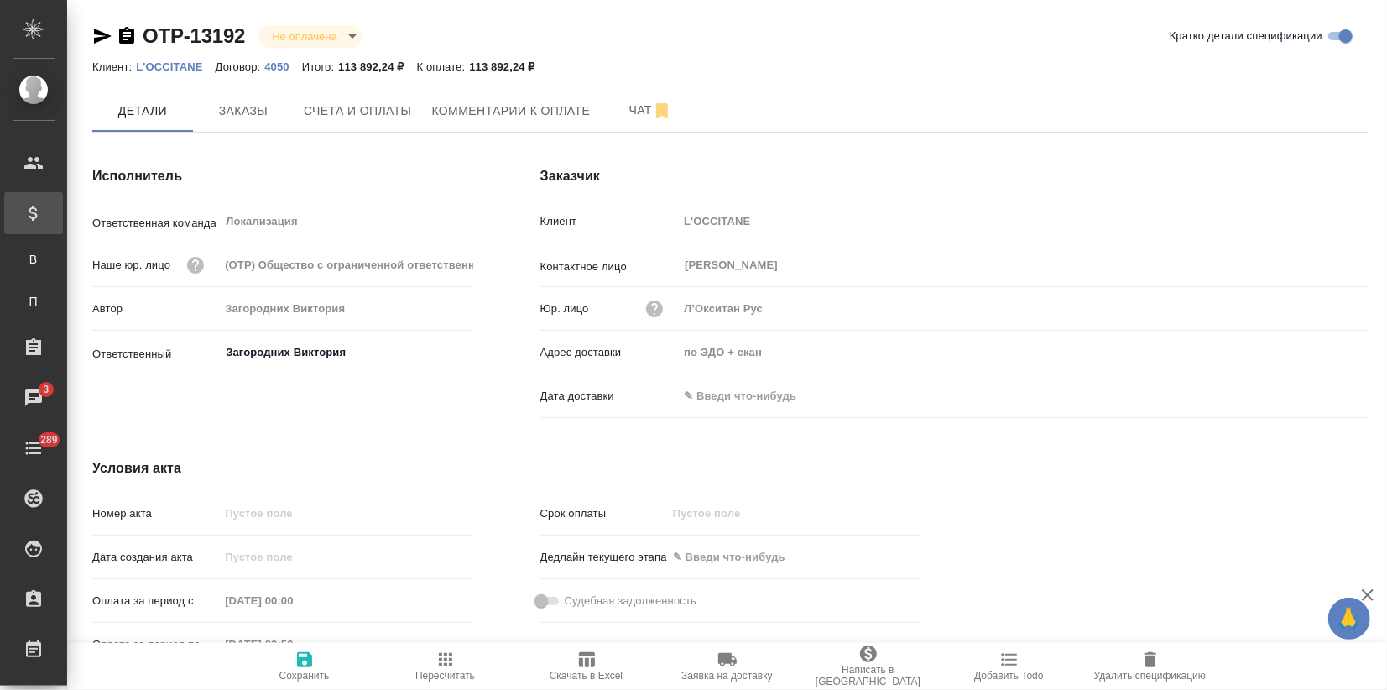
click at [55, 245] on link "В Все спецификации" at bounding box center [34, 260] width 42 height 34
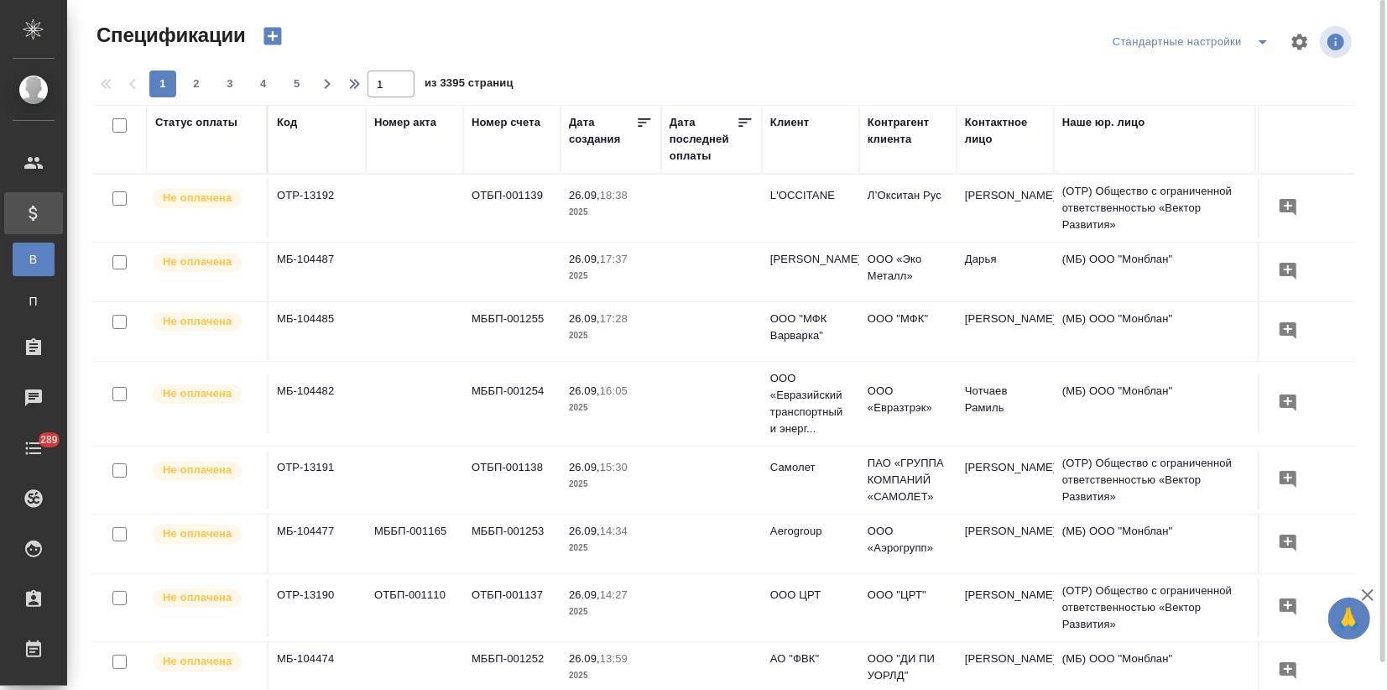
click at [269, 40] on icon "button" at bounding box center [273, 37] width 18 height 18
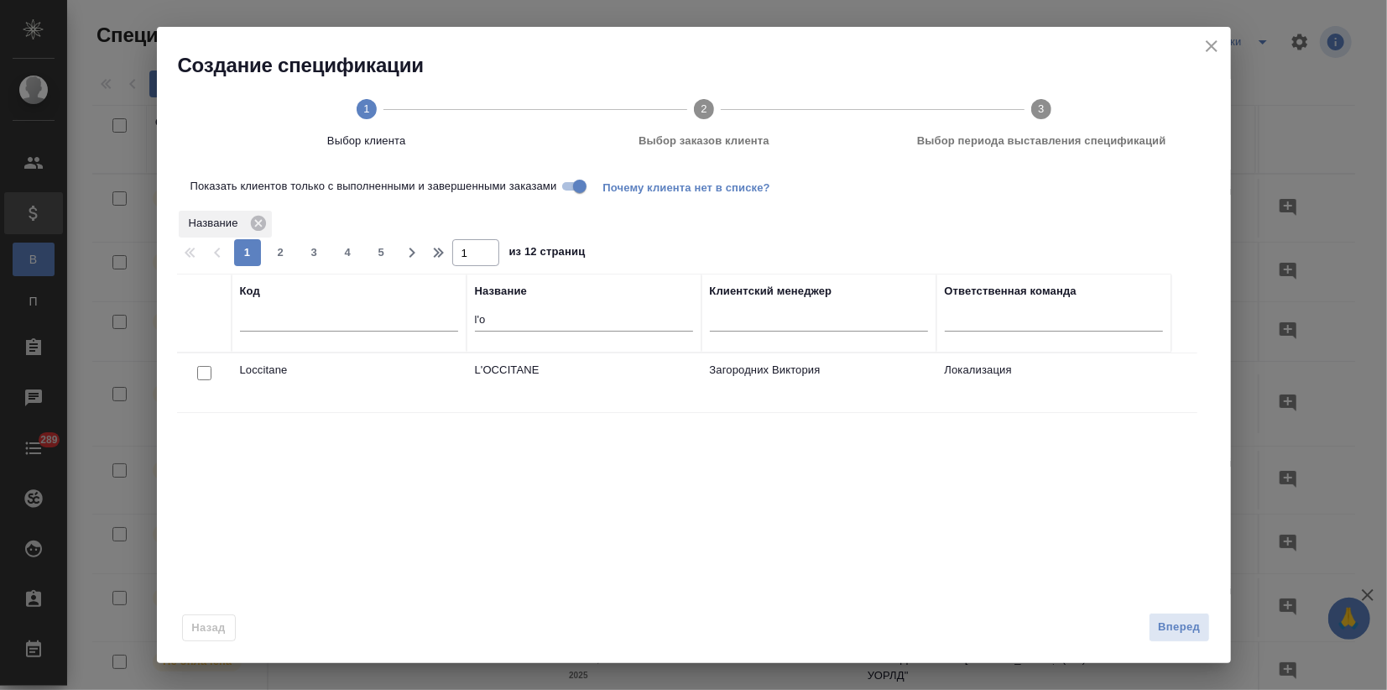
click at [210, 369] on input "checkbox" at bounding box center [204, 373] width 14 height 14
checkbox input "true"
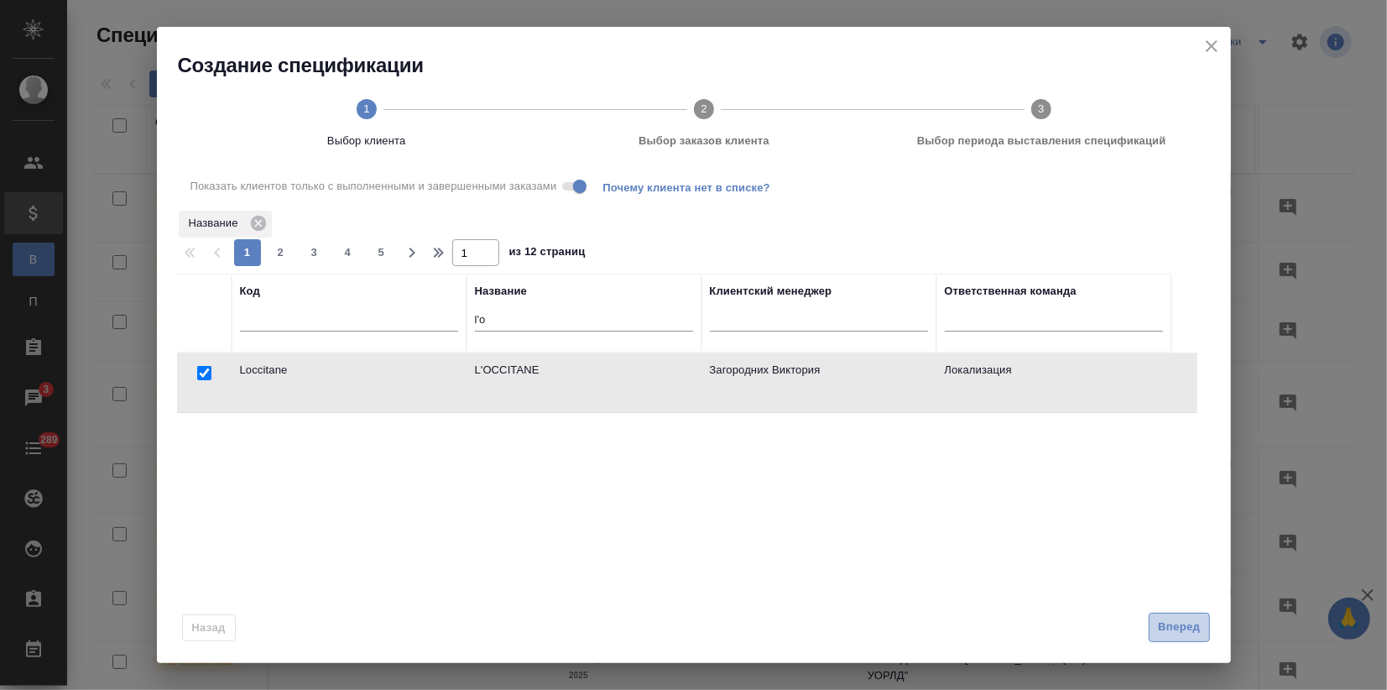
click at [1161, 624] on span "Вперед" at bounding box center [1179, 627] width 42 height 19
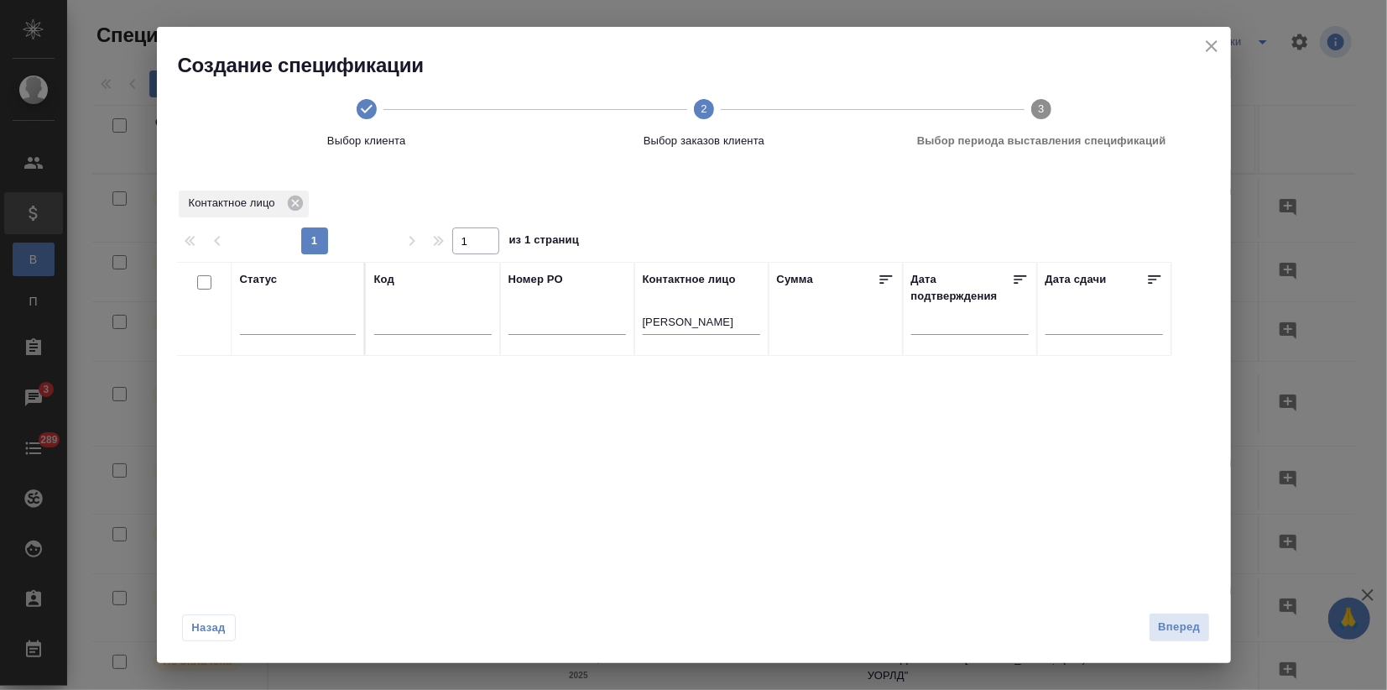
drag, startPoint x: 683, startPoint y: 321, endPoint x: 547, endPoint y: 321, distance: 136.0
click at [546, 321] on tr "Статус Код Номер PO Контактное лицо никулина Сумма Дата подтверждения Дата сдачи" at bounding box center [674, 309] width 994 height 94
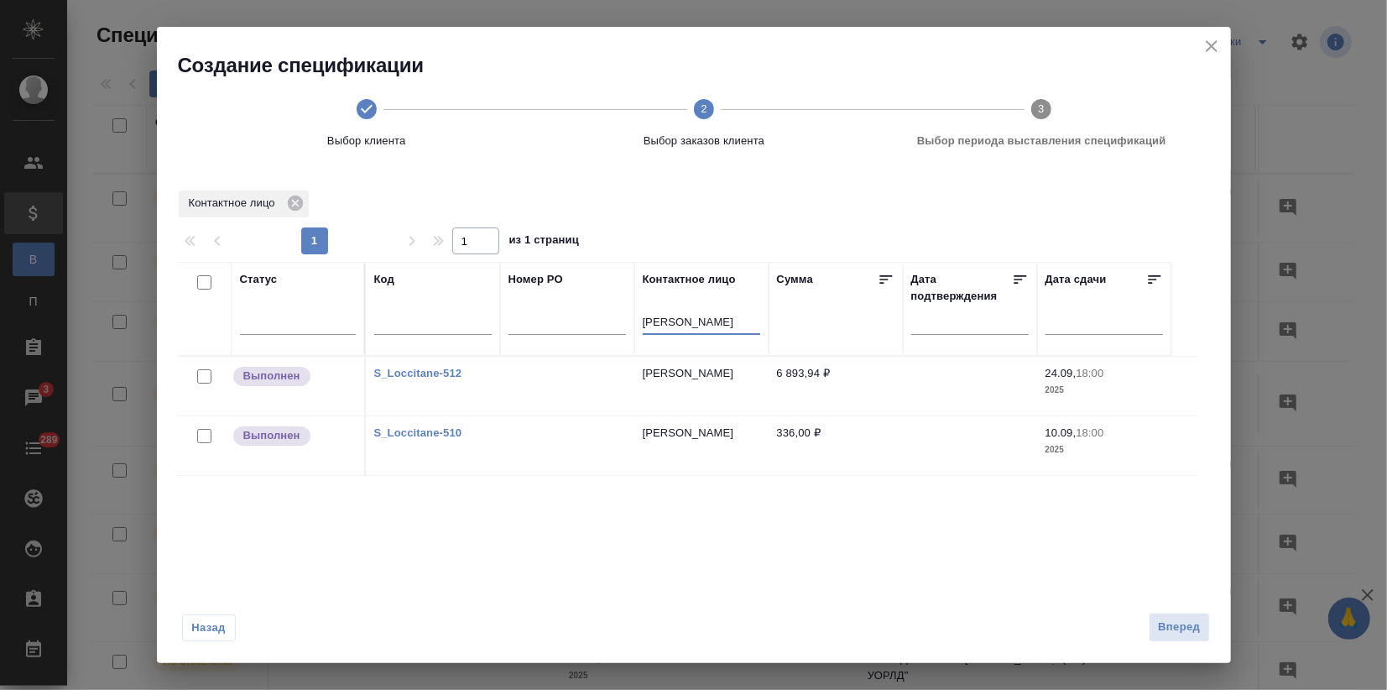
type input "диана"
click at [1222, 44] on button "close" at bounding box center [1211, 46] width 25 height 25
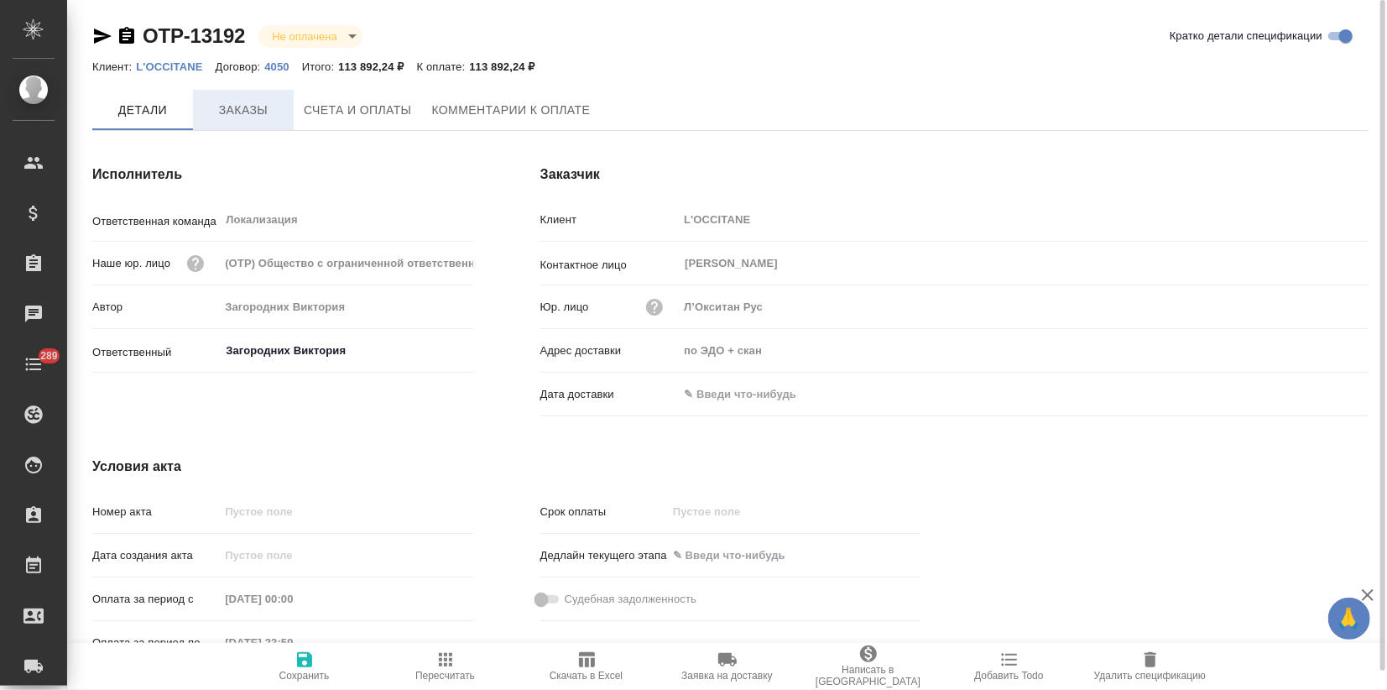
click at [234, 114] on span "Заказы" at bounding box center [243, 110] width 81 height 21
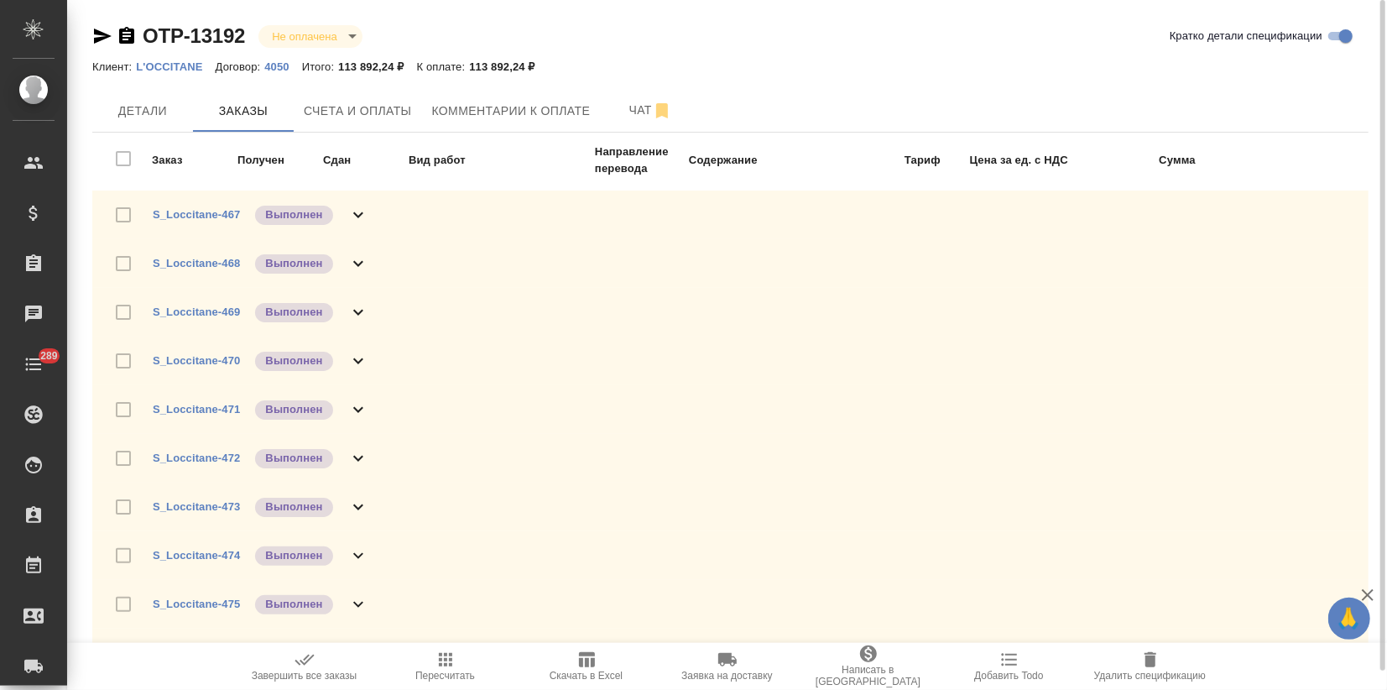
click at [138, 153] on div "Заказ Получен Сдан Вид работ Направление перевода Содержание [PERSON_NAME] за е…" at bounding box center [737, 158] width 1263 height 51
click at [1140, 661] on icon "button" at bounding box center [1150, 660] width 20 height 20
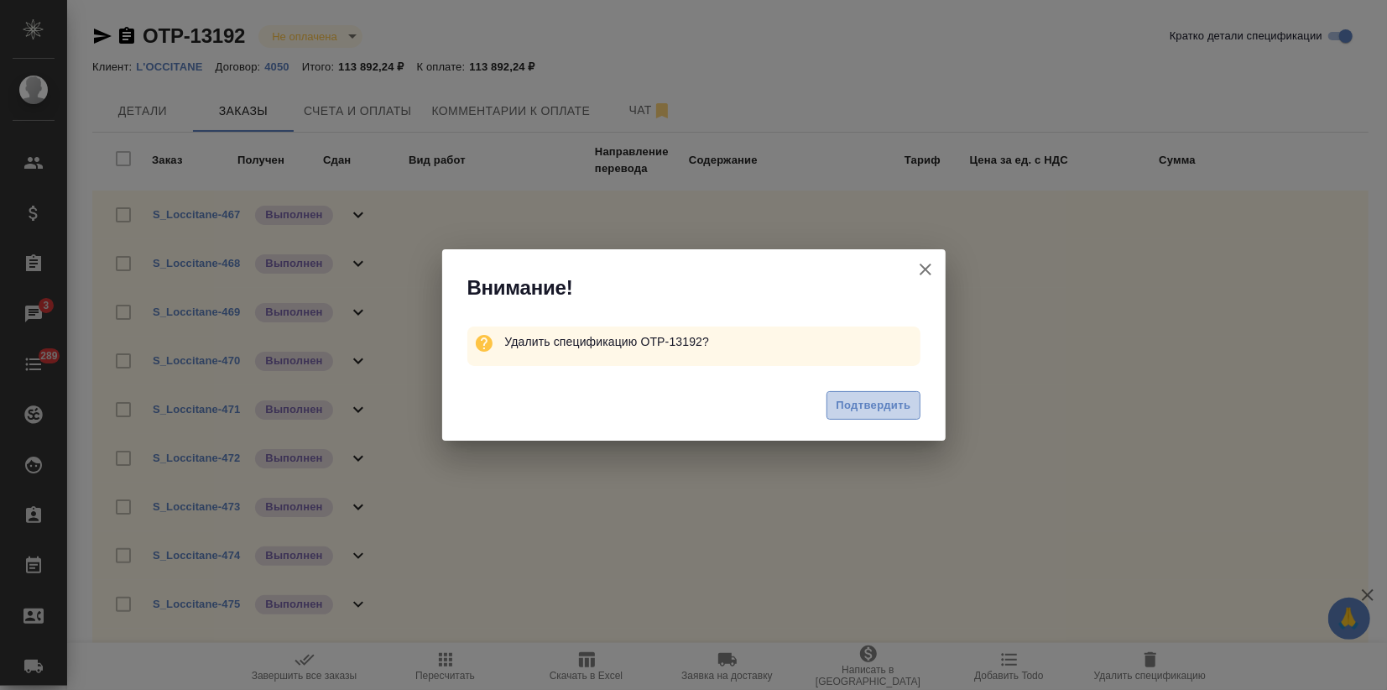
click at [885, 405] on span "Подтвердить" at bounding box center [873, 405] width 75 height 19
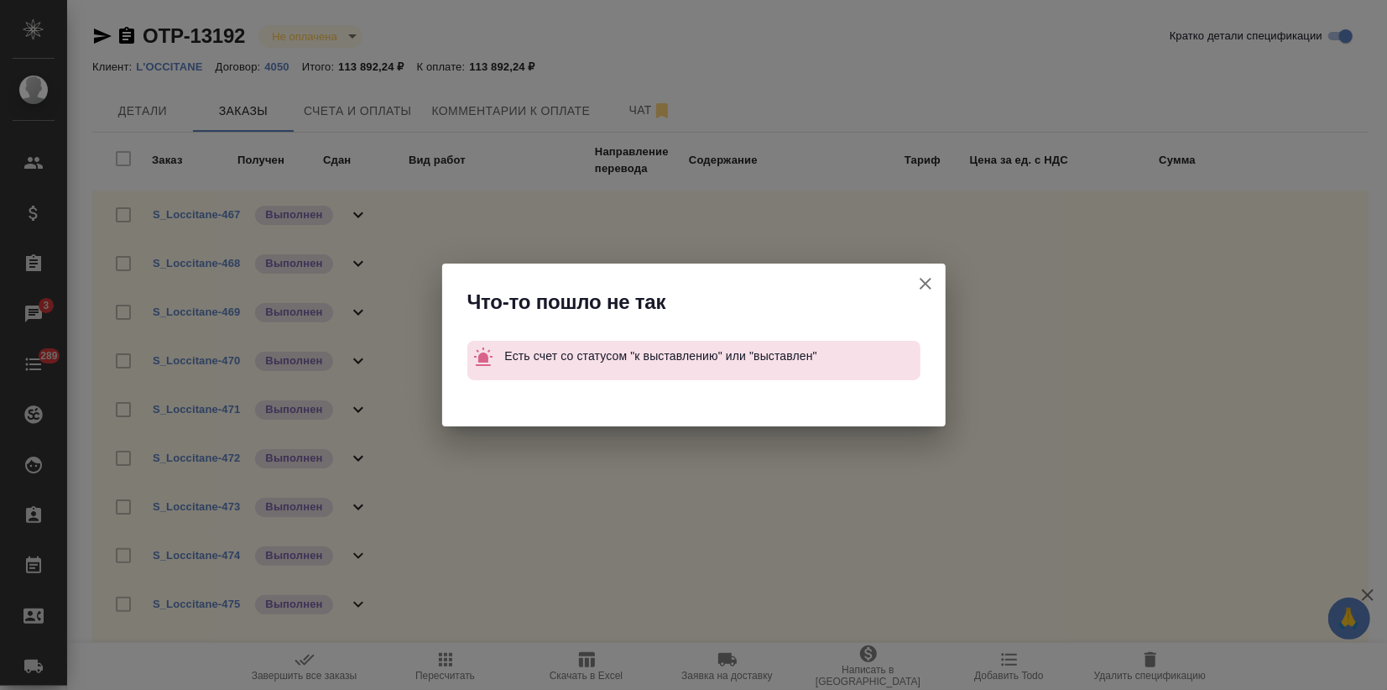
click at [919, 283] on icon "button" at bounding box center [926, 284] width 20 height 20
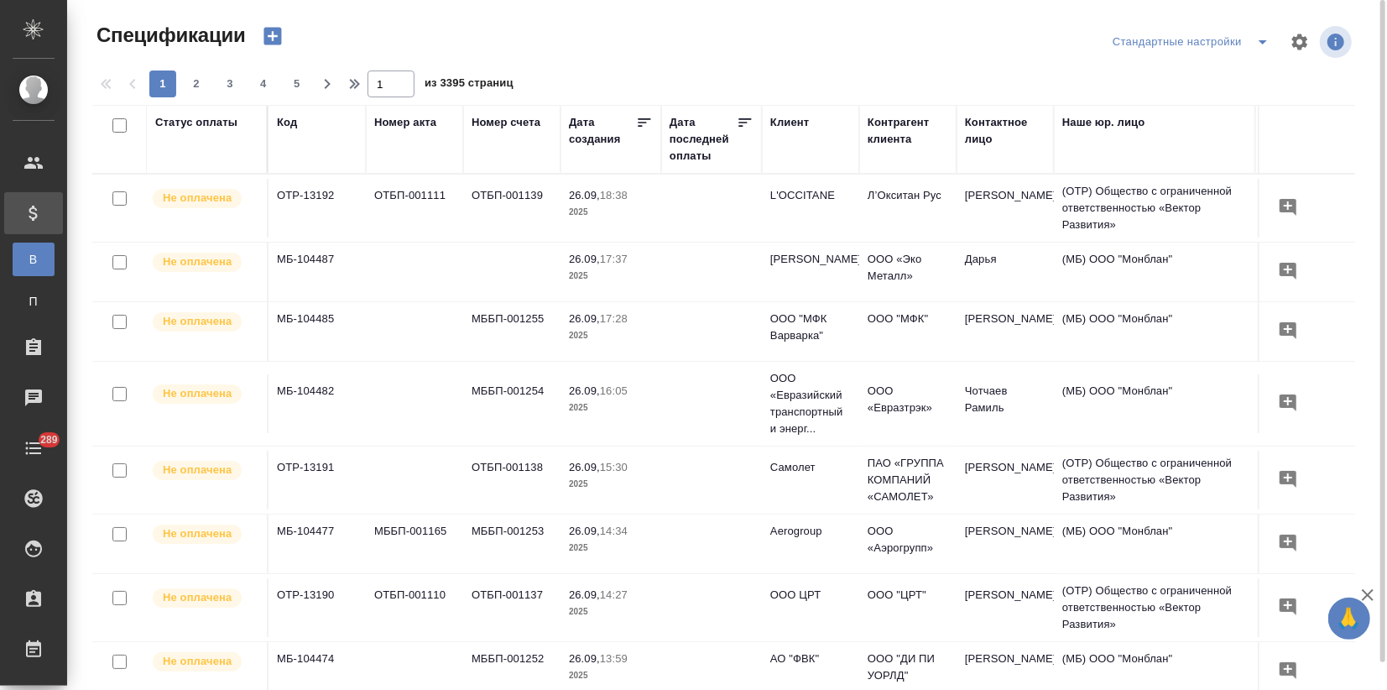
click at [336, 222] on td "OTP-13192" at bounding box center [317, 208] width 97 height 59
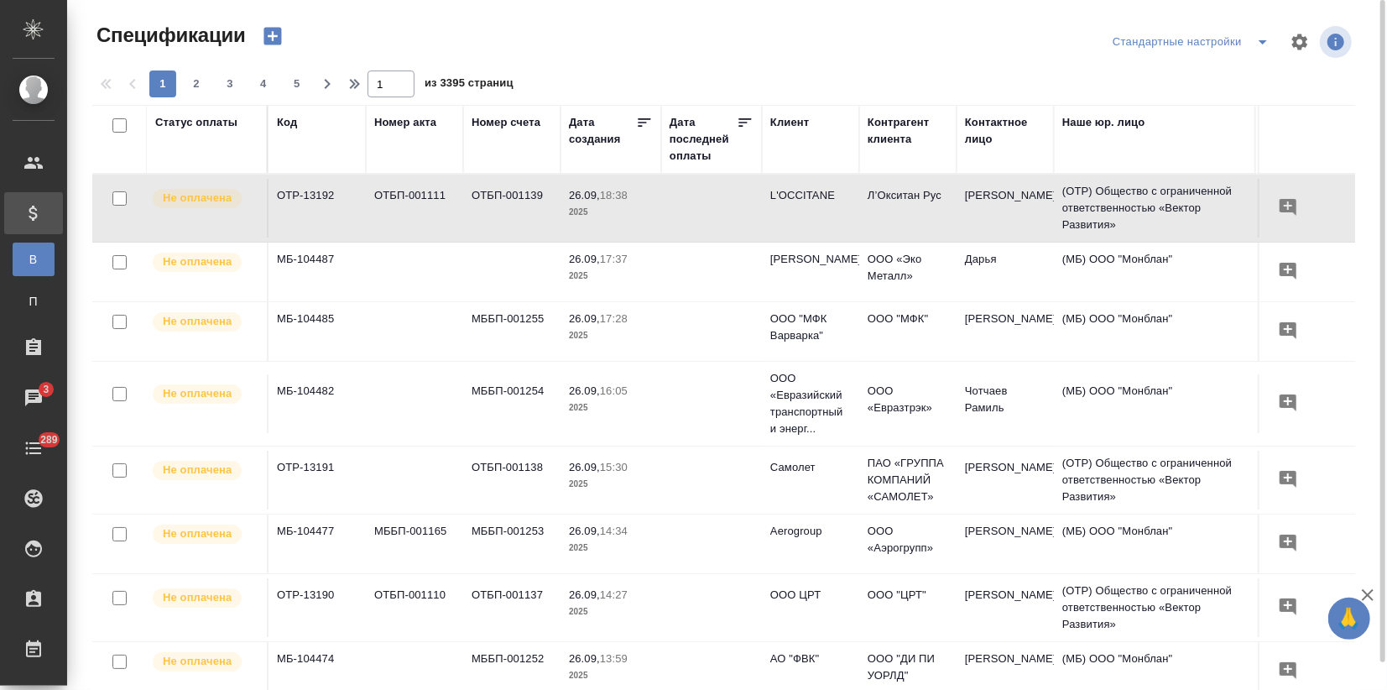
click at [275, 34] on icon "button" at bounding box center [273, 37] width 18 height 18
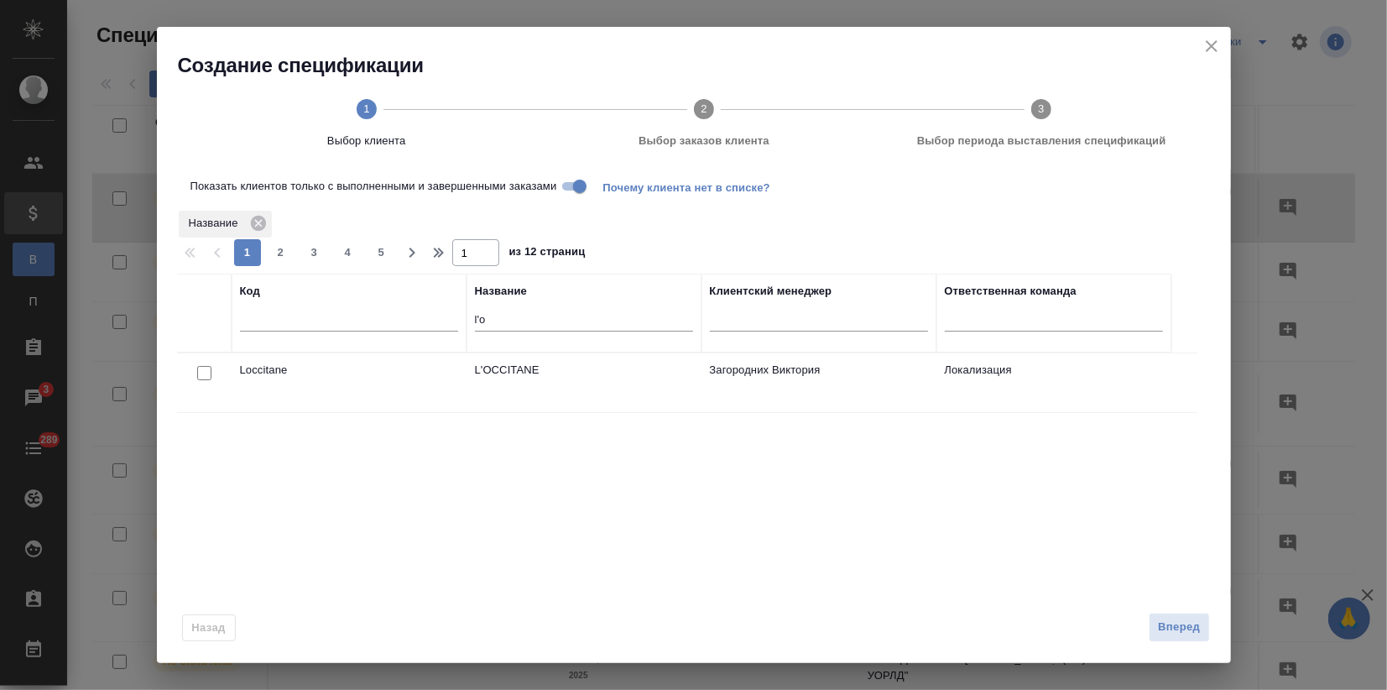
click at [200, 370] on input "checkbox" at bounding box center [204, 373] width 14 height 14
checkbox input "true"
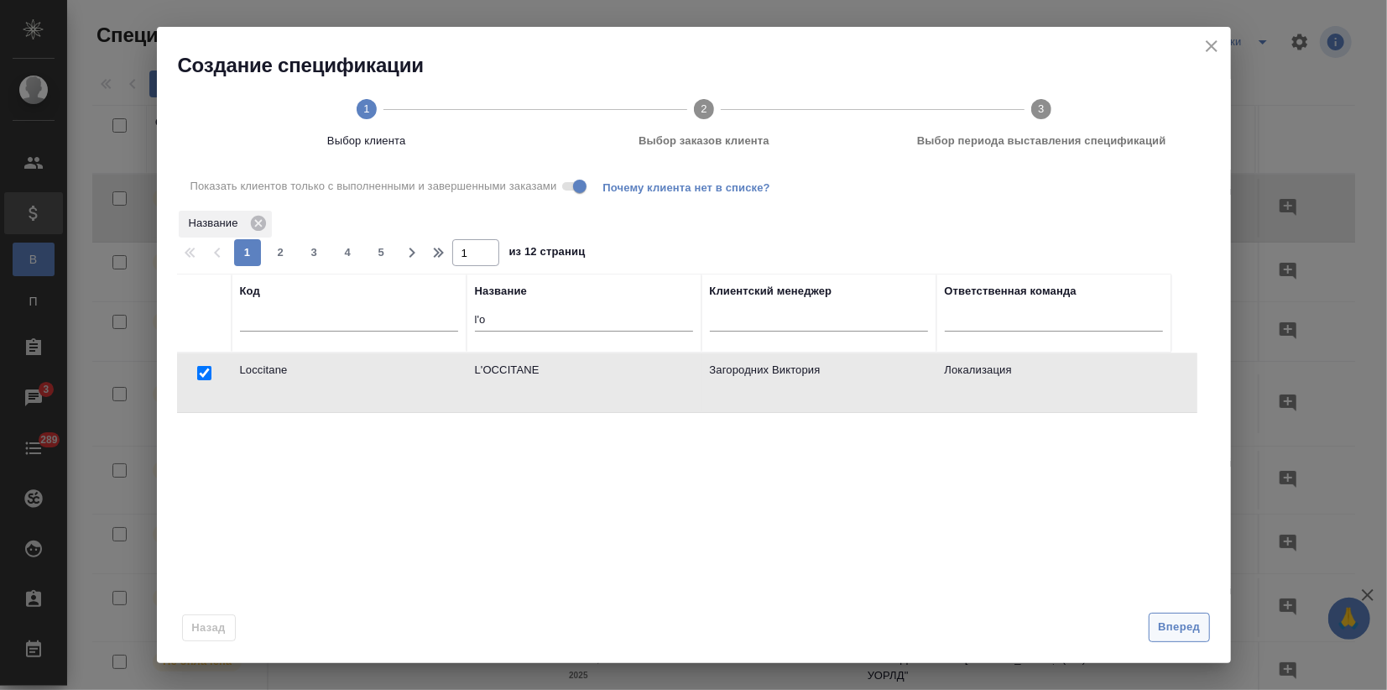
click at [1161, 624] on span "Вперед" at bounding box center [1179, 627] width 42 height 19
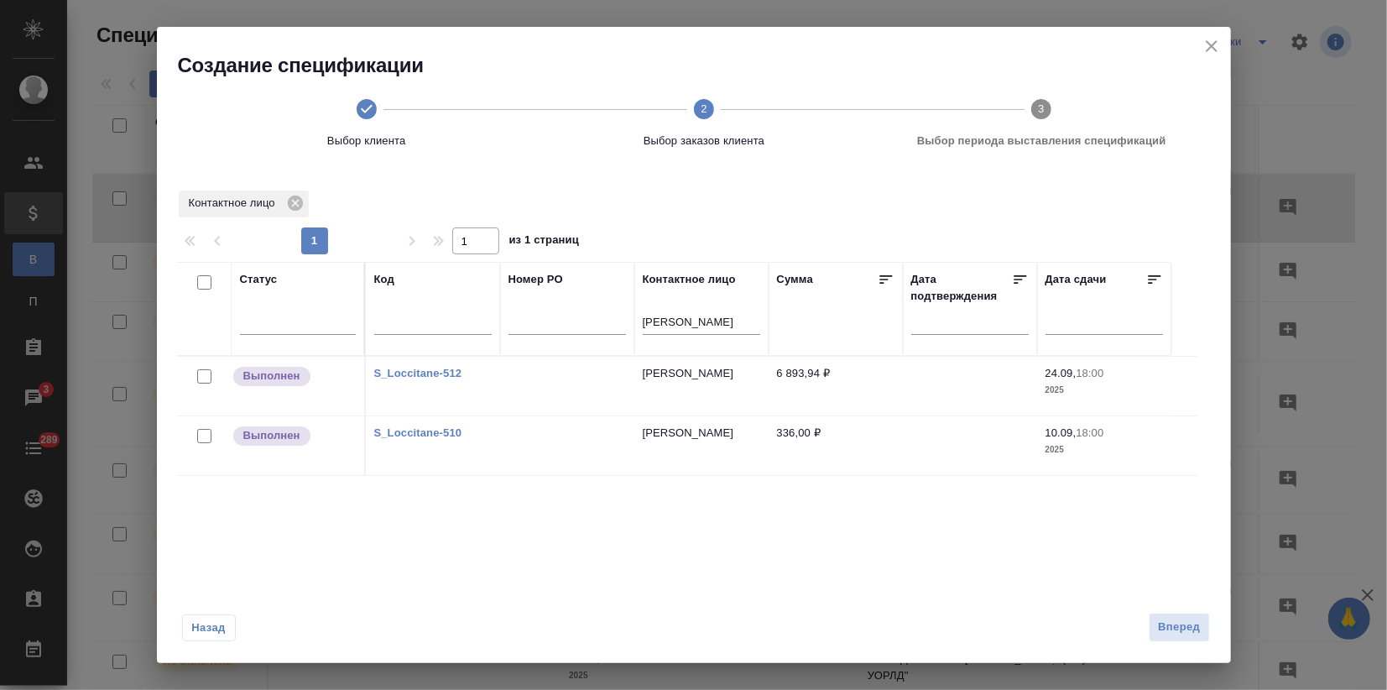
click at [412, 367] on link "S_Loccitane-512" at bounding box center [418, 373] width 88 height 13
click at [410, 430] on link "S_Loccitane-510" at bounding box center [418, 432] width 88 height 13
click at [1214, 46] on icon "close" at bounding box center [1212, 46] width 20 height 20
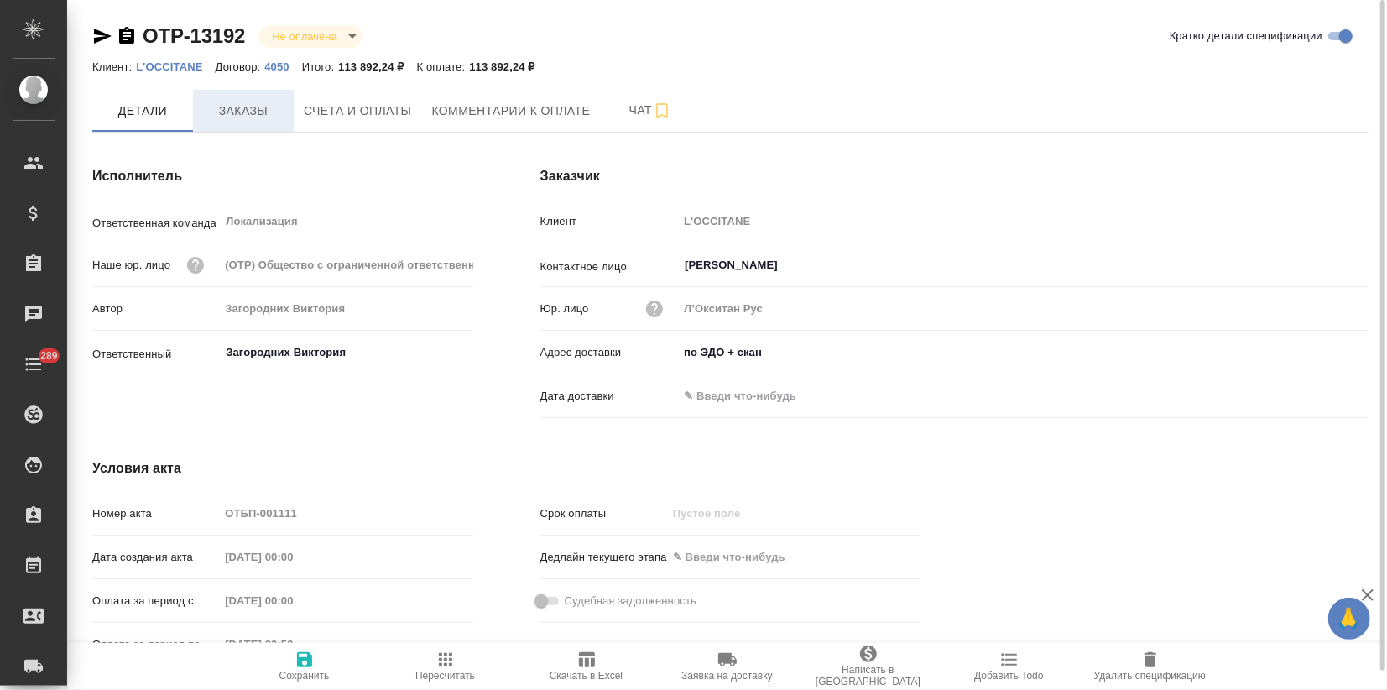
click at [242, 113] on span "Заказы" at bounding box center [243, 111] width 81 height 21
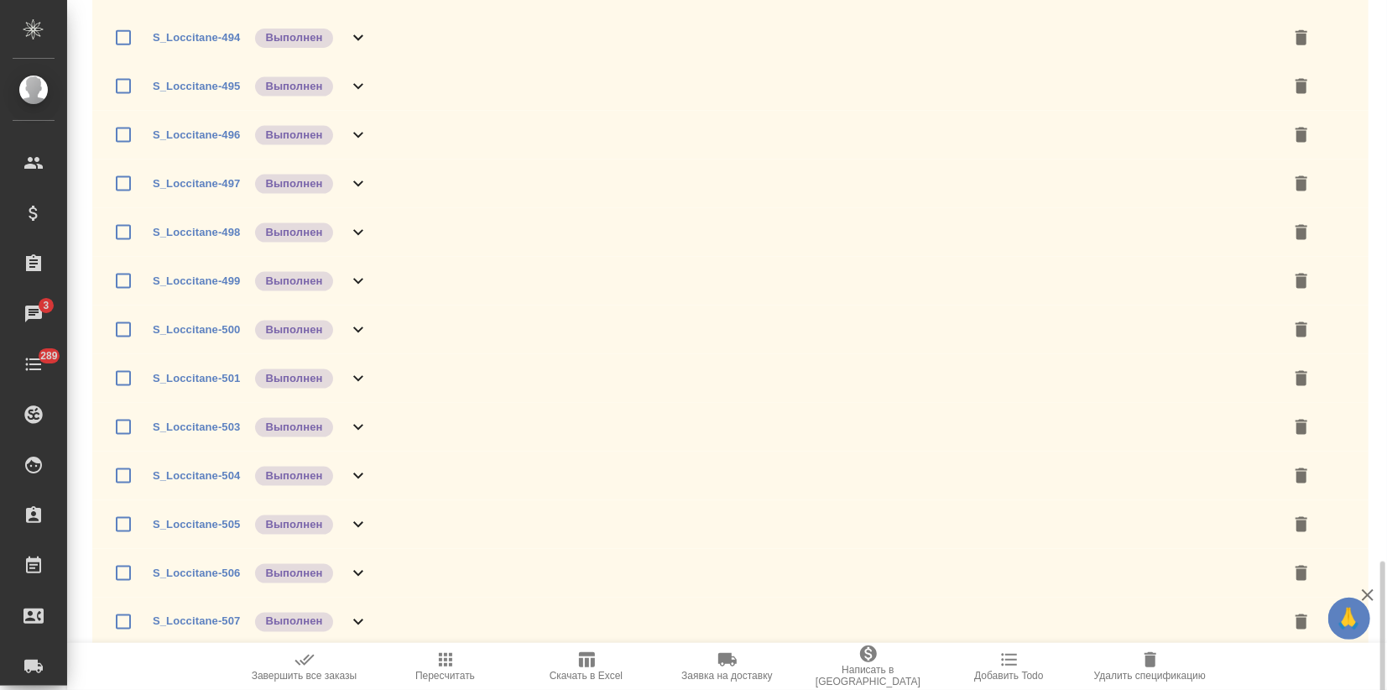
scroll to position [1642, 0]
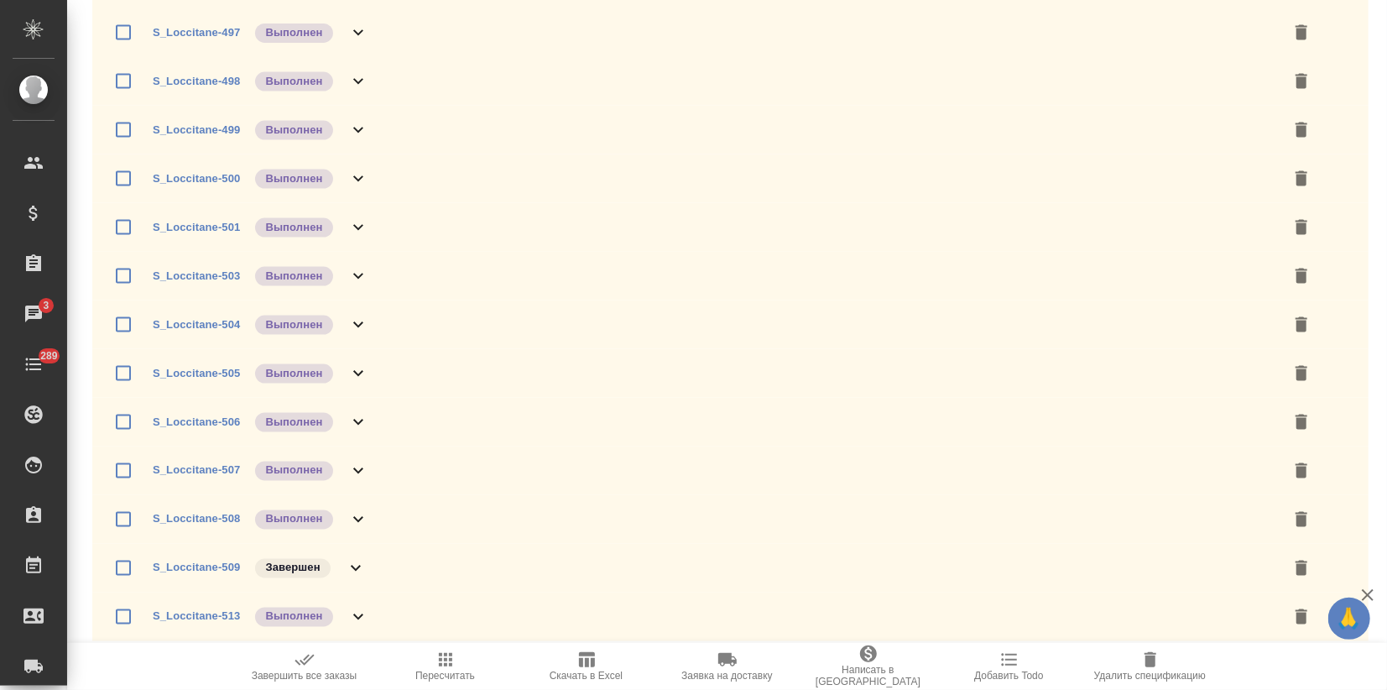
click at [1368, 589] on icon "button" at bounding box center [1368, 595] width 20 height 20
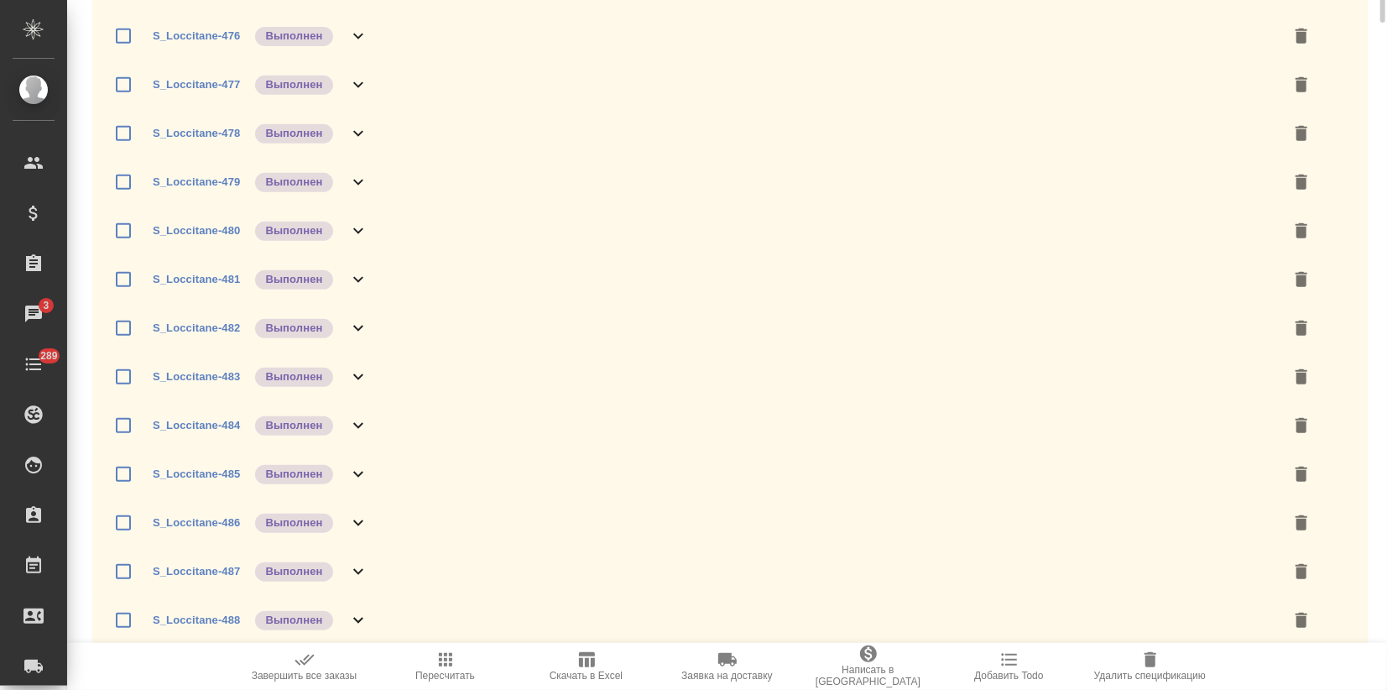
scroll to position [0, 0]
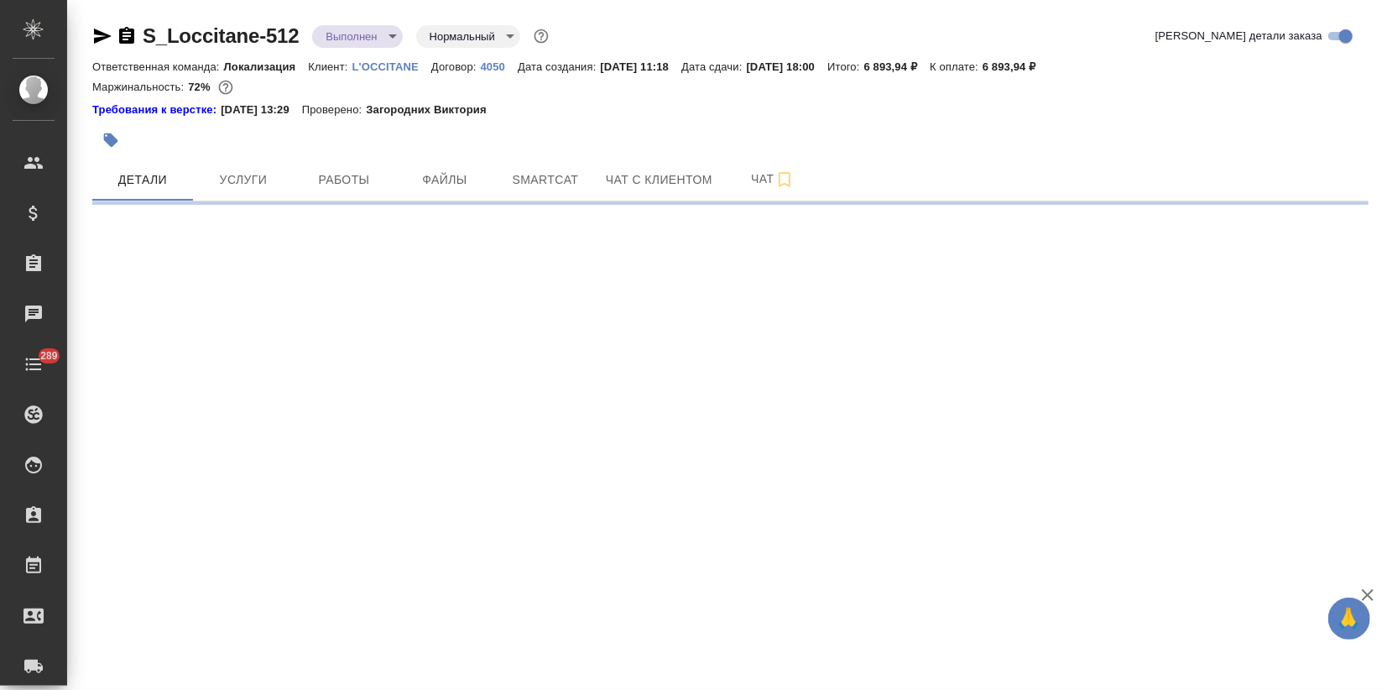
select select "RU"
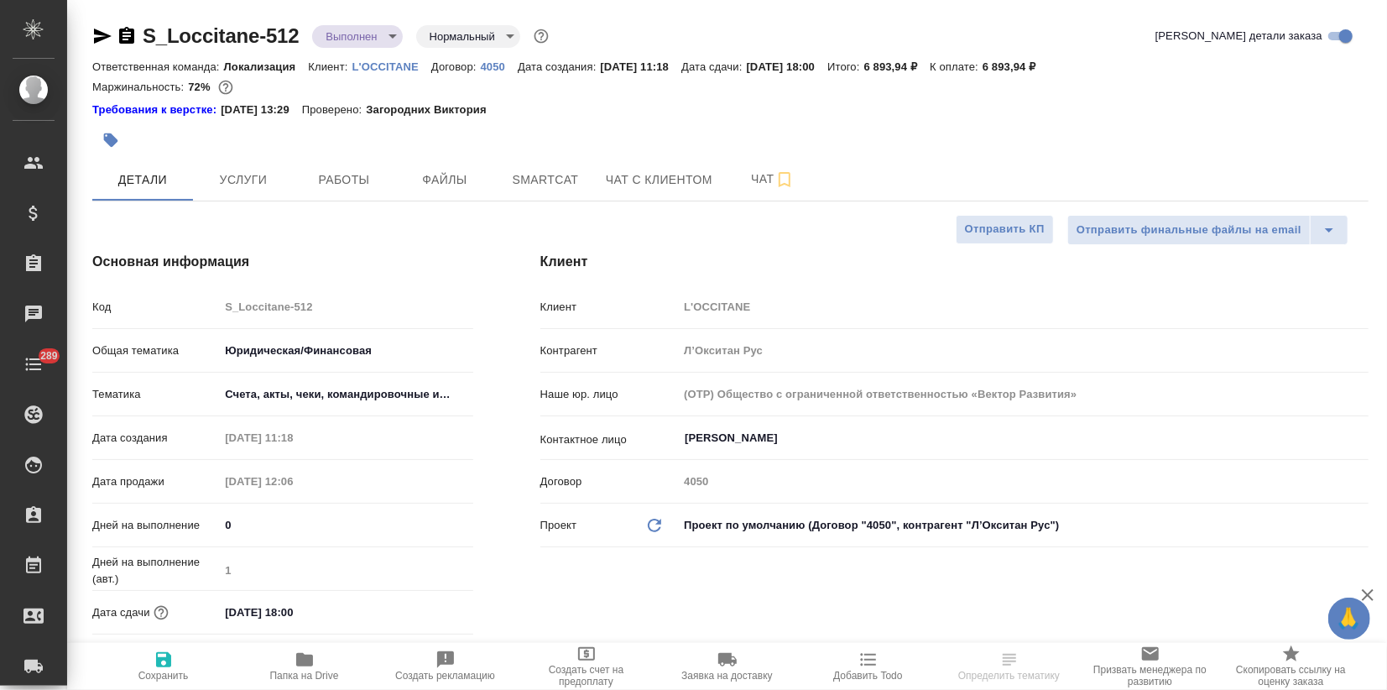
click at [352, 38] on body "🙏 .cls-1 fill:#fff; AWATERA Zagorodnikh [PERSON_NAME] Спецификации Заказы Чаты …" at bounding box center [693, 345] width 1387 height 690
type textarea "x"
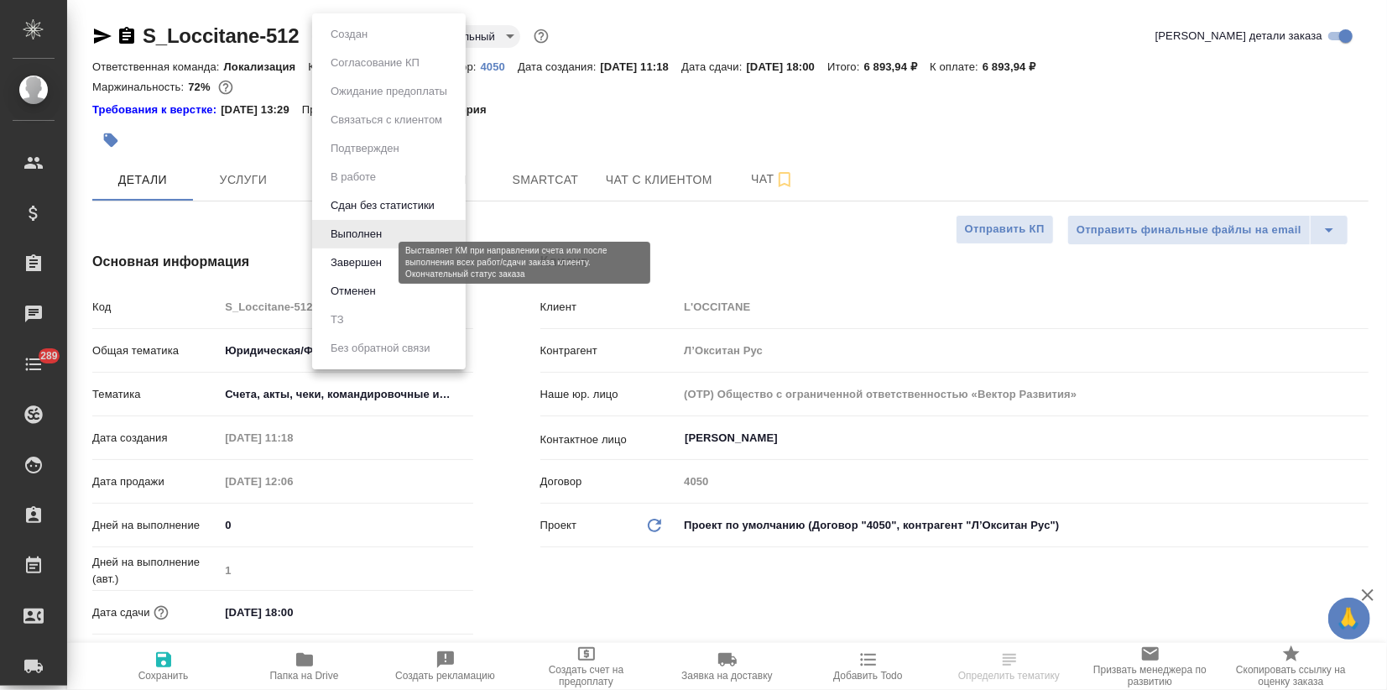
click at [342, 257] on button "Завершен" at bounding box center [356, 262] width 61 height 18
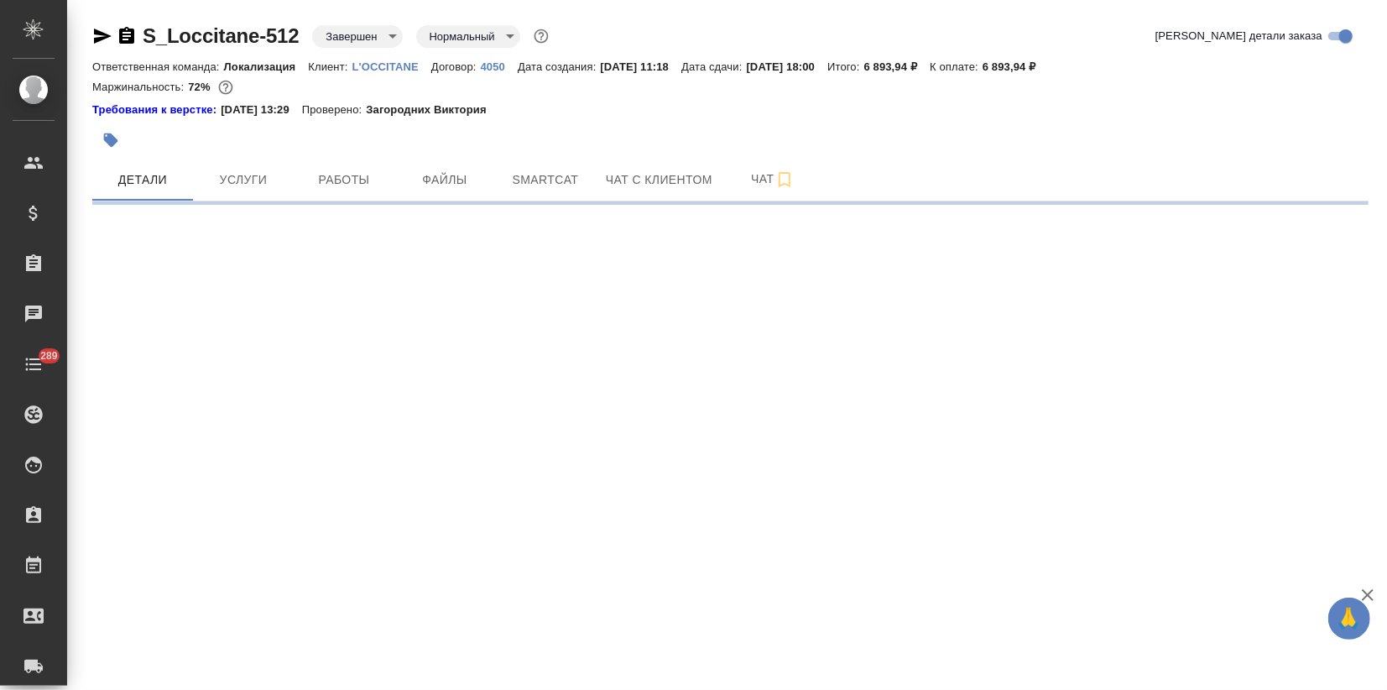
select select "RU"
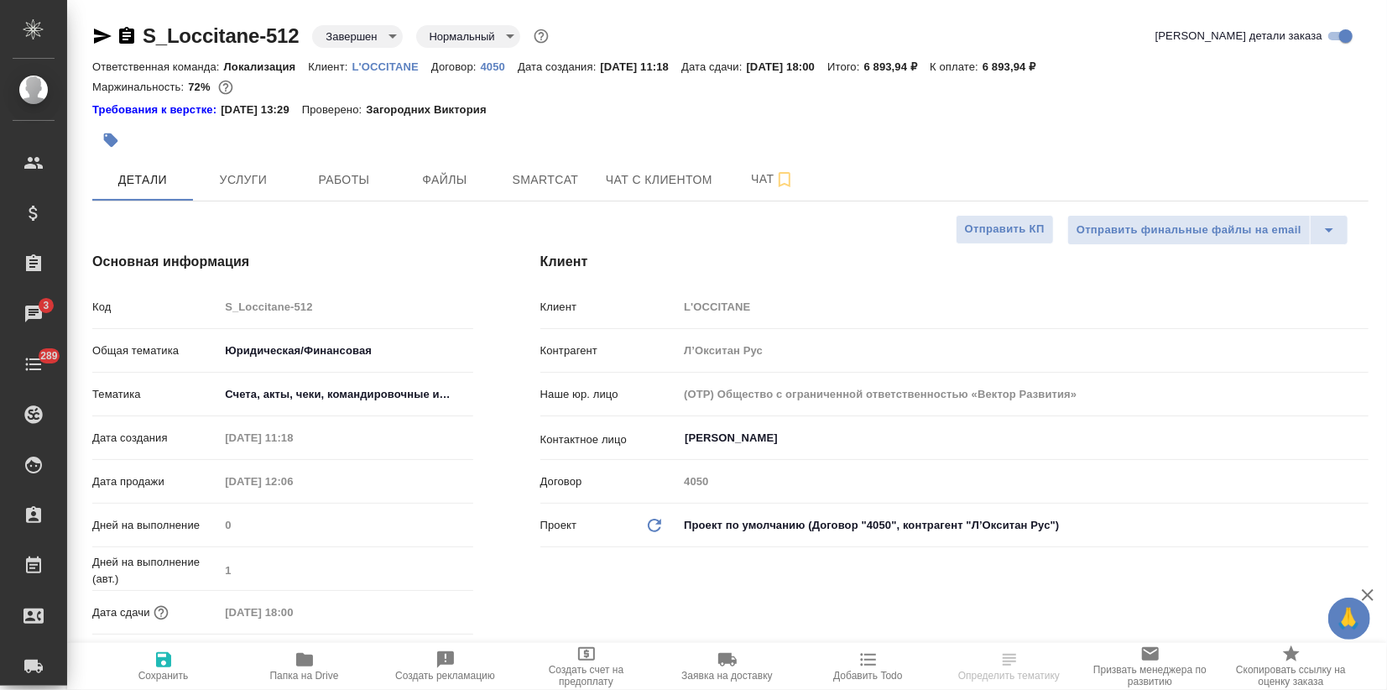
select select "RU"
type textarea "x"
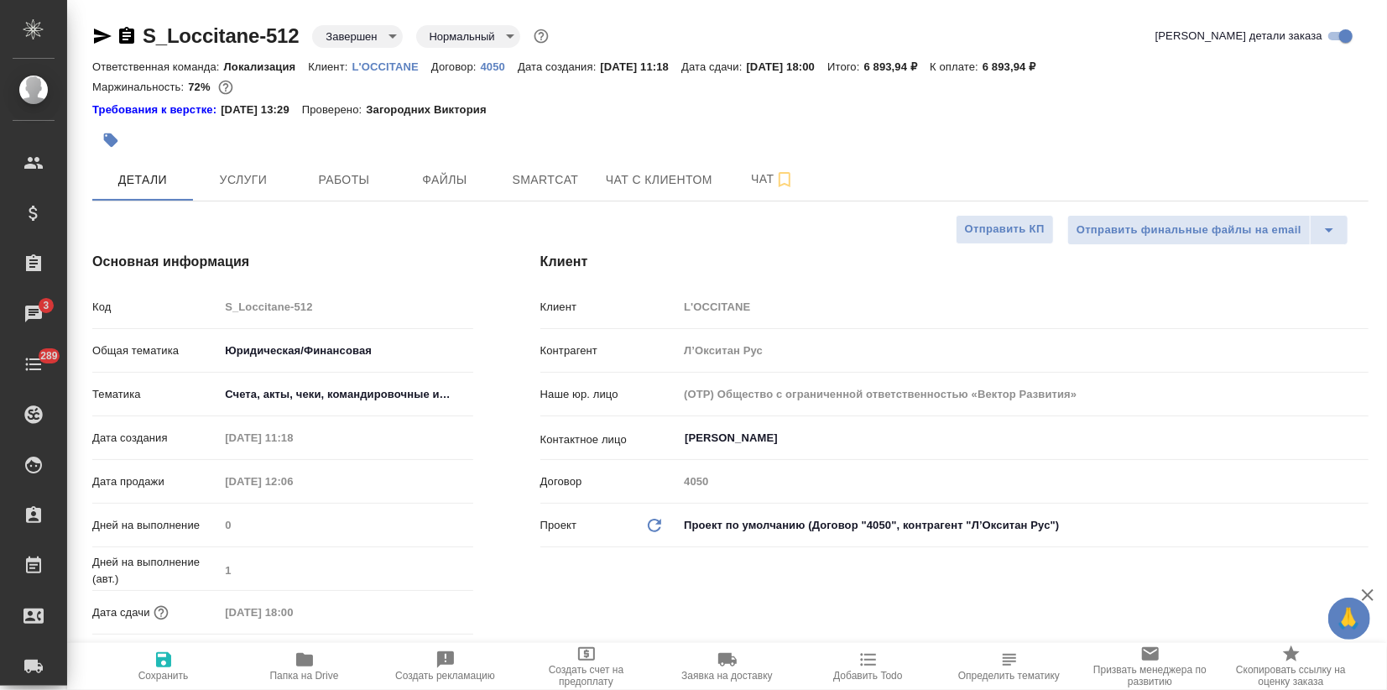
type textarea "x"
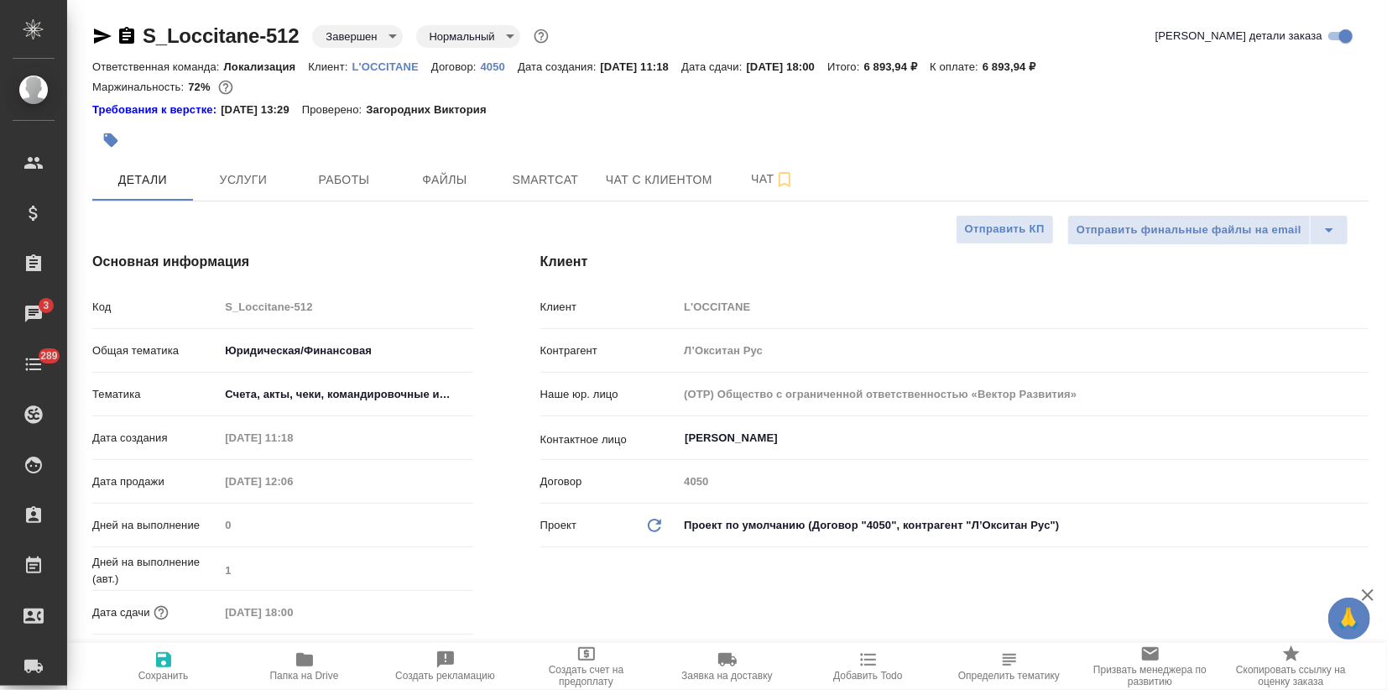
type textarea "x"
click at [396, 59] on link "L'OCCITANE" at bounding box center [391, 66] width 79 height 14
type textarea "x"
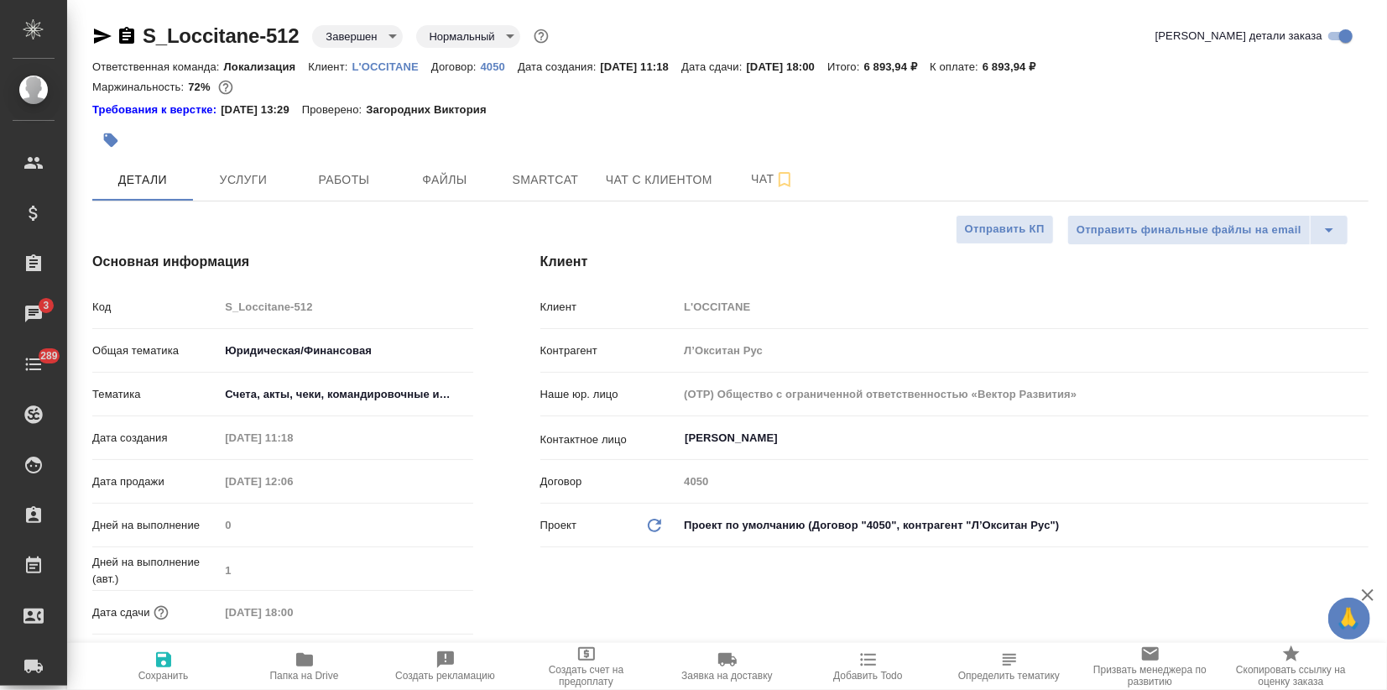
type textarea "x"
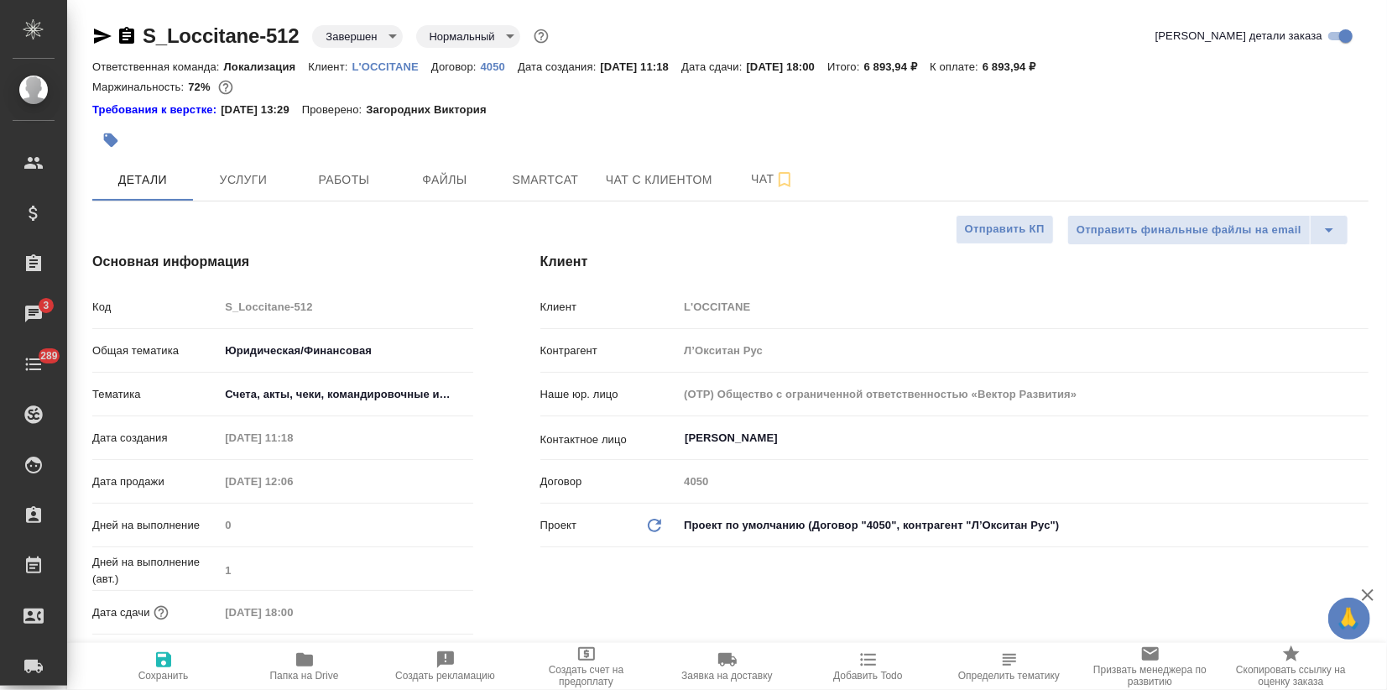
type textarea "x"
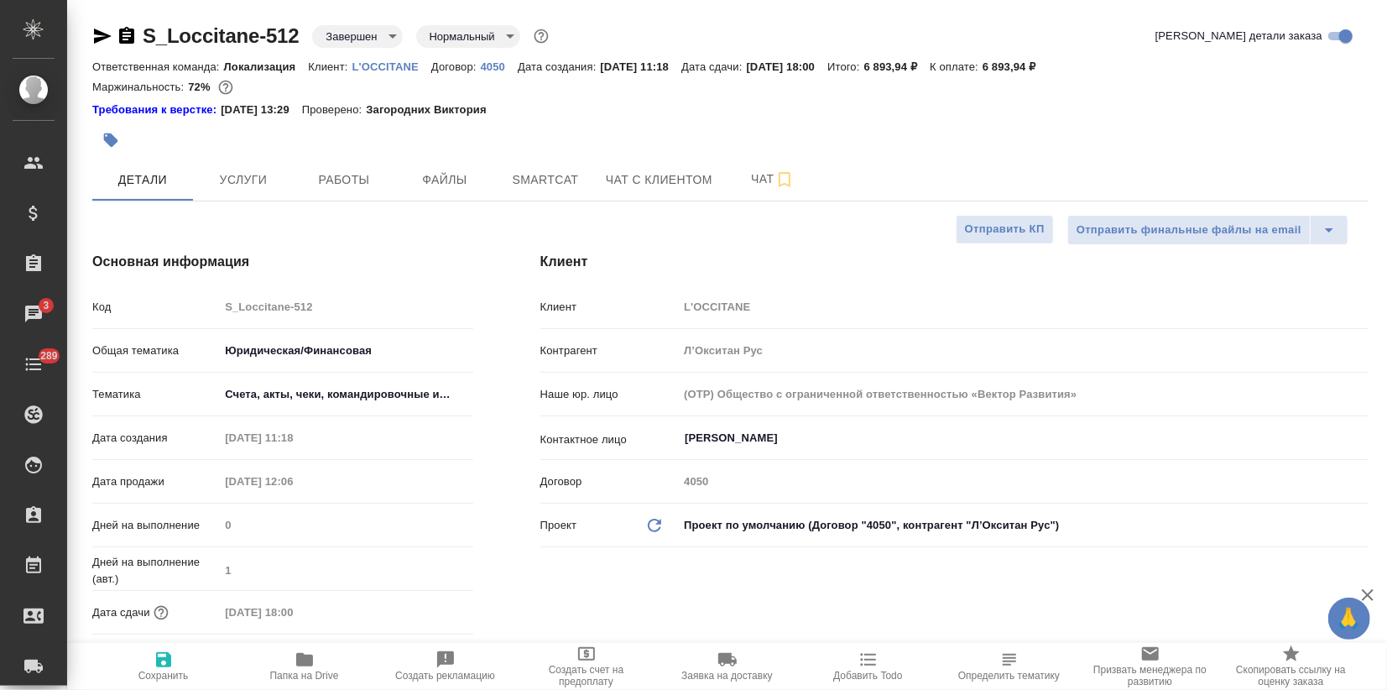
type textarea "x"
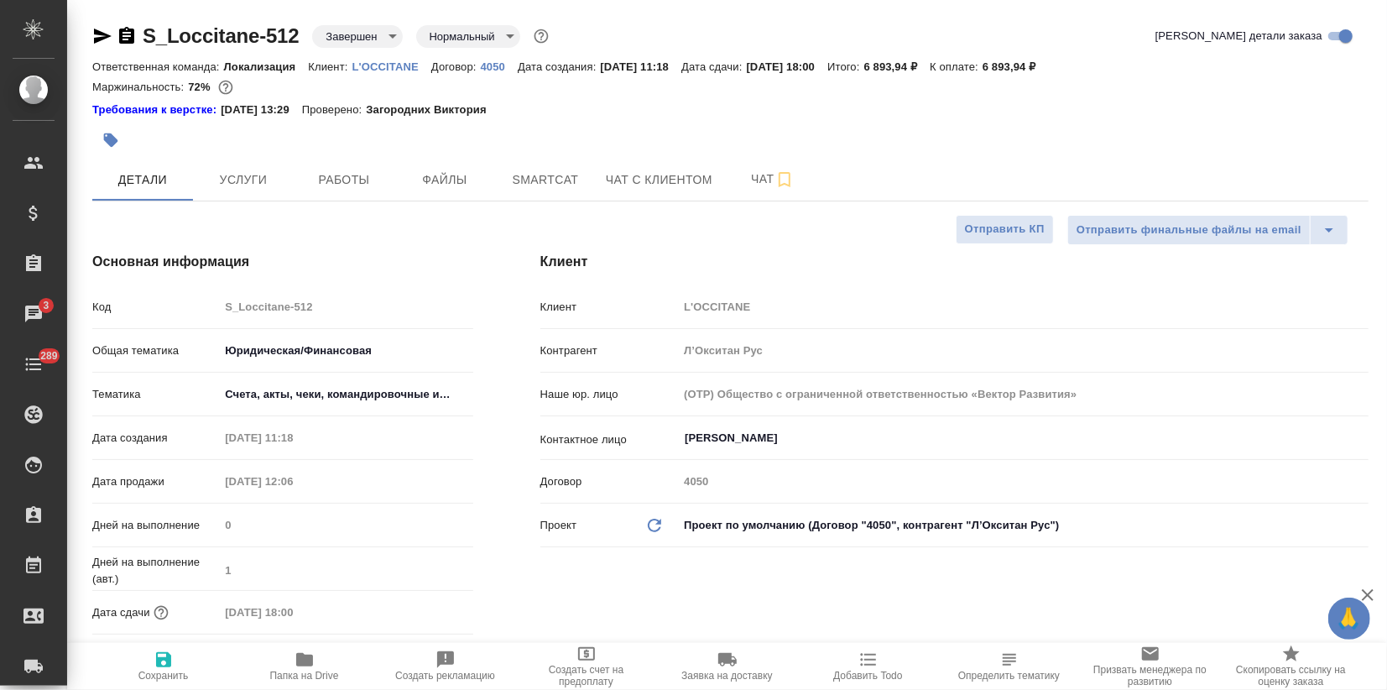
type textarea "x"
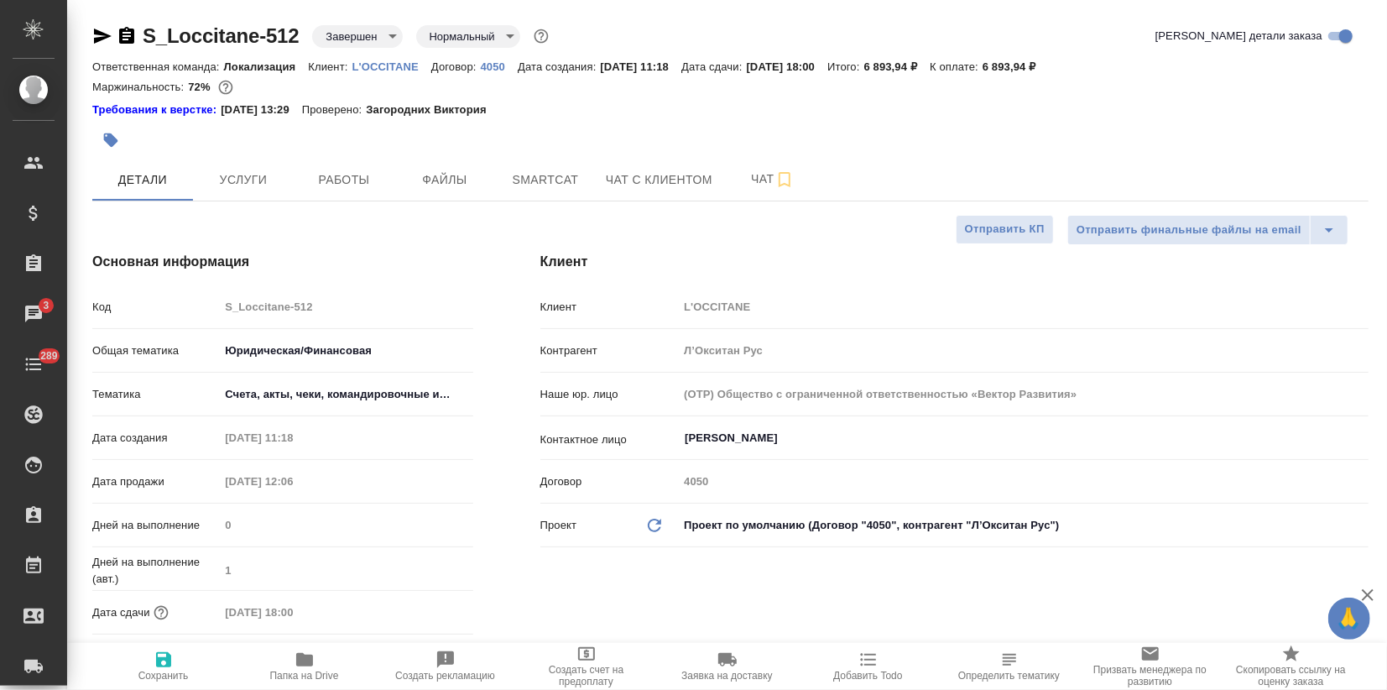
type textarea "x"
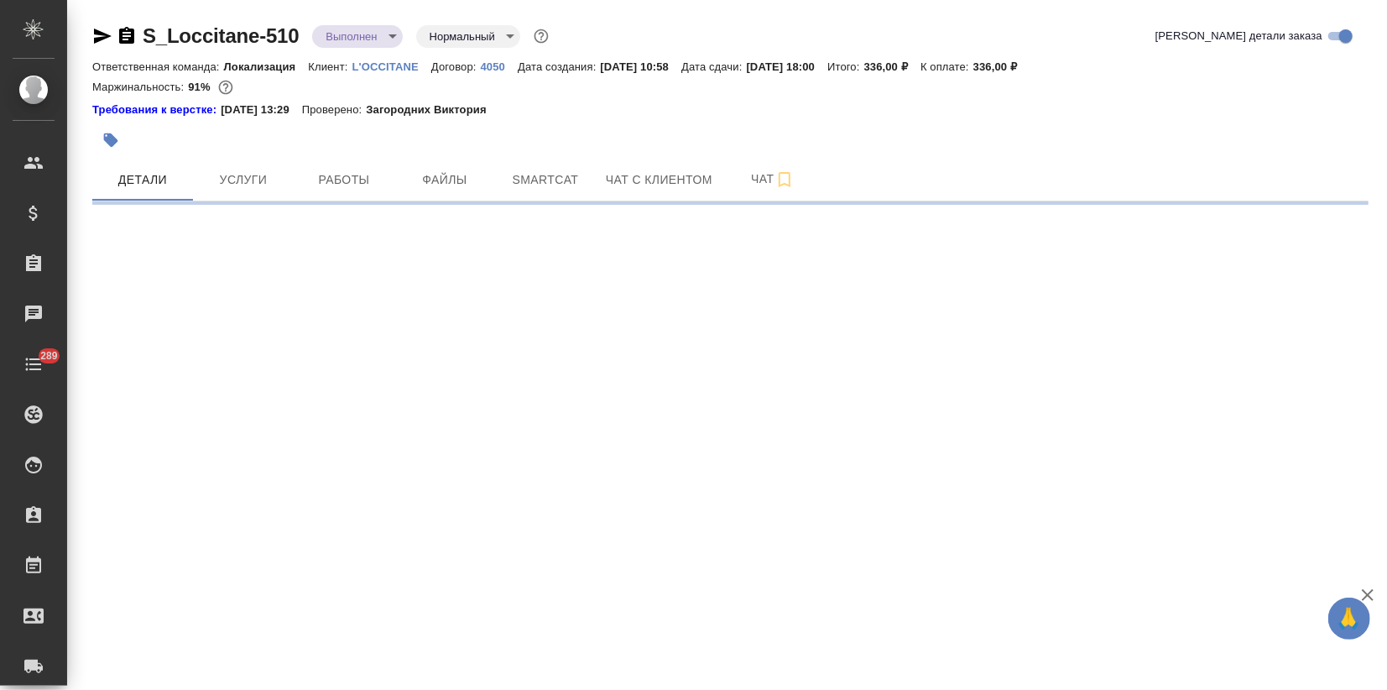
select select "RU"
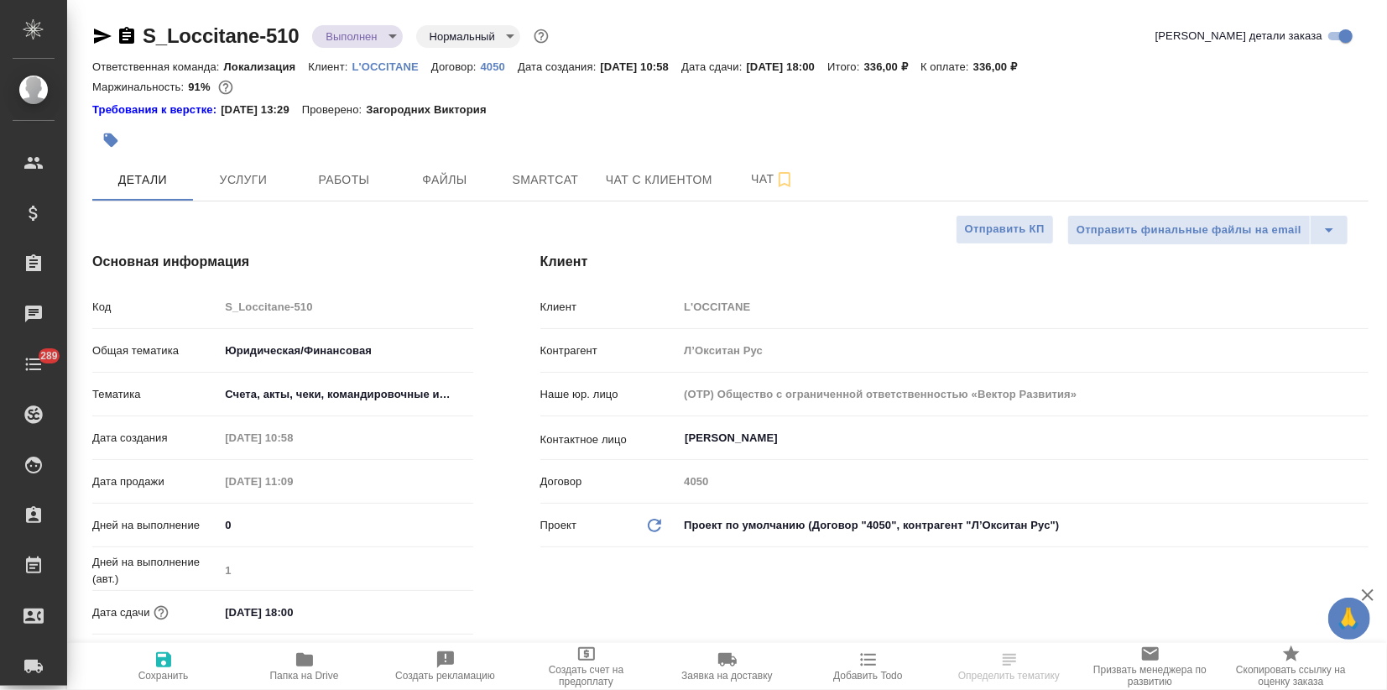
type textarea "x"
click at [330, 42] on body "🙏 .cls-1 fill:#fff; AWATERA Zagorodnikh [PERSON_NAME] Спецификации Заказы Чаты …" at bounding box center [693, 345] width 1387 height 690
type textarea "x"
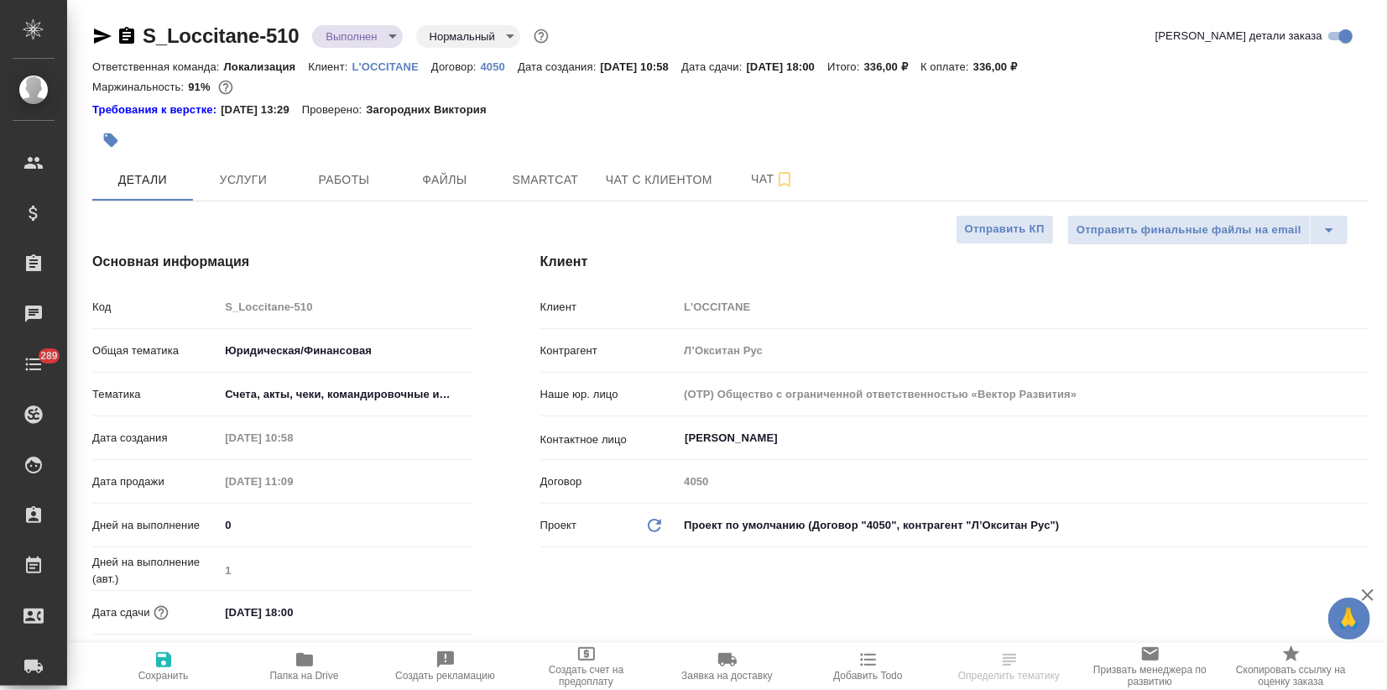
type textarea "x"
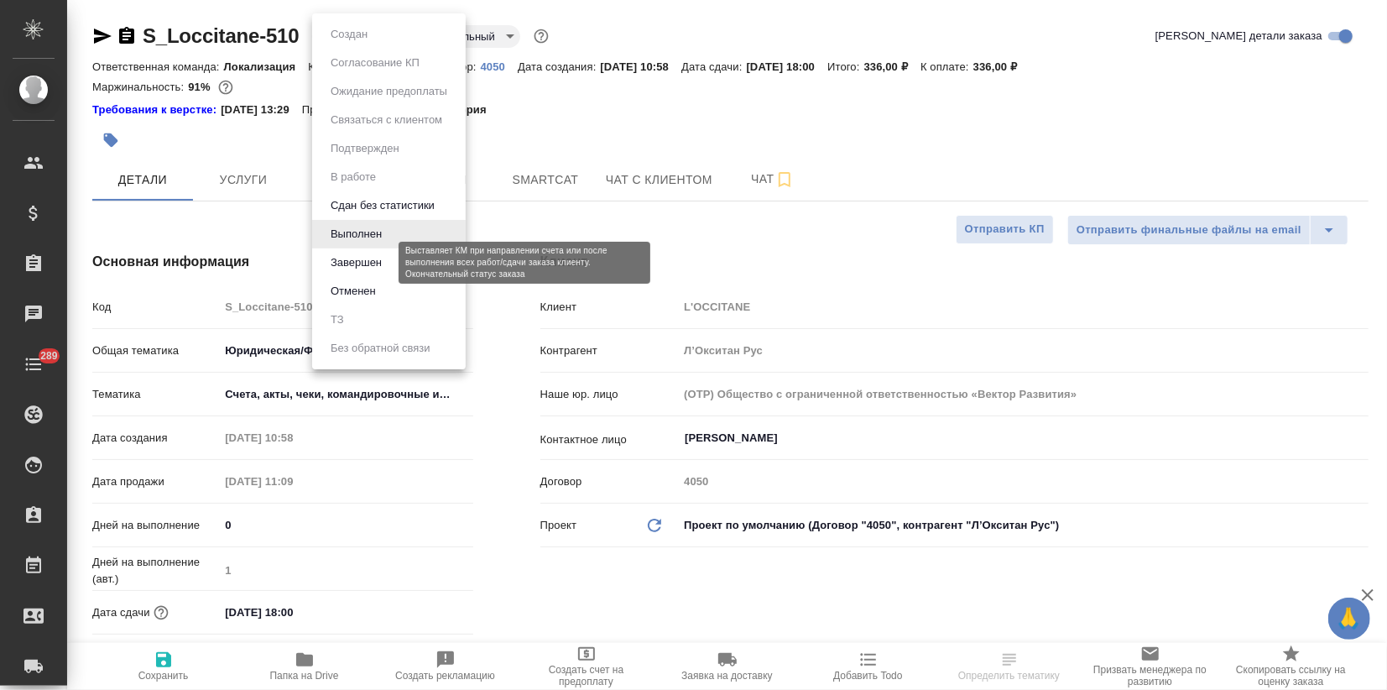
click at [353, 258] on button "Завершен" at bounding box center [356, 262] width 61 height 18
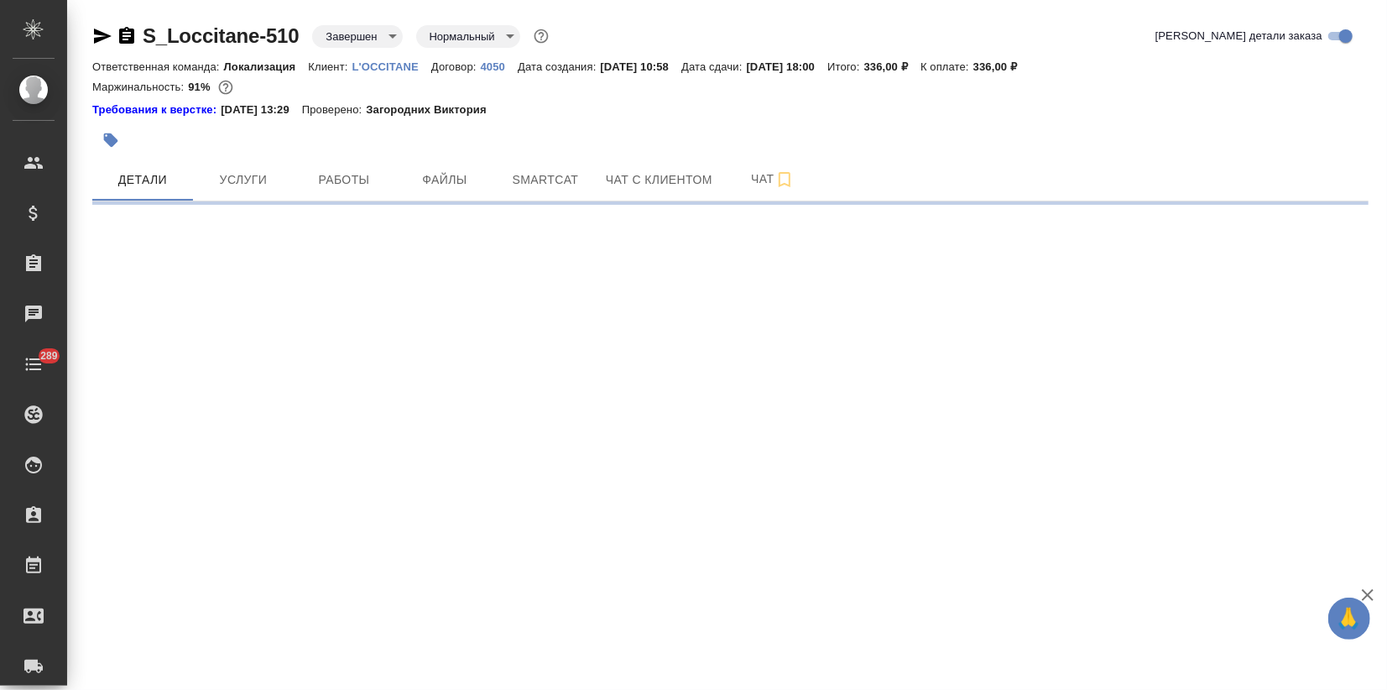
select select "RU"
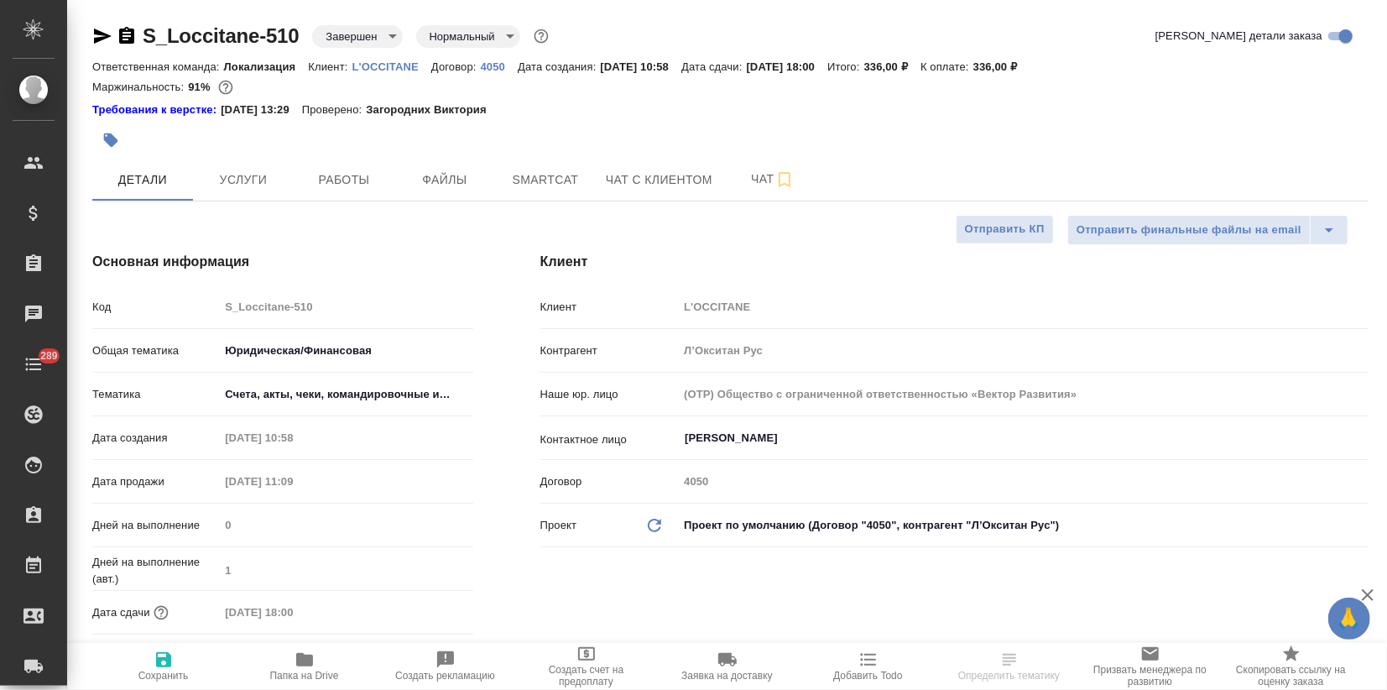
type textarea "x"
select select "RU"
type textarea "x"
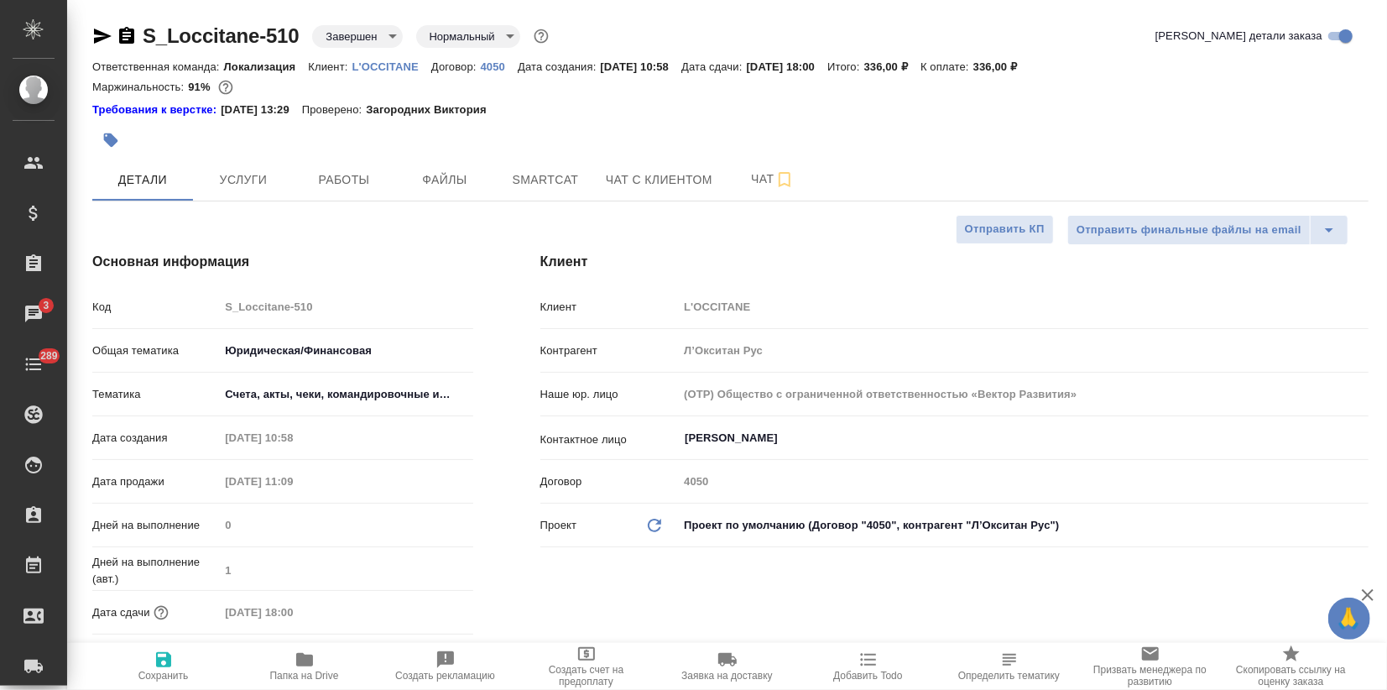
type textarea "x"
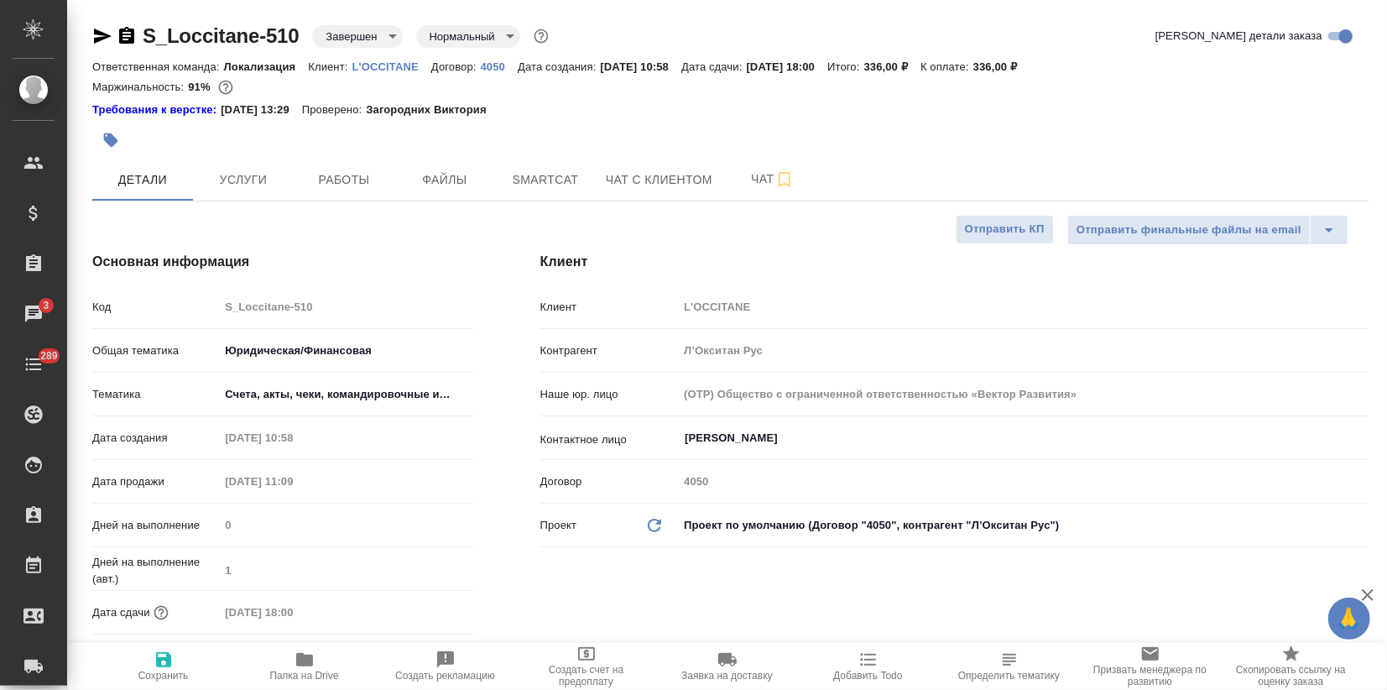
type textarea "x"
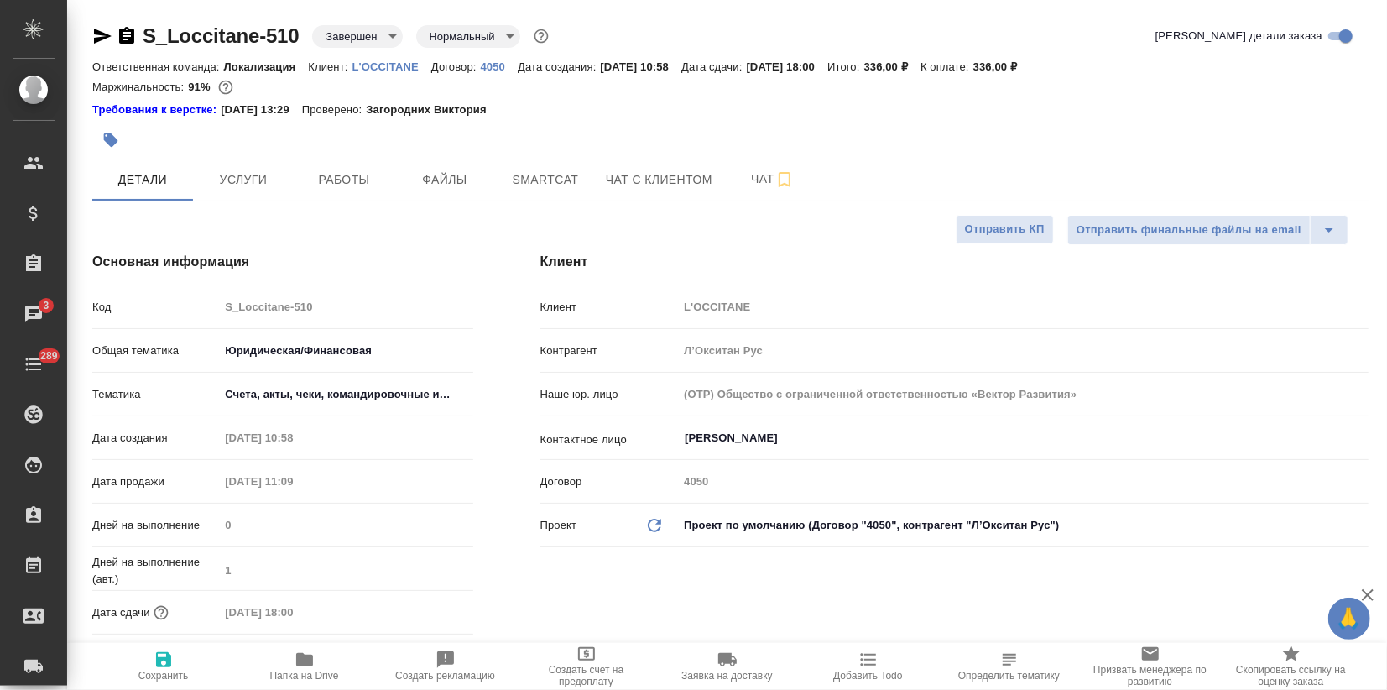
type textarea "x"
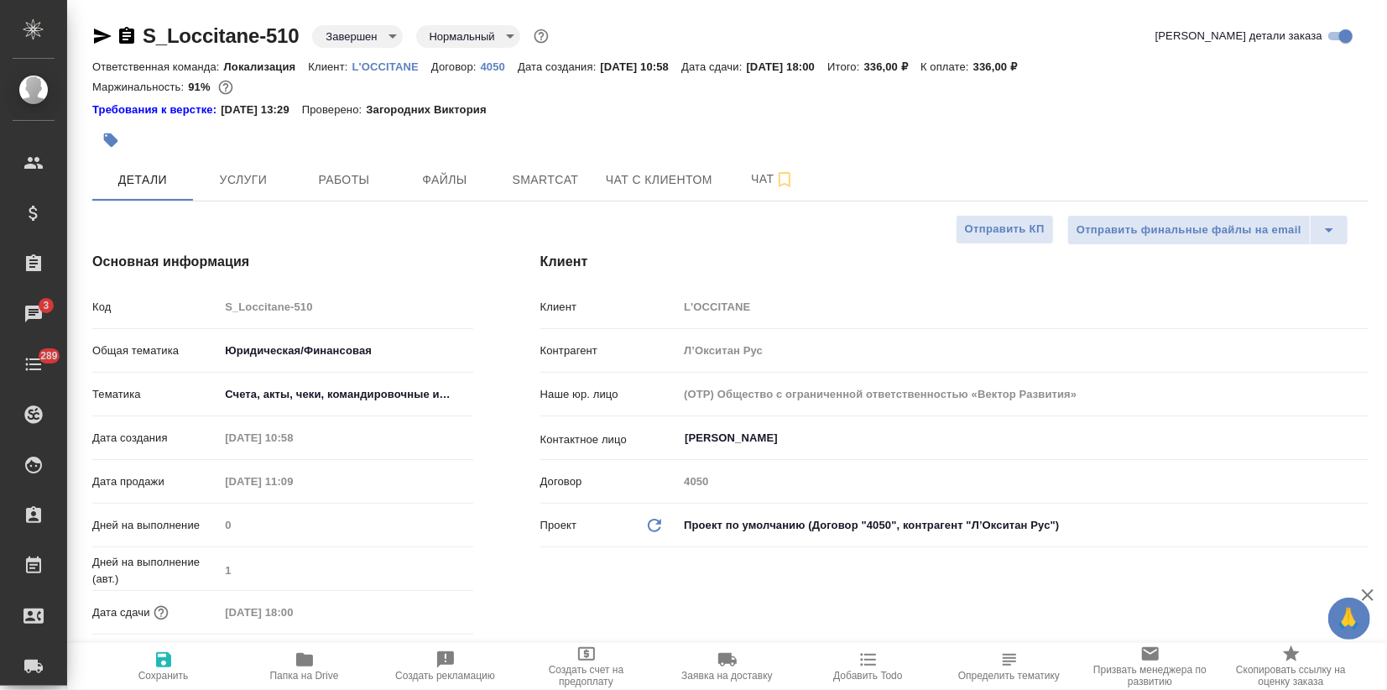
type textarea "x"
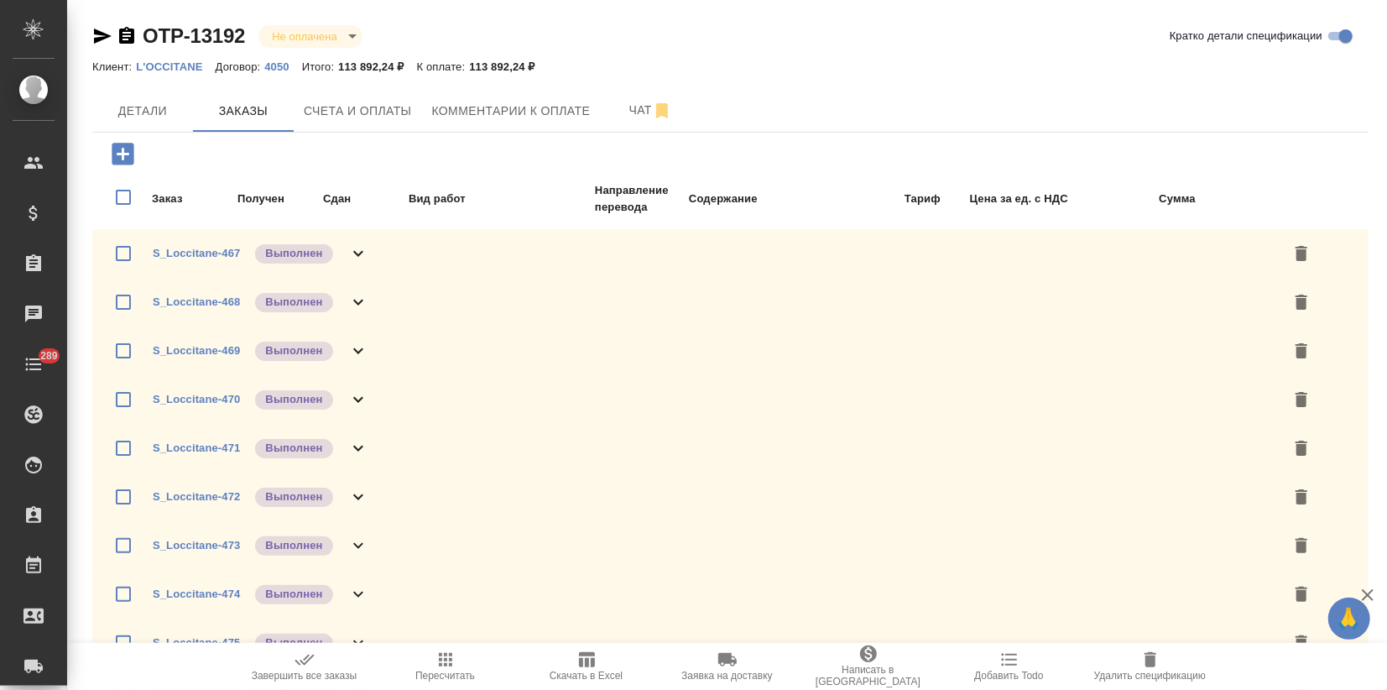
click at [126, 159] on icon "button" at bounding box center [123, 154] width 22 height 22
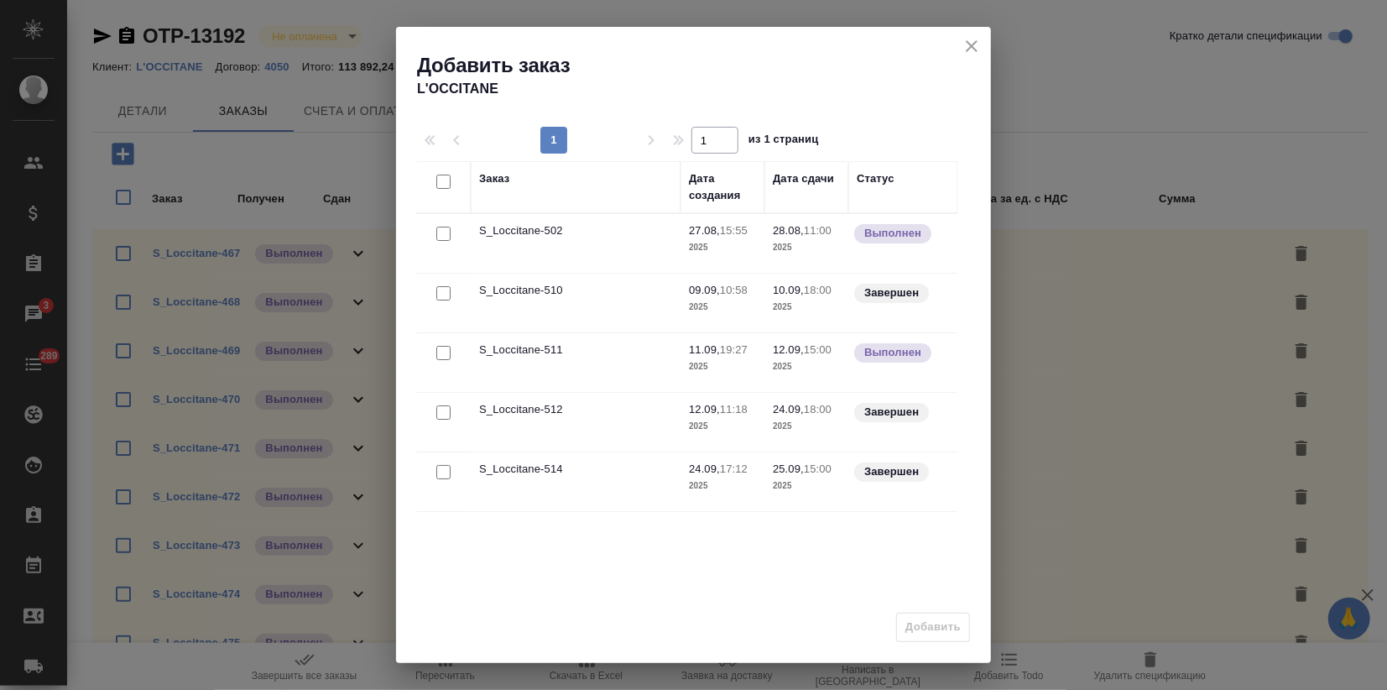
click at [437, 410] on input "checkbox" at bounding box center [443, 412] width 14 height 14
checkbox input "true"
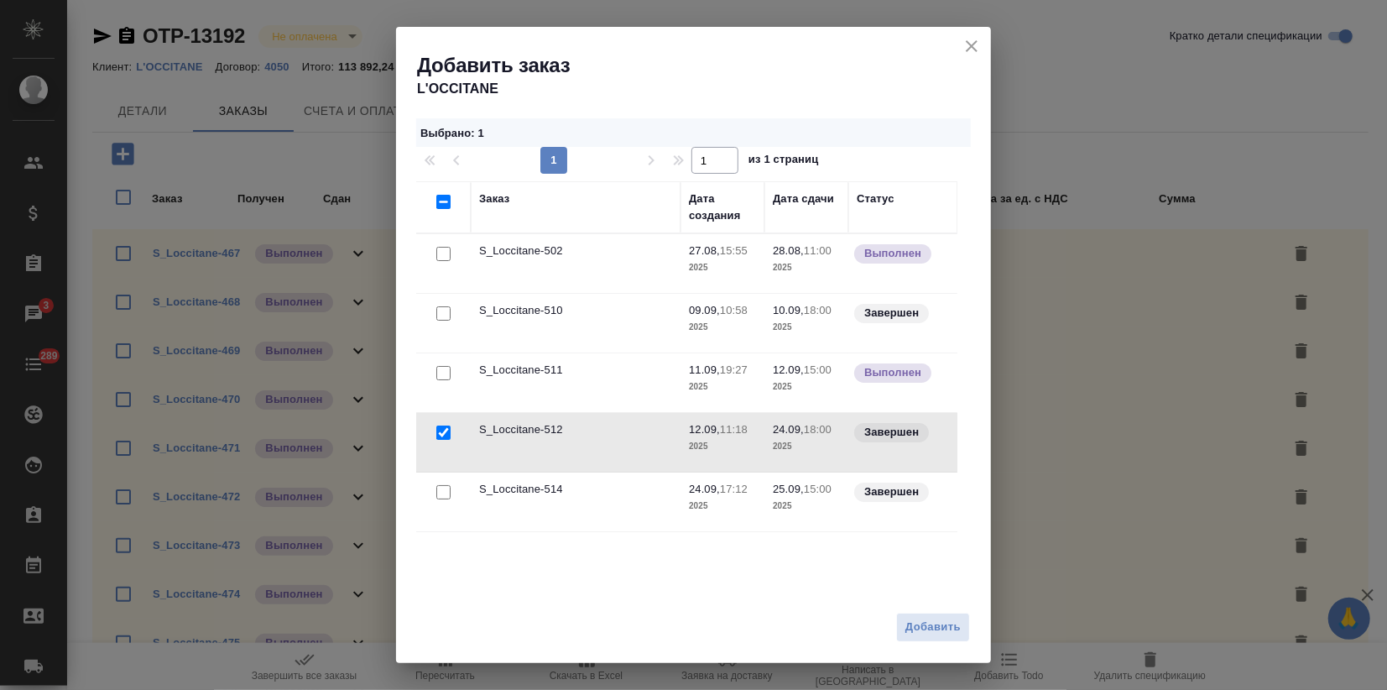
click at [436, 310] on input "checkbox" at bounding box center [443, 313] width 14 height 14
checkbox input "true"
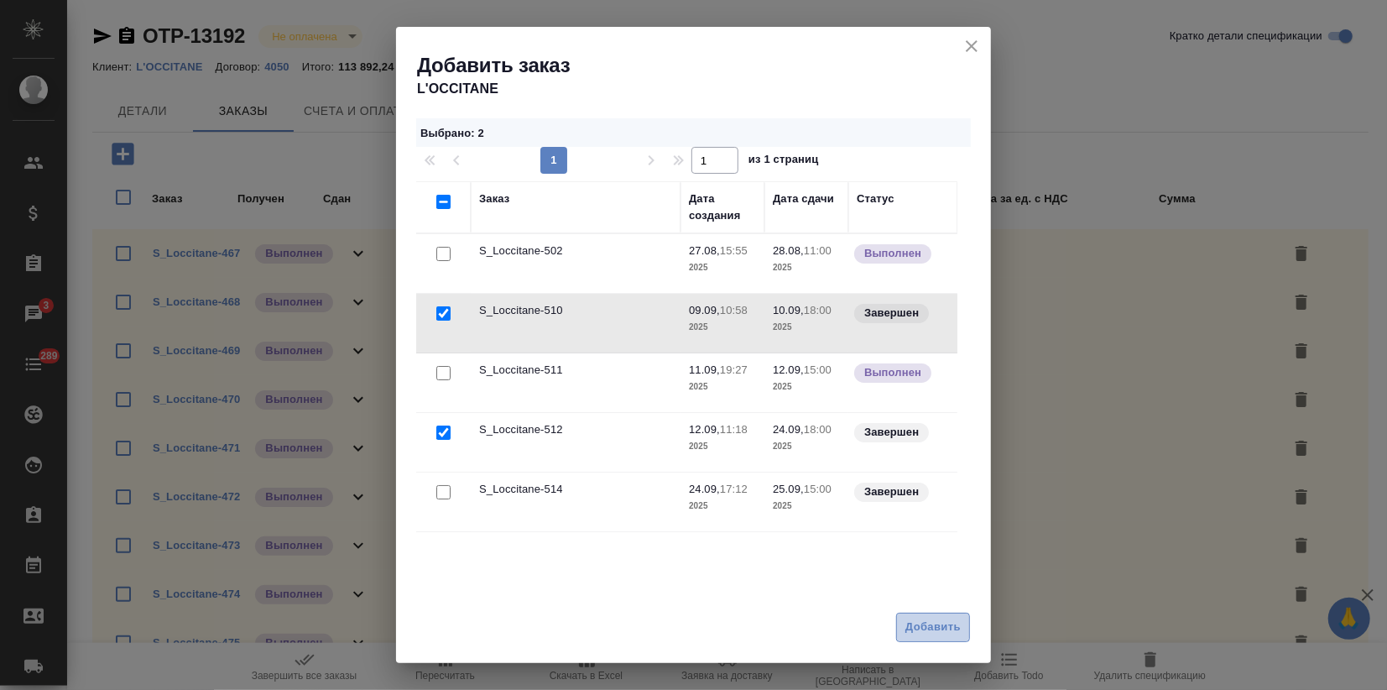
click at [925, 624] on span "Добавить" at bounding box center [932, 627] width 55 height 19
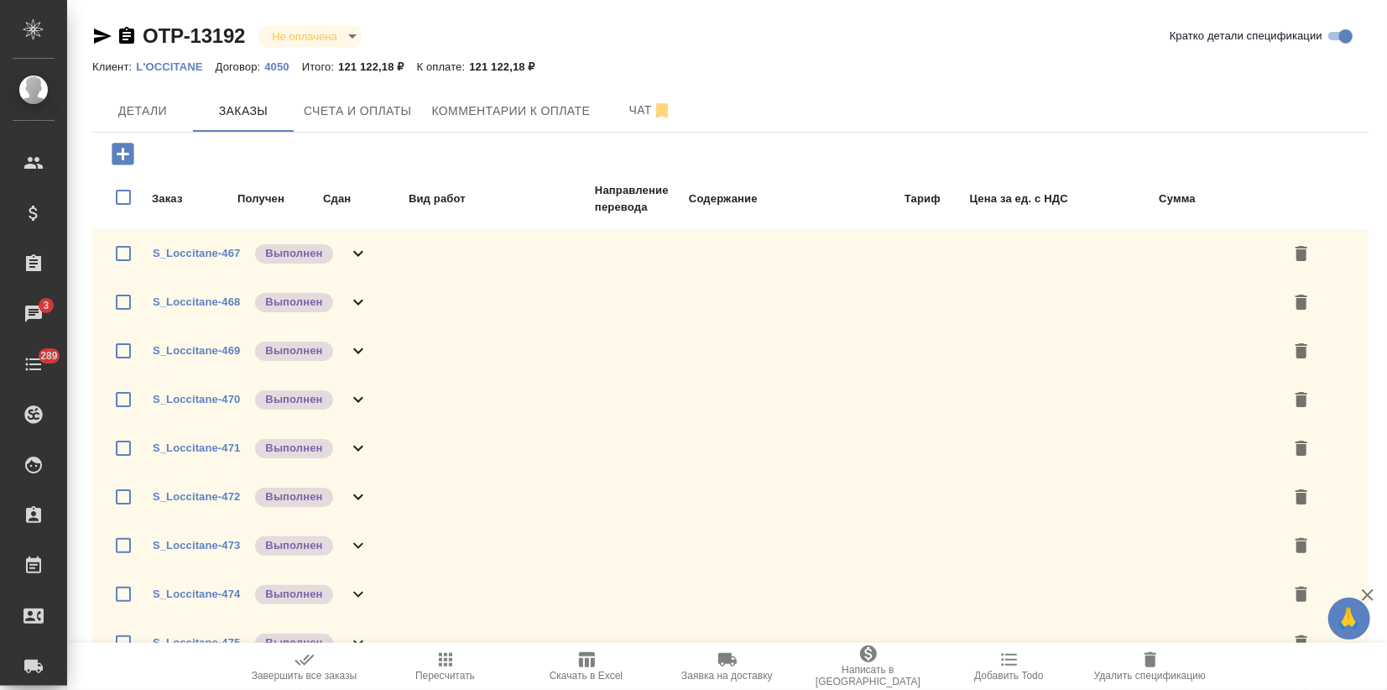
click at [436, 670] on span "Пересчитать" at bounding box center [445, 676] width 60 height 12
click at [1372, 591] on icon "button" at bounding box center [1368, 595] width 12 height 12
click at [410, 116] on span "Счета и оплаты" at bounding box center [358, 111] width 108 height 21
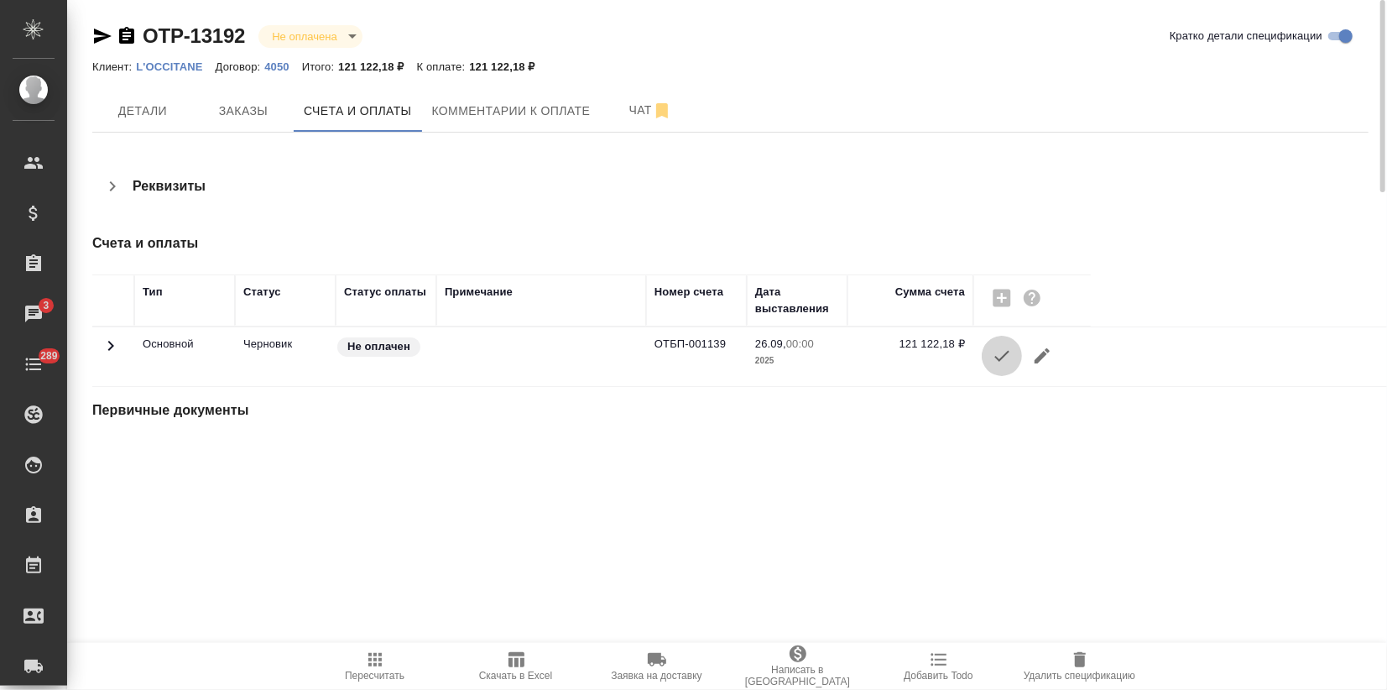
click at [999, 354] on icon "button" at bounding box center [1002, 356] width 20 height 20
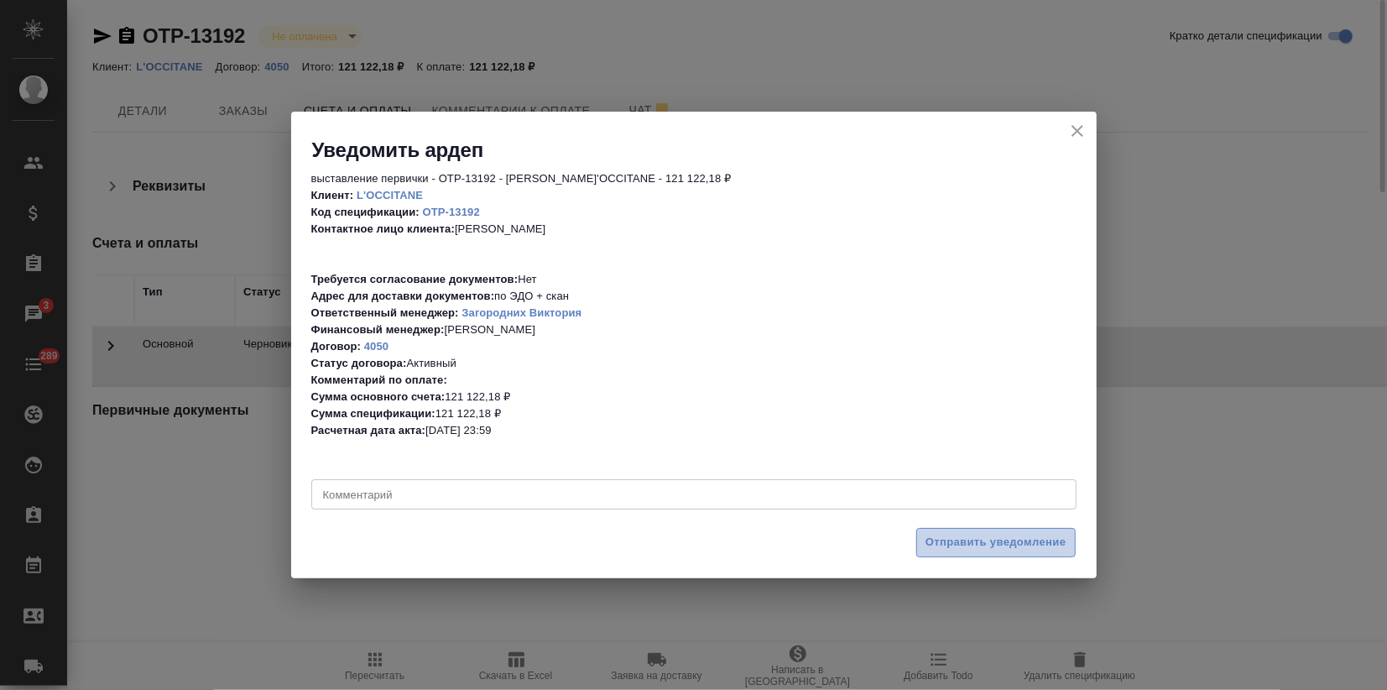
click at [1012, 545] on span "Отправить уведомление" at bounding box center [996, 542] width 141 height 19
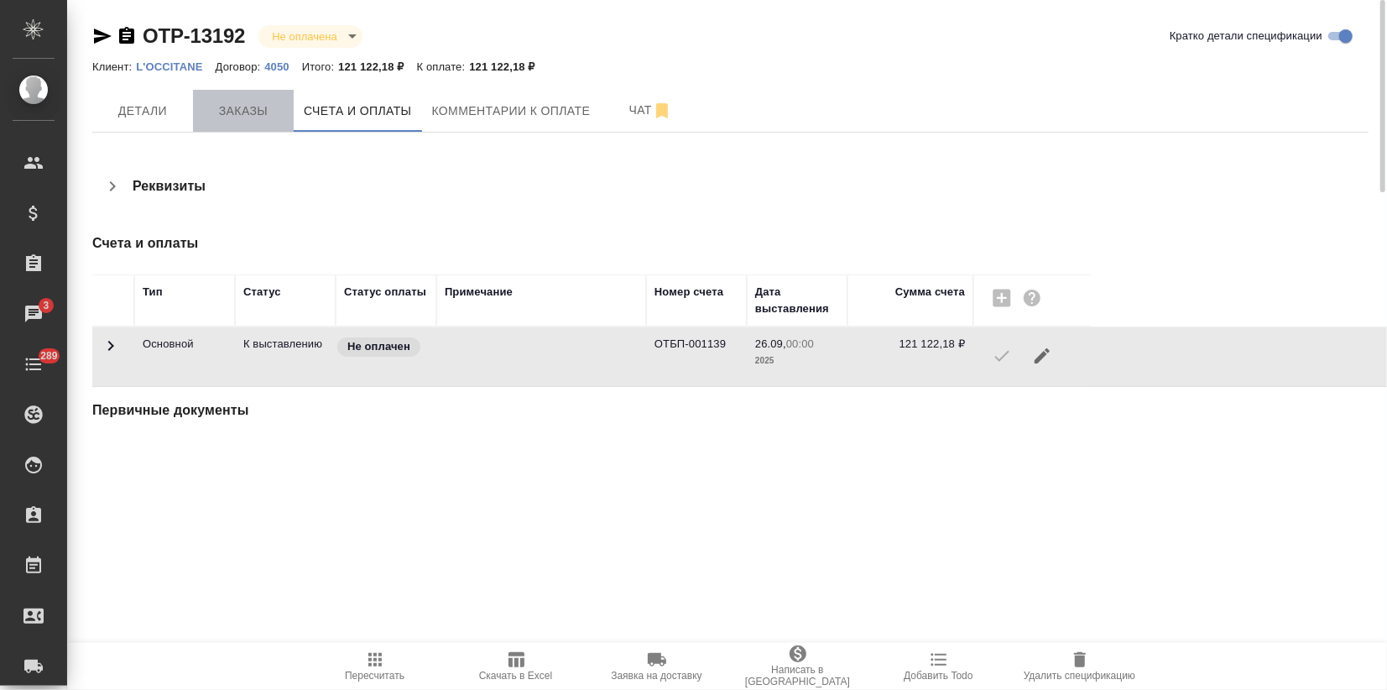
click at [236, 117] on span "Заказы" at bounding box center [243, 111] width 81 height 21
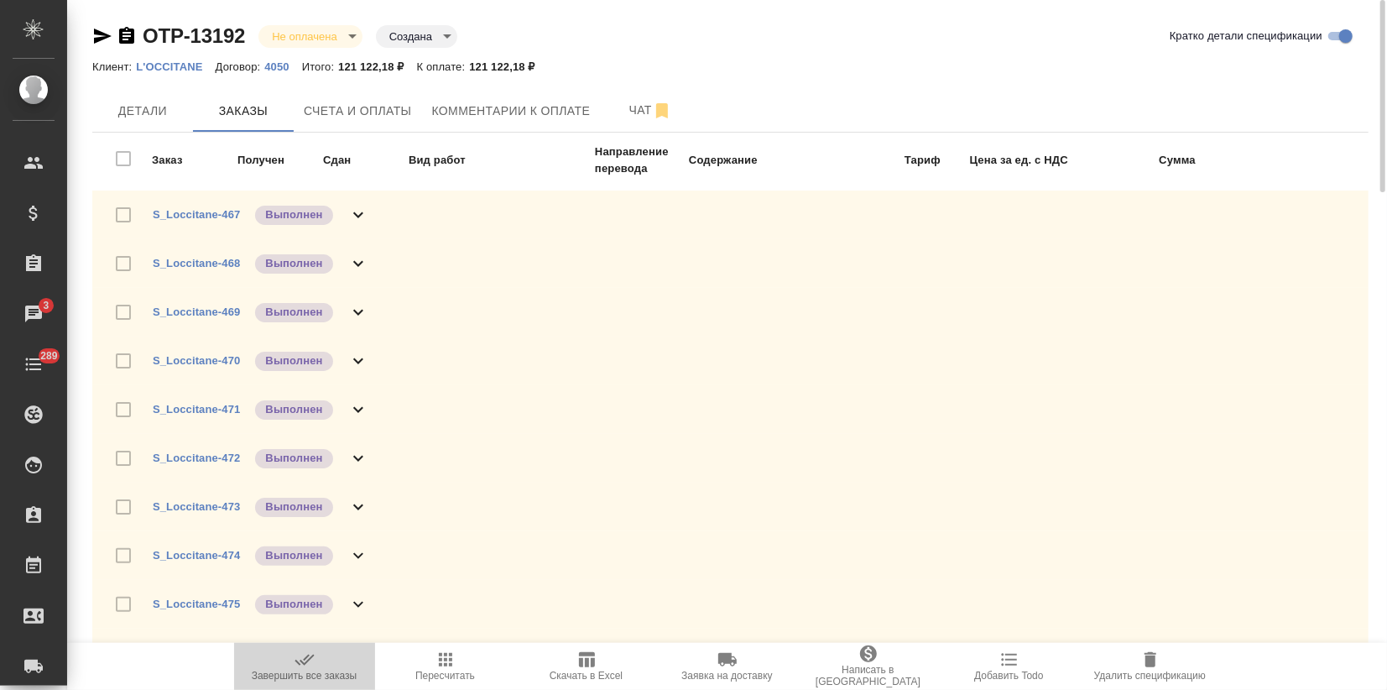
click at [286, 658] on span "Завершить все заказы" at bounding box center [304, 666] width 121 height 32
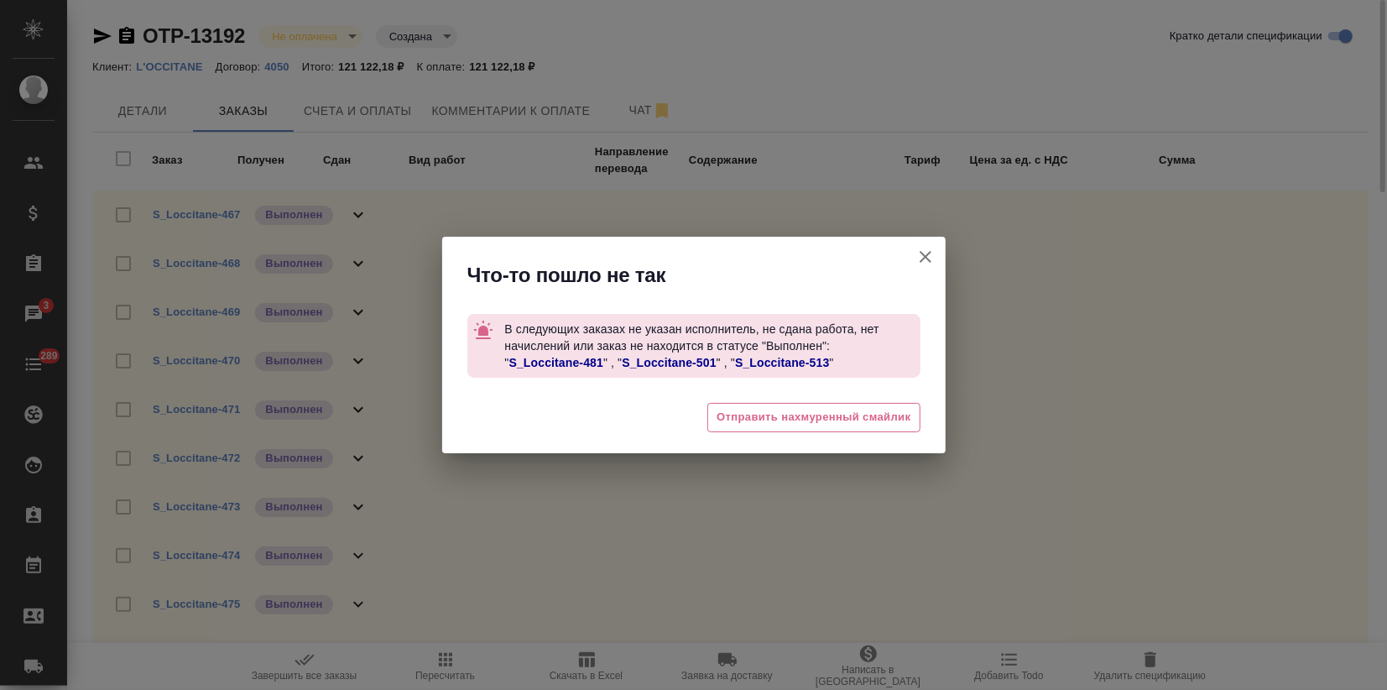
click at [570, 357] on link "S_Loccitane-481" at bounding box center [556, 362] width 94 height 13
click at [695, 357] on link "S_Loccitane-501" at bounding box center [669, 362] width 94 height 13
click at [786, 356] on link "S_Loccitane-513" at bounding box center [782, 362] width 94 height 13
click at [927, 255] on icon "button" at bounding box center [926, 257] width 20 height 20
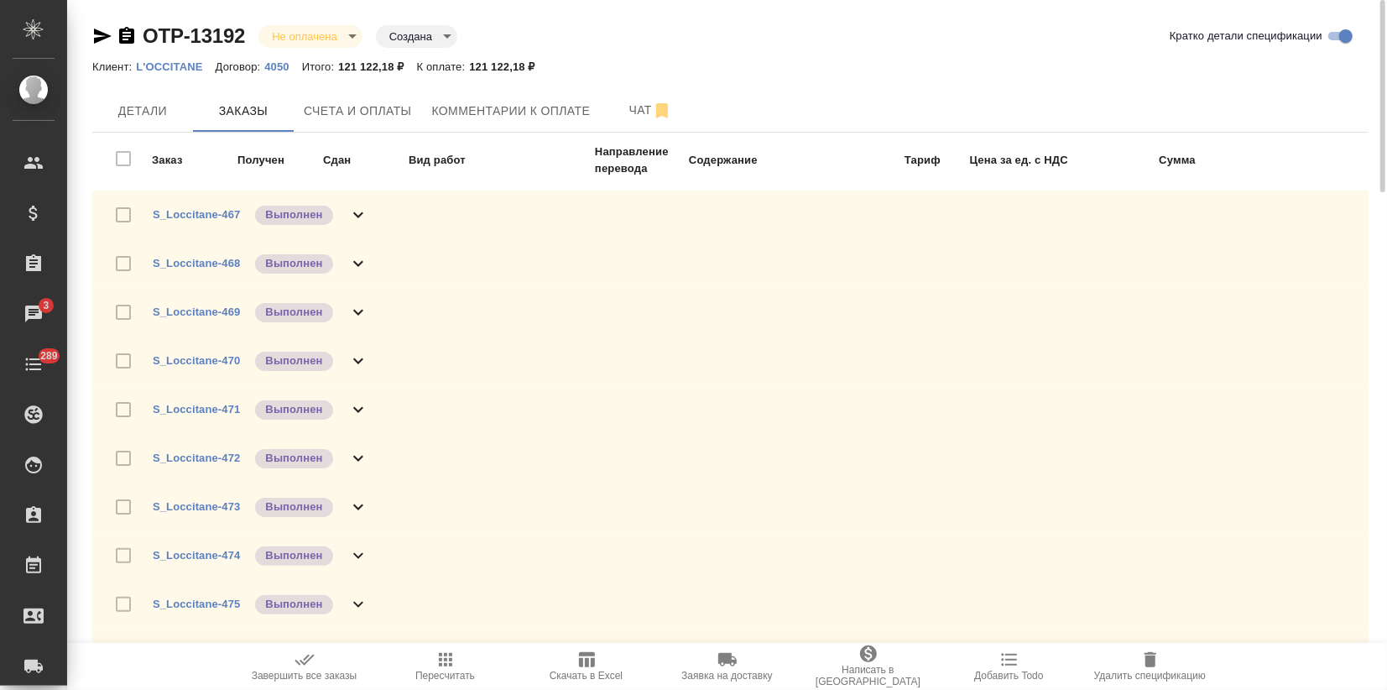
click at [305, 676] on span "Завершить все заказы" at bounding box center [305, 676] width 106 height 12
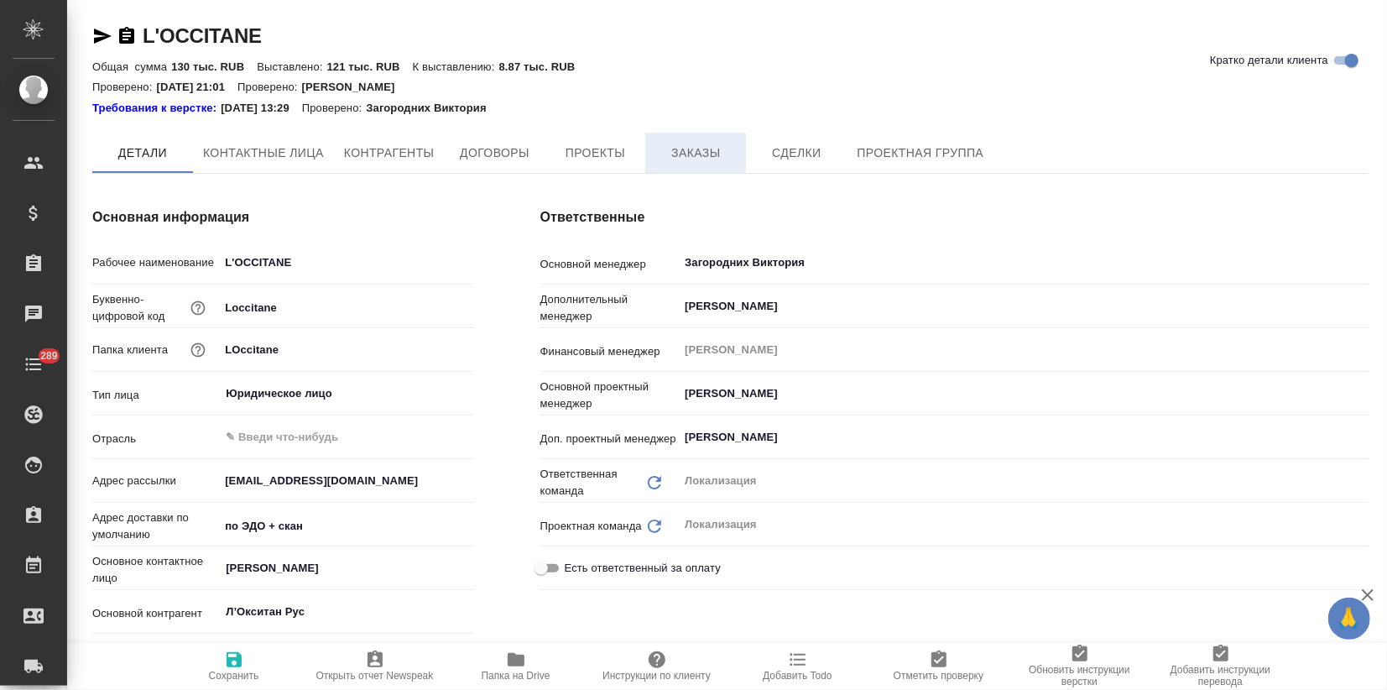
type textarea "x"
click at [706, 155] on span "Заказы" at bounding box center [695, 154] width 81 height 21
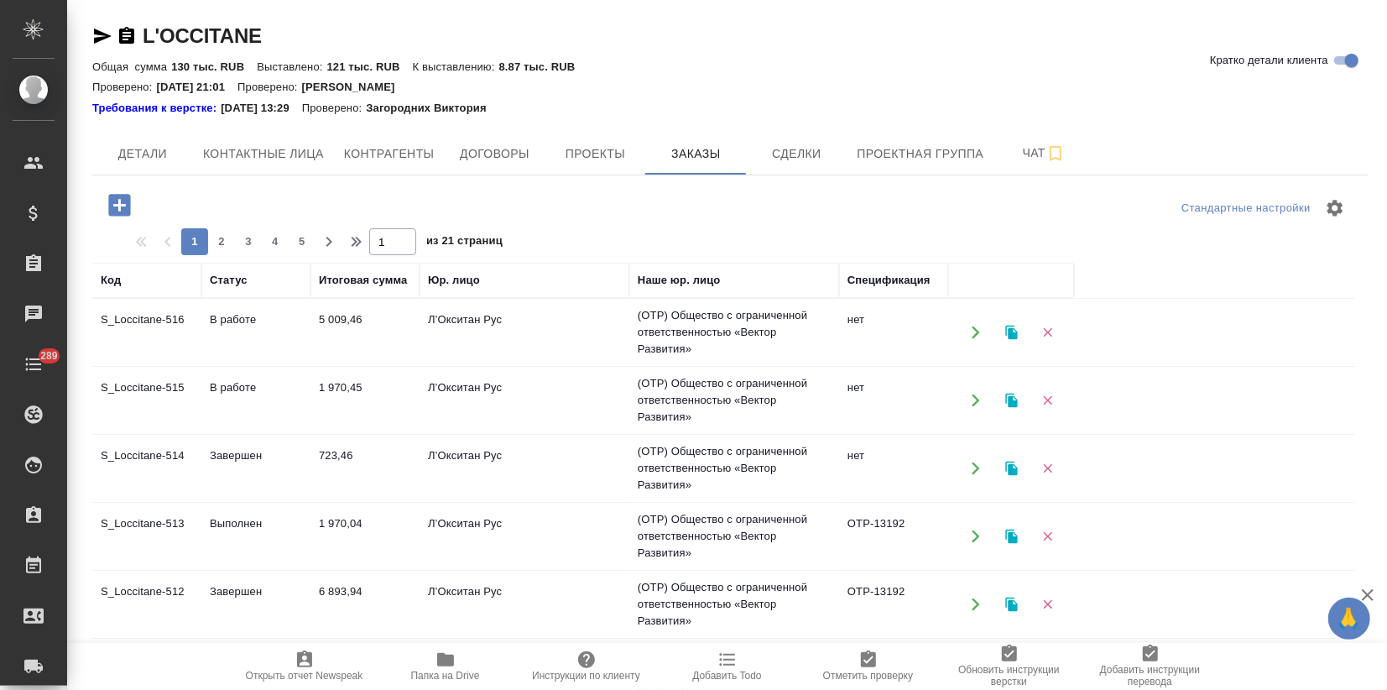
click at [179, 403] on td "S_Loccitane-515" at bounding box center [146, 400] width 109 height 59
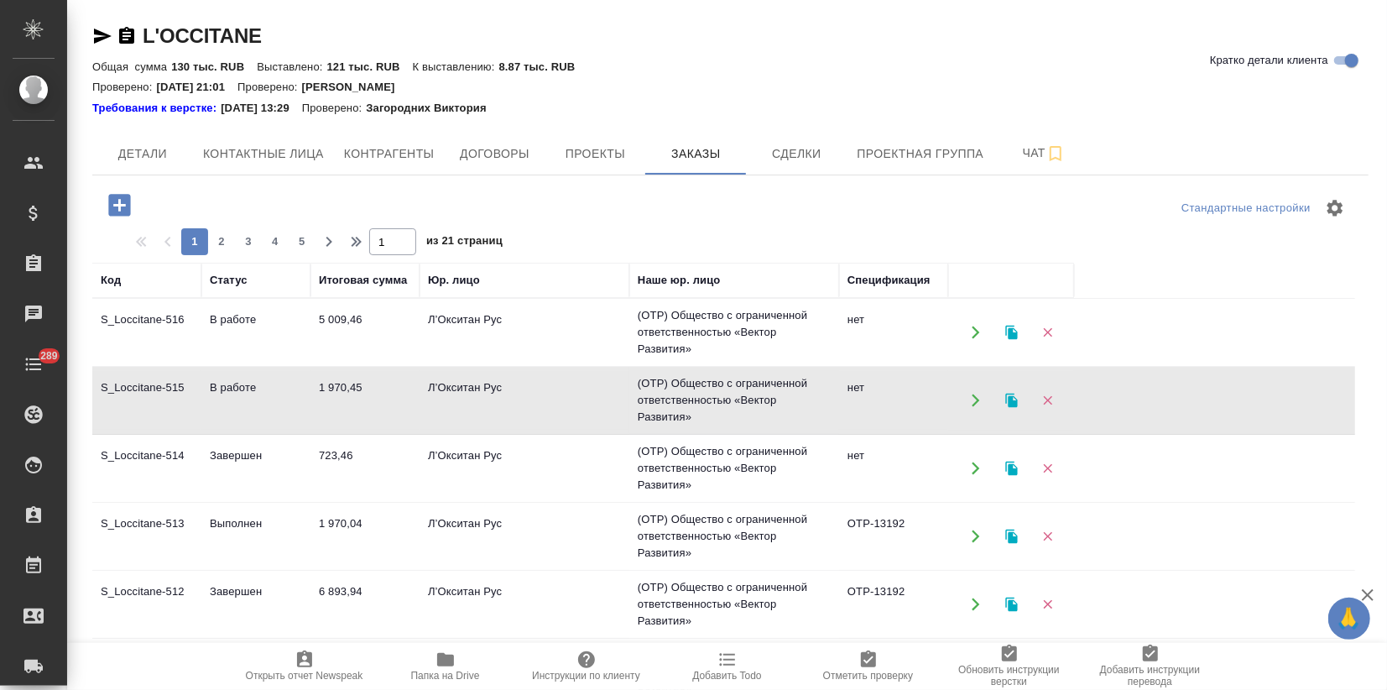
click at [179, 403] on td "S_Loccitane-515" at bounding box center [146, 400] width 109 height 59
click at [326, 347] on td "5 009,46" at bounding box center [364, 332] width 109 height 59
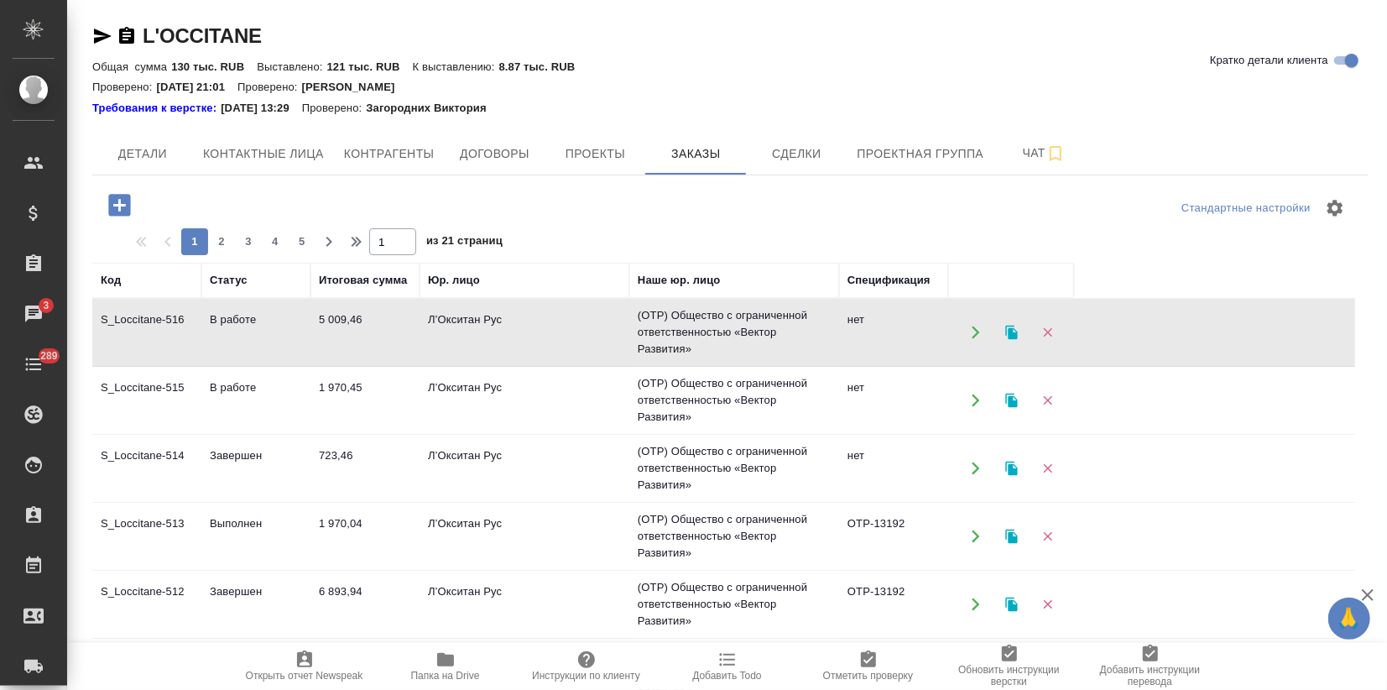
click at [326, 347] on td "5 009,46" at bounding box center [364, 332] width 109 height 59
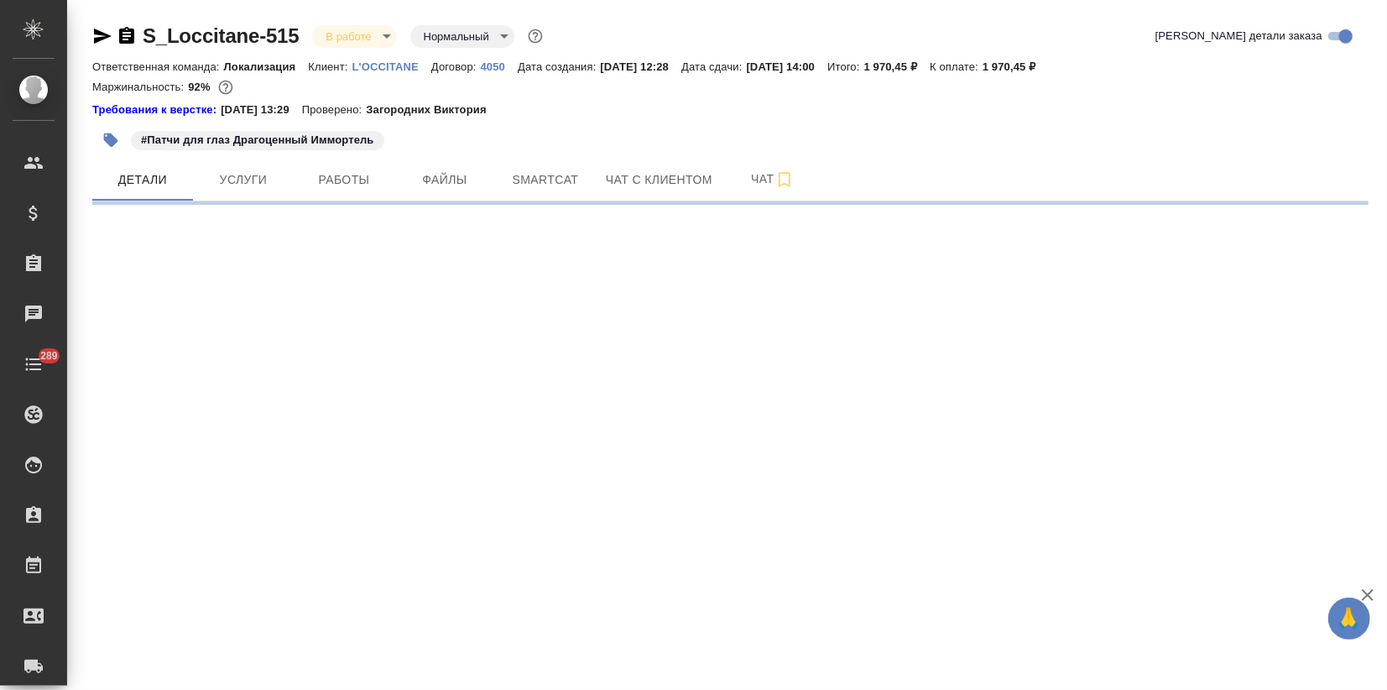
select select "RU"
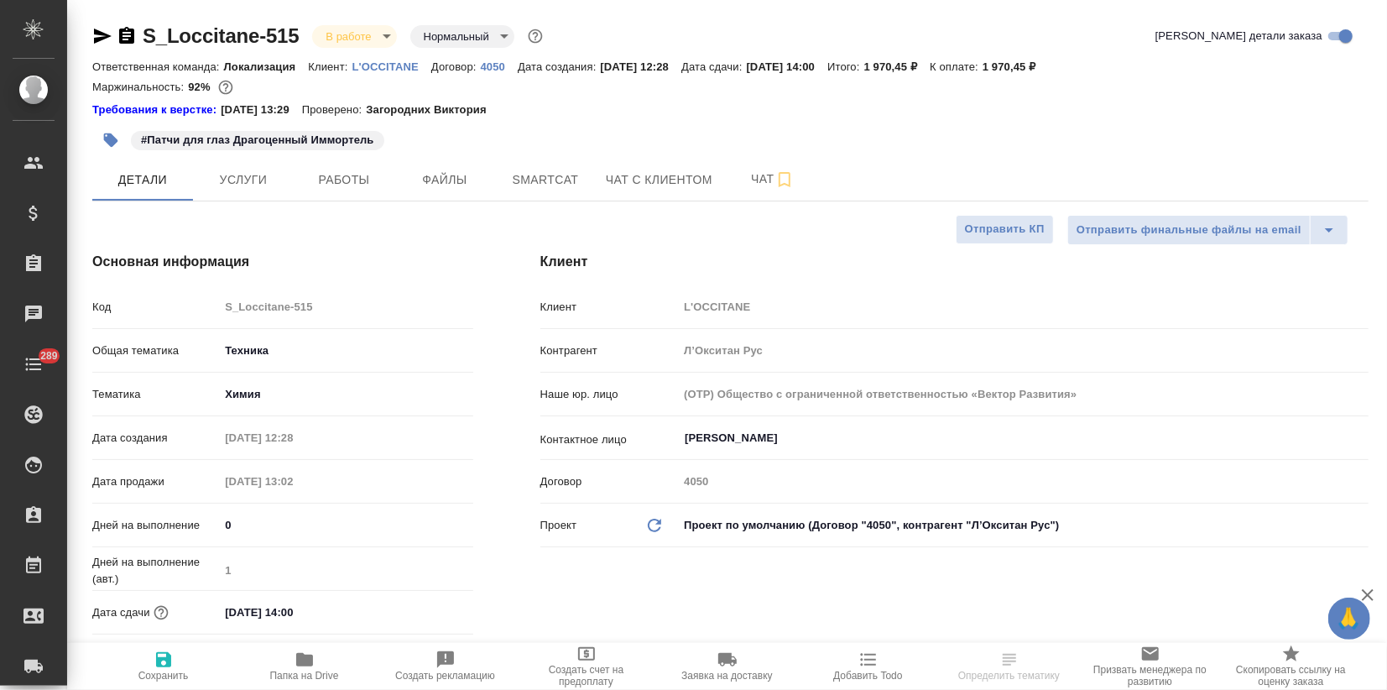
type textarea "x"
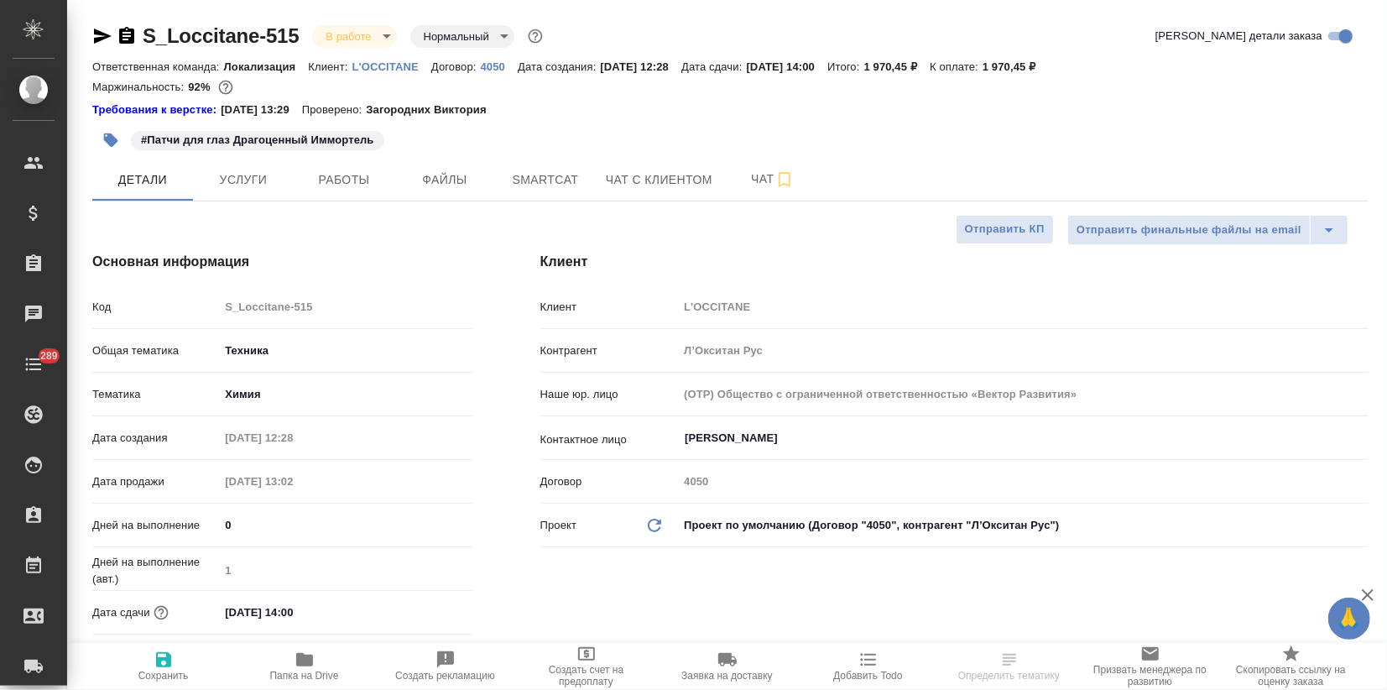
type textarea "x"
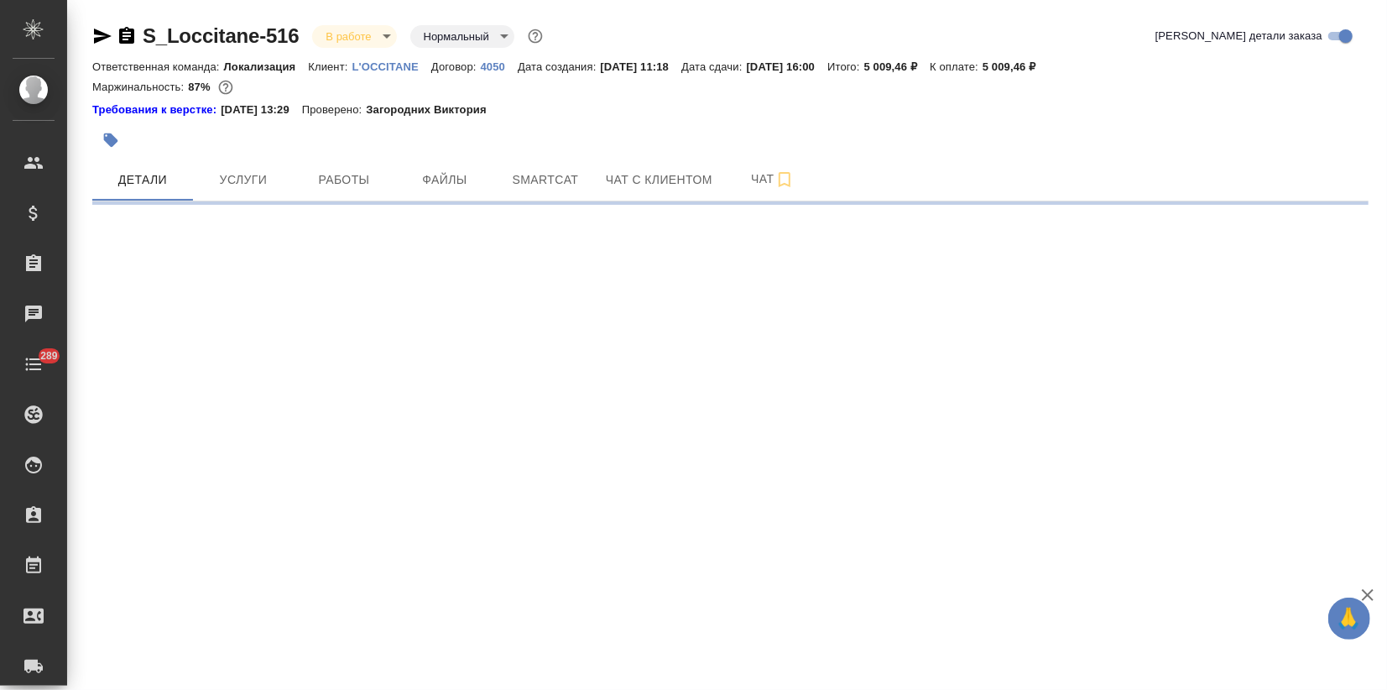
select select "RU"
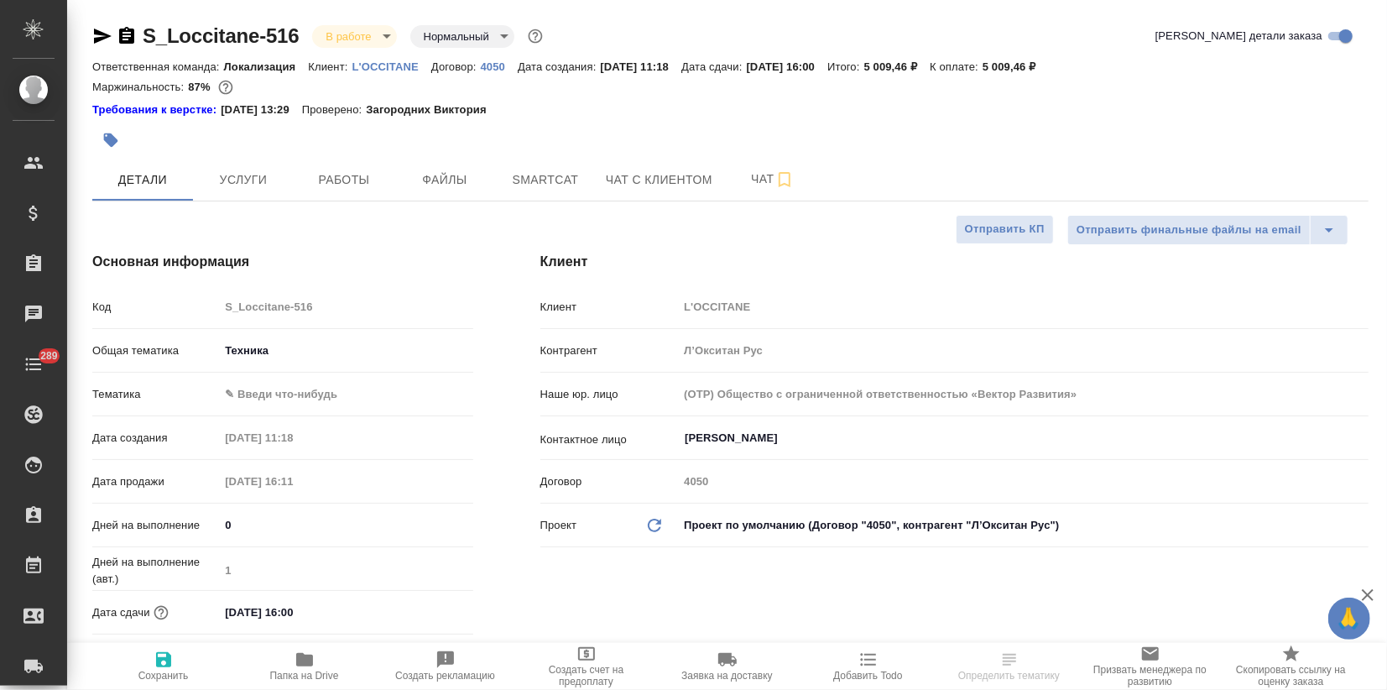
type textarea "x"
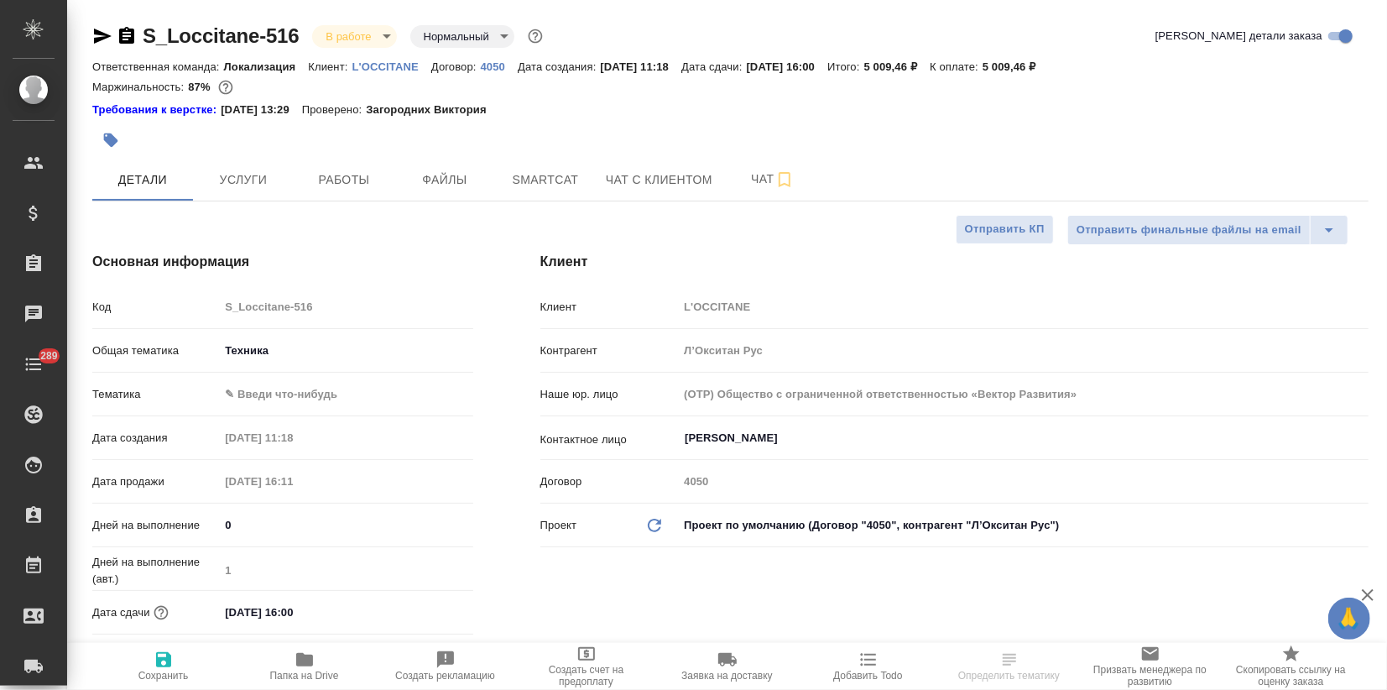
type textarea "x"
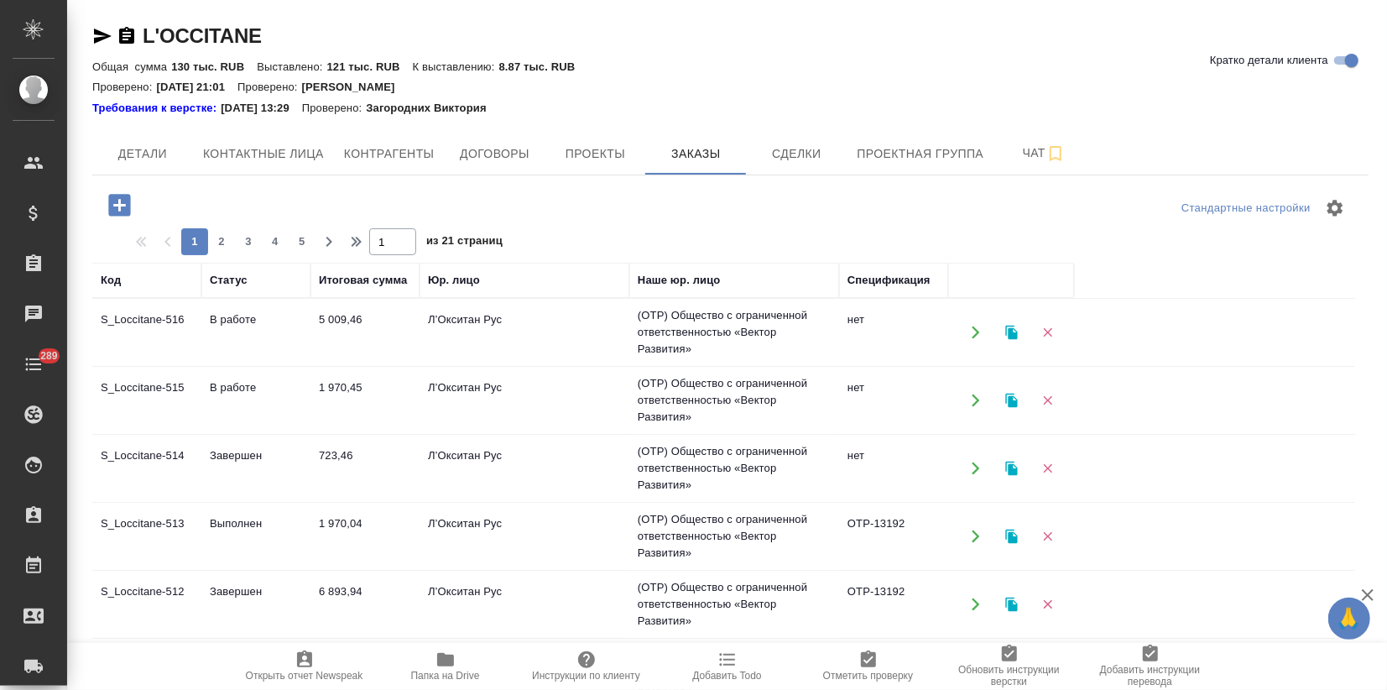
scroll to position [186, 0]
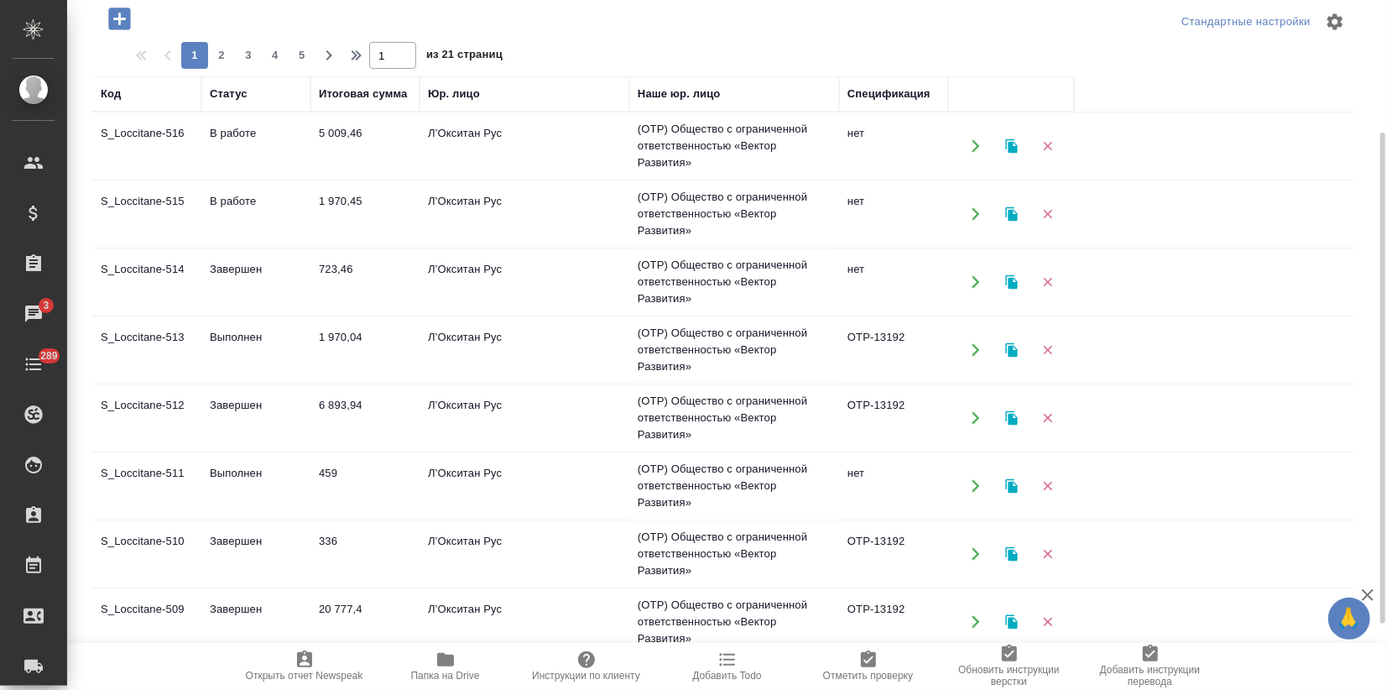
click at [262, 352] on td "Выполнен" at bounding box center [255, 350] width 109 height 59
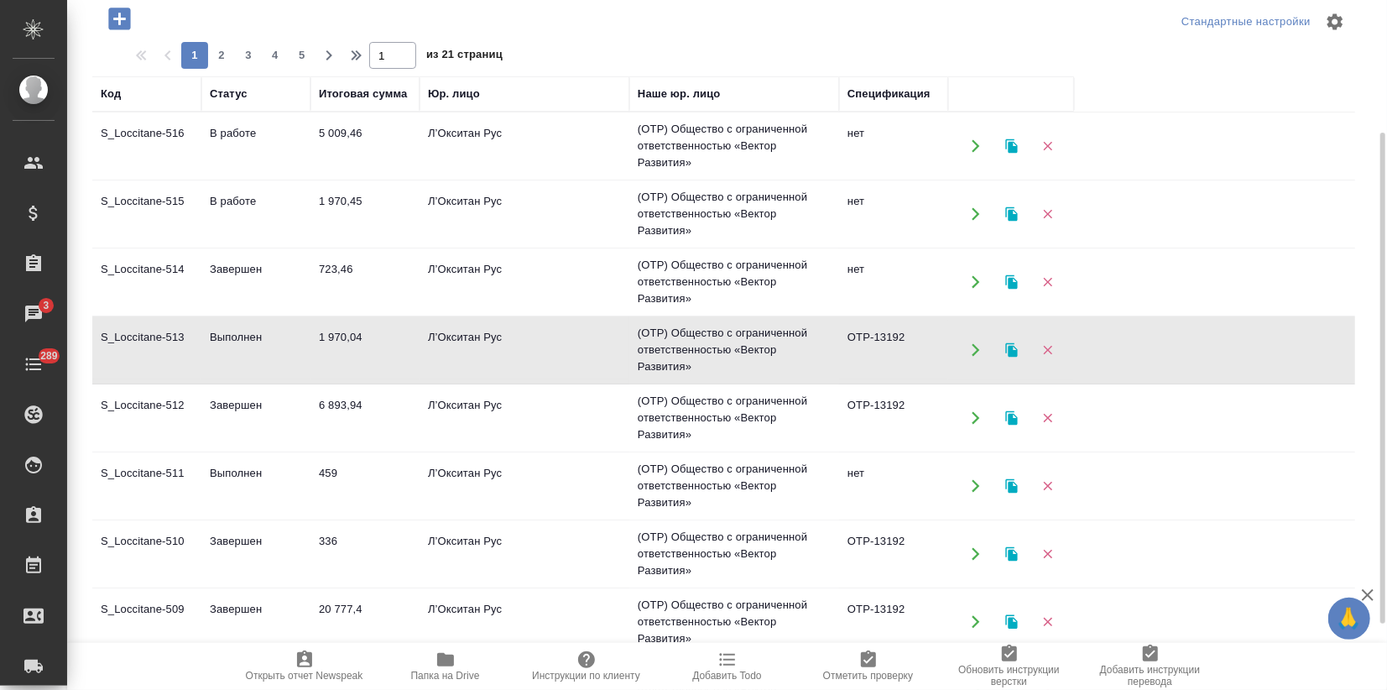
click at [262, 352] on td "Выполнен" at bounding box center [255, 350] width 109 height 59
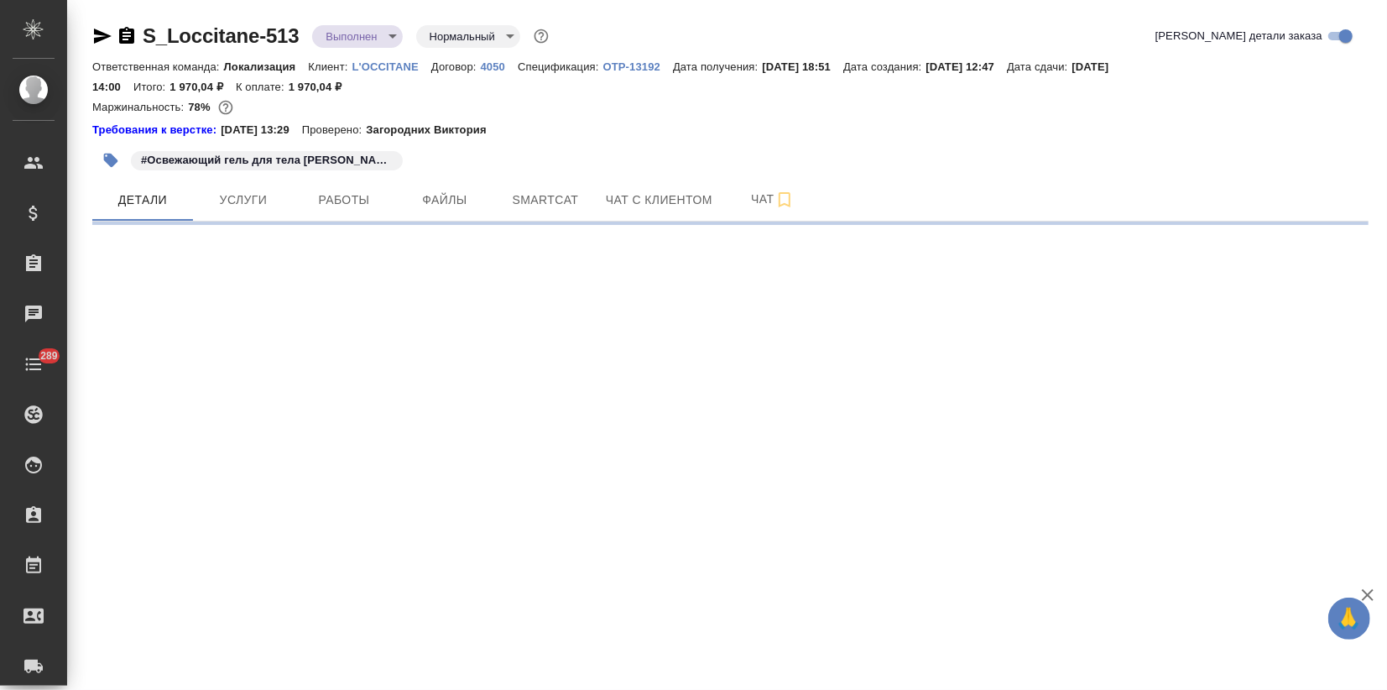
select select "RU"
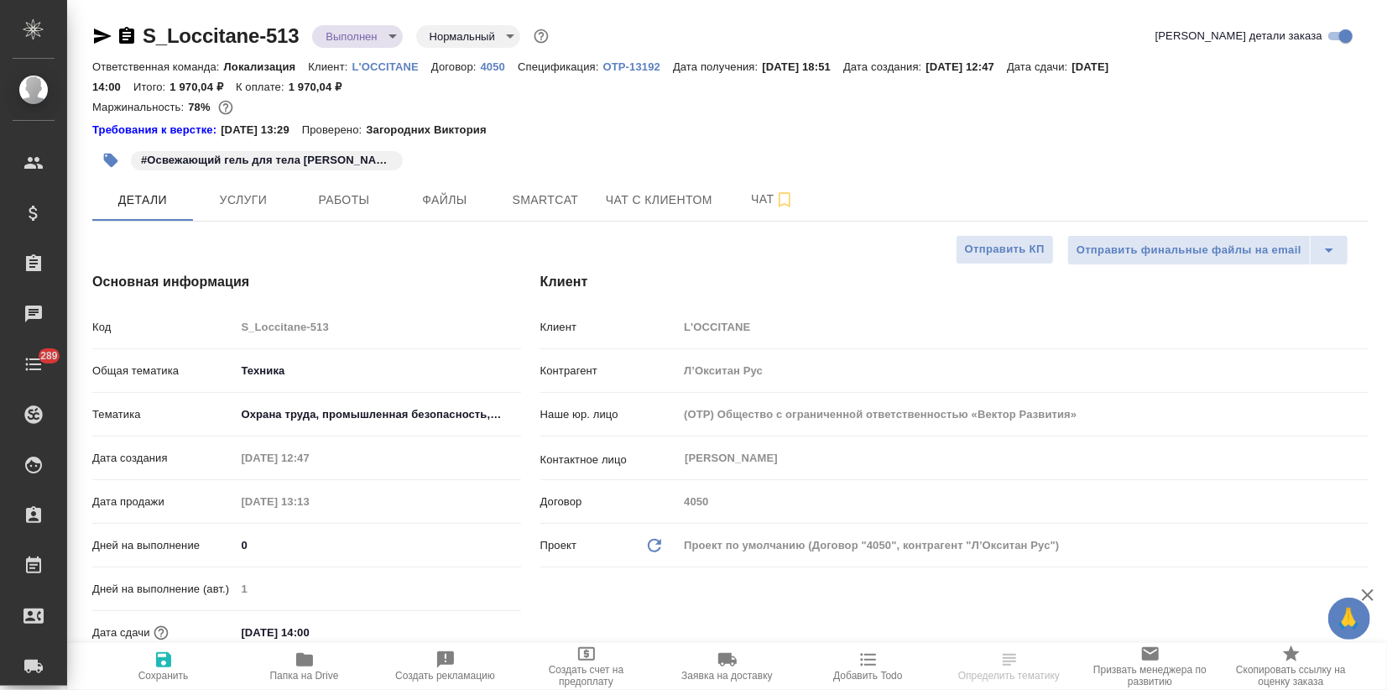
type textarea "x"
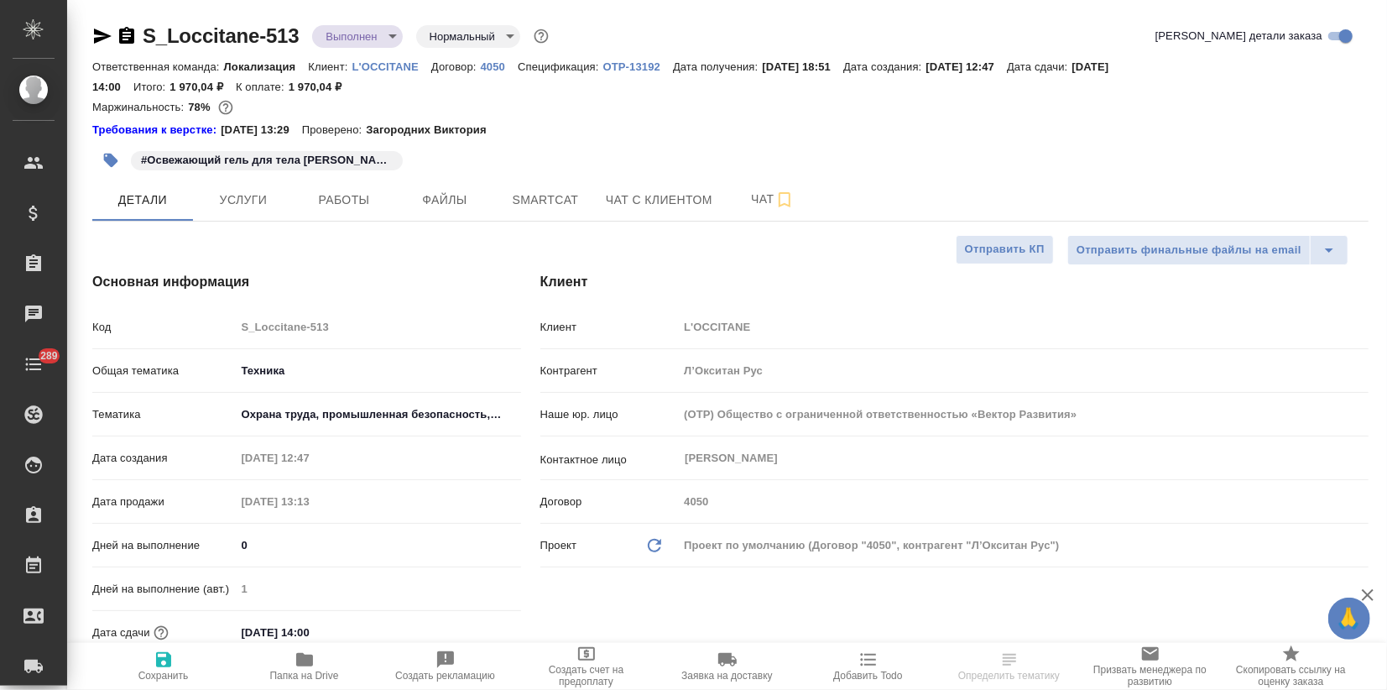
type textarea "x"
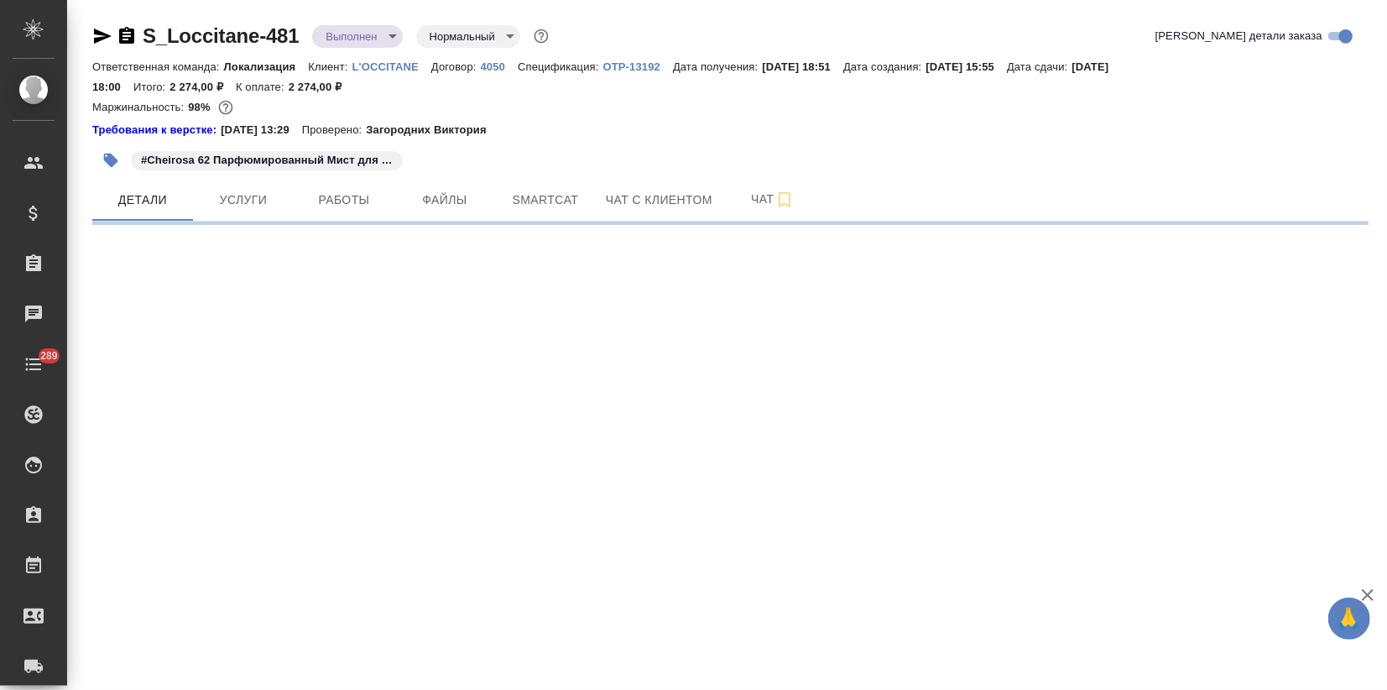
select select "RU"
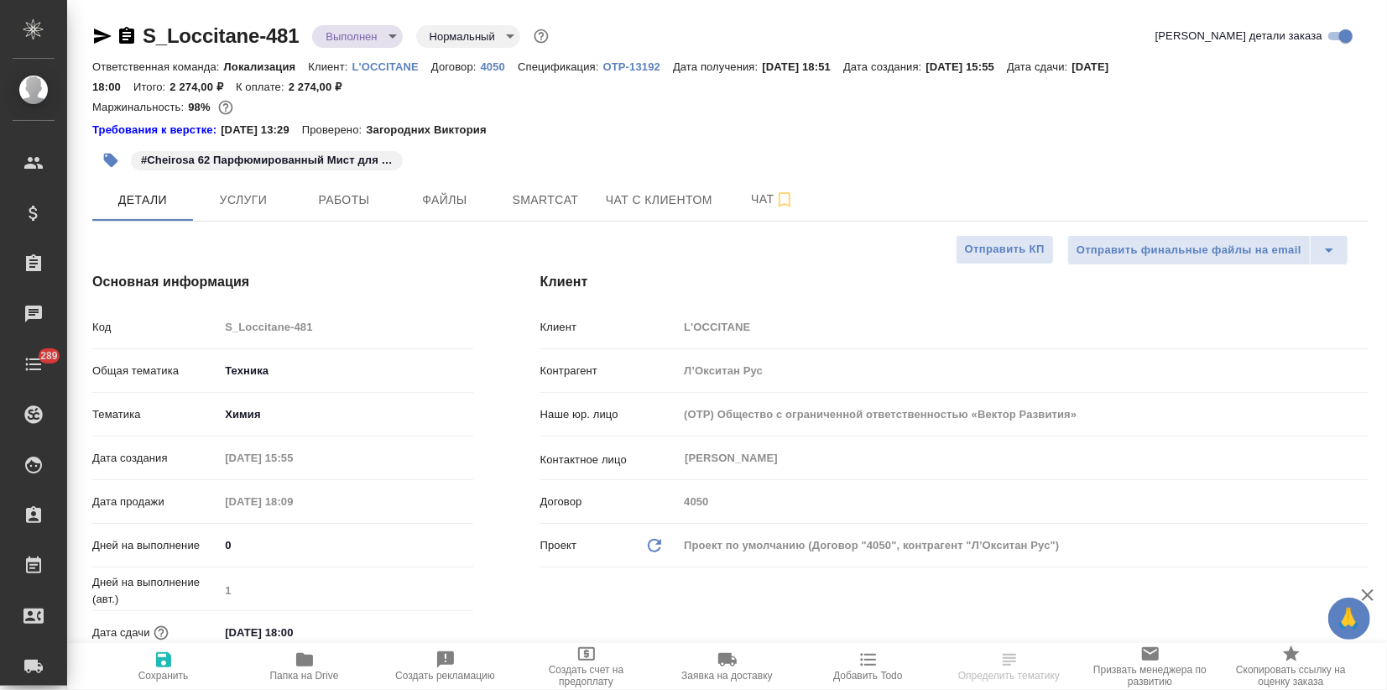
type textarea "x"
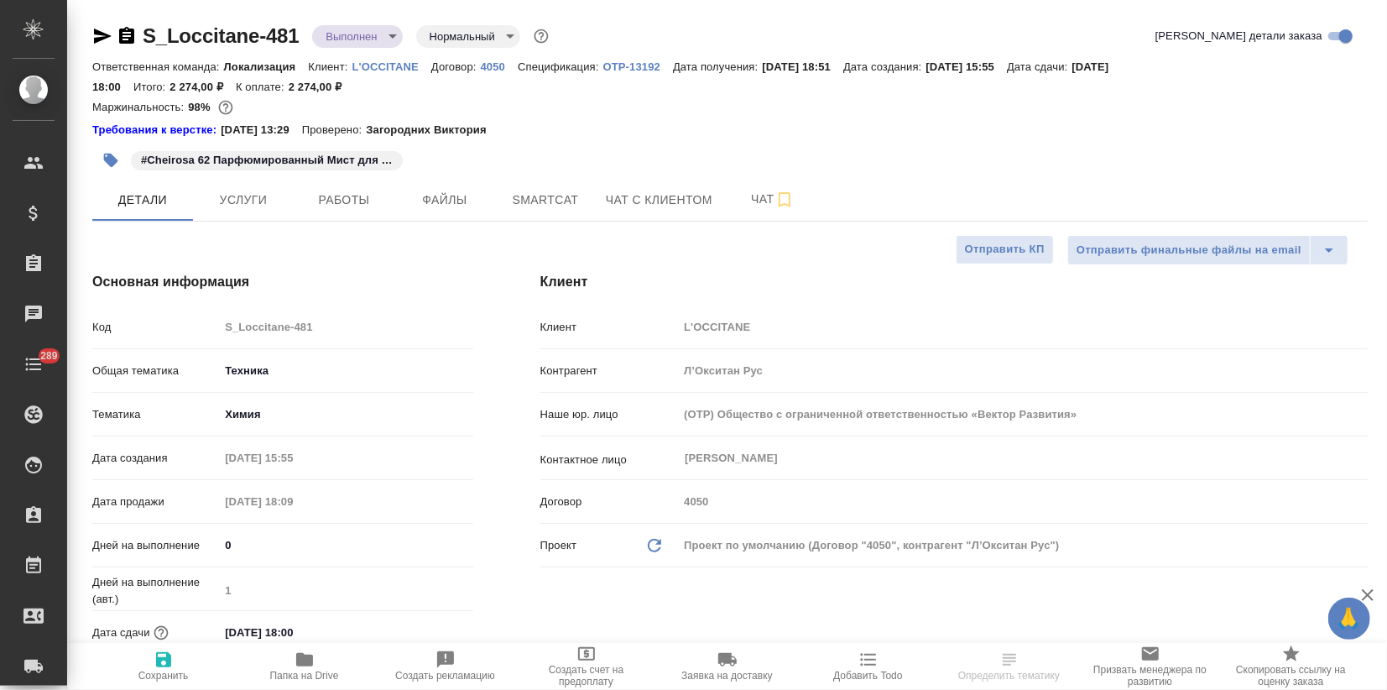
type textarea "x"
click at [341, 208] on span "Работы" at bounding box center [344, 200] width 81 height 21
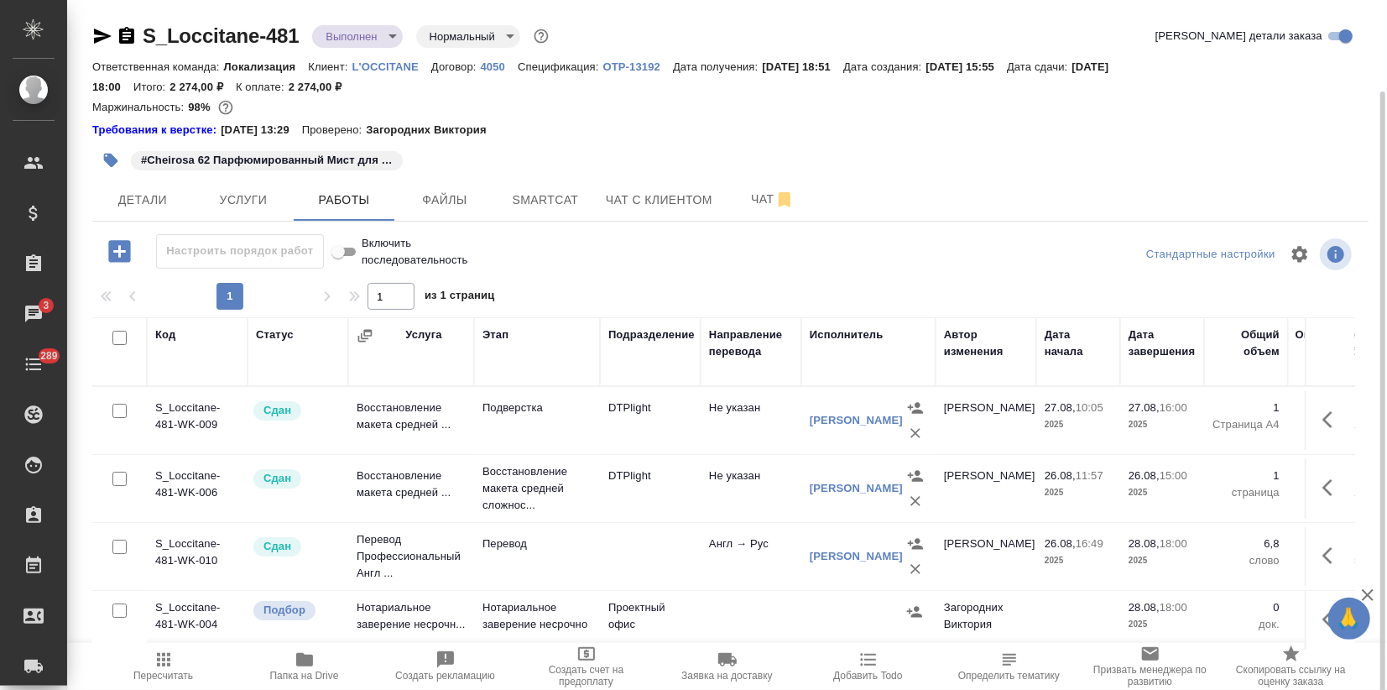
scroll to position [47, 0]
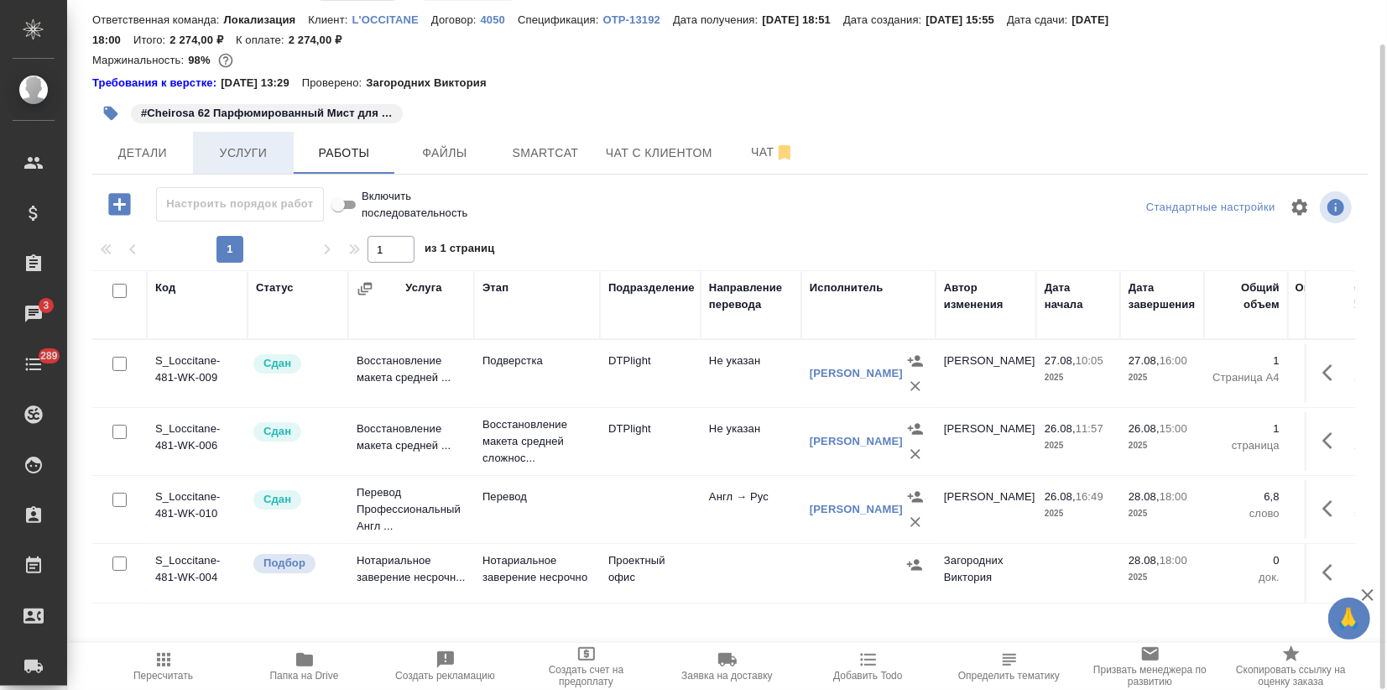
click at [249, 157] on span "Услуги" at bounding box center [243, 153] width 81 height 21
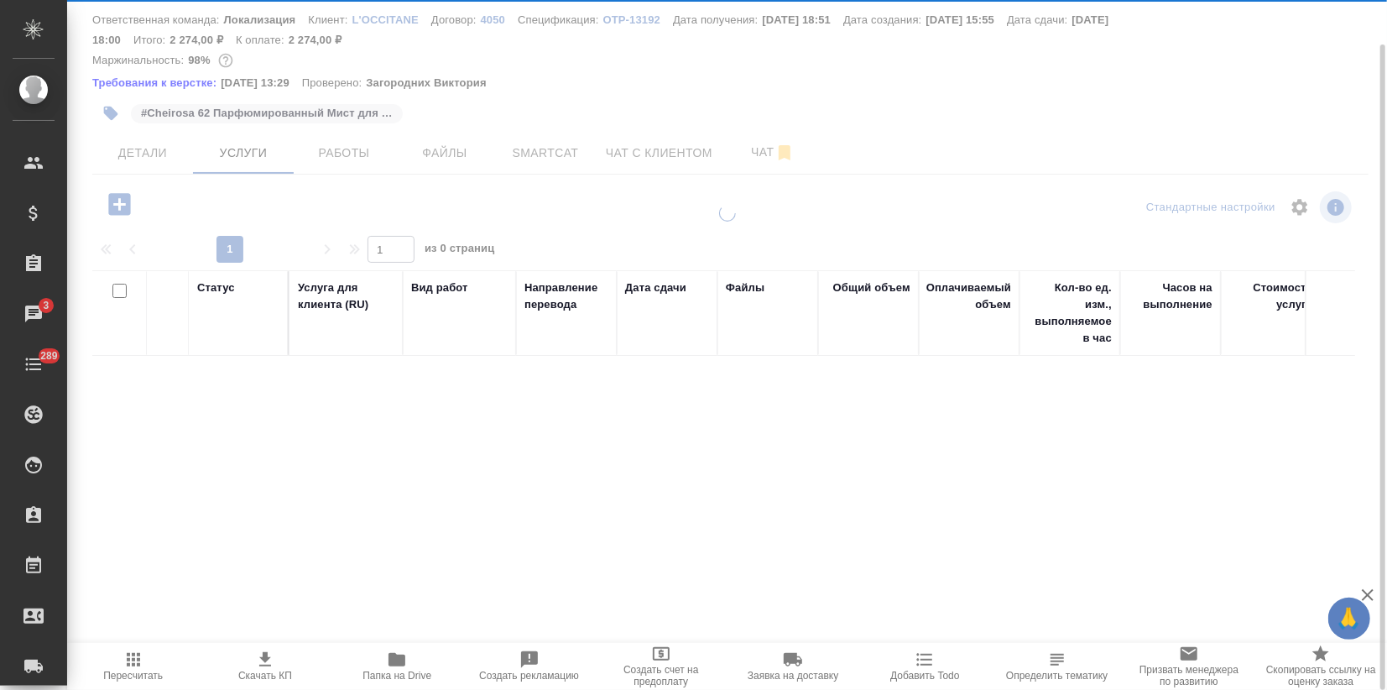
scroll to position [47, 0]
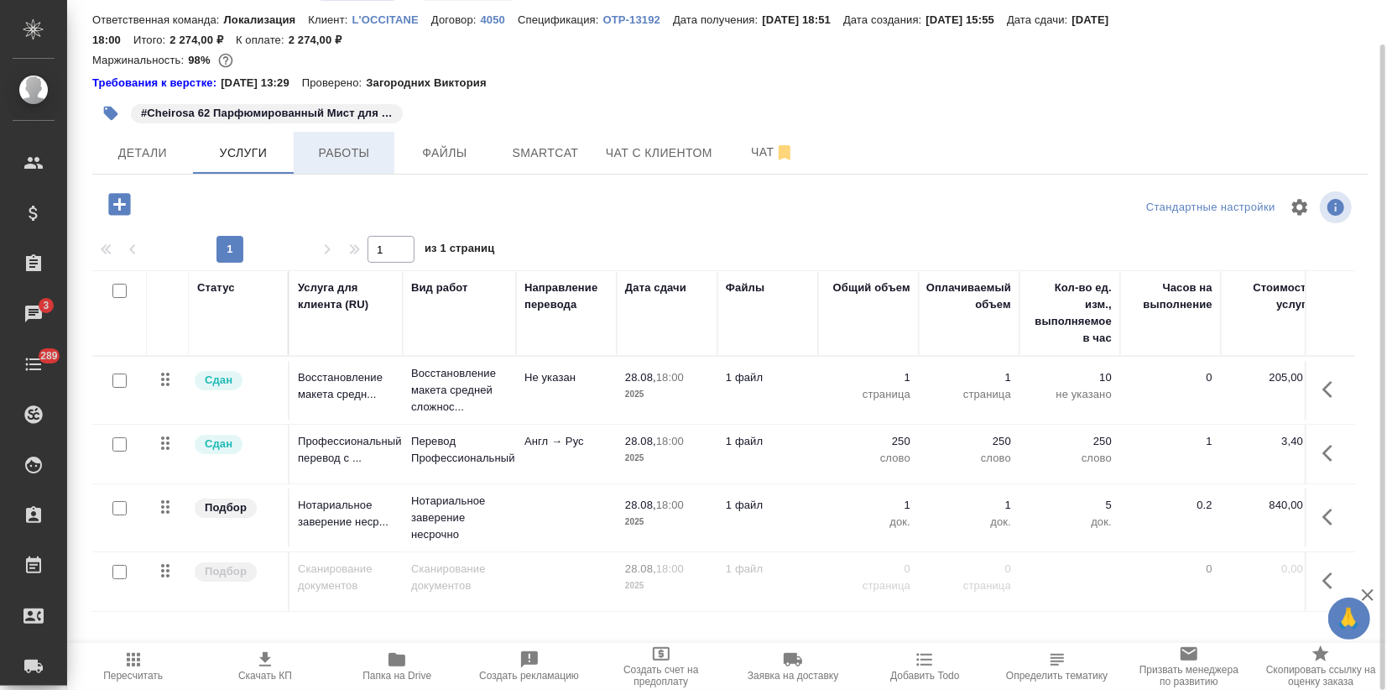
click at [337, 161] on span "Работы" at bounding box center [344, 153] width 81 height 21
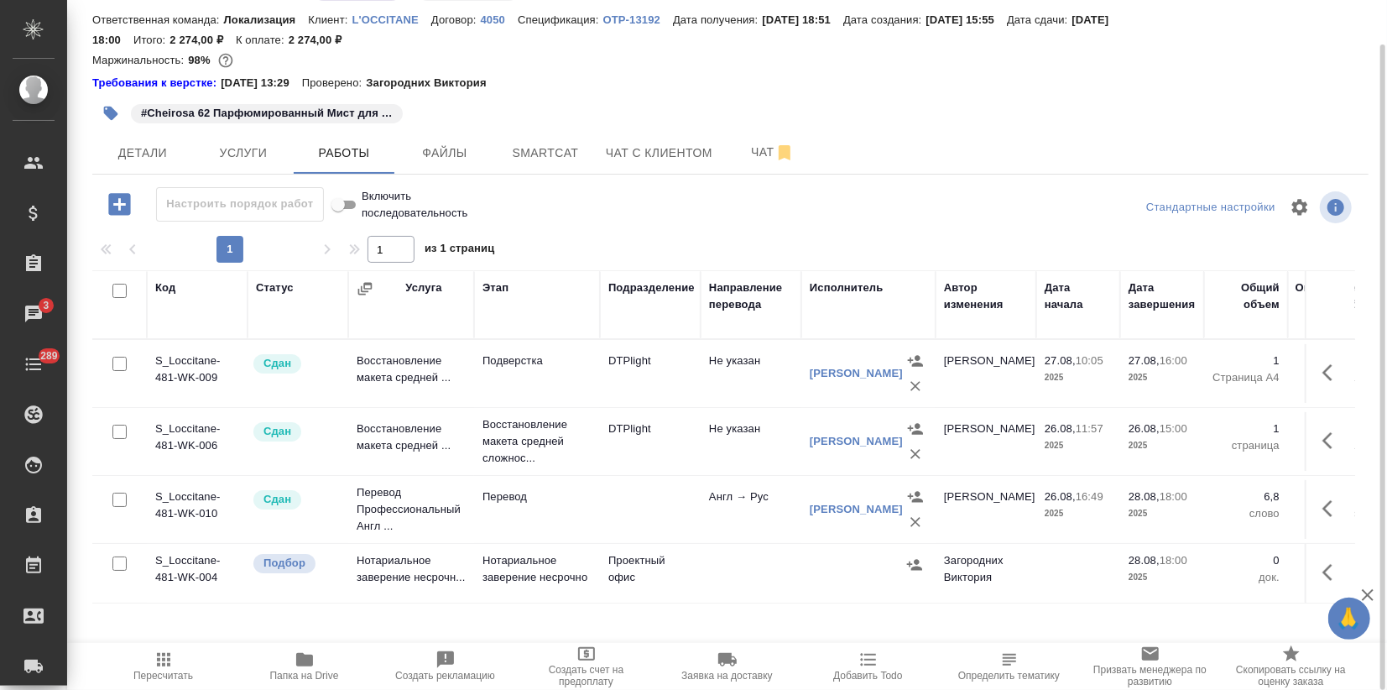
click at [1323, 569] on icon "button" at bounding box center [1333, 572] width 20 height 20
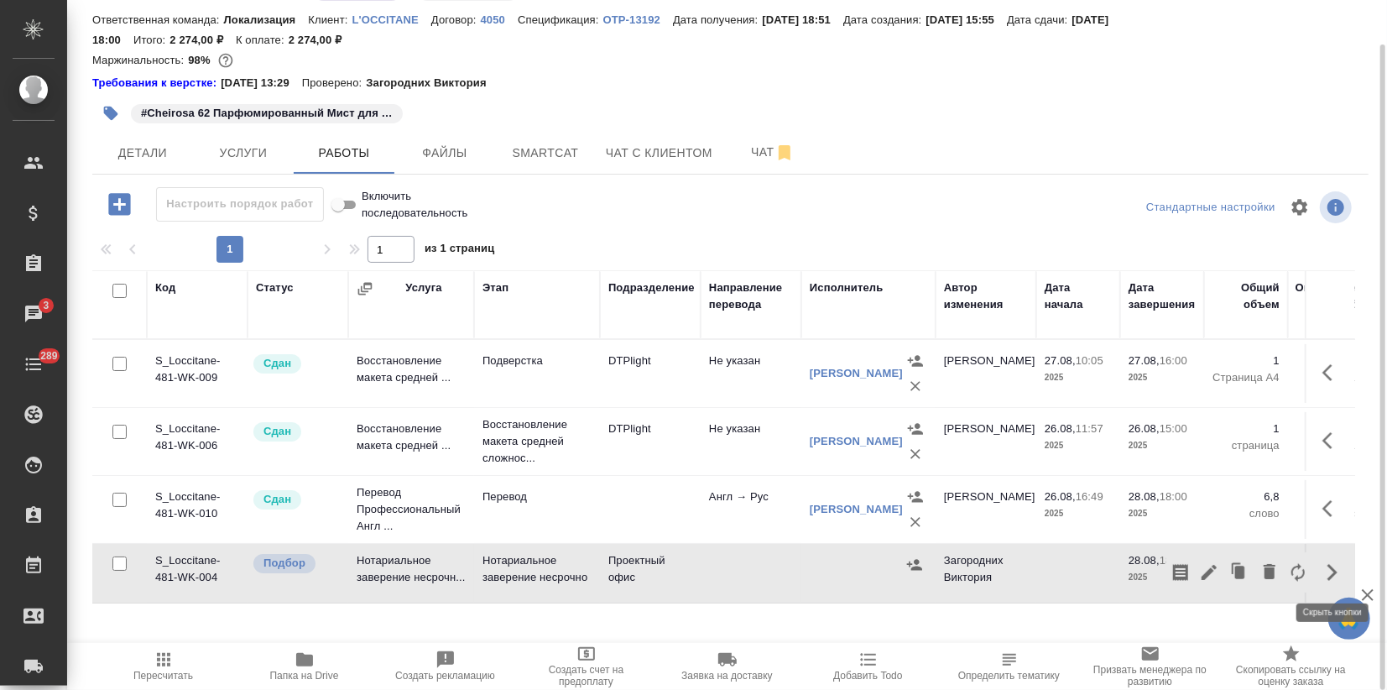
click at [1205, 569] on icon "button" at bounding box center [1209, 572] width 20 height 20
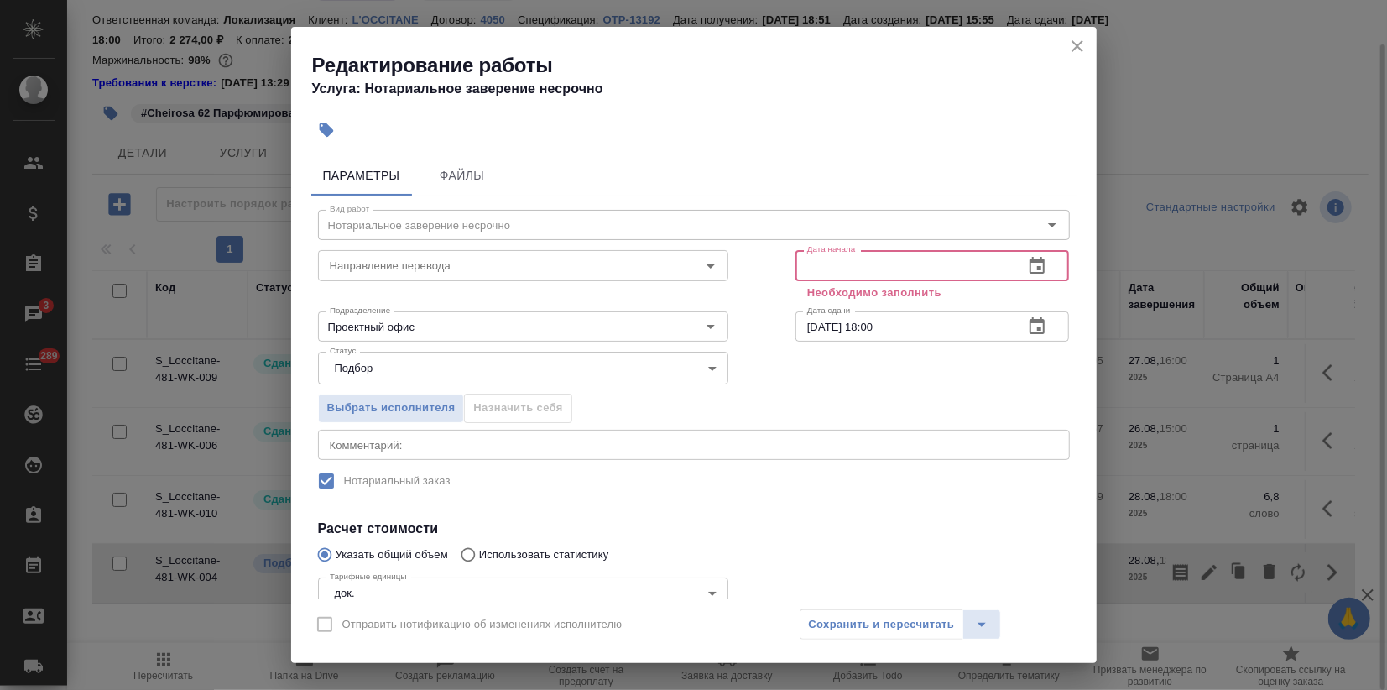
click at [826, 257] on input "text" at bounding box center [904, 265] width 216 height 30
click at [1034, 262] on button "button" at bounding box center [1037, 266] width 40 height 40
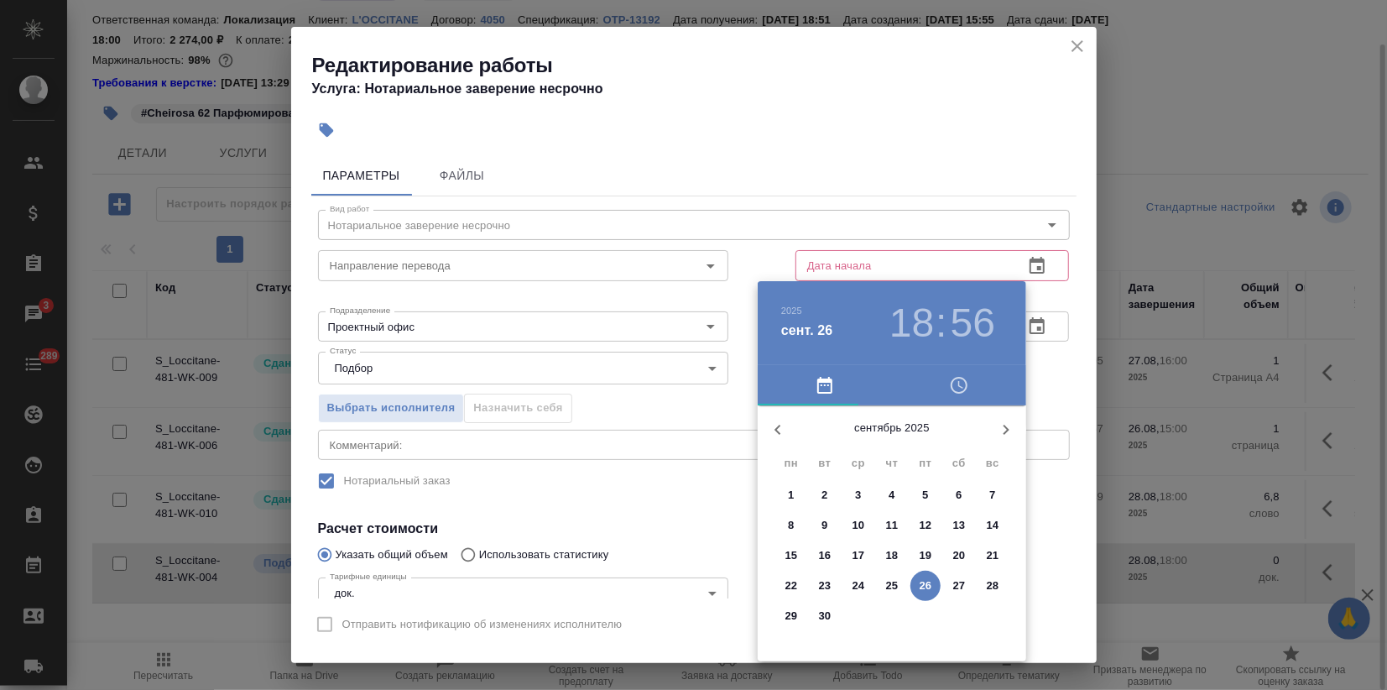
click at [780, 434] on icon "button" at bounding box center [778, 430] width 20 height 20
click at [825, 616] on p "26" at bounding box center [825, 616] width 13 height 17
type input "26.08.2025 18:56"
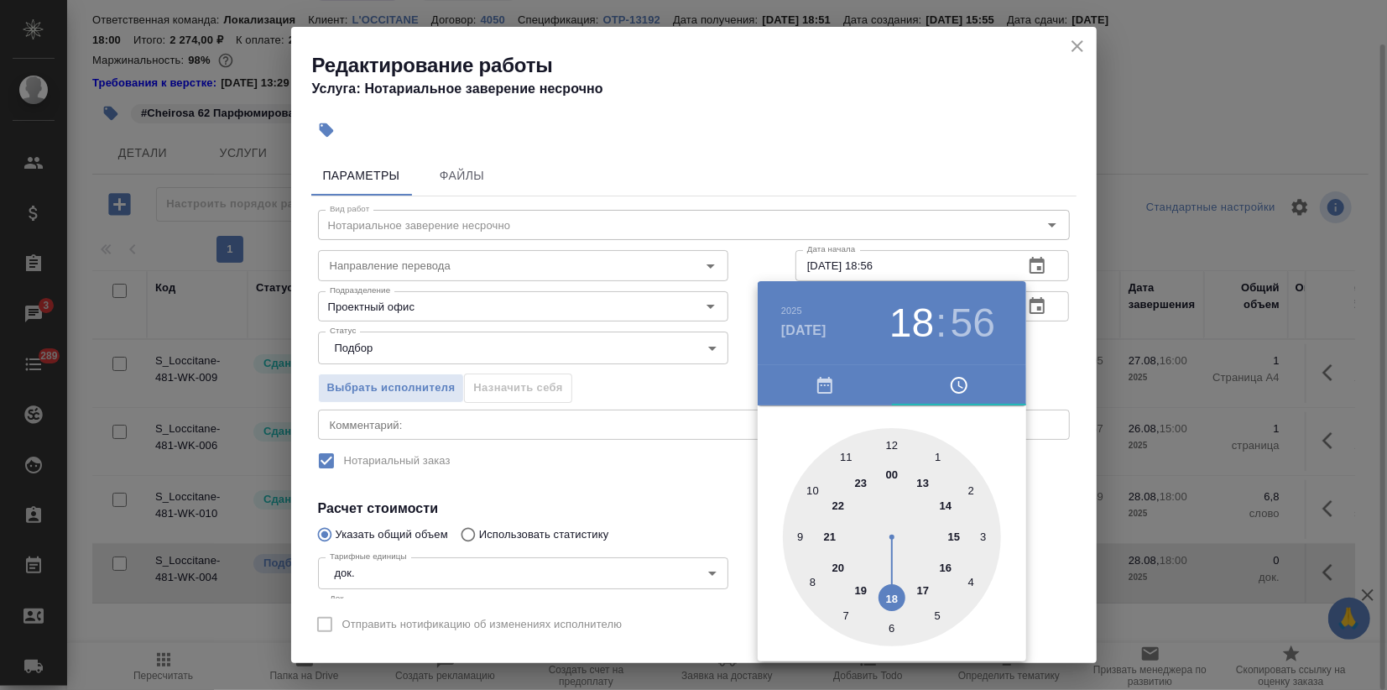
click at [678, 541] on div at bounding box center [693, 345] width 1387 height 690
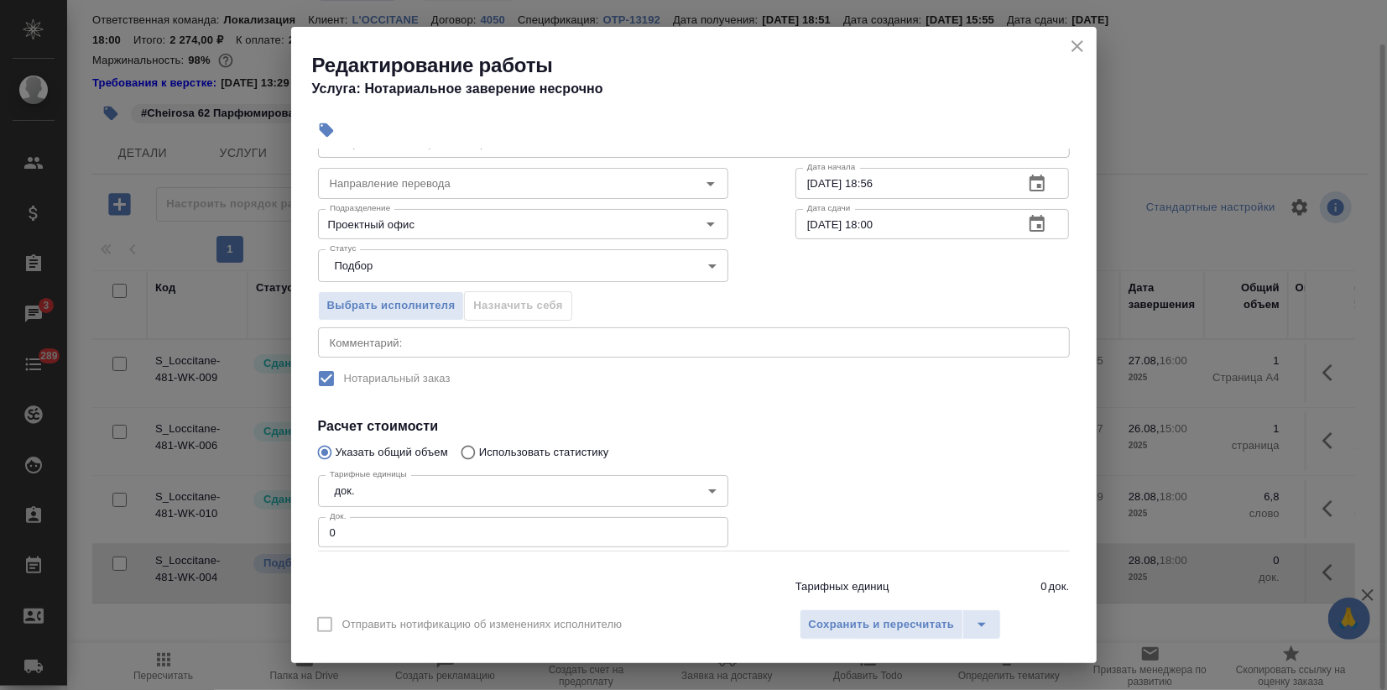
scroll to position [135, 0]
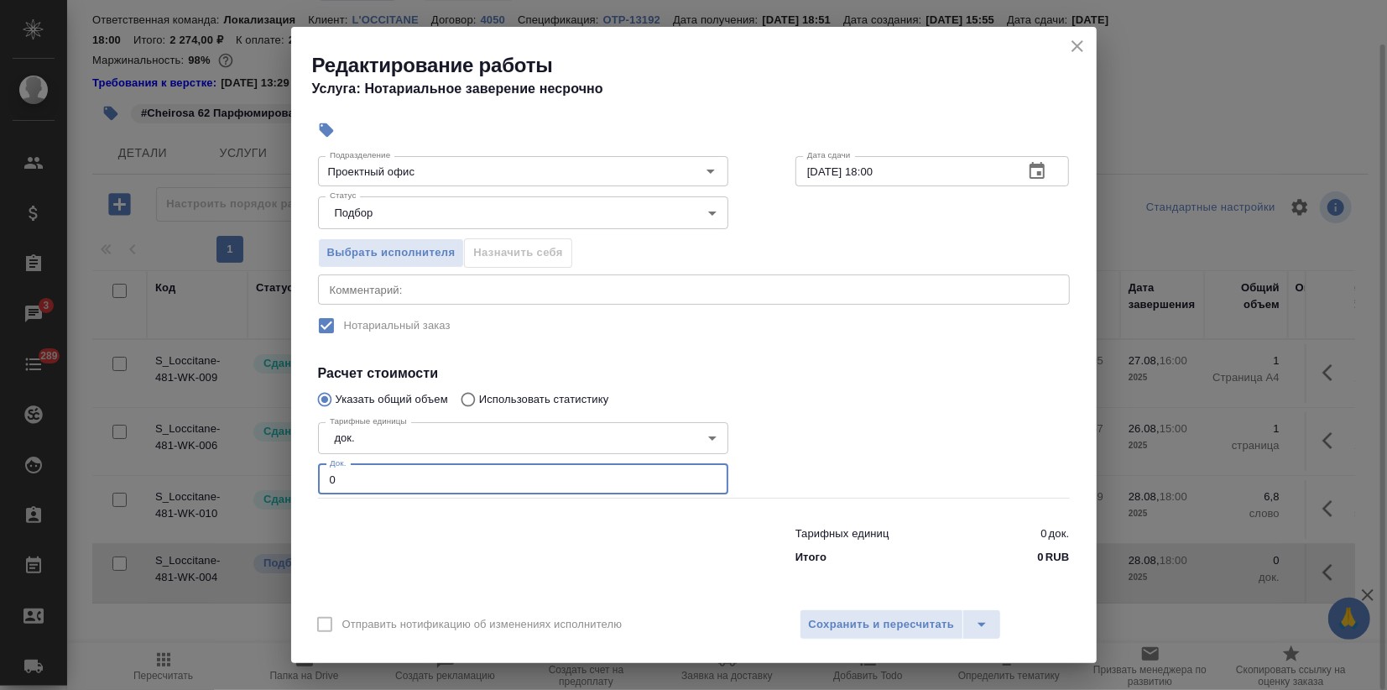
drag, startPoint x: 354, startPoint y: 483, endPoint x: 227, endPoint y: 487, distance: 127.6
click at [258, 487] on div "Редактирование работы Услуга: Нотариальное заверение несрочно Параметры Файлы В…" at bounding box center [693, 345] width 1387 height 690
type input "1"
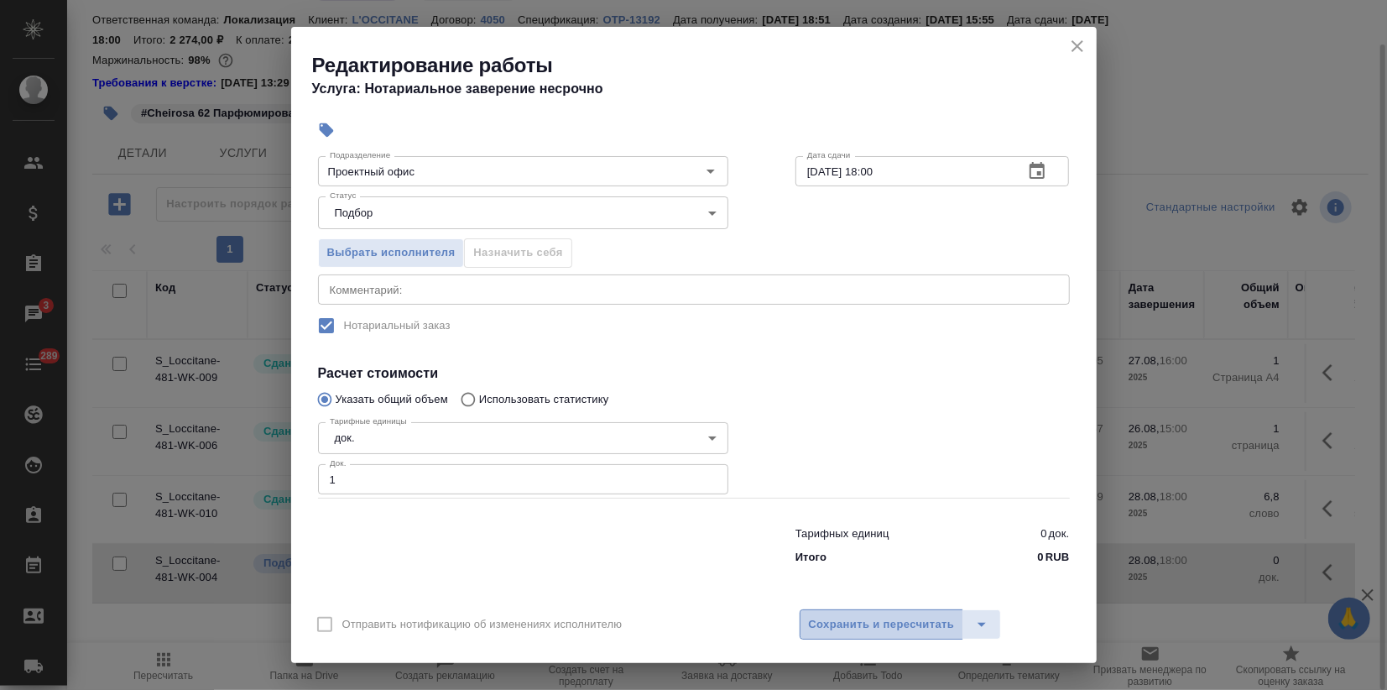
click at [869, 626] on span "Сохранить и пересчитать" at bounding box center [882, 624] width 146 height 19
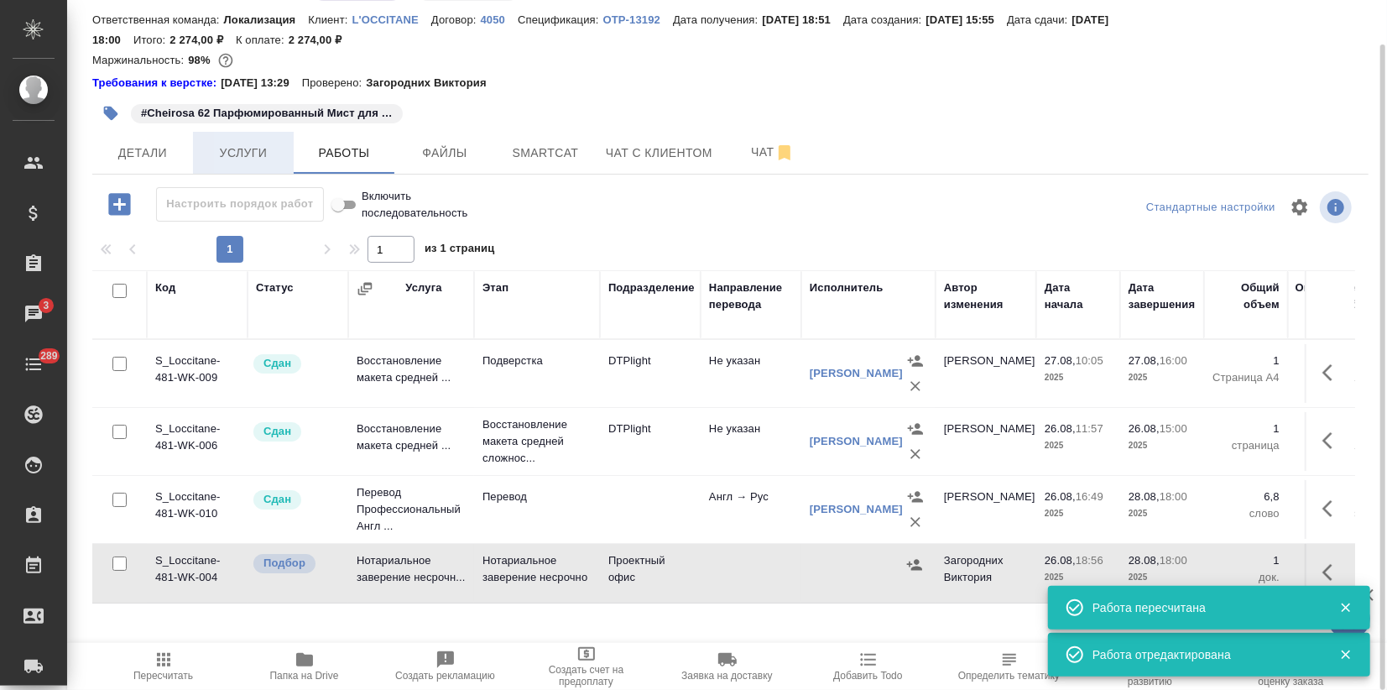
click at [214, 132] on button "Услуги" at bounding box center [243, 153] width 101 height 42
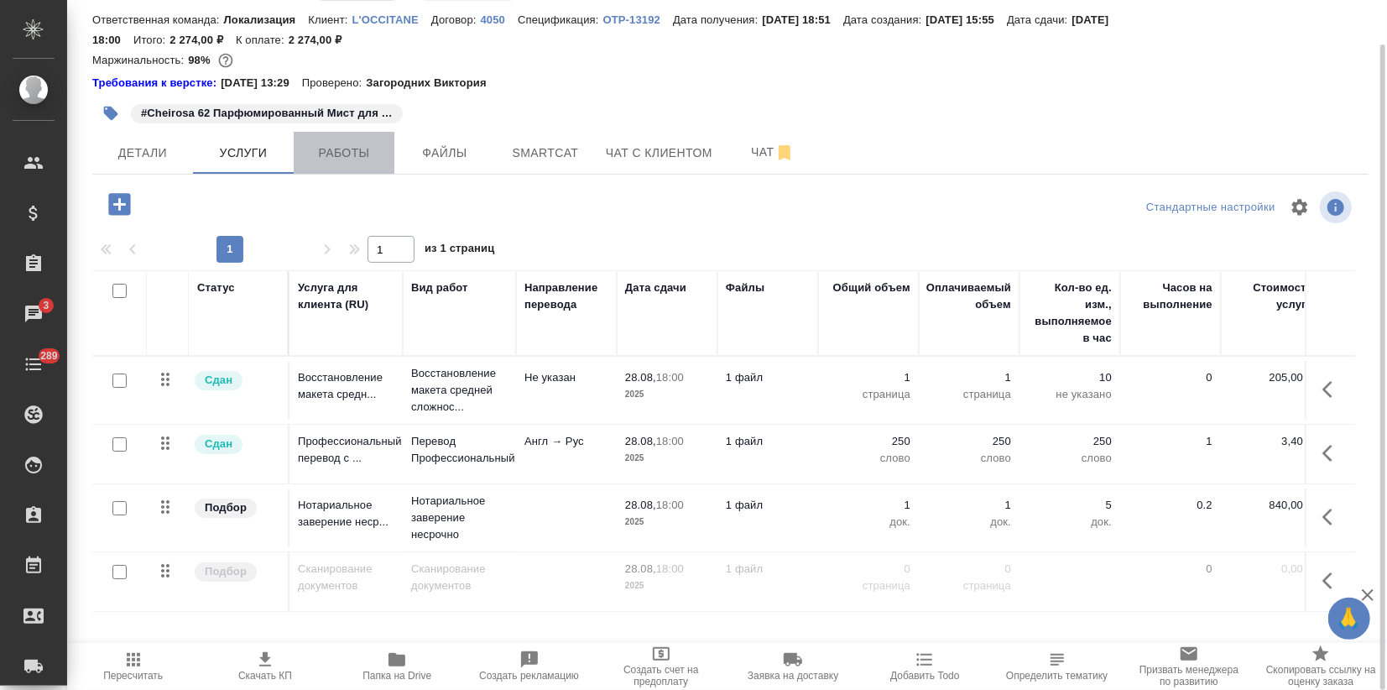
click at [322, 153] on span "Работы" at bounding box center [344, 153] width 81 height 21
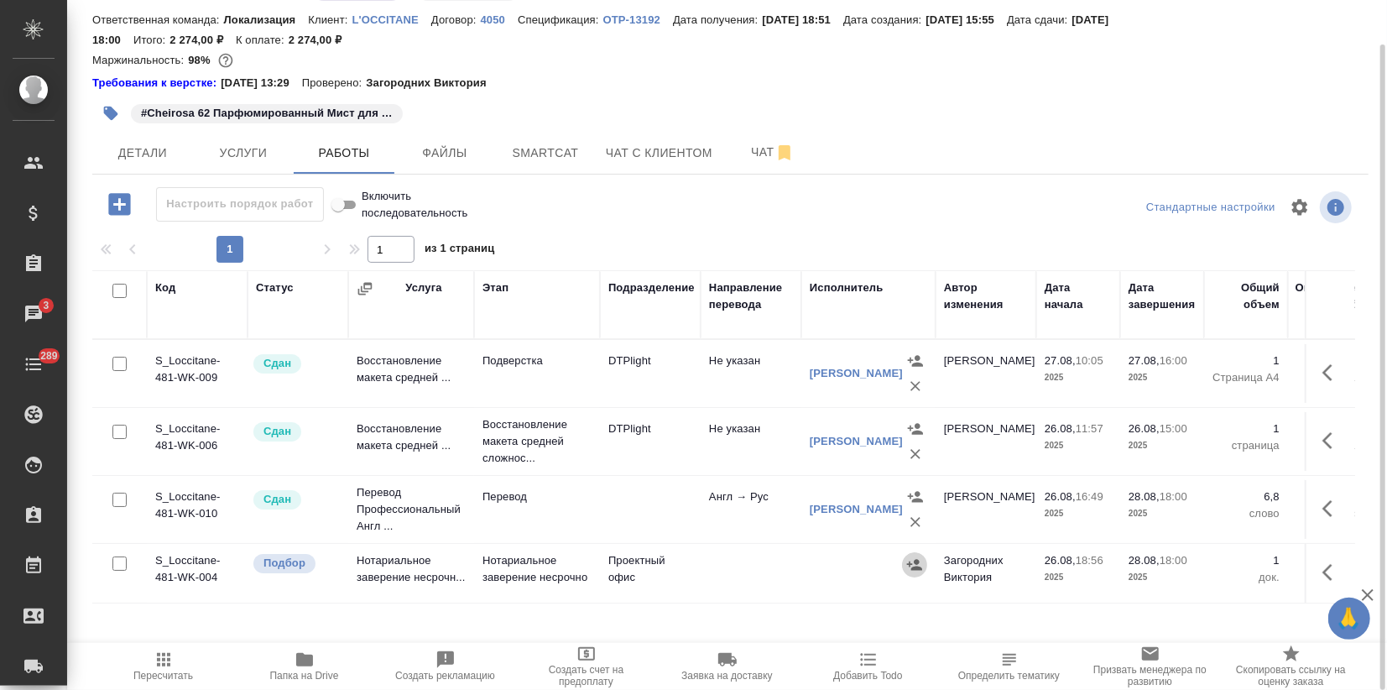
click at [915, 562] on icon "button" at bounding box center [914, 564] width 15 height 11
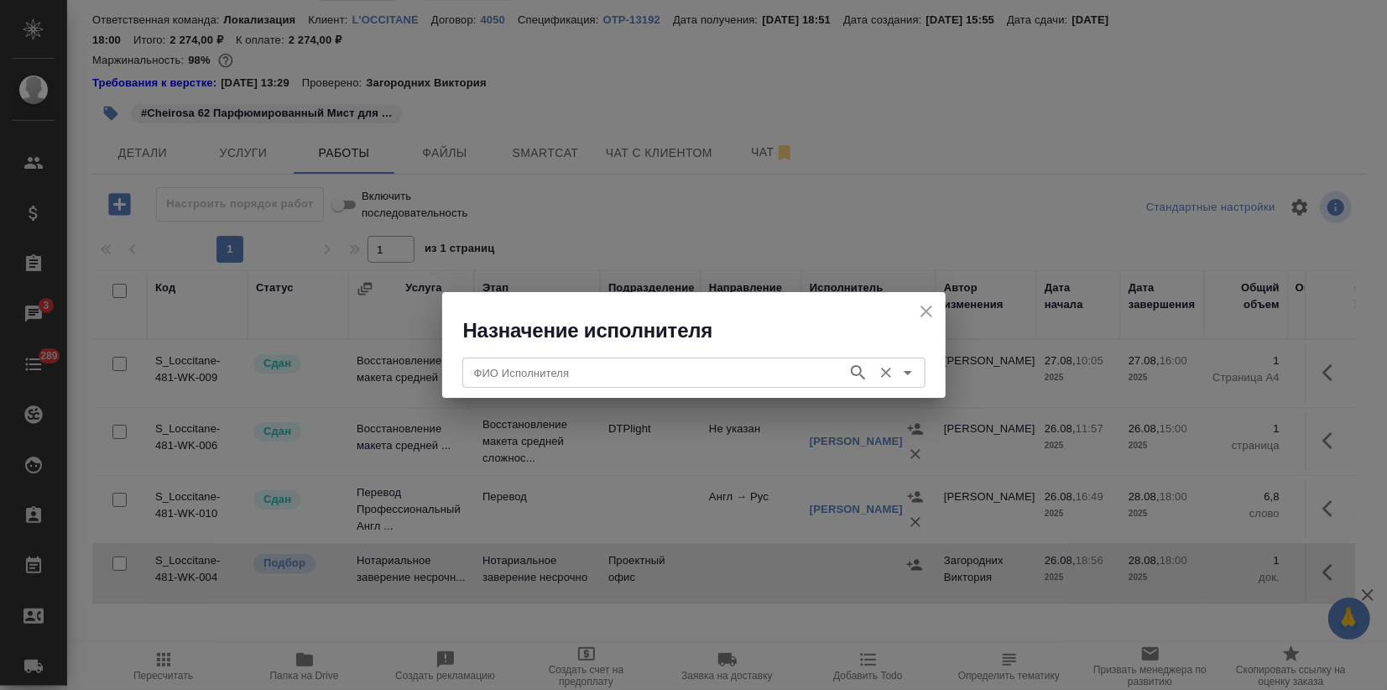
click at [578, 374] on input "ФИО Исполнителя" at bounding box center [653, 373] width 372 height 20
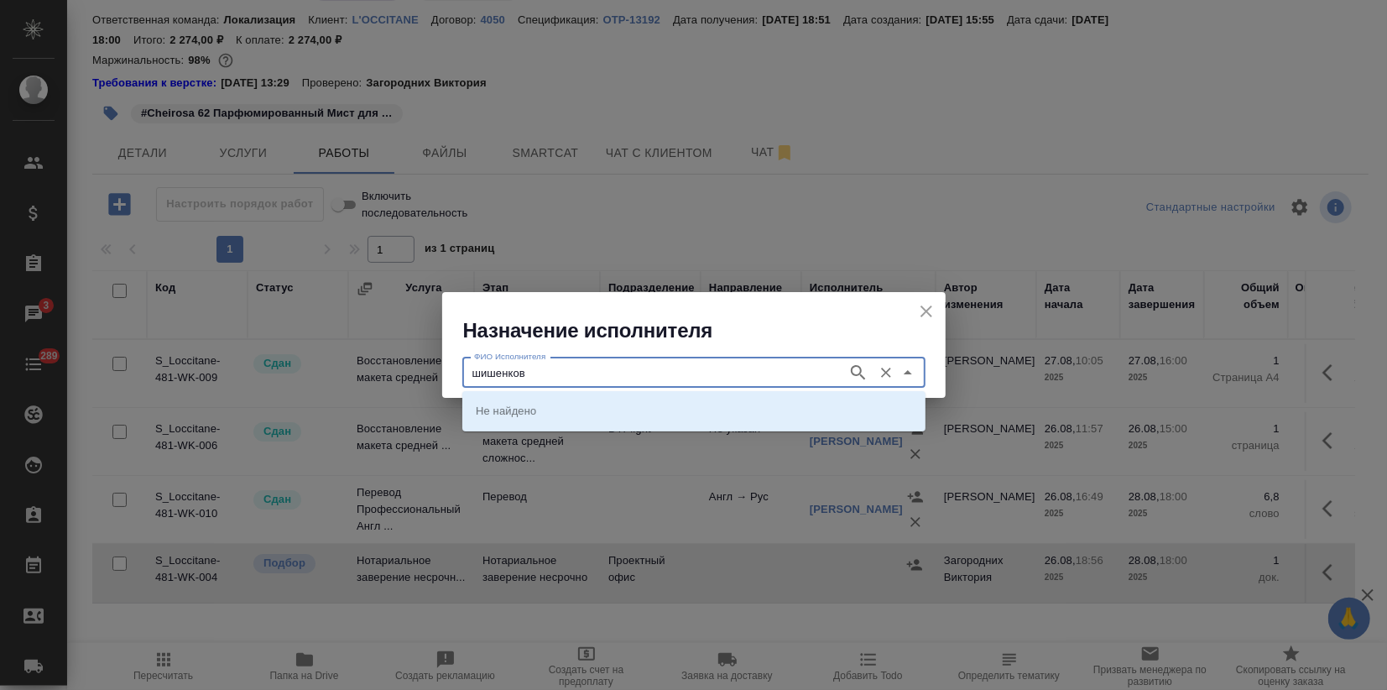
type input "шишенков"
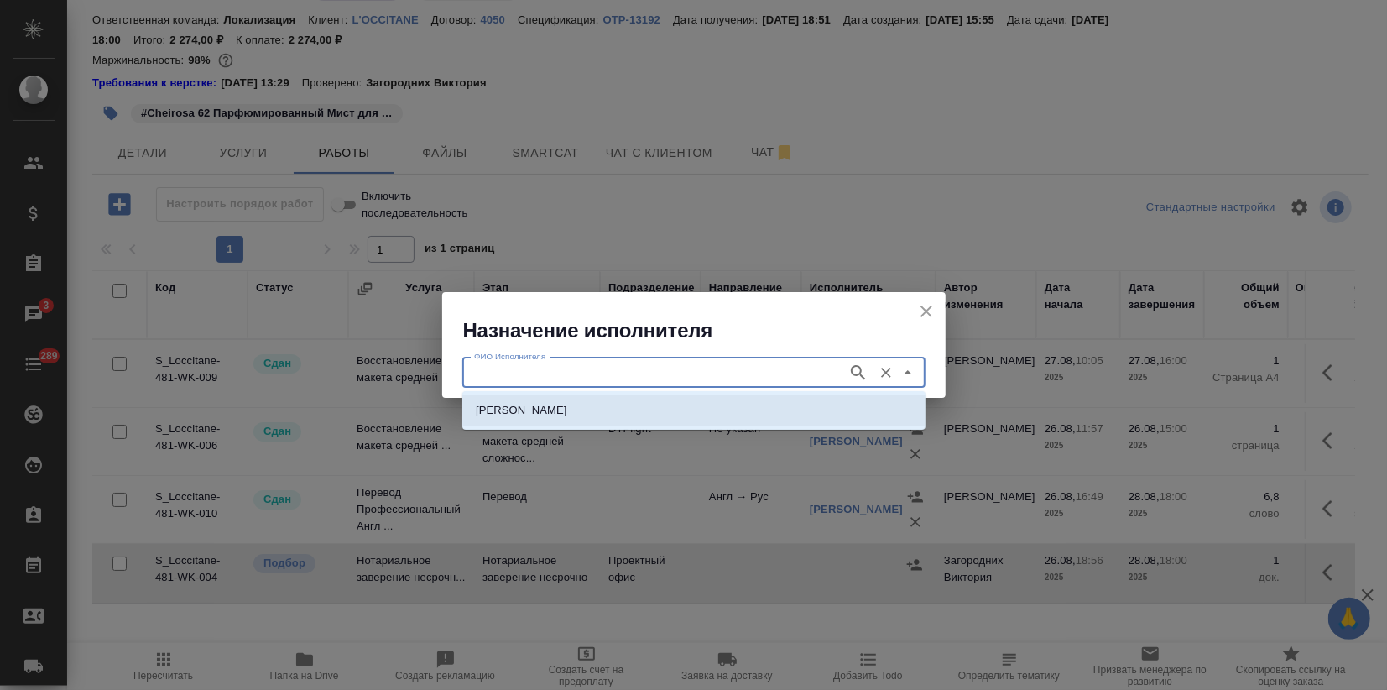
click at [601, 397] on li "[PERSON_NAME]" at bounding box center [693, 410] width 463 height 30
type input "[PERSON_NAME]"
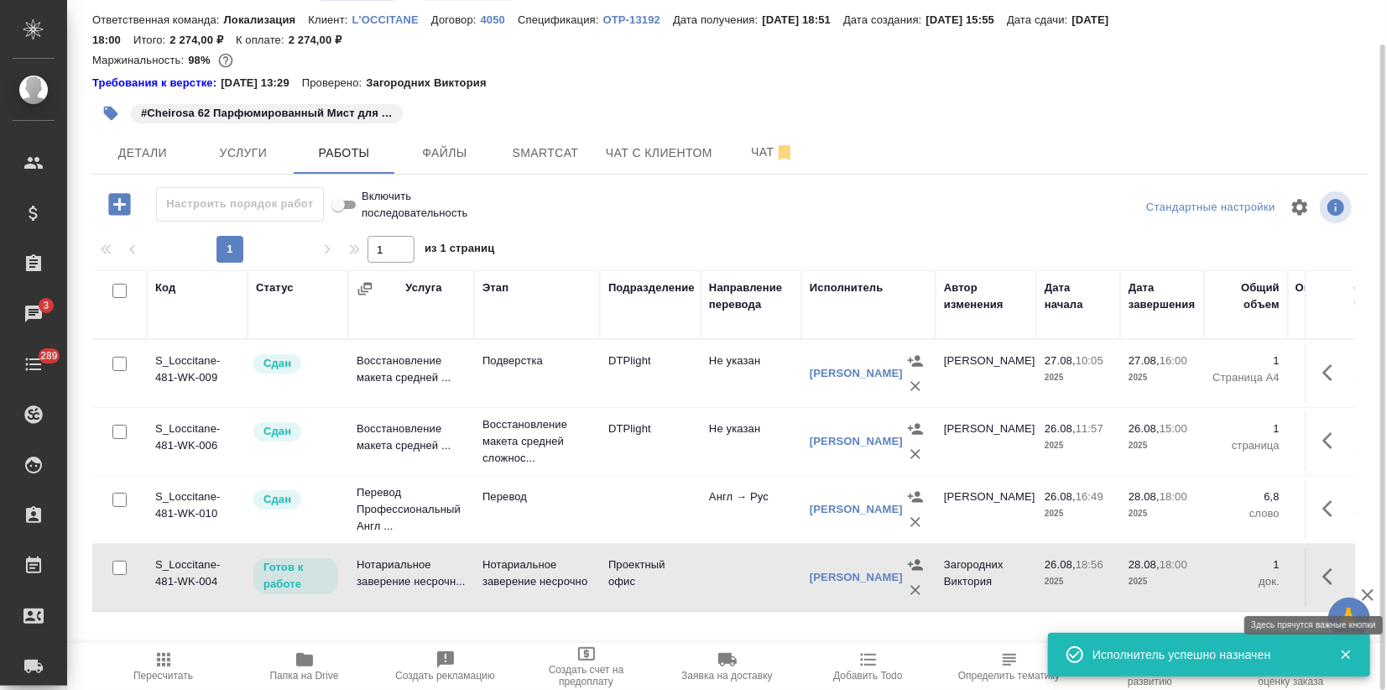
click at [1329, 577] on icon "button" at bounding box center [1333, 576] width 20 height 20
click at [1207, 580] on icon "button" at bounding box center [1209, 576] width 20 height 20
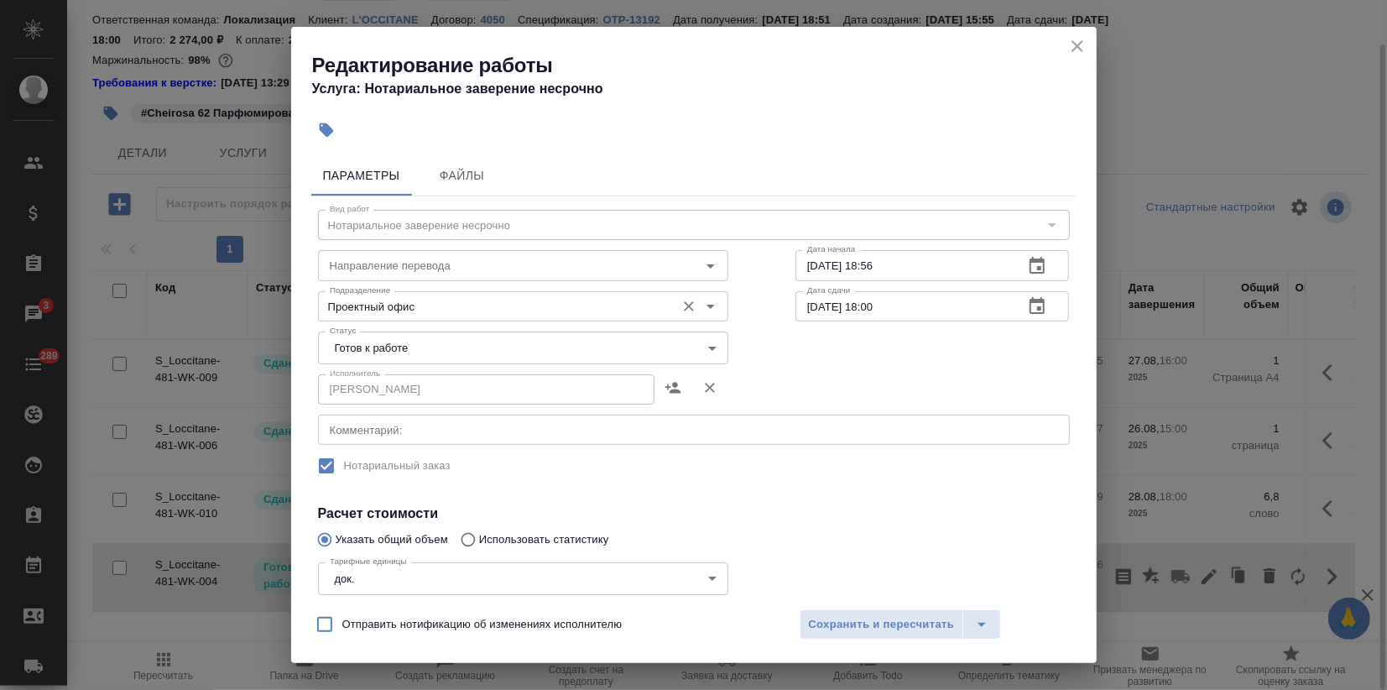
click at [394, 309] on input "Проектный офис" at bounding box center [495, 306] width 344 height 20
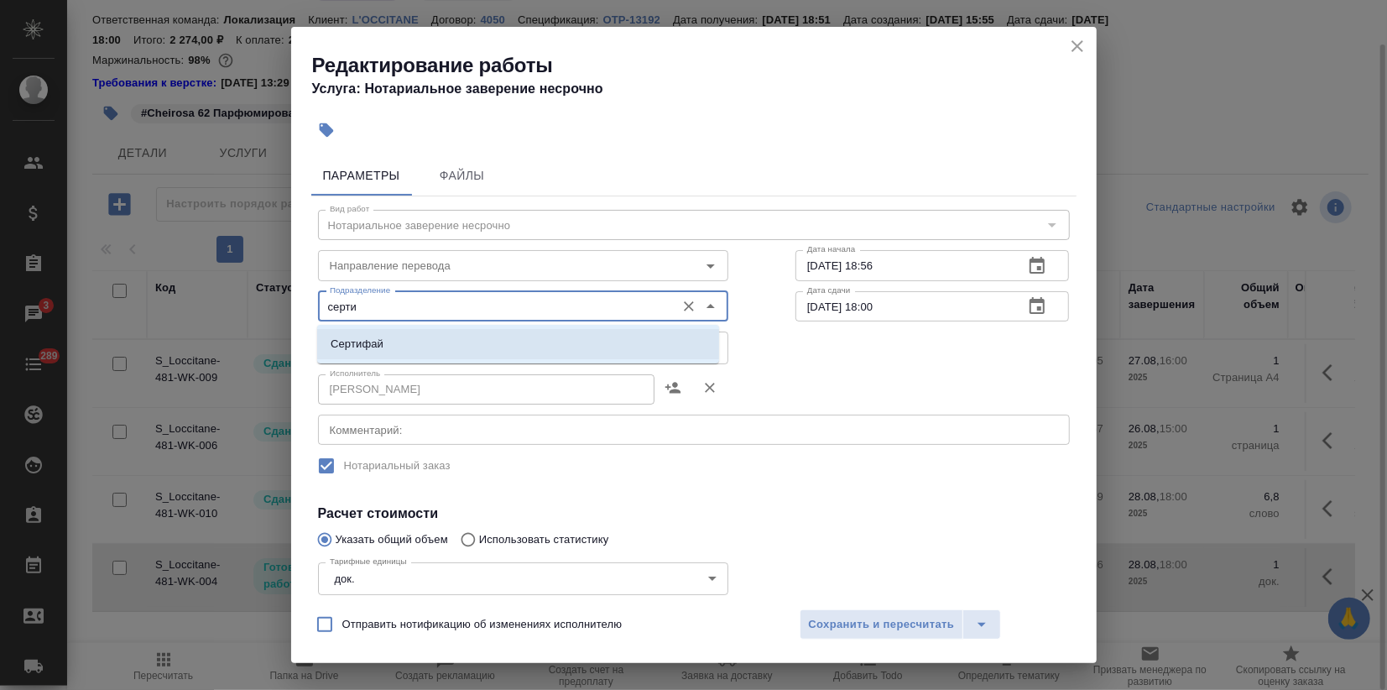
click at [392, 331] on li "Сертифай" at bounding box center [518, 344] width 402 height 30
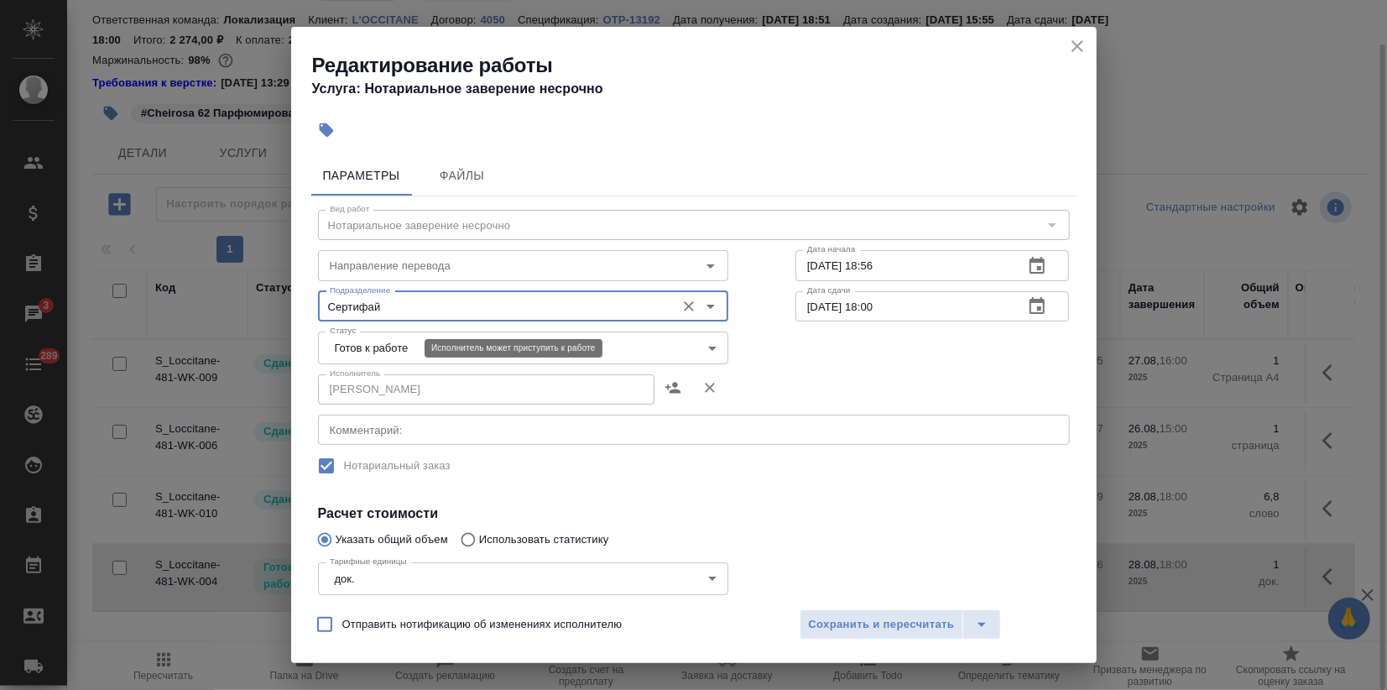
type input "Сертифай"
click at [375, 351] on body "🙏 .cls-1 fill:#fff; AWATERA Zagorodnikh Viktoria Клиенты Спецификации Заказы 3 …" at bounding box center [693, 345] width 1387 height 690
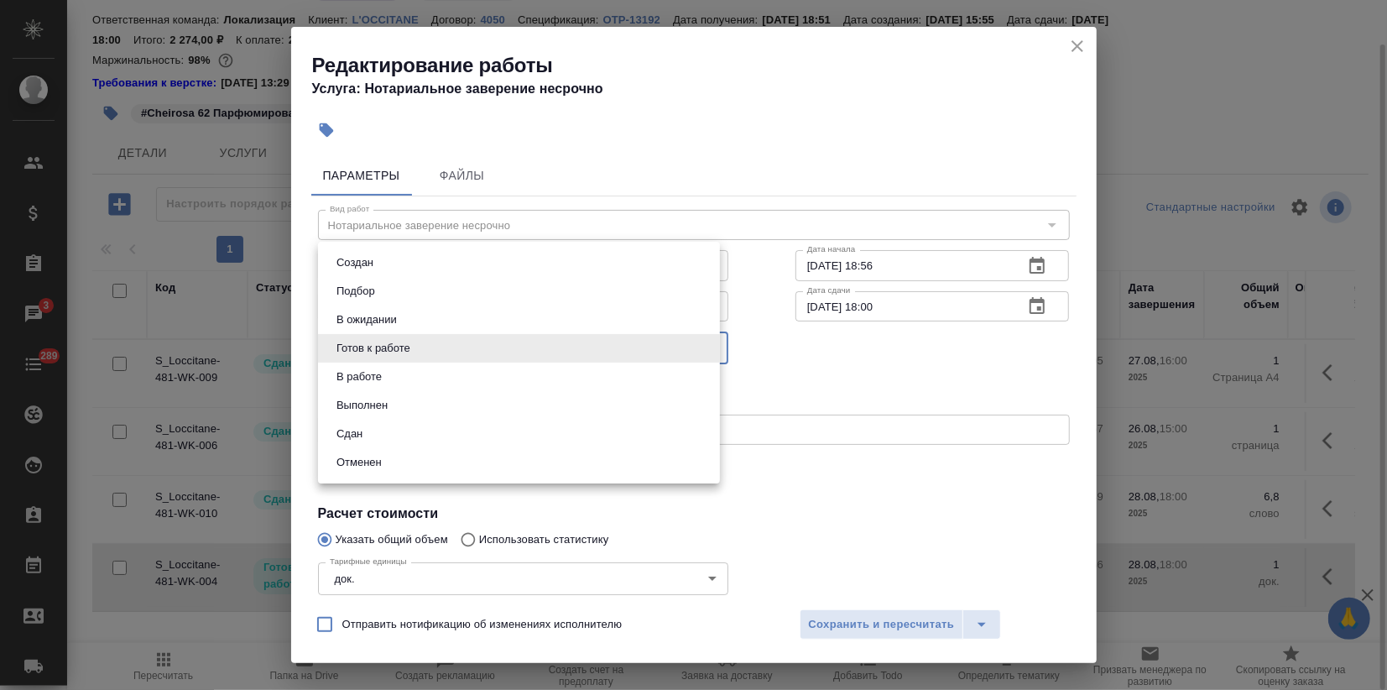
click at [369, 429] on li "Сдан" at bounding box center [519, 434] width 402 height 29
type input "closed"
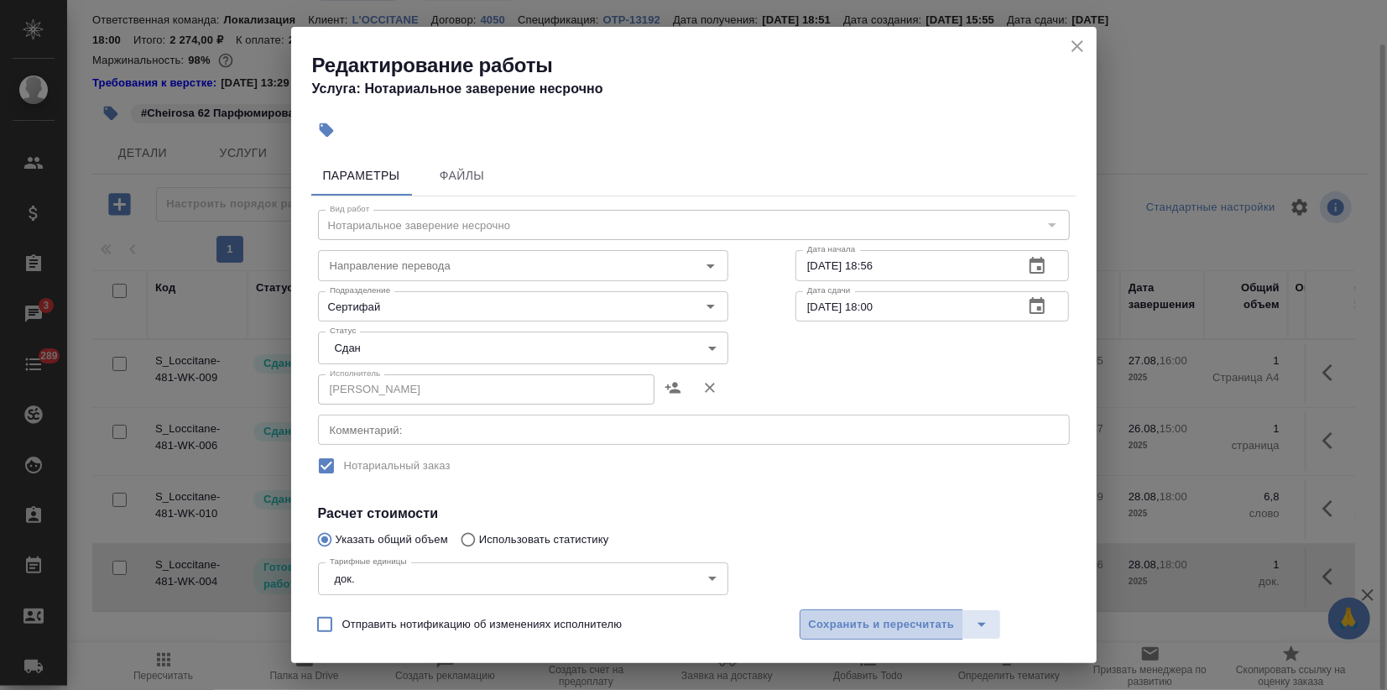
click at [854, 618] on span "Сохранить и пересчитать" at bounding box center [882, 624] width 146 height 19
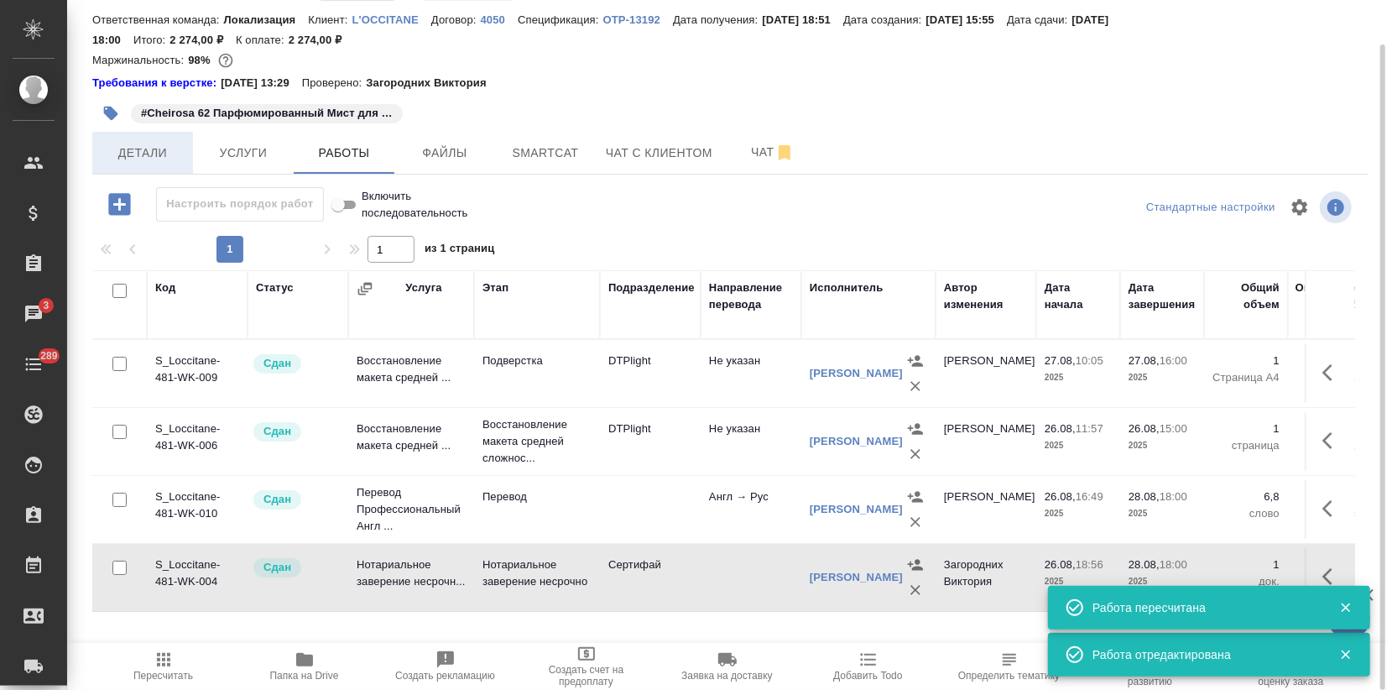
click at [121, 148] on span "Детали" at bounding box center [142, 153] width 81 height 21
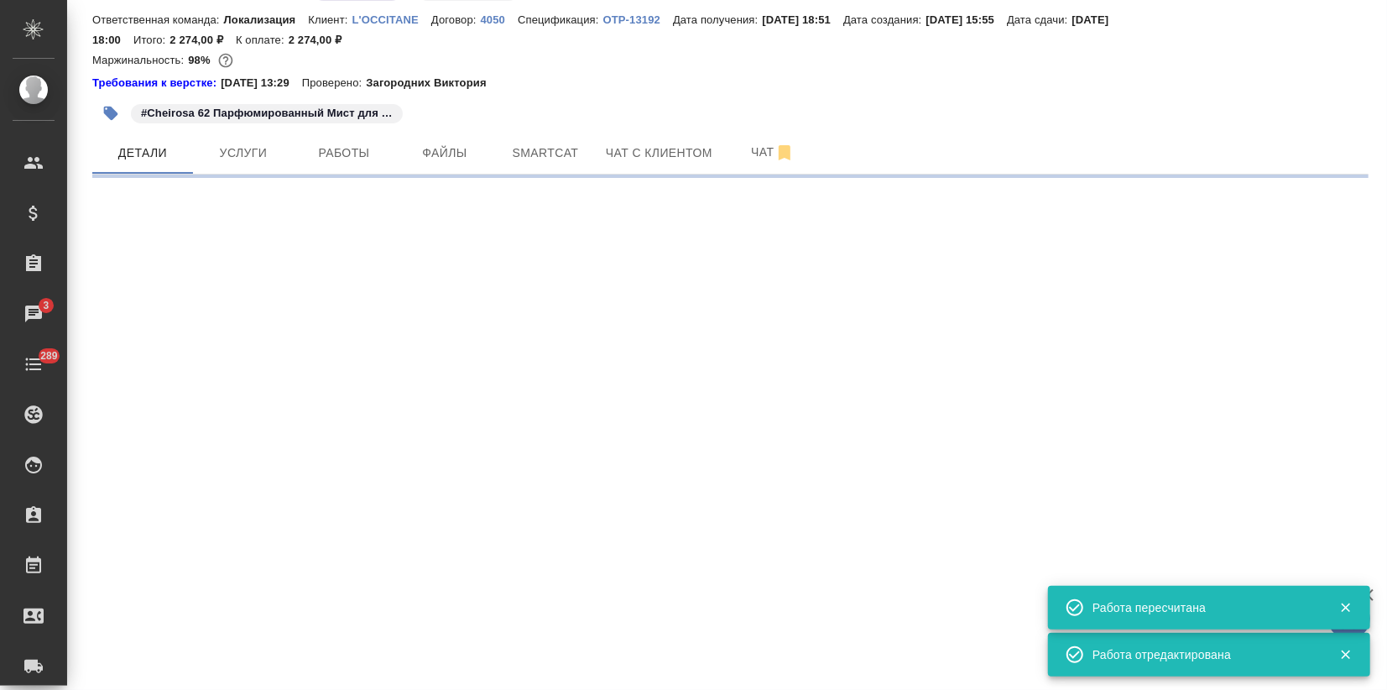
select select "RU"
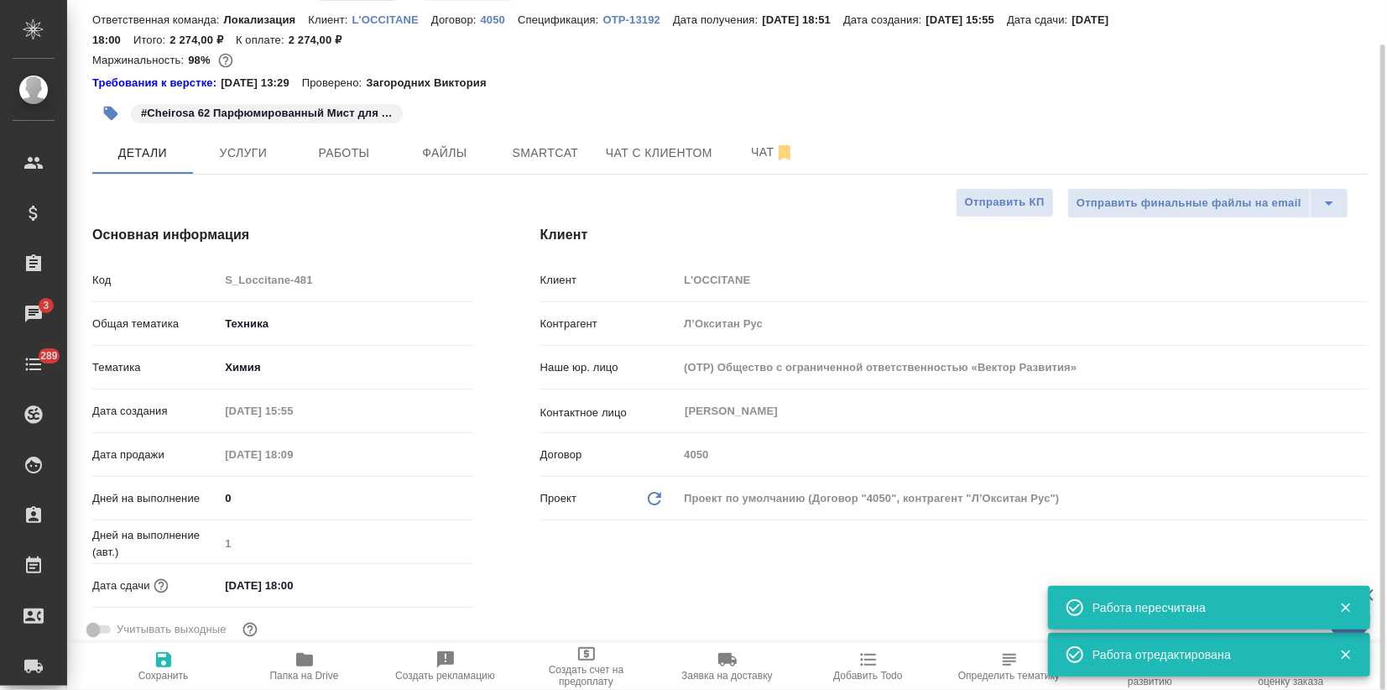
type textarea "x"
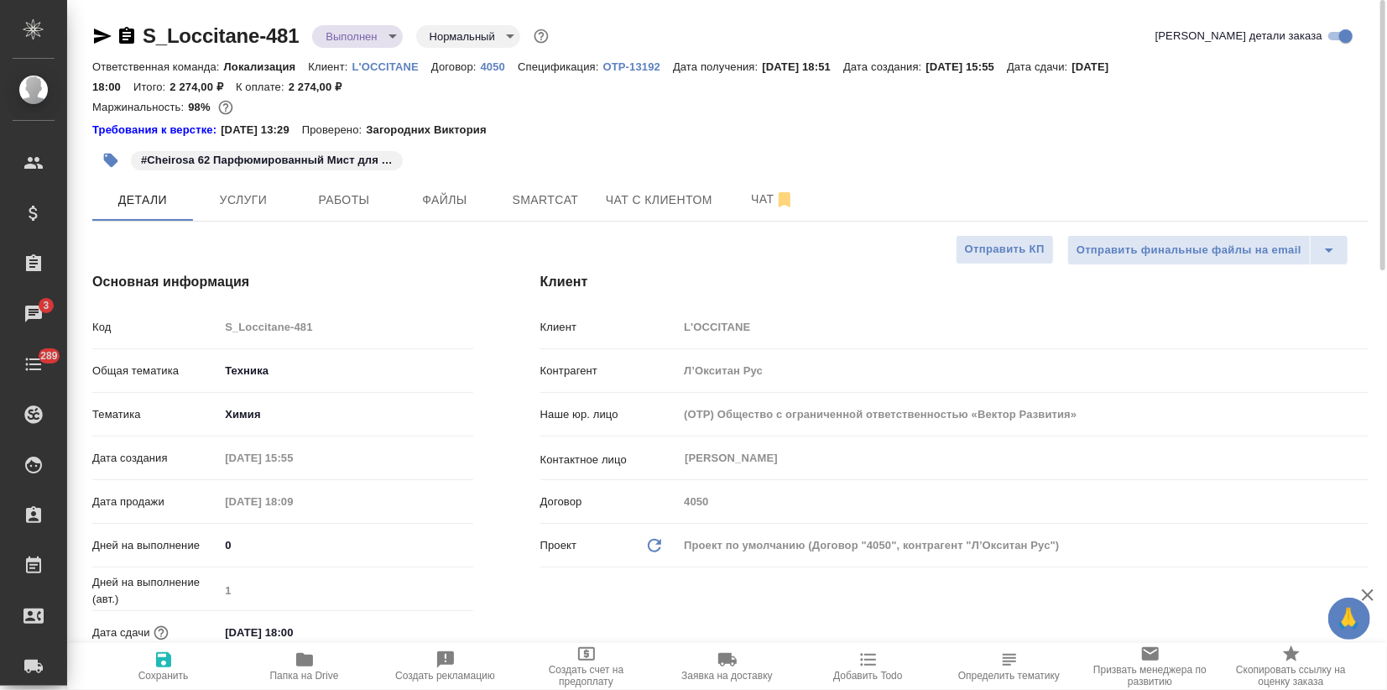
click at [378, 34] on body "🙏 .cls-1 fill:#fff; AWATERA Zagorodnikh Viktoria Клиенты Спецификации Заказы 3 …" at bounding box center [693, 345] width 1387 height 690
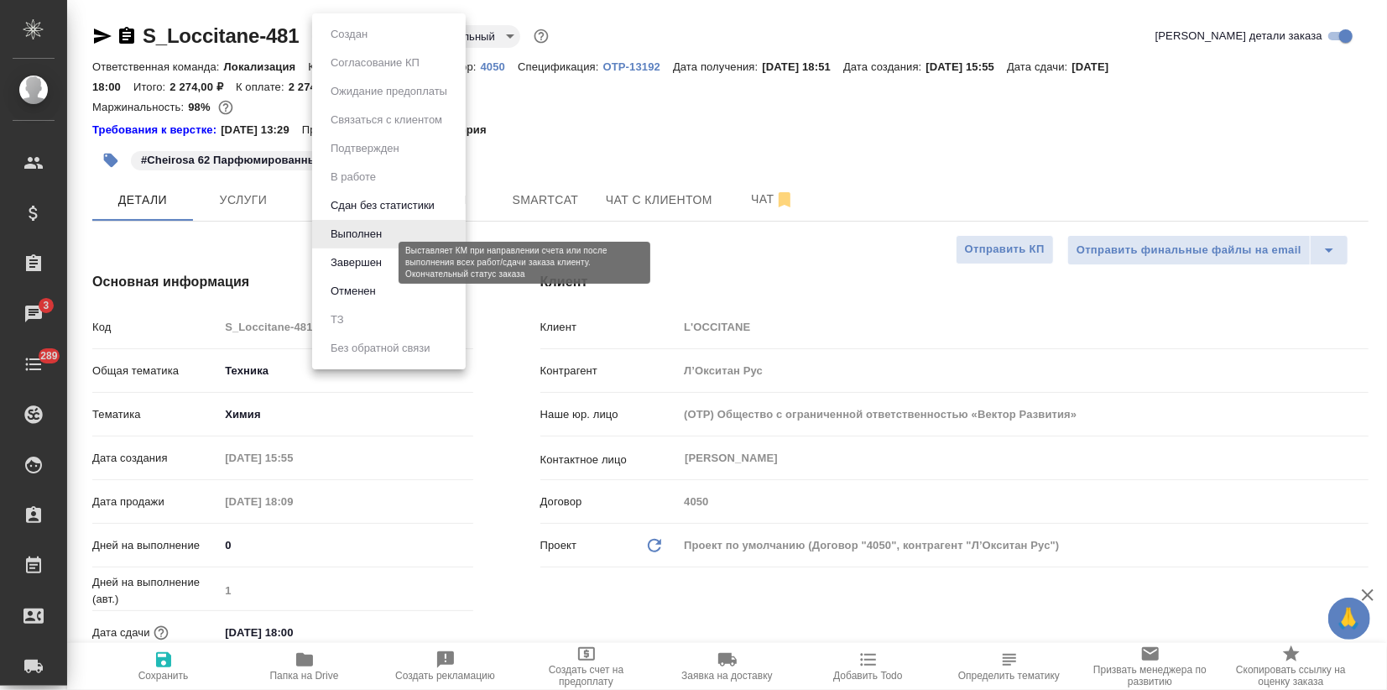
click at [360, 257] on button "Завершен" at bounding box center [356, 262] width 61 height 18
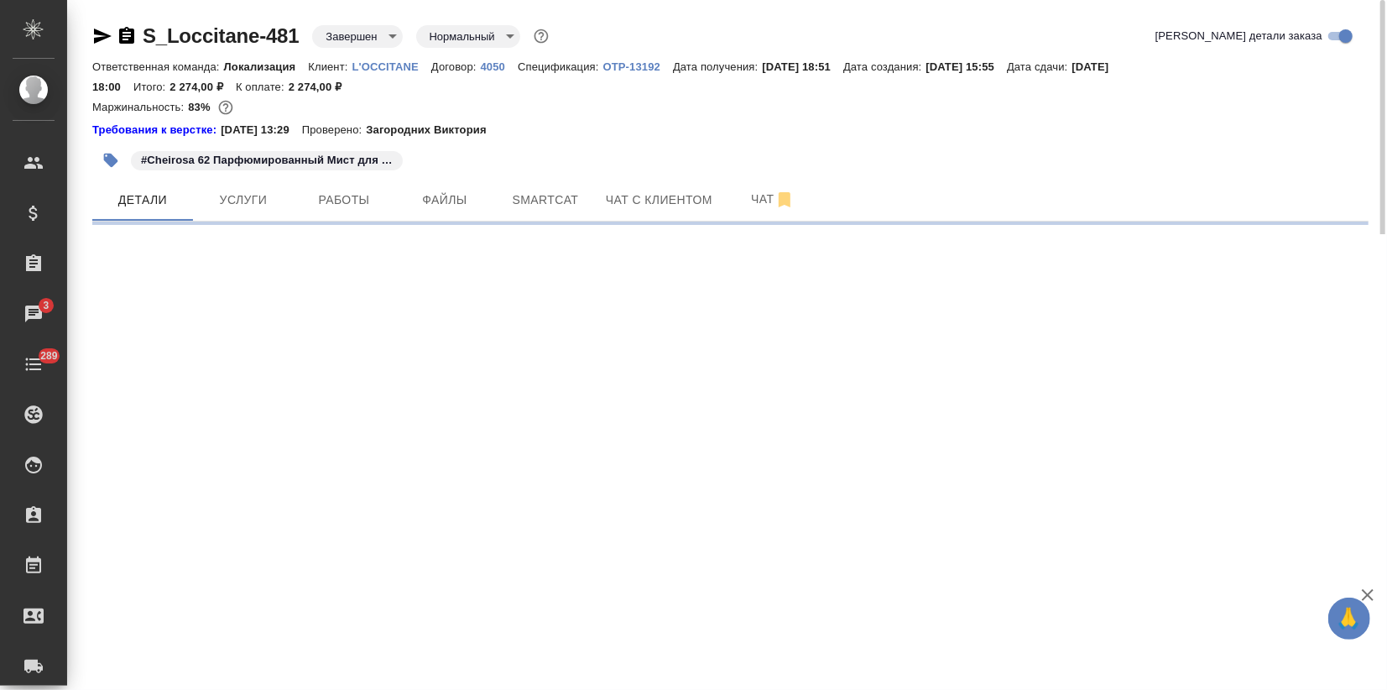
select select "RU"
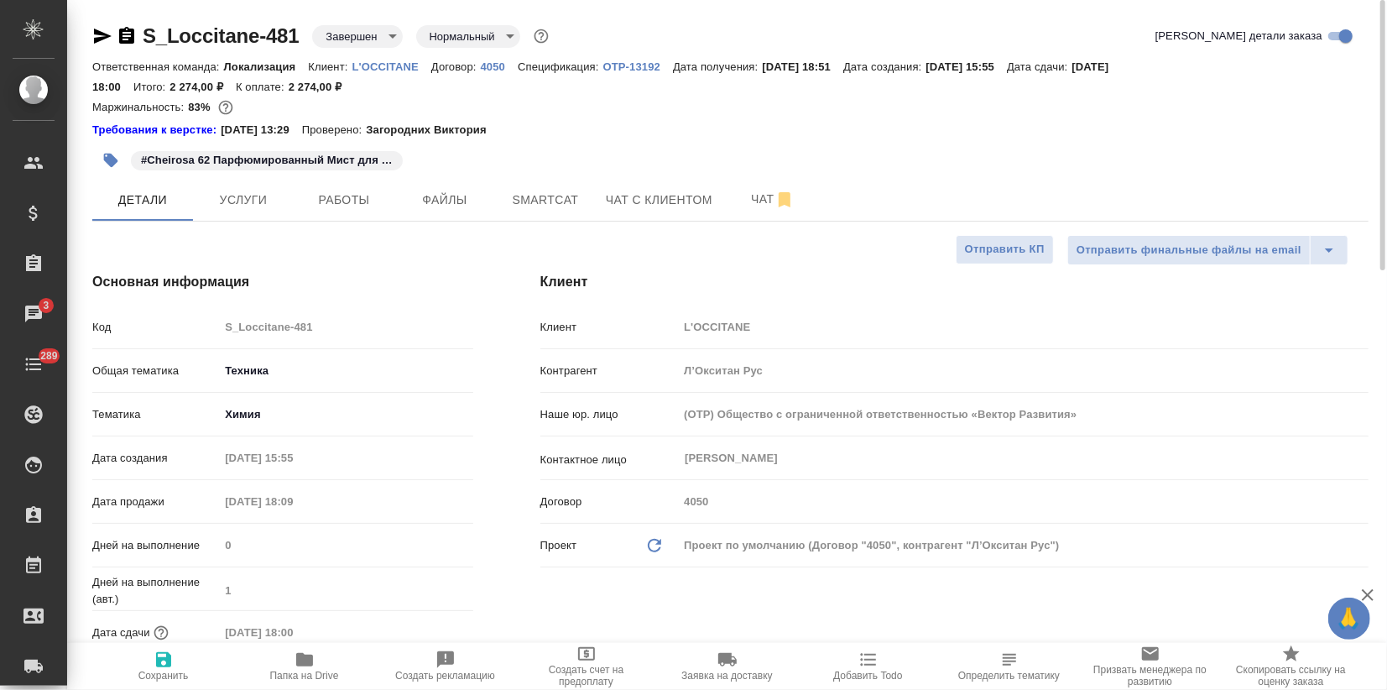
type textarea "x"
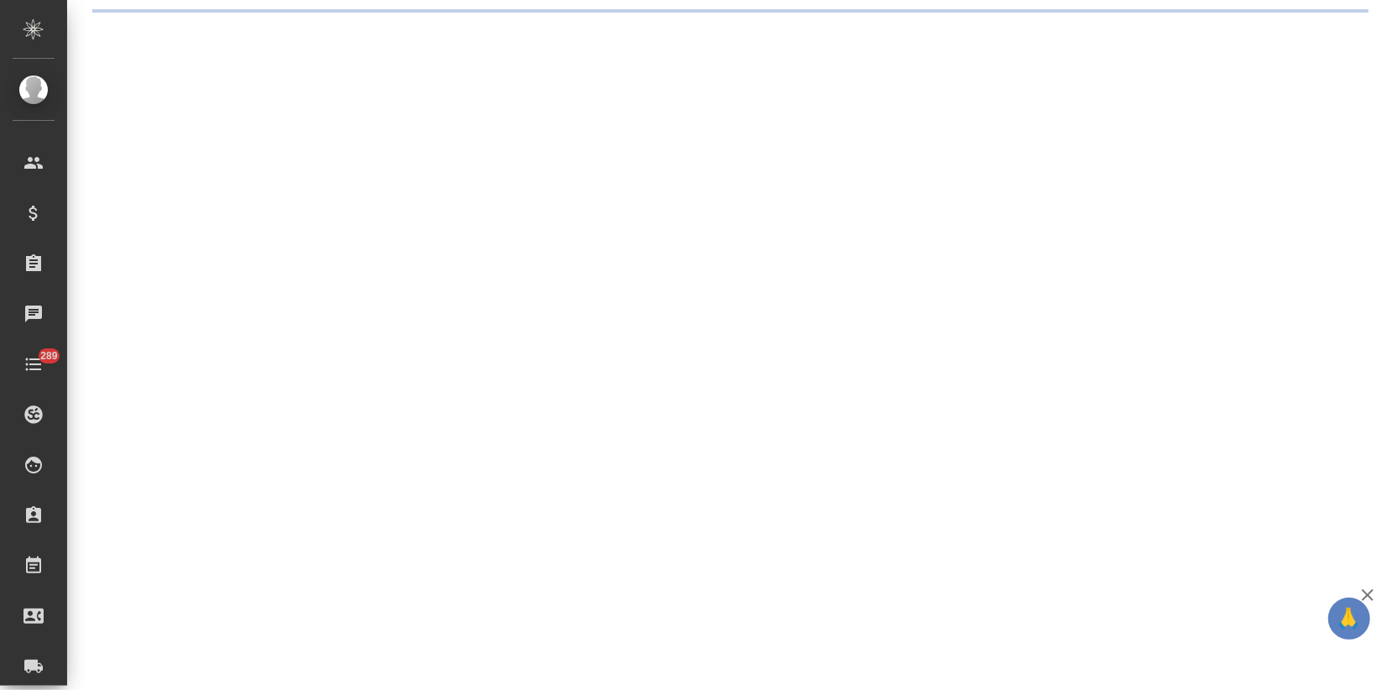
select select "RU"
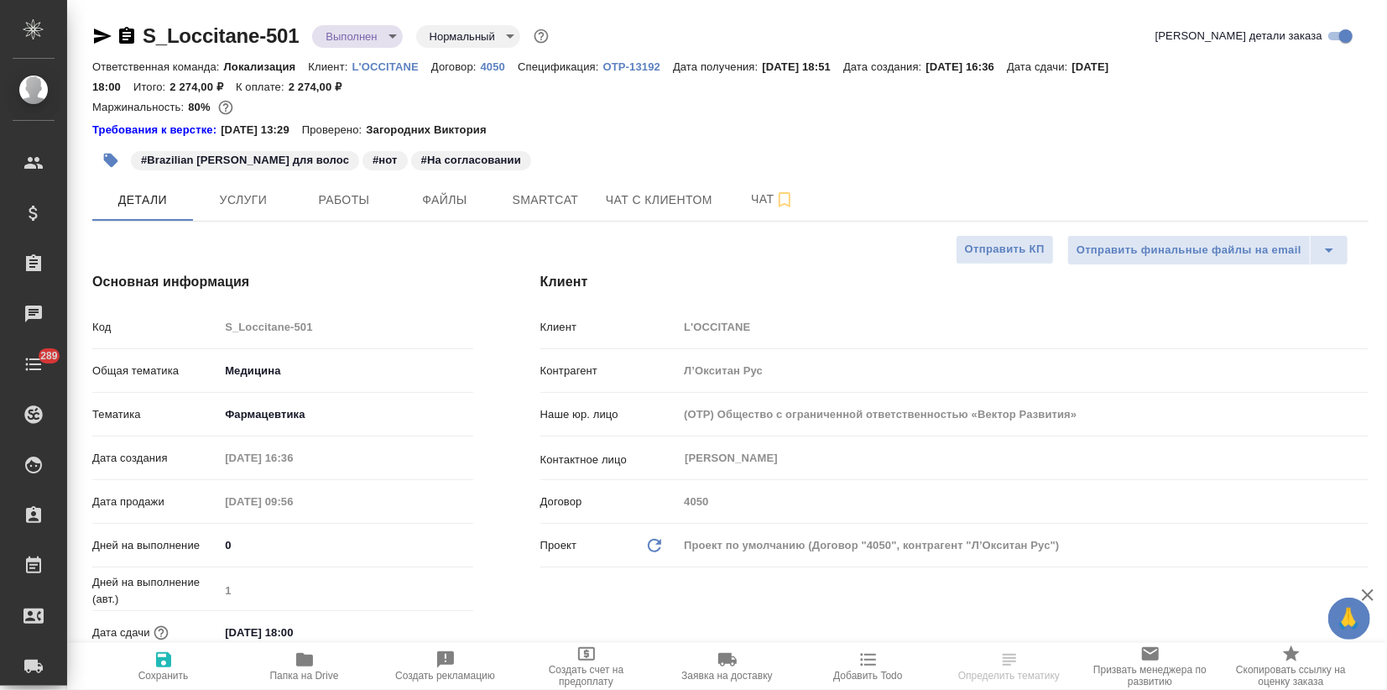
type textarea "x"
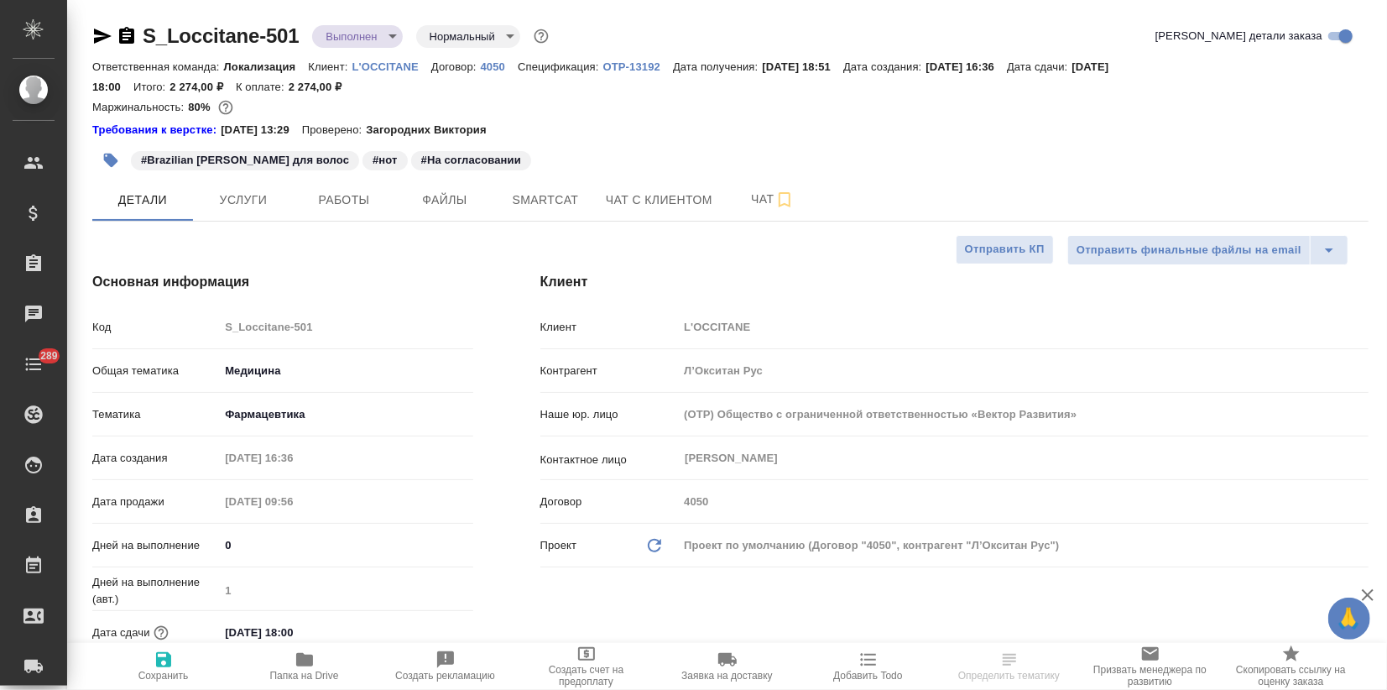
type textarea "x"
drag, startPoint x: 347, startPoint y: 201, endPoint x: 420, endPoint y: 262, distance: 94.1
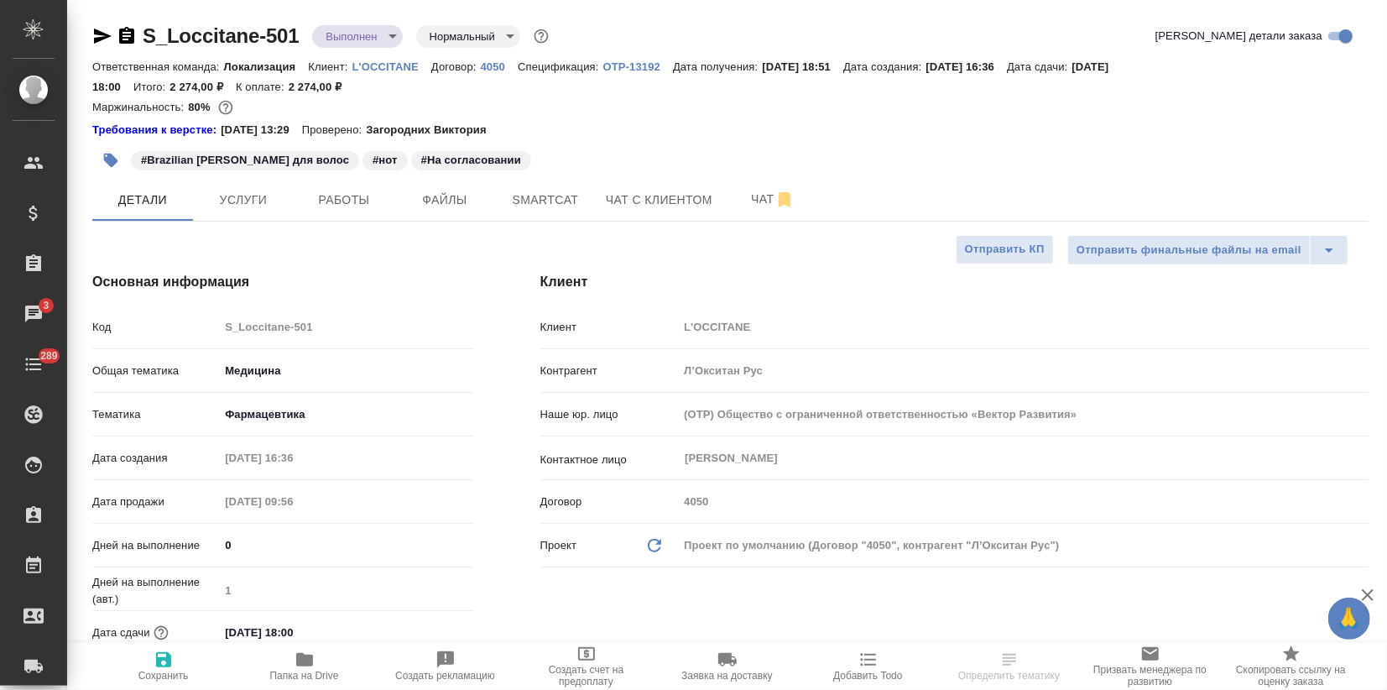
click at [347, 201] on span "Работы" at bounding box center [344, 200] width 81 height 21
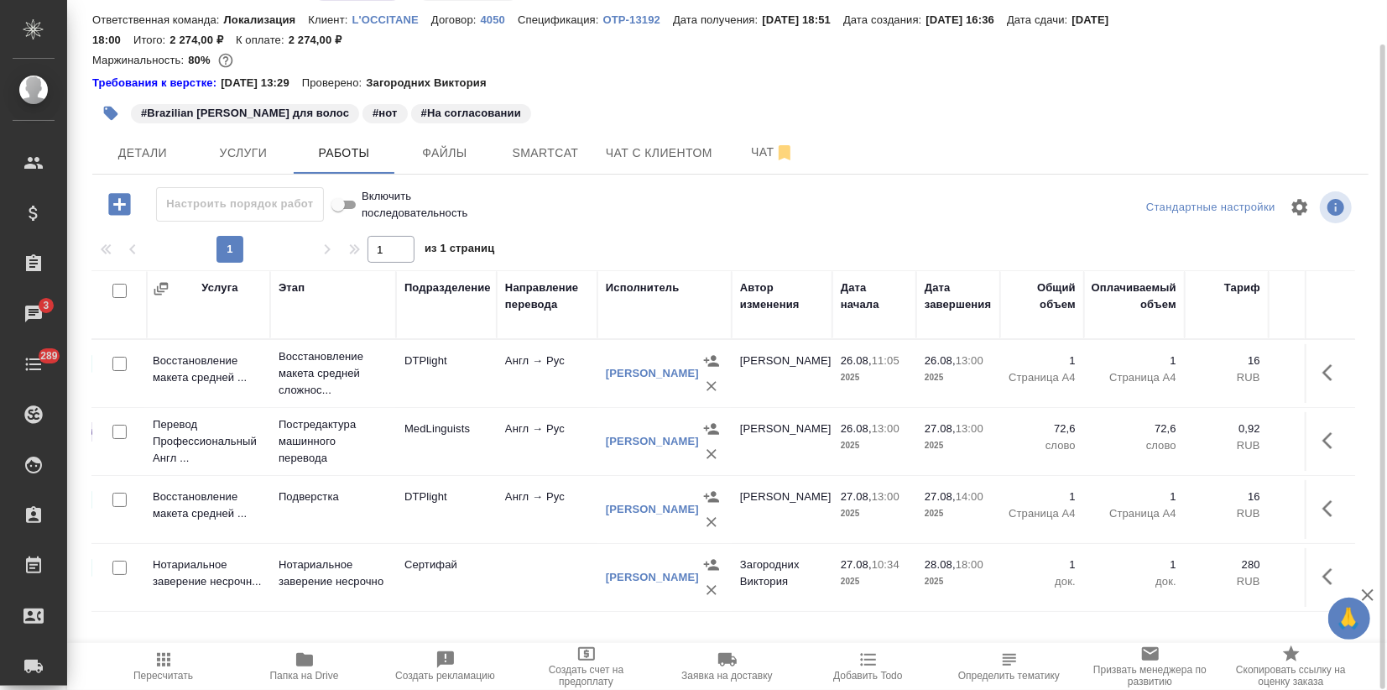
scroll to position [0, 214]
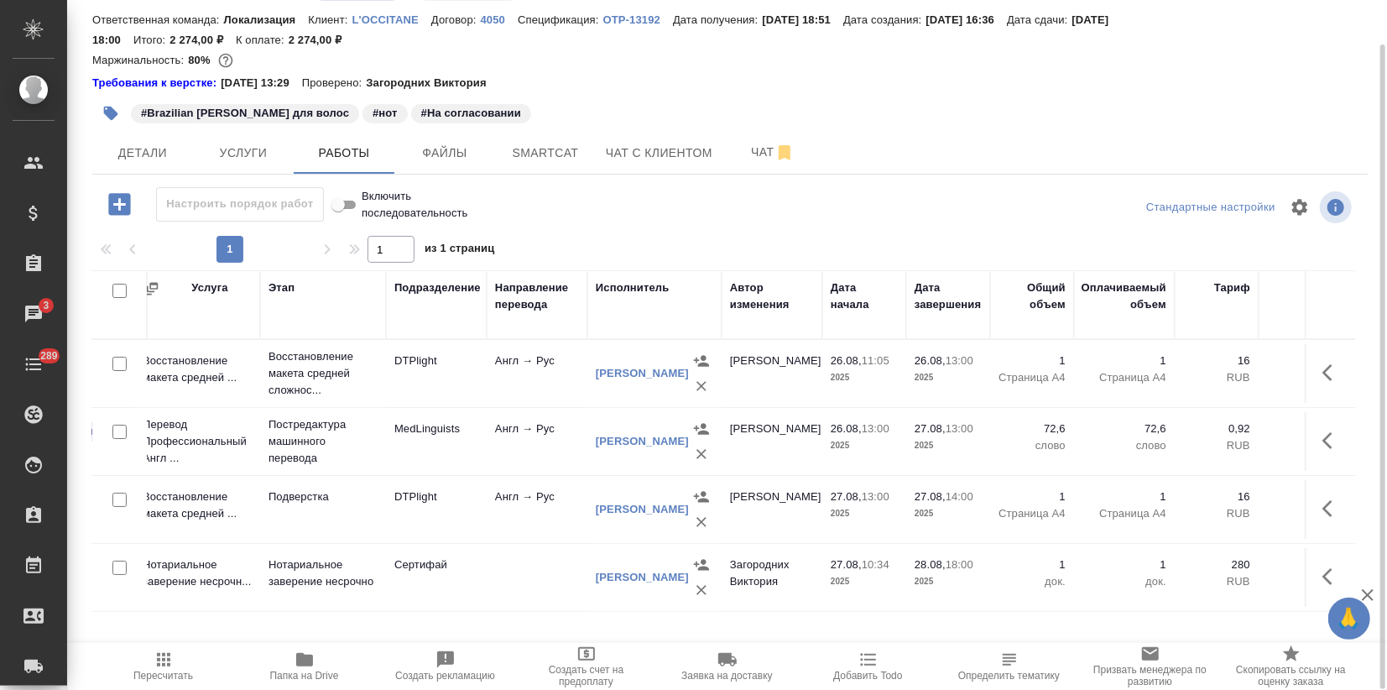
click at [1326, 441] on icon "button" at bounding box center [1328, 440] width 10 height 17
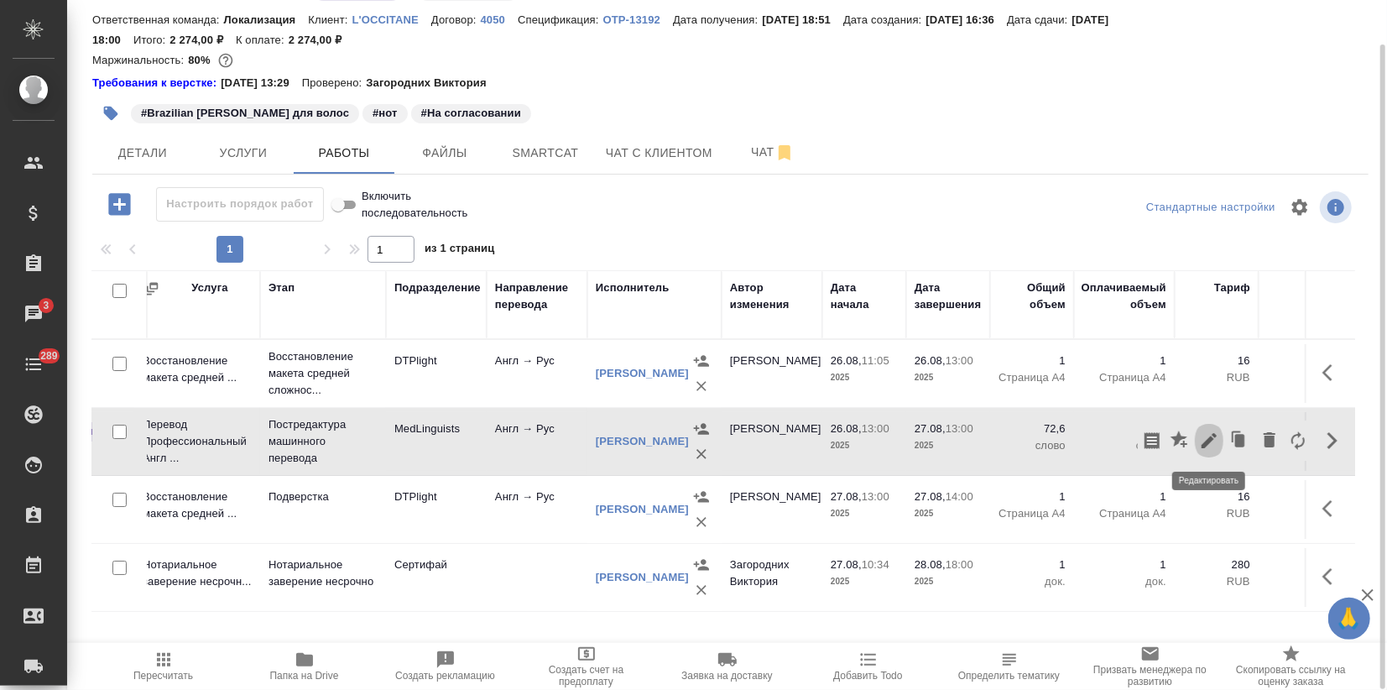
click at [1202, 437] on icon "button" at bounding box center [1209, 441] width 20 height 20
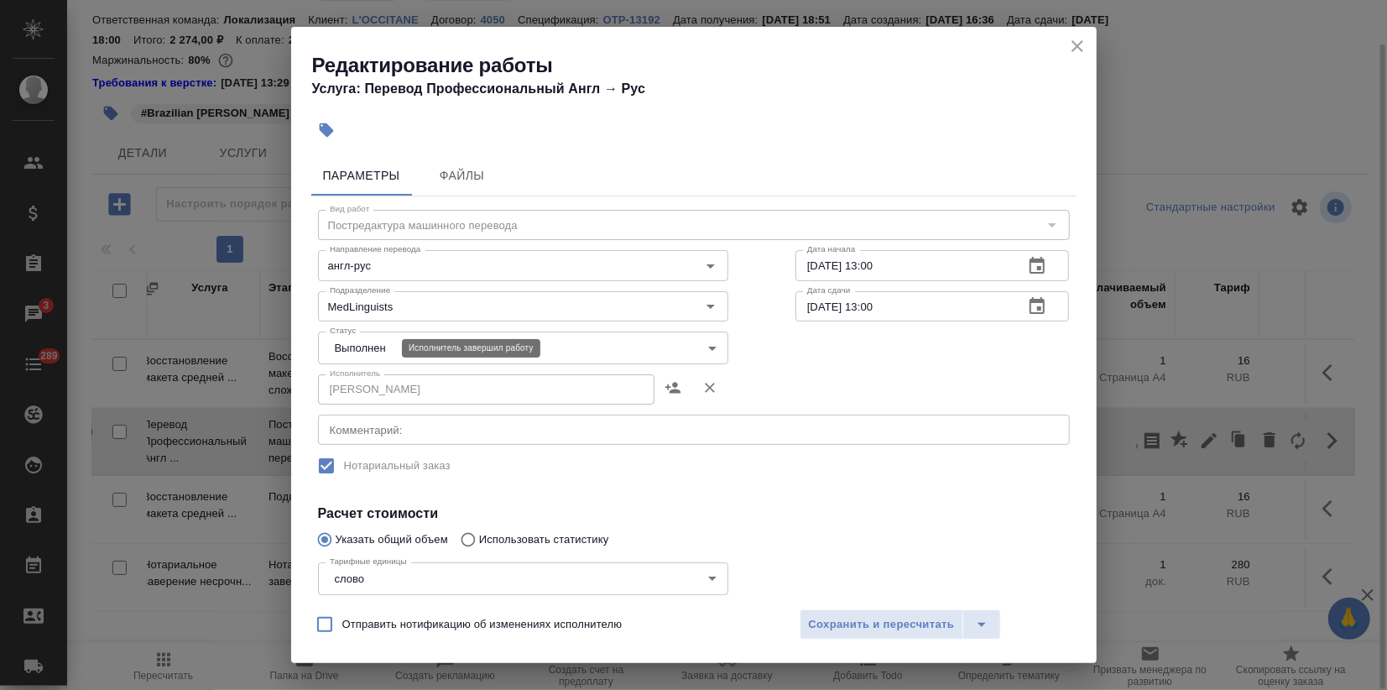
click at [358, 350] on body "🙏 .cls-1 fill:#fff; AWATERA Zagorodnikh [PERSON_NAME] Спецификации Заказы 3 Чат…" at bounding box center [693, 345] width 1387 height 690
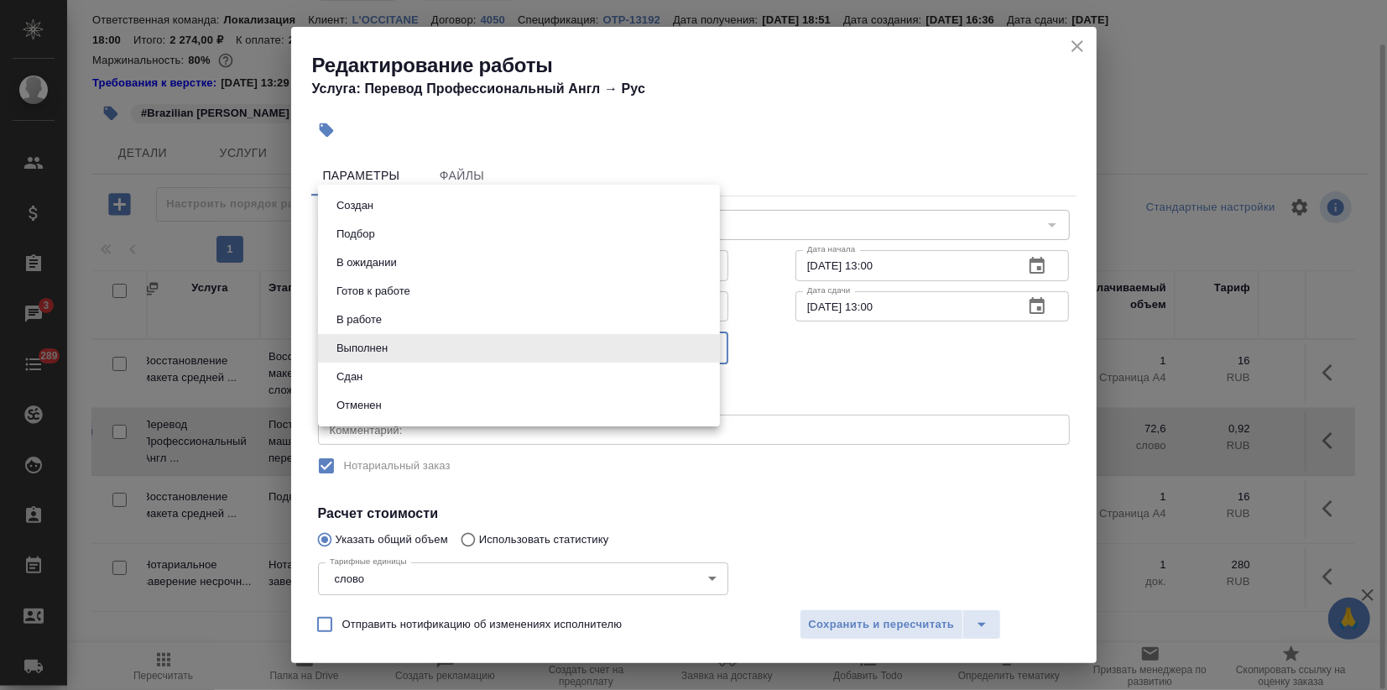
click at [368, 384] on li "Сдан" at bounding box center [519, 377] width 402 height 29
type input "closed"
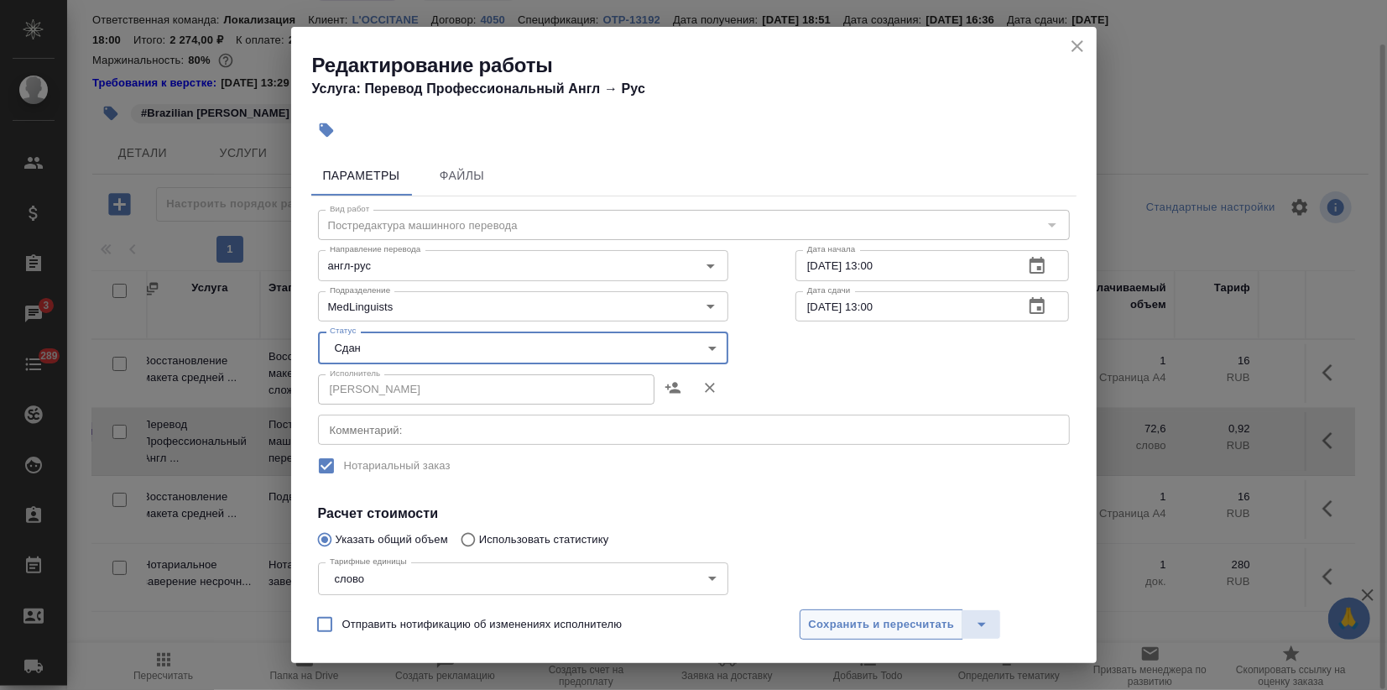
click at [876, 634] on span "Сохранить и пересчитать" at bounding box center [882, 624] width 146 height 19
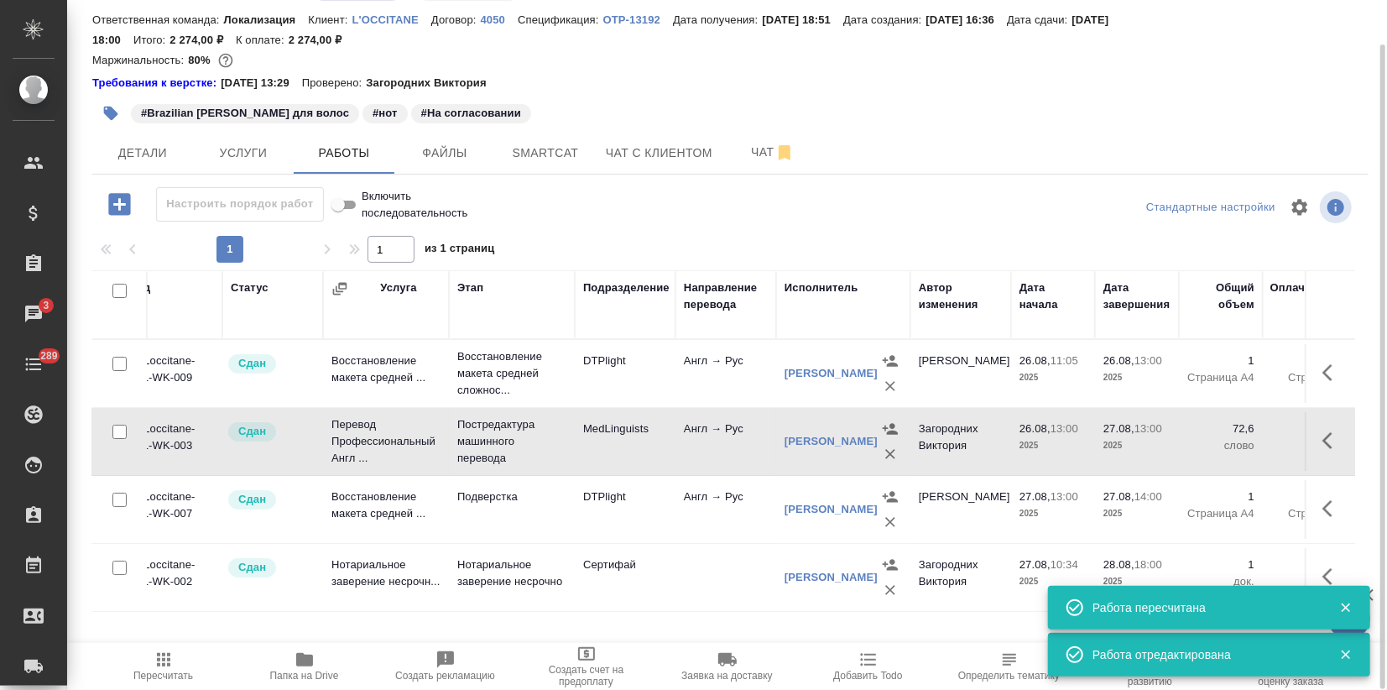
scroll to position [0, 0]
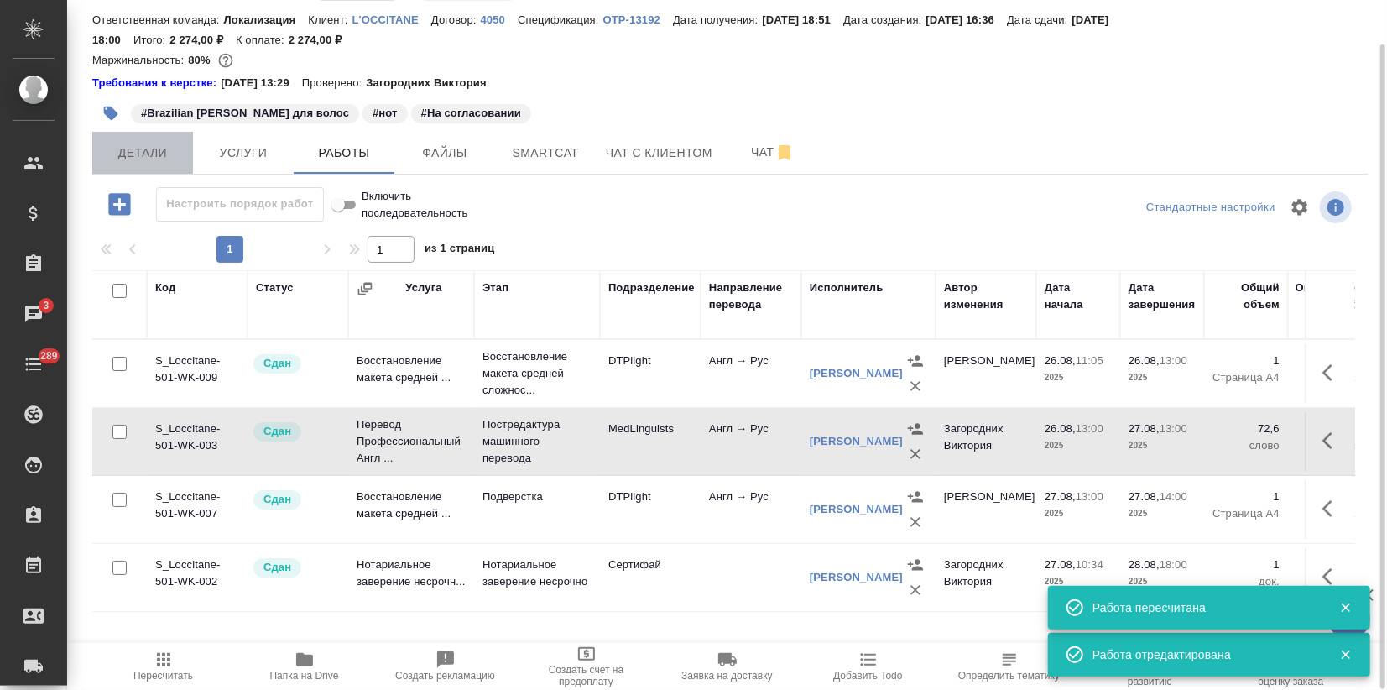
click at [136, 144] on span "Детали" at bounding box center [142, 153] width 81 height 21
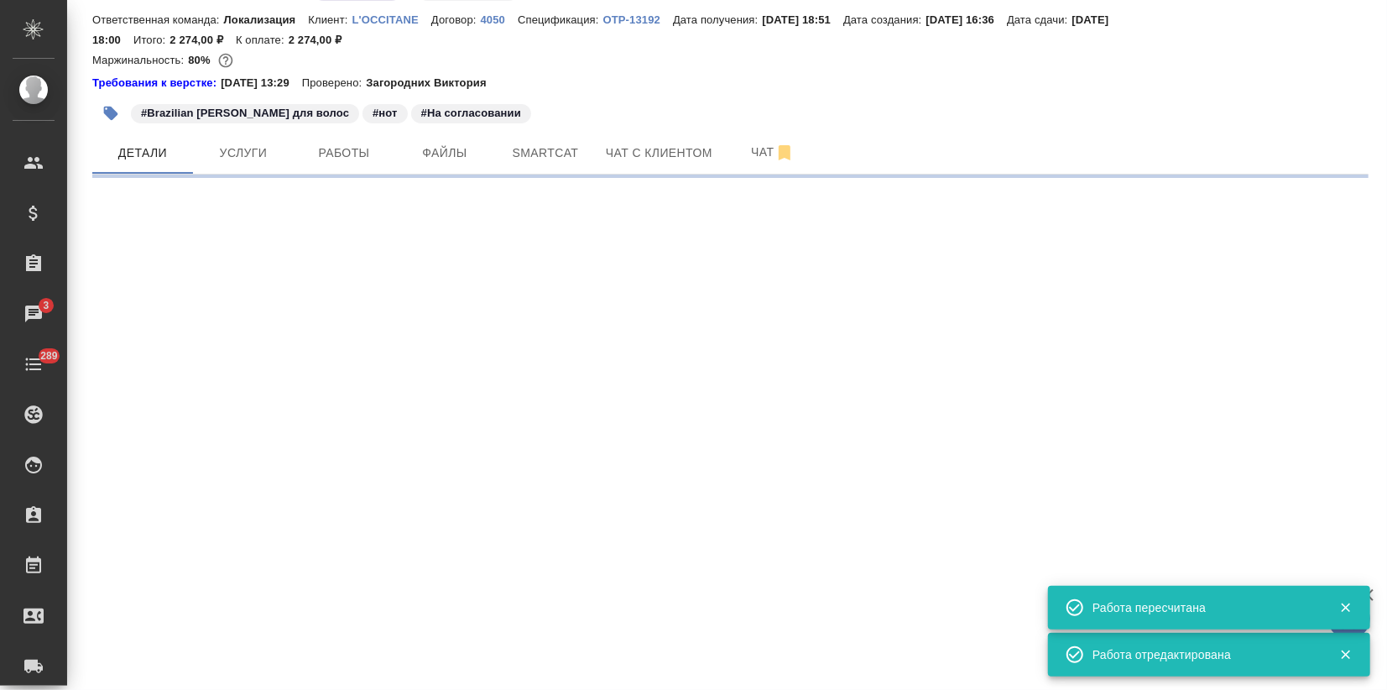
select select "RU"
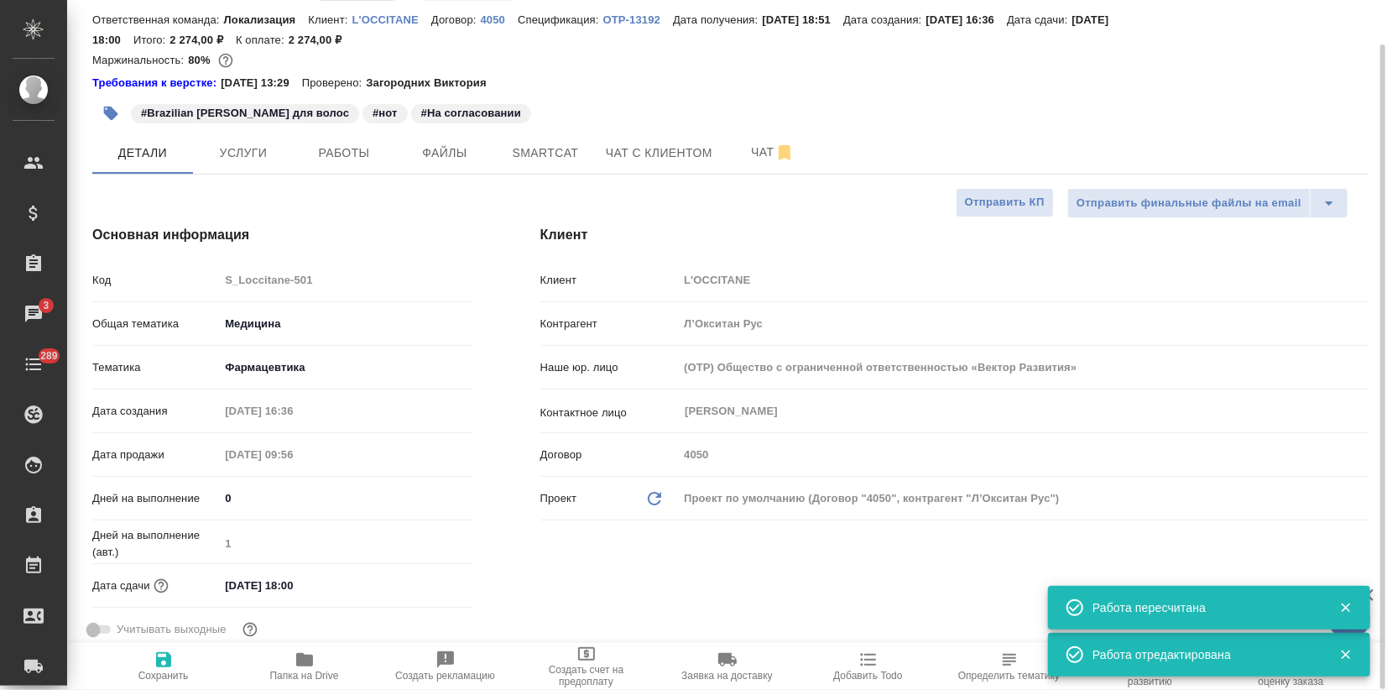
type textarea "x"
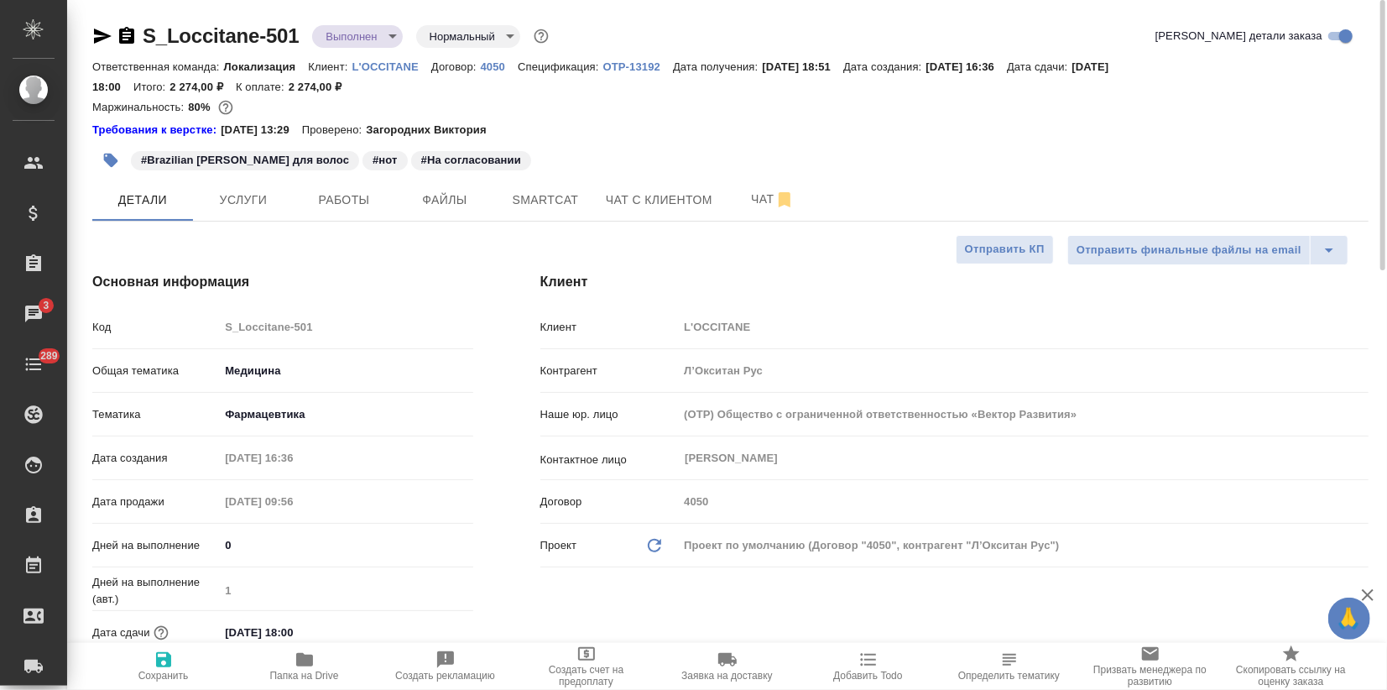
click at [367, 39] on body "🙏 .cls-1 fill:#fff; AWATERA Zagorodnikh Viktoria Клиенты Спецификации Заказы 3 …" at bounding box center [693, 345] width 1387 height 690
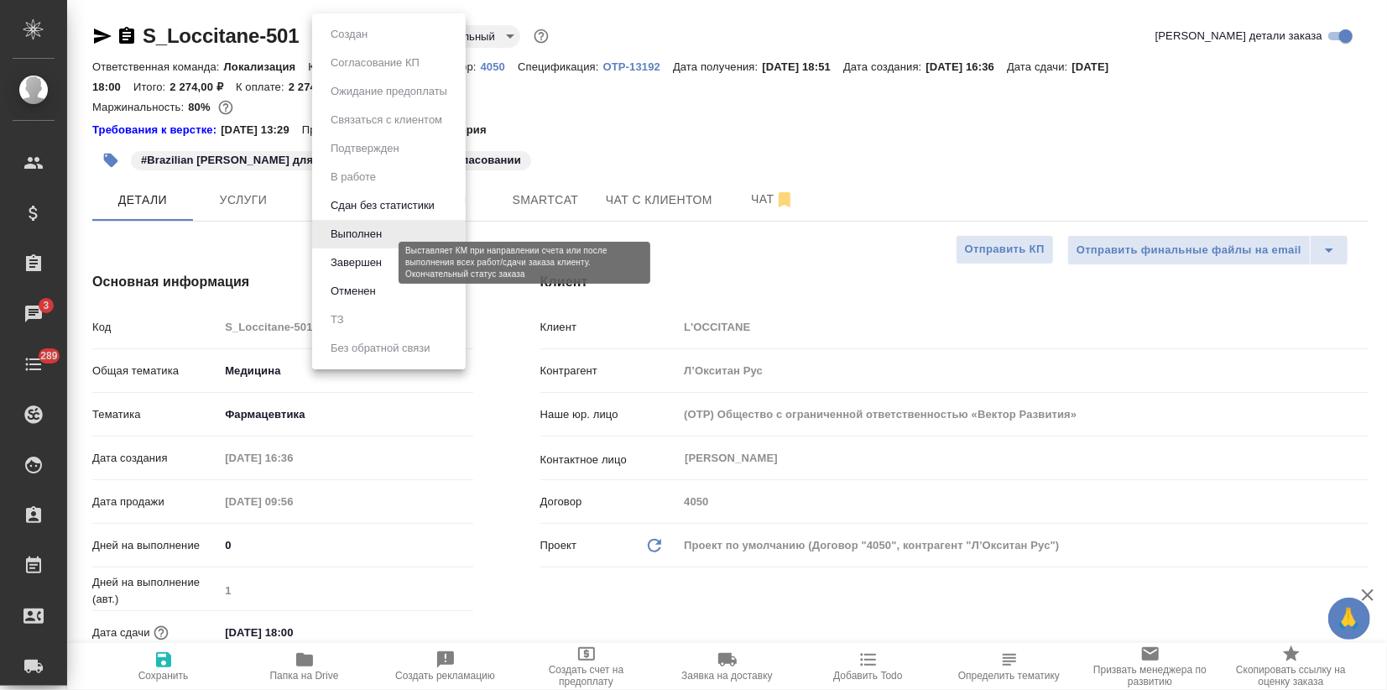
click at [352, 254] on button "Завершен" at bounding box center [356, 262] width 61 height 18
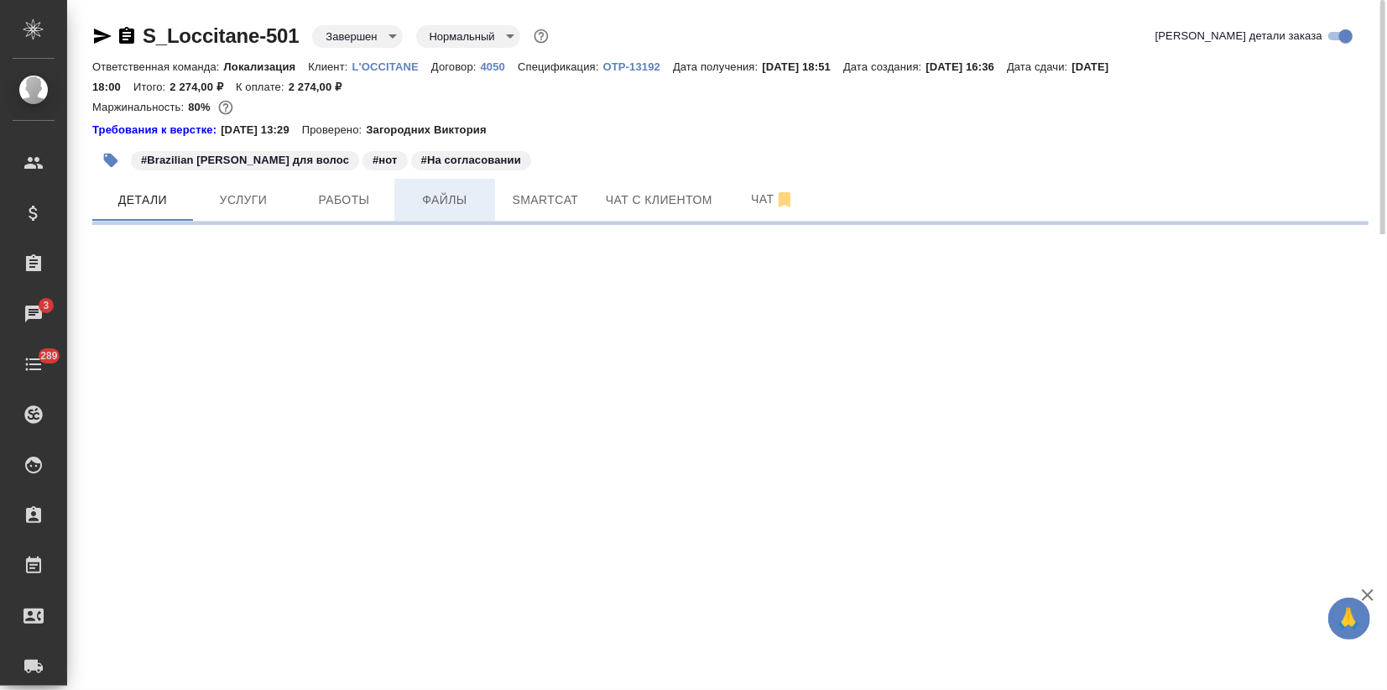
select select "RU"
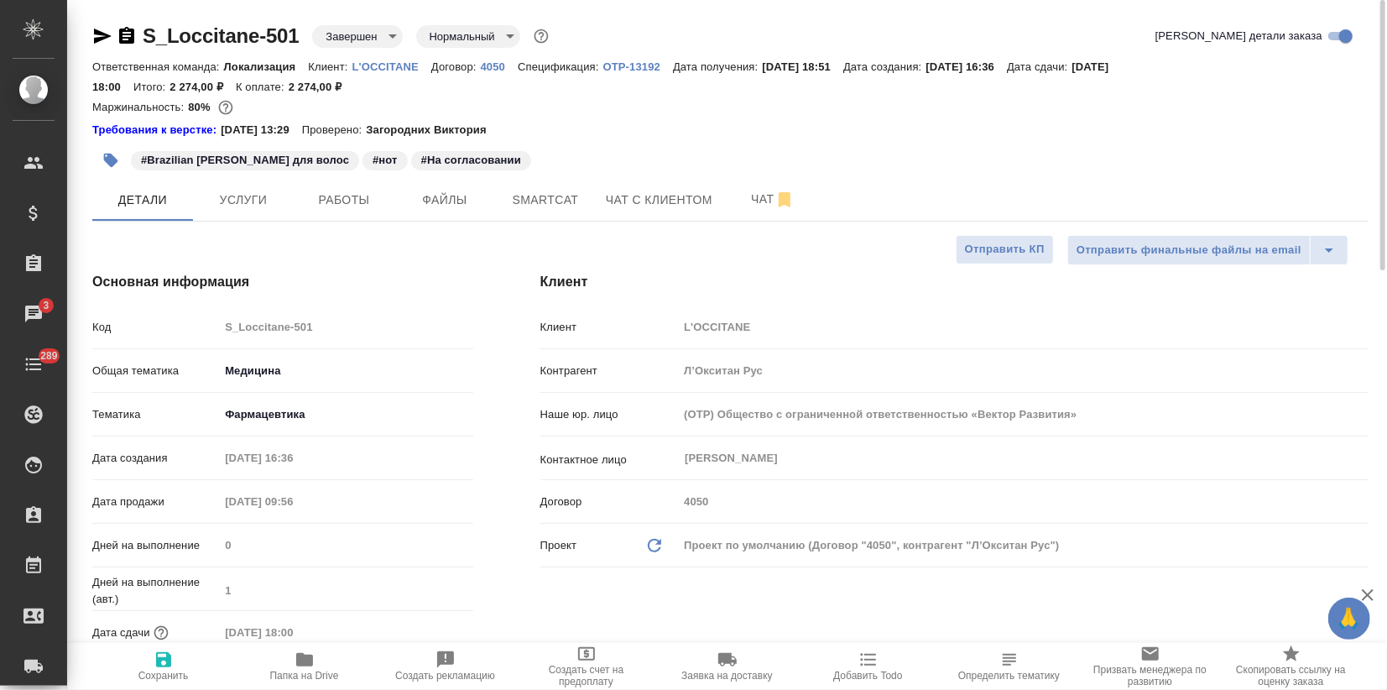
type textarea "x"
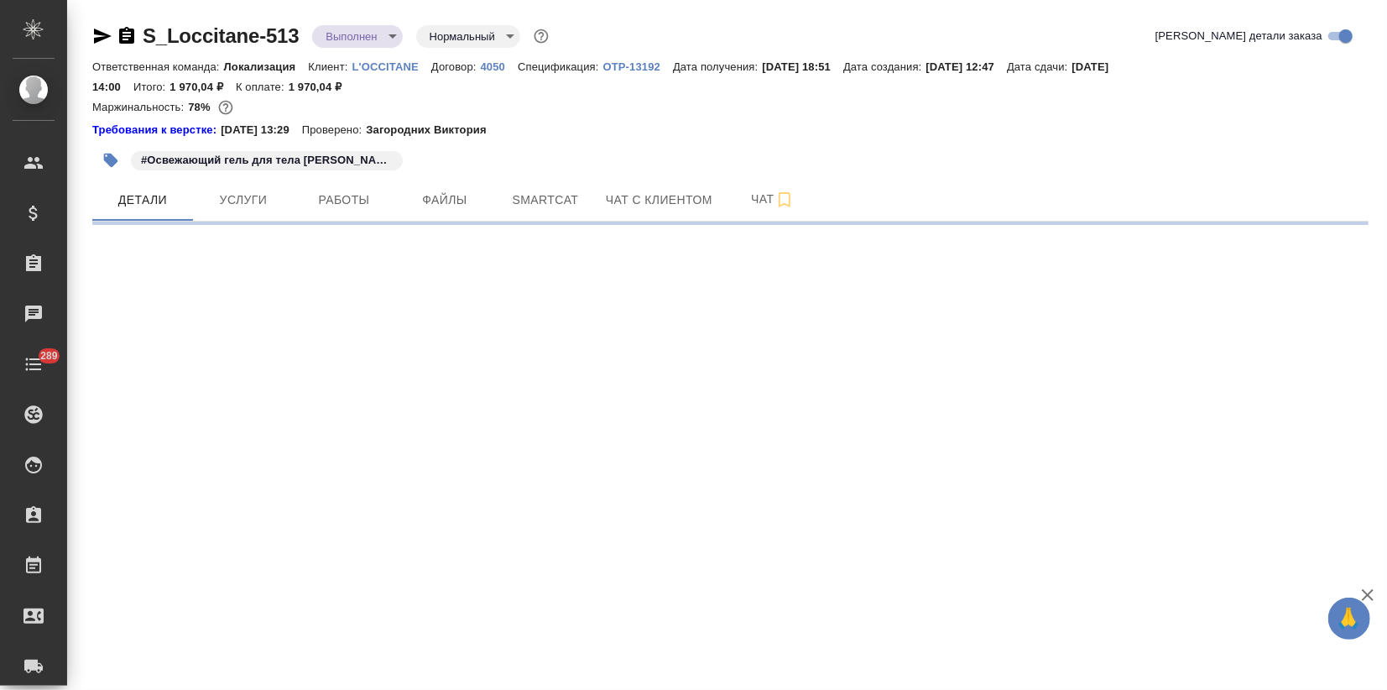
select select "RU"
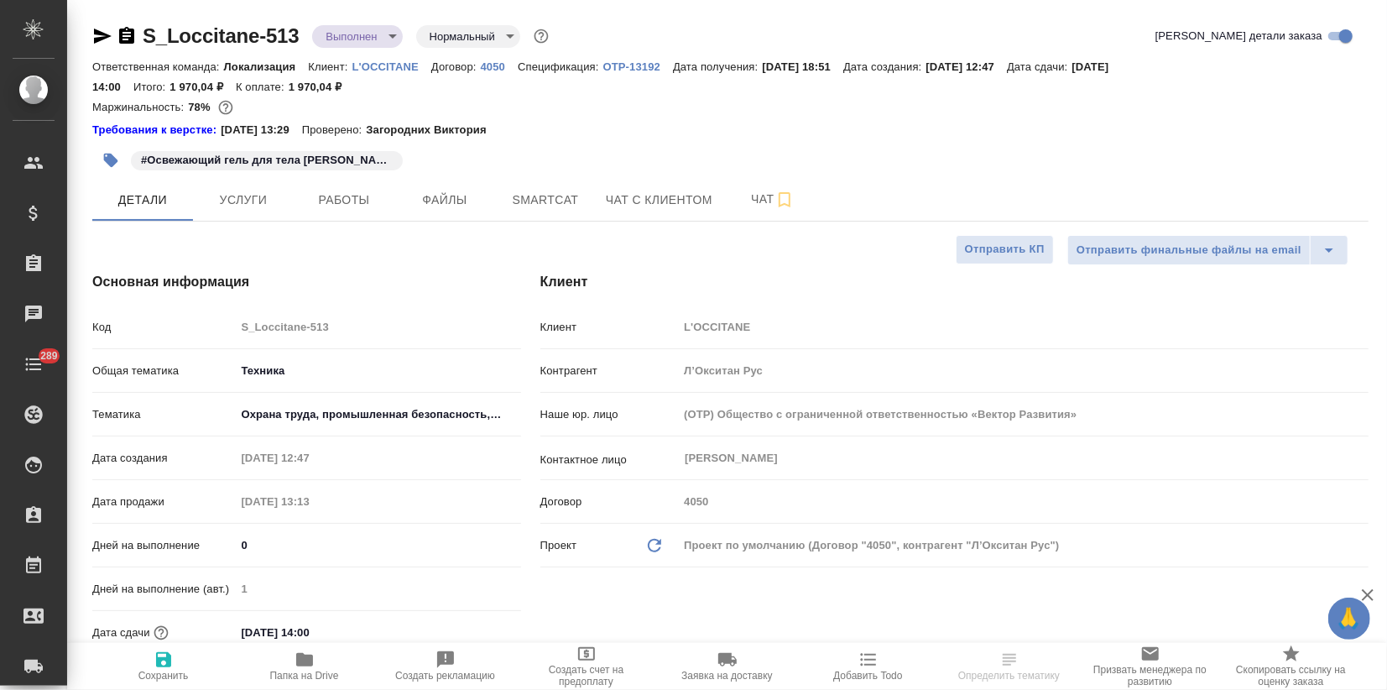
type textarea "x"
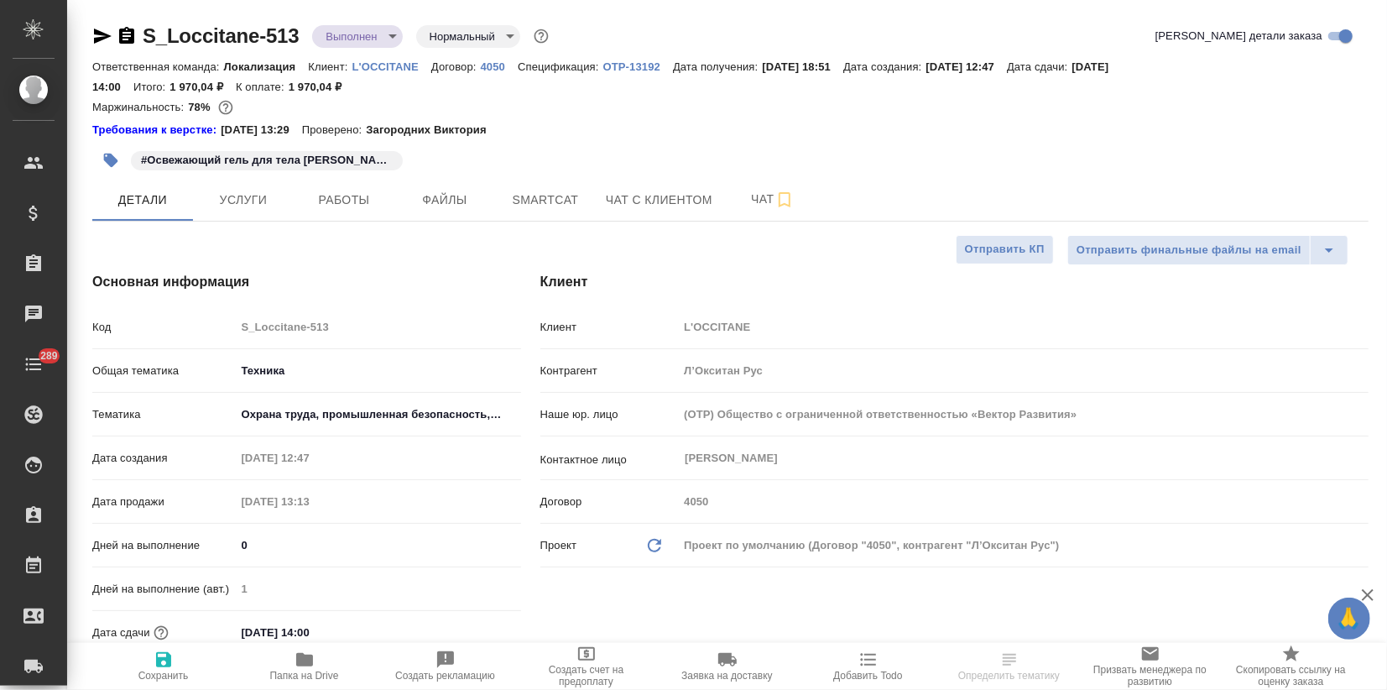
type textarea "x"
click at [228, 186] on button "Услуги" at bounding box center [243, 200] width 101 height 42
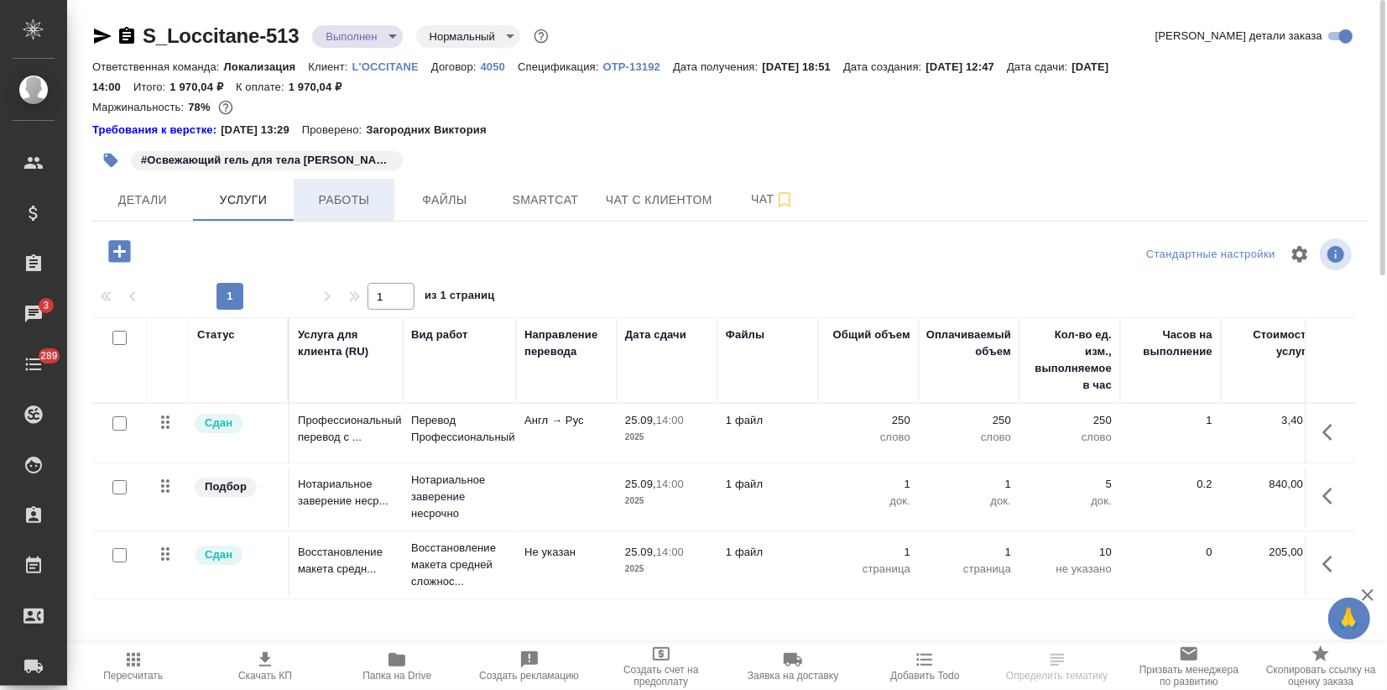
click at [354, 211] on button "Работы" at bounding box center [344, 200] width 101 height 42
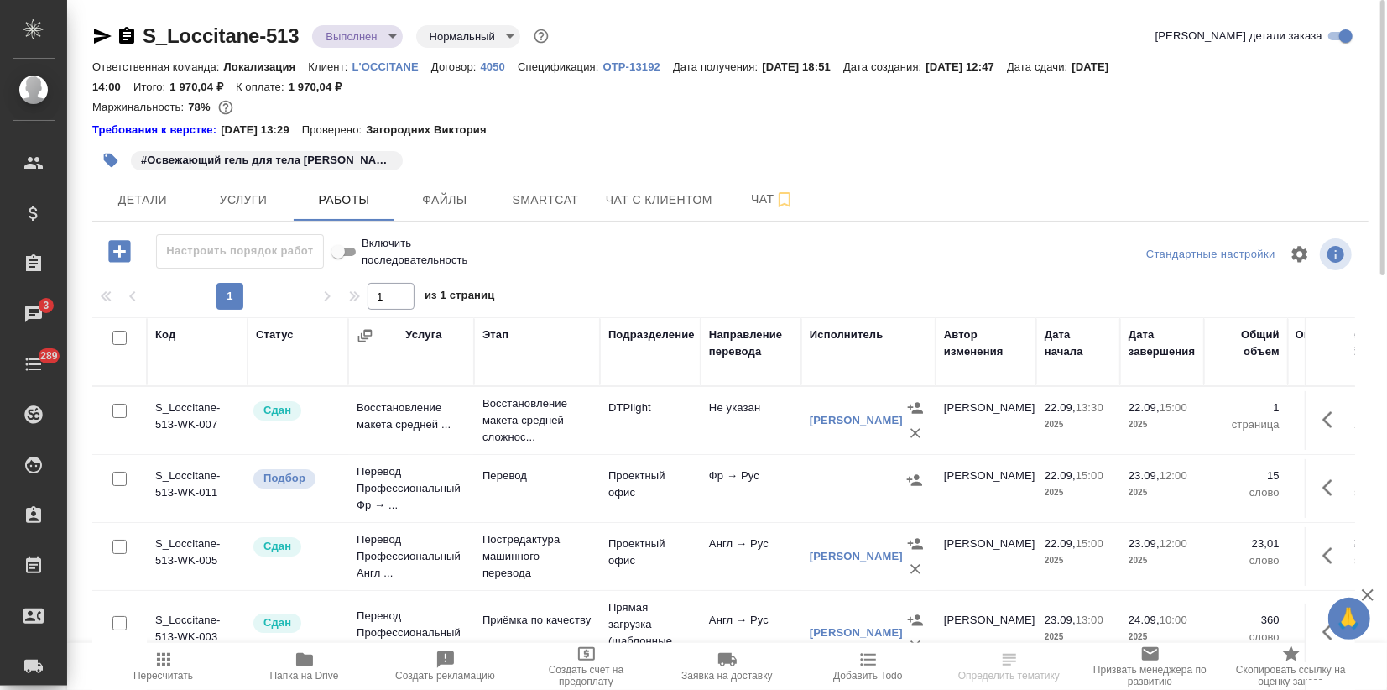
scroll to position [47, 0]
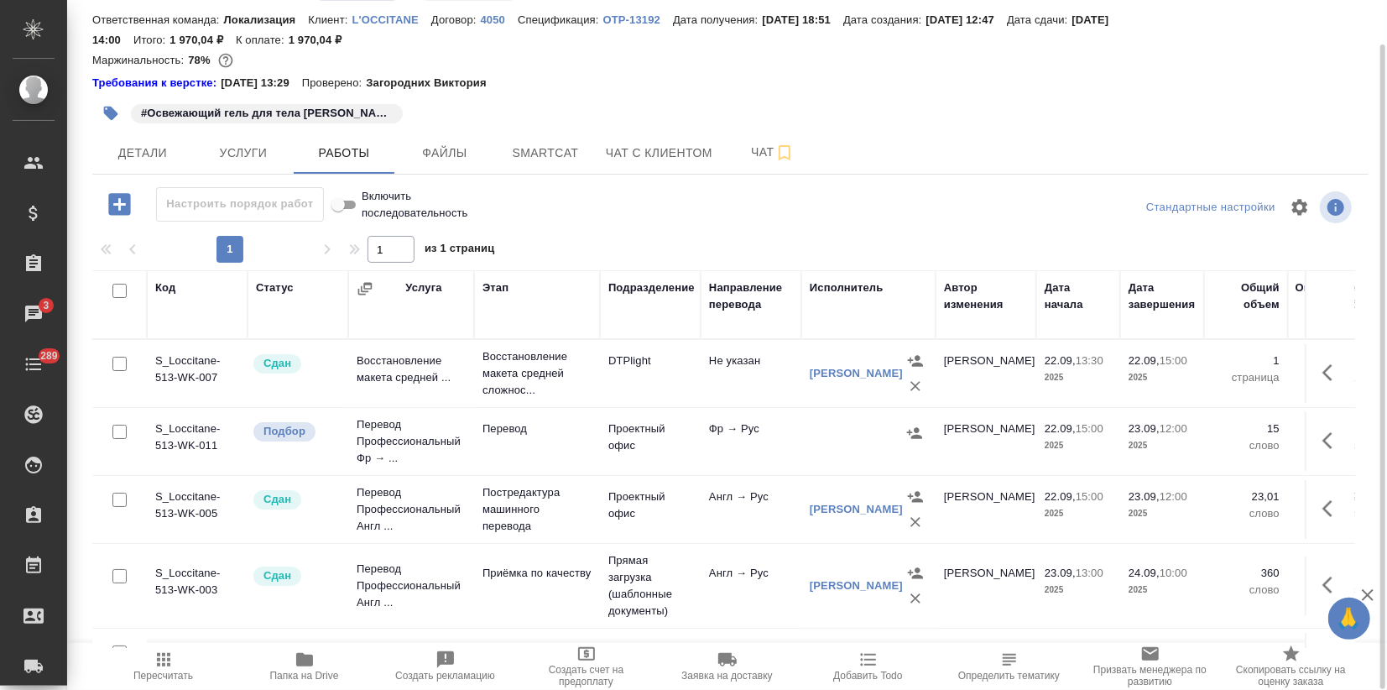
click at [116, 428] on input "checkbox" at bounding box center [119, 432] width 14 height 14
checkbox input "true"
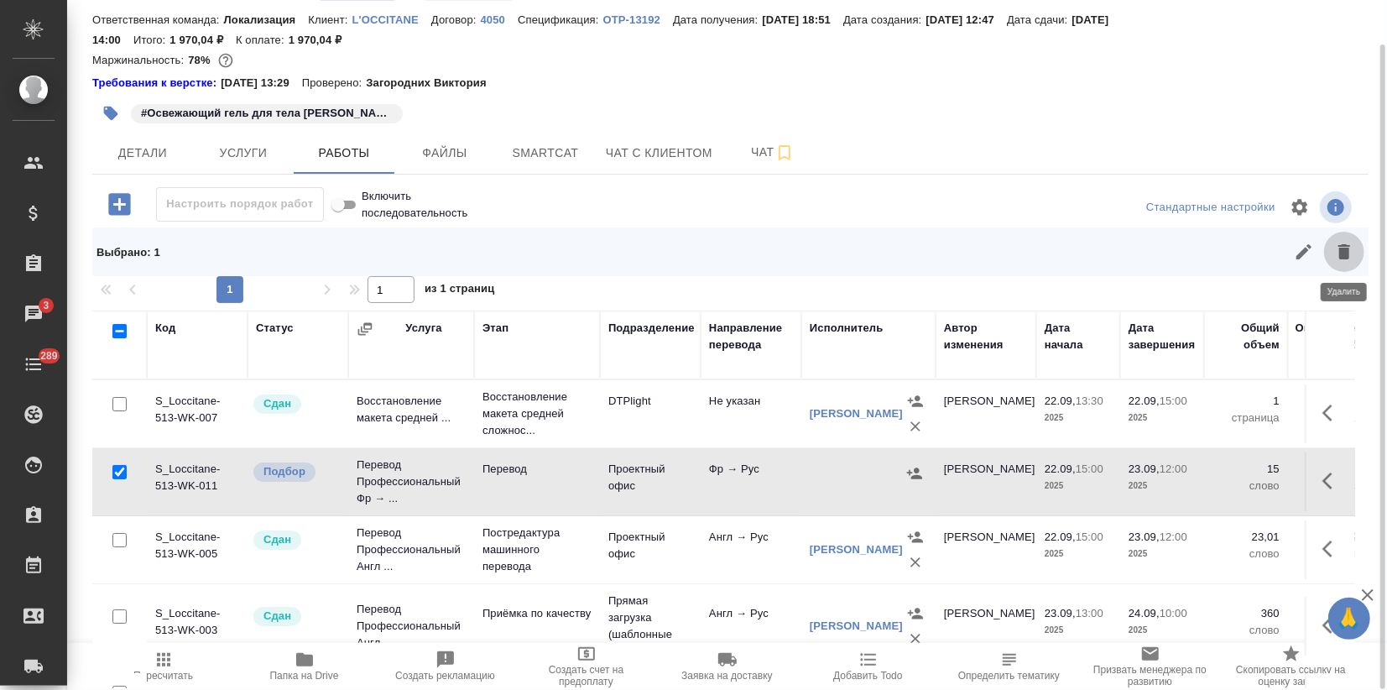
click at [1333, 248] on button "button" at bounding box center [1344, 252] width 40 height 40
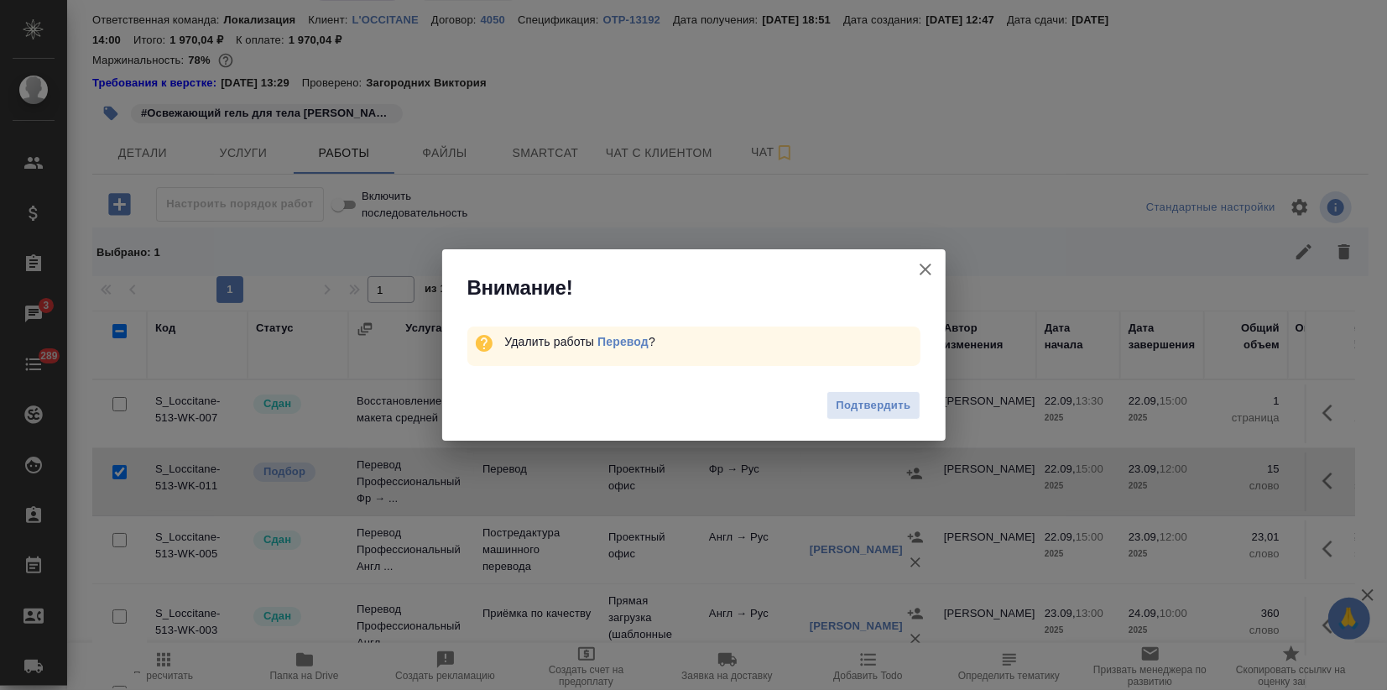
click at [894, 396] on span "Подтвердить" at bounding box center [873, 405] width 75 height 19
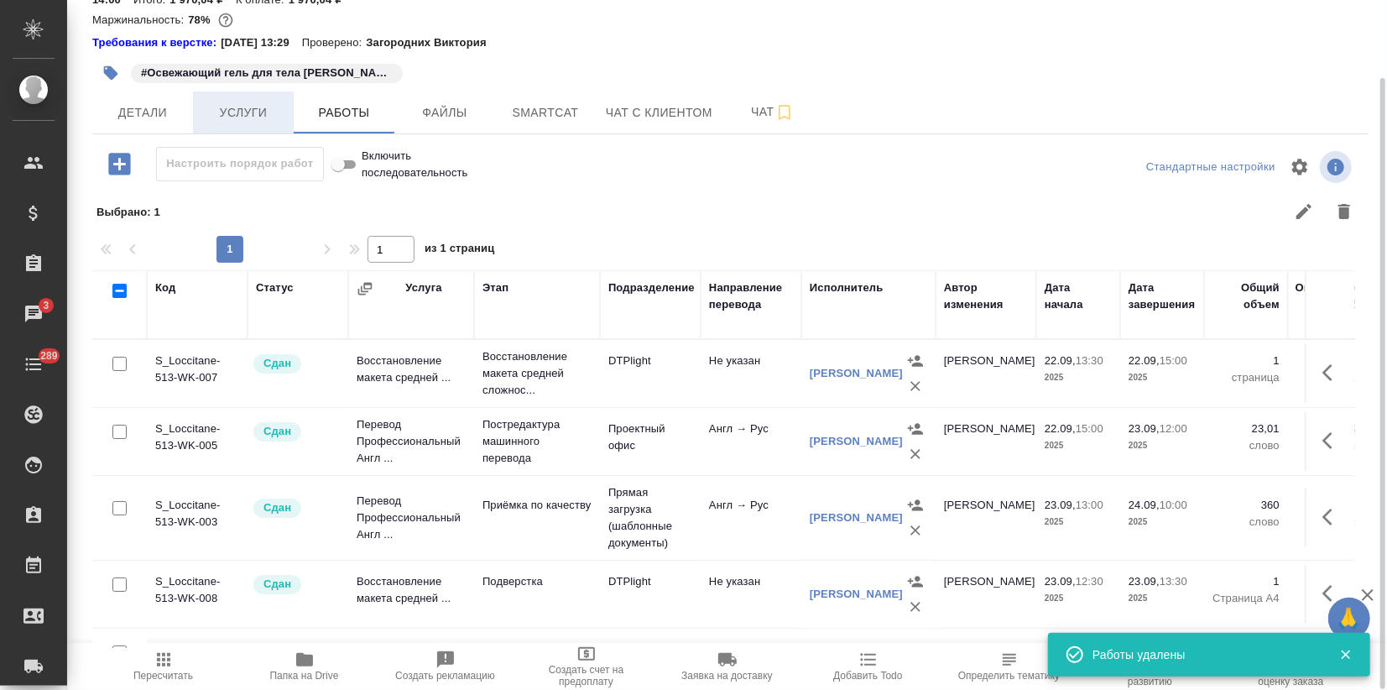
scroll to position [0, 0]
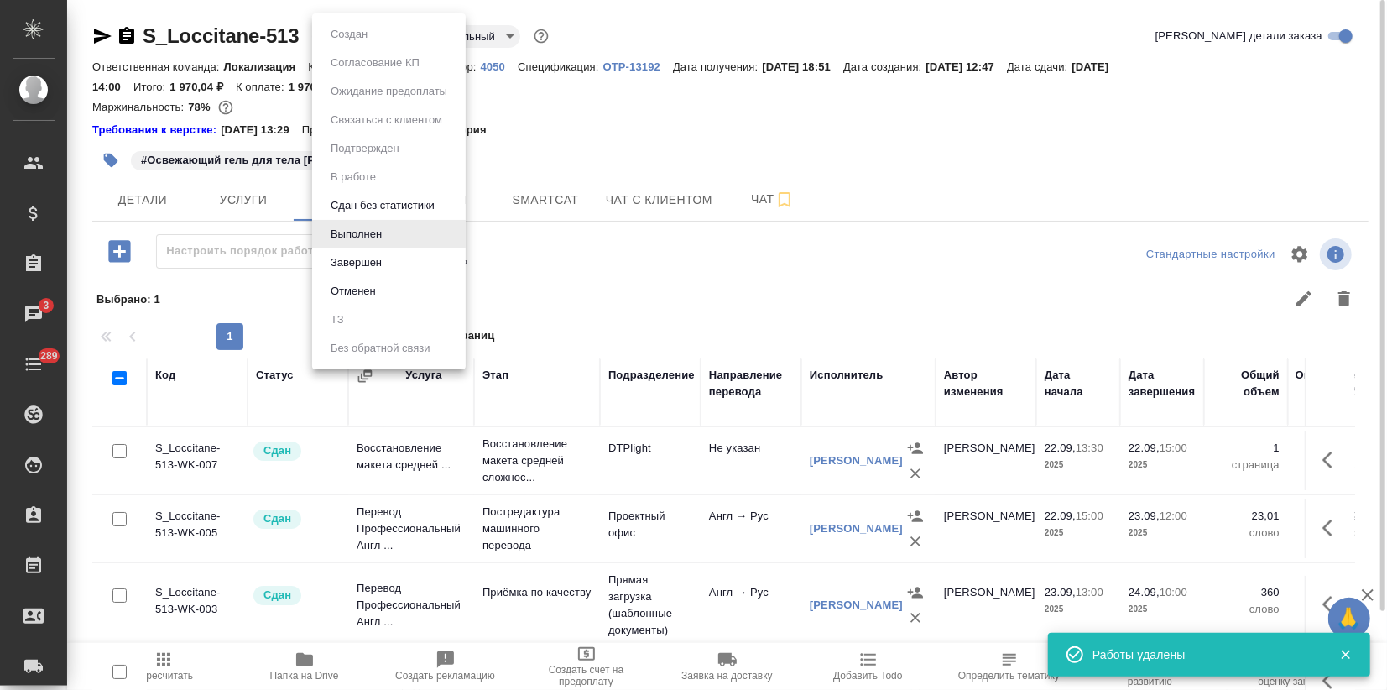
click at [337, 32] on body "🙏 .cls-1 fill:#fff; AWATERA Zagorodnikh [PERSON_NAME] Спецификации Заказы 3 Чат…" at bounding box center [693, 345] width 1387 height 690
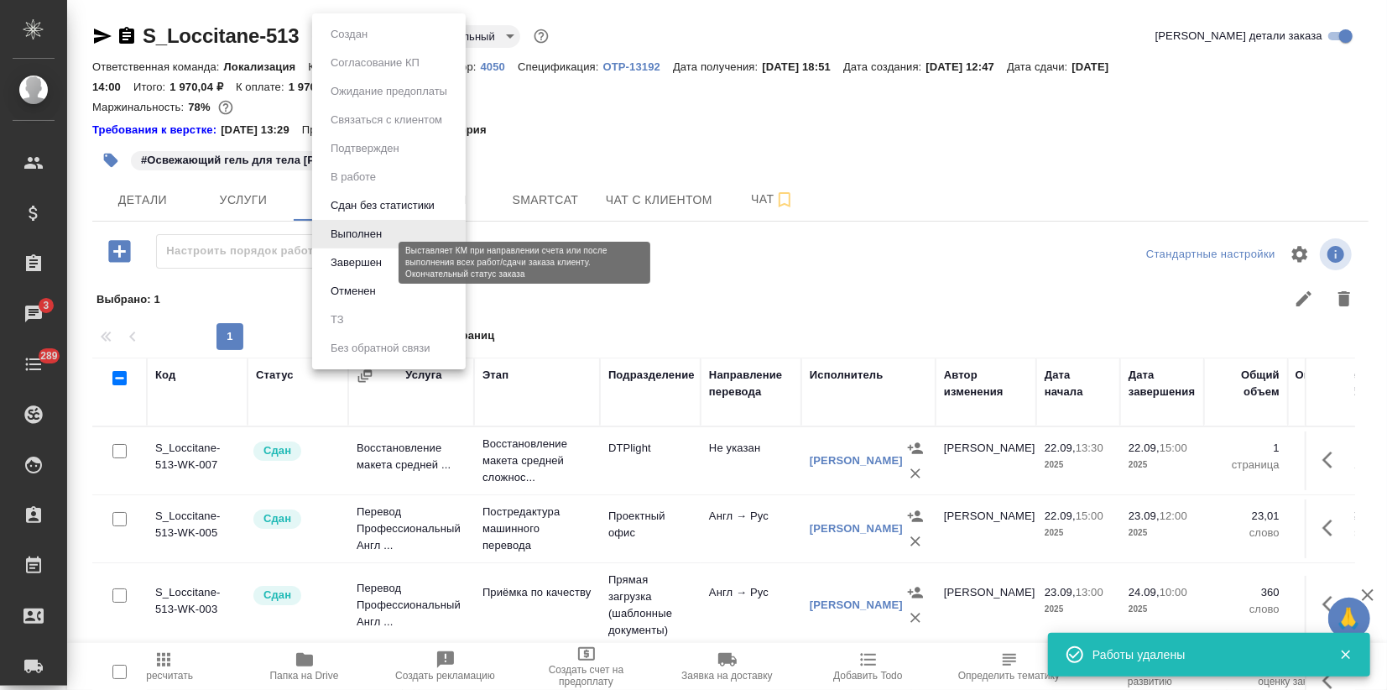
click at [358, 268] on button "Завершен" at bounding box center [356, 262] width 61 height 18
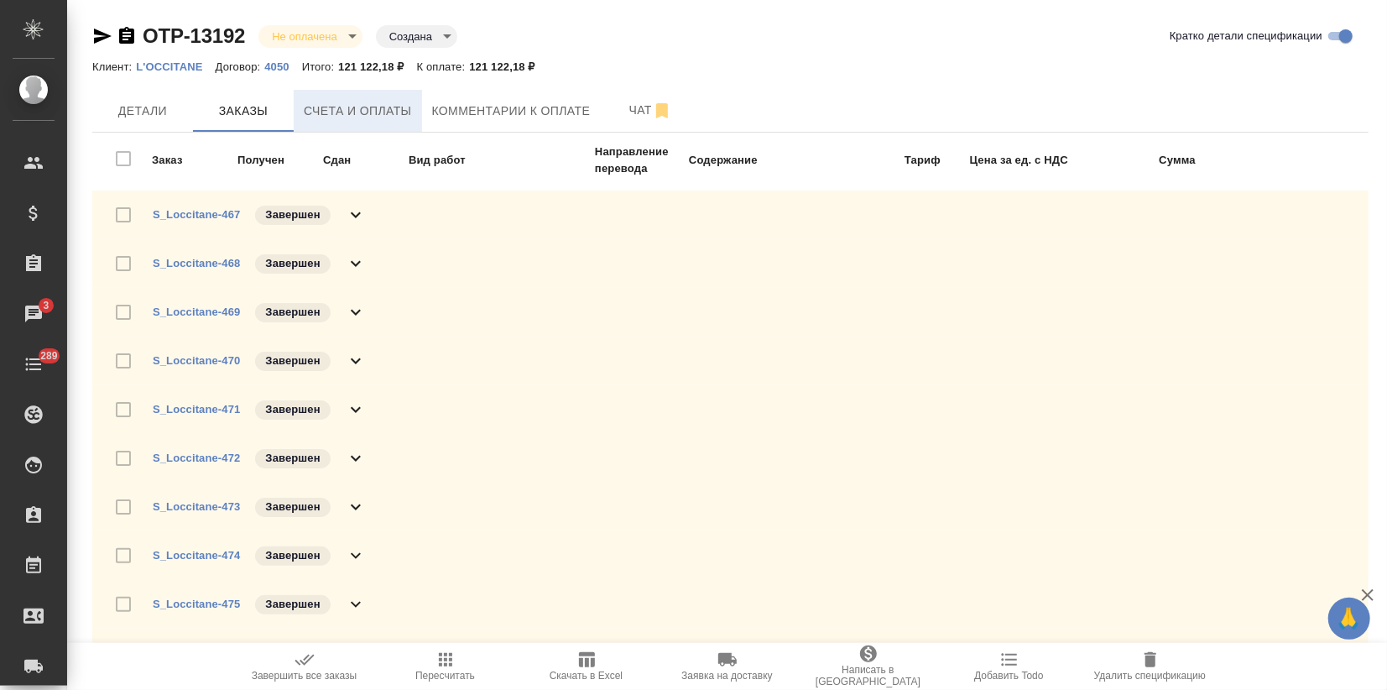
click at [383, 110] on span "Счета и оплаты" at bounding box center [358, 111] width 108 height 21
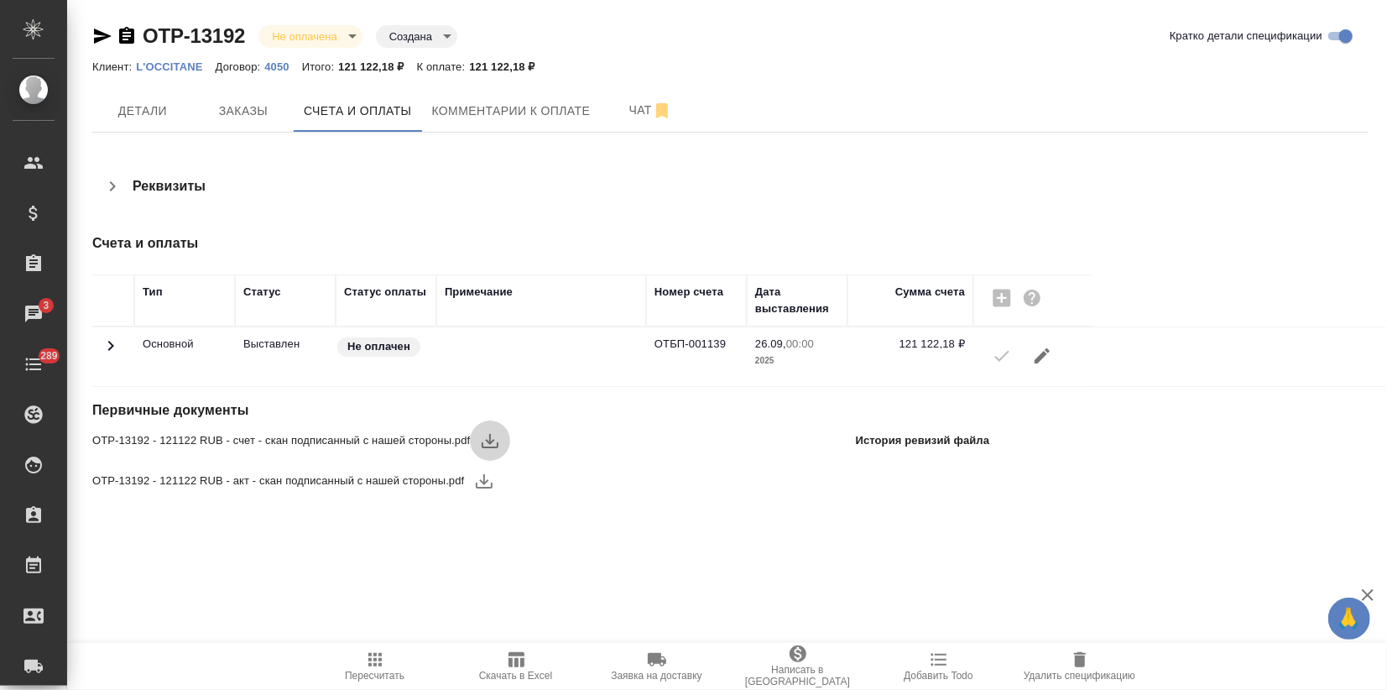
click at [494, 443] on icon "button" at bounding box center [490, 441] width 20 height 20
click at [483, 484] on icon "button" at bounding box center [484, 481] width 20 height 20
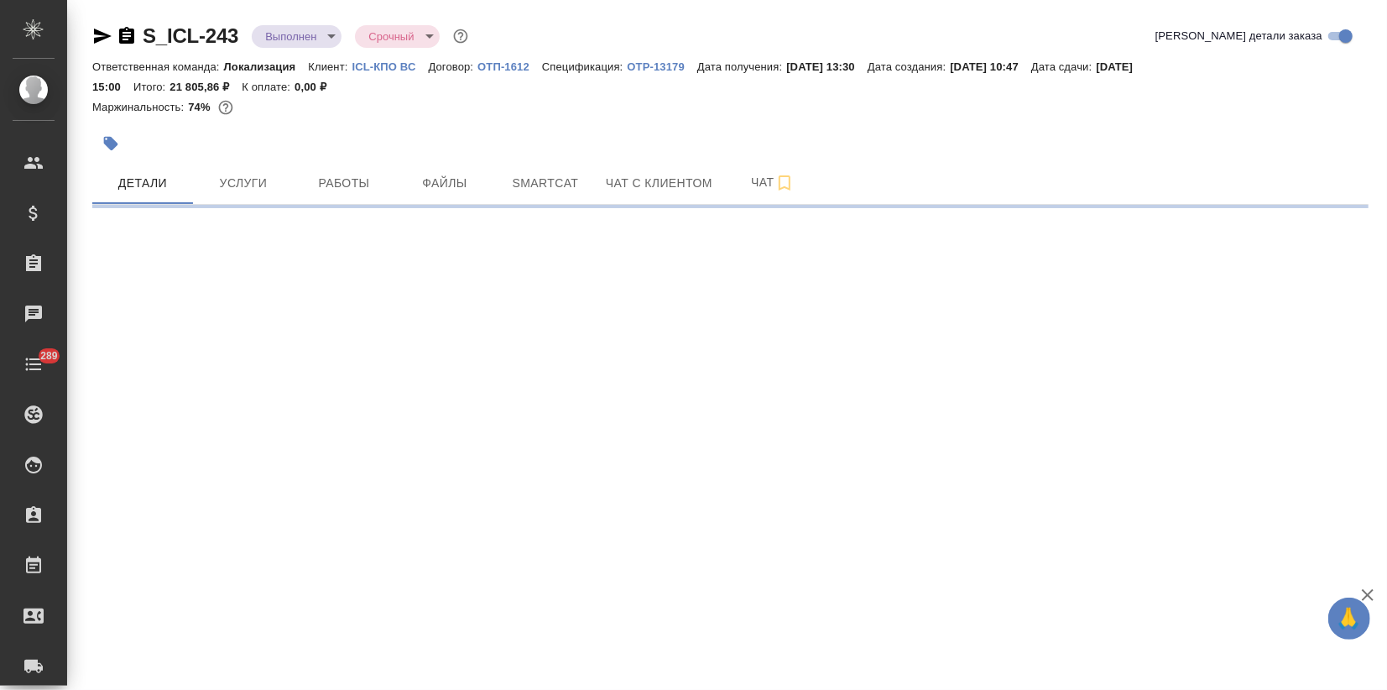
select select "RU"
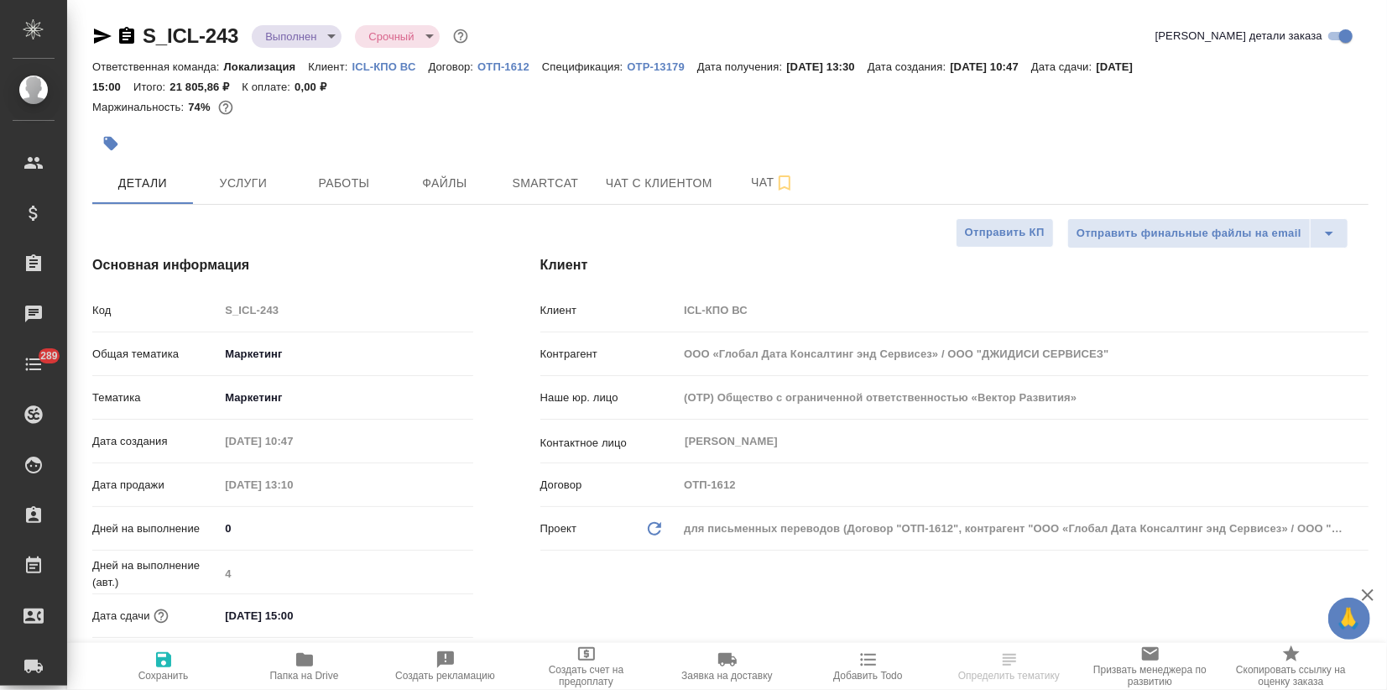
type textarea "x"
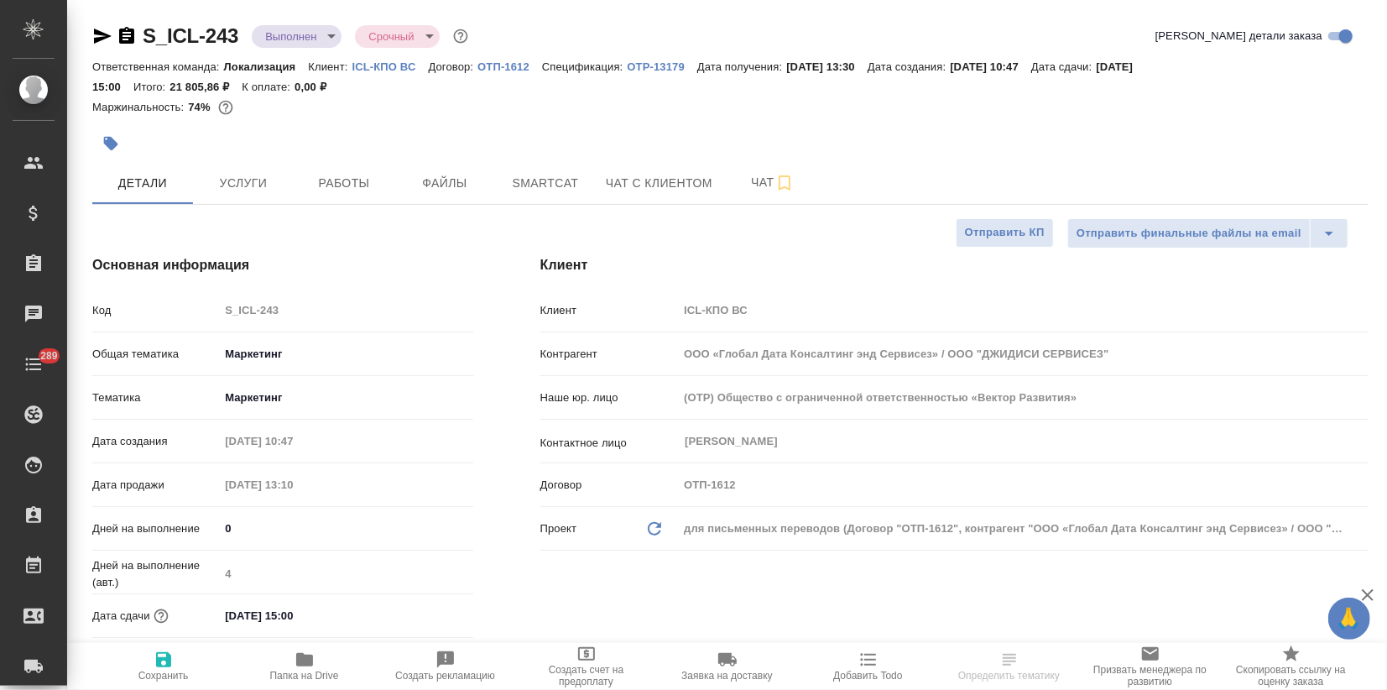
type textarea "x"
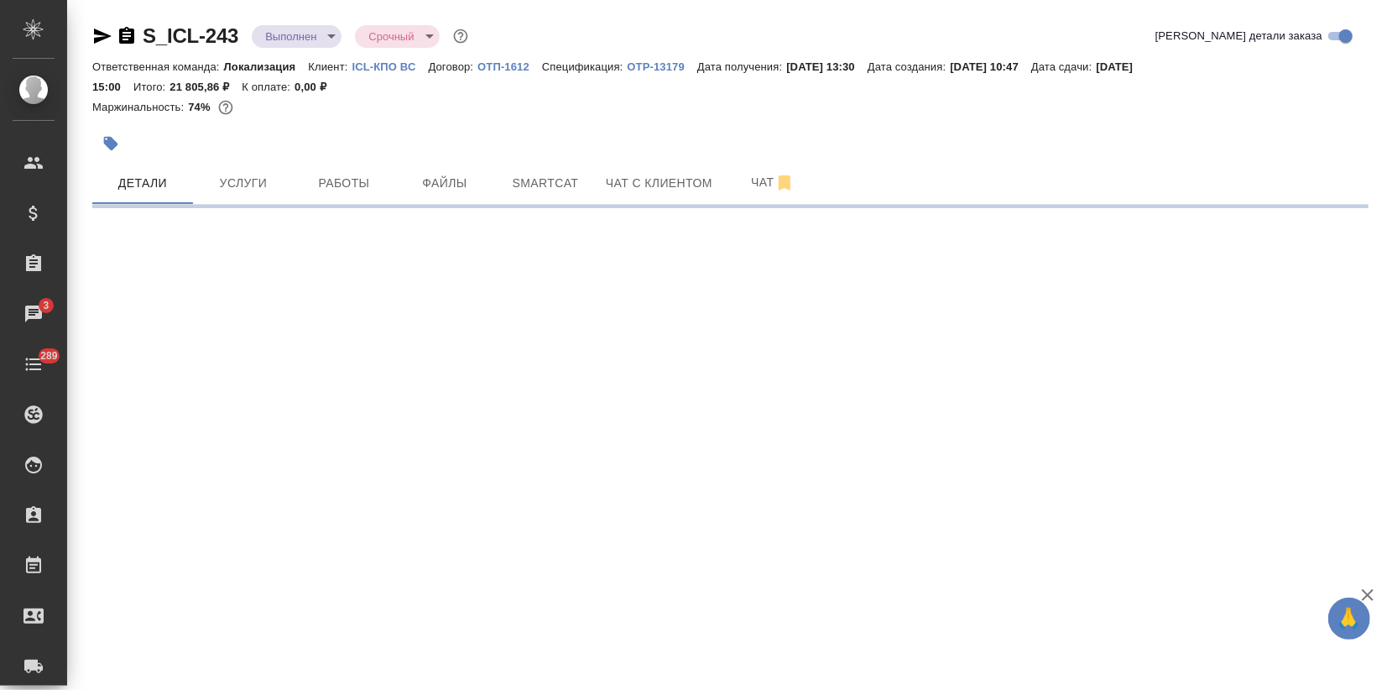
select select "RU"
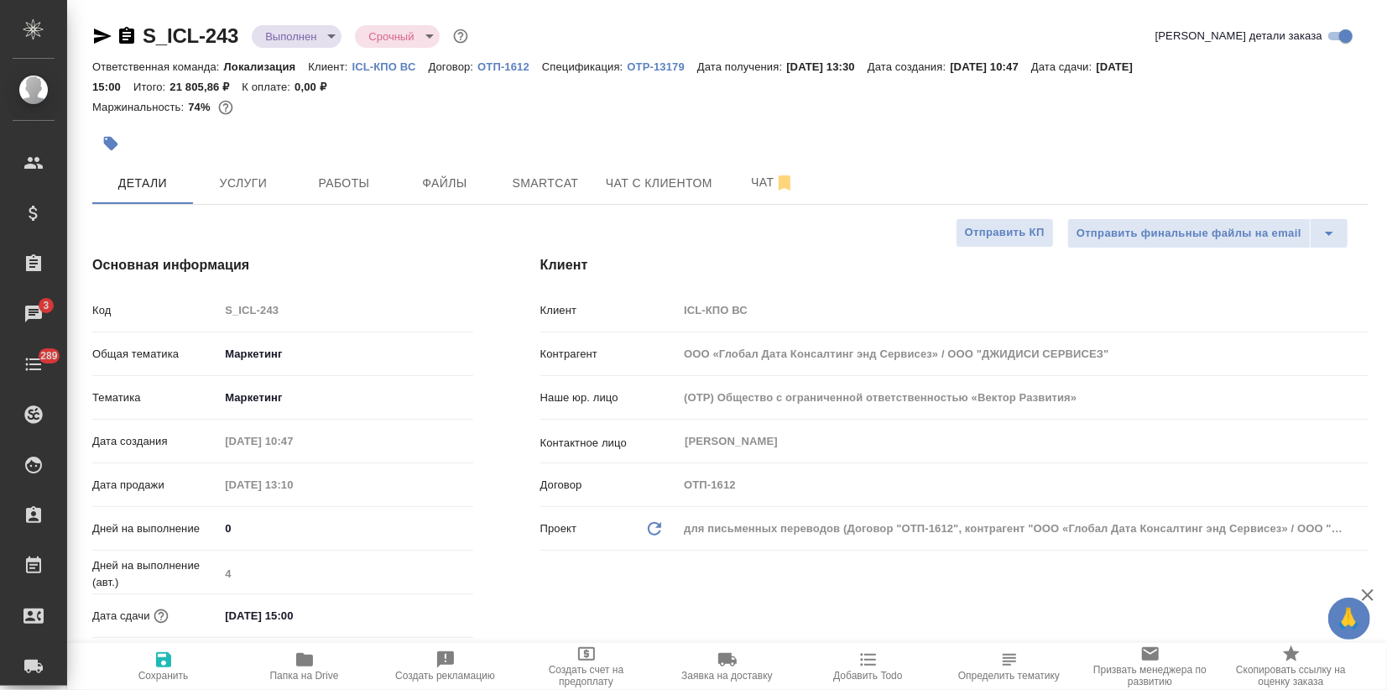
type textarea "x"
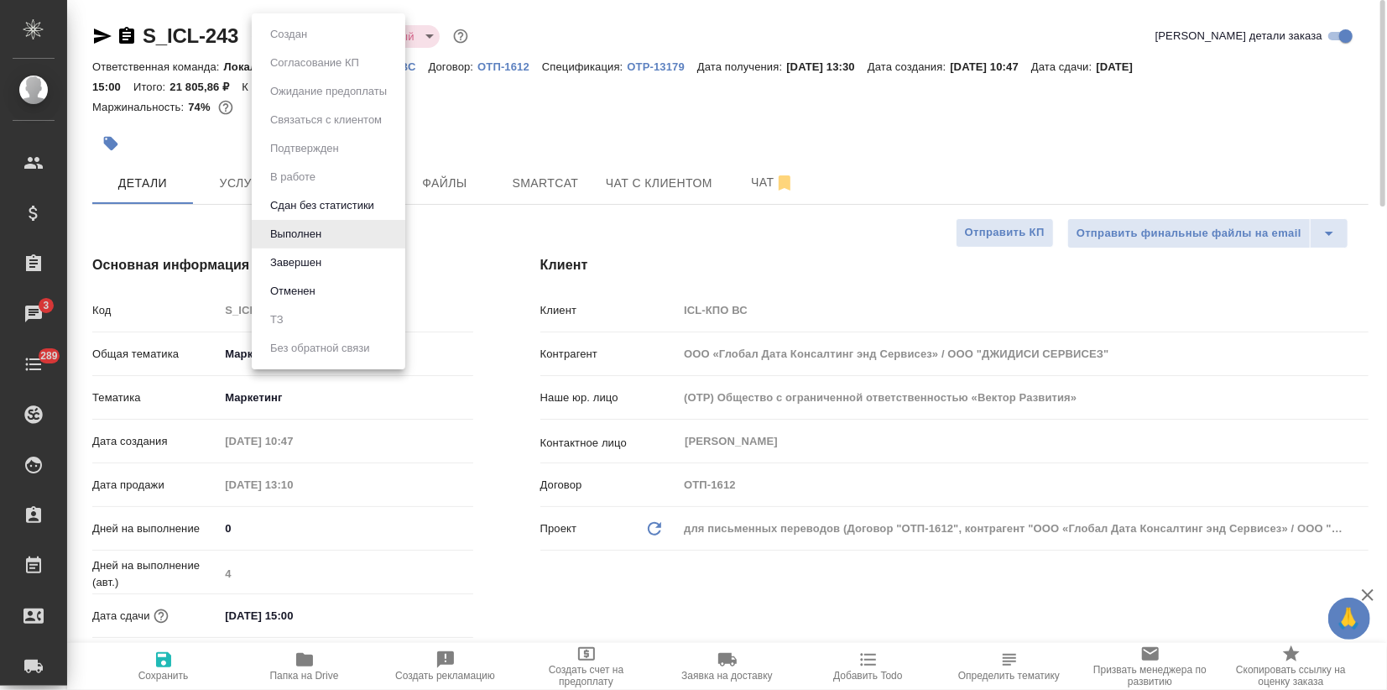
click at [326, 39] on body "🙏 .cls-1 fill:#fff; AWATERA Zagorodnikh [PERSON_NAME] Спецификации Заказы 3 Чат…" at bounding box center [693, 345] width 1387 height 690
click at [300, 254] on button "Завершен" at bounding box center [295, 262] width 61 height 18
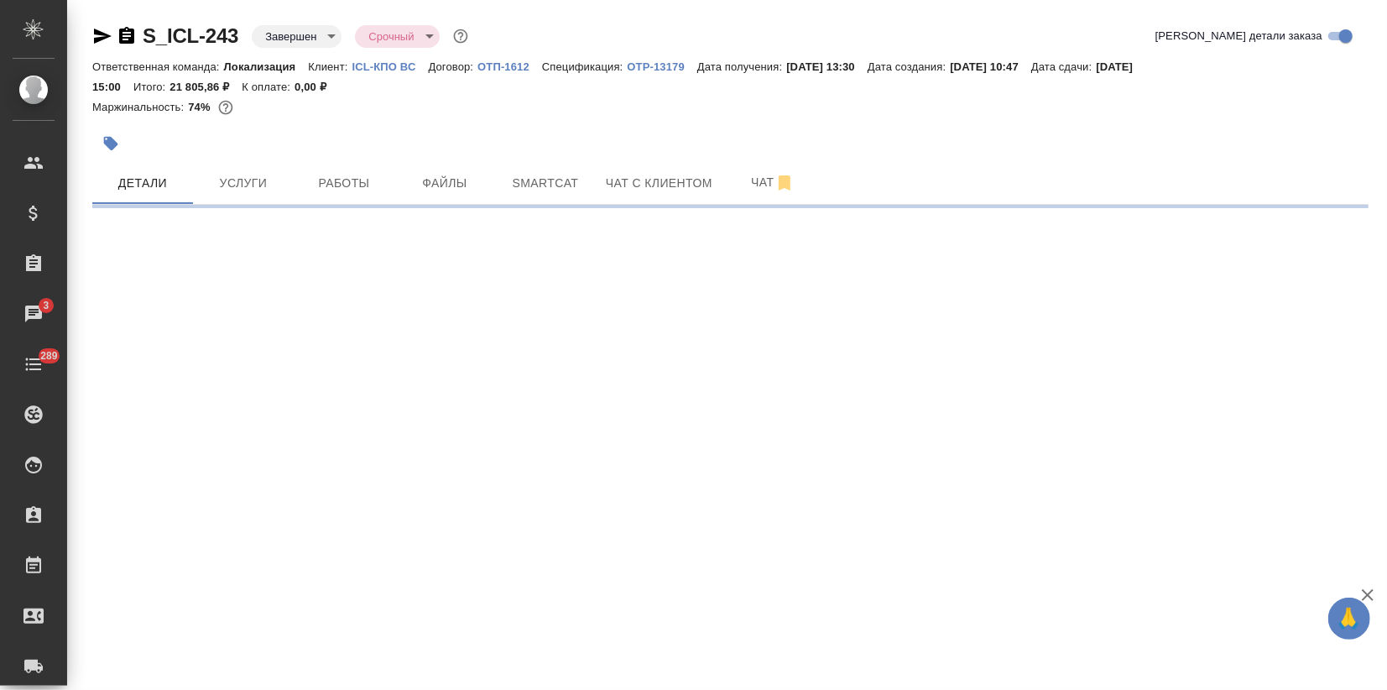
select select "RU"
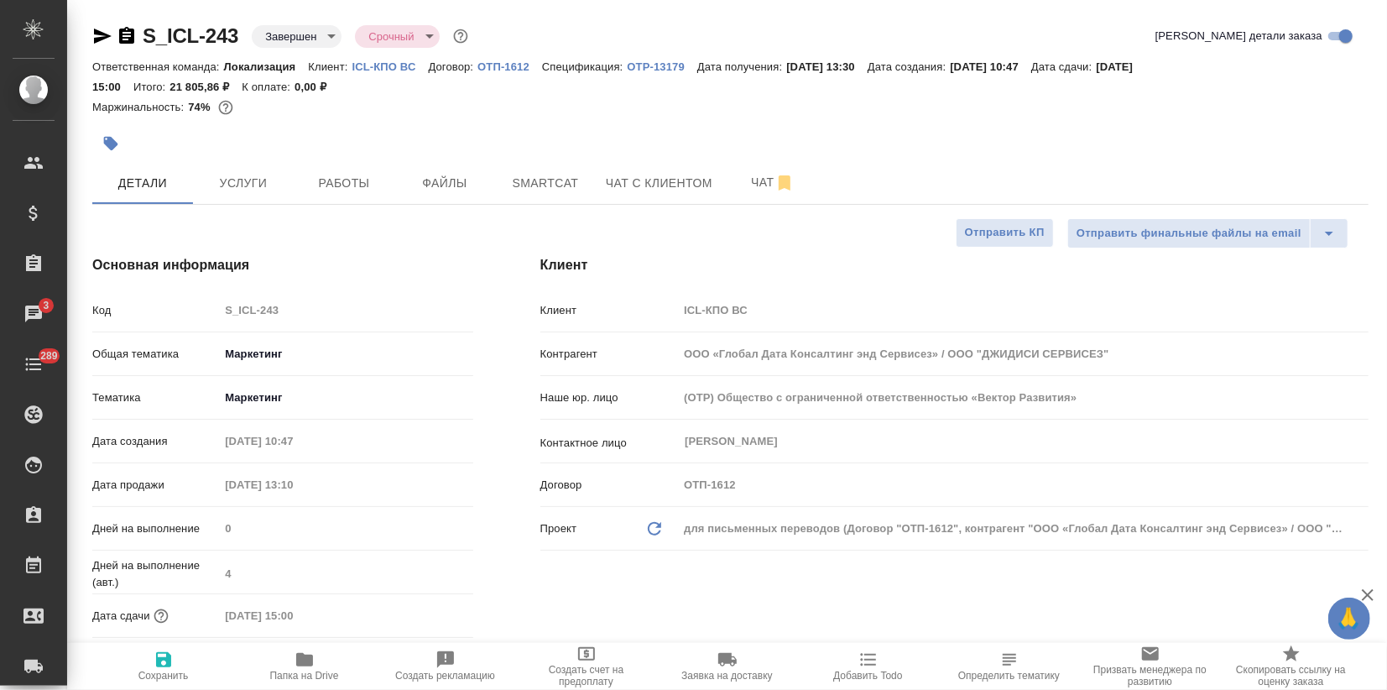
type textarea "x"
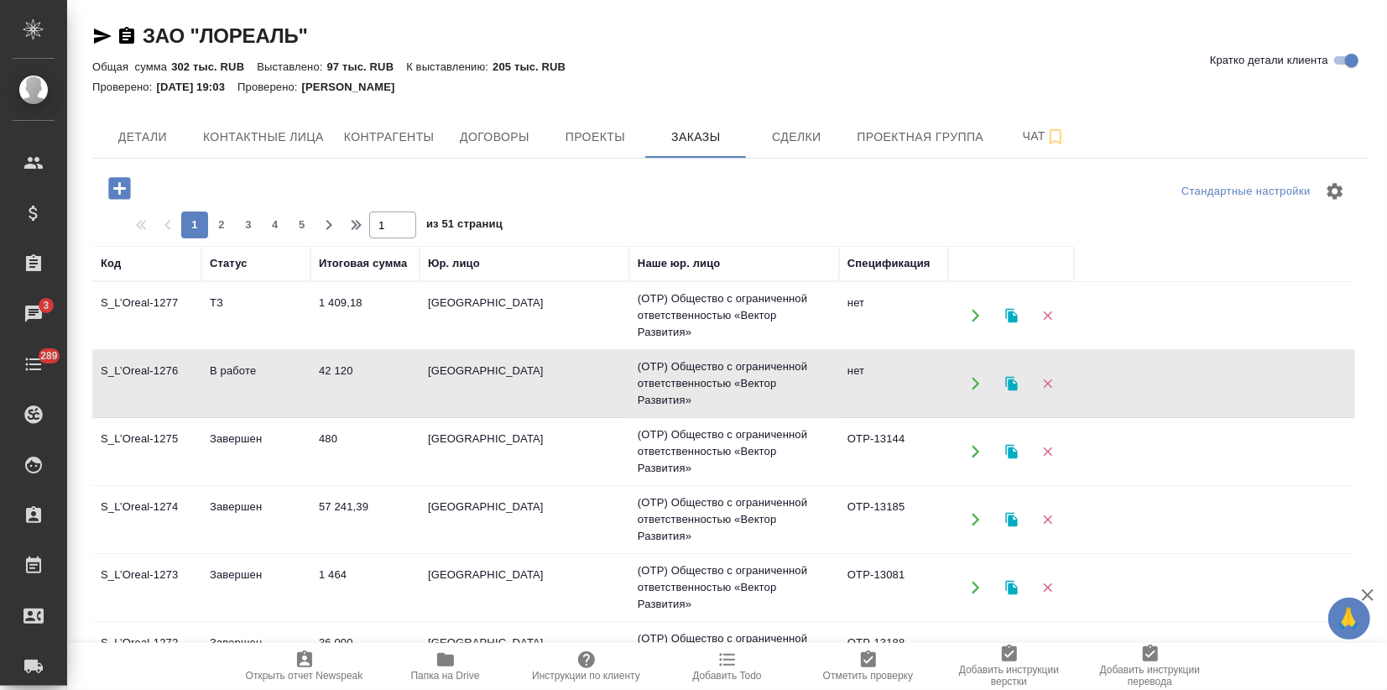
click at [1075, 48] on div "ЗАО "ЛОРЕАЛЬ" Кратко детали клиента" at bounding box center [730, 36] width 1276 height 27
click at [1373, 600] on icon "button" at bounding box center [1368, 595] width 12 height 12
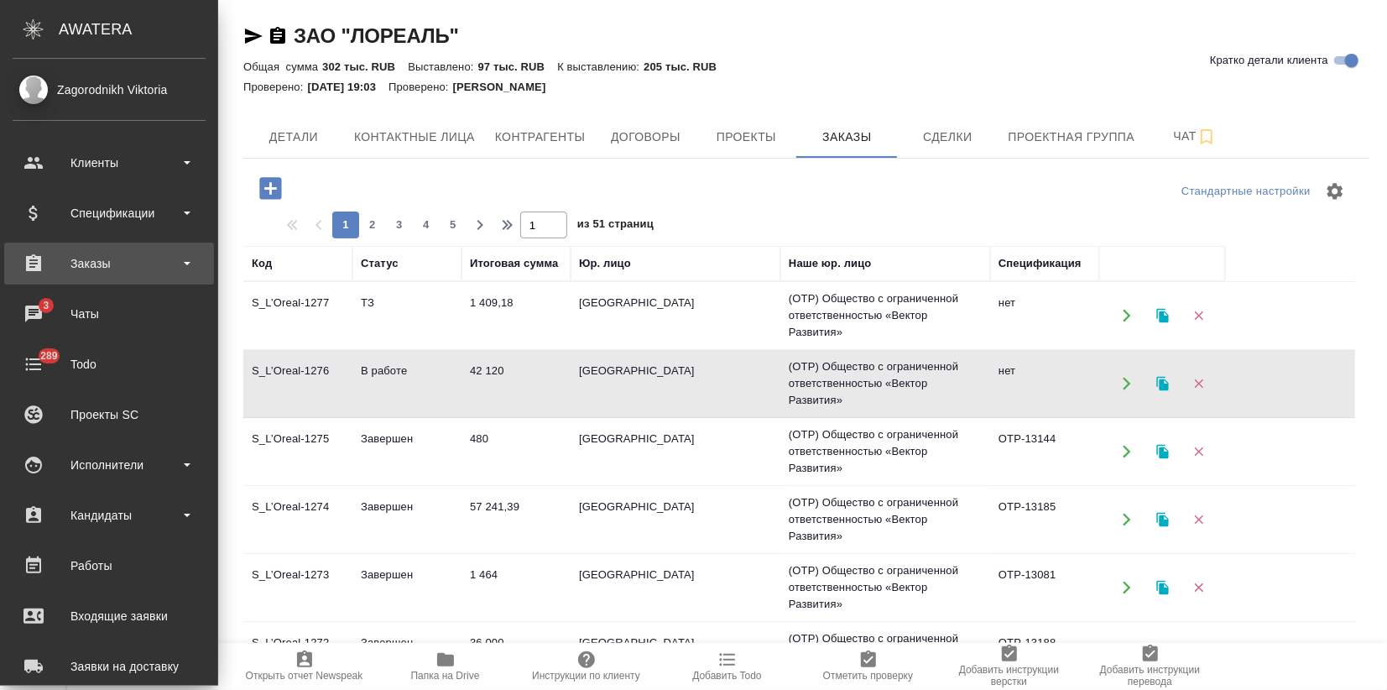
click at [94, 266] on div "Заказы" at bounding box center [109, 263] width 193 height 25
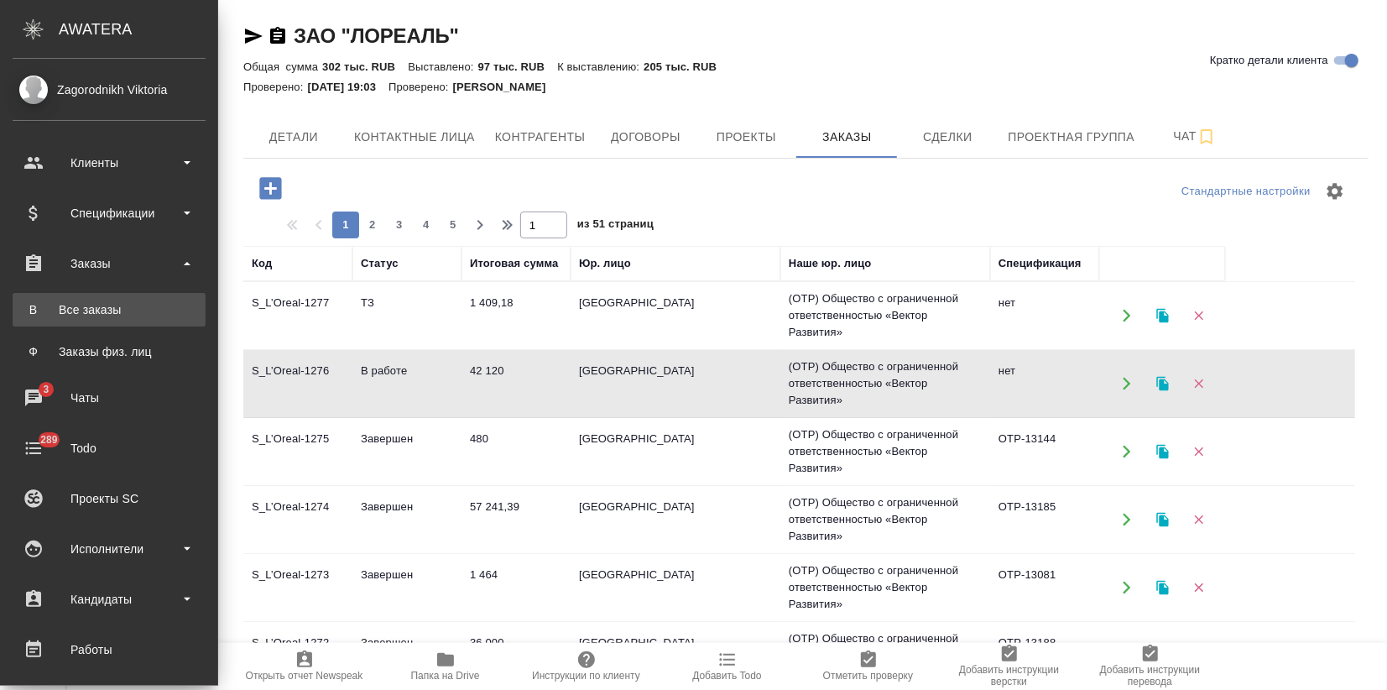
click at [91, 299] on link "В Все заказы" at bounding box center [109, 310] width 193 height 34
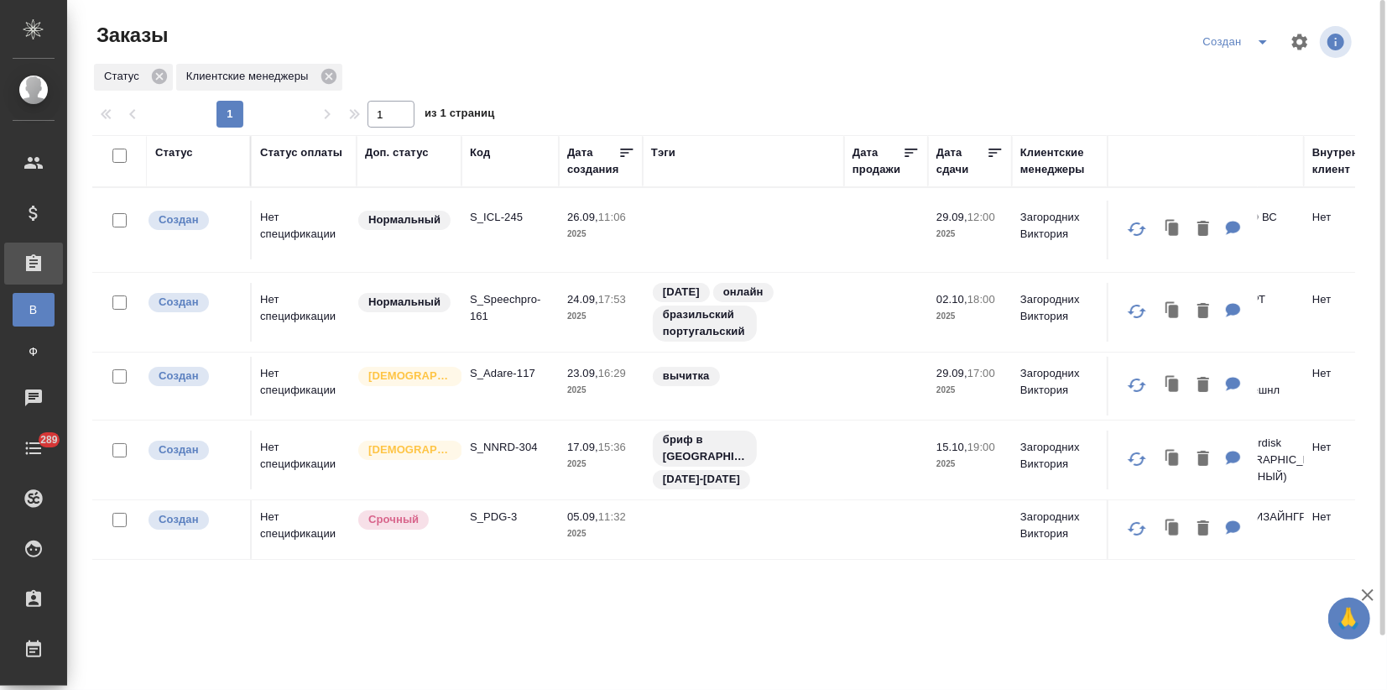
click at [1215, 47] on div "Создан" at bounding box center [1239, 42] width 81 height 27
click at [1271, 40] on icon "split button" at bounding box center [1263, 42] width 20 height 20
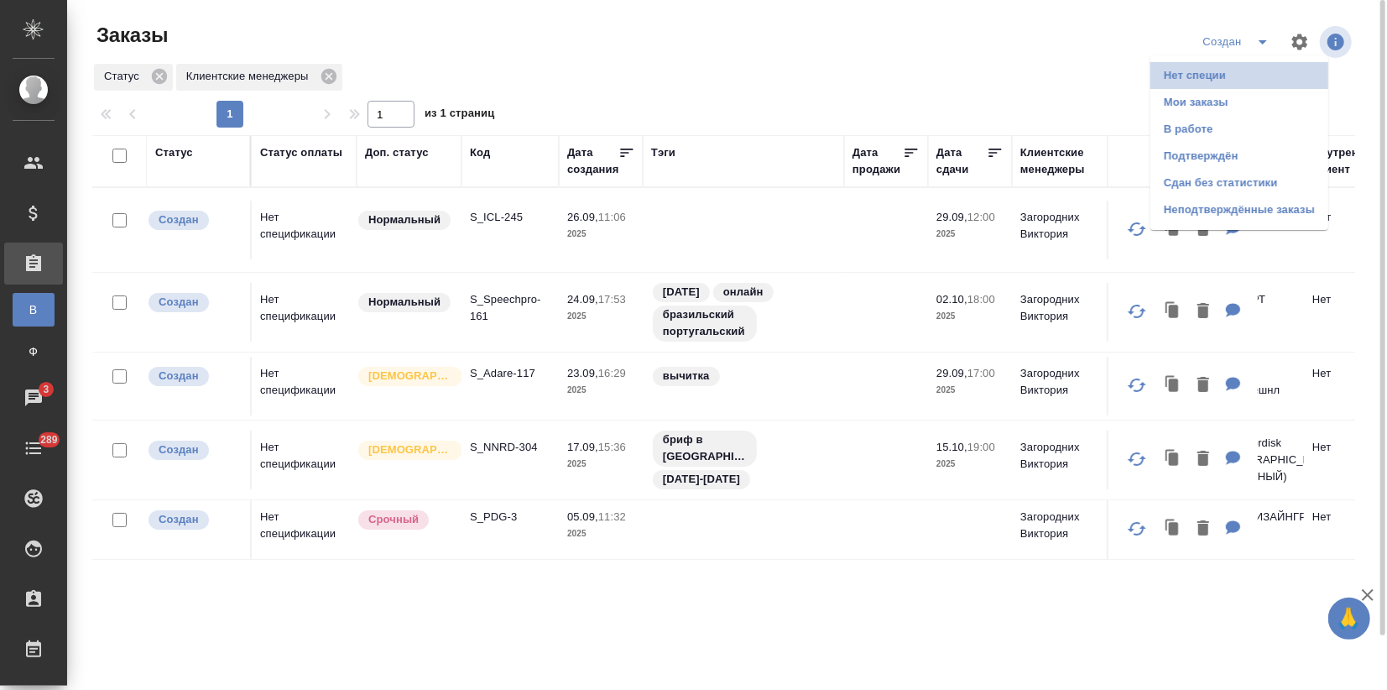
click at [1195, 74] on li "Нет специи" at bounding box center [1240, 75] width 178 height 27
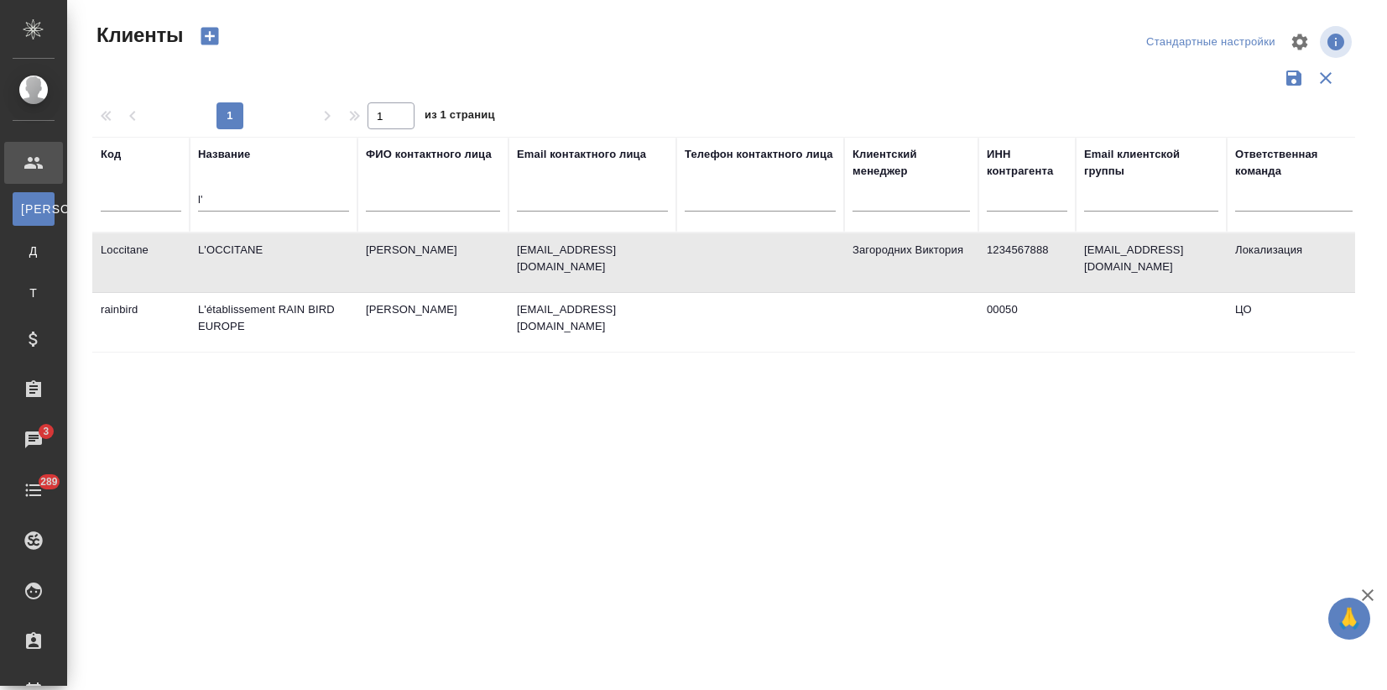
select select "RU"
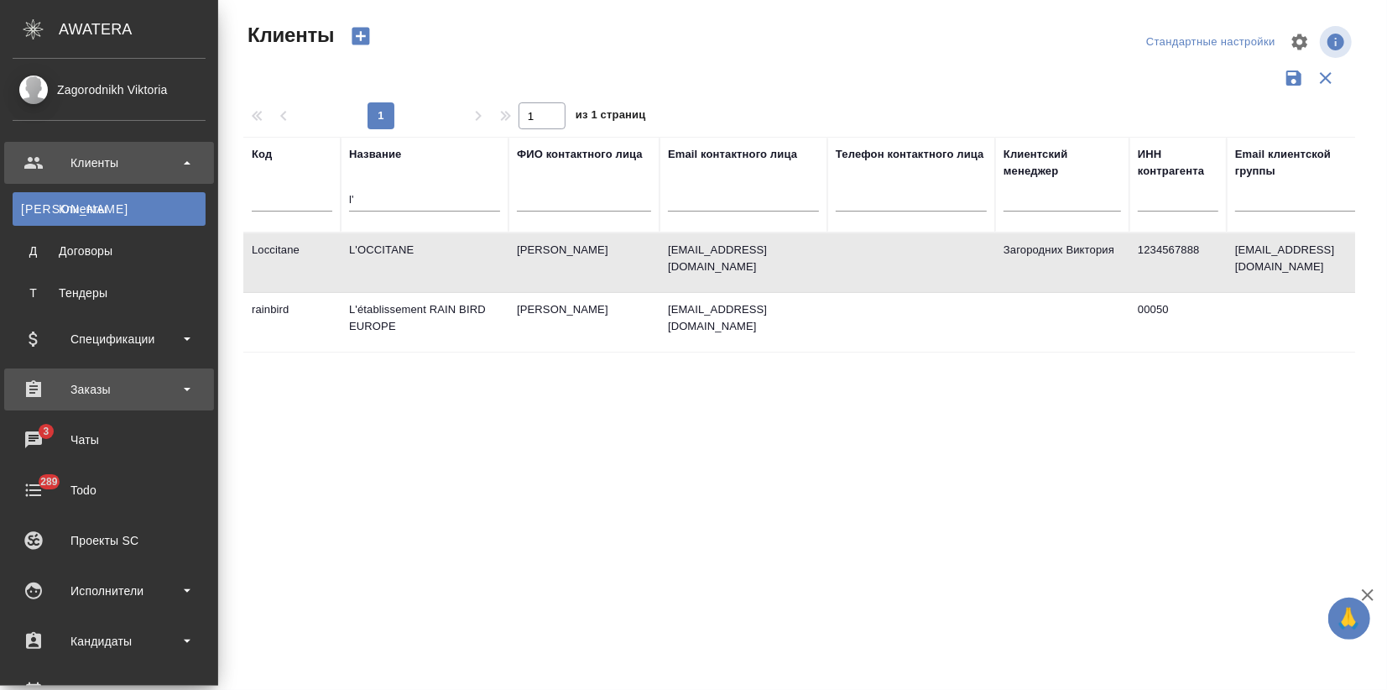
click at [72, 376] on div "Заказы" at bounding box center [109, 389] width 210 height 42
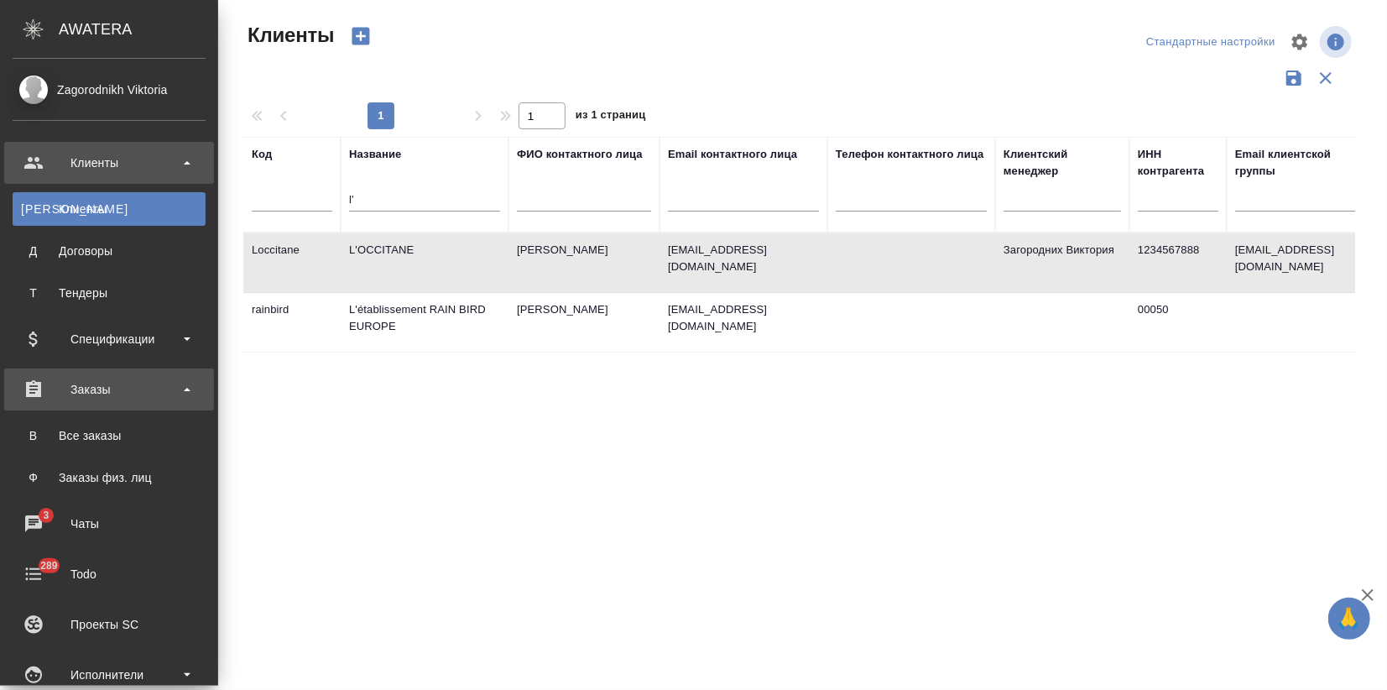
click at [81, 395] on div "Заказы" at bounding box center [109, 389] width 193 height 25
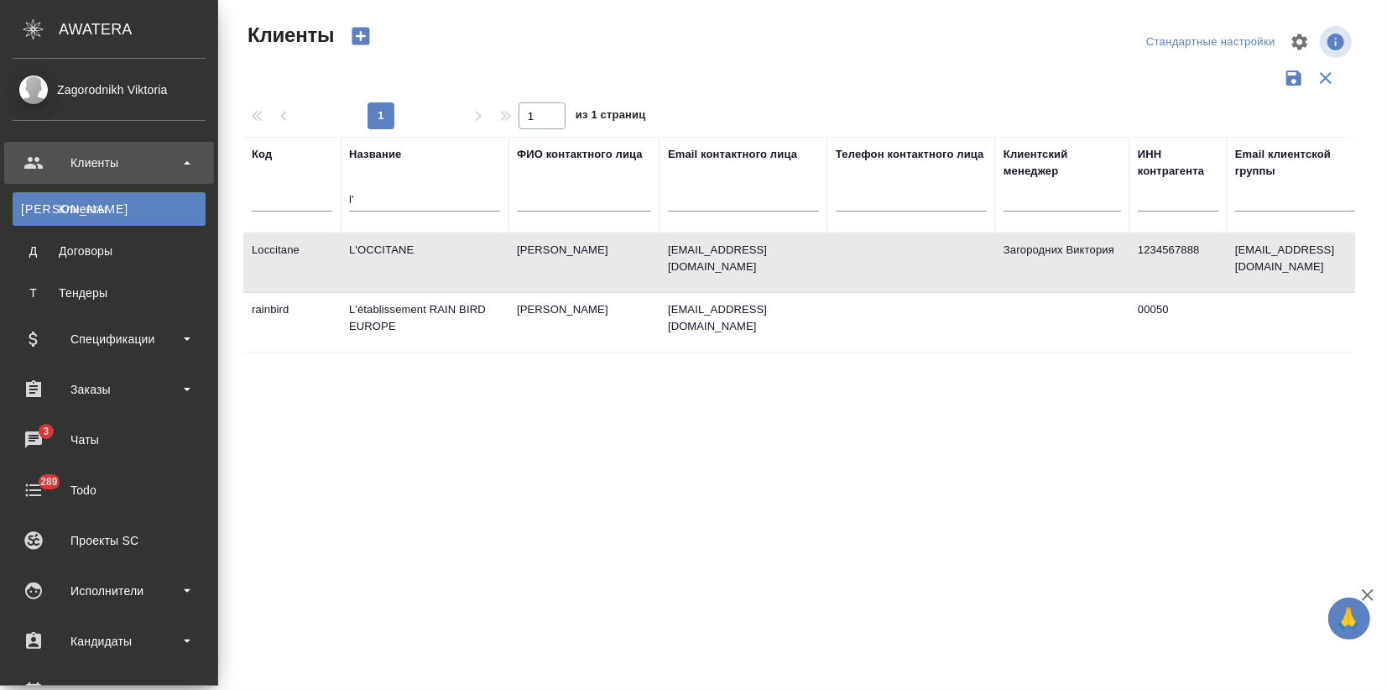
click at [77, 414] on ul "Клиенты К Клиенты Д Договоры Т Тендеры Спецификации Заказы В Все заказы Ф Заказ…" at bounding box center [109, 573] width 218 height 881
click at [77, 392] on div "Заказы" at bounding box center [109, 389] width 193 height 25
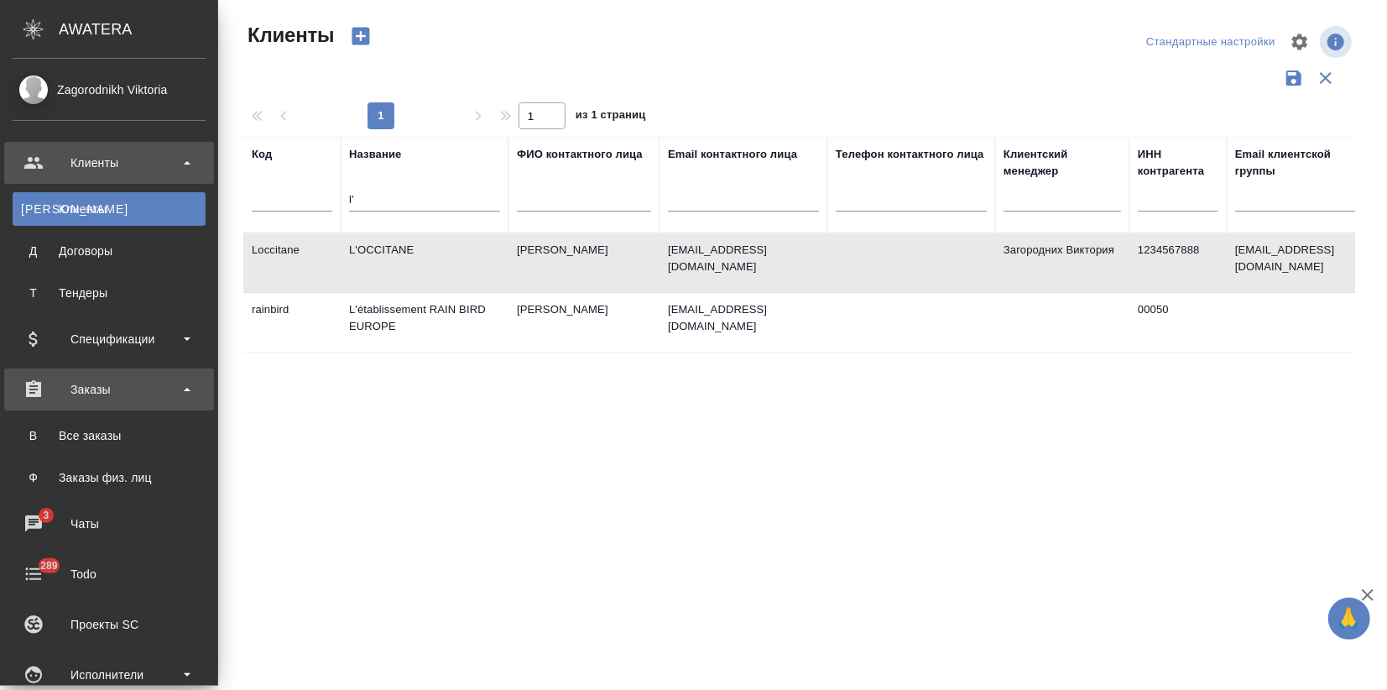
click at [79, 425] on link "В Все заказы" at bounding box center [109, 436] width 193 height 34
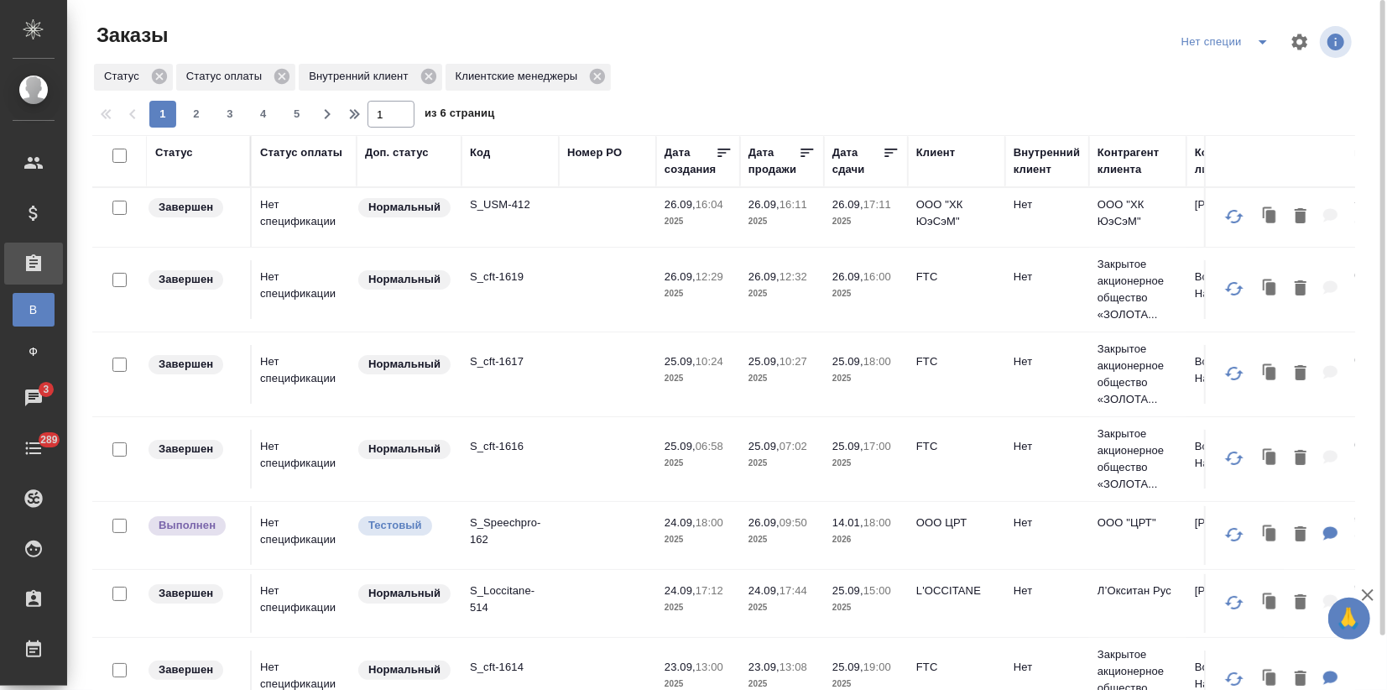
click at [274, 524] on td "Нет спецификации" at bounding box center [304, 535] width 105 height 59
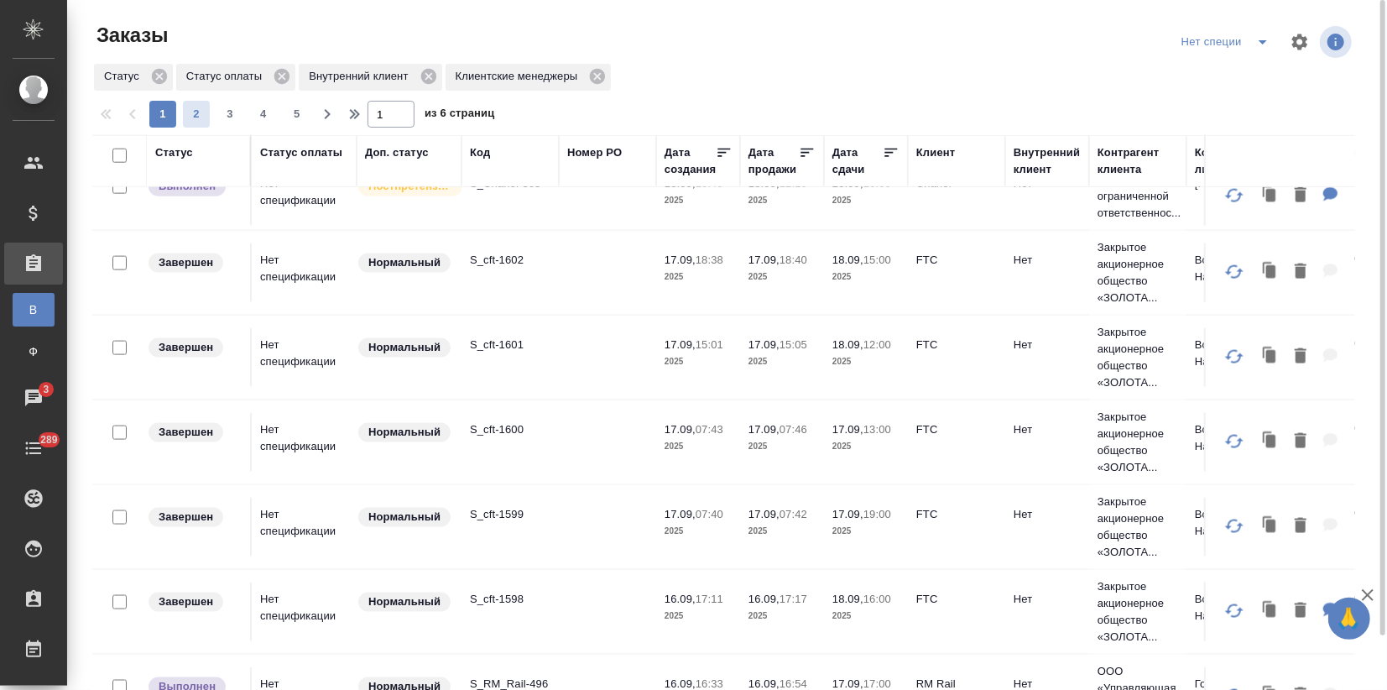
click at [208, 112] on span "2" at bounding box center [196, 114] width 27 height 17
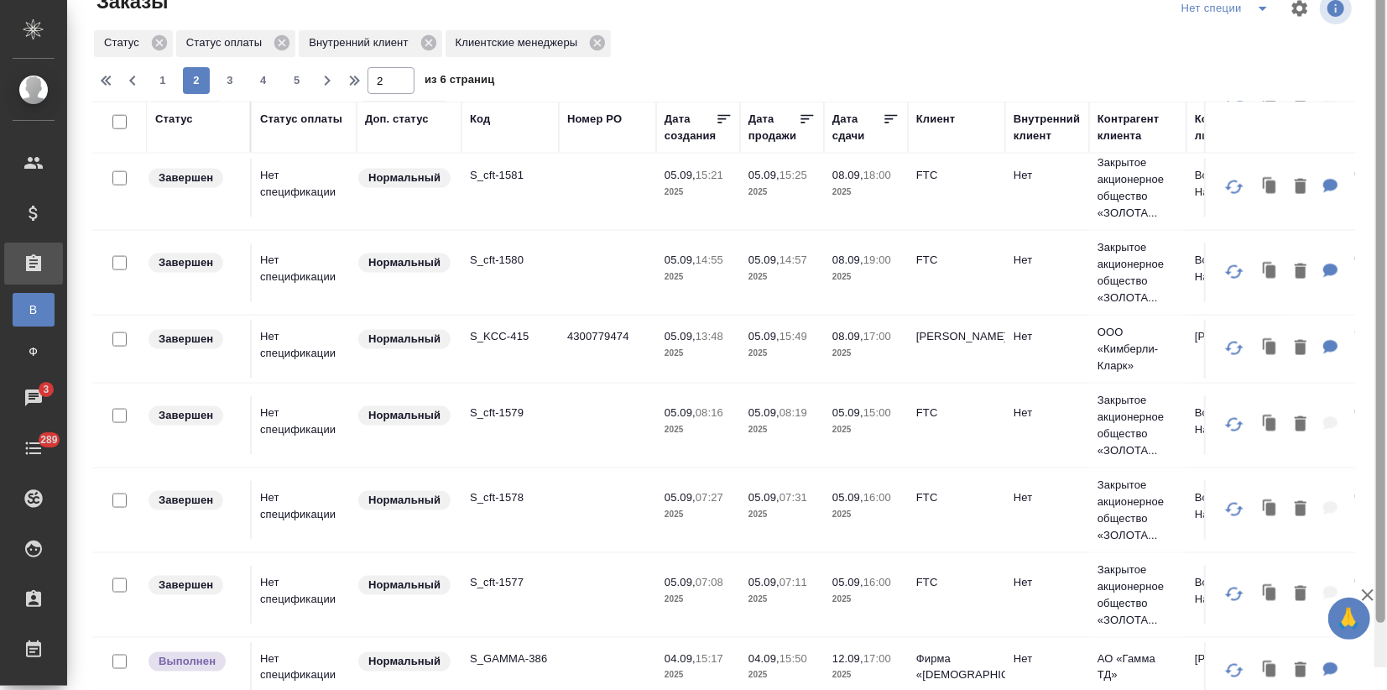
scroll to position [59, 0]
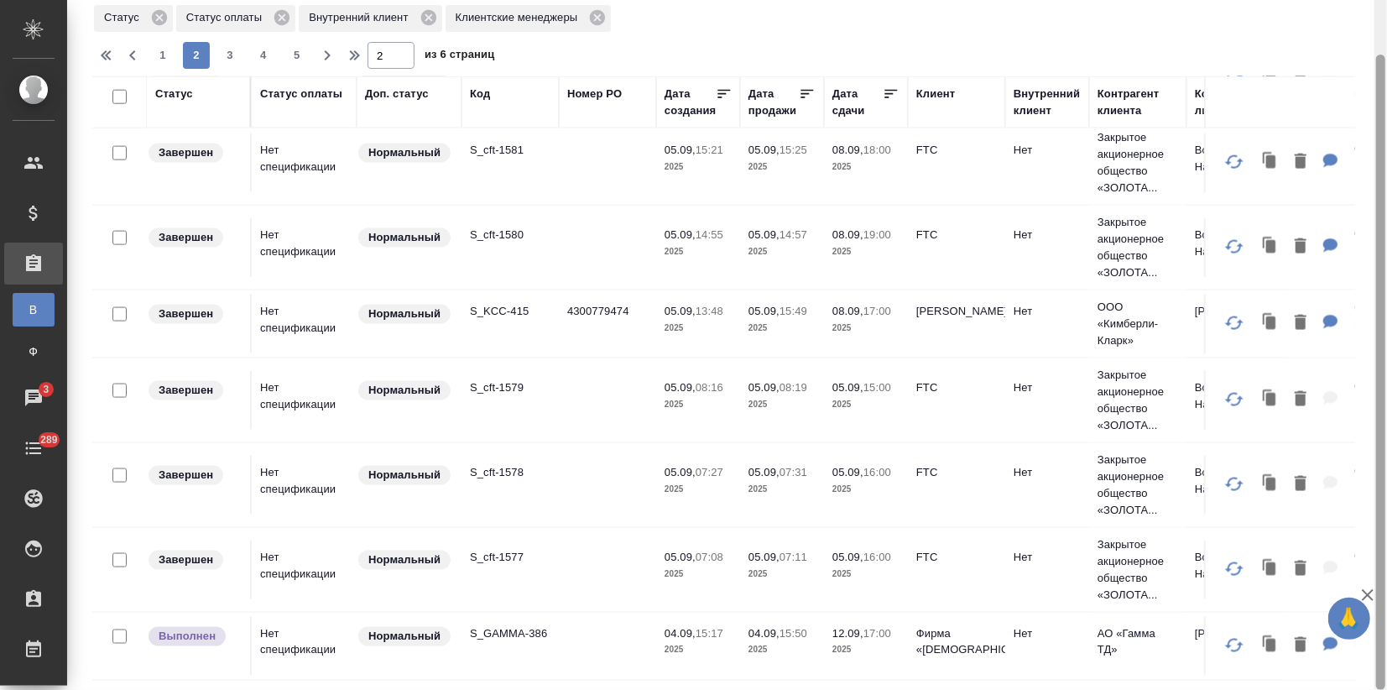
drag, startPoint x: 1383, startPoint y: 183, endPoint x: 1362, endPoint y: 374, distance: 192.5
click at [1362, 374] on div "Заказы Нет специи Статус Статус оплаты Внутренний клиент Клиентские менеджеры 1…" at bounding box center [727, 345] width 1320 height 690
click at [1370, 591] on icon "button" at bounding box center [1368, 595] width 20 height 20
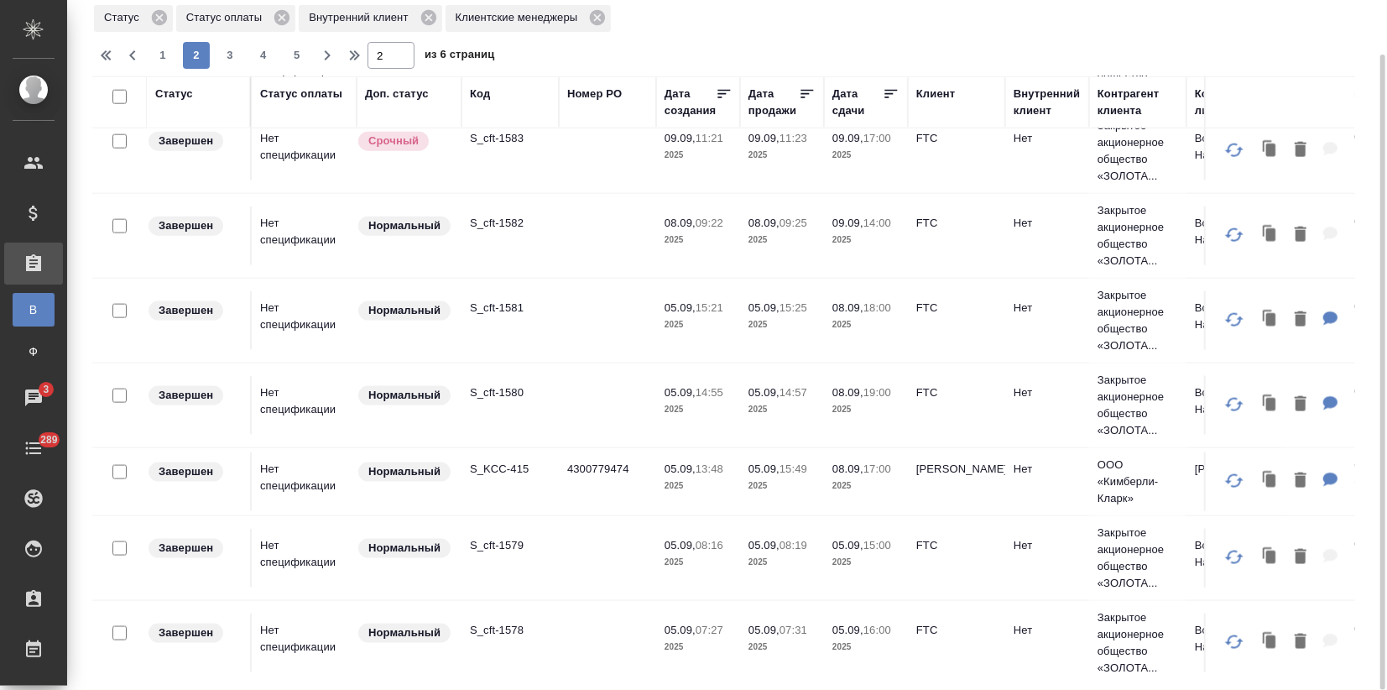
scroll to position [1354, 0]
click at [222, 60] on span "3" at bounding box center [230, 55] width 27 height 17
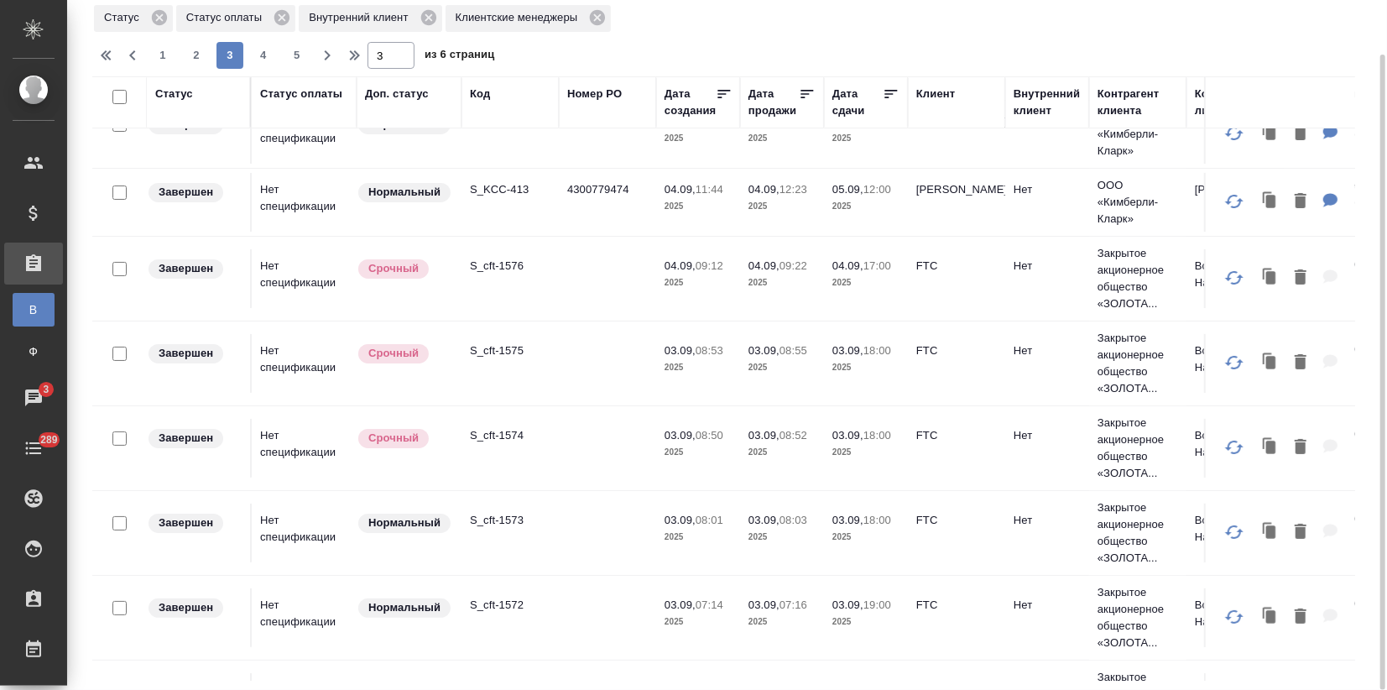
scroll to position [0, 0]
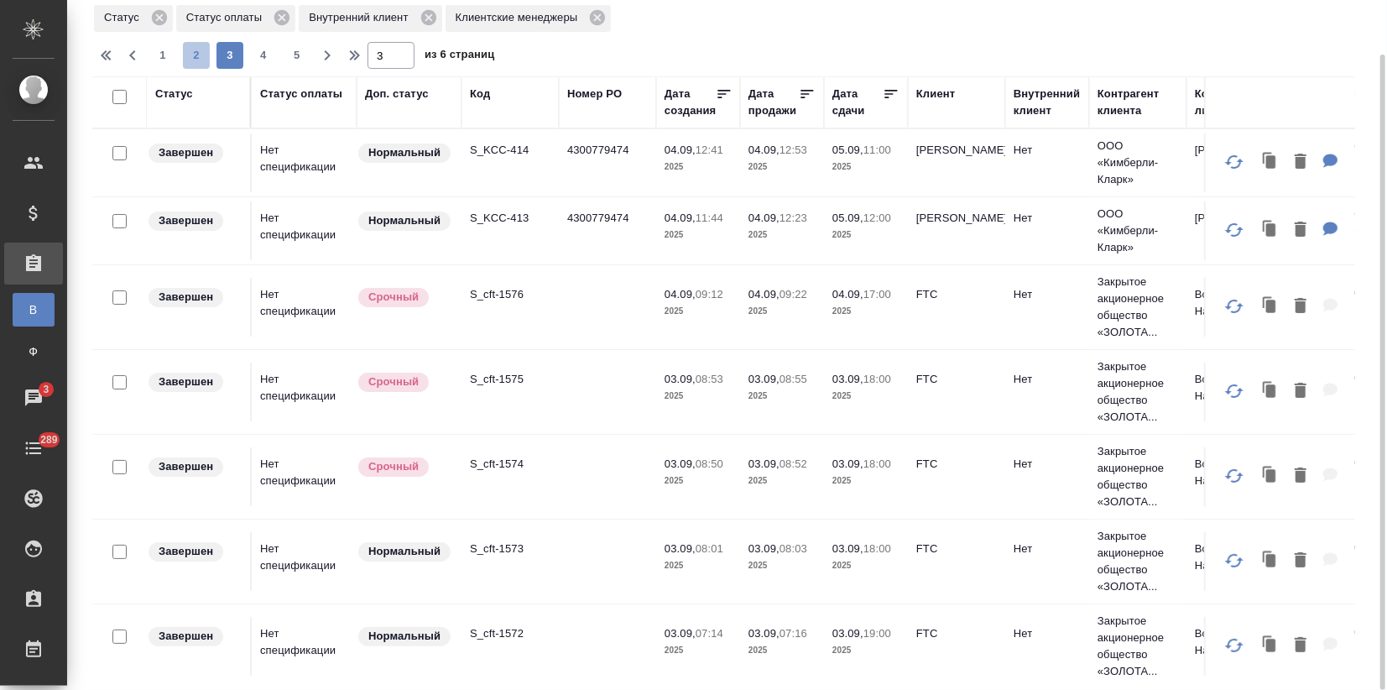
click at [197, 50] on span "2" at bounding box center [196, 55] width 27 height 17
type input "2"
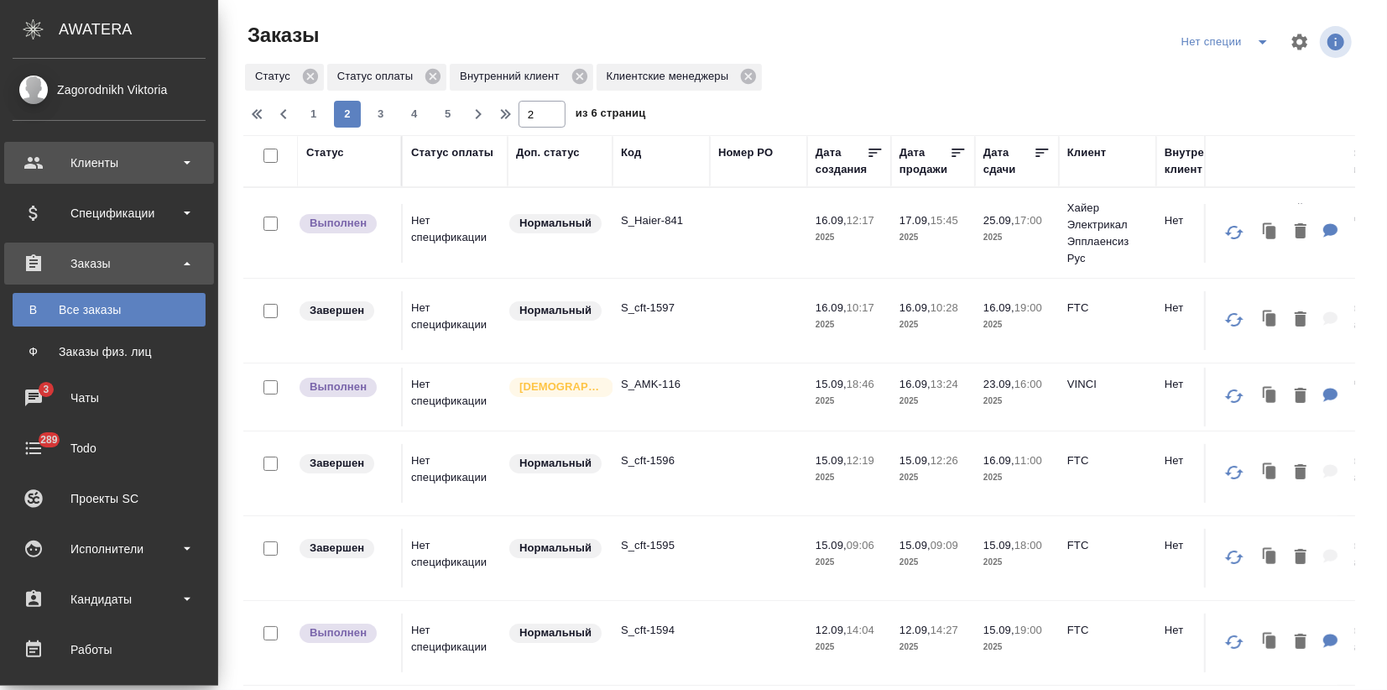
click at [35, 168] on div "Клиенты" at bounding box center [109, 163] width 210 height 42
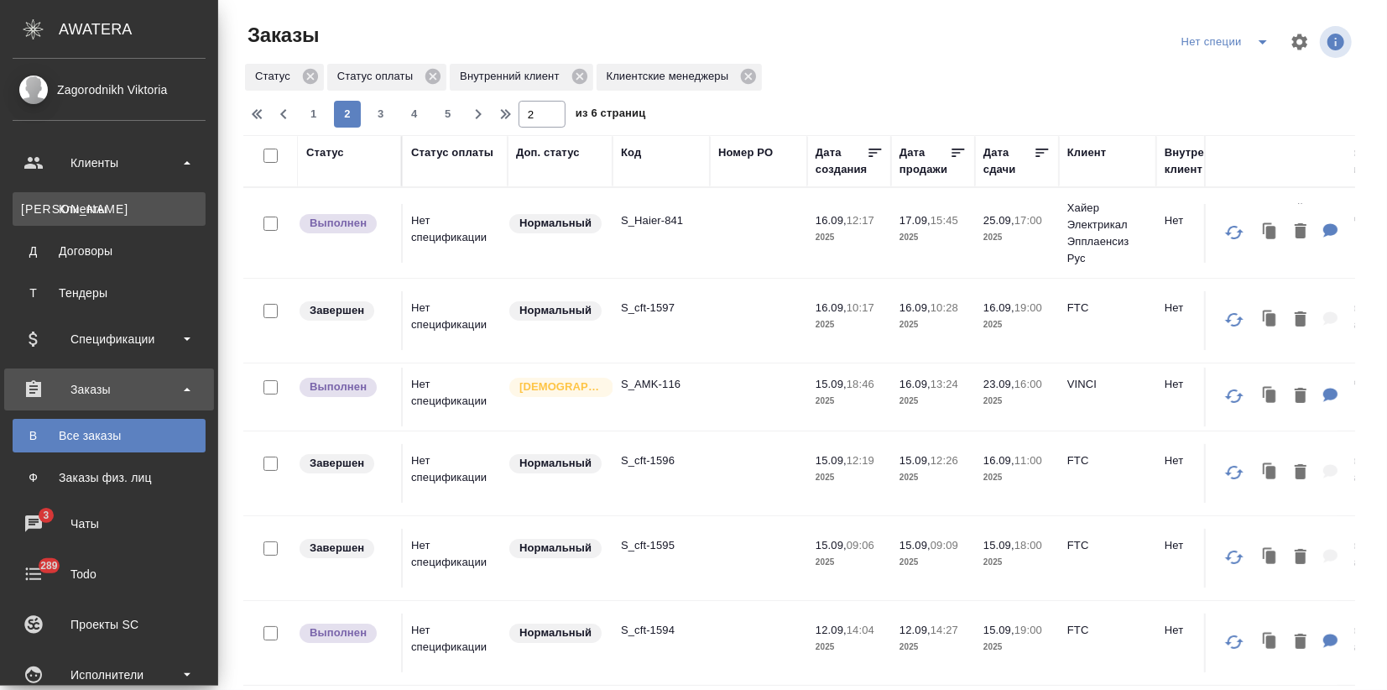
click at [87, 212] on div "Клиенты" at bounding box center [109, 209] width 176 height 17
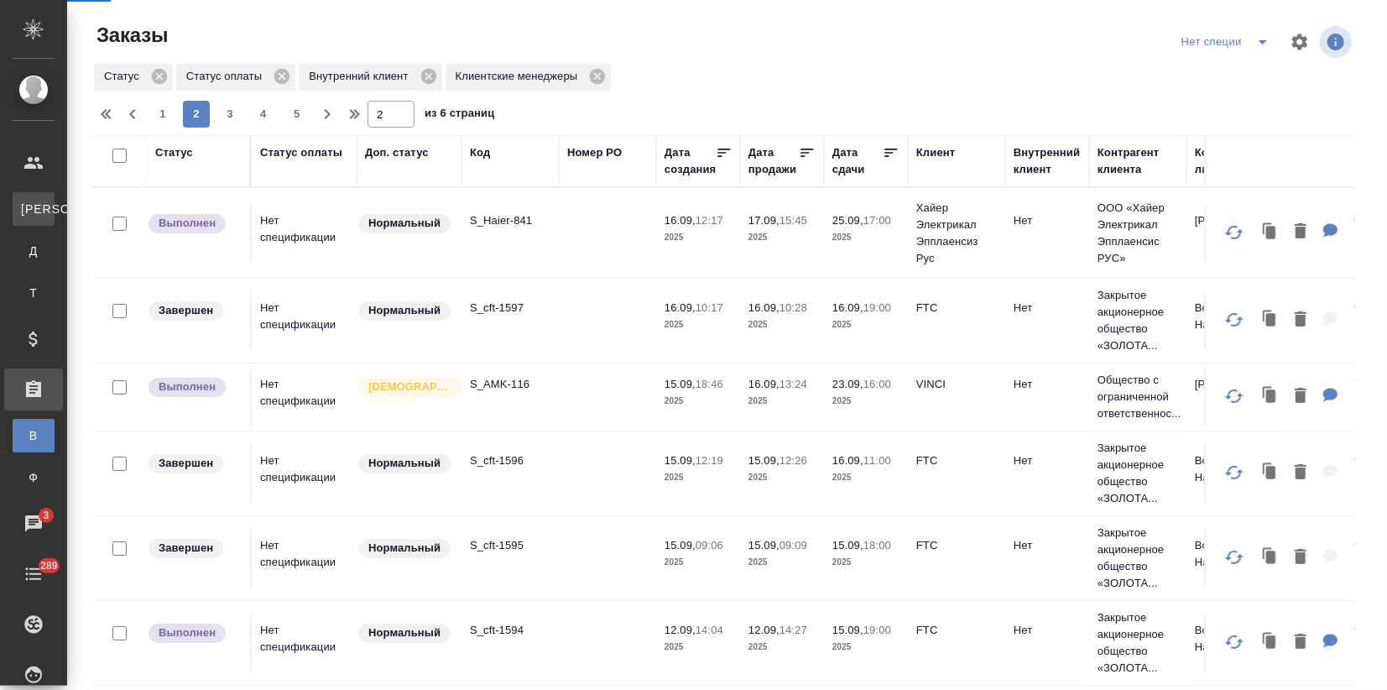
select select "RU"
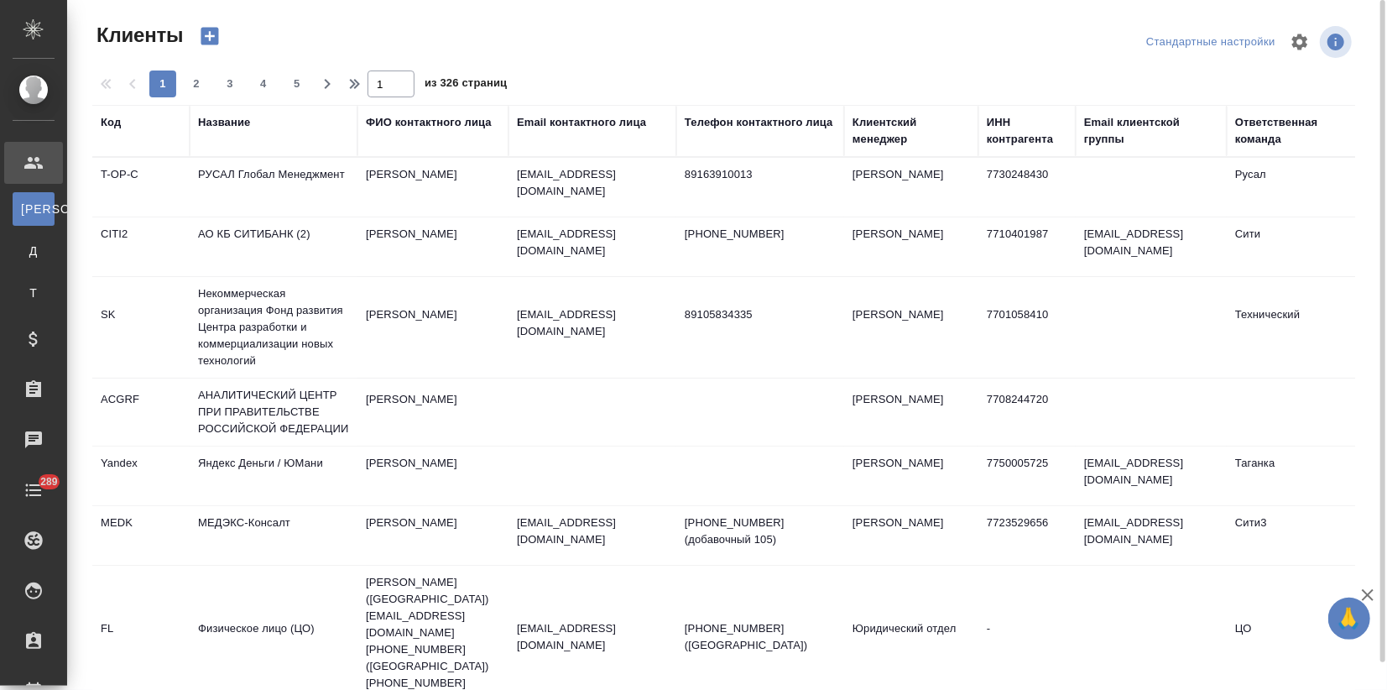
click at [200, 121] on div "Название" at bounding box center [224, 122] width 52 height 17
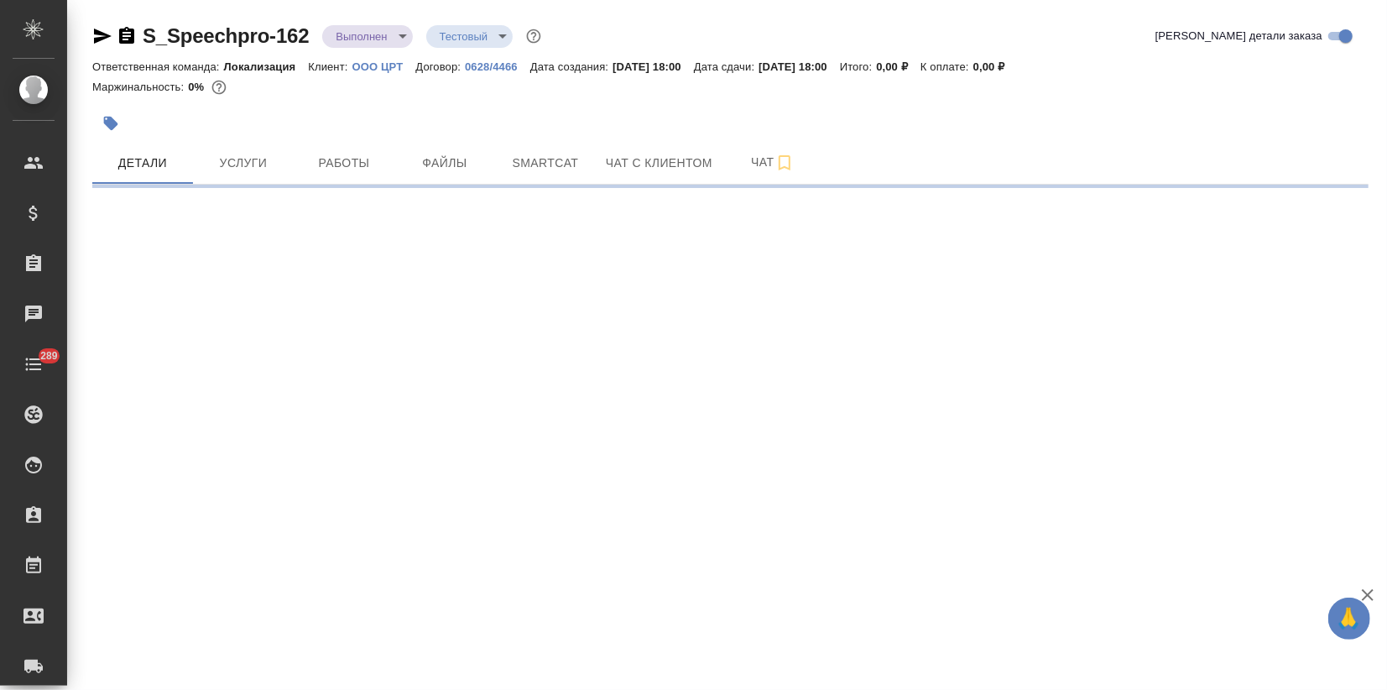
select select "RU"
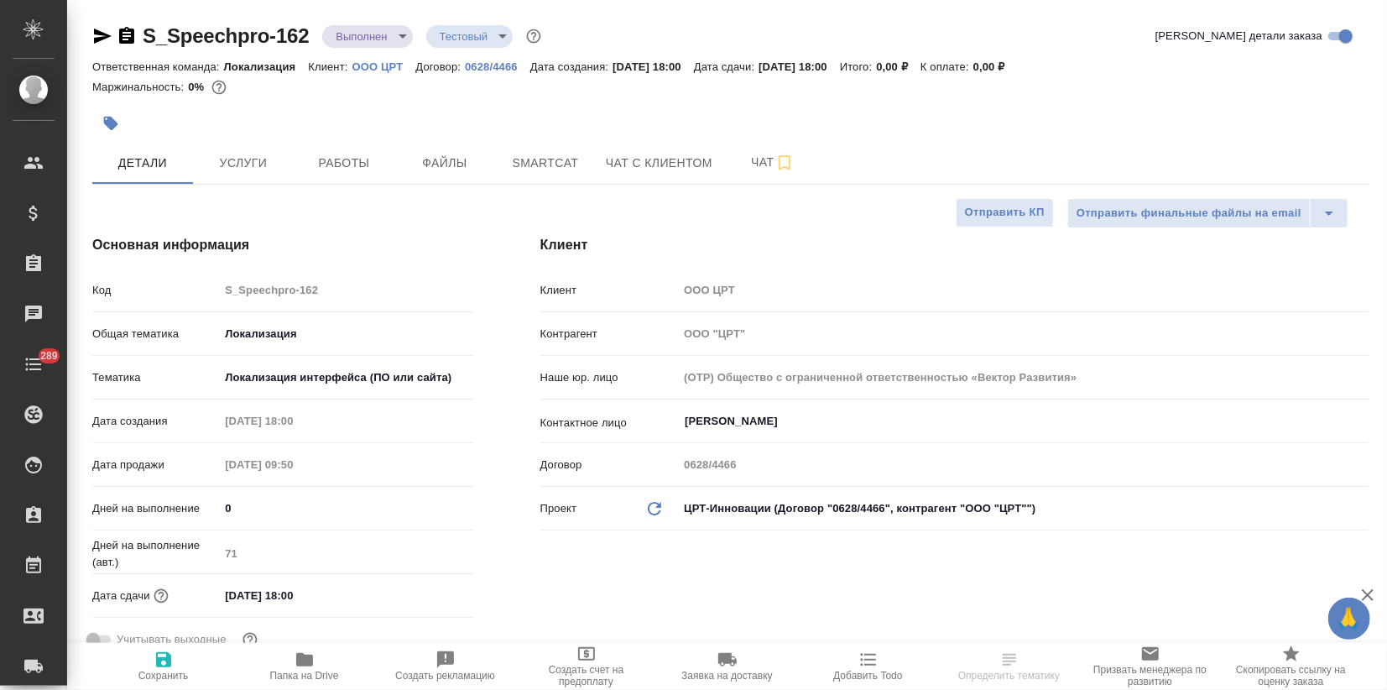
type textarea "x"
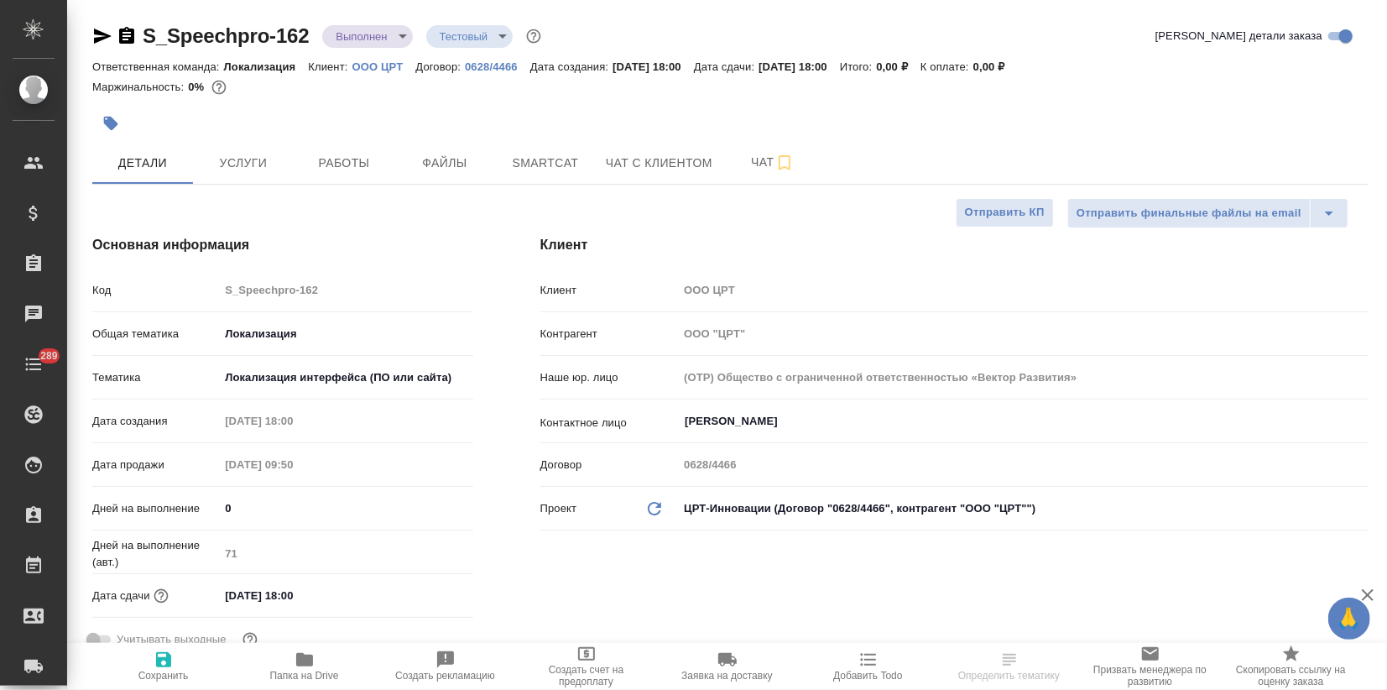
type textarea "x"
click at [354, 32] on body "🙏 .cls-1 fill:#fff; AWATERA Zagorodnikh [PERSON_NAME] Спецификации Заказы Чаты …" at bounding box center [693, 345] width 1387 height 690
type textarea "x"
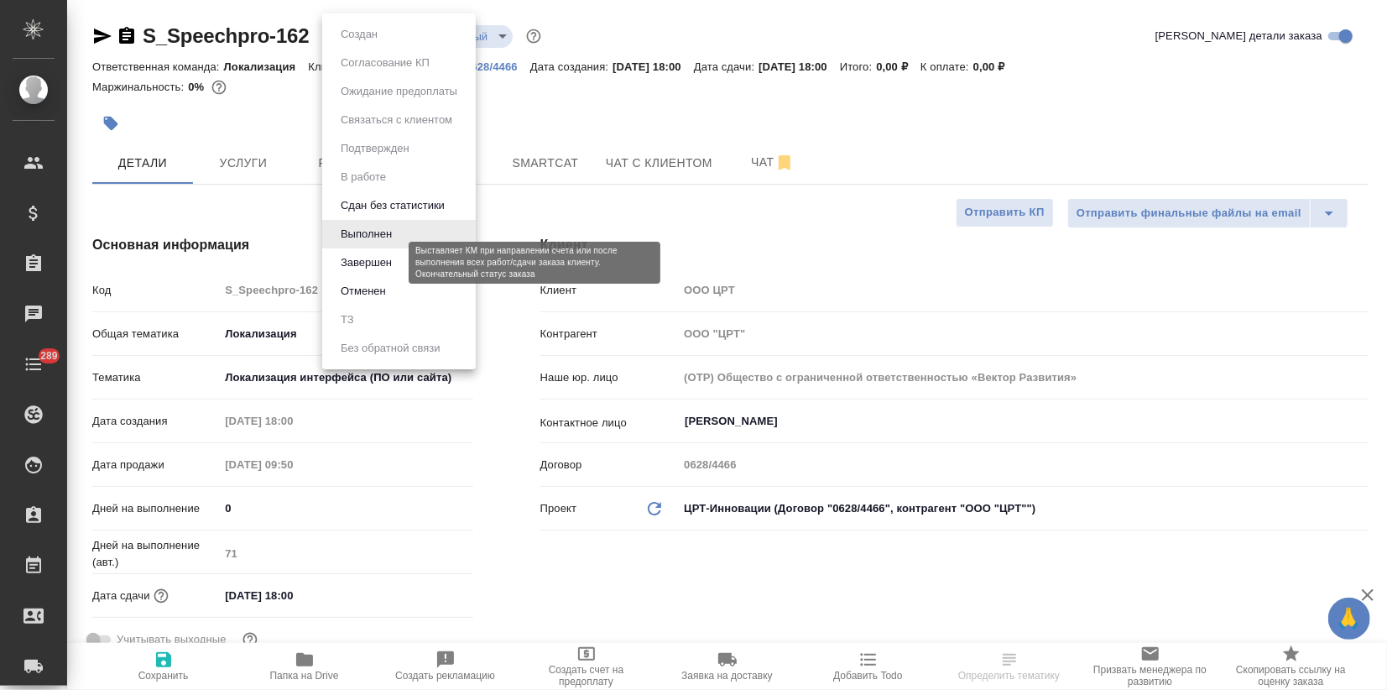
click at [387, 269] on button "Завершен" at bounding box center [366, 262] width 61 height 18
type textarea "x"
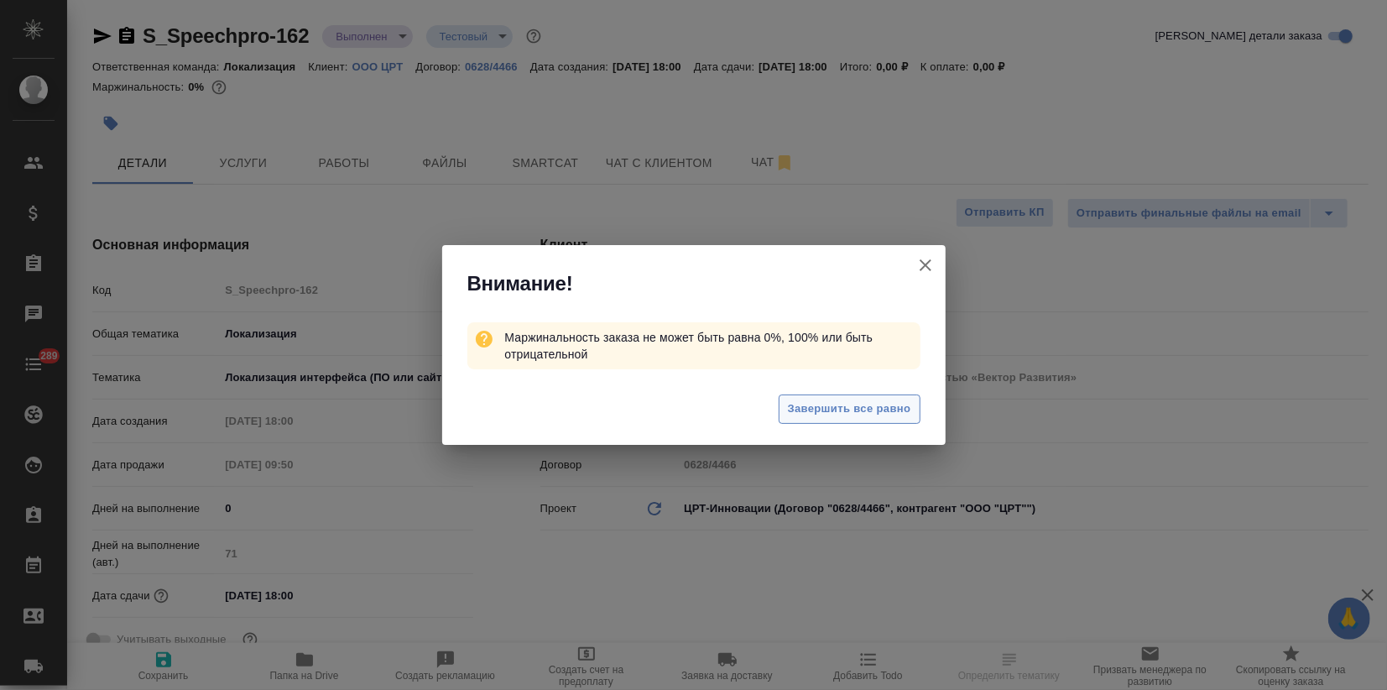
click at [841, 411] on span "Завершить все равно" at bounding box center [849, 408] width 123 height 19
type textarea "x"
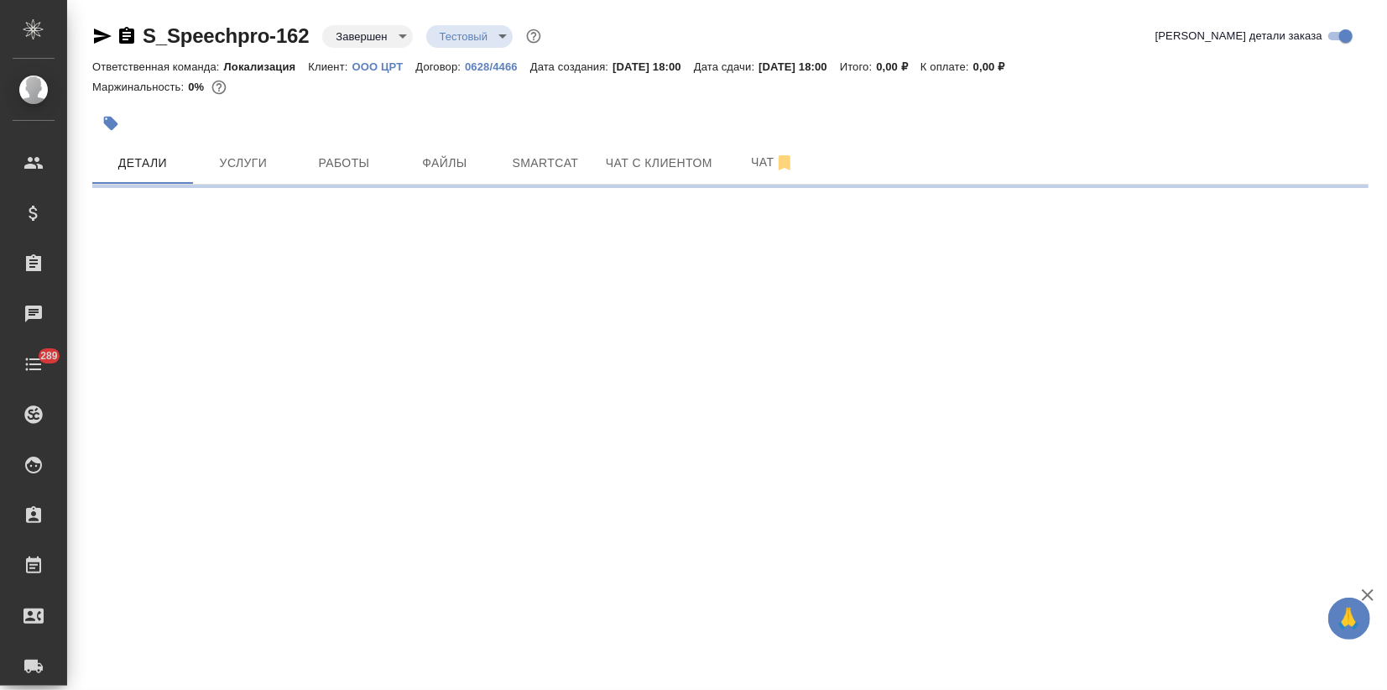
select select "RU"
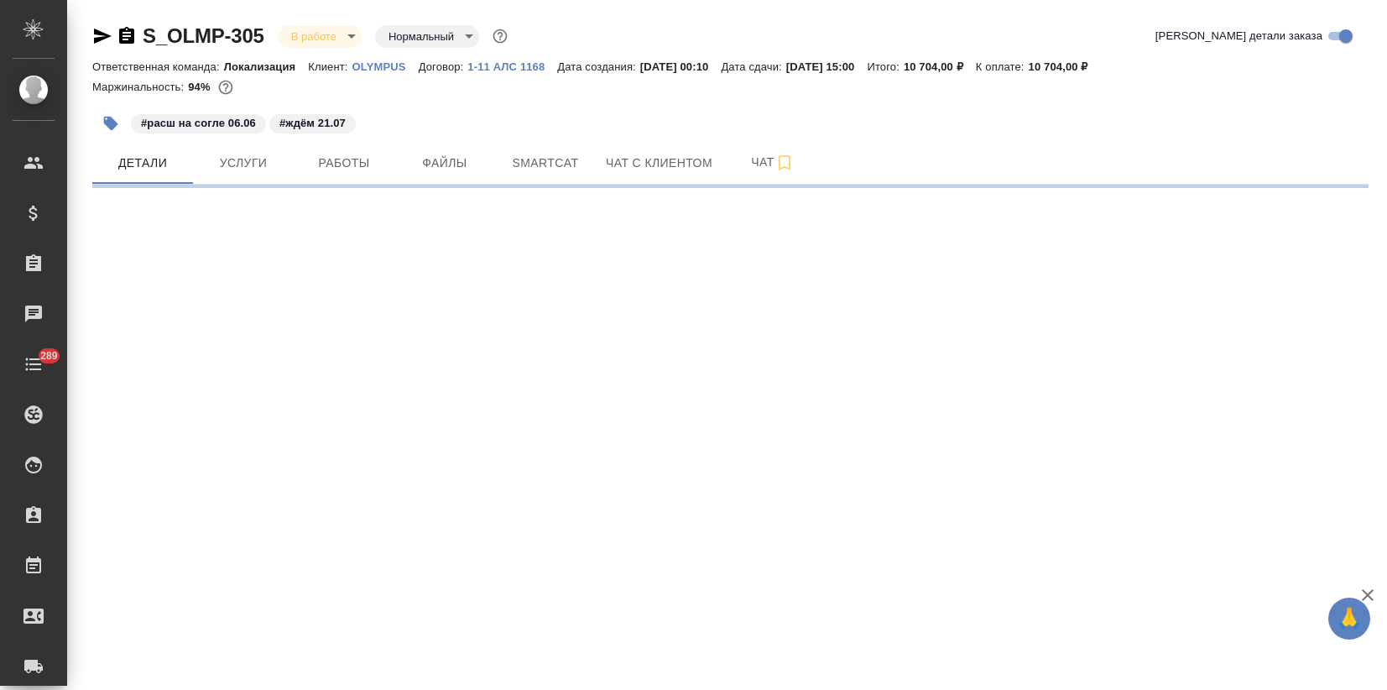
select select "RU"
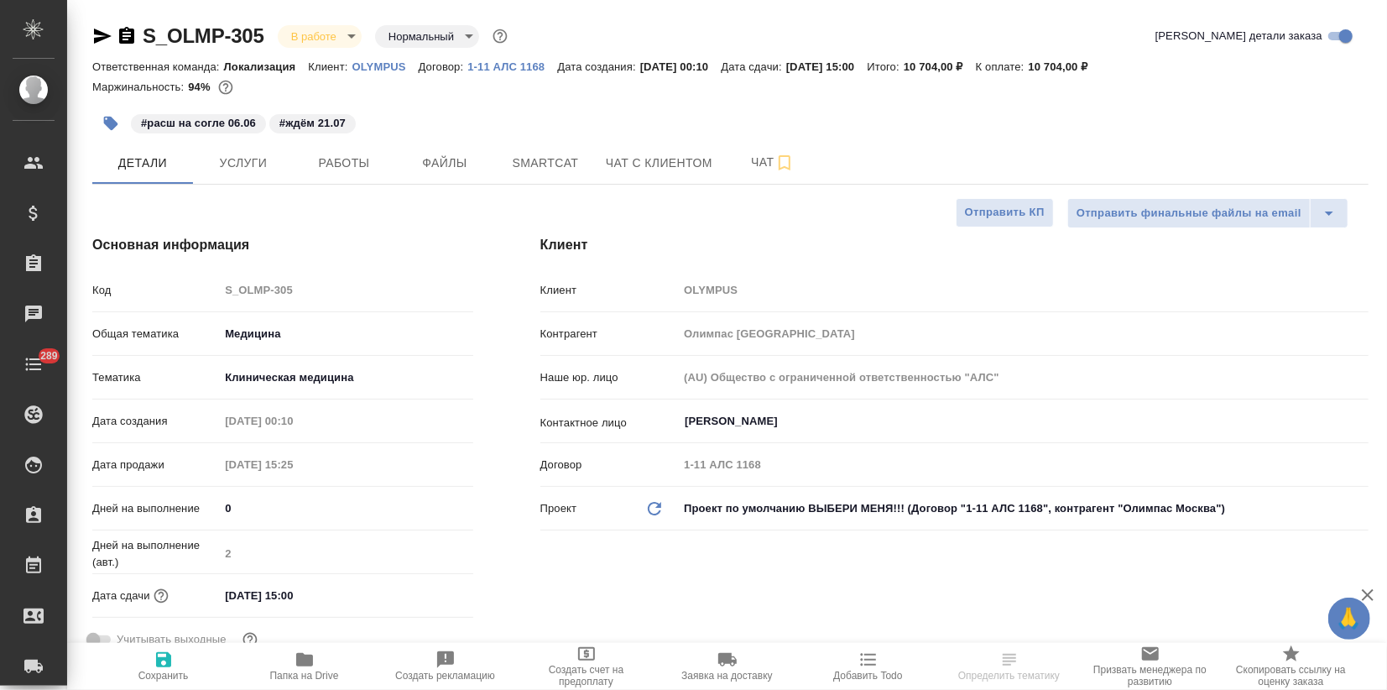
type textarea "x"
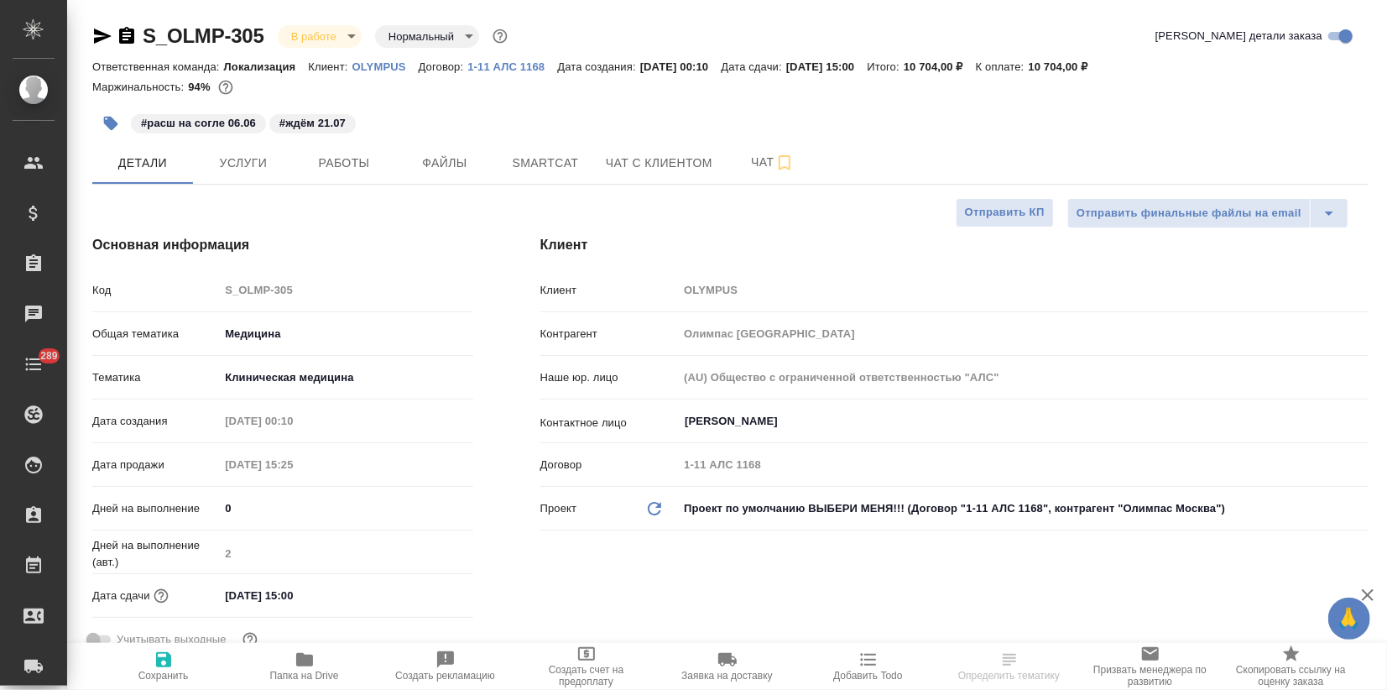
type textarea "x"
drag, startPoint x: 264, startPoint y: 39, endPoint x: 119, endPoint y: 22, distance: 146.2
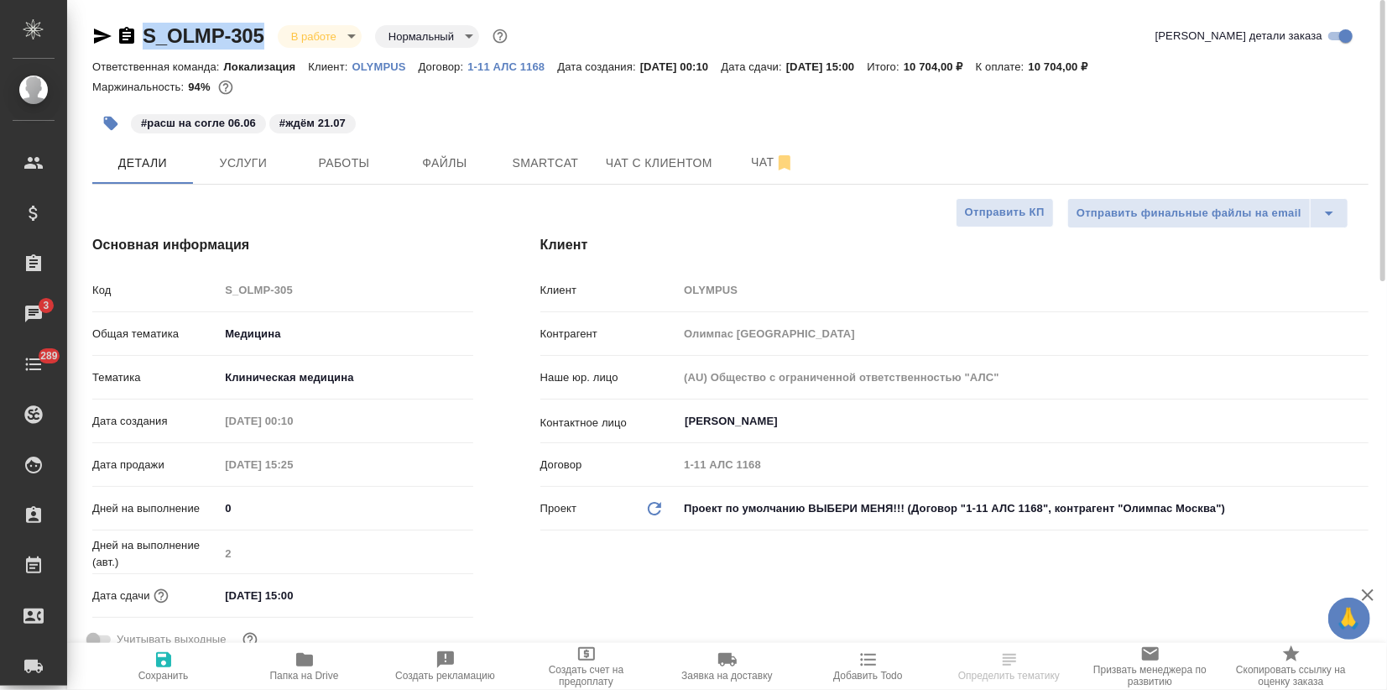
click at [119, 23] on div "S_OLMP-305 В работе inProgress Нормальный normal" at bounding box center [301, 36] width 419 height 27
copy link "S_OLMP-305"
type textarea "x"
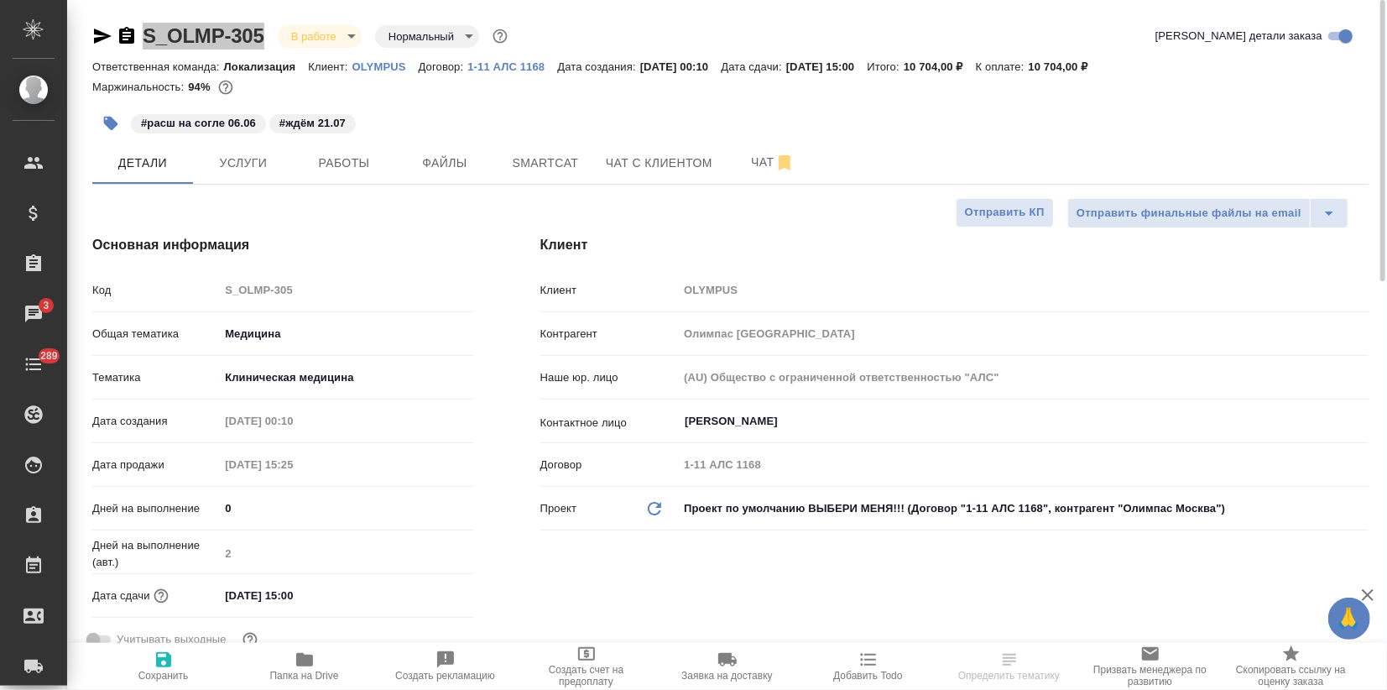
select select "RU"
type textarea "x"
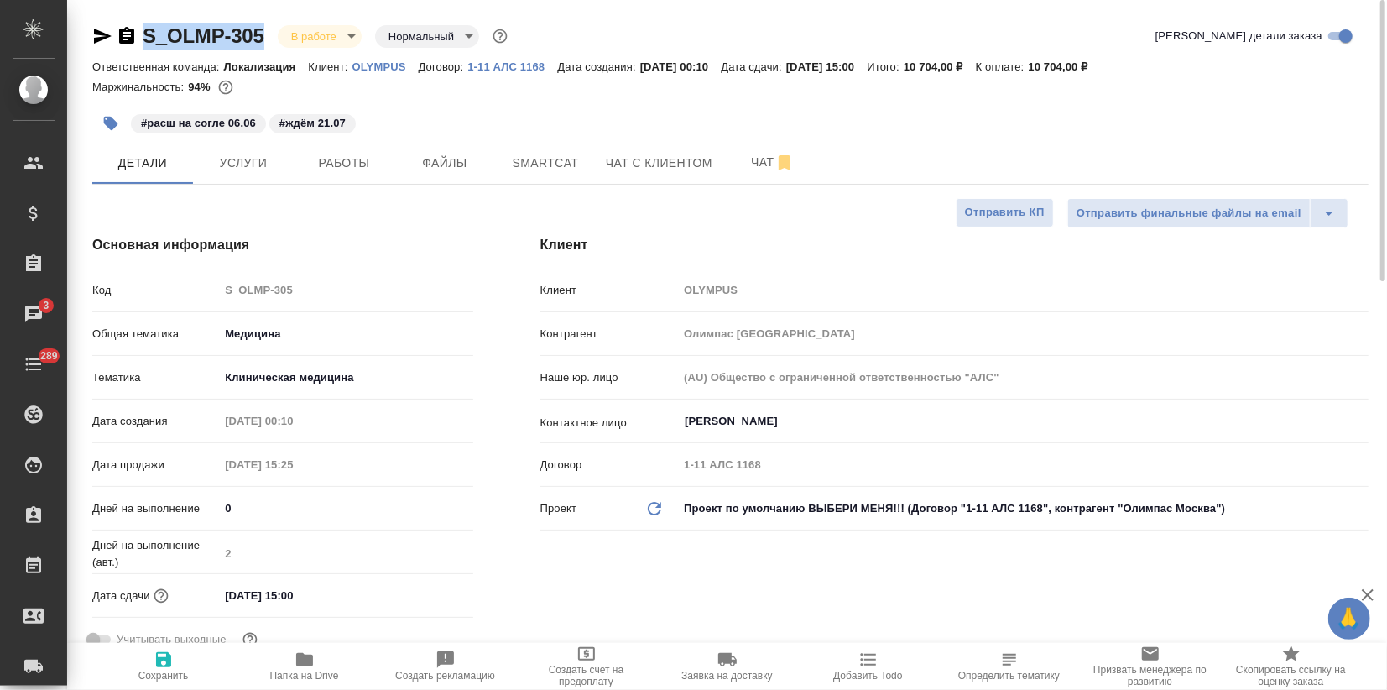
type textarea "x"
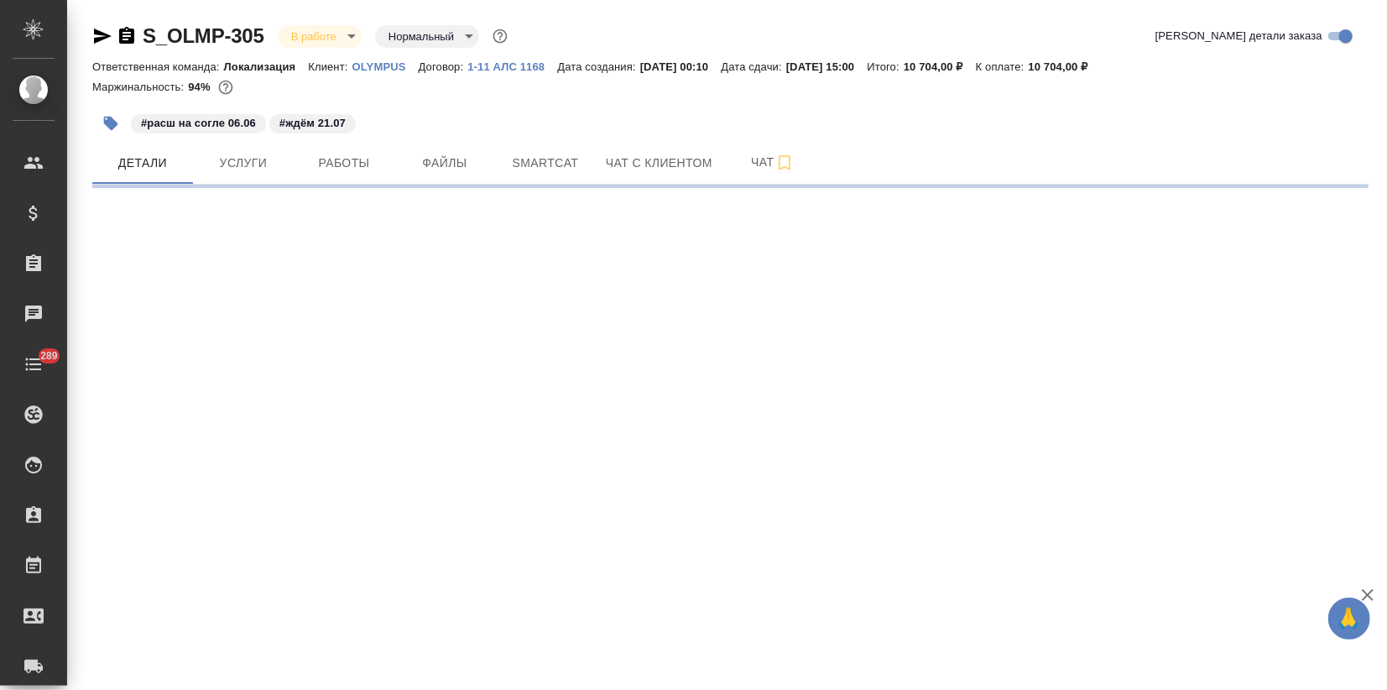
select select "RU"
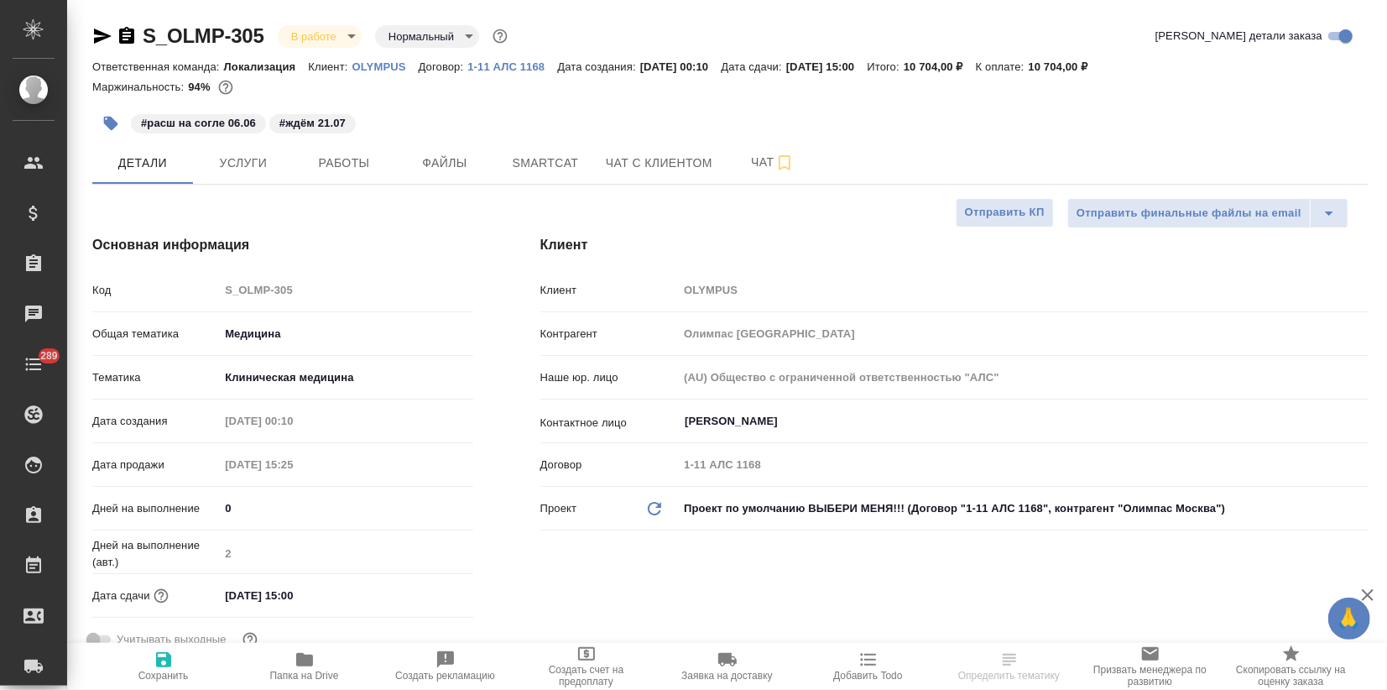
type textarea "x"
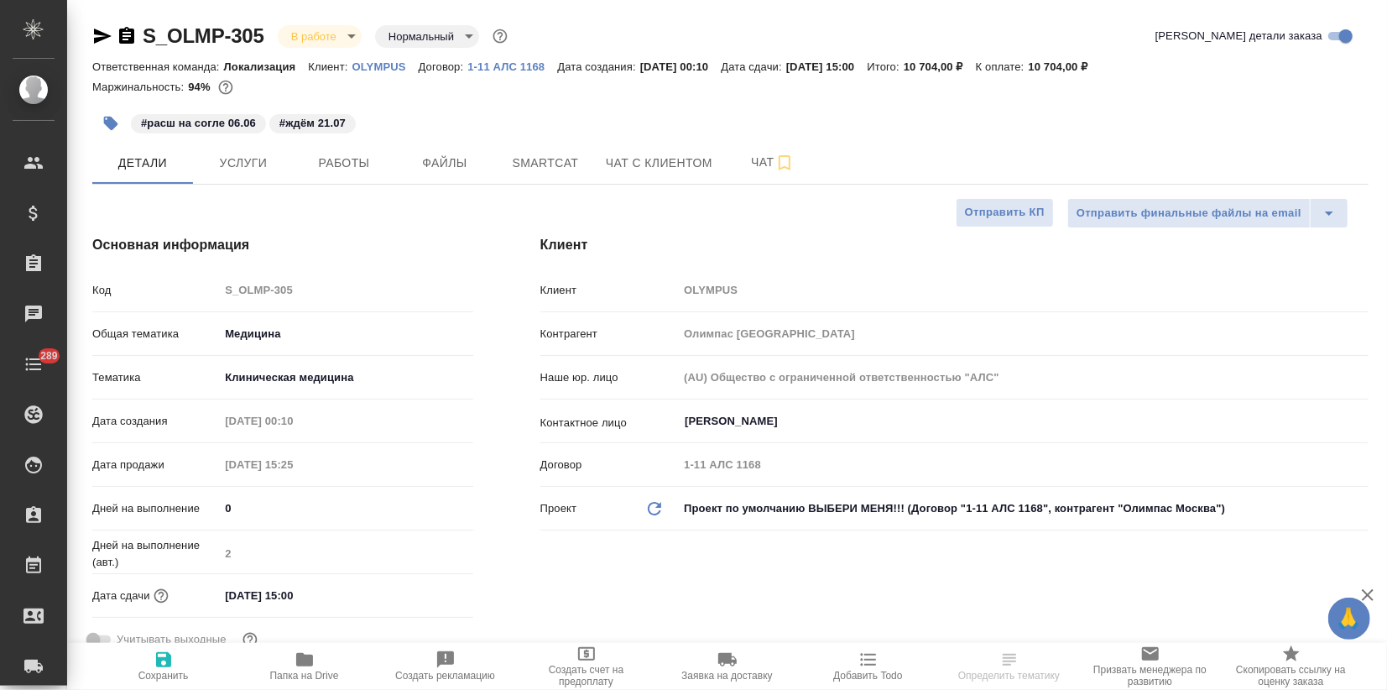
type textarea "x"
click at [276, 665] on span "Папка на Drive" at bounding box center [304, 666] width 121 height 32
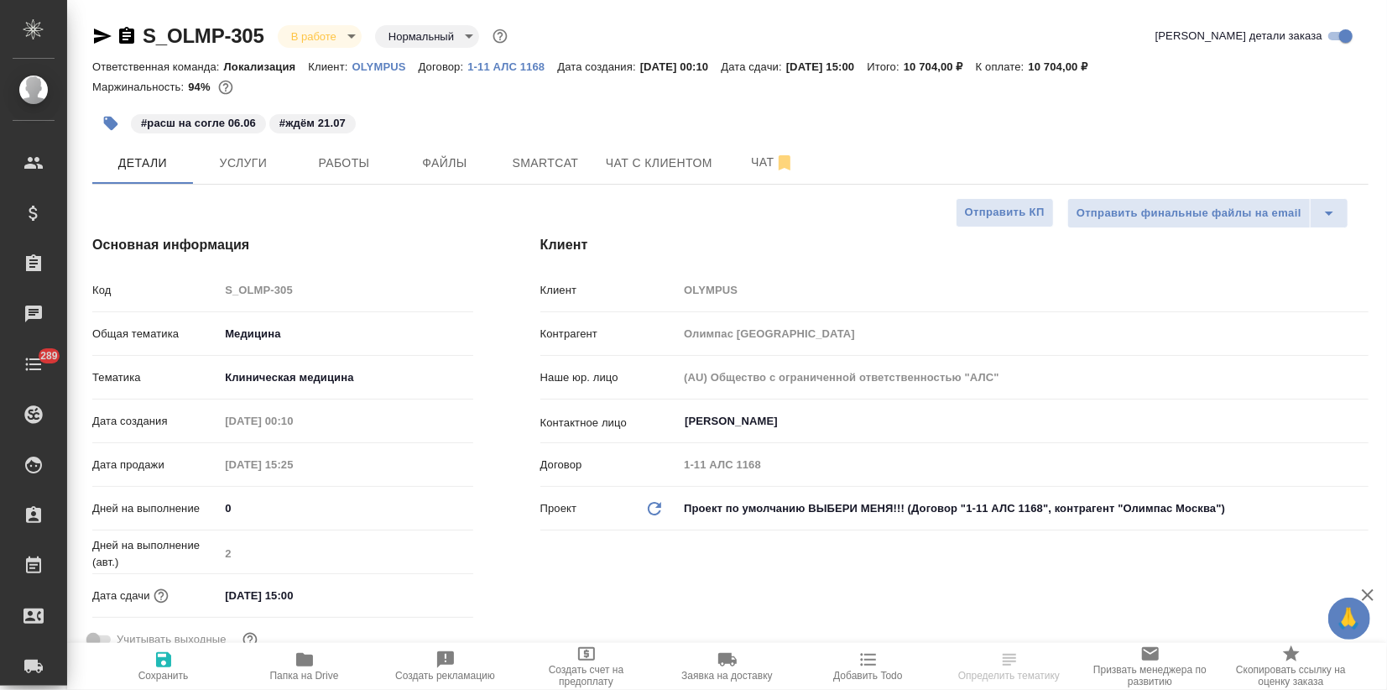
type textarea "x"
select select "RU"
type textarea "x"
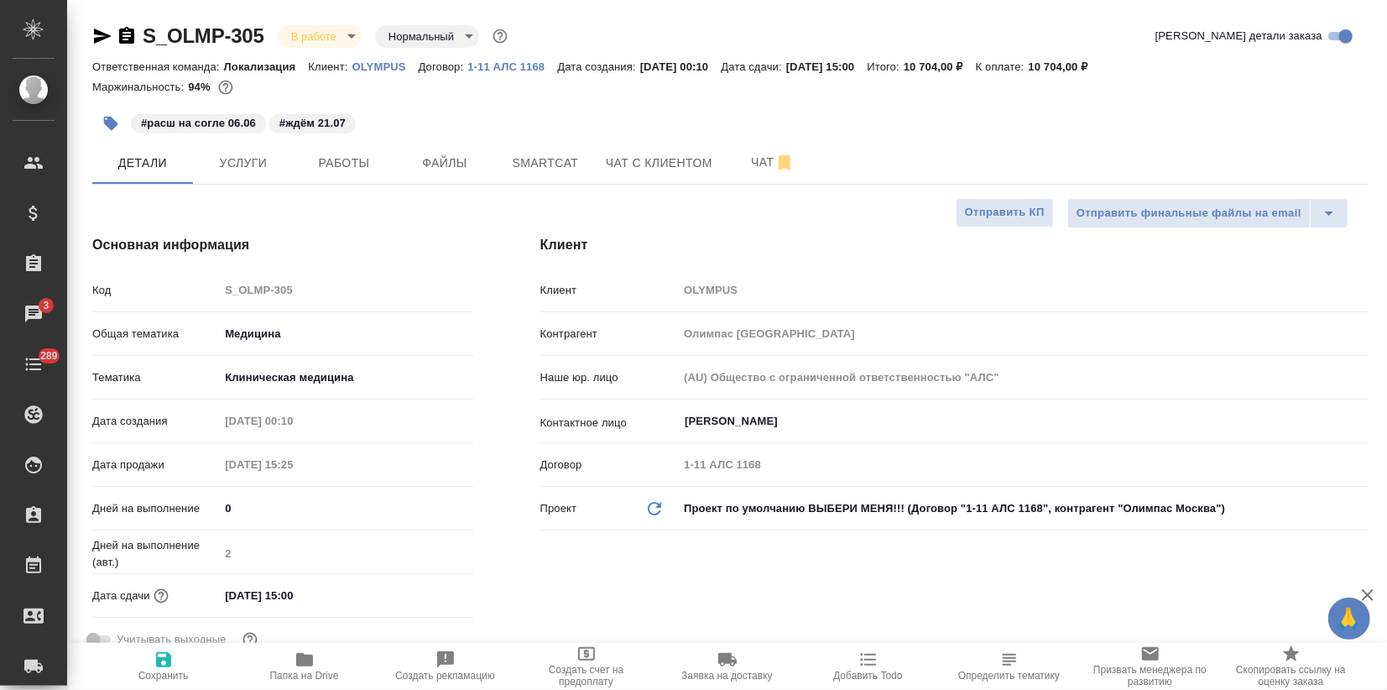
type textarea "x"
